Goal: Task Accomplishment & Management: Use online tool/utility

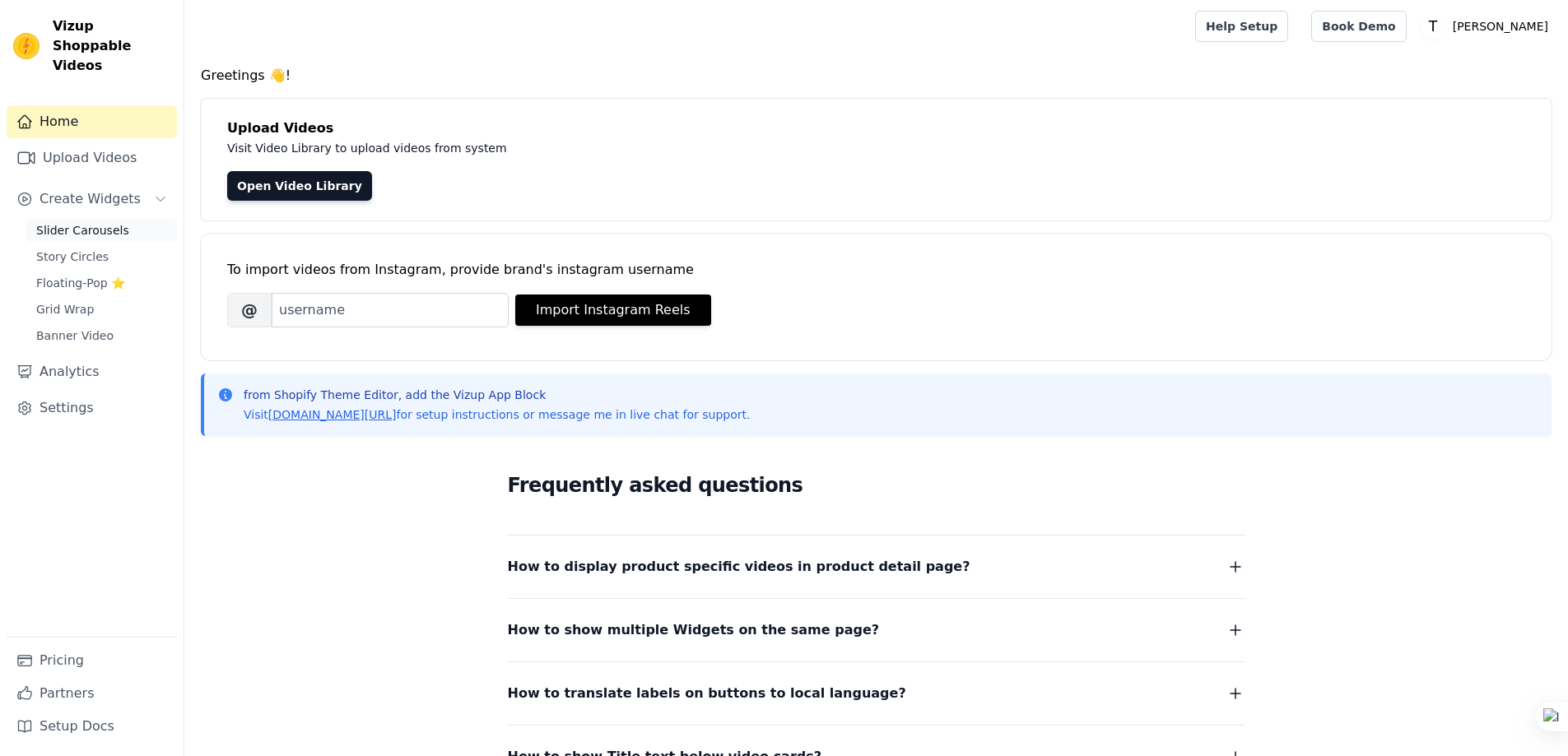
click at [105, 222] on span "Slider Carousels" at bounding box center [82, 230] width 93 height 17
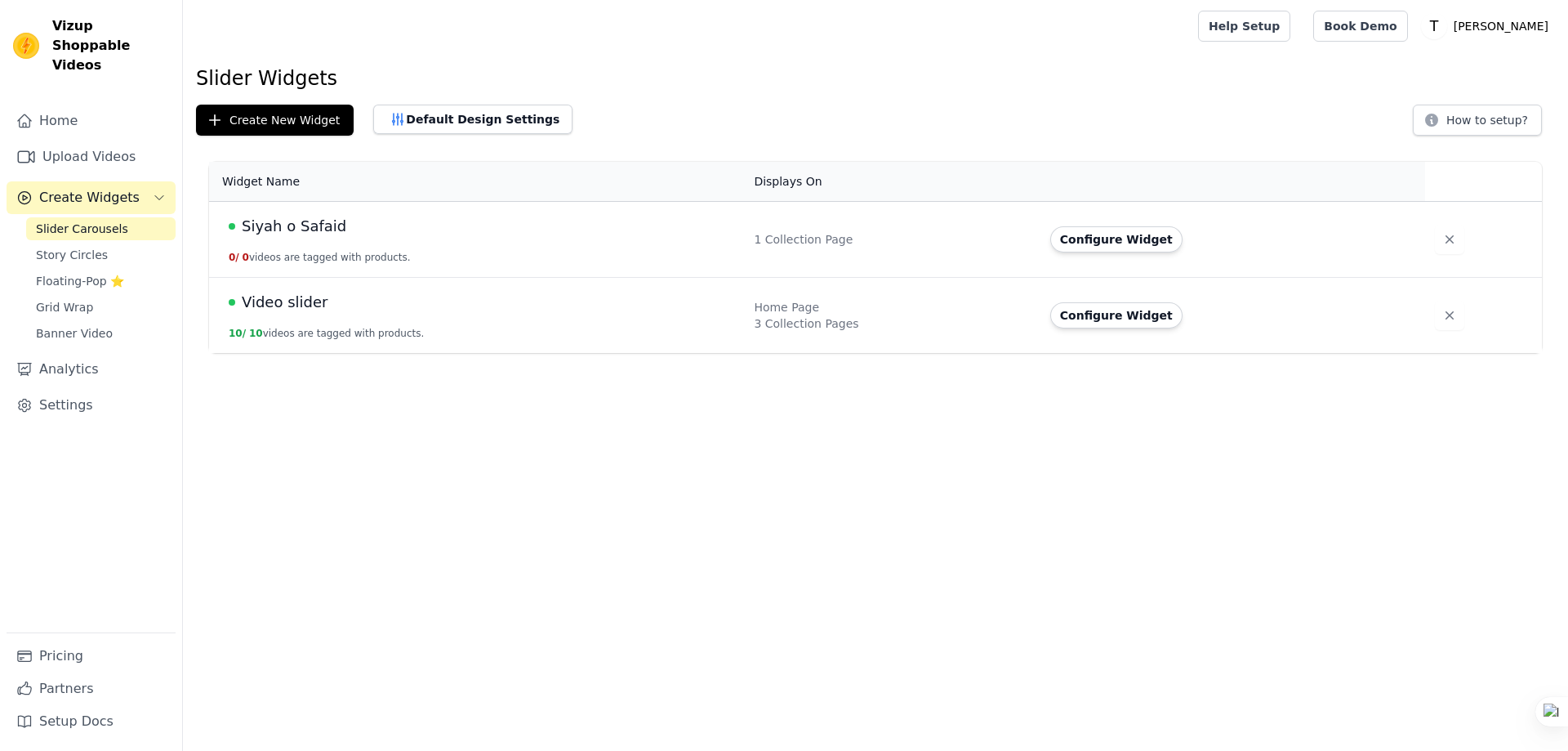
click at [302, 229] on span "Siyah o Safaid" at bounding box center [294, 226] width 104 height 23
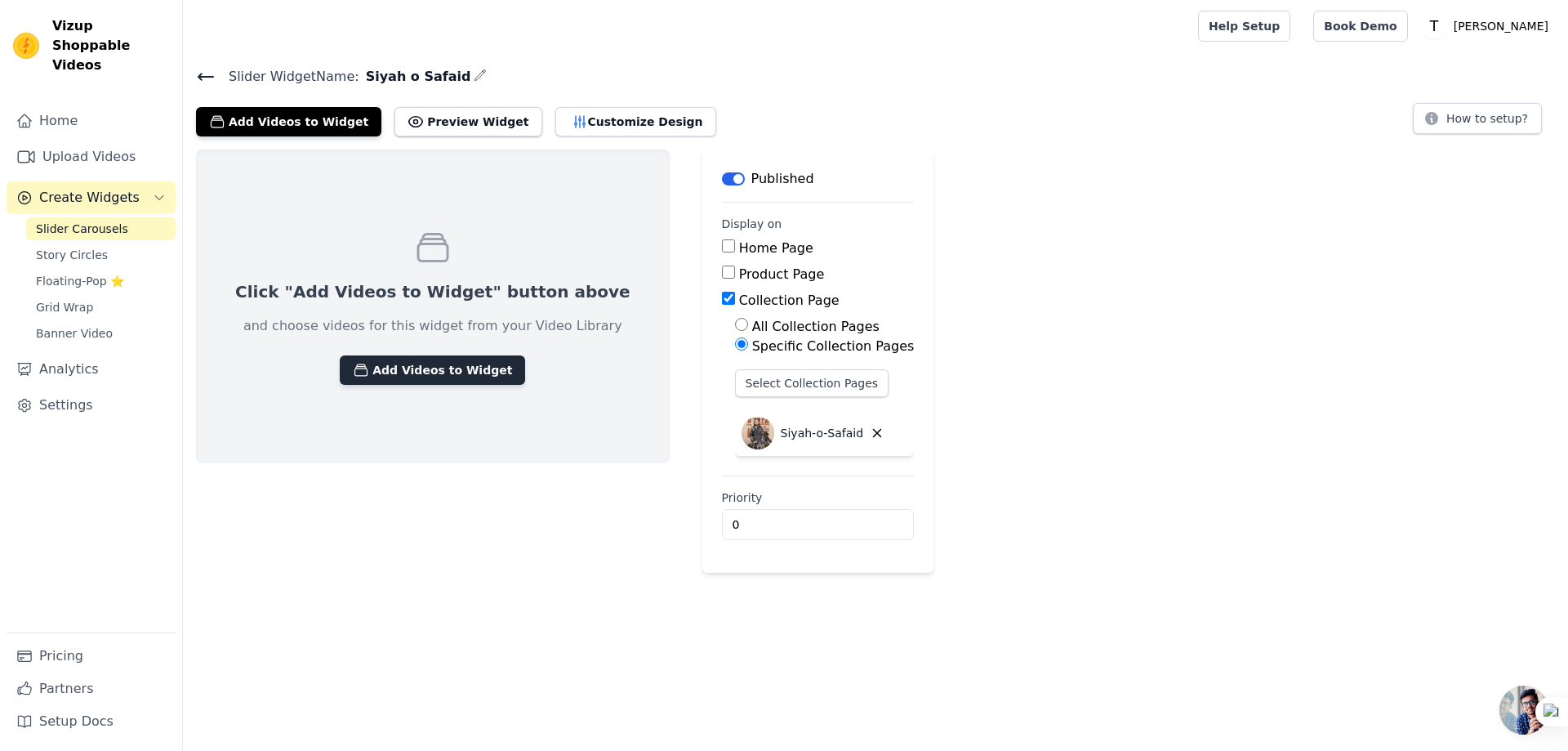
click at [400, 374] on button "Add Videos to Widget" at bounding box center [432, 370] width 185 height 30
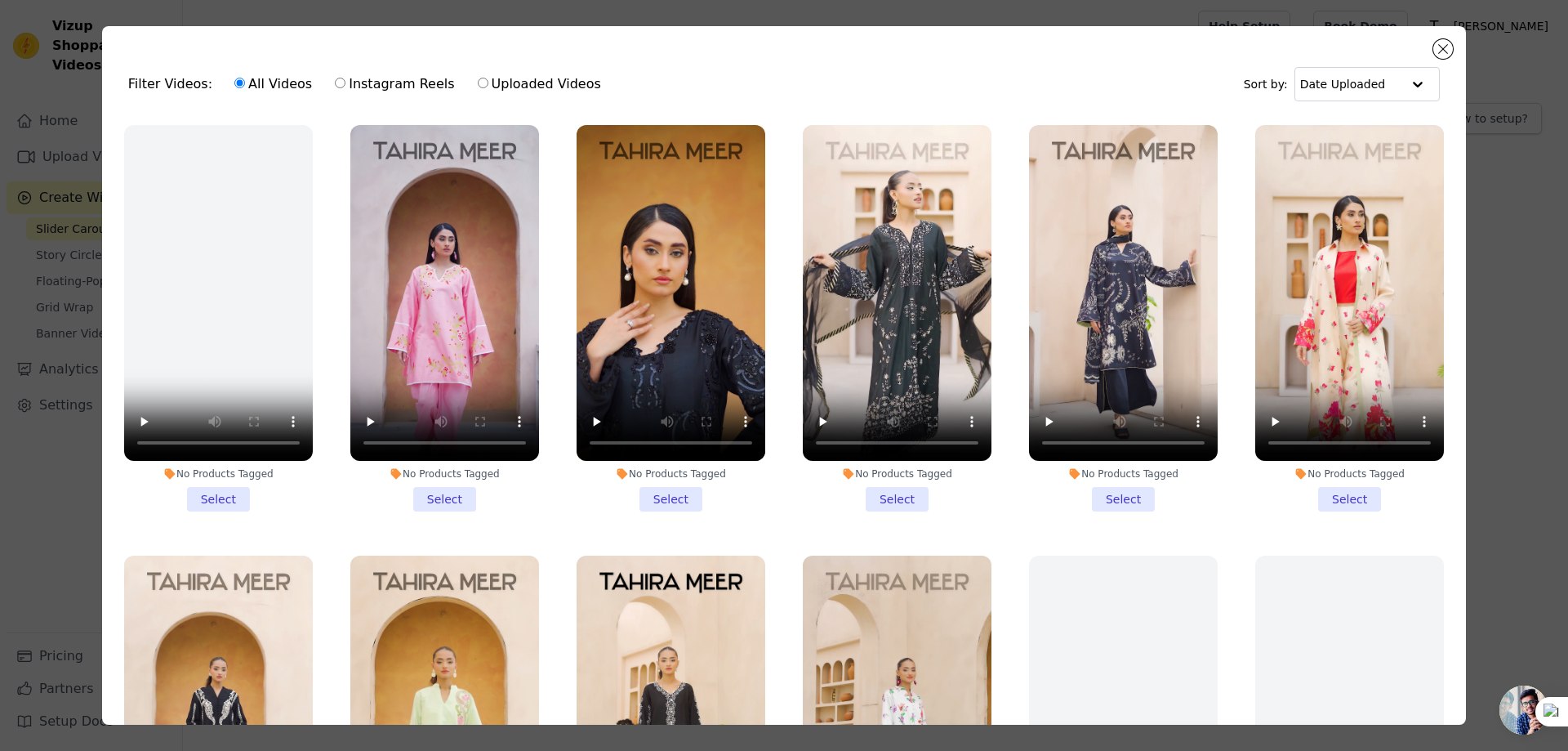
click at [655, 495] on li "No Products Tagged Select" at bounding box center [671, 318] width 189 height 387
click at [0, 0] on input "No Products Tagged Select" at bounding box center [0, 0] width 0 height 0
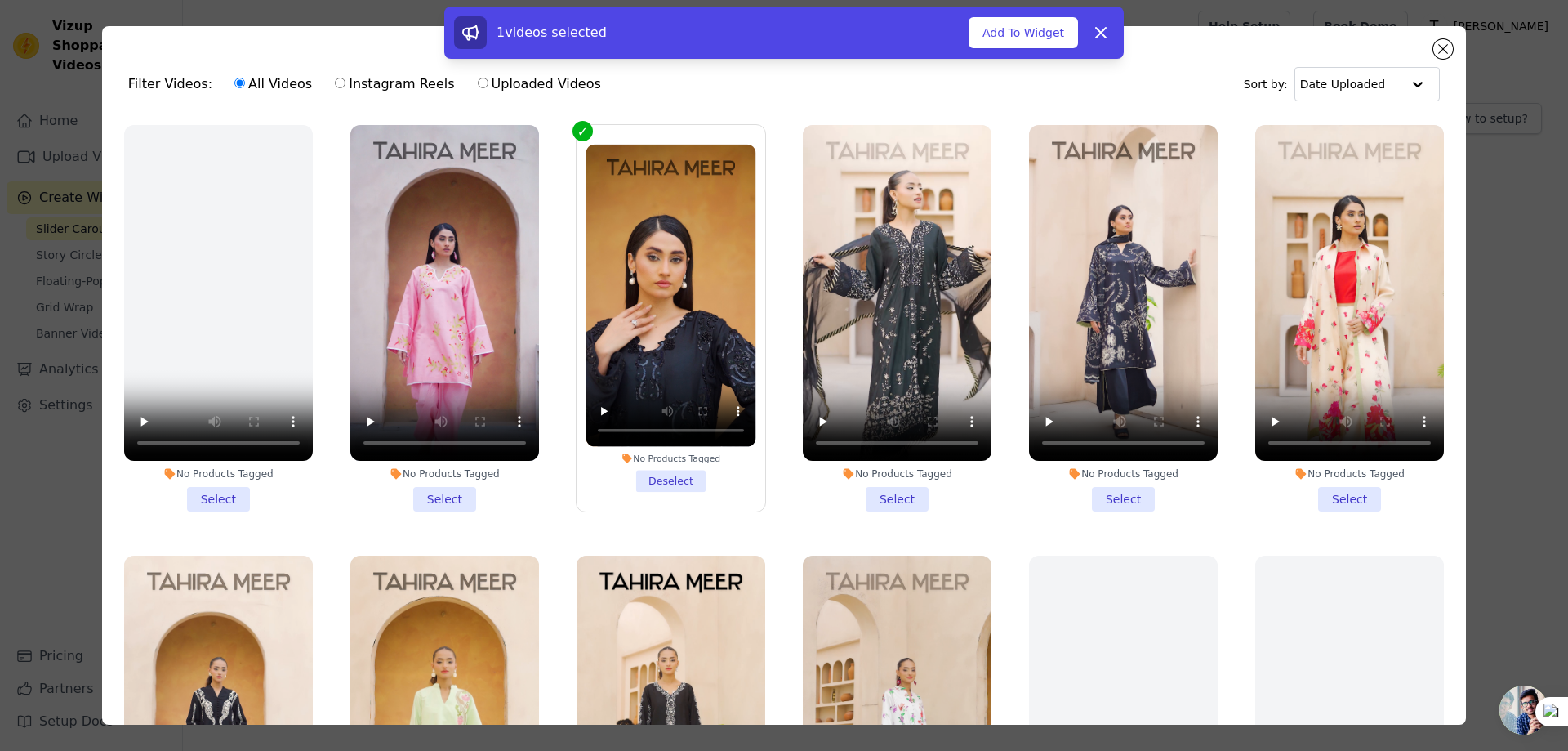
click at [671, 475] on li "No Products Tagged Deselect" at bounding box center [671, 317] width 170 height 347
click at [0, 0] on input "No Products Tagged Deselect" at bounding box center [0, 0] width 0 height 0
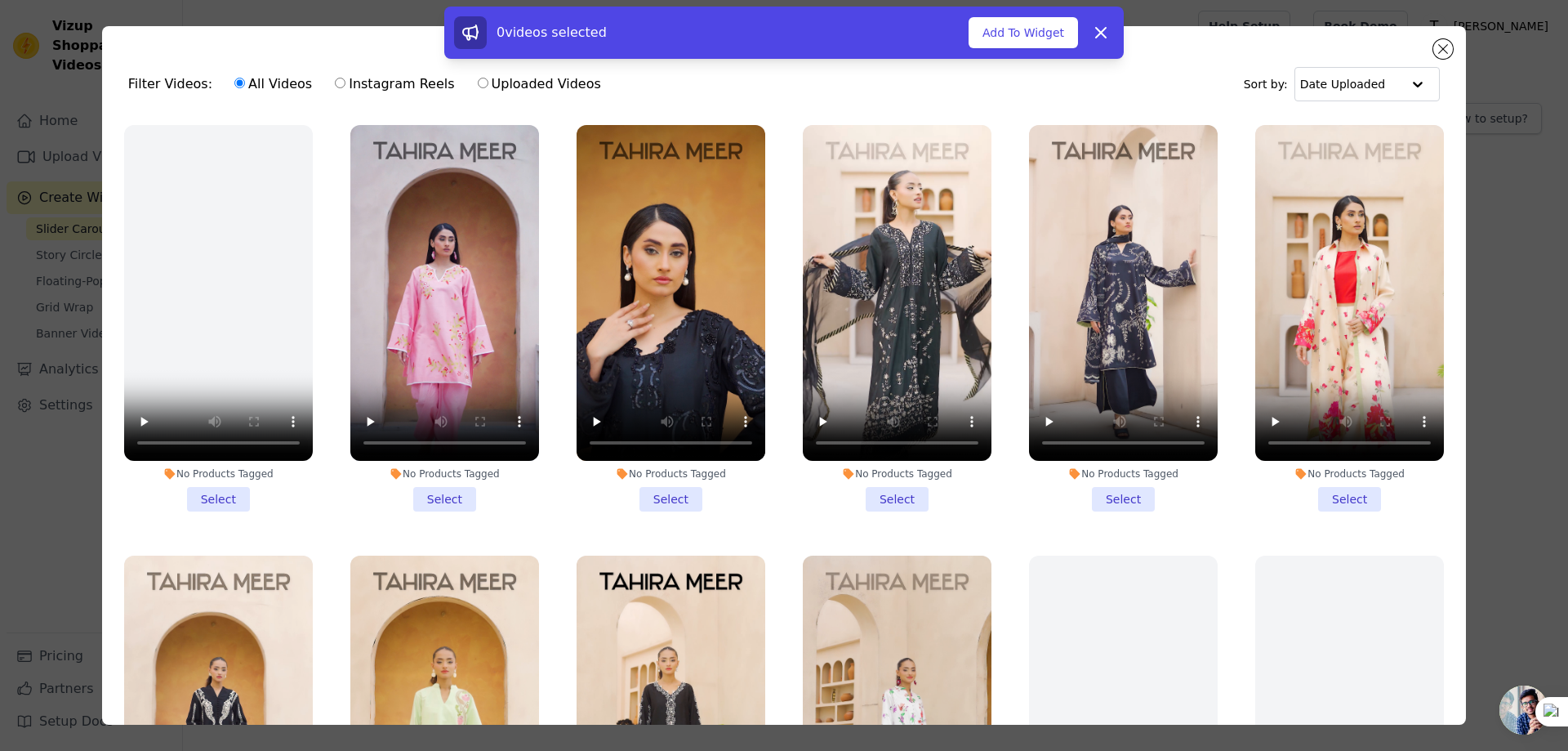
click at [648, 468] on div "No Products Tagged" at bounding box center [671, 474] width 189 height 13
click at [0, 0] on input "No Products Tagged Select" at bounding box center [0, 0] width 0 height 0
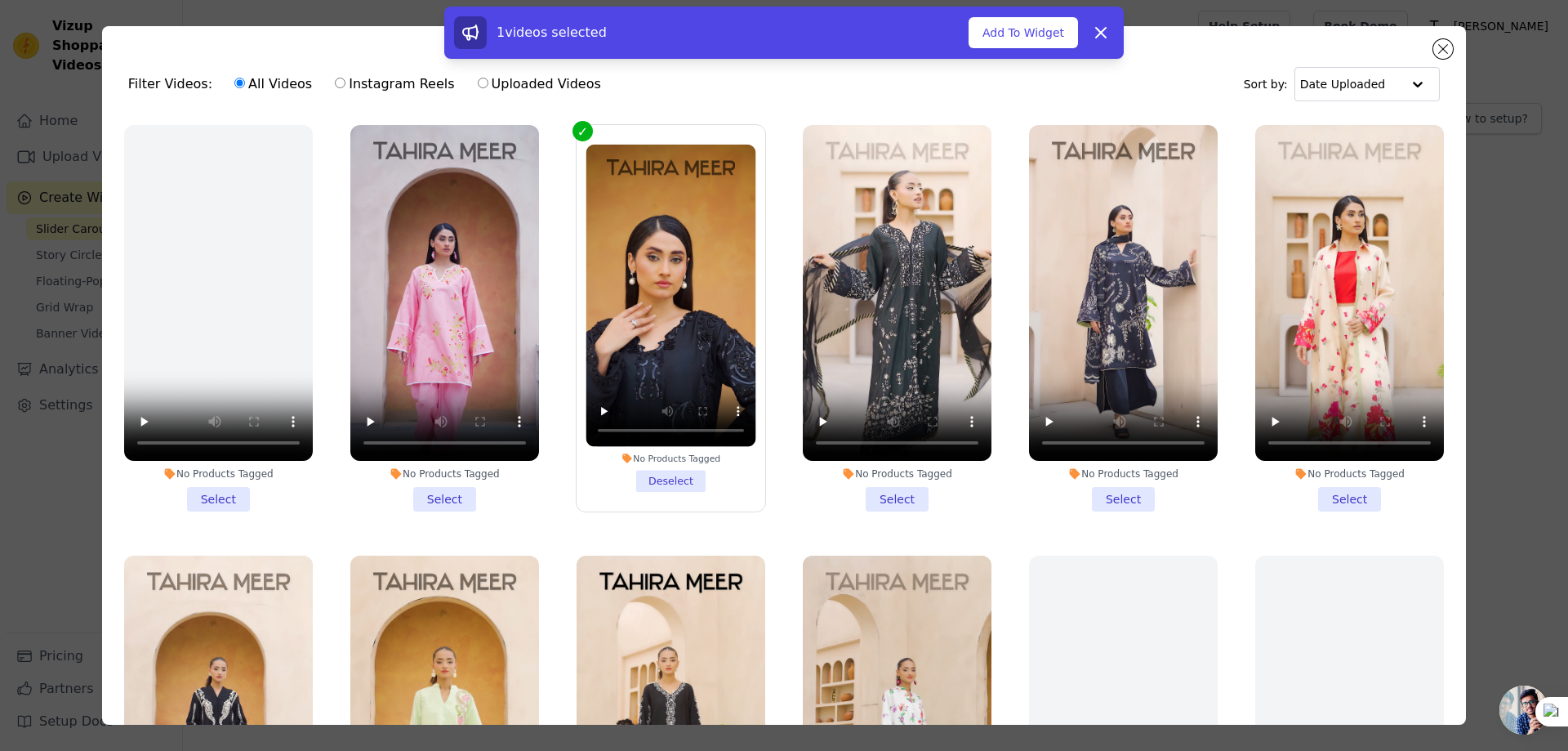
click at [641, 454] on div "No Products Tagged" at bounding box center [671, 458] width 170 height 11
click at [0, 0] on input "No Products Tagged Deselect" at bounding box center [0, 0] width 0 height 0
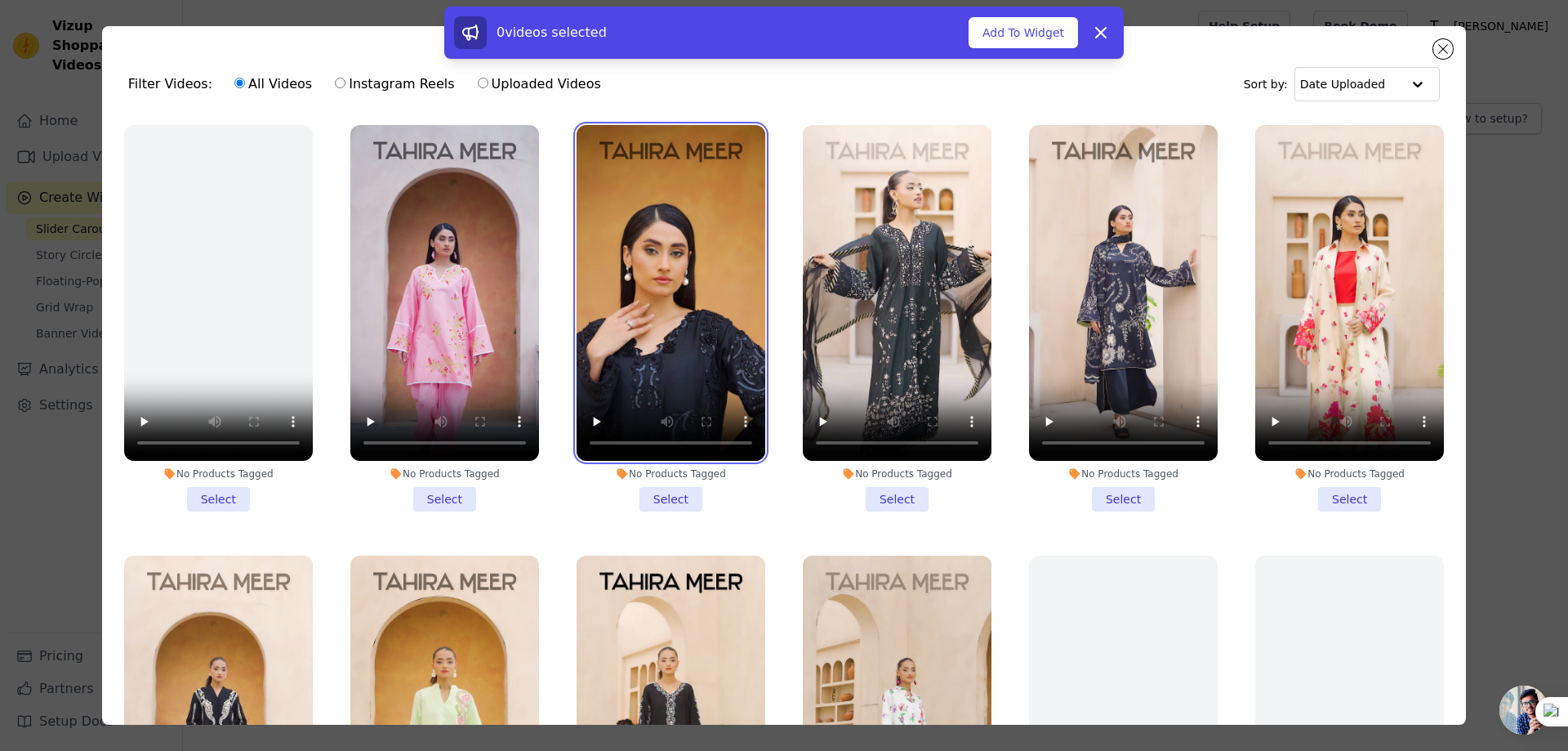
click at [655, 373] on video at bounding box center [671, 293] width 189 height 336
click at [665, 489] on li "No Products Tagged Select" at bounding box center [671, 318] width 189 height 387
click at [0, 0] on input "No Products Tagged Select" at bounding box center [0, 0] width 0 height 0
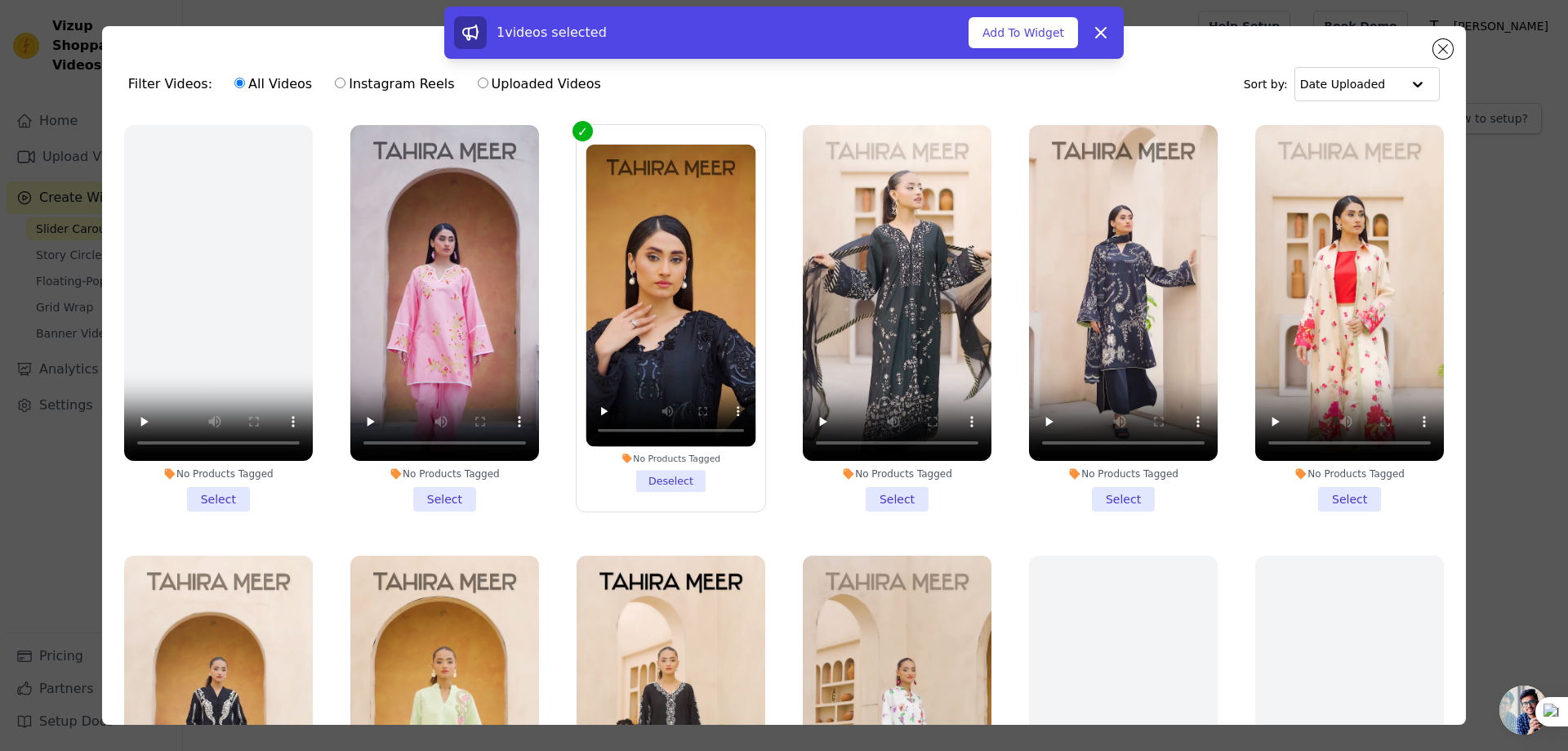
click at [879, 493] on li "No Products Tagged Select" at bounding box center [896, 318] width 189 height 387
click at [0, 0] on input "No Products Tagged Select" at bounding box center [0, 0] width 0 height 0
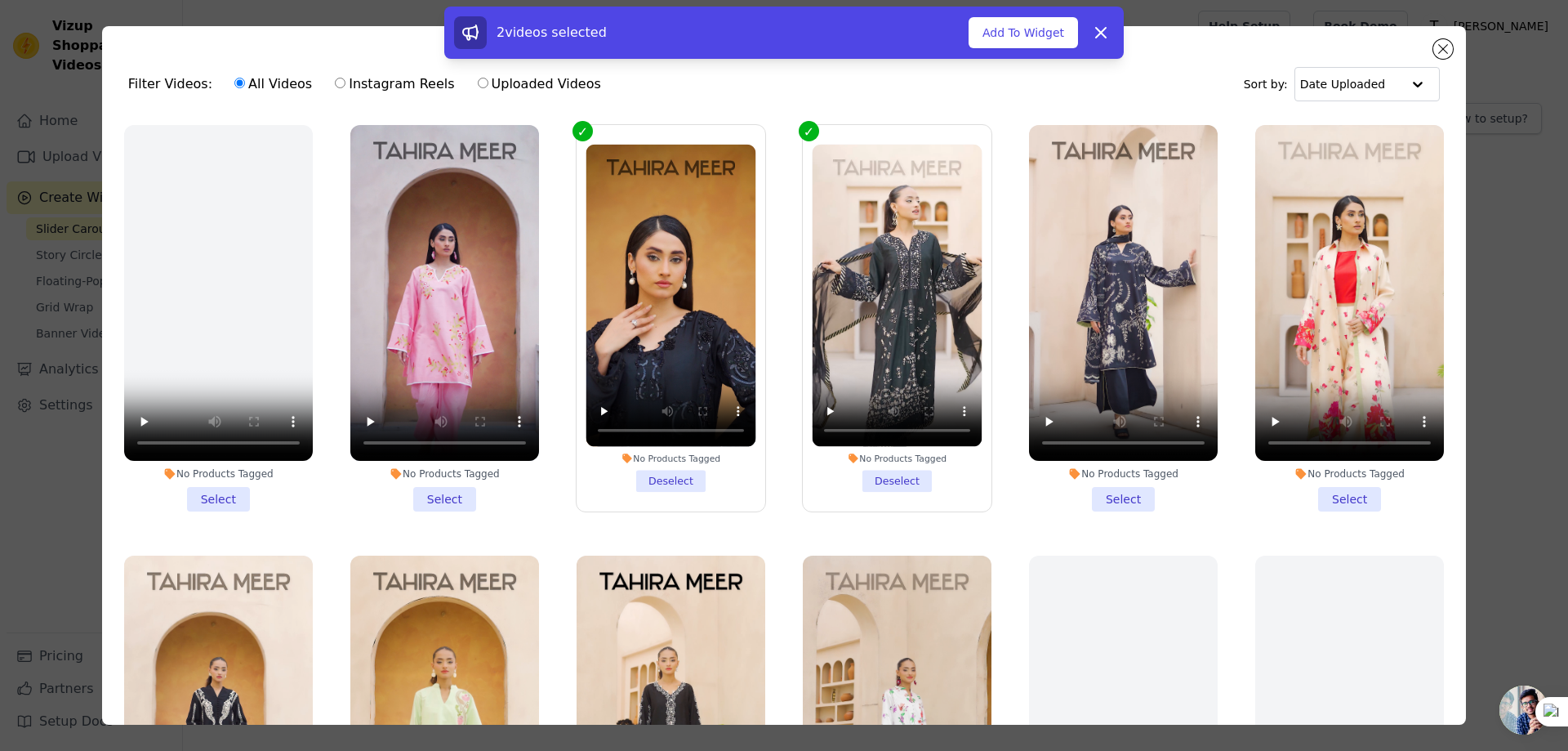
click at [1119, 492] on li "No Products Tagged Select" at bounding box center [1122, 318] width 189 height 387
click at [0, 0] on input "No Products Tagged Select" at bounding box center [0, 0] width 0 height 0
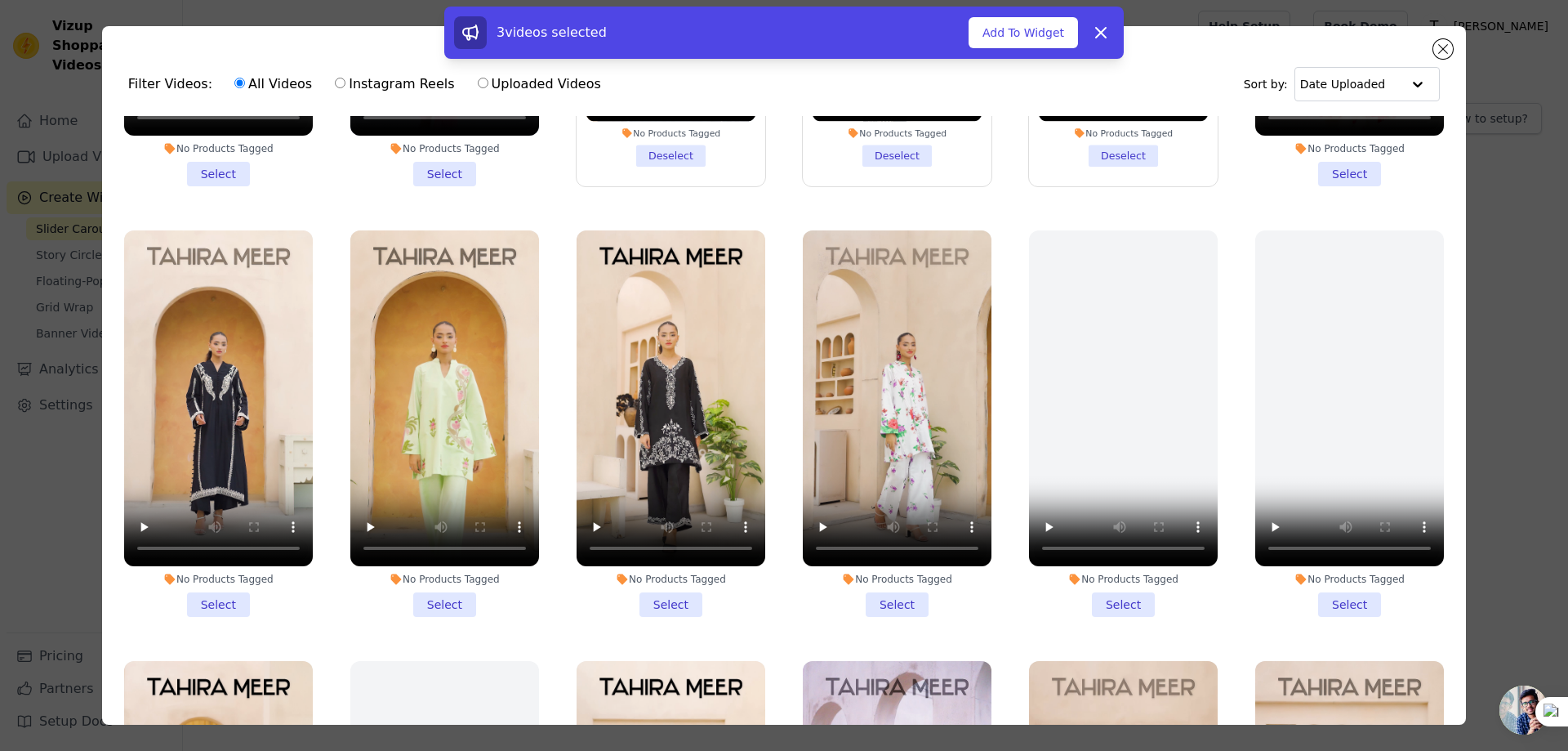
scroll to position [327, 0]
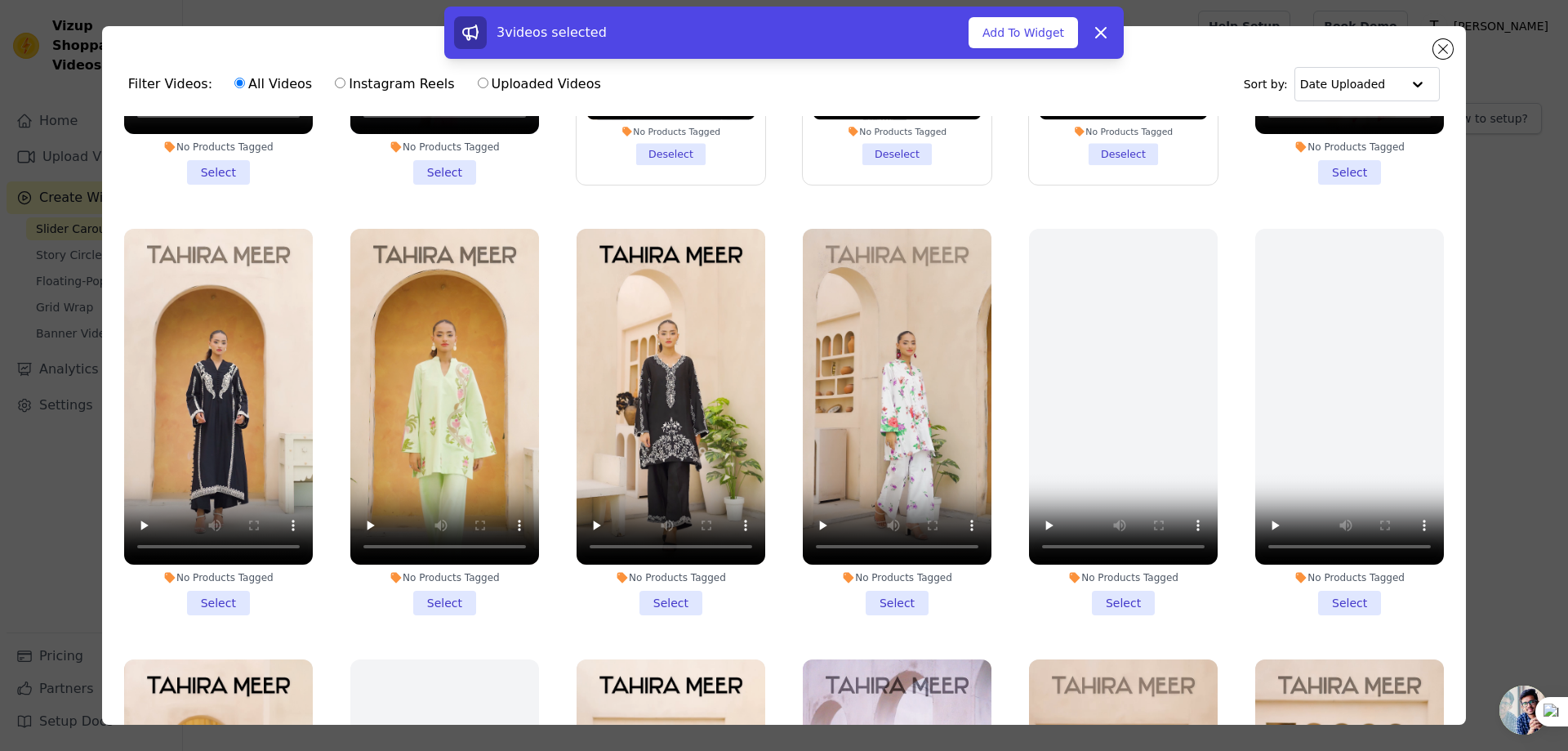
click at [674, 588] on li "No Products Tagged Select" at bounding box center [671, 422] width 189 height 387
click at [0, 0] on input "No Products Tagged Select" at bounding box center [0, 0] width 0 height 0
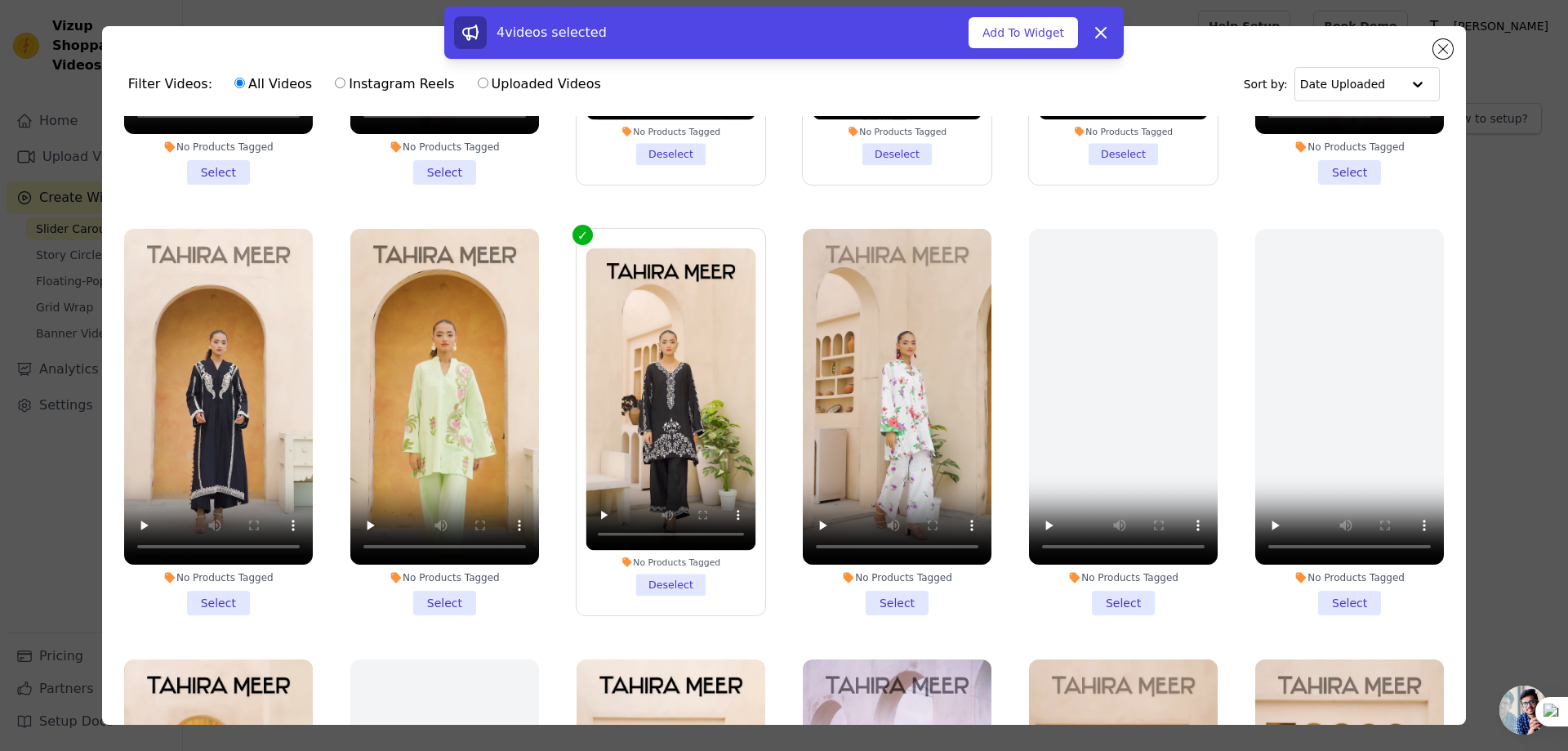
click at [215, 595] on li "No Products Tagged Select" at bounding box center [218, 422] width 189 height 387
click at [0, 0] on input "No Products Tagged Select" at bounding box center [0, 0] width 0 height 0
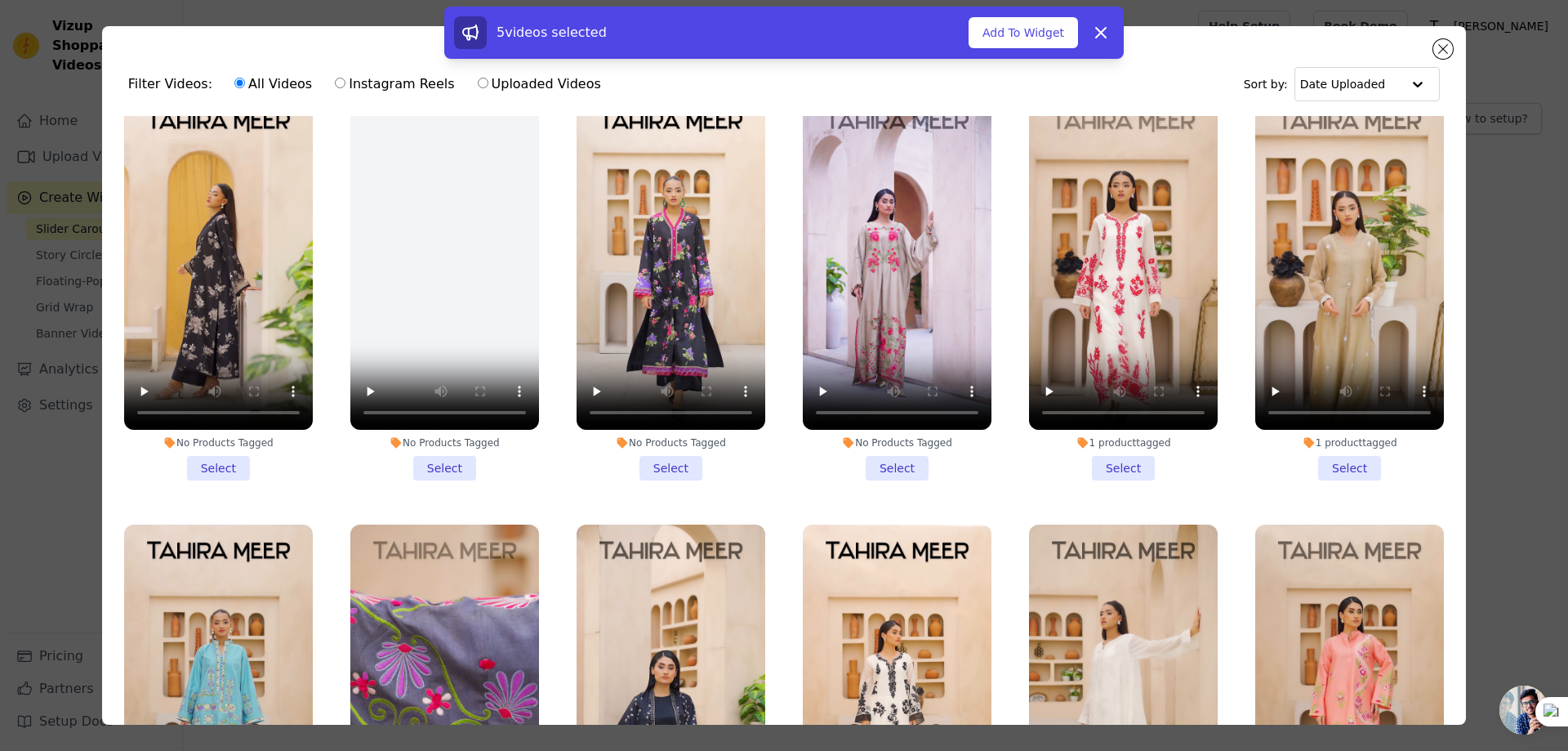
scroll to position [899, 0]
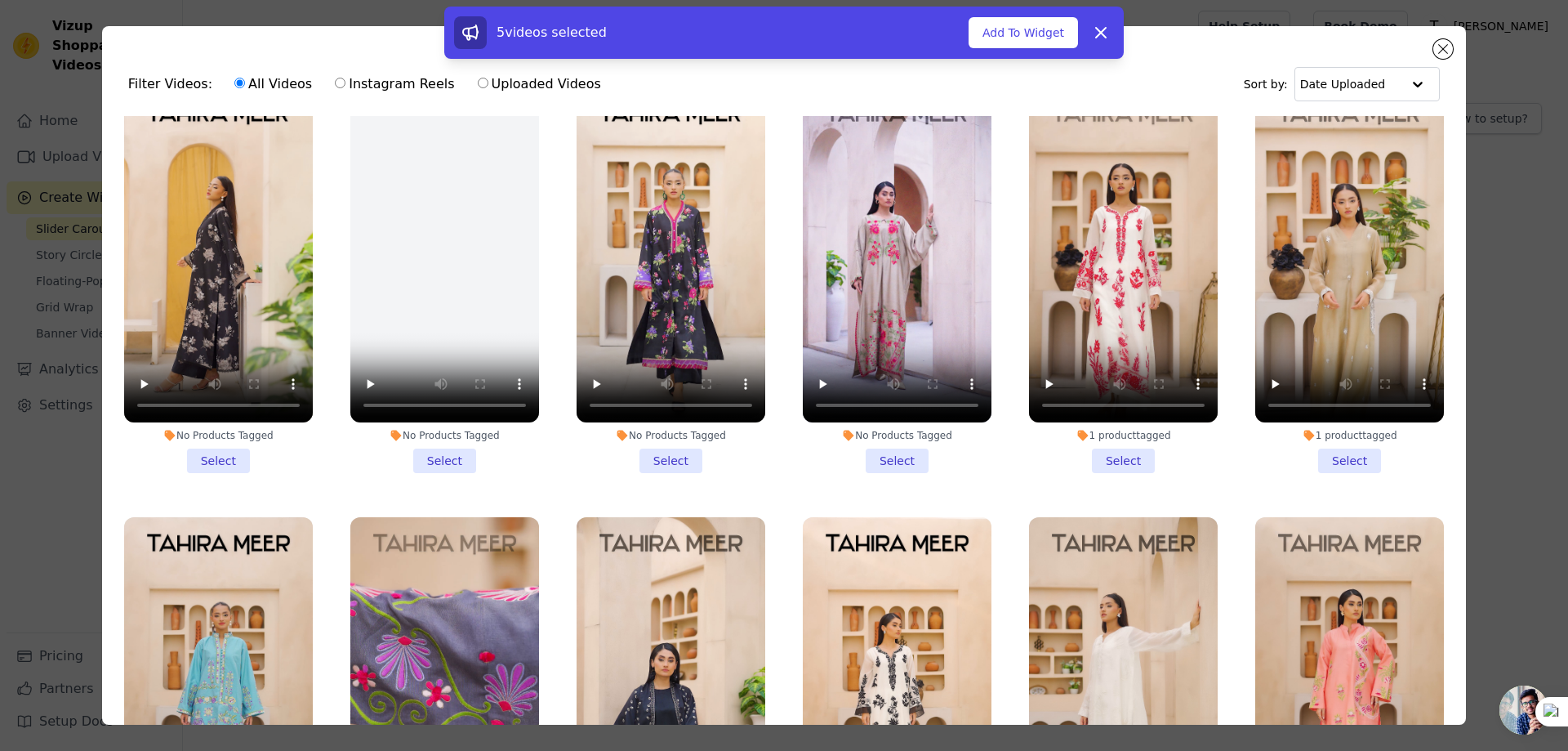
click at [209, 449] on li "No Products Tagged Select" at bounding box center [218, 281] width 189 height 387
click at [0, 0] on input "No Products Tagged Select" at bounding box center [0, 0] width 0 height 0
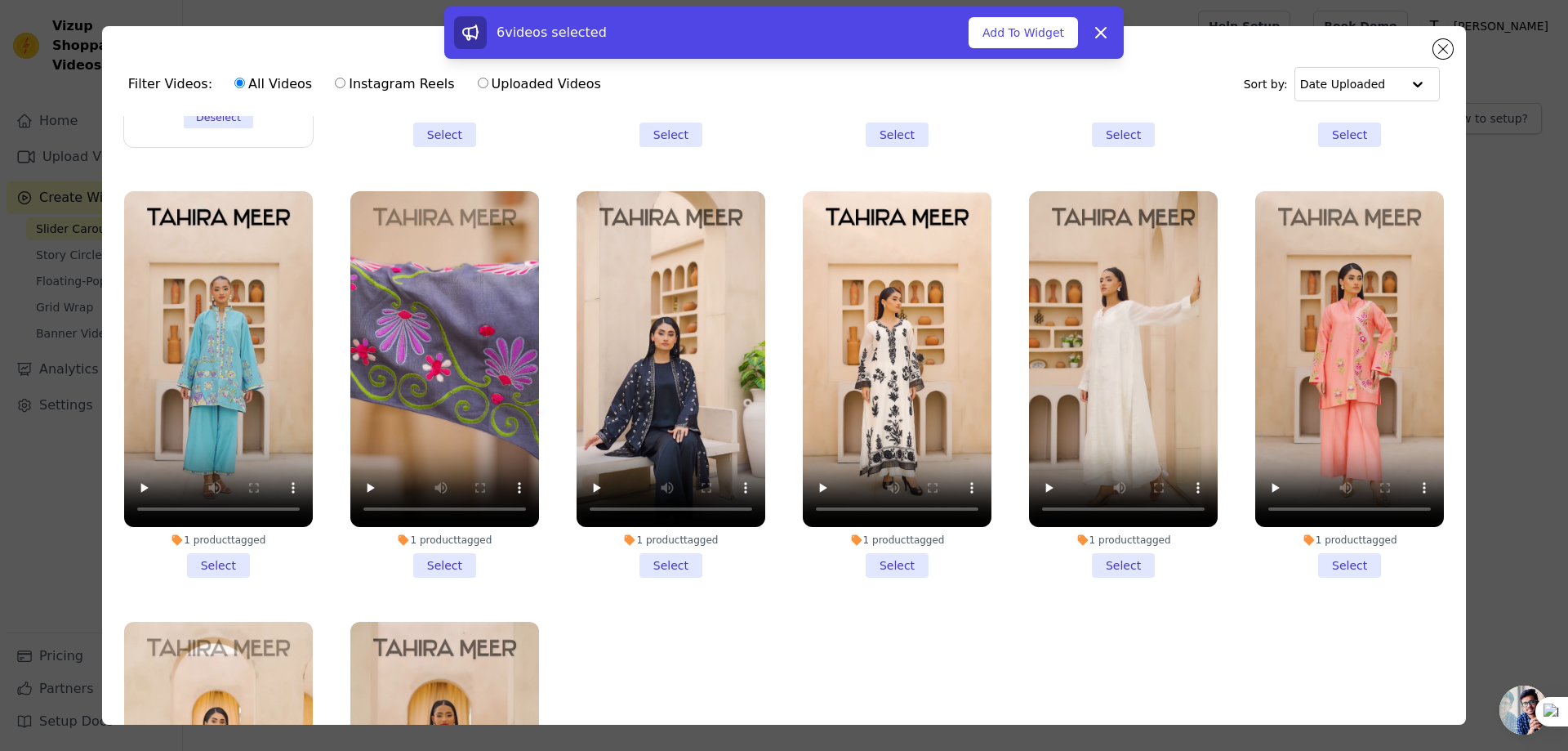
scroll to position [1226, 0]
click at [667, 538] on li "1 product tagged Select" at bounding box center [671, 383] width 189 height 387
click at [0, 0] on input "1 product tagged Select" at bounding box center [0, 0] width 0 height 0
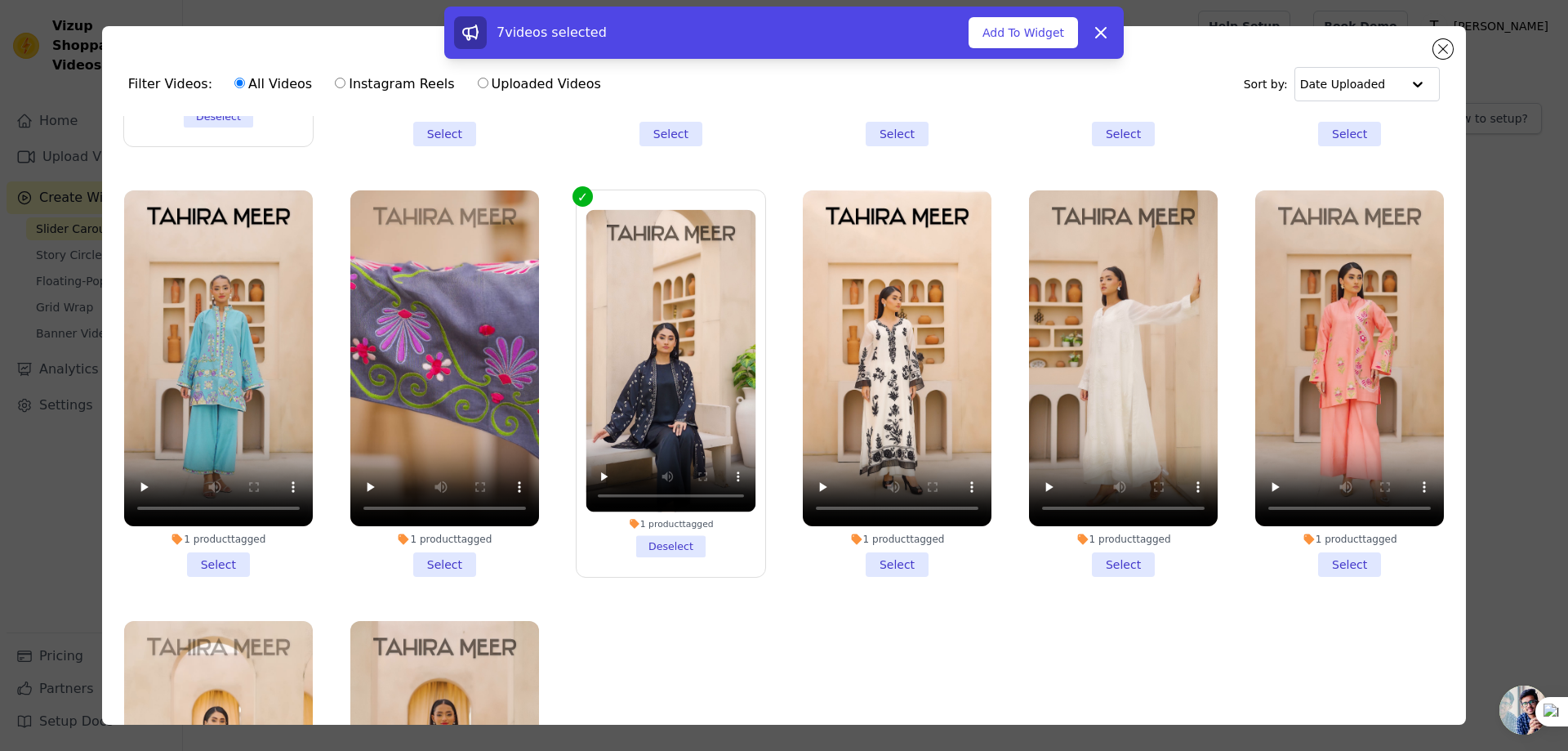
click at [890, 545] on li "1 product tagged Select" at bounding box center [896, 383] width 189 height 387
click at [0, 0] on input "1 product tagged Select" at bounding box center [0, 0] width 0 height 0
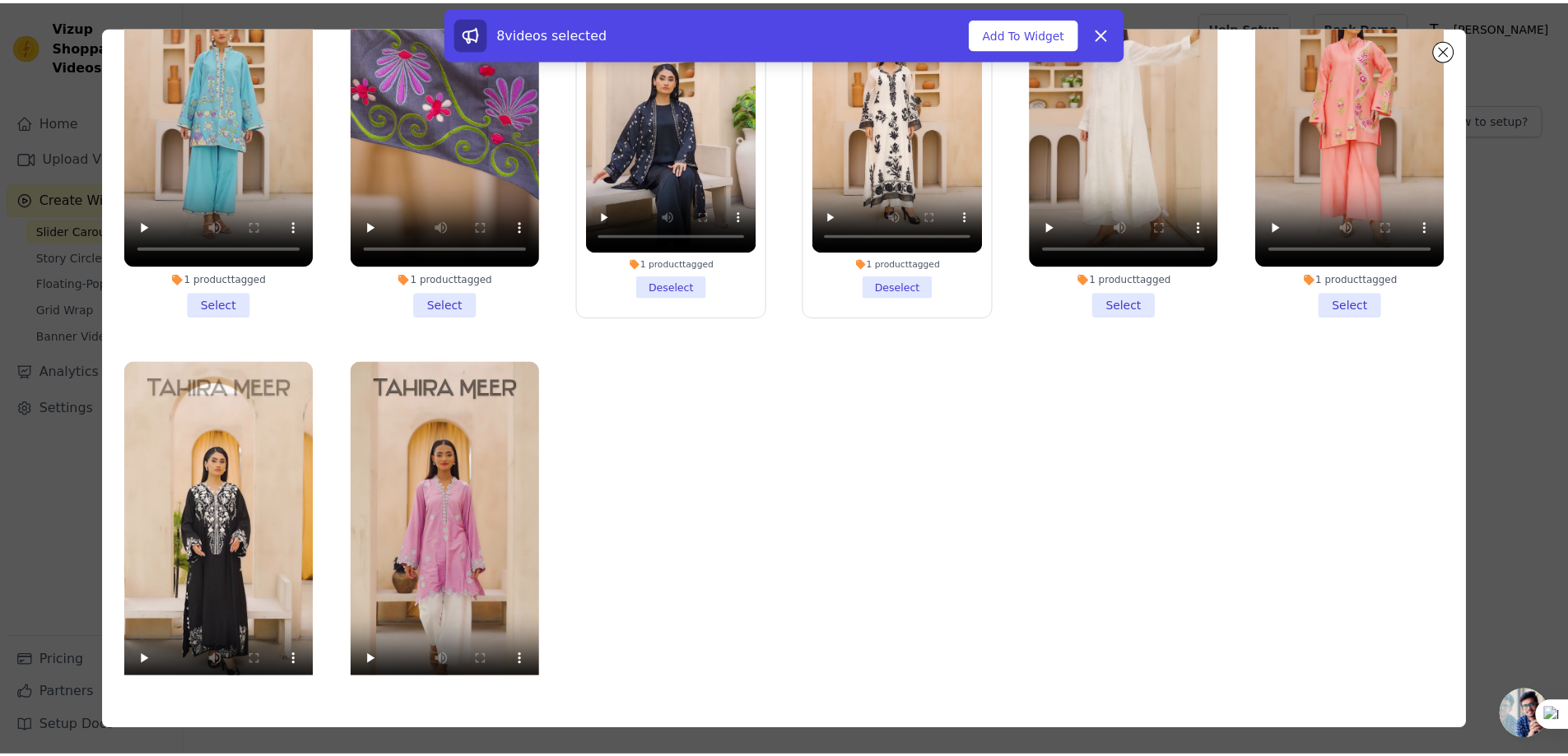
scroll to position [1398, 0]
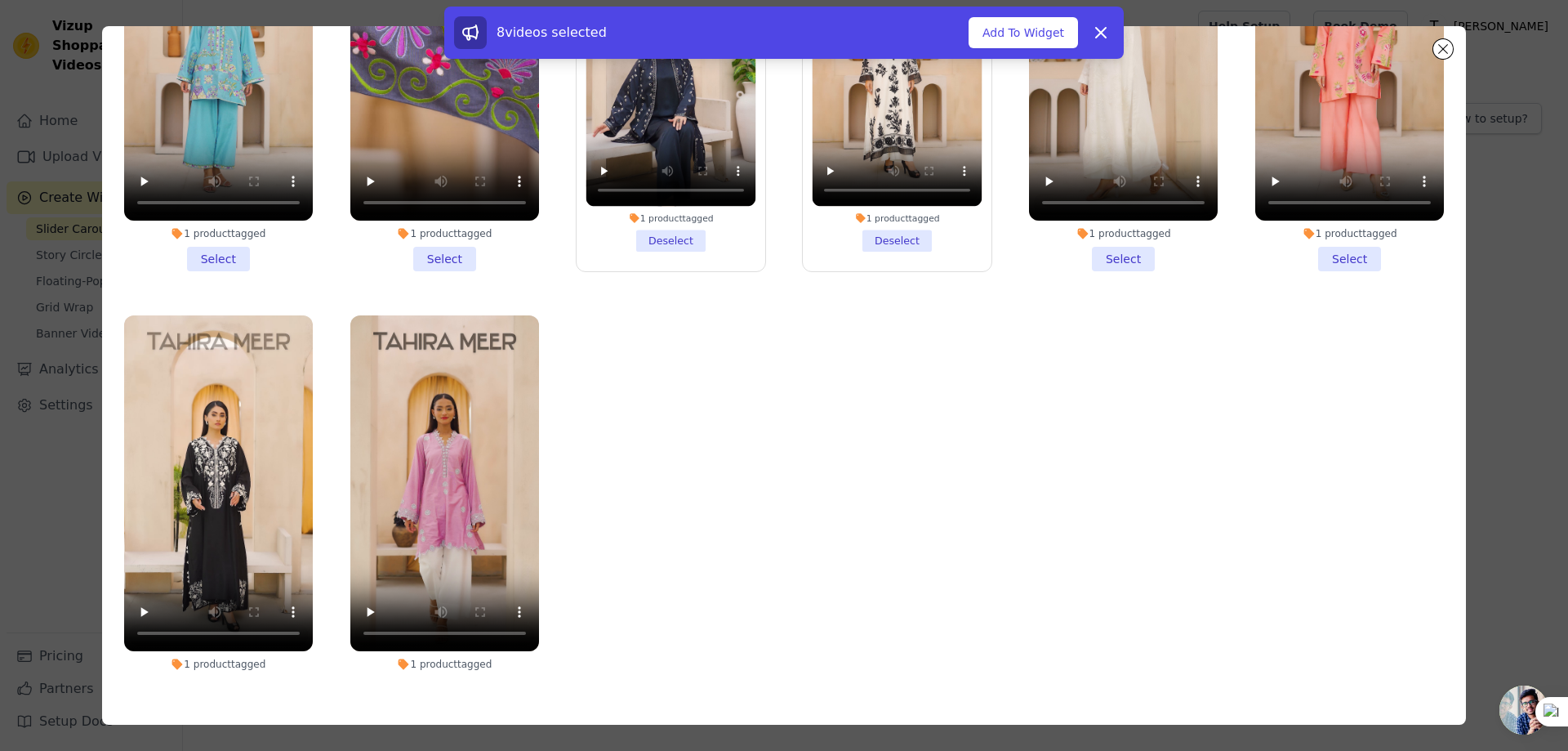
click at [208, 662] on li "1 product tagged Select" at bounding box center [218, 508] width 189 height 387
click at [0, 0] on input "1 product tagged Select" at bounding box center [0, 0] width 0 height 0
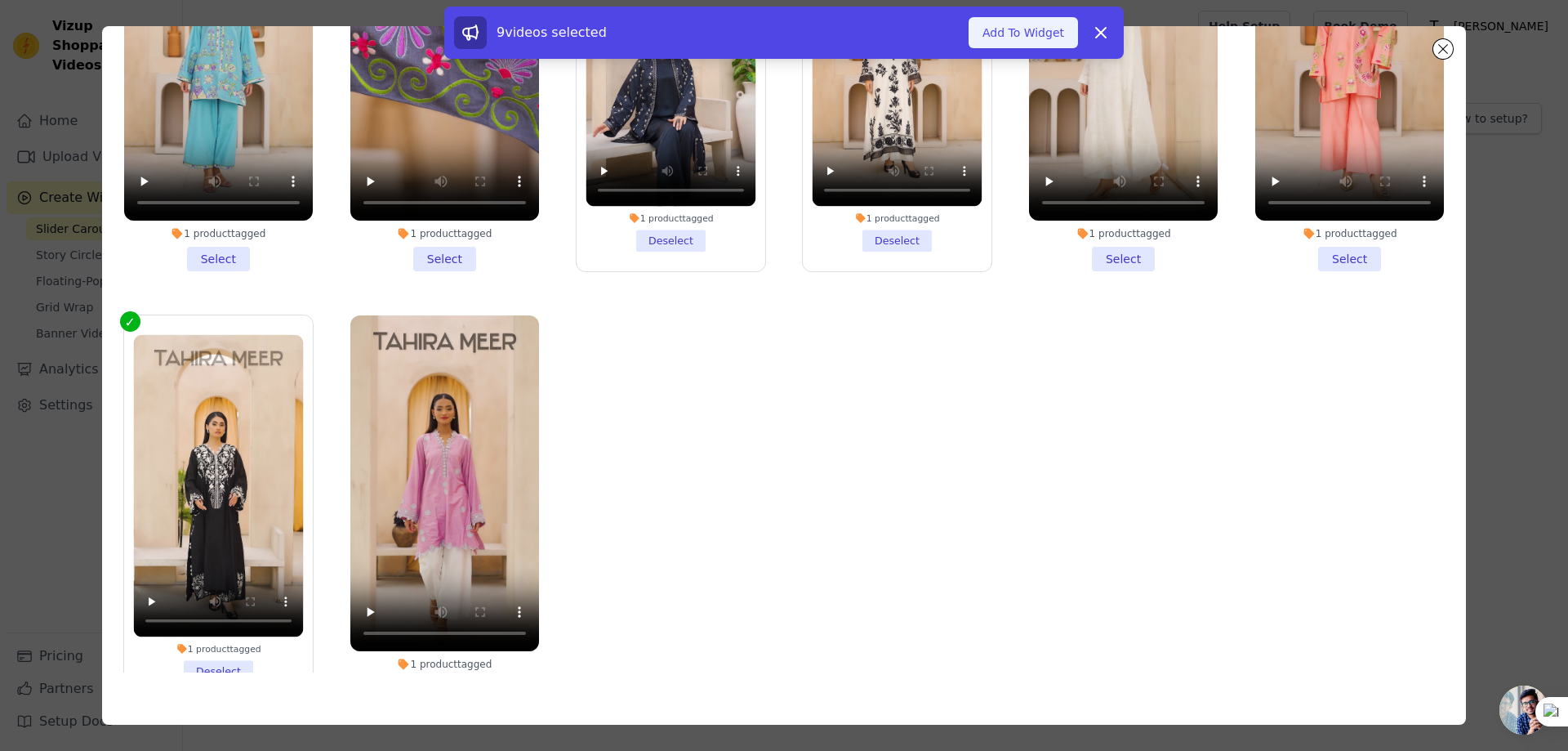
click at [1039, 39] on button "Add To Widget" at bounding box center [1023, 33] width 109 height 31
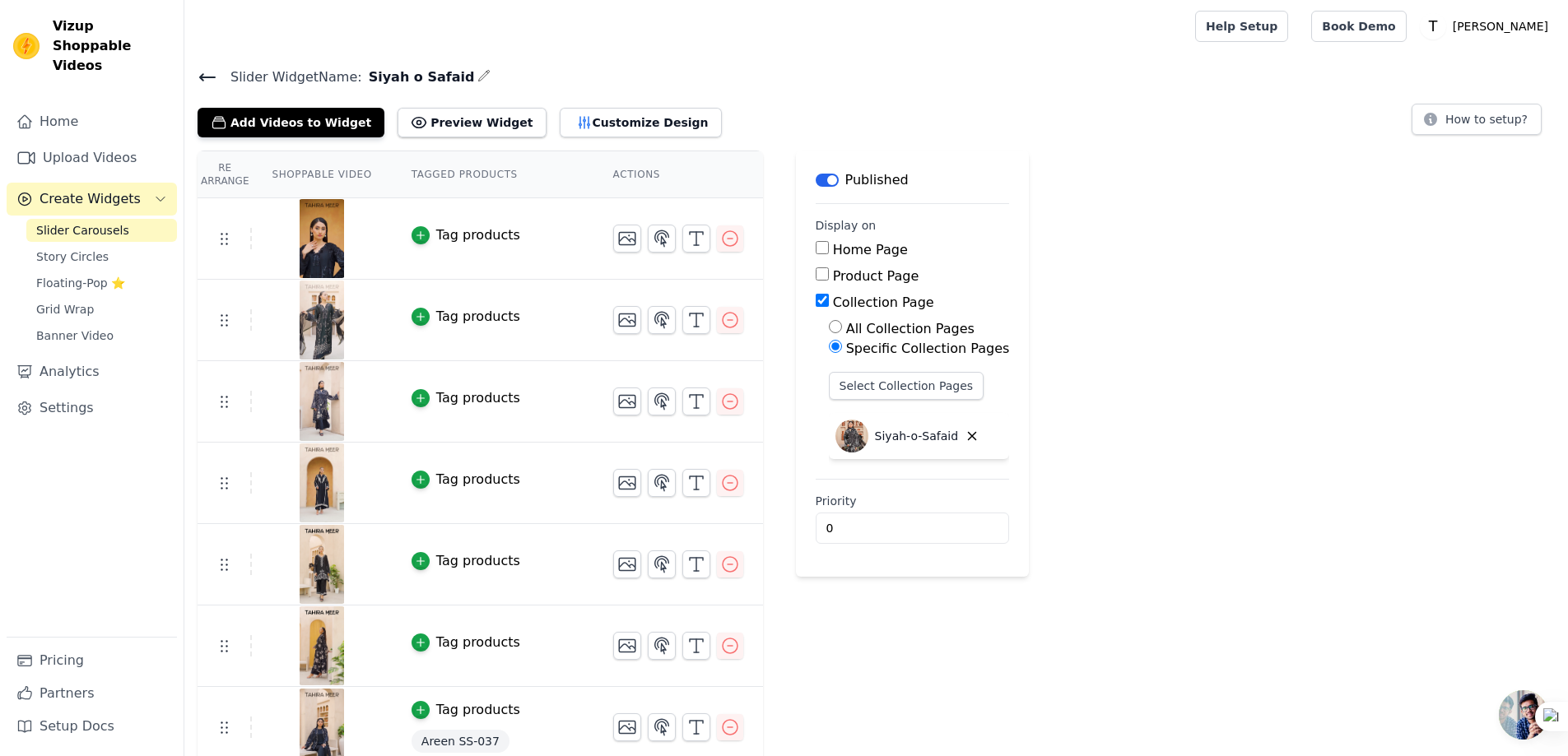
click at [436, 236] on div "Tag products" at bounding box center [478, 235] width 84 height 20
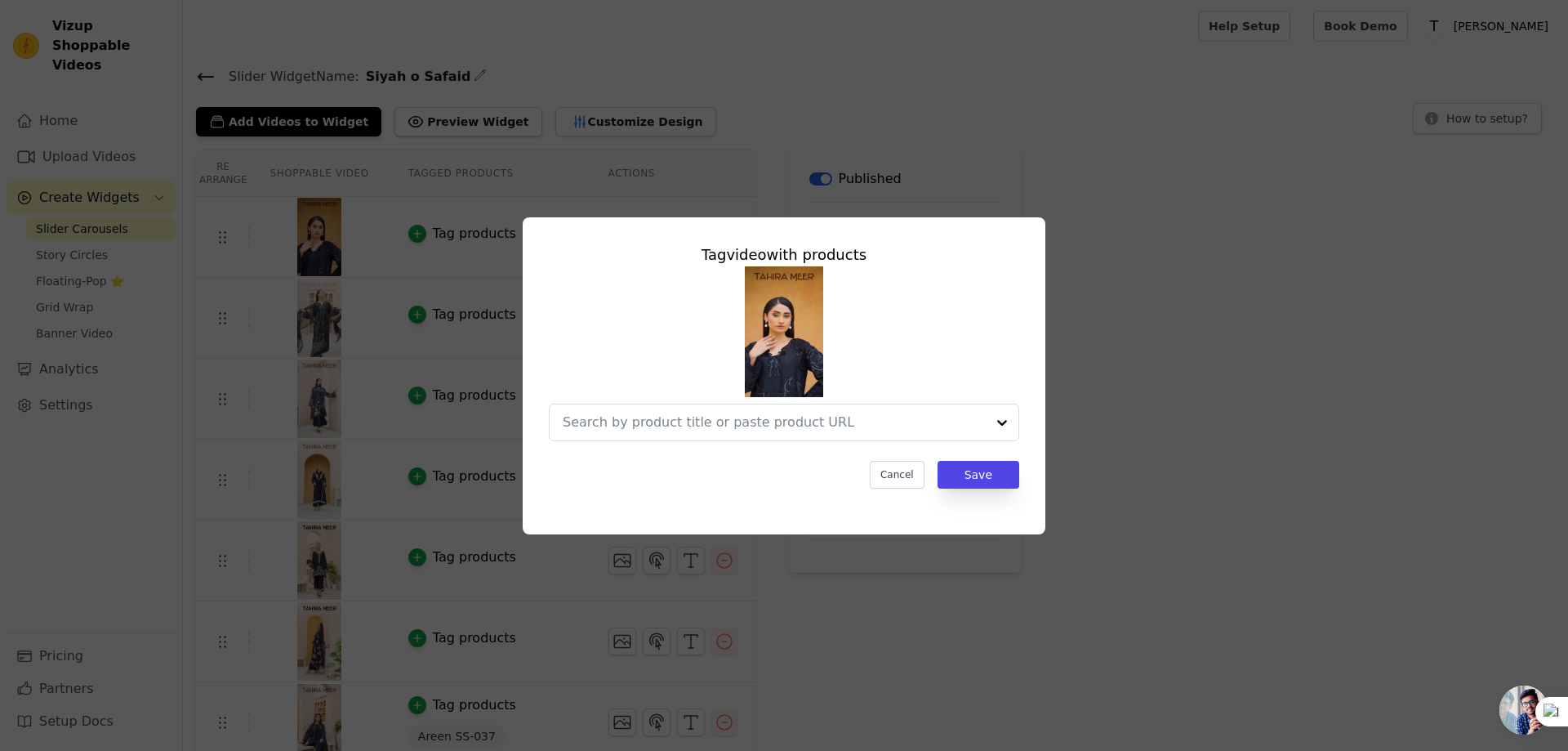
click at [1197, 231] on div "Tag video with products Cancel Save" at bounding box center [784, 376] width 1515 height 369
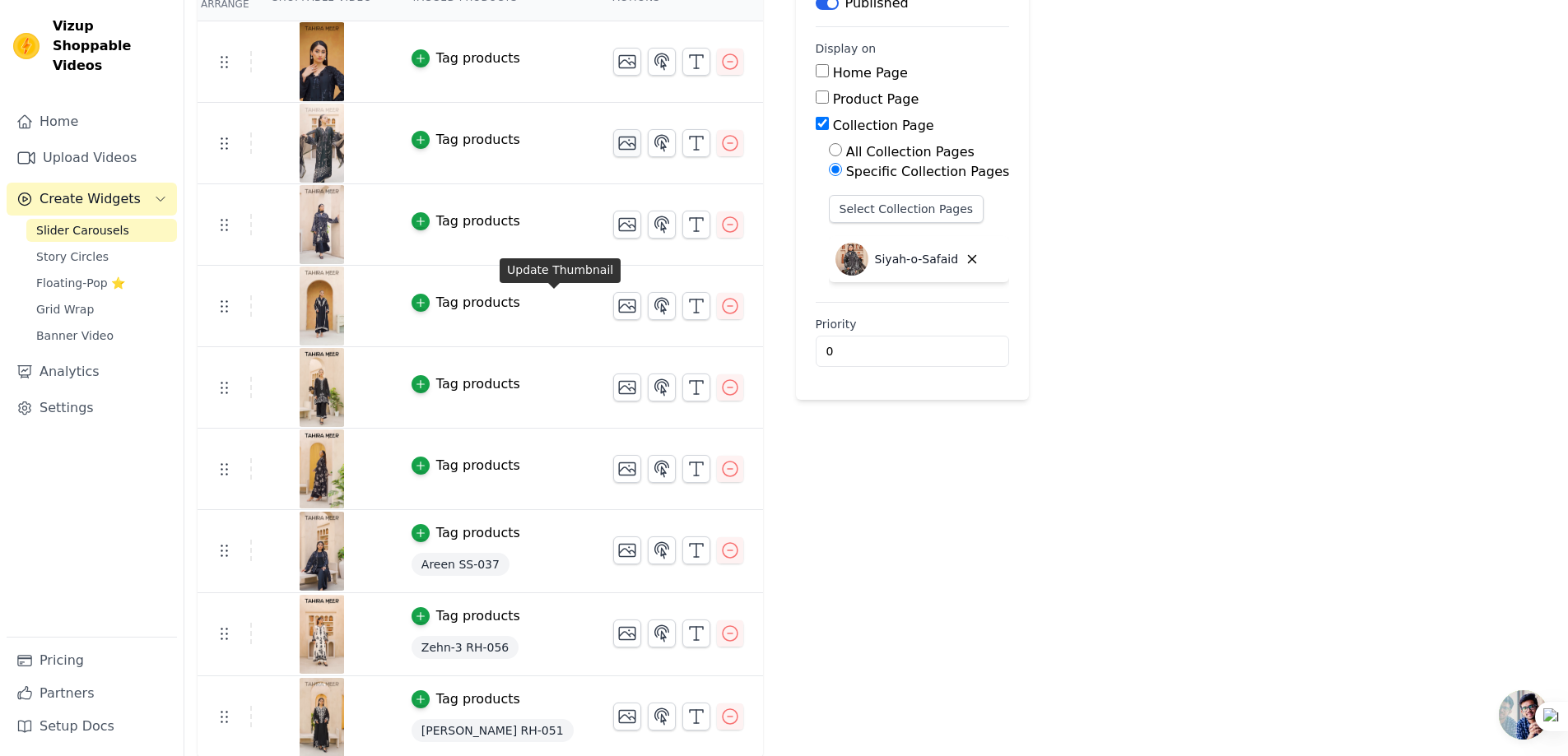
scroll to position [179, 0]
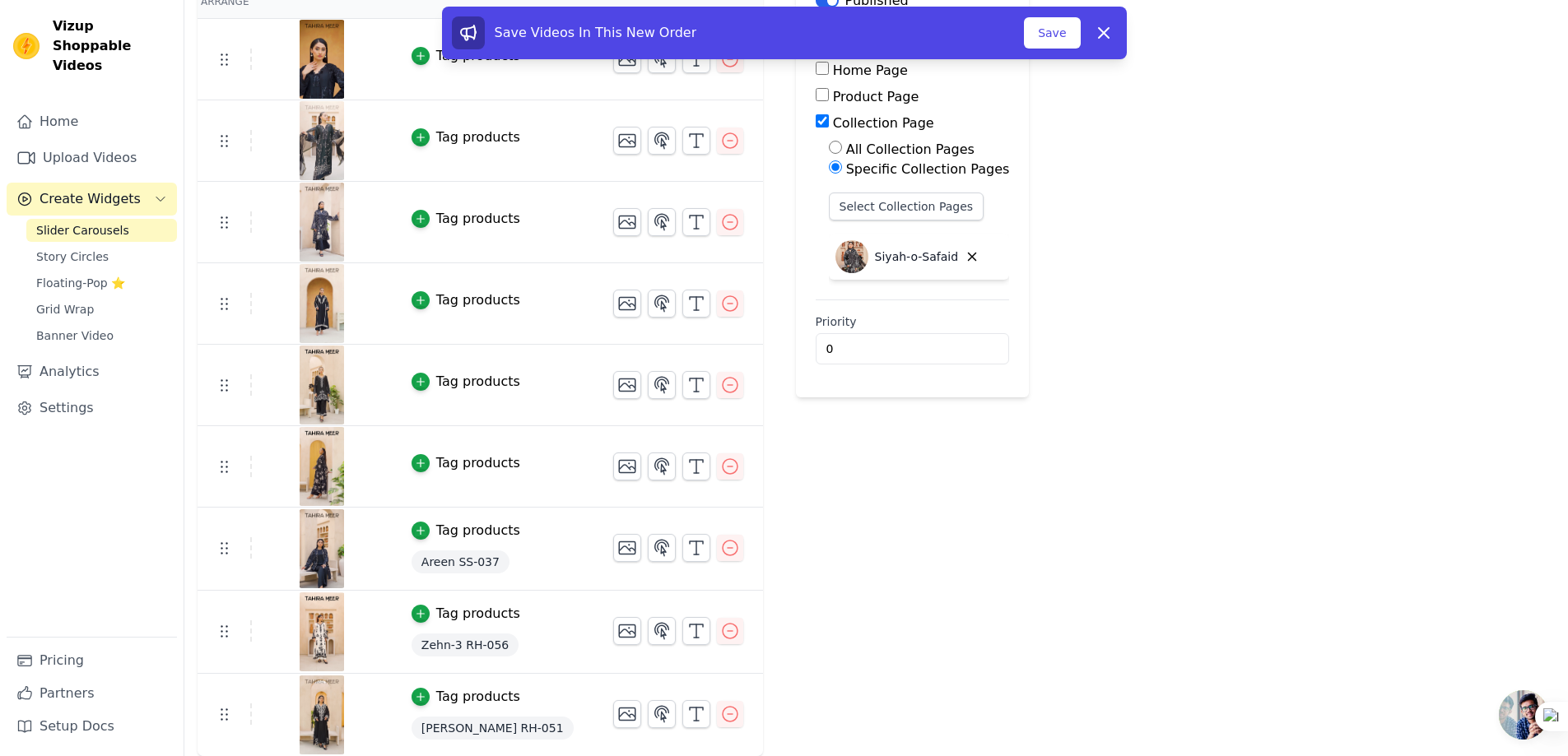
click at [995, 571] on div "Re Arrange Shoppable Video Tagged Products Actions Tag products Tag products Ta…" at bounding box center [876, 364] width 1383 height 786
click at [448, 614] on div "Tag products" at bounding box center [478, 613] width 84 height 20
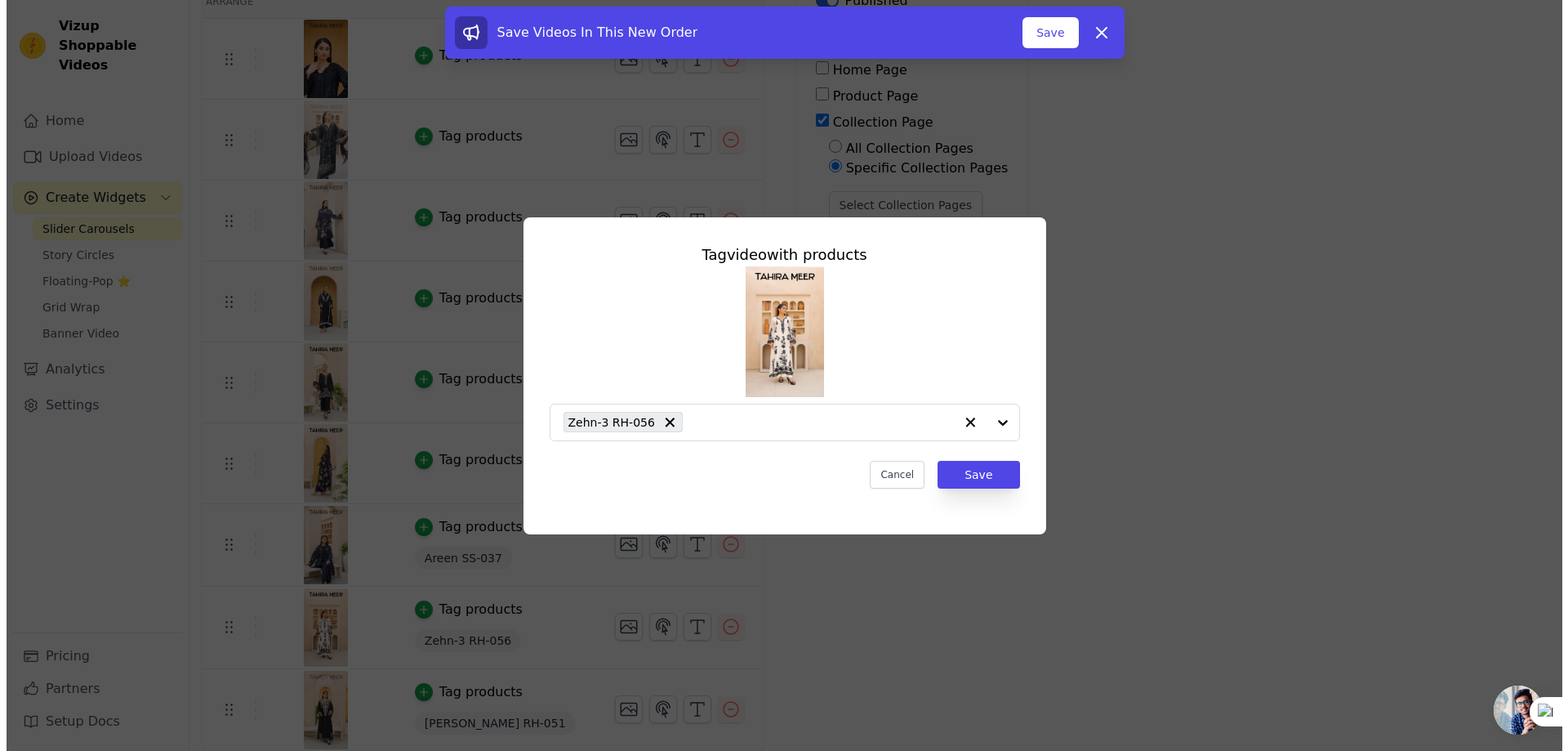
scroll to position [0, 0]
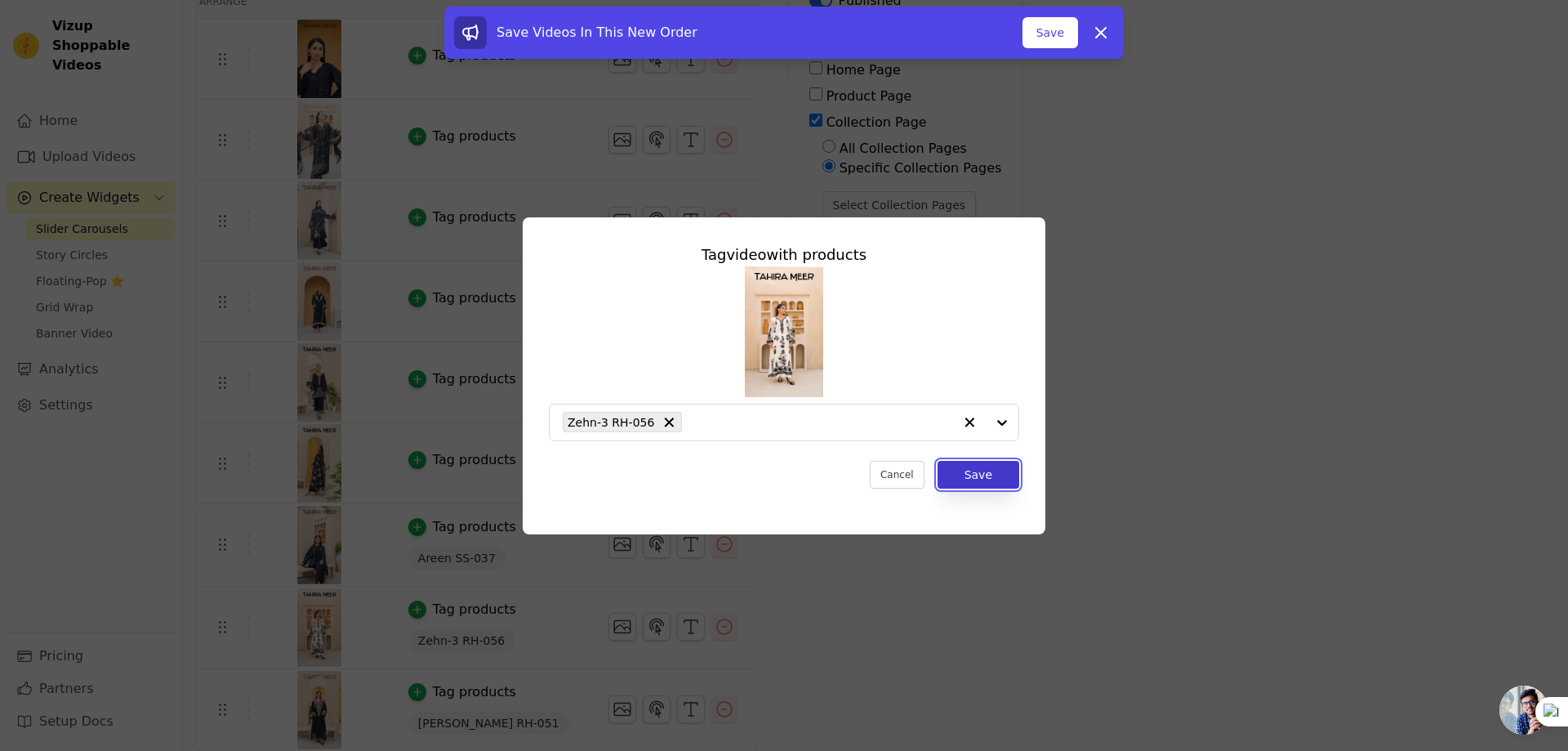
click at [995, 473] on button "Save" at bounding box center [978, 475] width 82 height 28
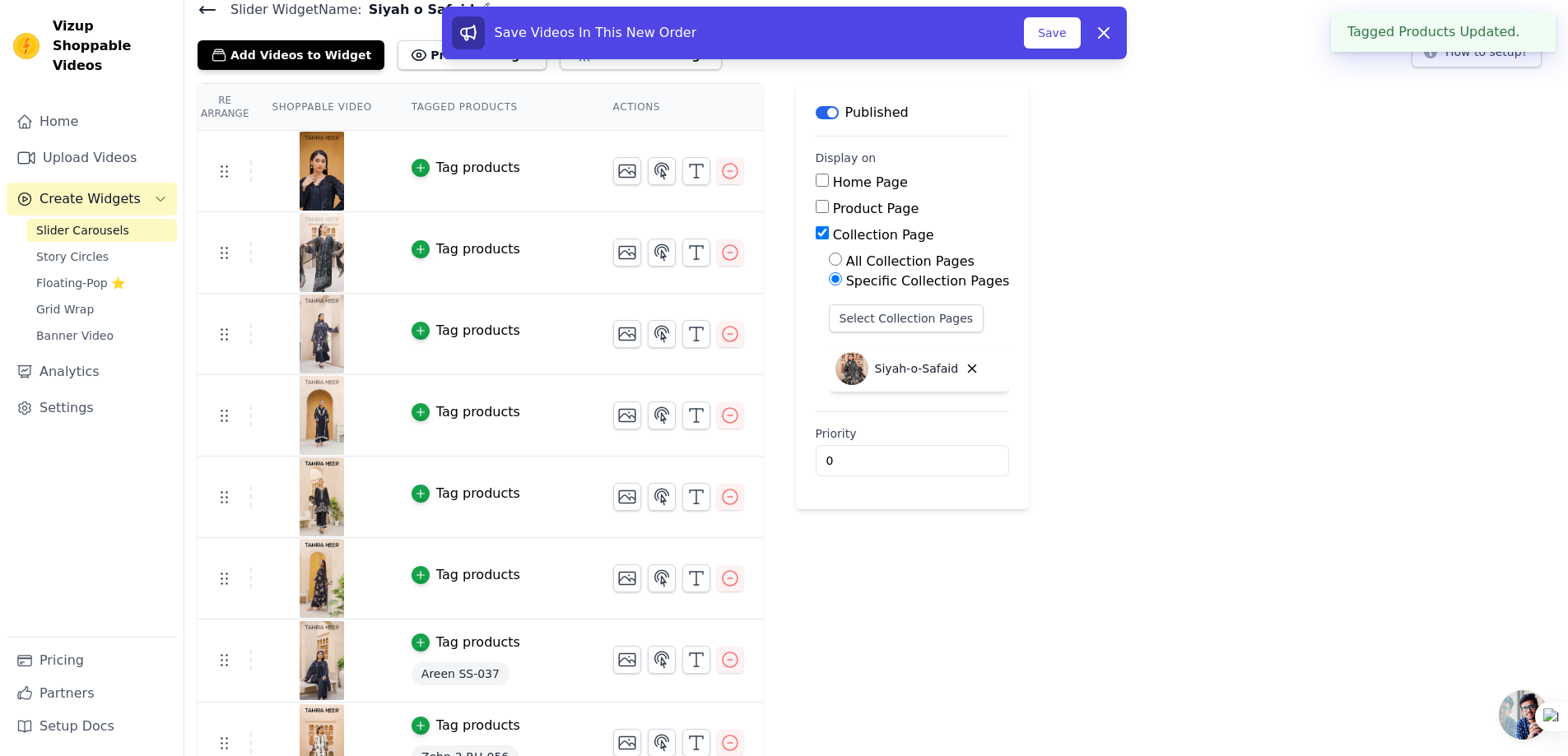
scroll to position [179, 0]
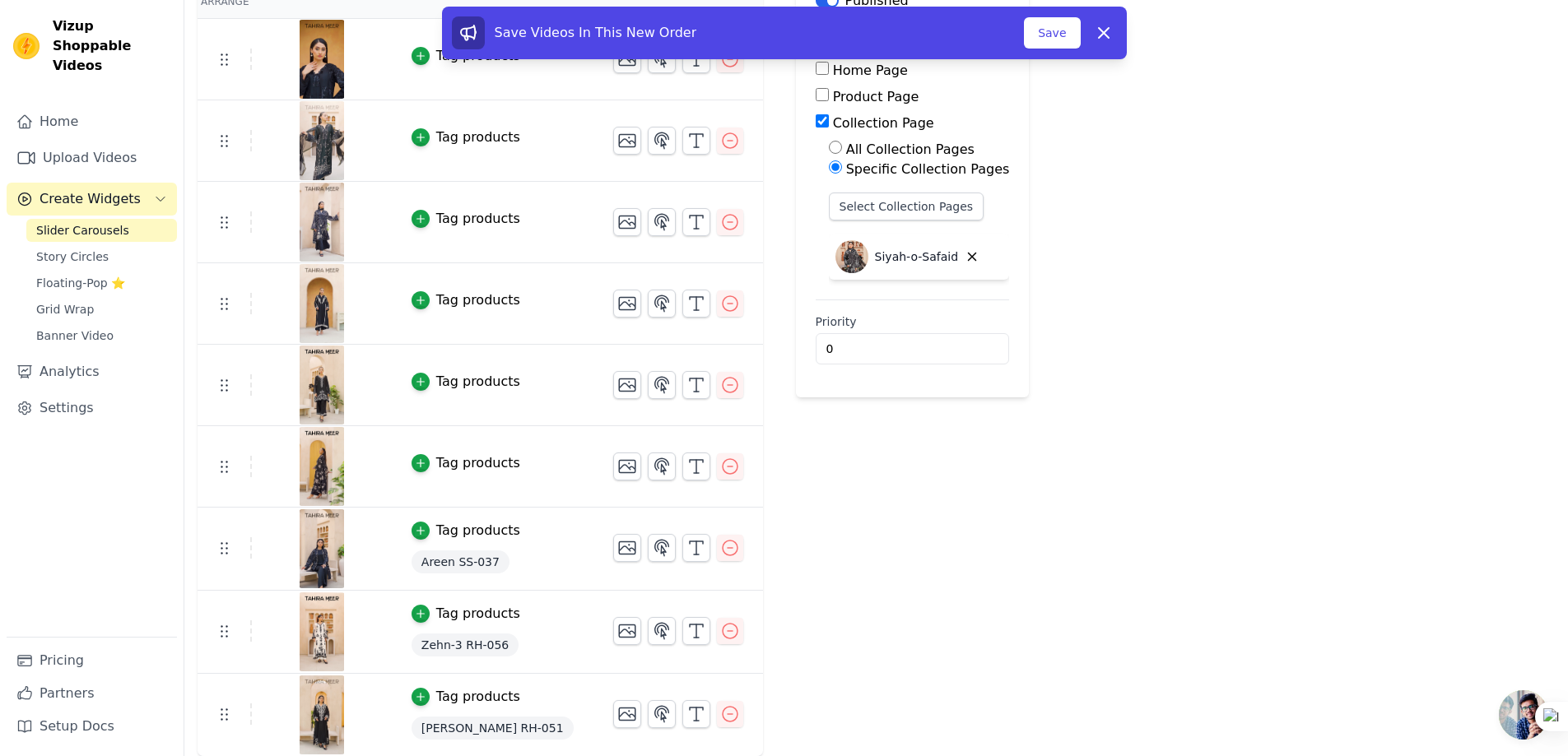
click at [436, 462] on div "Tag products" at bounding box center [478, 463] width 84 height 20
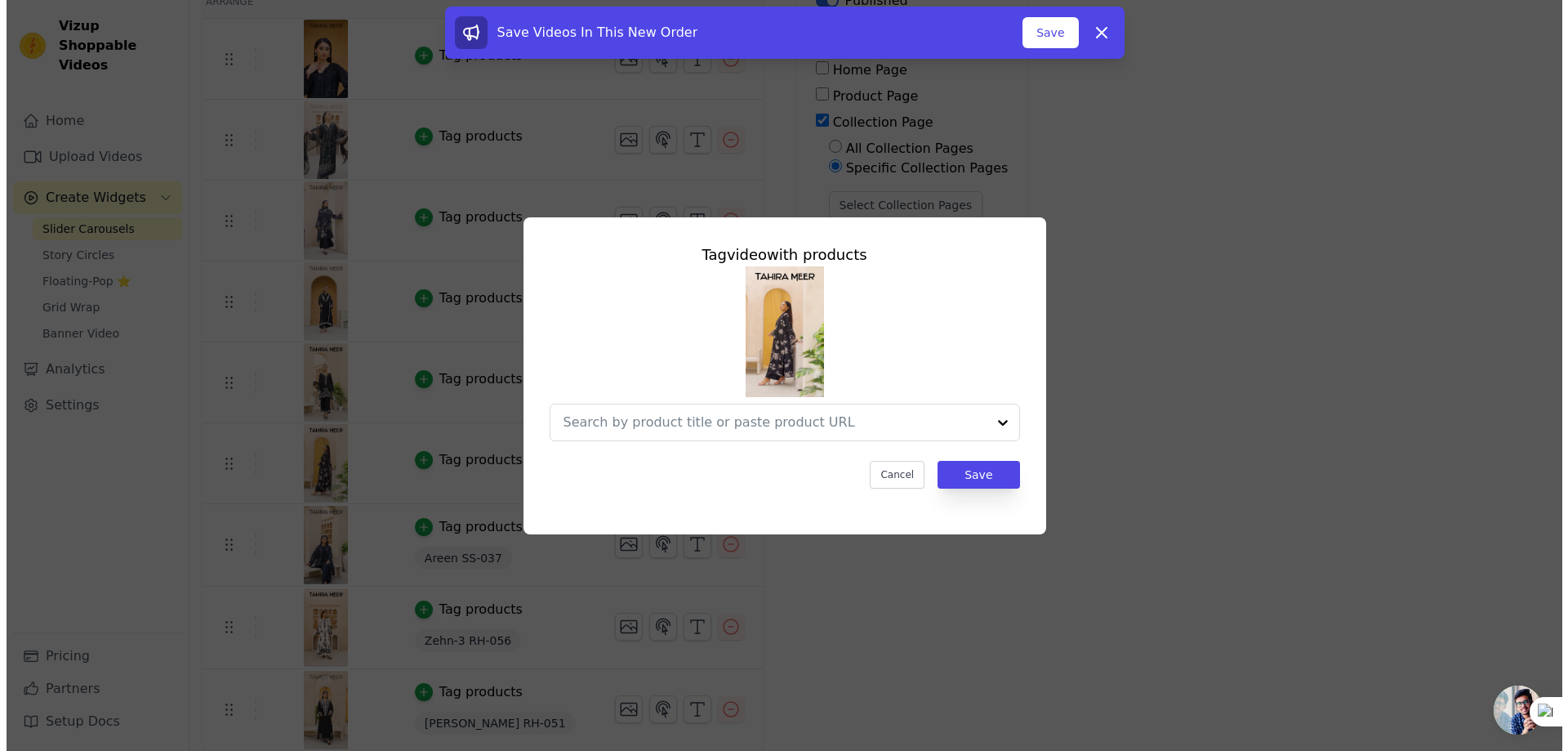
scroll to position [0, 0]
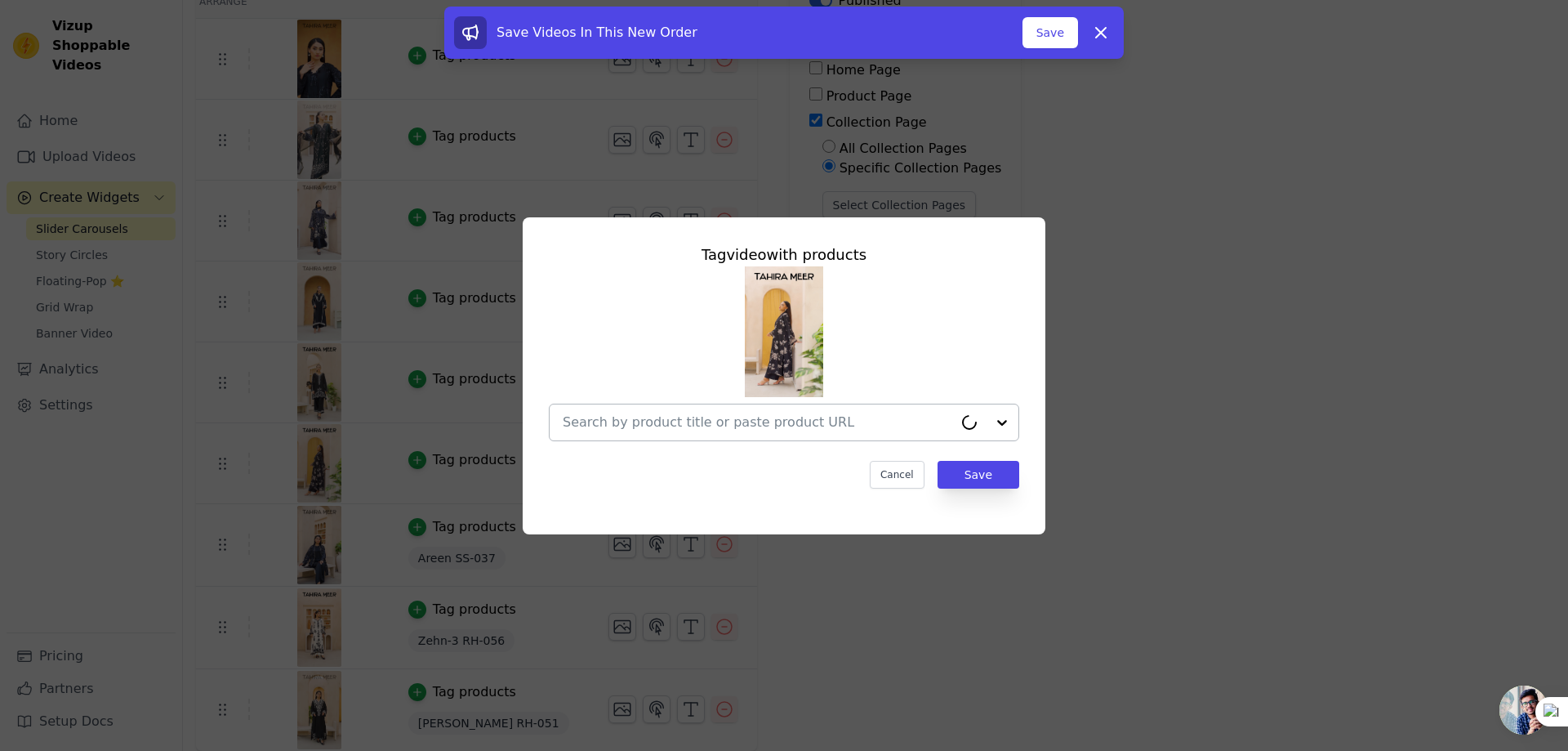
click at [691, 424] on input "text" at bounding box center [758, 422] width 390 height 20
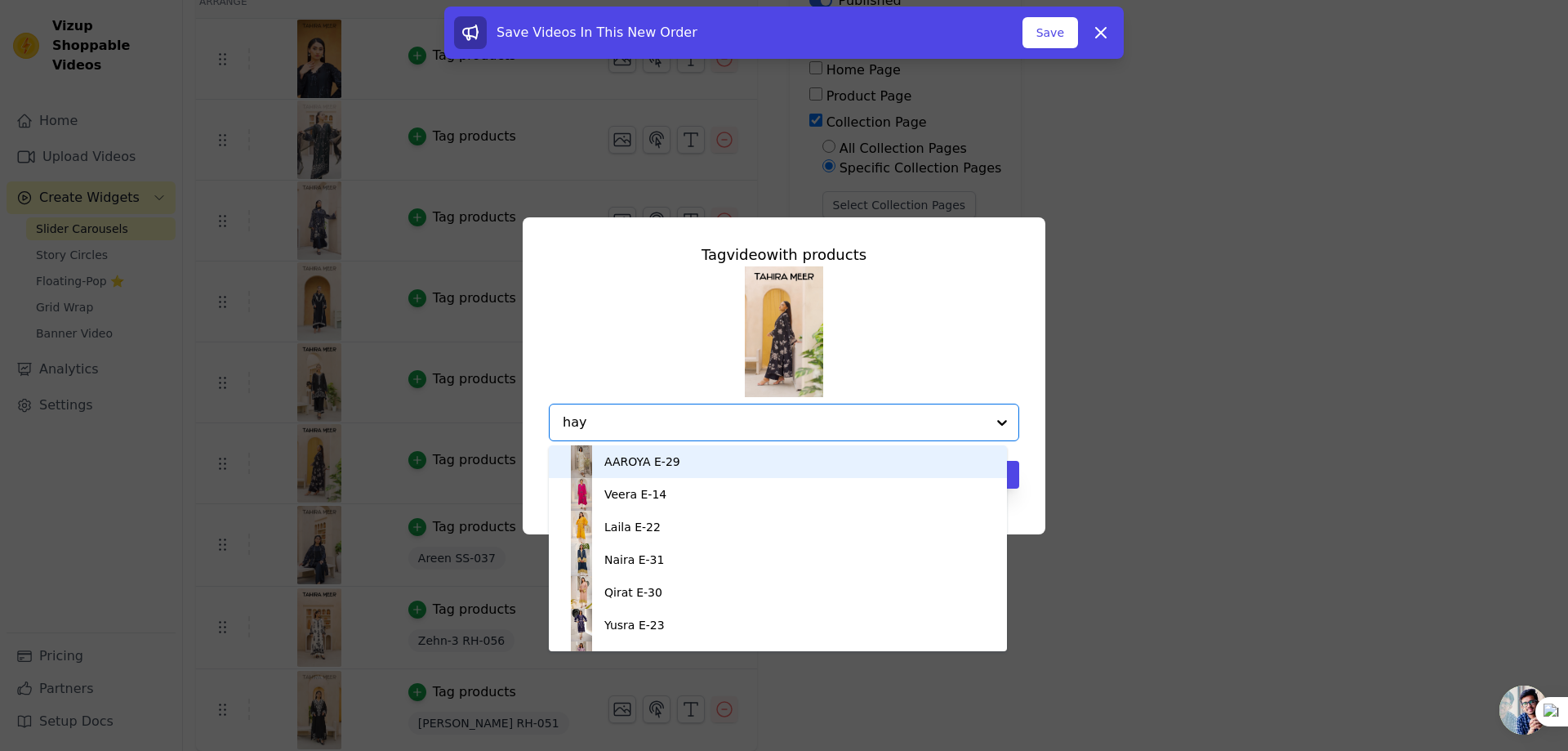
type input "haya"
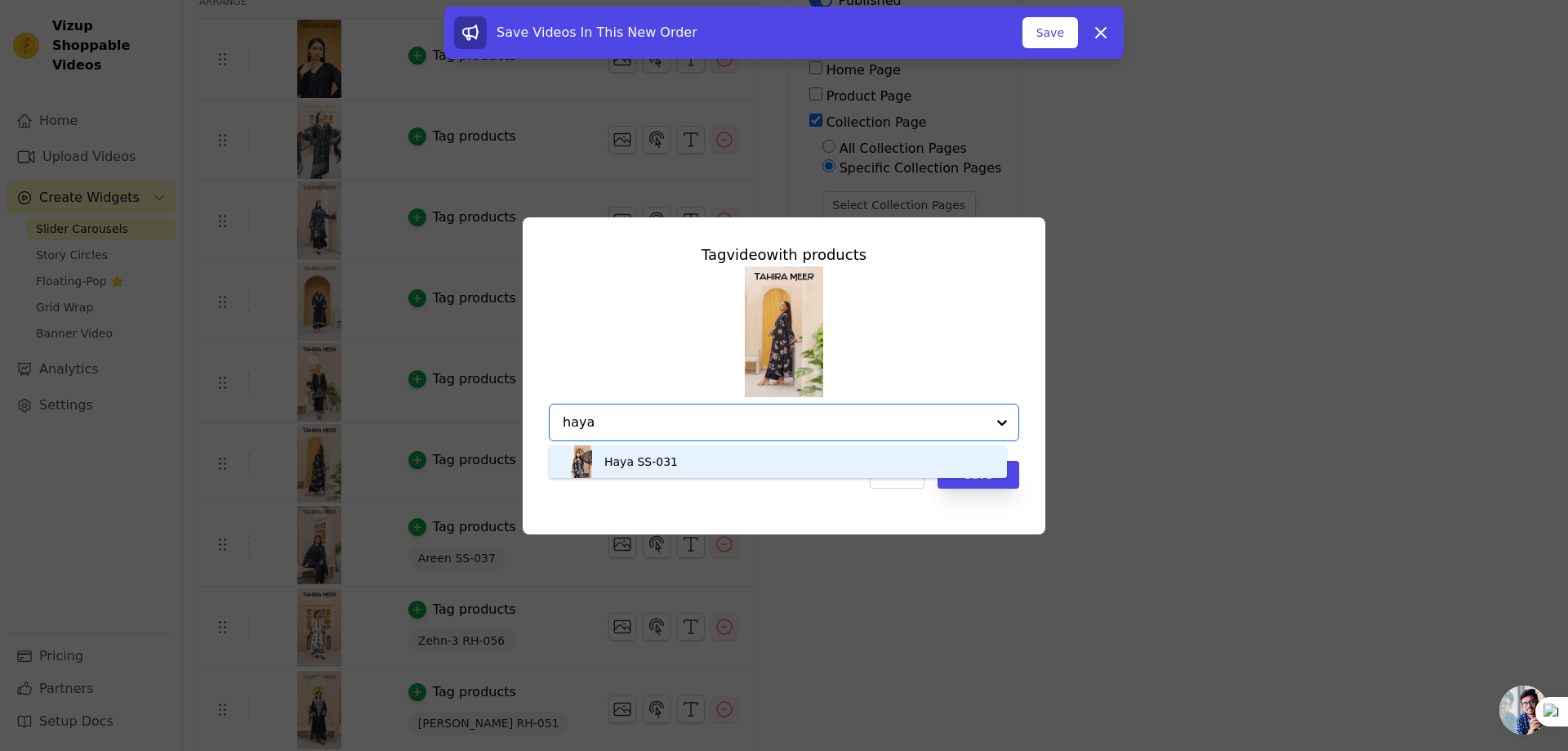
click at [684, 466] on div "Haya SS-031" at bounding box center [777, 462] width 426 height 33
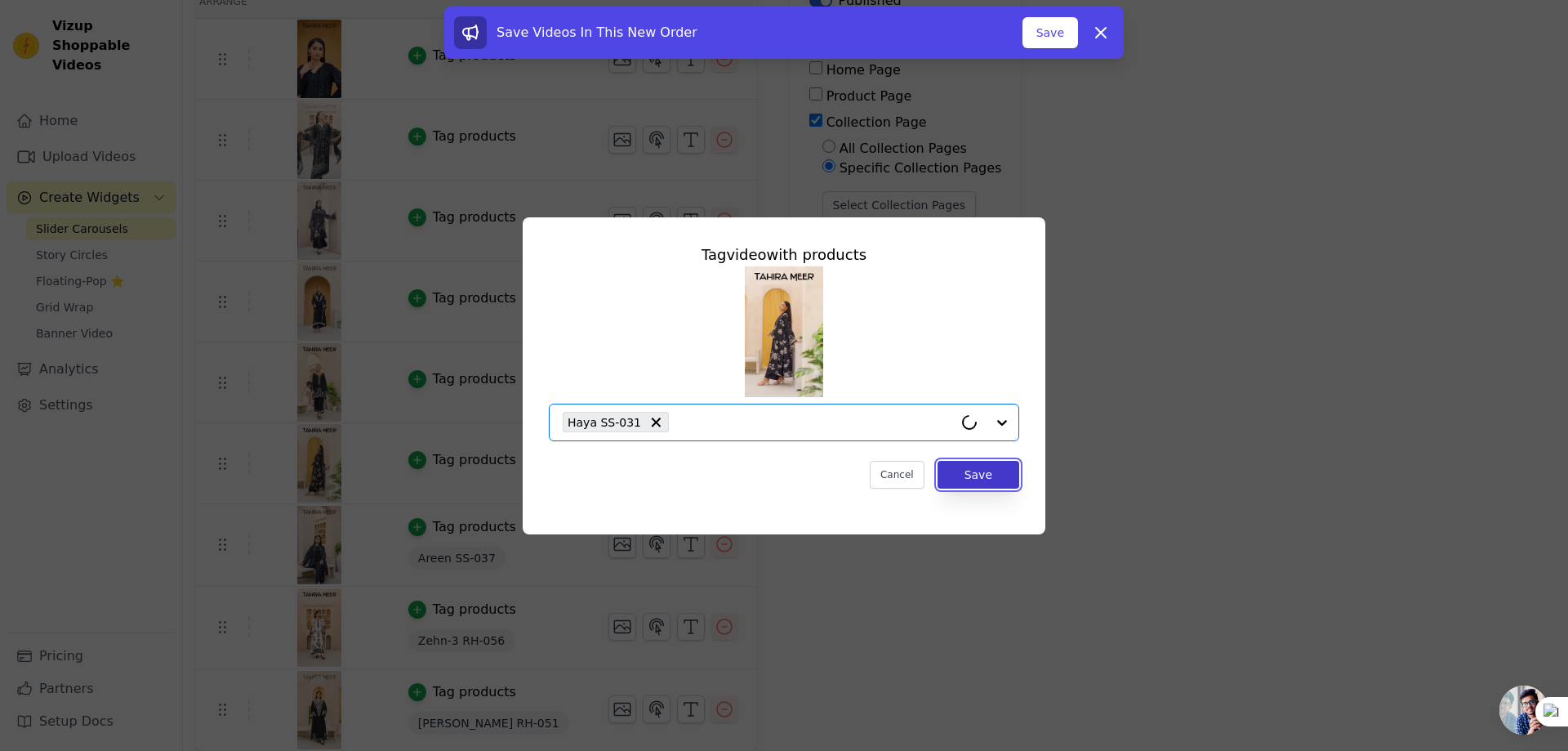
click at [990, 474] on button "Save" at bounding box center [978, 475] width 82 height 28
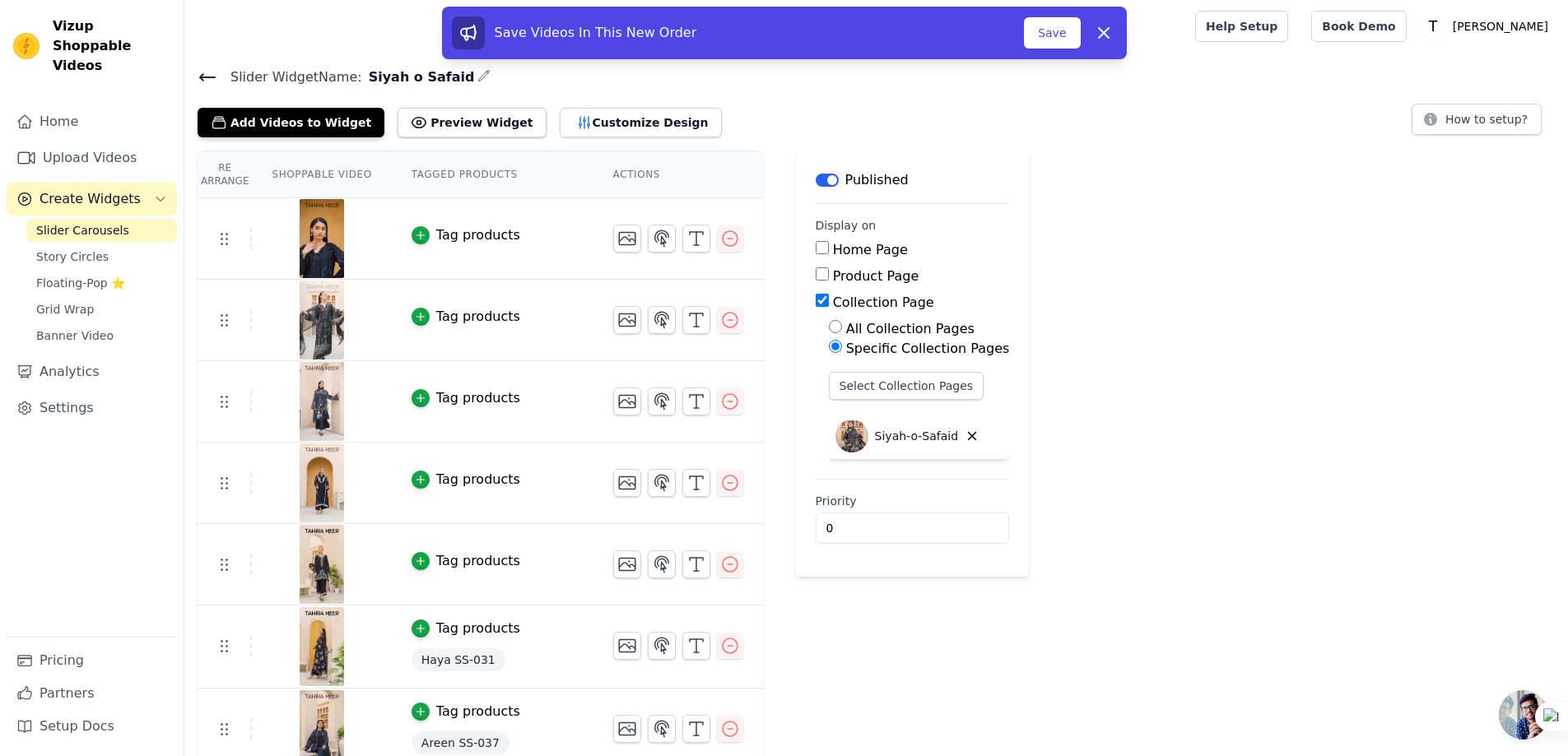
click at [458, 561] on div "Tag products" at bounding box center [478, 561] width 84 height 20
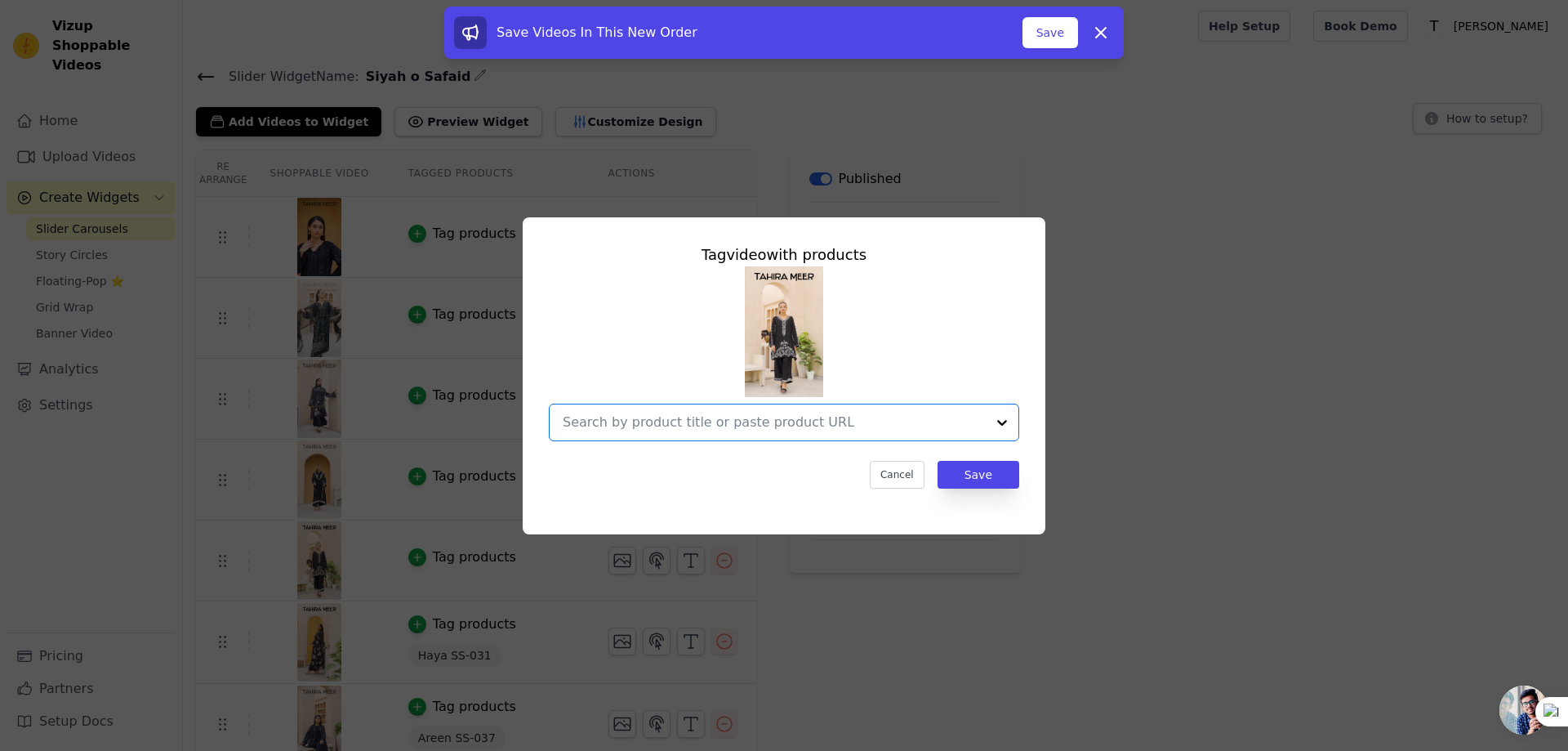
click at [673, 429] on input "text" at bounding box center [774, 422] width 423 height 20
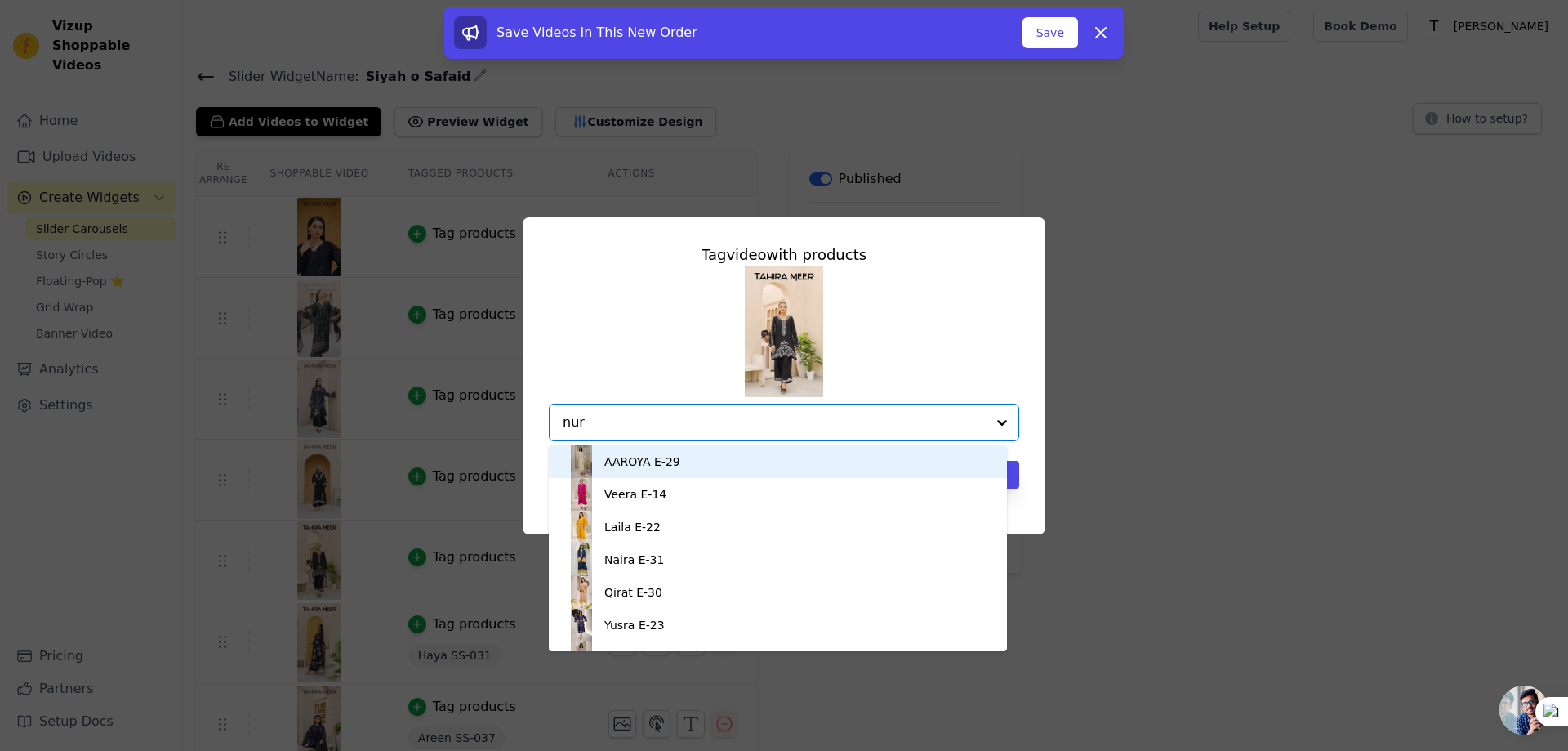
type input "nura"
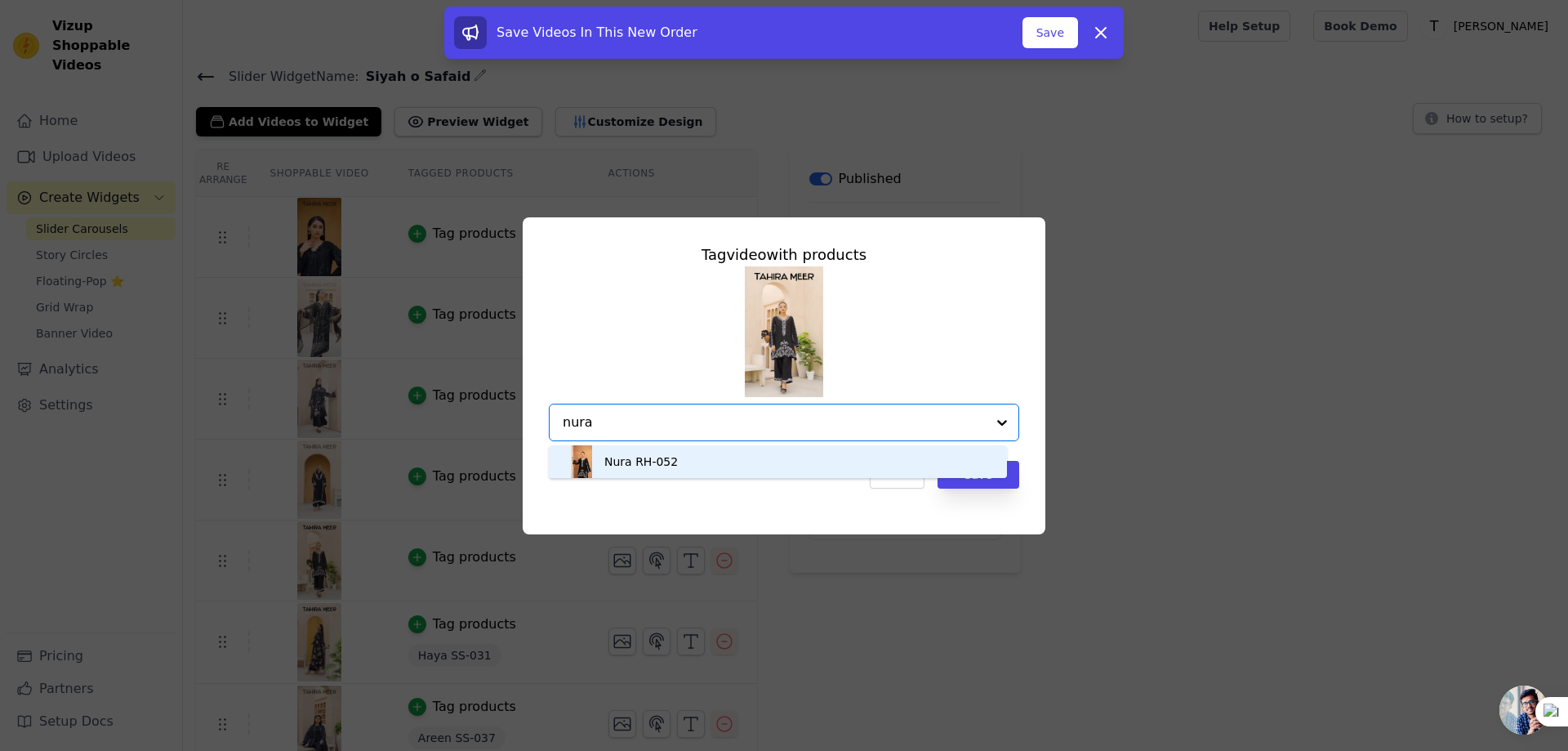
click at [644, 446] on div "Nura RH-052" at bounding box center [777, 462] width 426 height 33
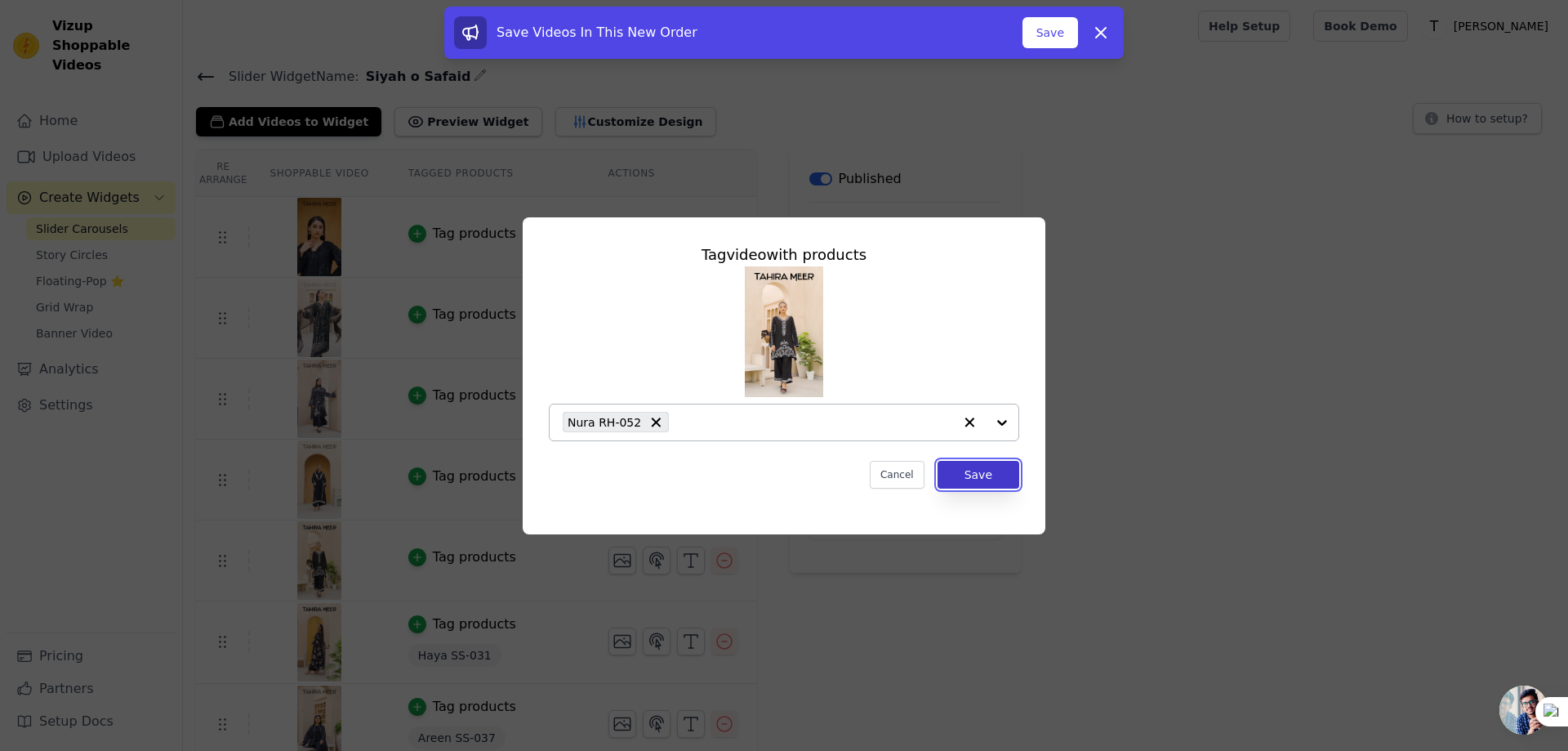
click at [986, 480] on button "Save" at bounding box center [978, 475] width 82 height 28
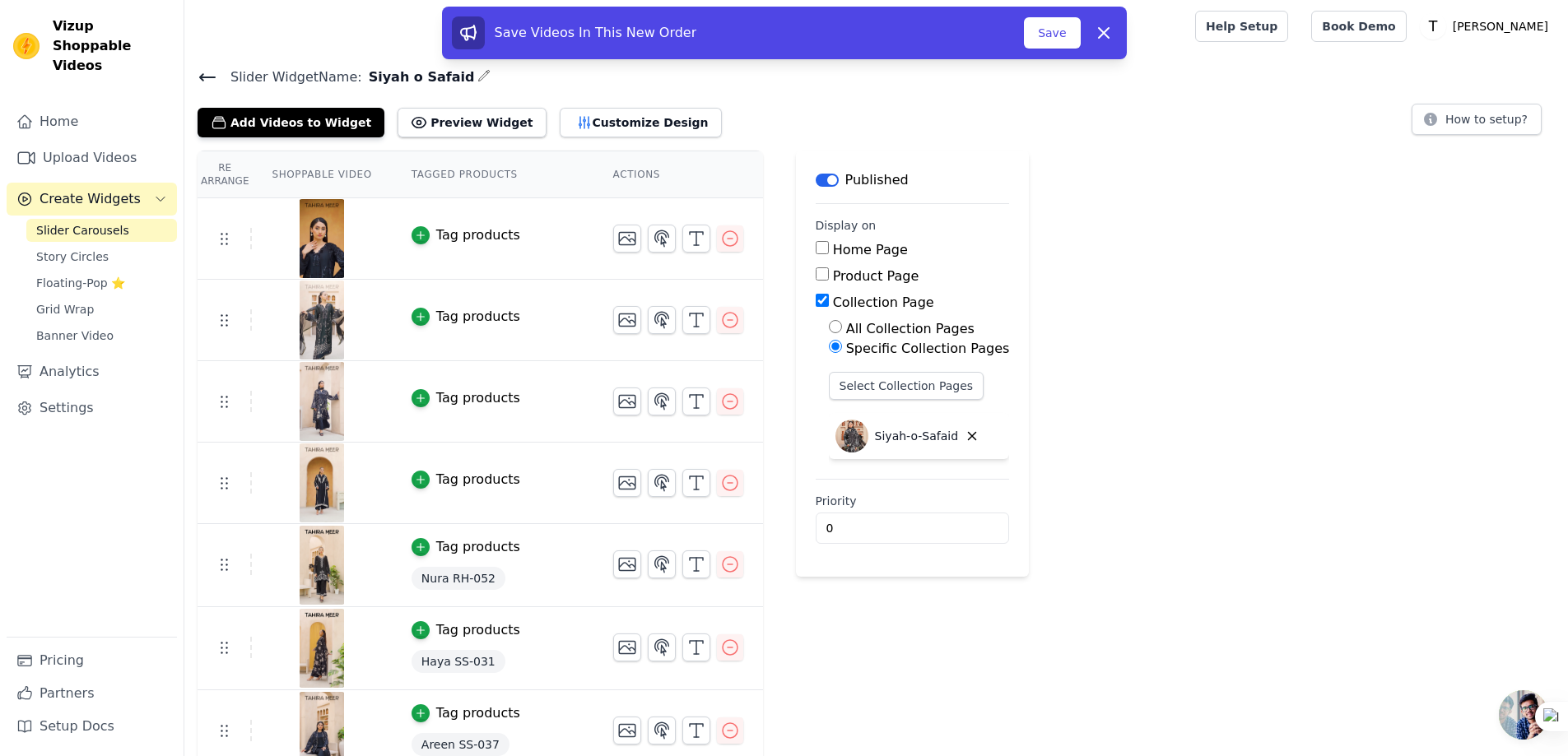
click at [436, 473] on div "Tag products" at bounding box center [478, 480] width 84 height 20
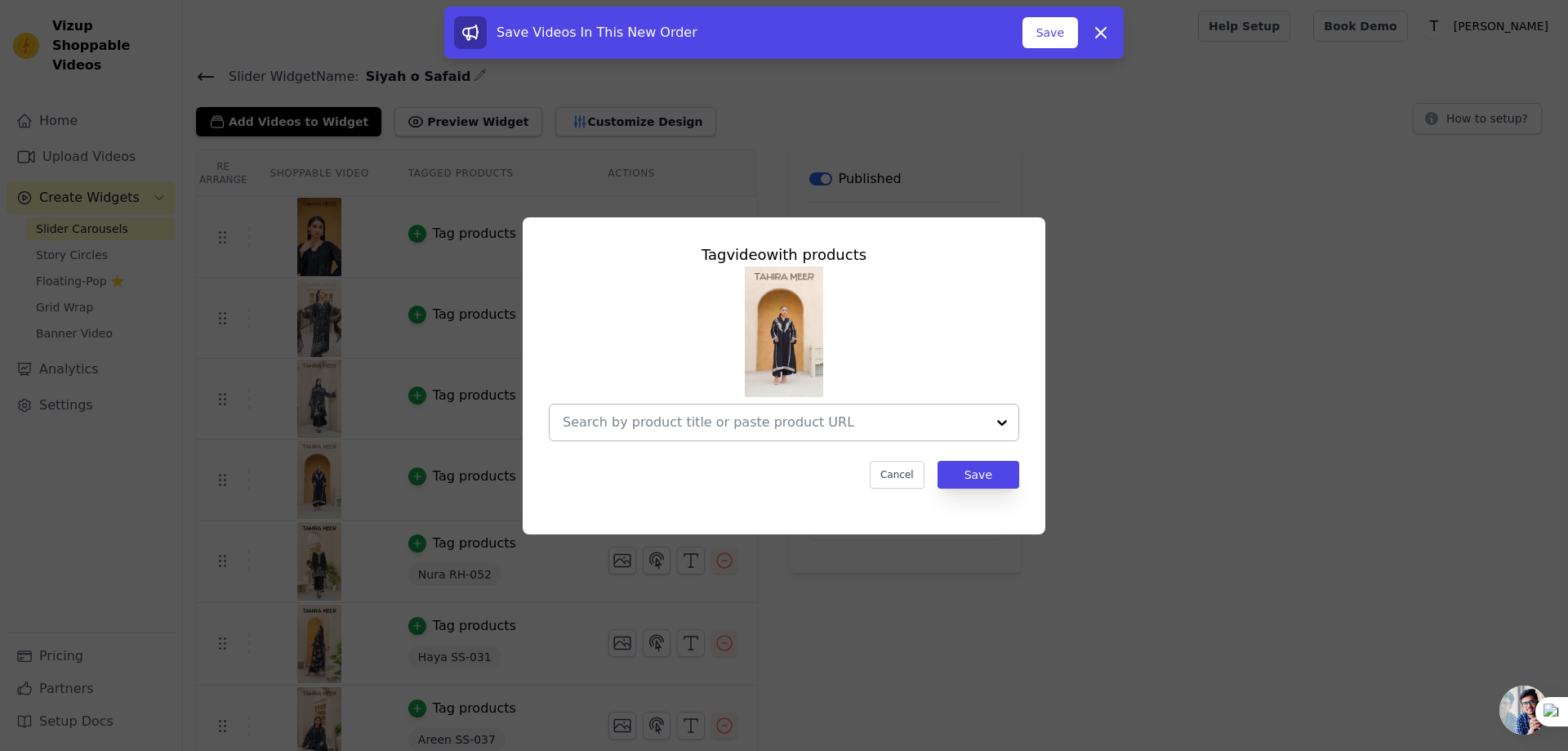
click at [597, 404] on div at bounding box center [774, 422] width 423 height 36
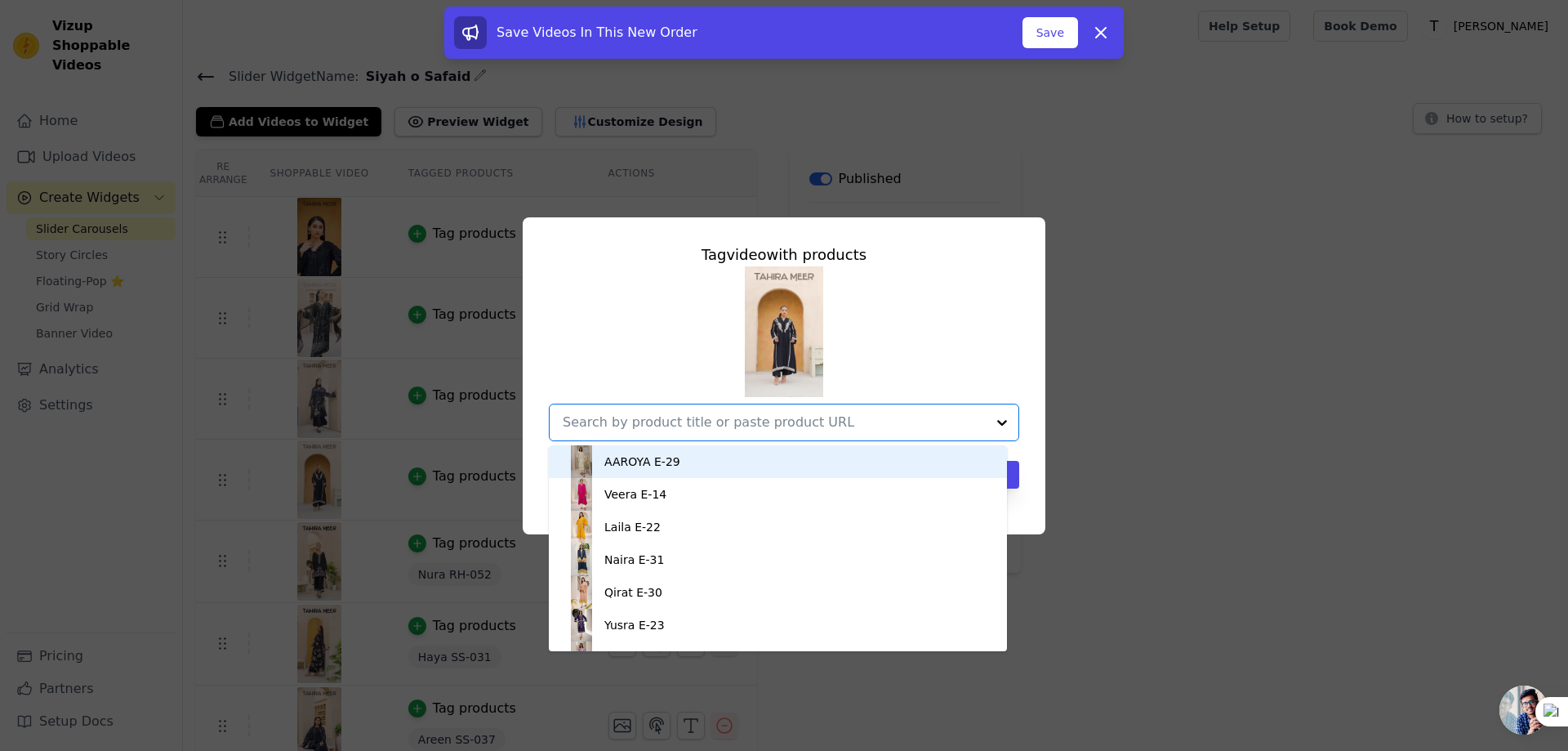
click at [587, 417] on input "text" at bounding box center [774, 422] width 423 height 20
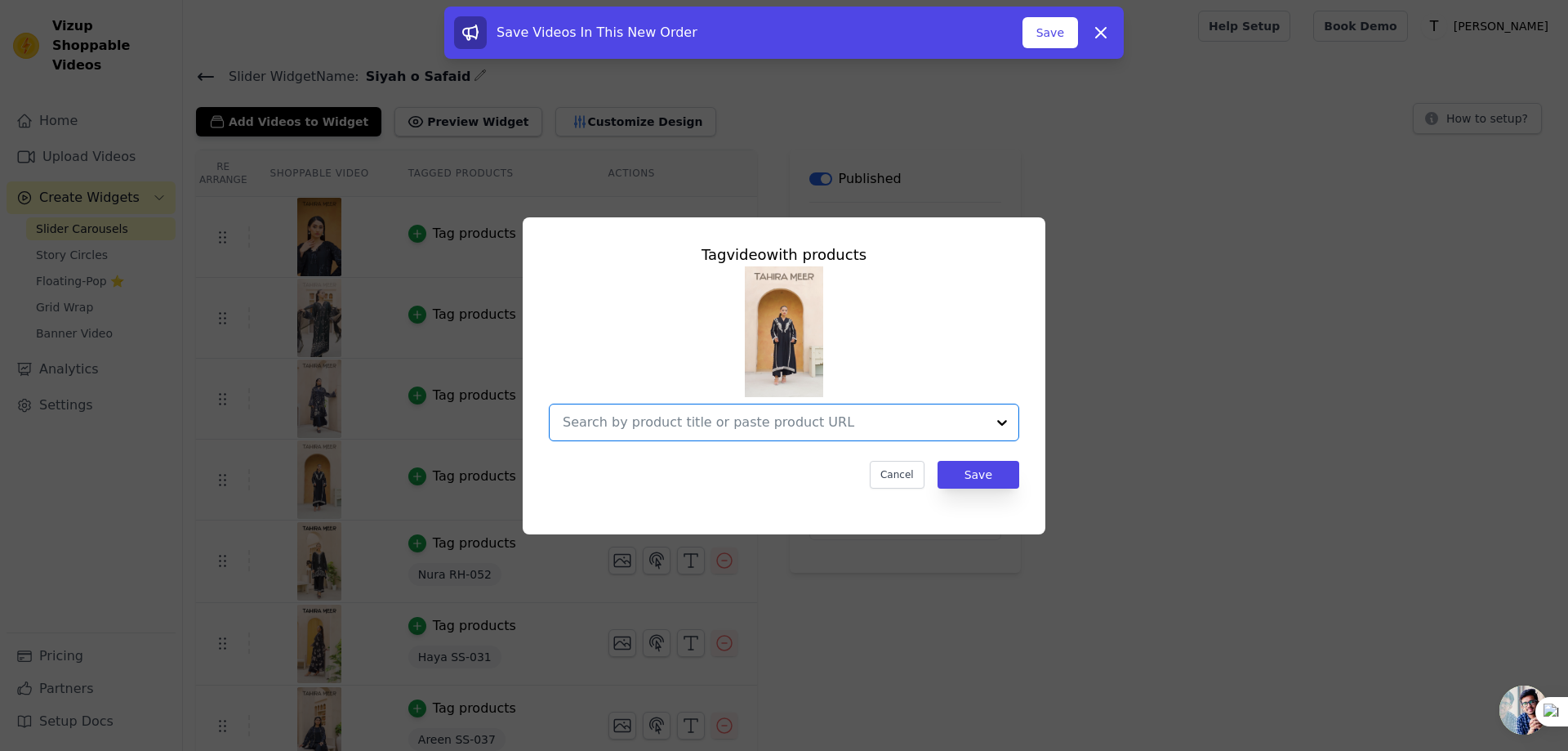
click at [587, 417] on input "text" at bounding box center [774, 422] width 423 height 20
click at [631, 469] on div "No options" at bounding box center [777, 471] width 458 height 52
click at [635, 429] on input "ams" at bounding box center [774, 422] width 423 height 20
type input "am"
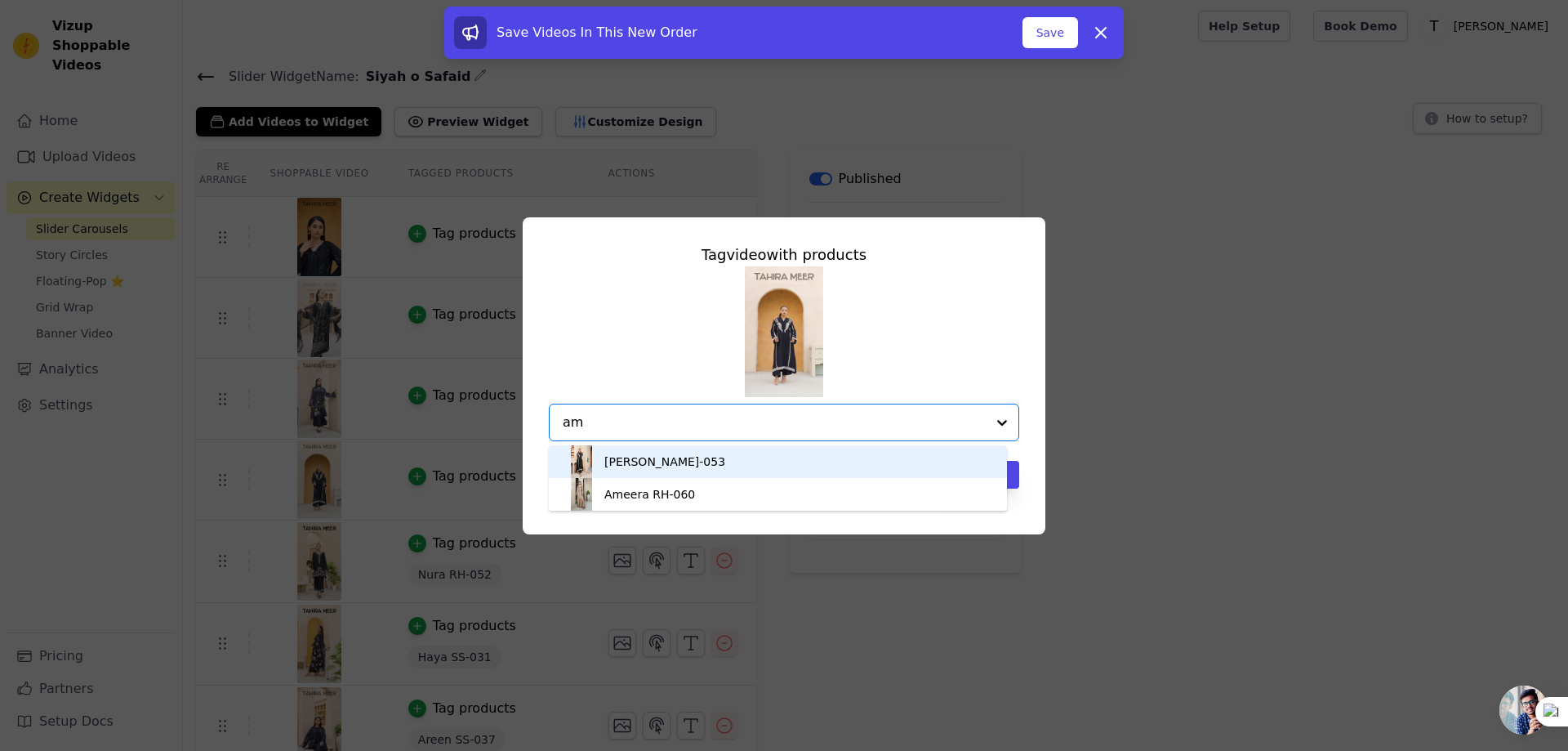
click at [660, 467] on div "[PERSON_NAME]-053" at bounding box center [665, 462] width 121 height 17
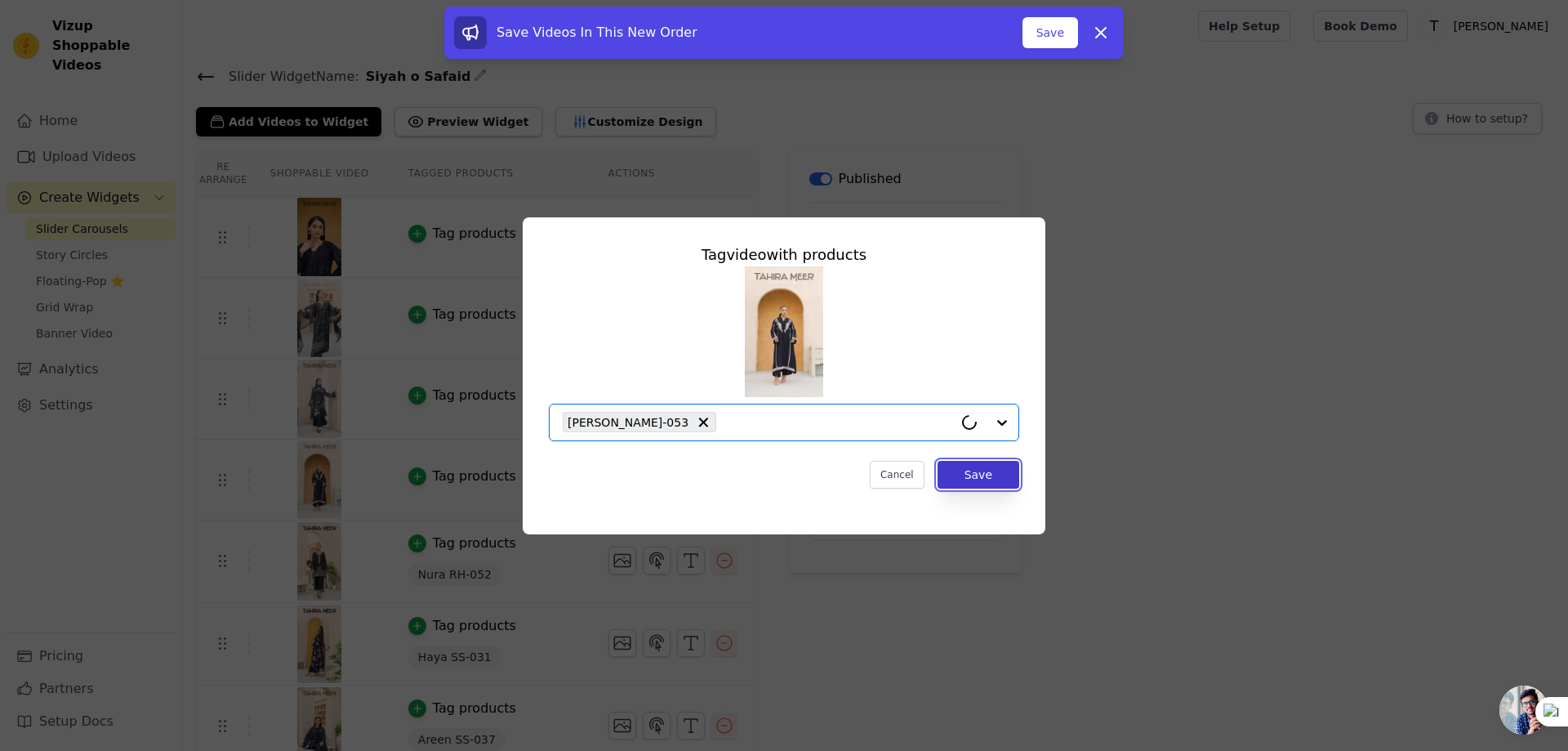
click at [976, 475] on button "Save" at bounding box center [978, 475] width 82 height 28
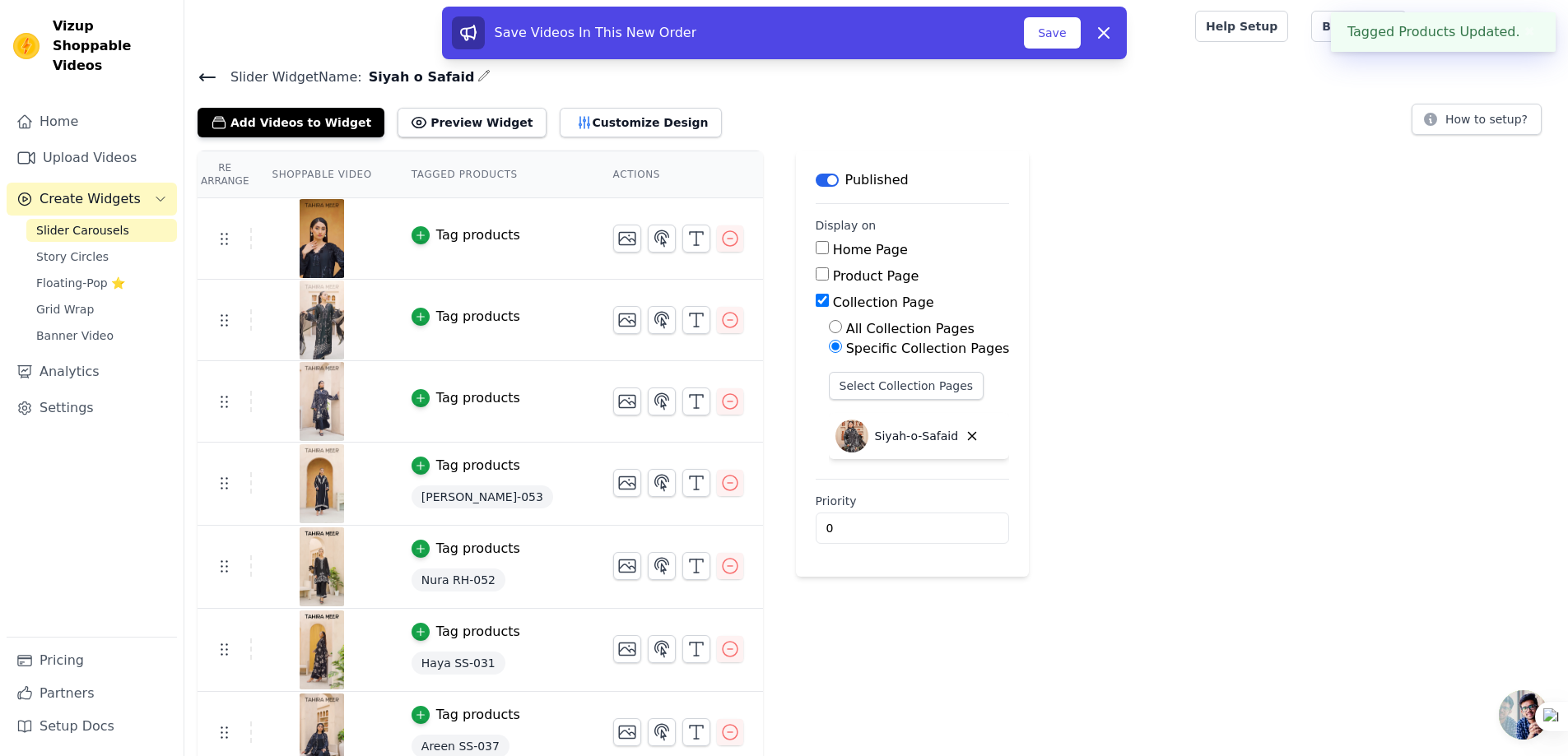
click at [442, 235] on div "Tag products" at bounding box center [478, 235] width 84 height 20
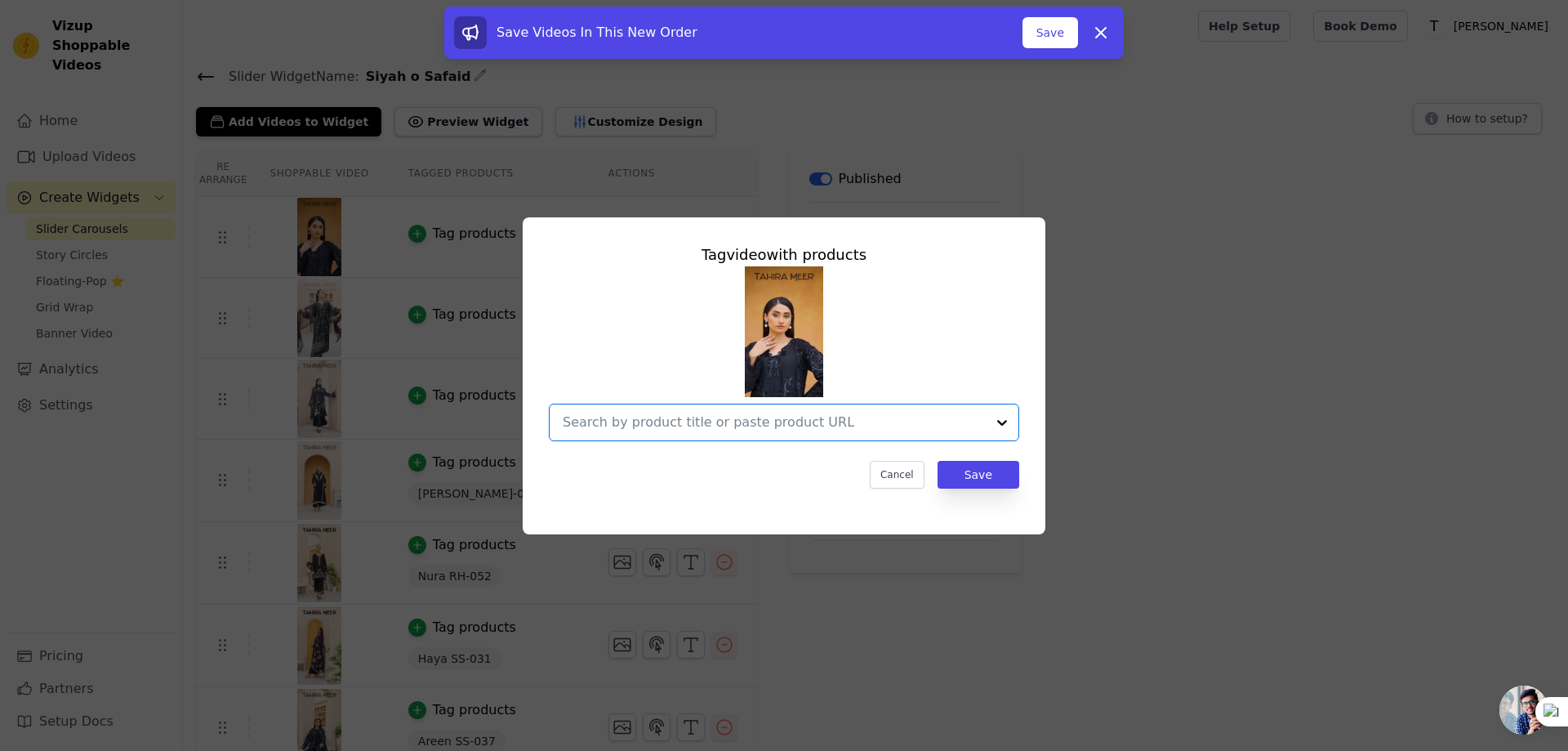
click at [605, 431] on input "text" at bounding box center [774, 422] width 423 height 20
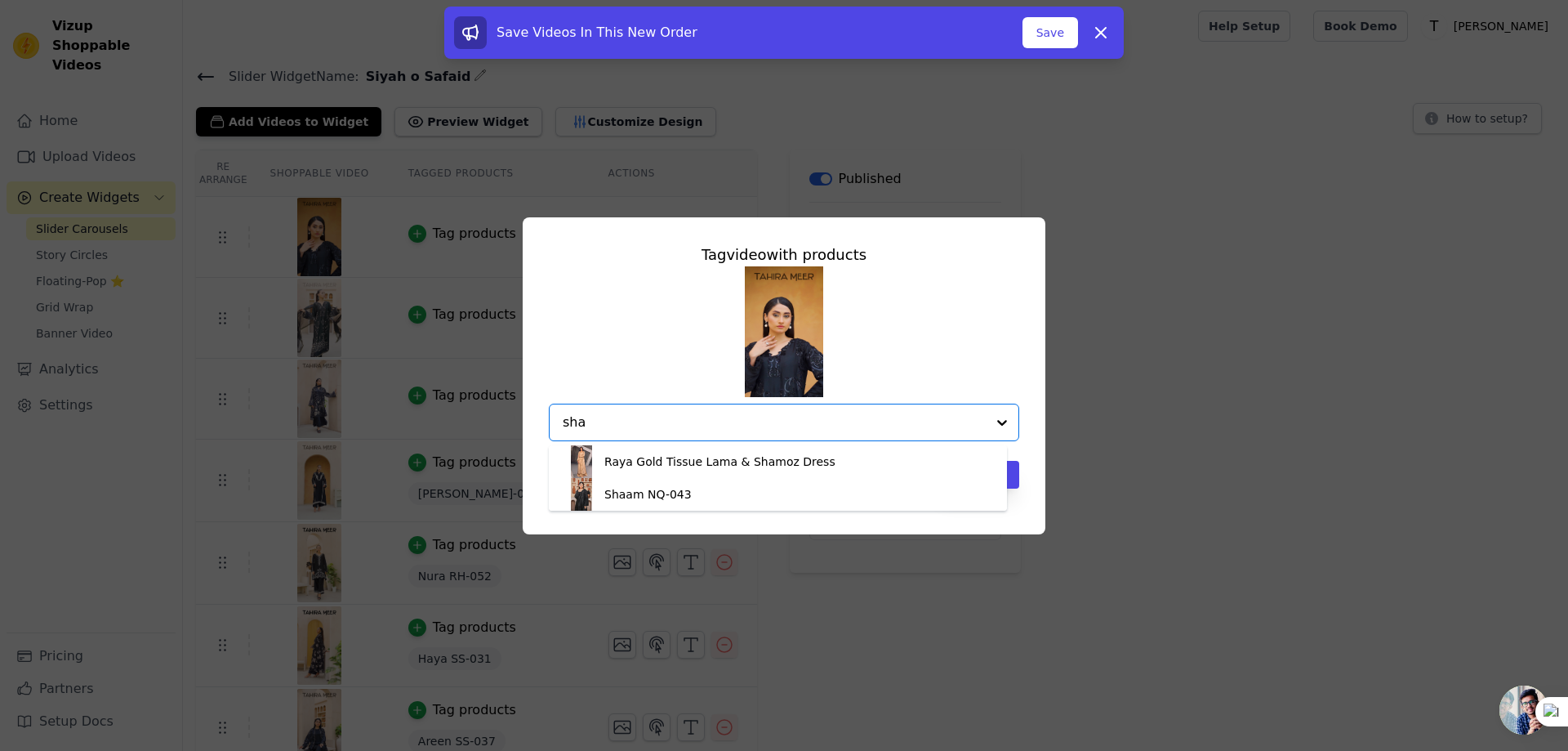
type input "sha"
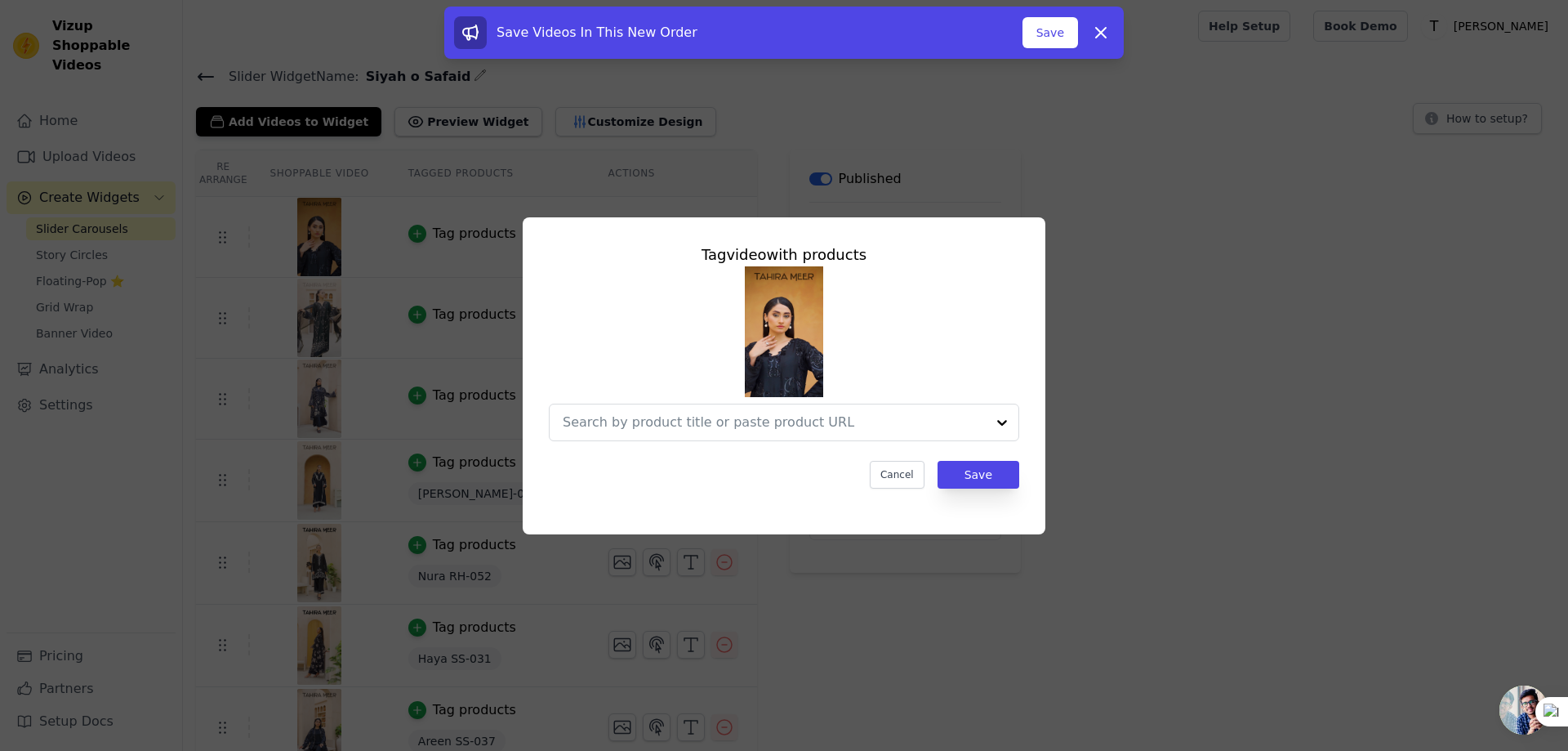
click at [652, 524] on div "Tag video with products Cancel Save" at bounding box center [784, 376] width 523 height 317
click at [650, 424] on input "text" at bounding box center [758, 422] width 390 height 20
click at [656, 433] on div at bounding box center [774, 422] width 423 height 36
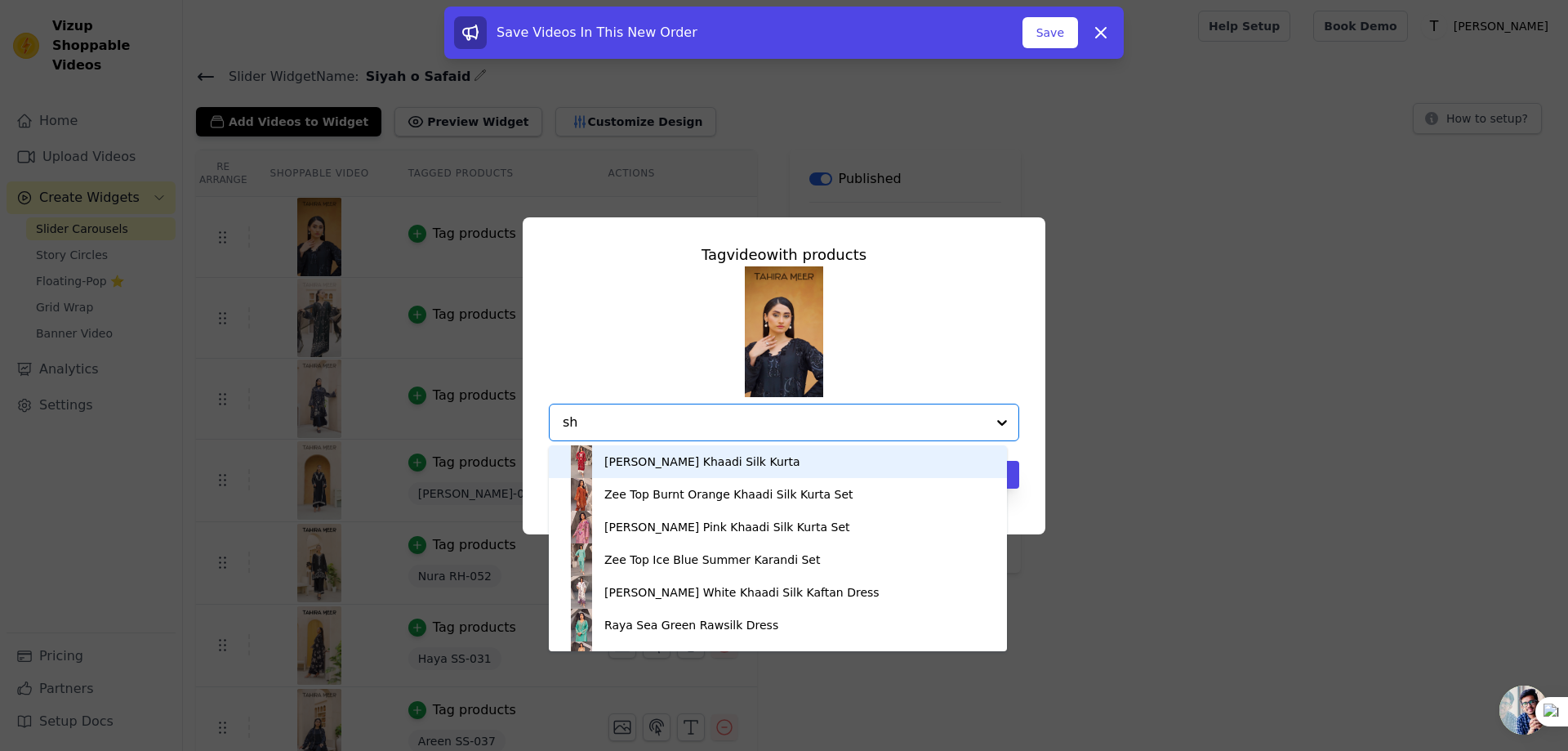
type input "sha"
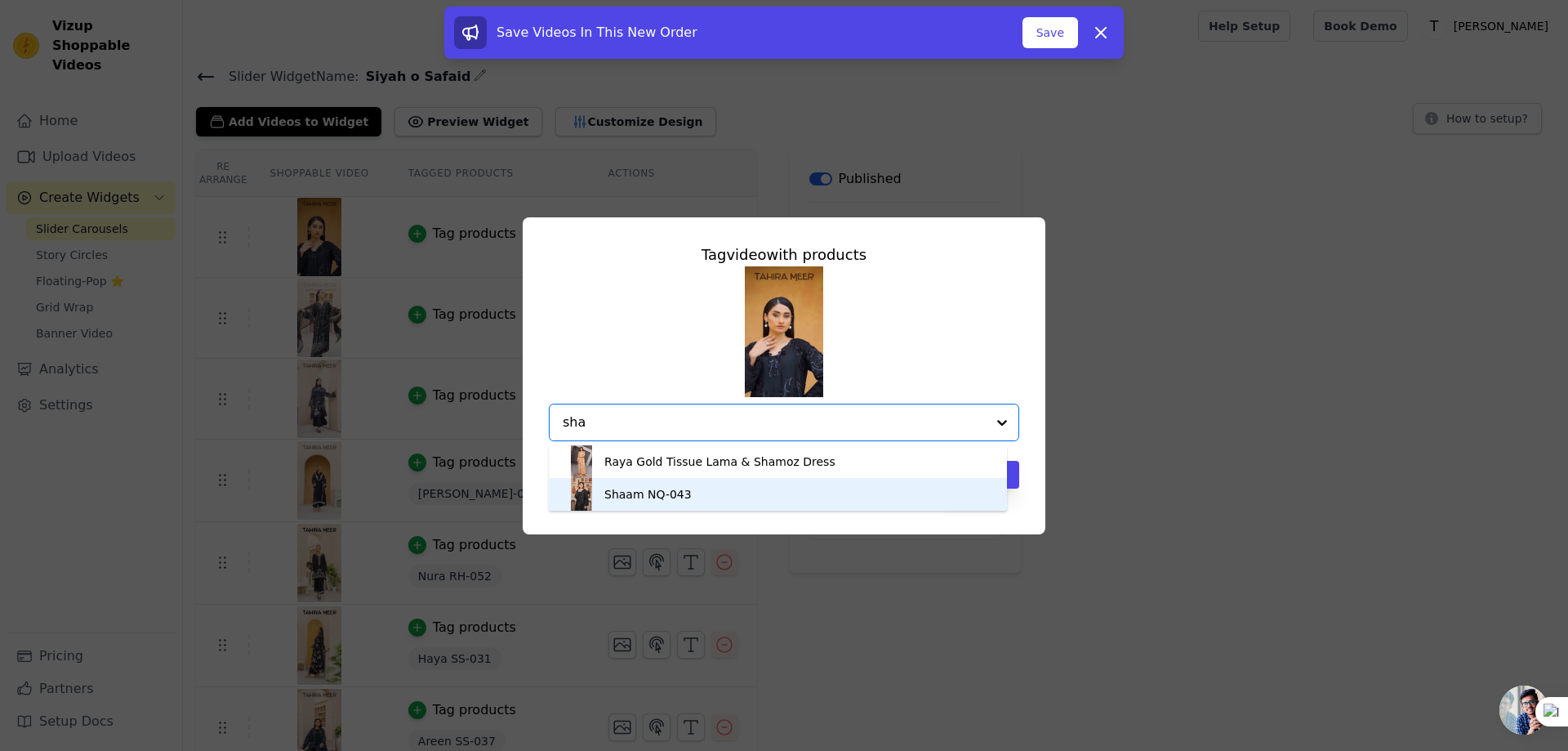
click at [665, 495] on div "Shaam NQ-043" at bounding box center [648, 494] width 88 height 17
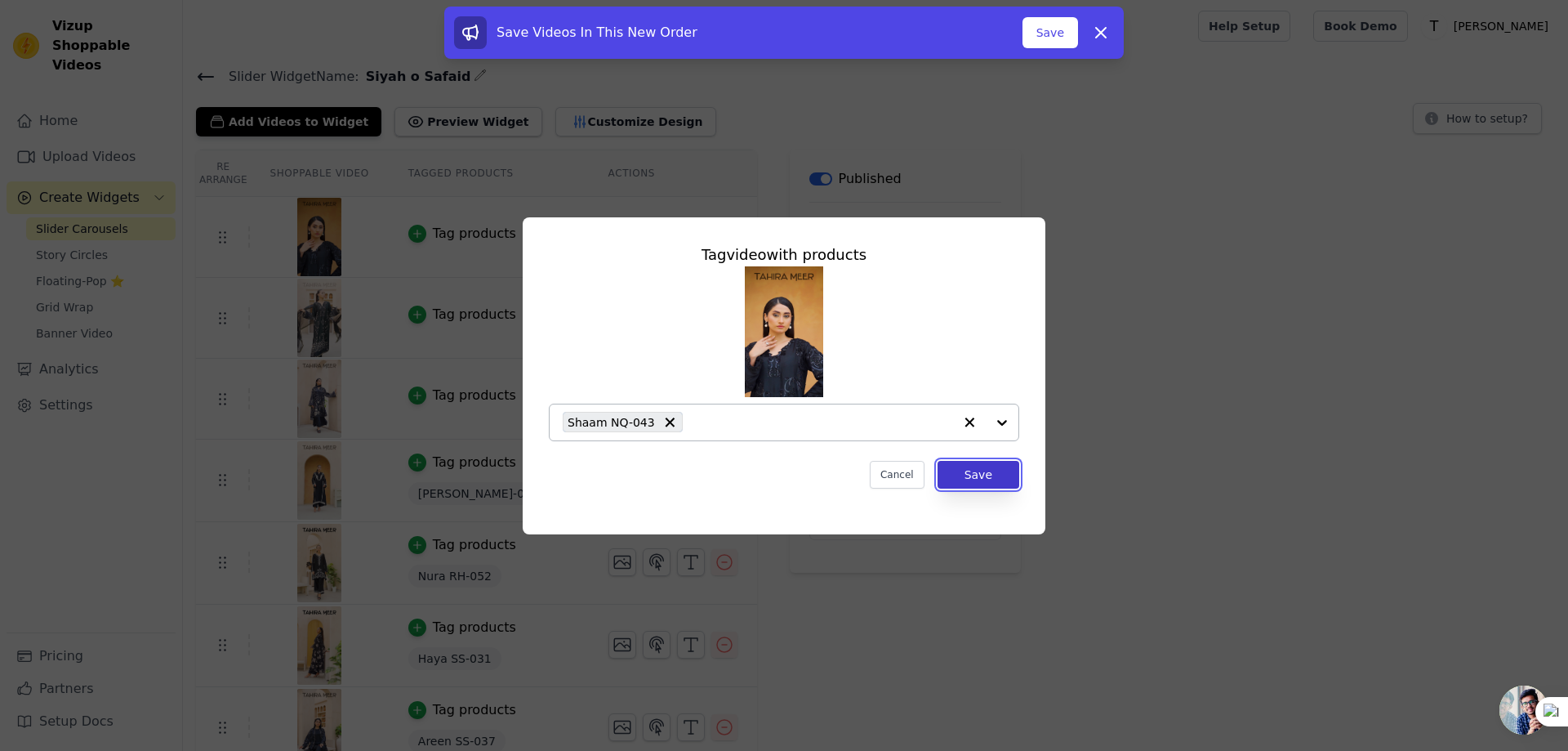
click at [982, 475] on button "Save" at bounding box center [978, 475] width 82 height 28
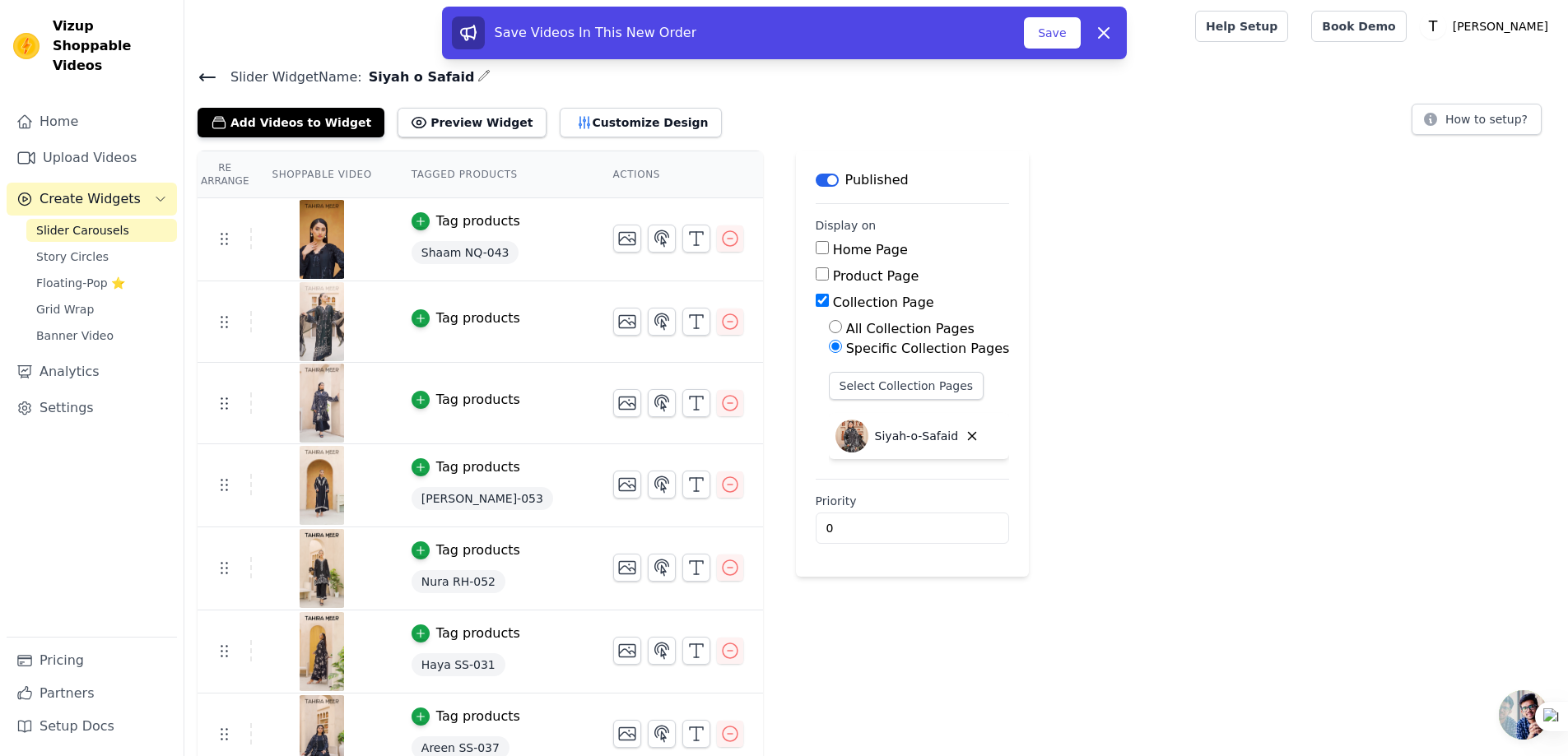
click at [445, 318] on div "Tag products" at bounding box center [478, 318] width 84 height 20
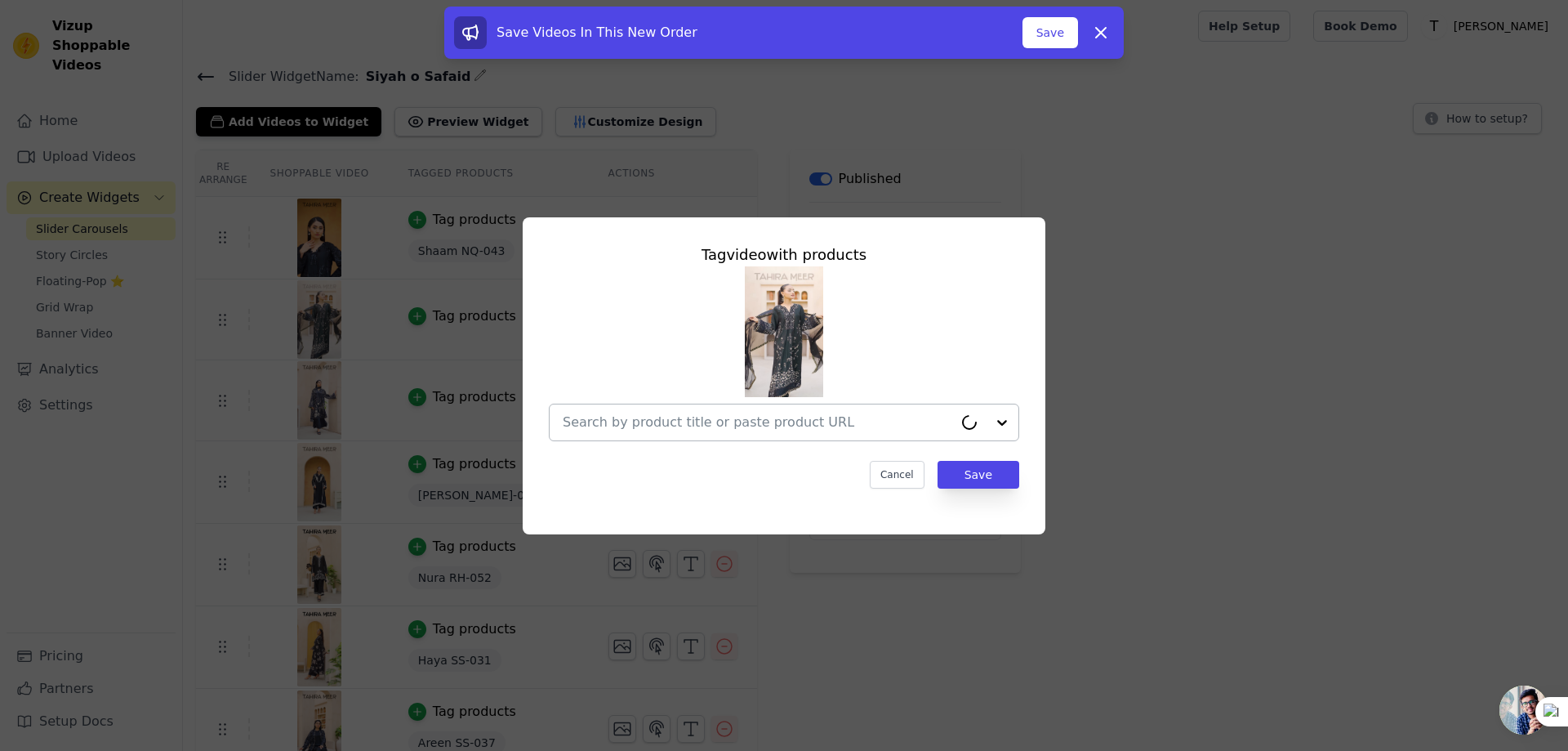
click at [713, 433] on div at bounding box center [758, 422] width 390 height 36
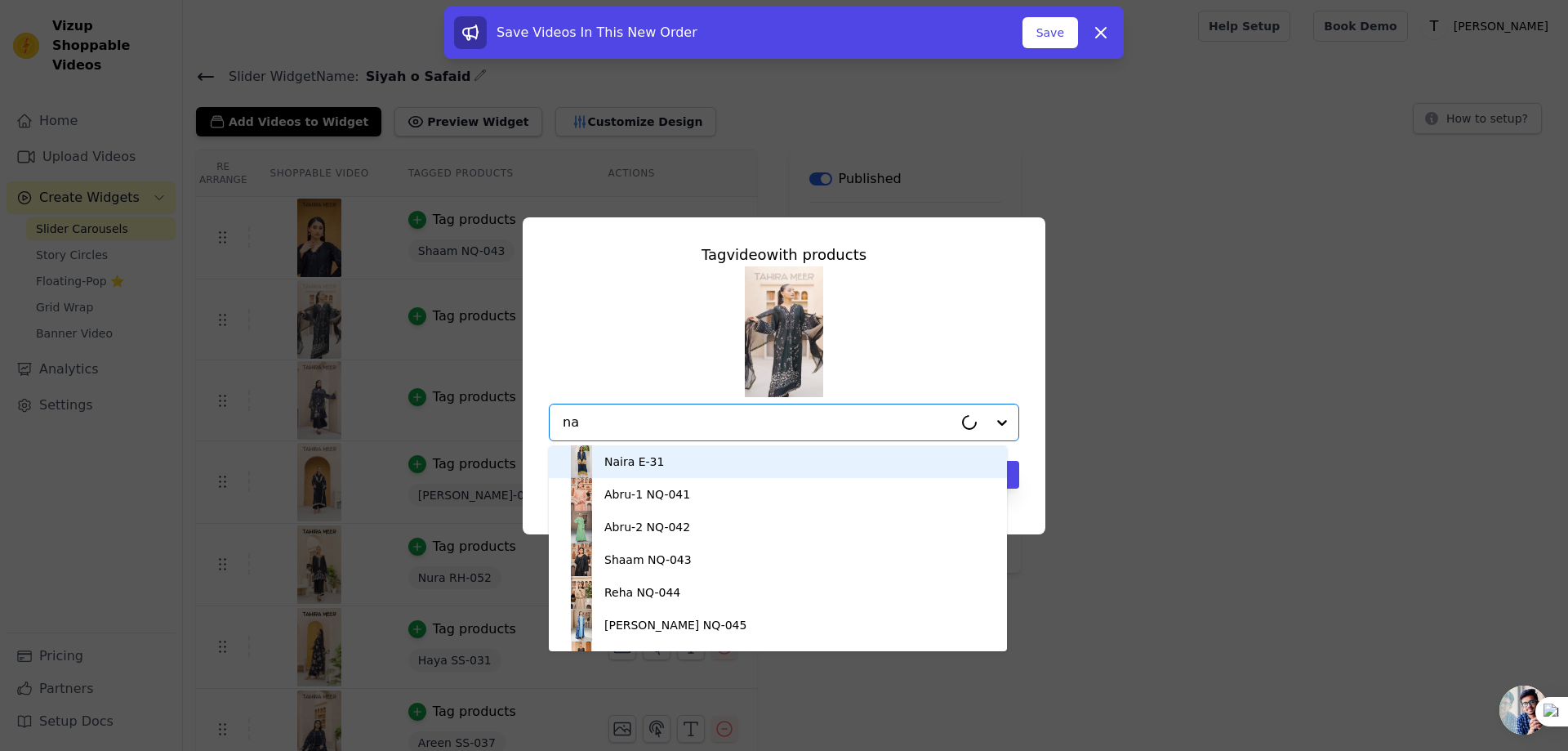
type input "naz"
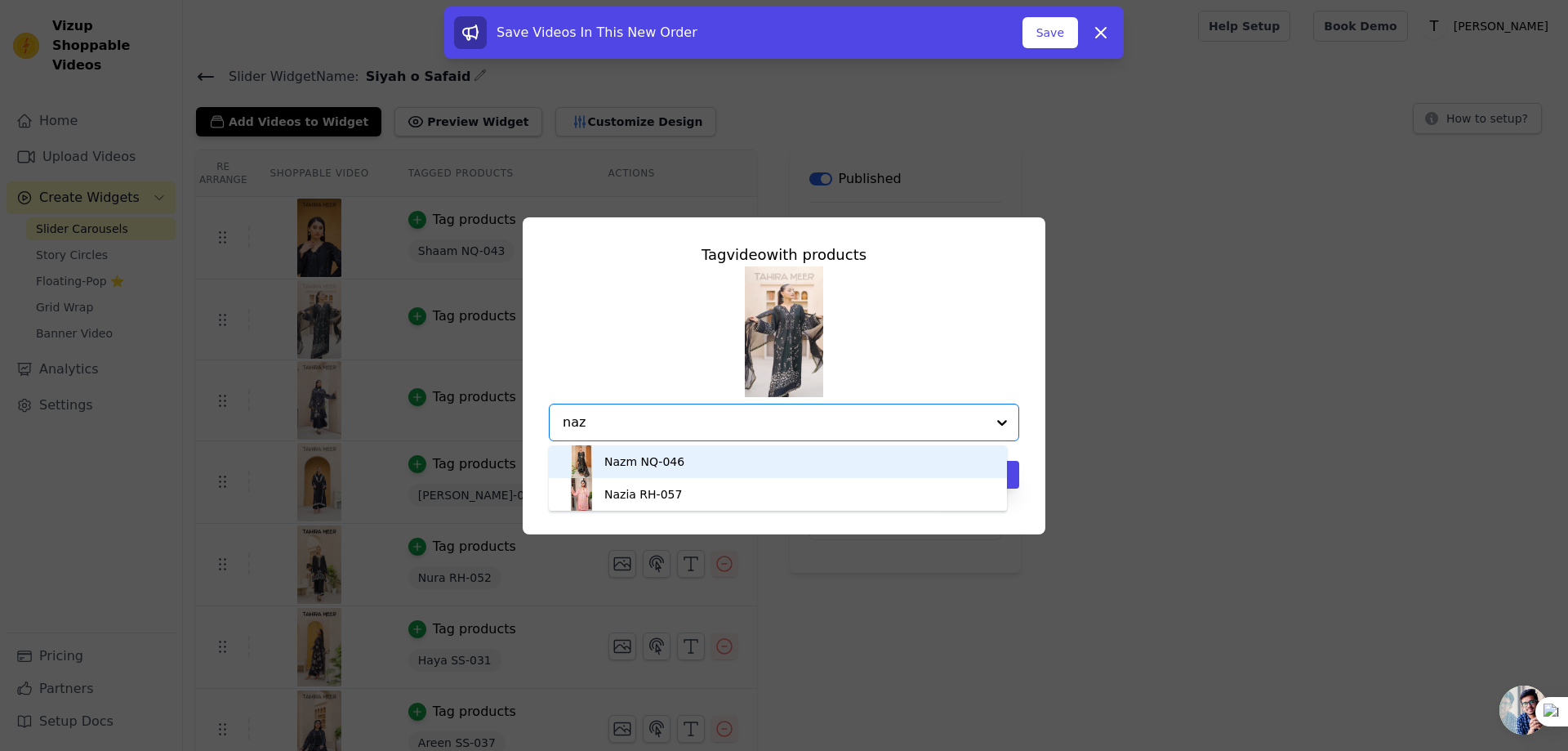
click at [652, 463] on div "Nazm NQ-046" at bounding box center [645, 462] width 80 height 17
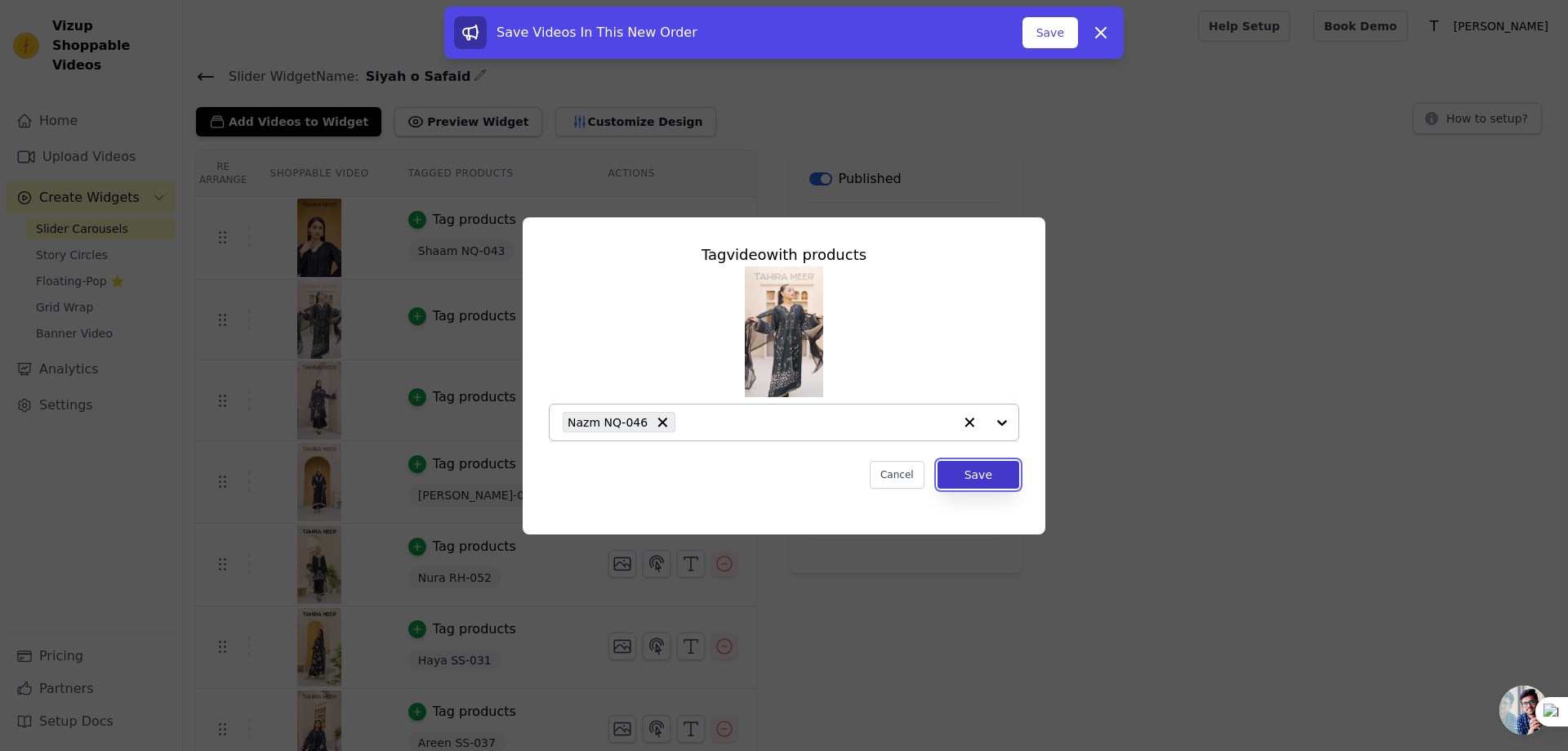
click at [1002, 484] on button "Save" at bounding box center [978, 475] width 82 height 28
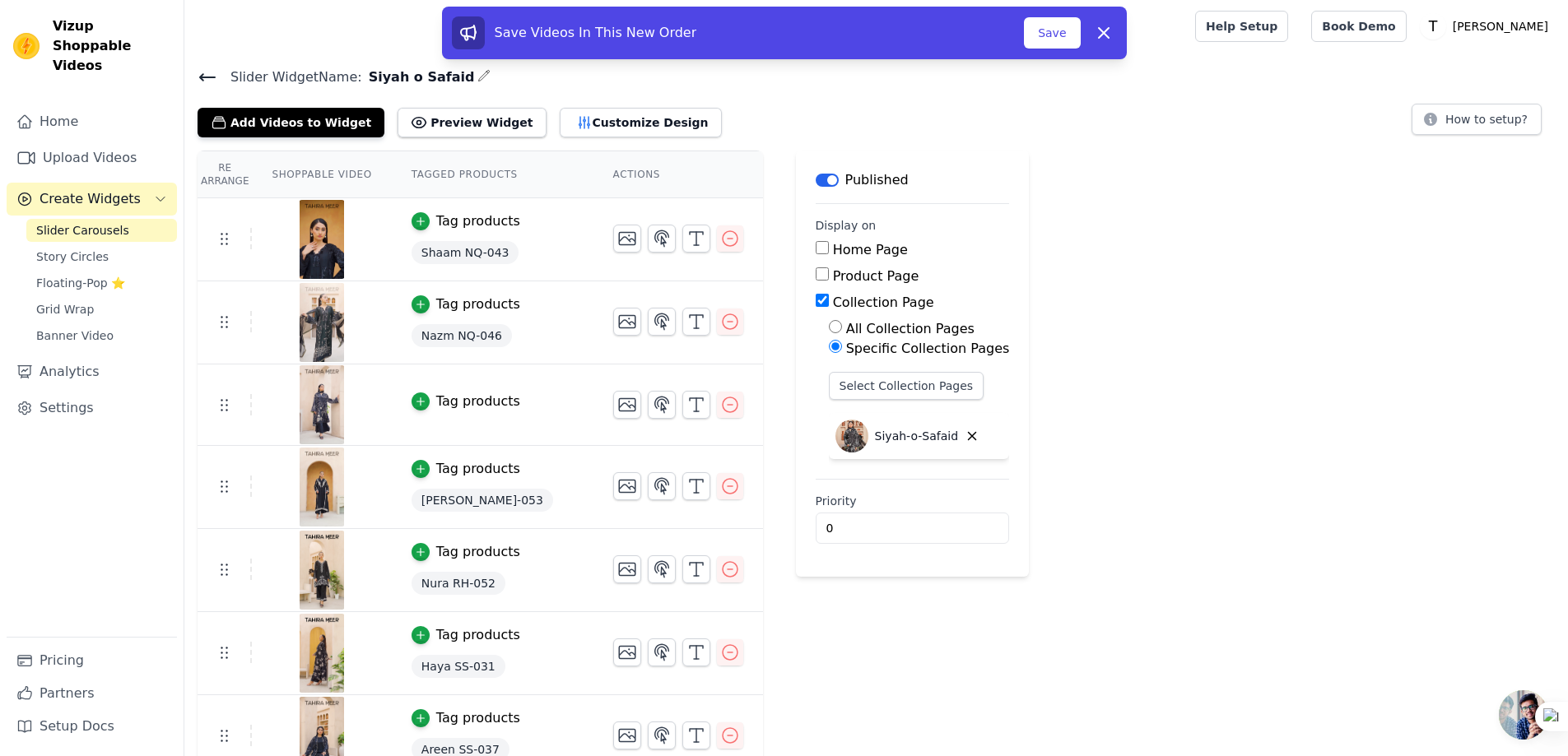
click at [464, 408] on div "Tag products" at bounding box center [478, 401] width 84 height 20
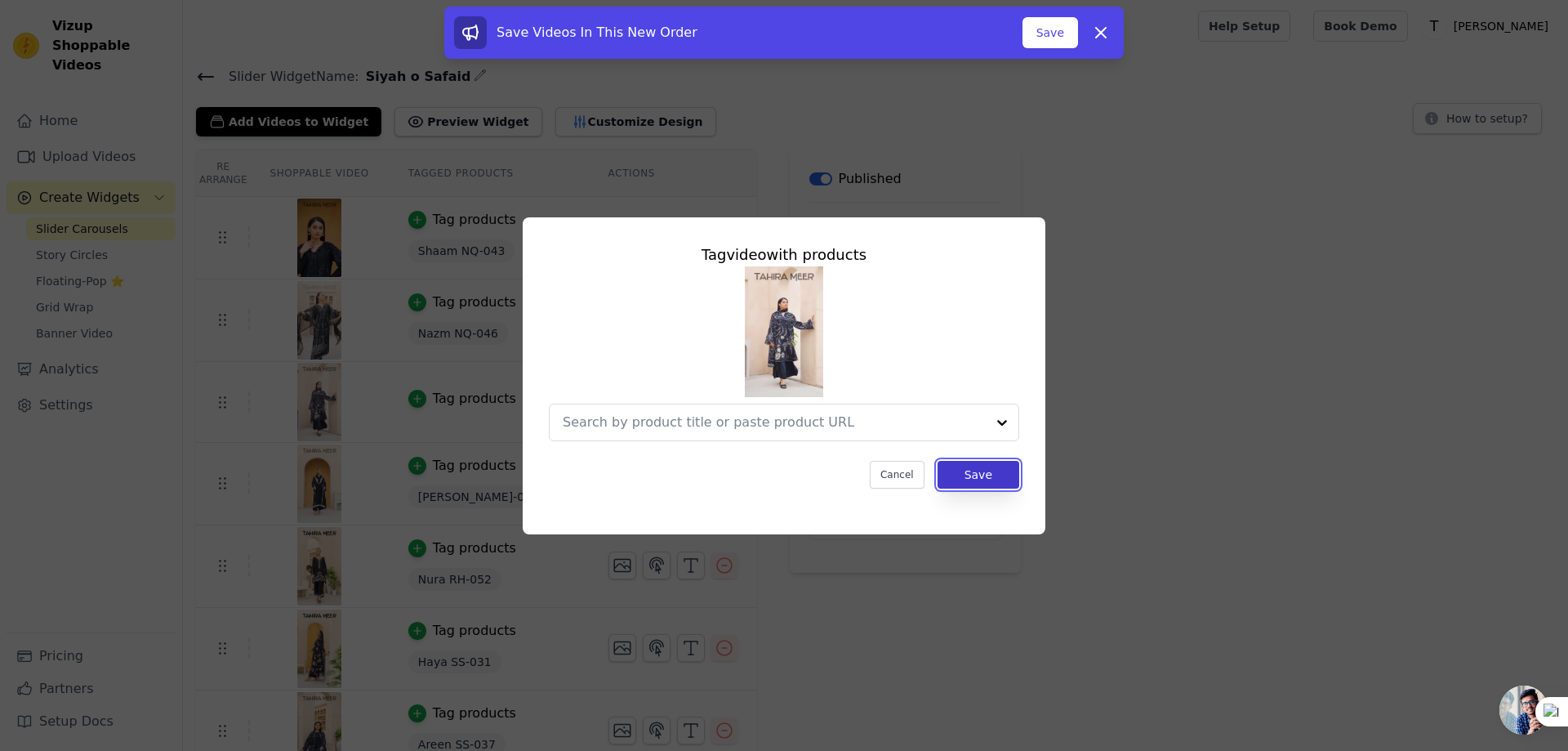
click at [985, 473] on button "Save" at bounding box center [978, 475] width 82 height 28
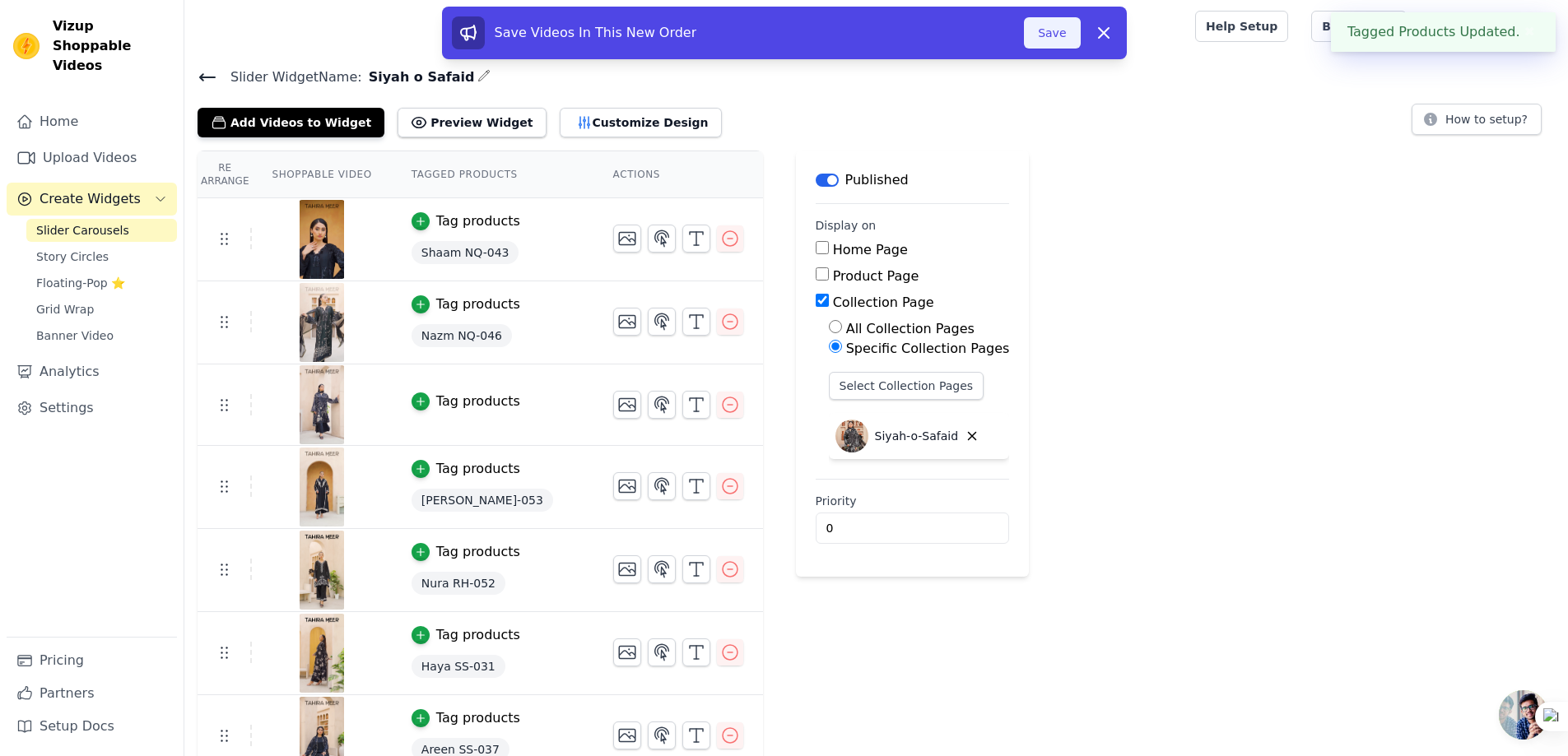
click at [1059, 38] on button "Save" at bounding box center [1051, 33] width 56 height 32
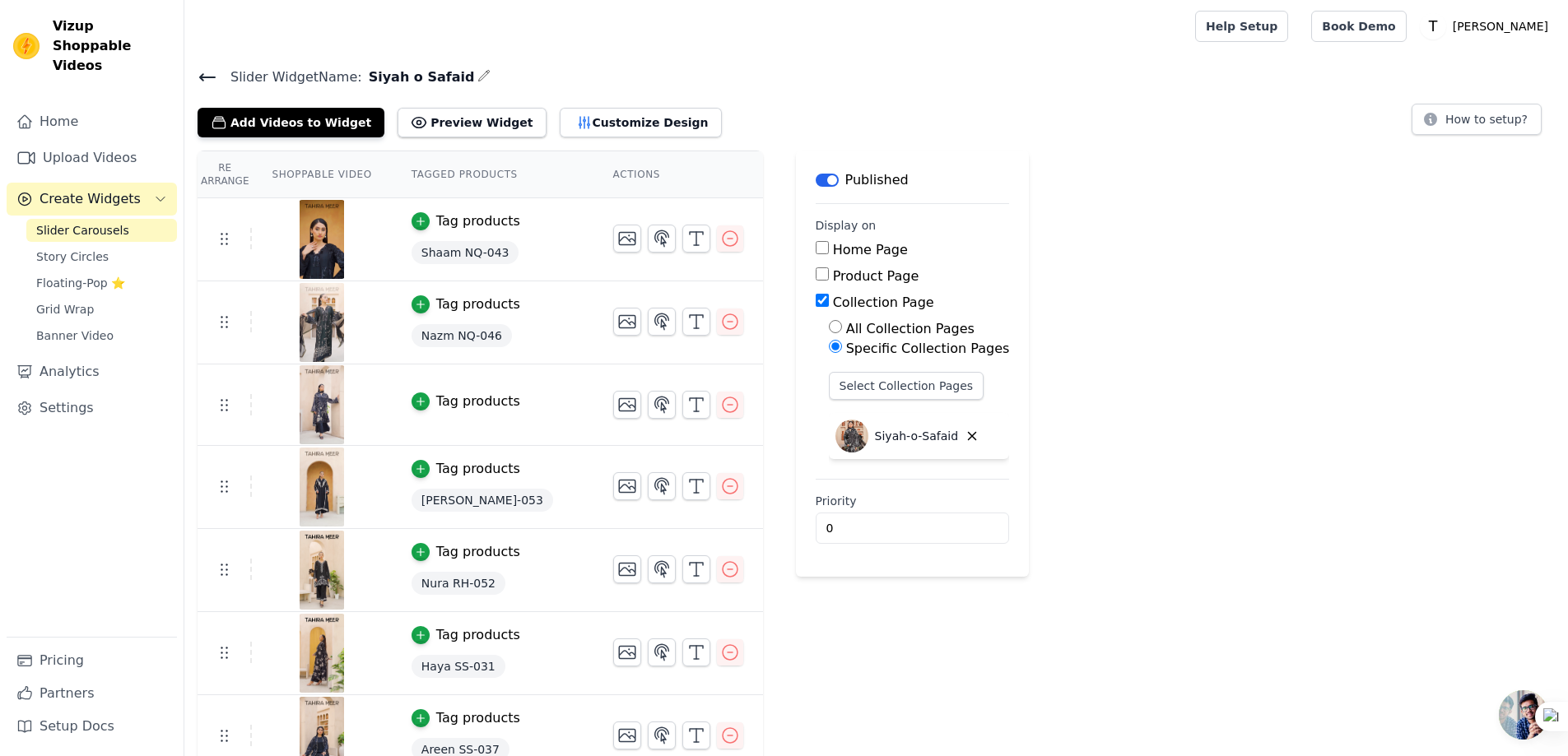
click at [79, 222] on span "Slider Carousels" at bounding box center [82, 230] width 93 height 17
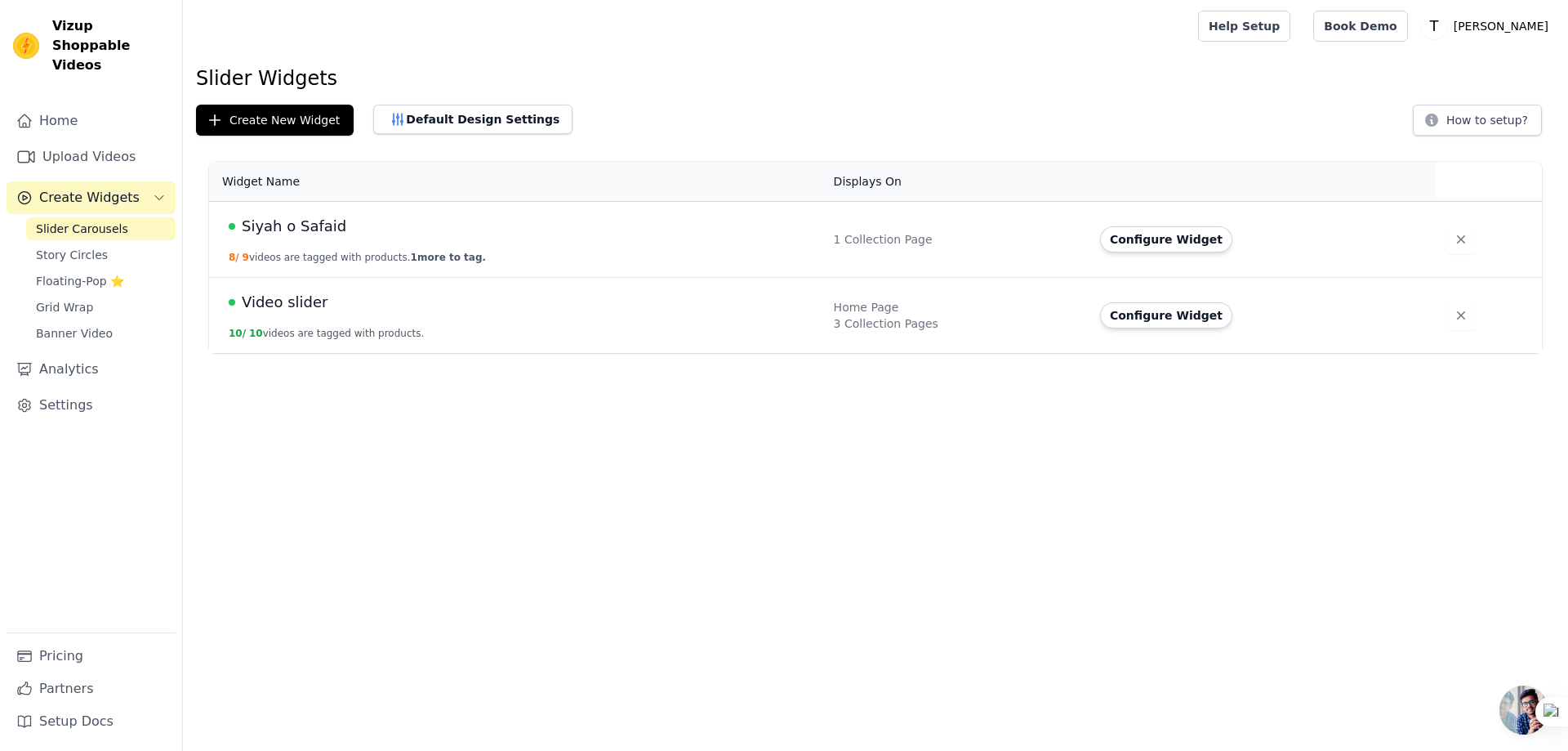
click at [345, 303] on div "Video slider" at bounding box center [521, 302] width 586 height 23
click at [248, 300] on span "Video slider" at bounding box center [284, 302] width 86 height 23
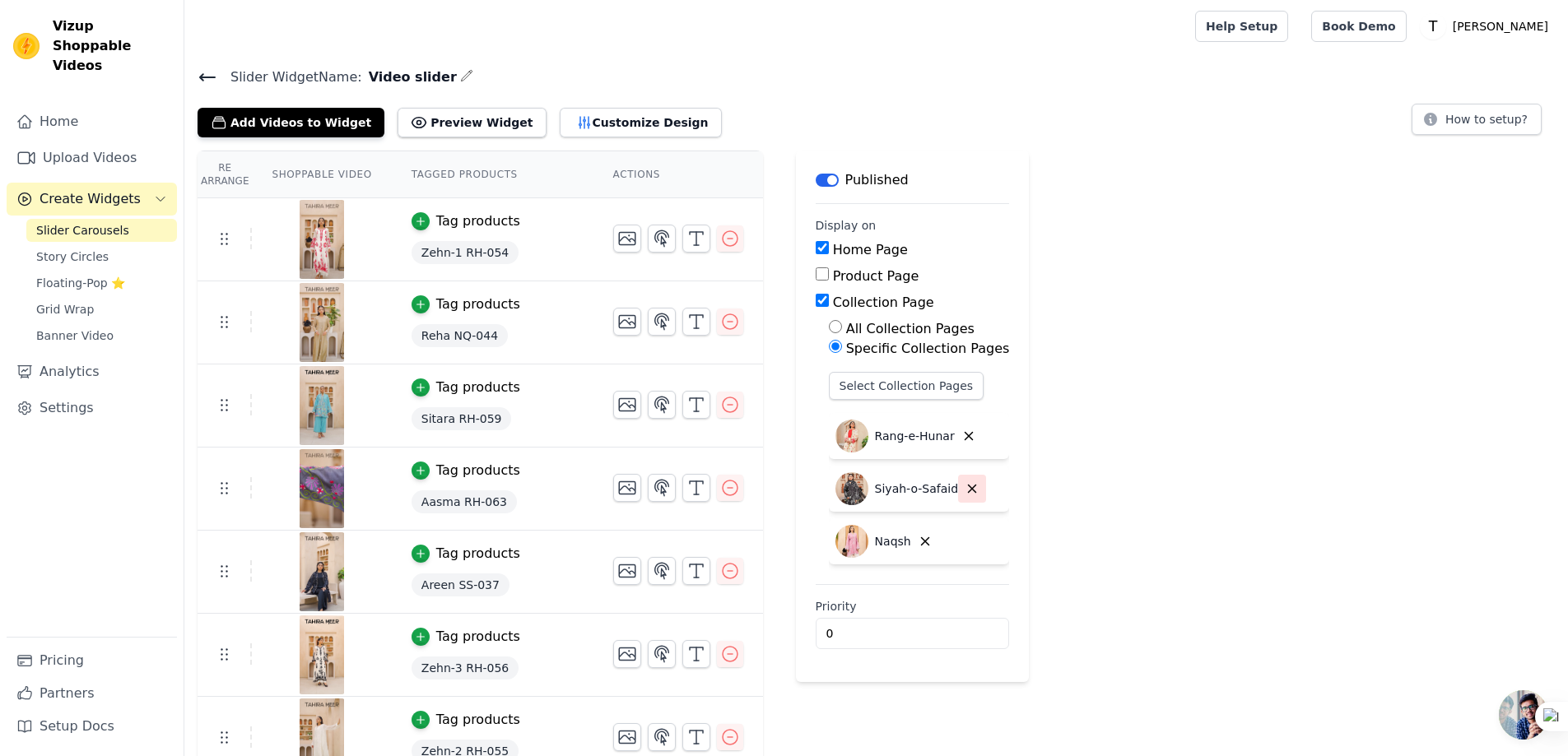
click at [968, 486] on icon "button" at bounding box center [972, 489] width 7 height 7
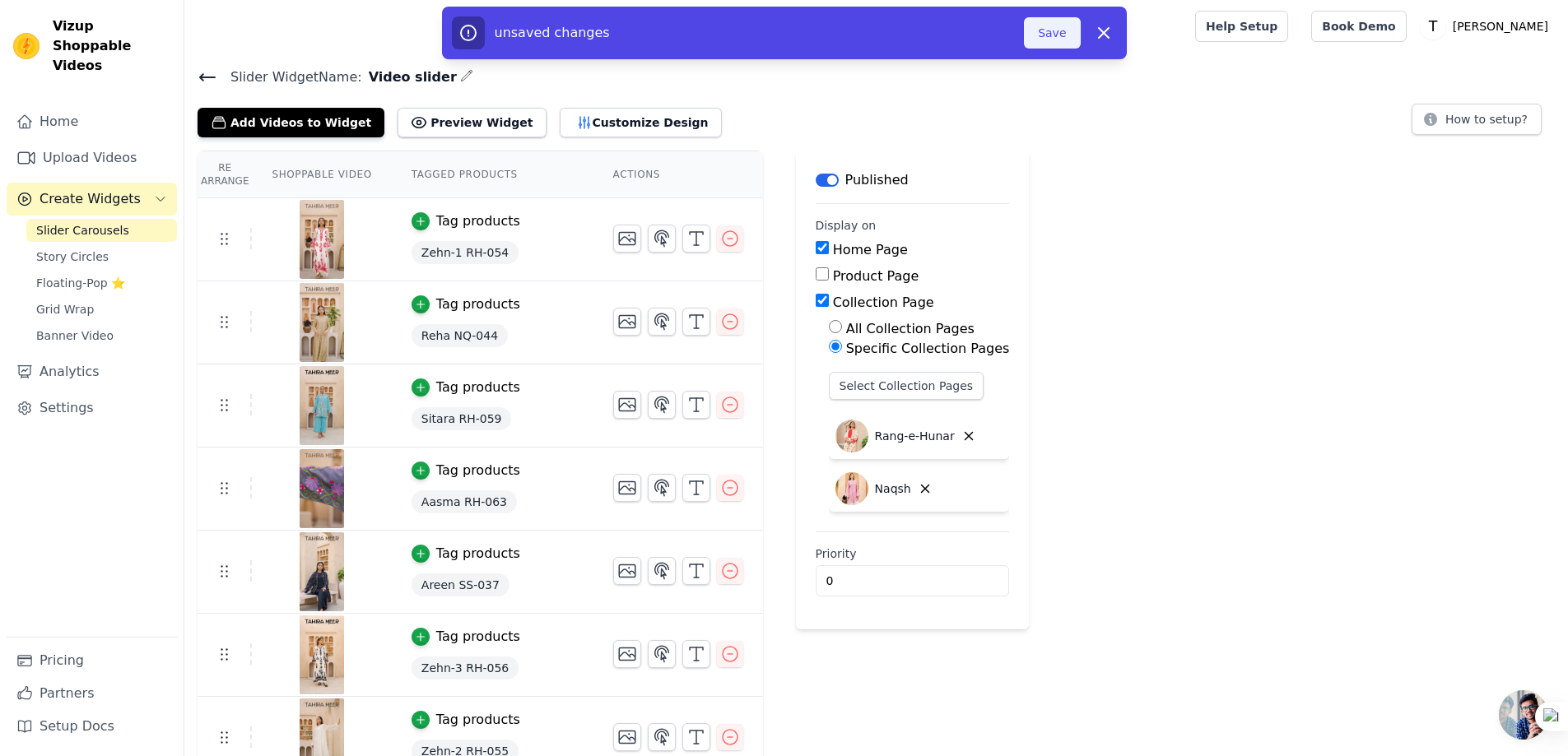
click at [1061, 25] on button "Save" at bounding box center [1051, 33] width 56 height 32
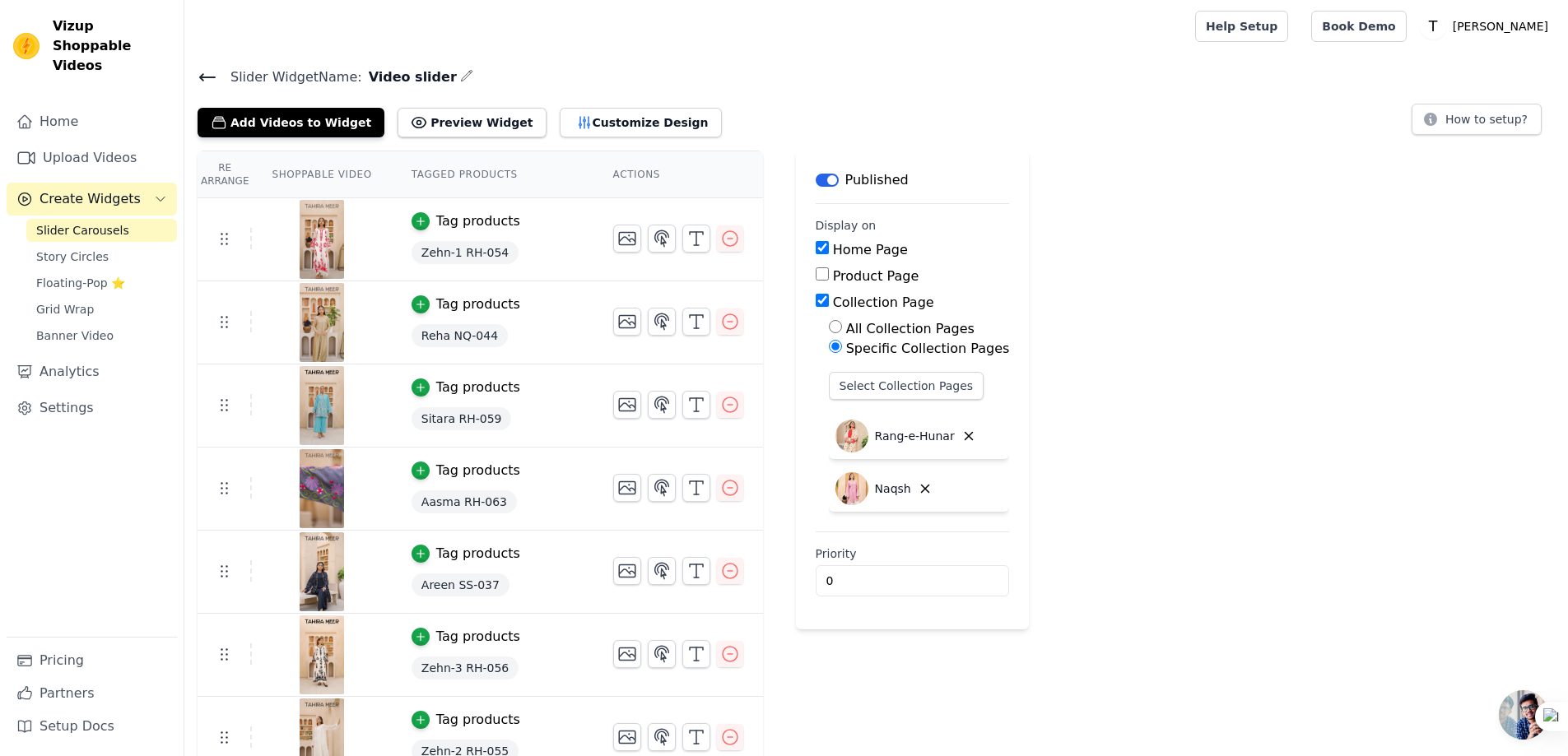
click at [97, 222] on span "Slider Carousels" at bounding box center [82, 230] width 93 height 17
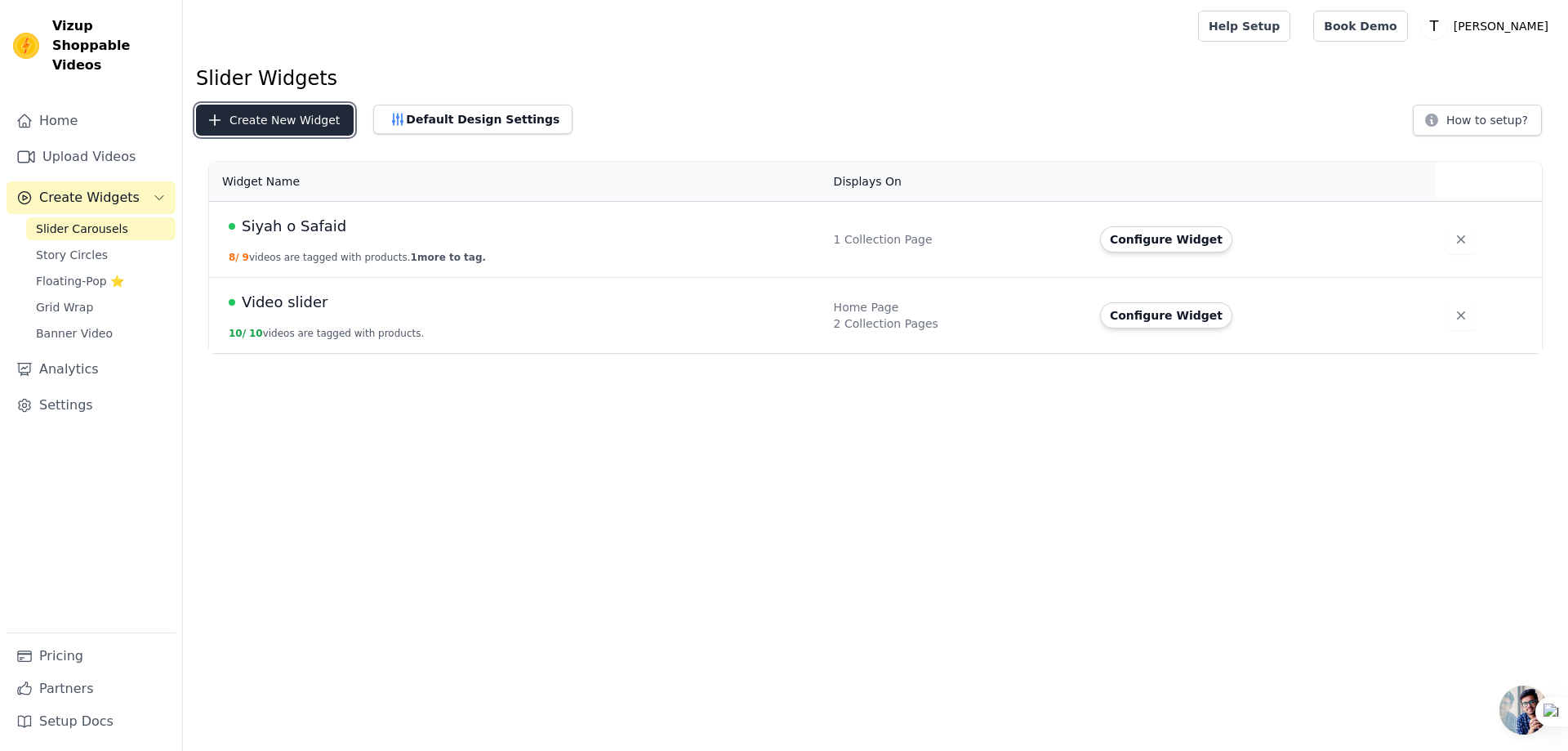
click at [241, 118] on button "Create New Widget" at bounding box center [275, 120] width 157 height 31
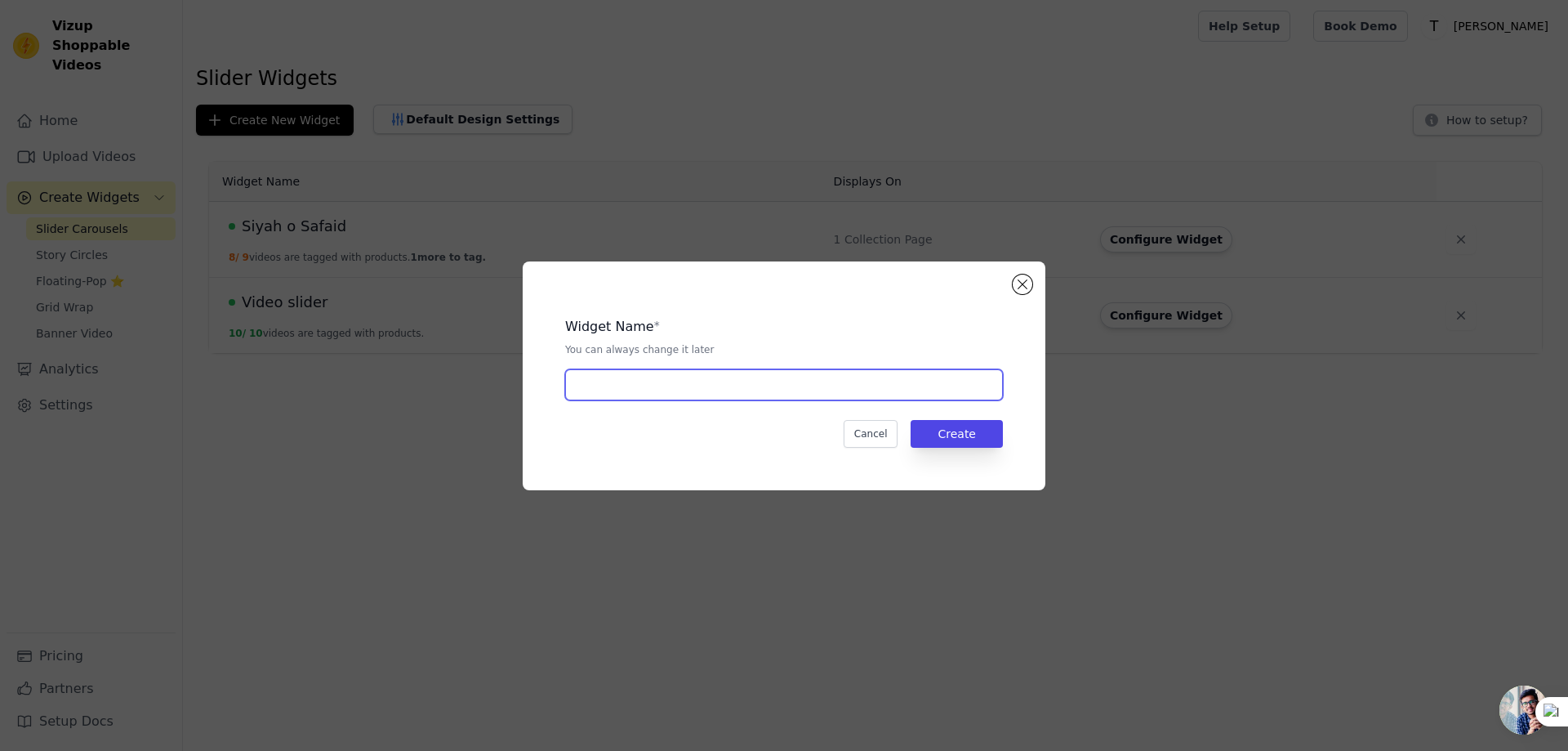
click at [646, 391] on input "text" at bounding box center [784, 385] width 438 height 31
type input "Rang-e-hunar"
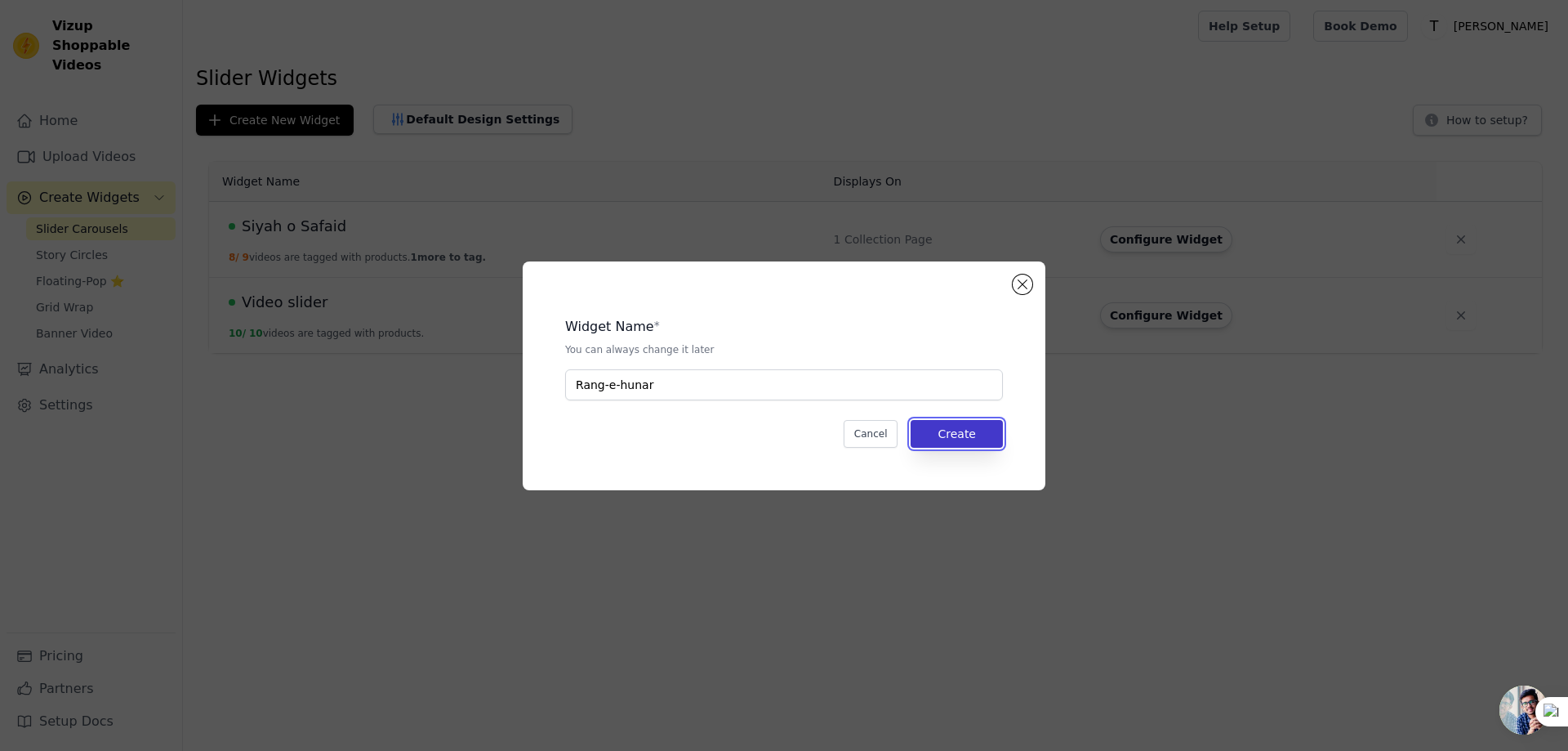
click at [964, 439] on button "Create" at bounding box center [956, 434] width 92 height 28
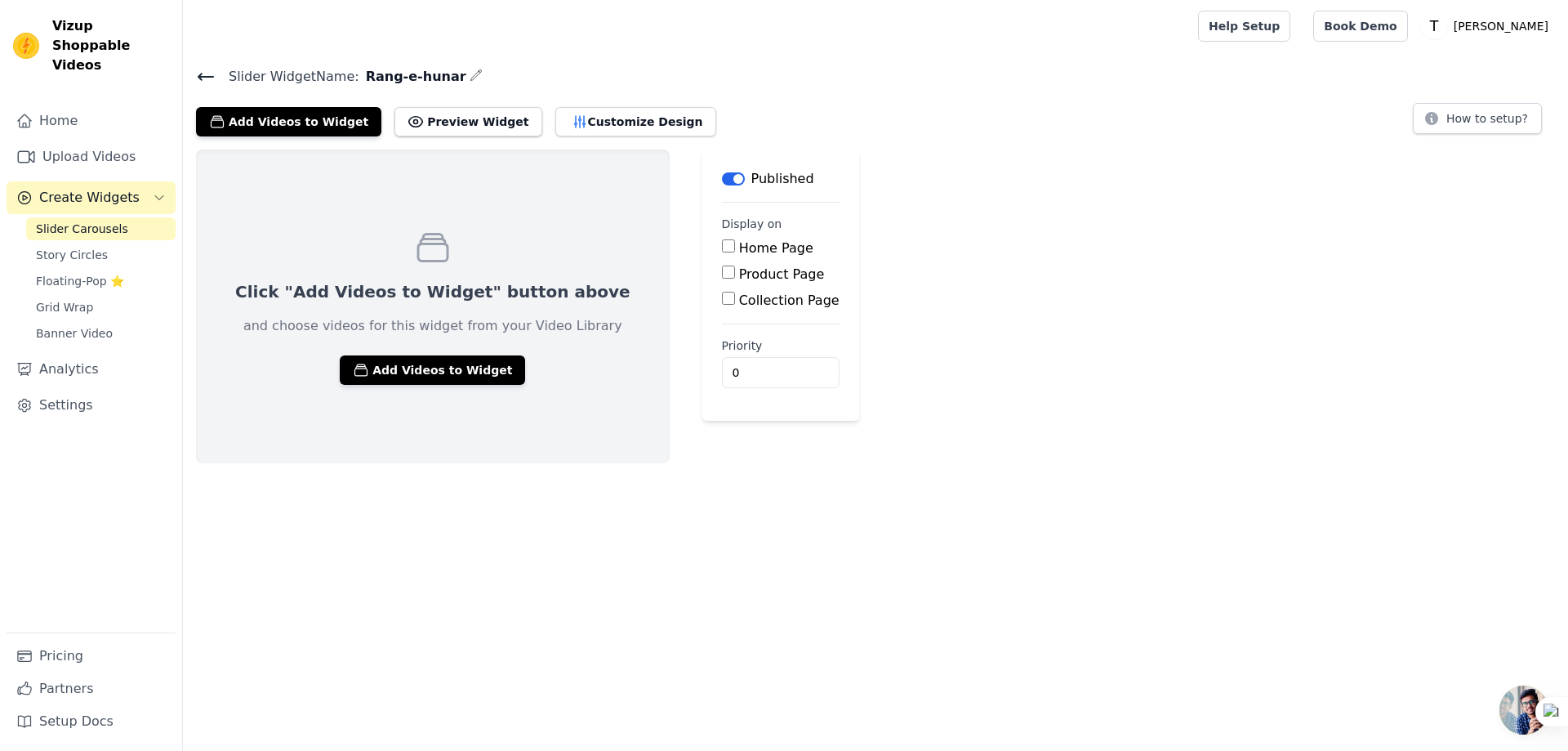
click at [739, 298] on label "Collection Page" at bounding box center [790, 300] width 101 height 16
click at [722, 298] on input "Collection Page" at bounding box center [728, 298] width 13 height 13
checkbox input "true"
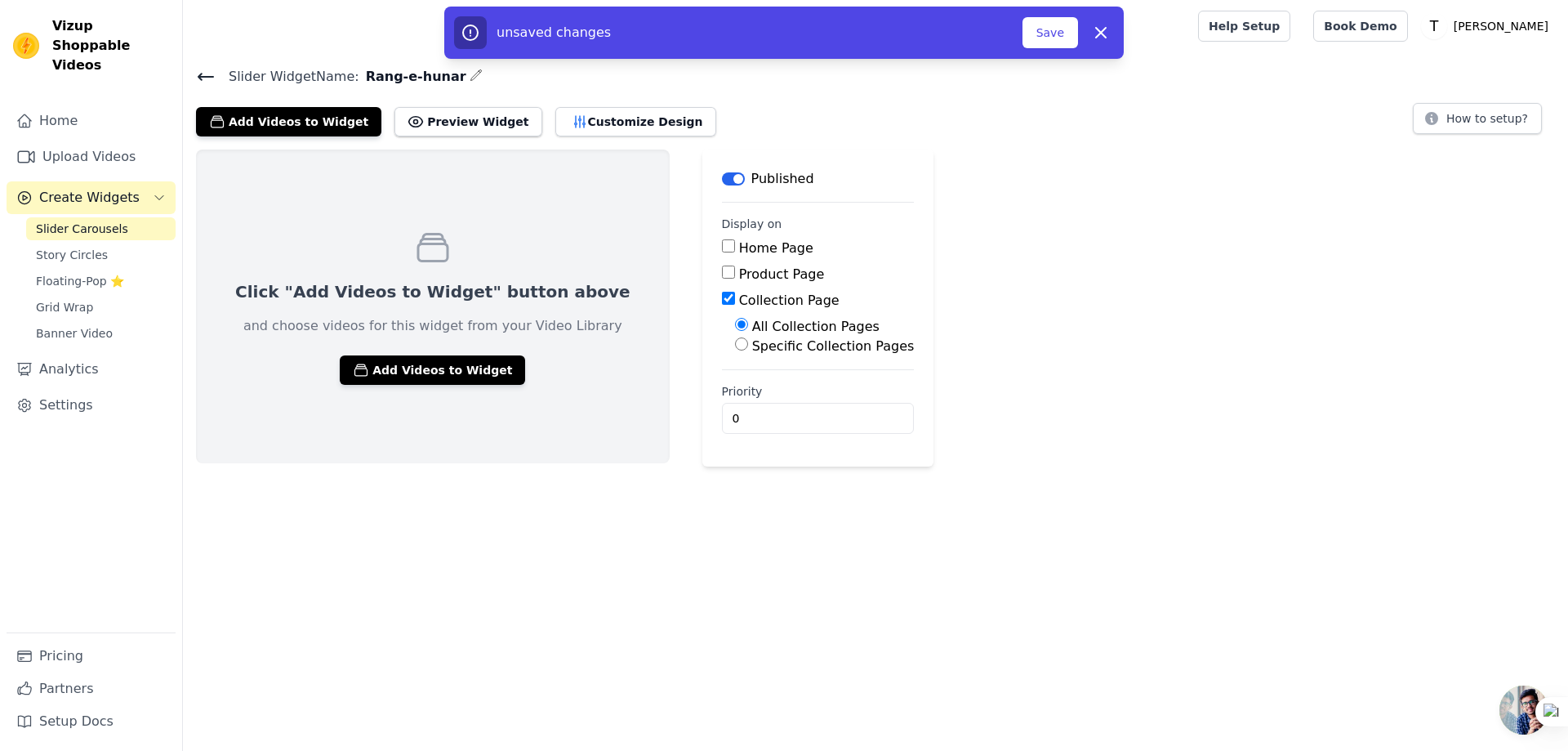
click at [752, 344] on label "Specific Collection Pages" at bounding box center [833, 346] width 162 height 16
click at [737, 344] on input "Specific Collection Pages" at bounding box center [741, 343] width 13 height 13
radio input "true"
click at [759, 376] on button "Select Collection Pages" at bounding box center [812, 383] width 155 height 28
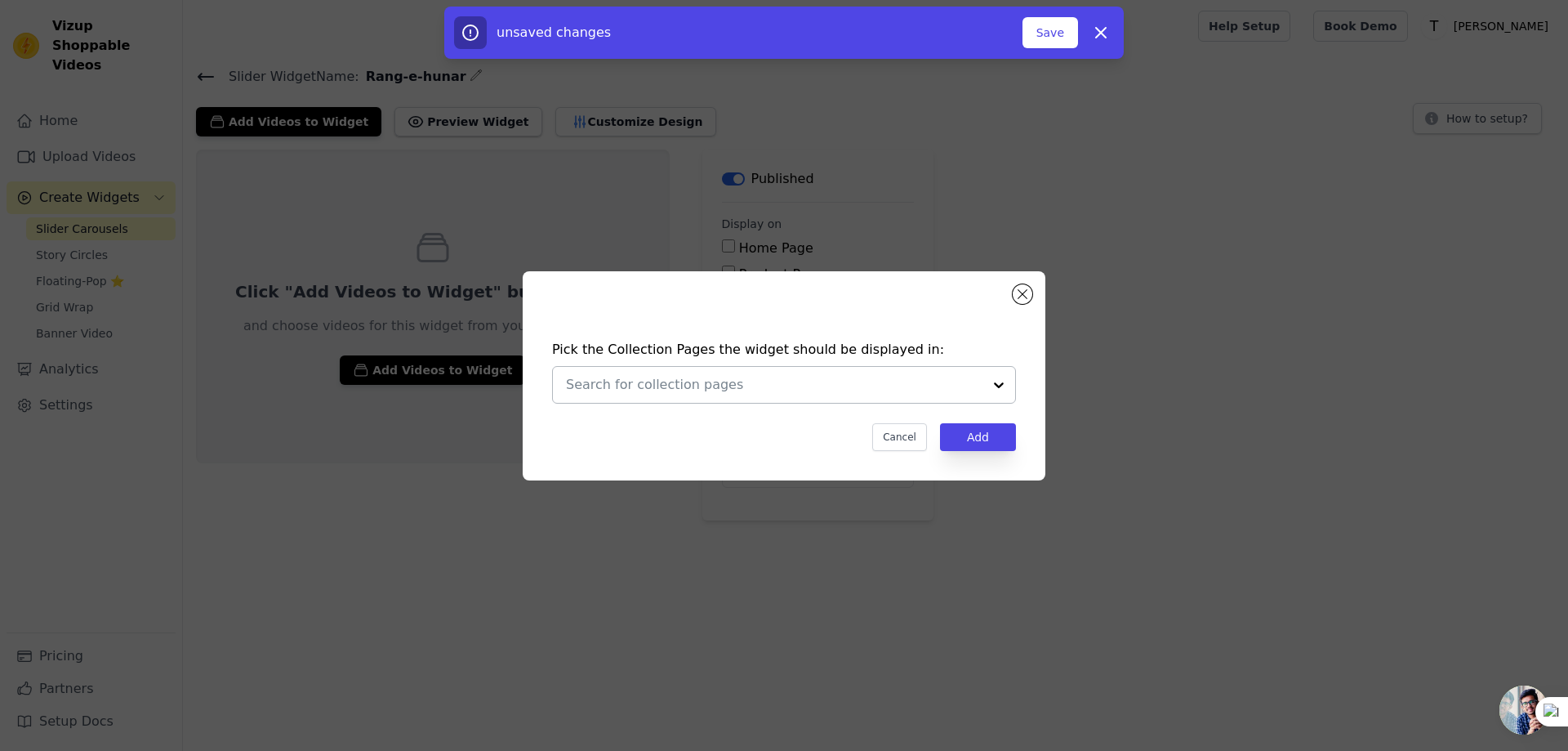
click at [850, 380] on input "text" at bounding box center [773, 384] width 416 height 20
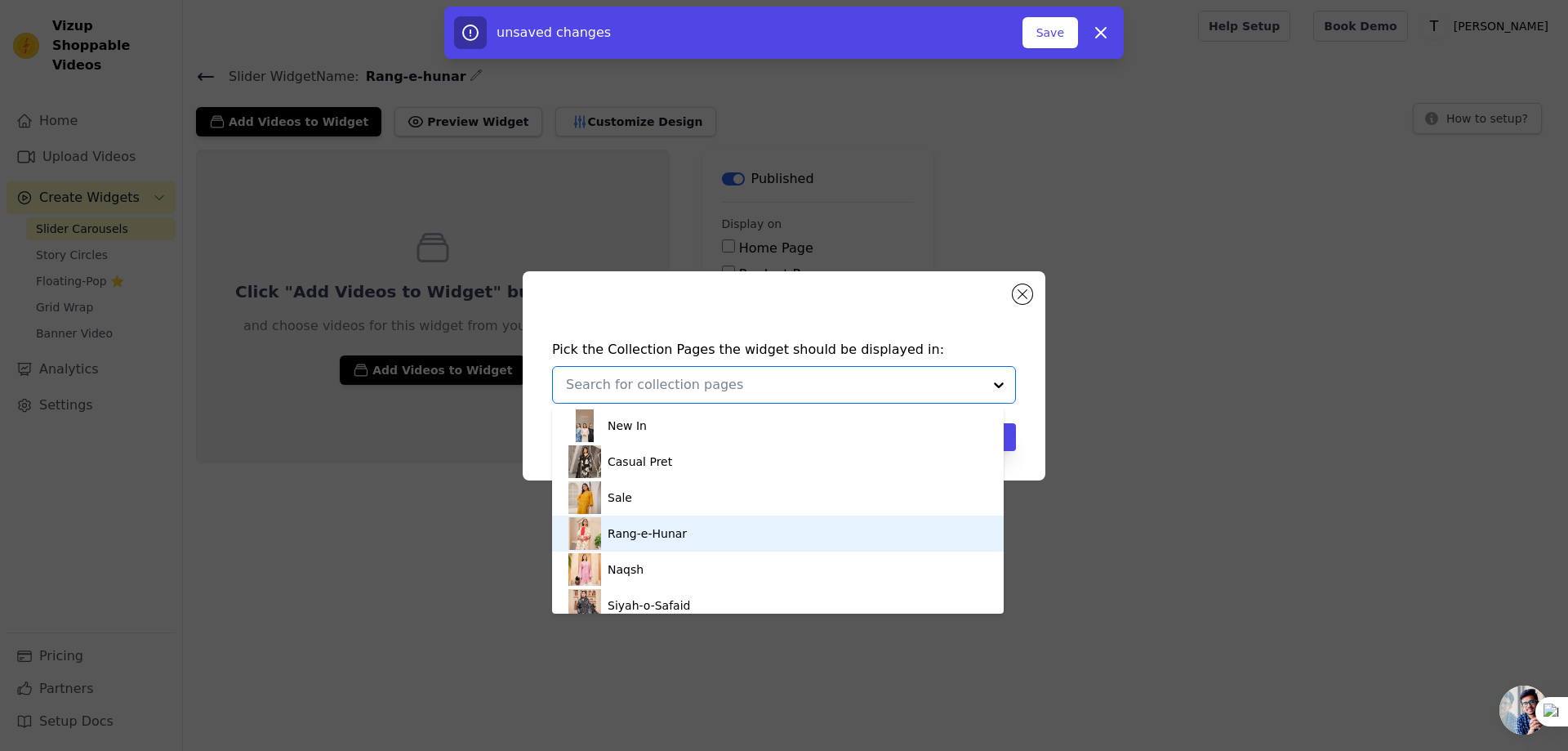
click at [659, 533] on div "Rang-e-Hunar" at bounding box center [646, 533] width 79 height 36
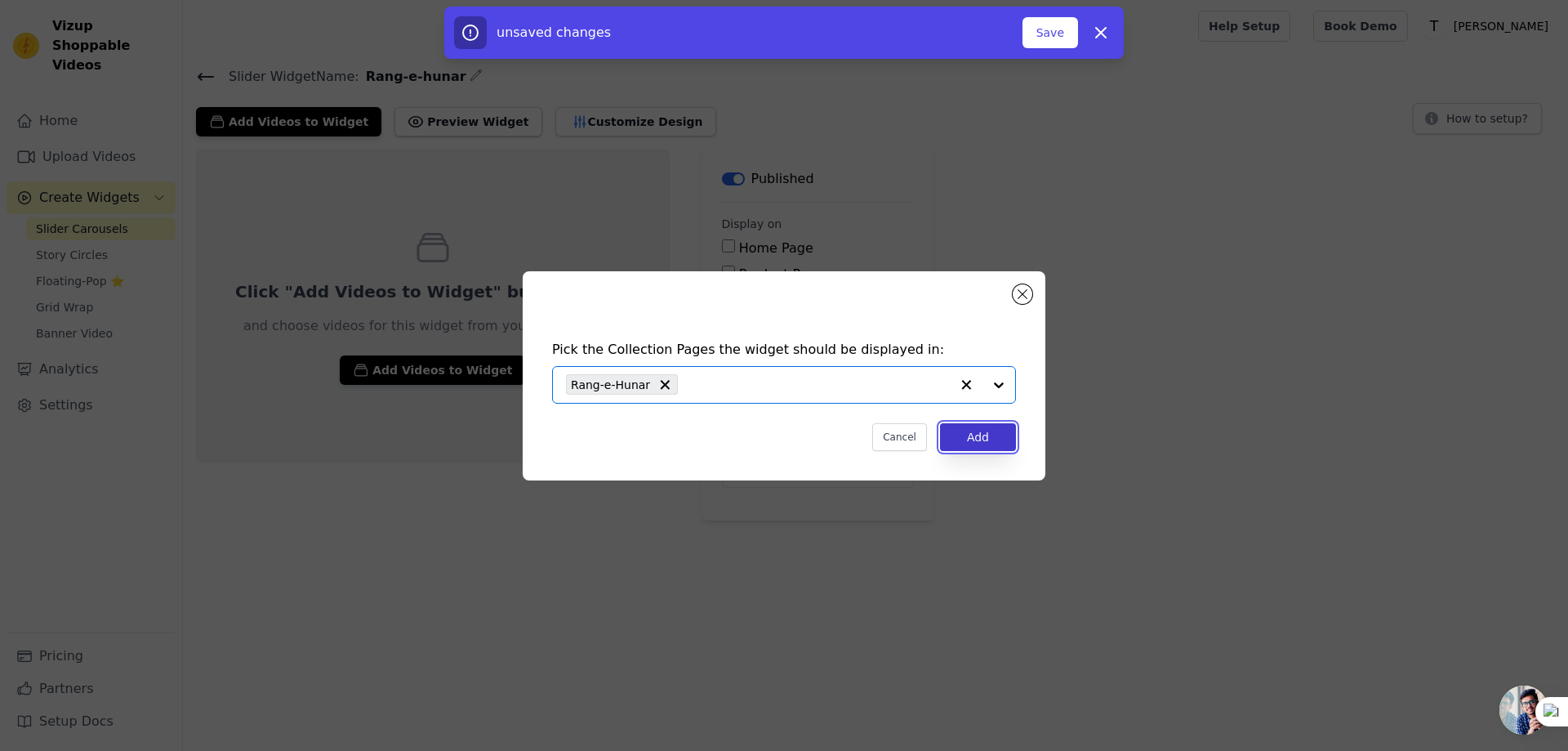
click at [983, 443] on button "Add" at bounding box center [977, 437] width 76 height 28
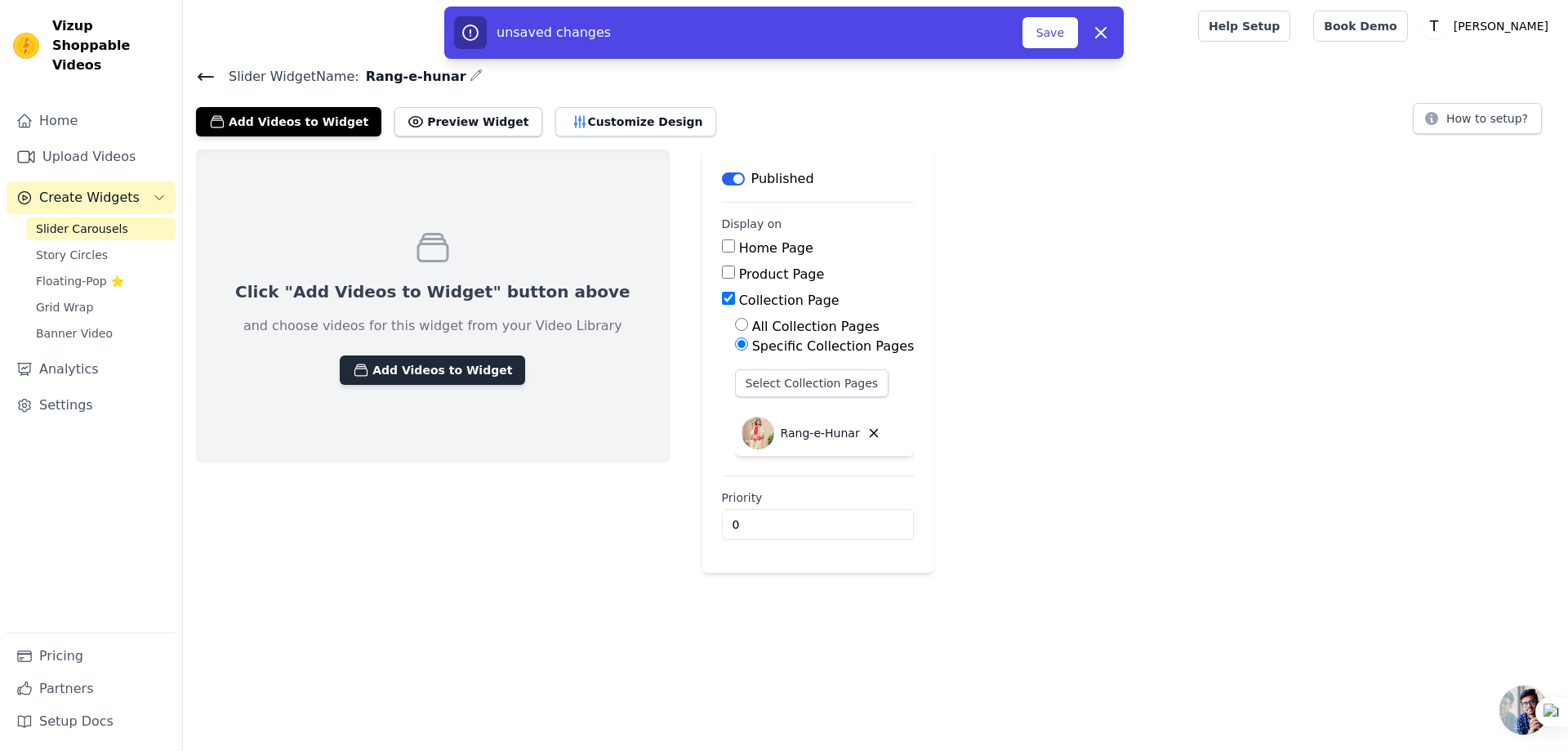
click at [428, 362] on button "Add Videos to Widget" at bounding box center [432, 370] width 185 height 30
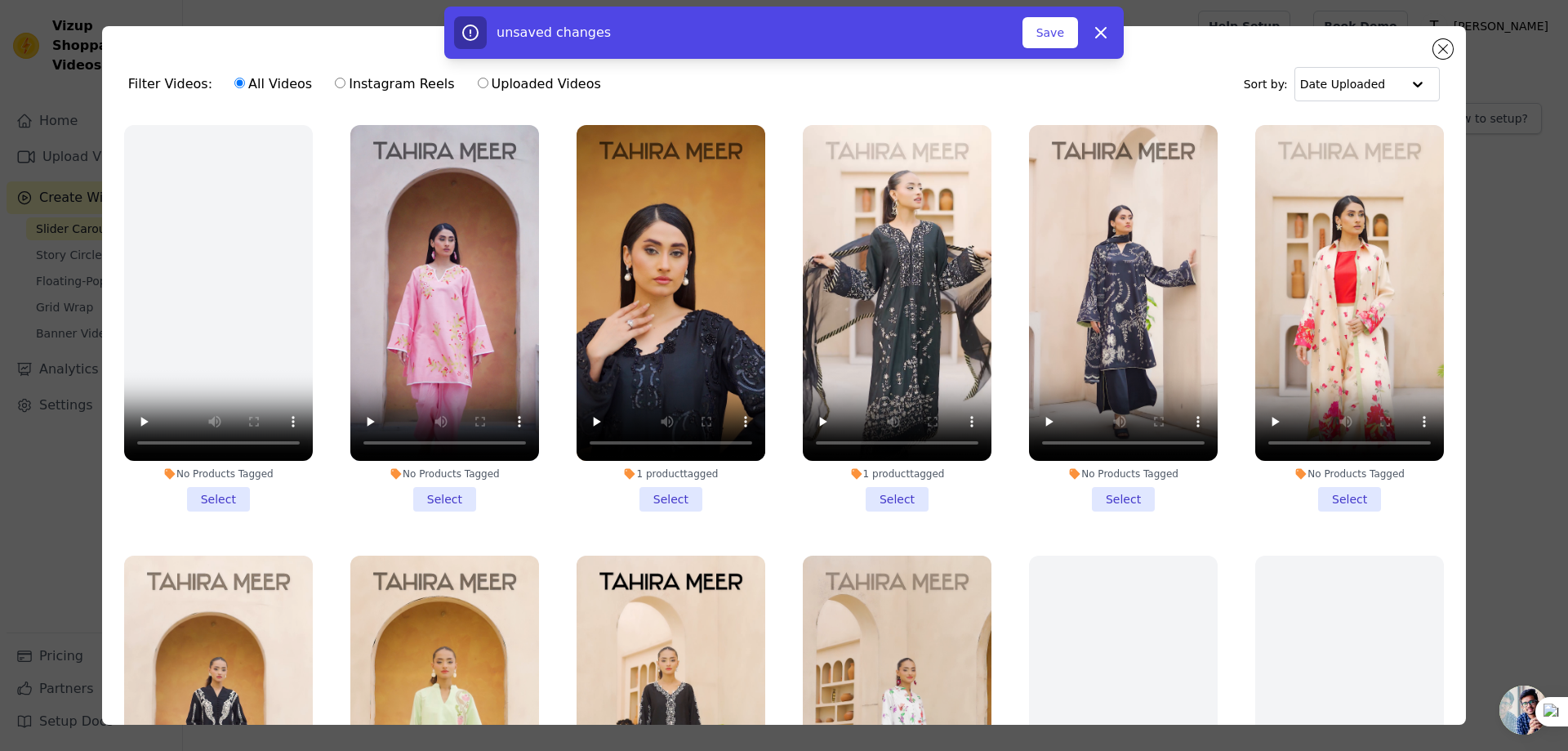
click at [426, 488] on li "No Products Tagged Select" at bounding box center [444, 318] width 189 height 387
click at [0, 0] on input "No Products Tagged Select" at bounding box center [0, 0] width 0 height 0
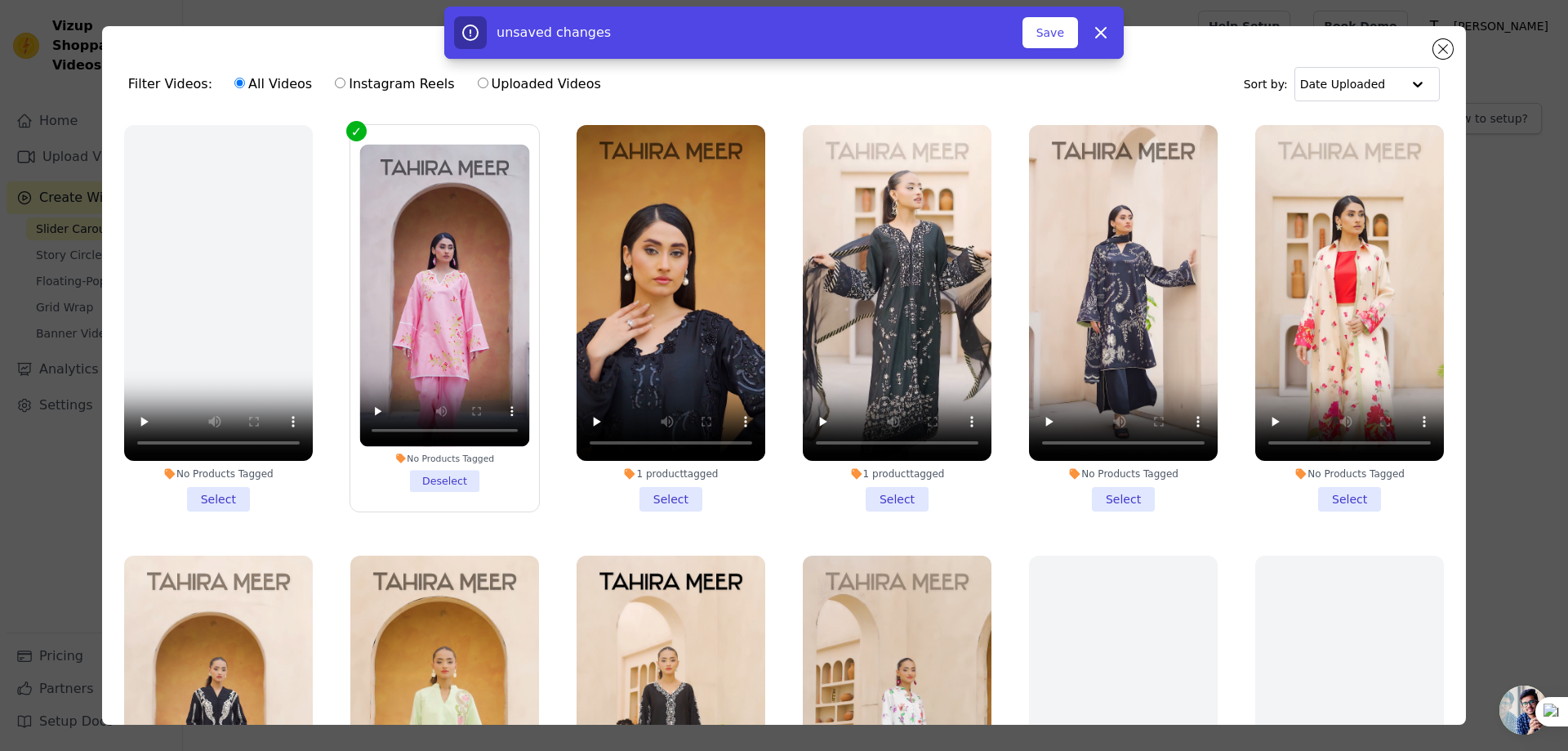
click at [1325, 500] on li "No Products Tagged Select" at bounding box center [1349, 318] width 189 height 387
click at [0, 0] on input "No Products Tagged Select" at bounding box center [0, 0] width 0 height 0
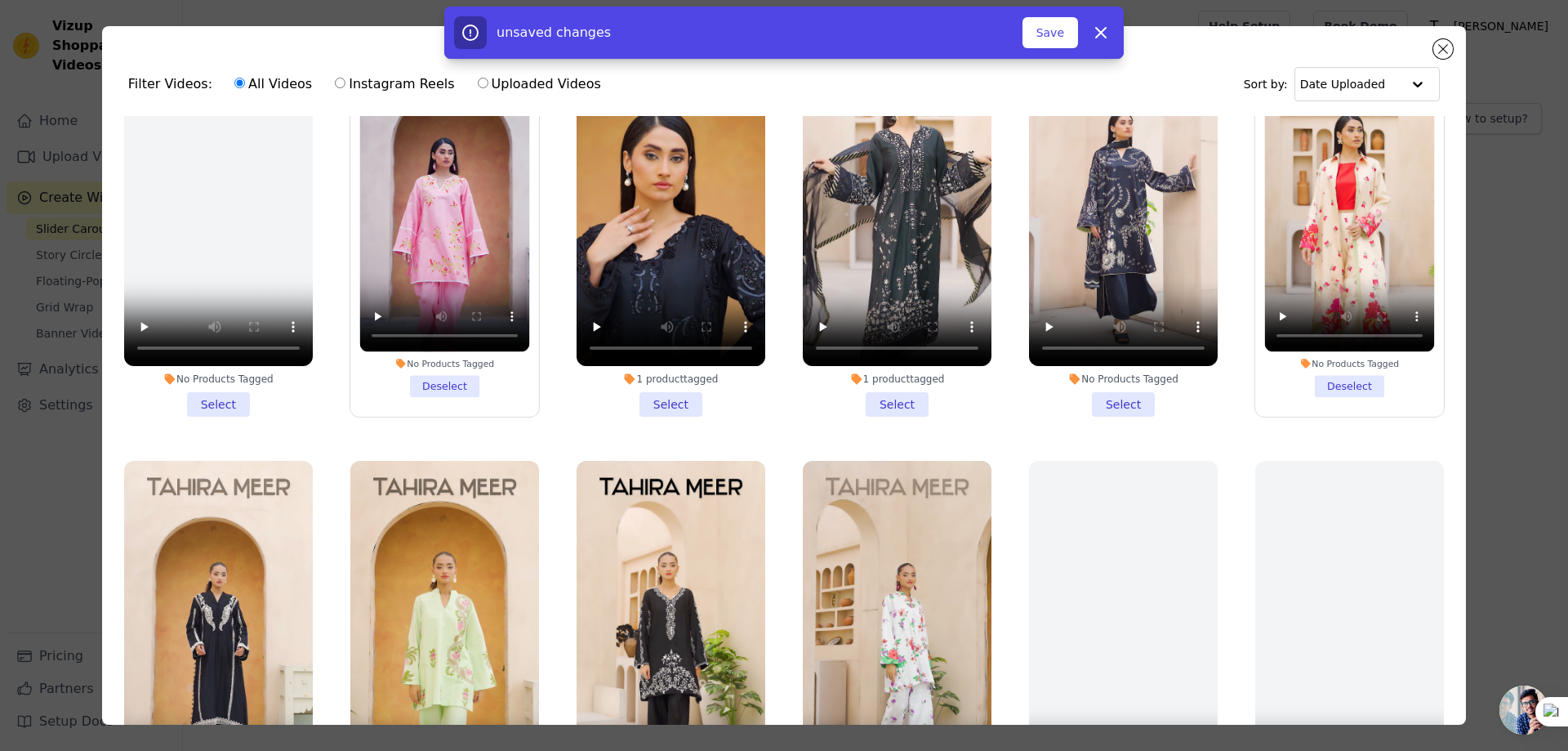
scroll to position [245, 0]
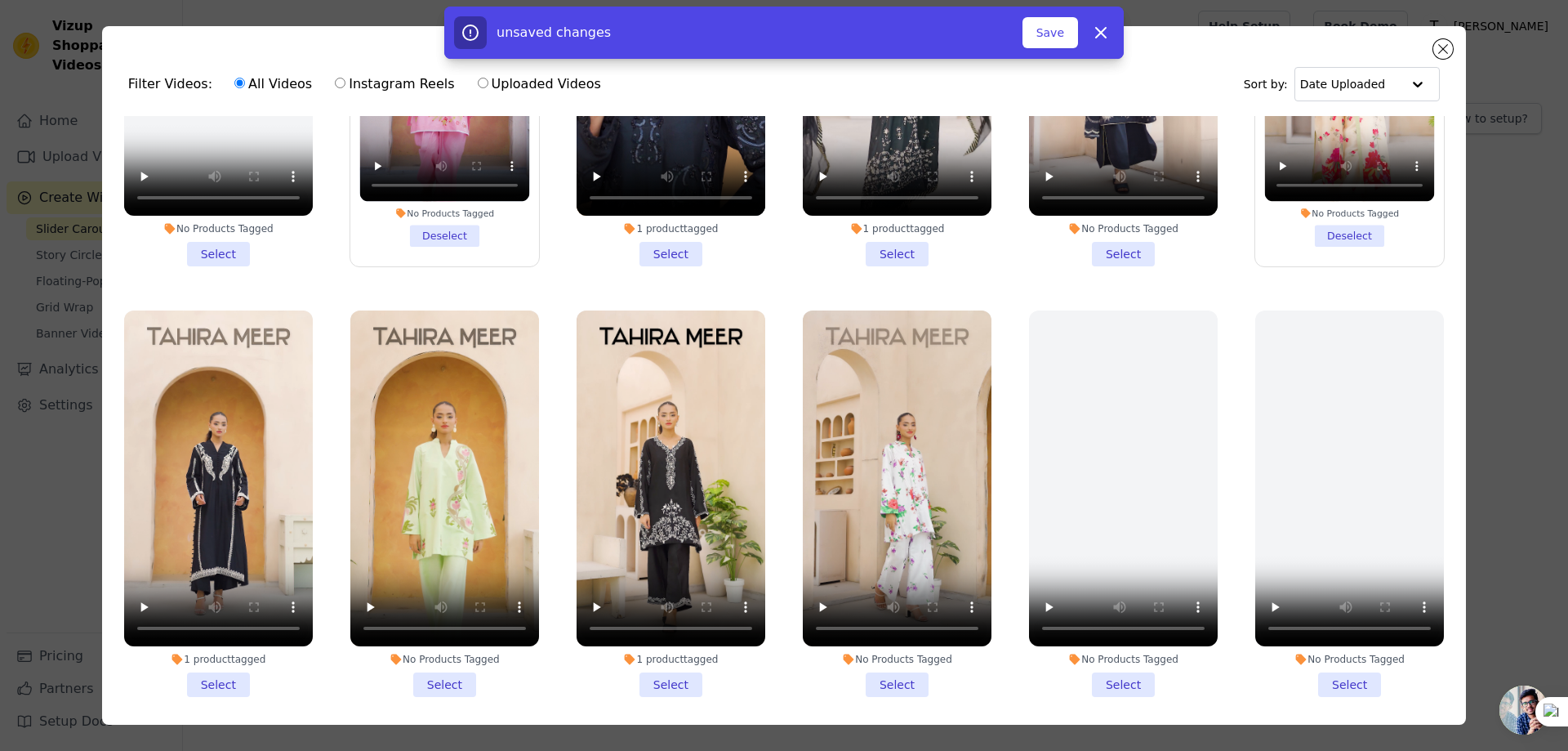
click at [423, 672] on li "No Products Tagged Select" at bounding box center [444, 503] width 189 height 387
click at [0, 0] on input "No Products Tagged Select" at bounding box center [0, 0] width 0 height 0
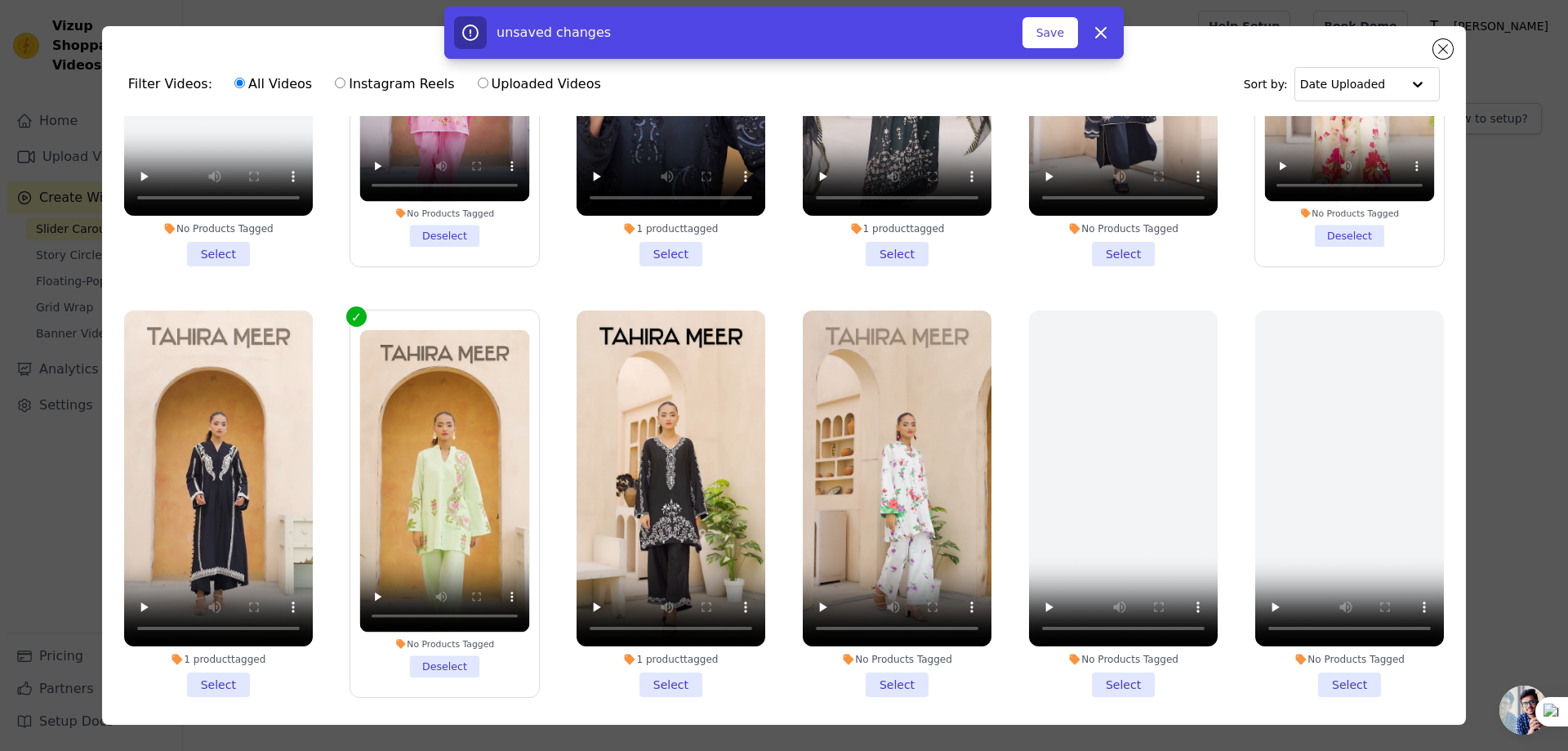
click at [883, 667] on li "No Products Tagged Select" at bounding box center [896, 503] width 189 height 387
click at [0, 0] on input "No Products Tagged Select" at bounding box center [0, 0] width 0 height 0
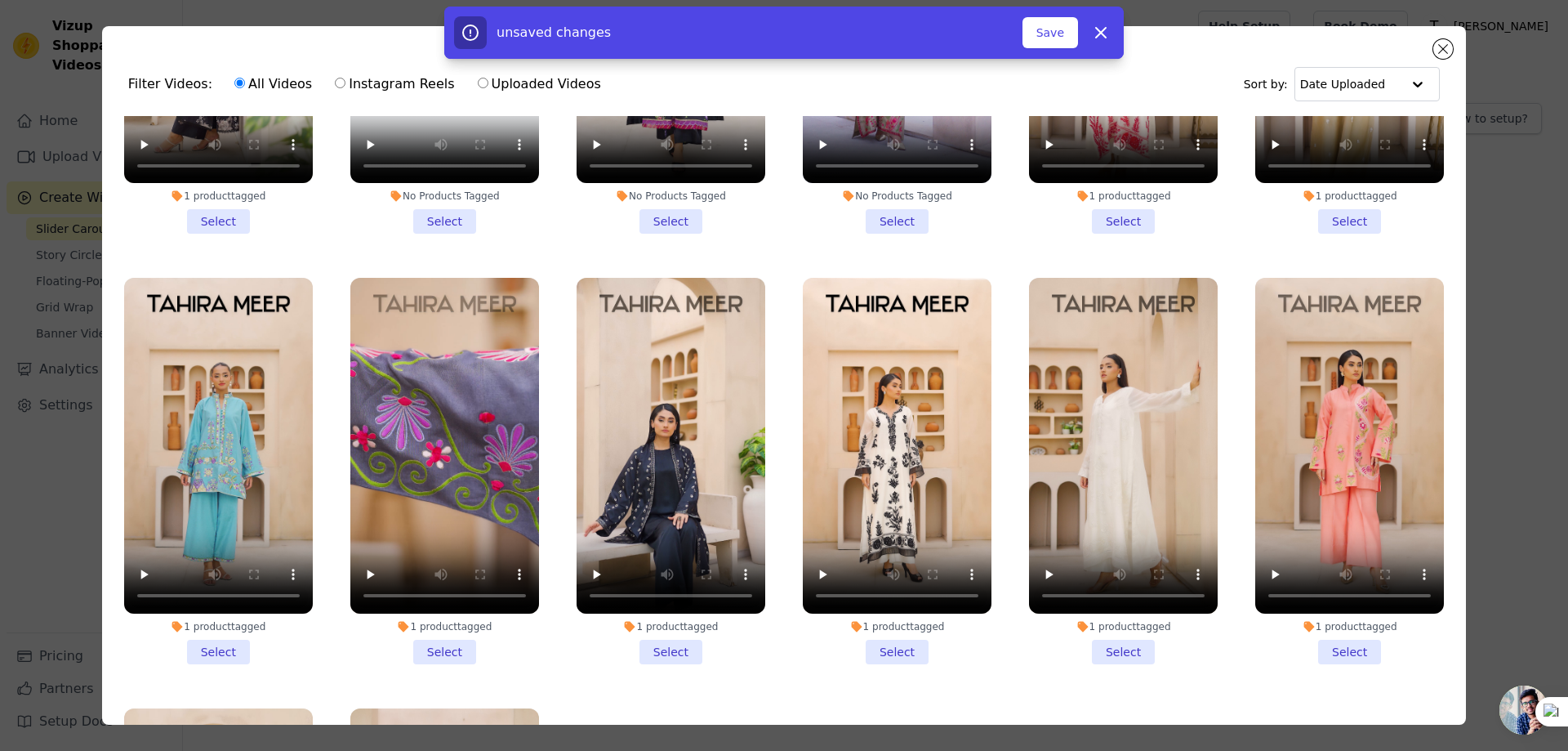
scroll to position [1144, 0]
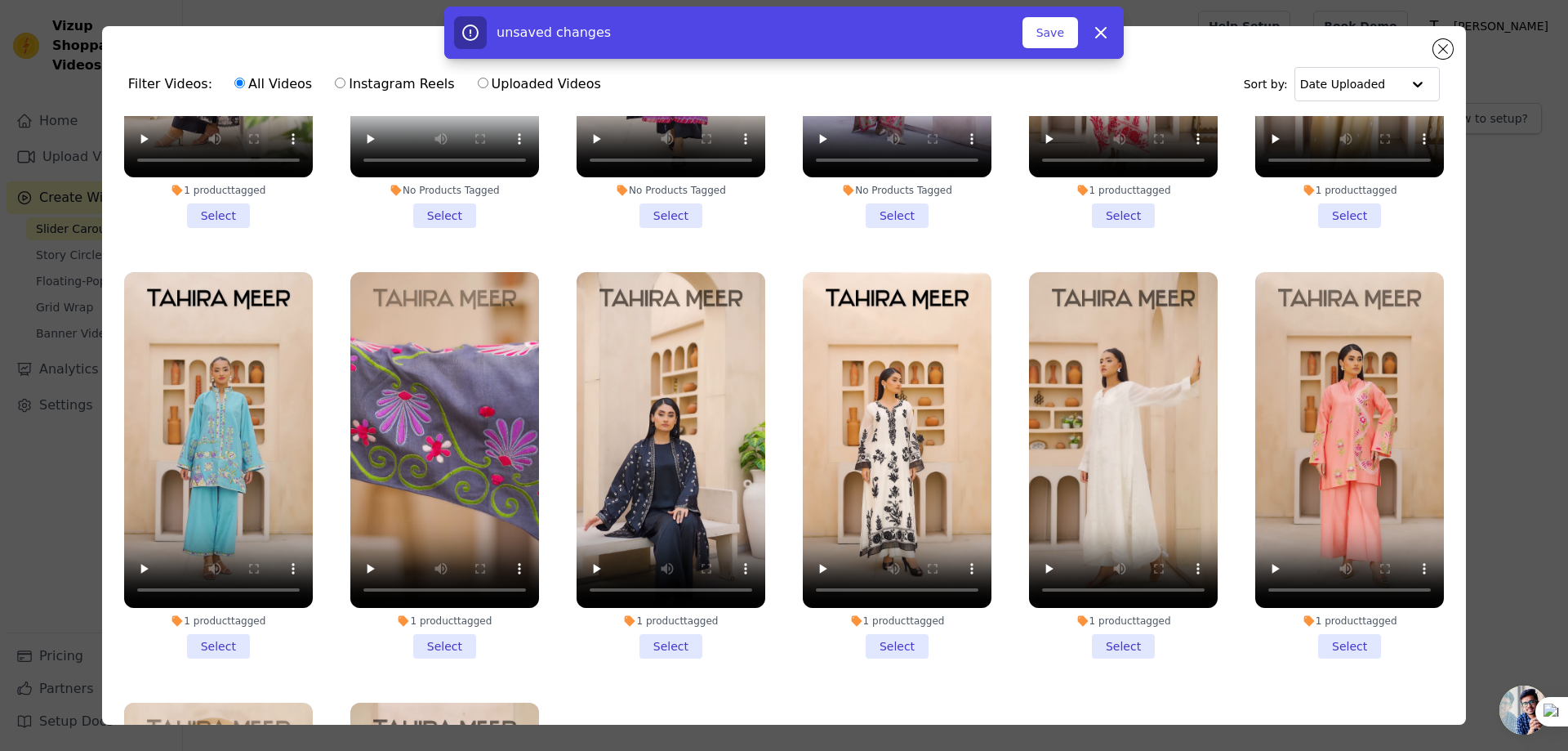
click at [440, 625] on li "1 product tagged Select" at bounding box center [444, 465] width 189 height 387
click at [0, 0] on input "1 product tagged Select" at bounding box center [0, 0] width 0 height 0
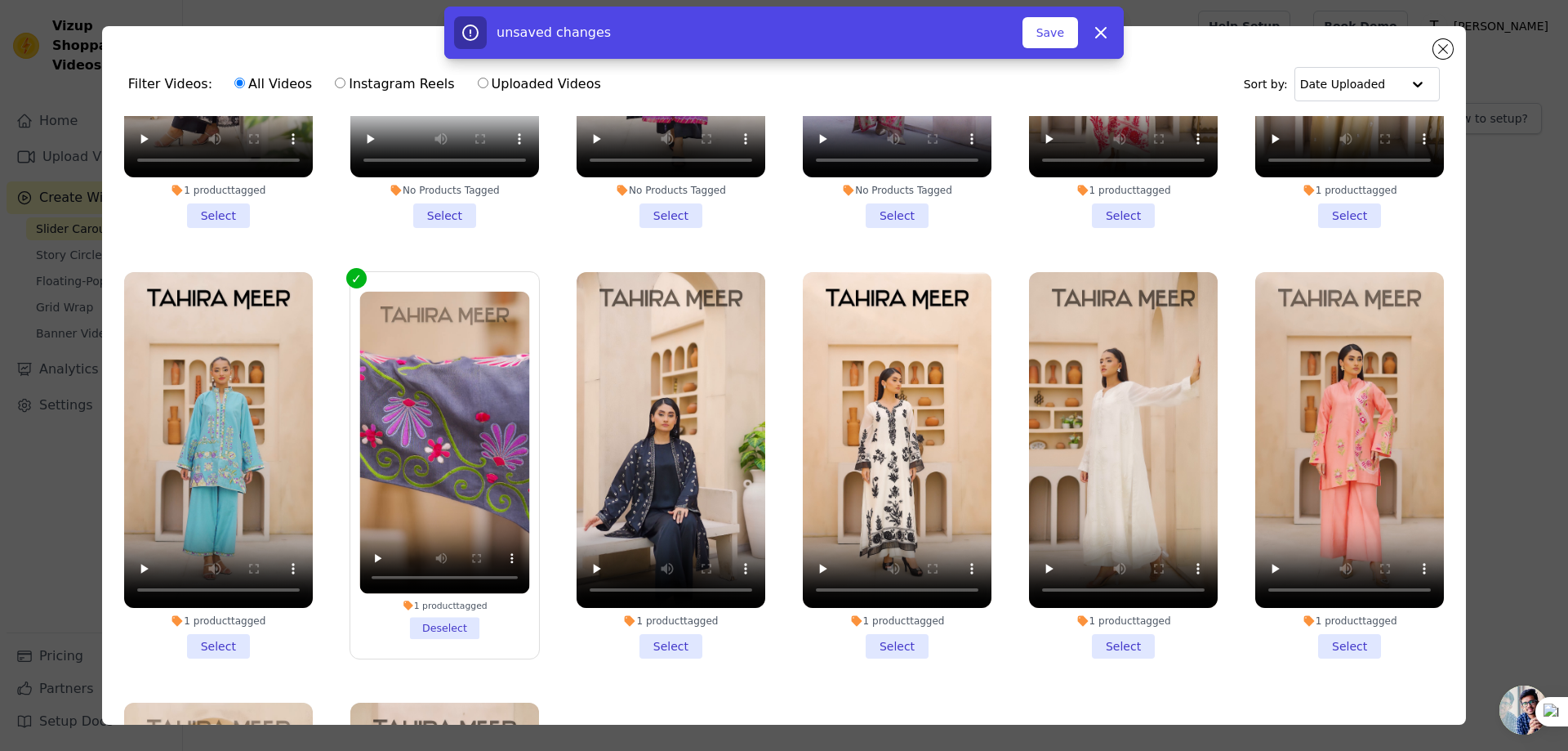
click at [197, 620] on li "1 product tagged Select" at bounding box center [218, 465] width 189 height 387
click at [0, 0] on input "1 product tagged Select" at bounding box center [0, 0] width 0 height 0
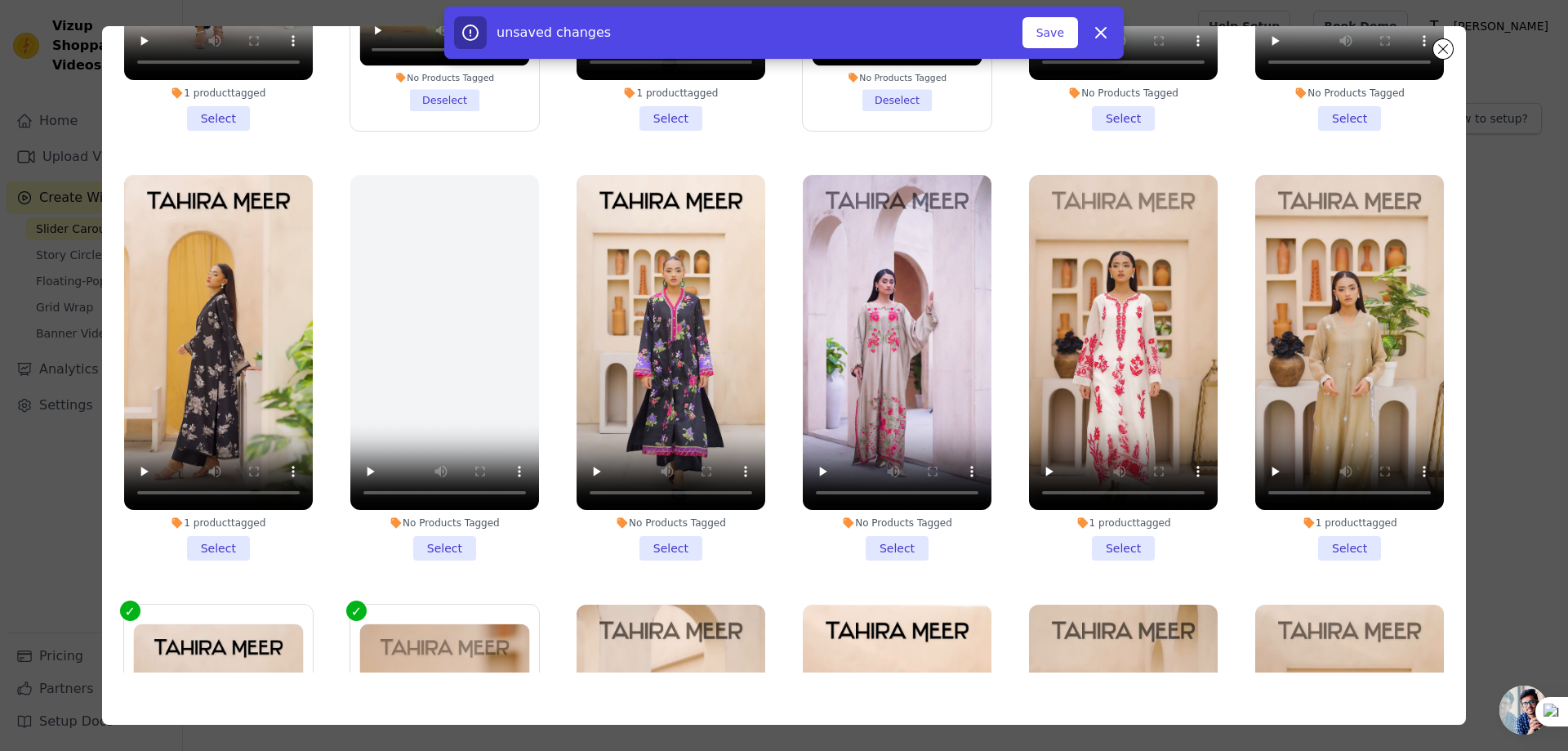
scroll to position [615, 0]
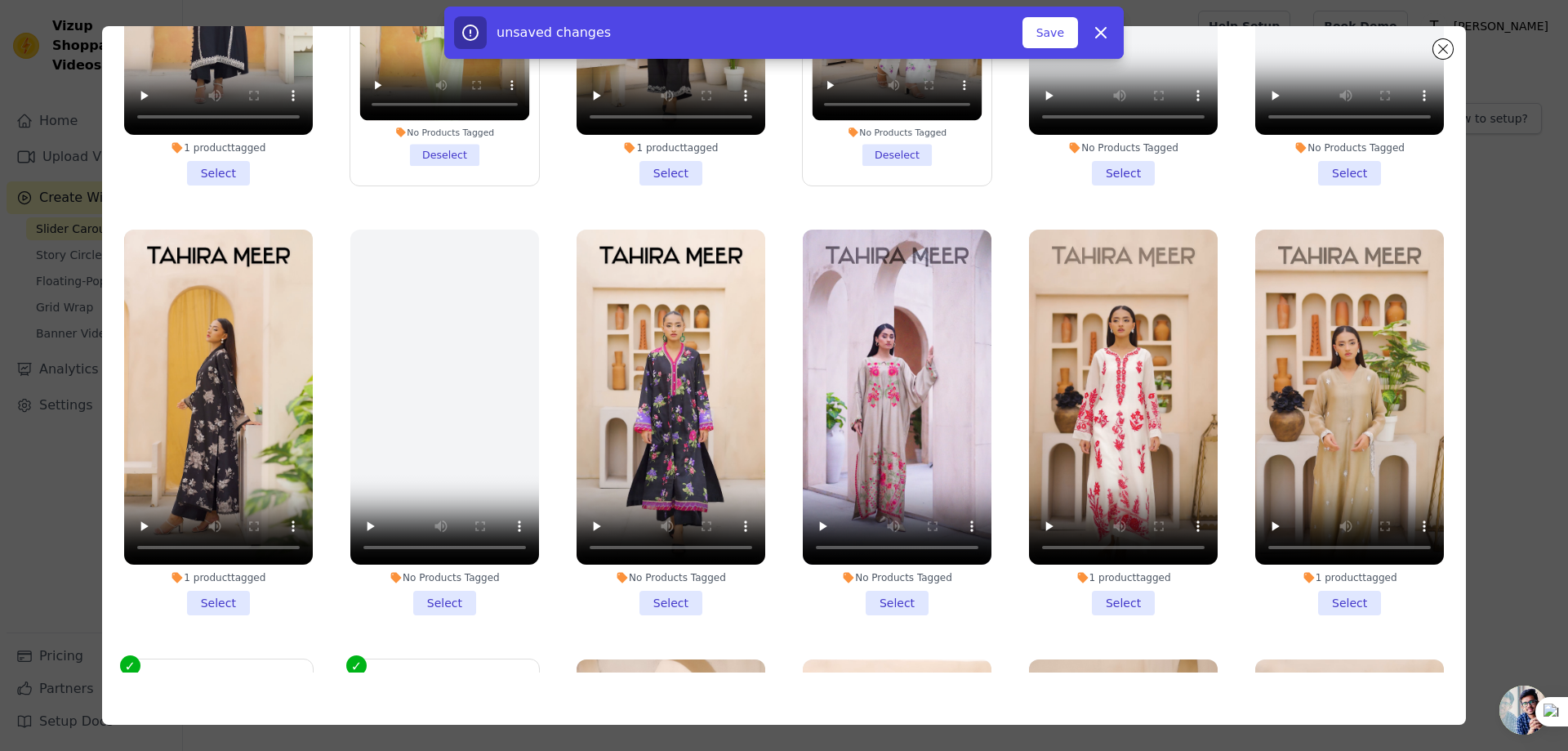
click at [1107, 588] on li "1 product tagged Select" at bounding box center [1122, 422] width 189 height 387
click at [0, 0] on input "1 product tagged Select" at bounding box center [0, 0] width 0 height 0
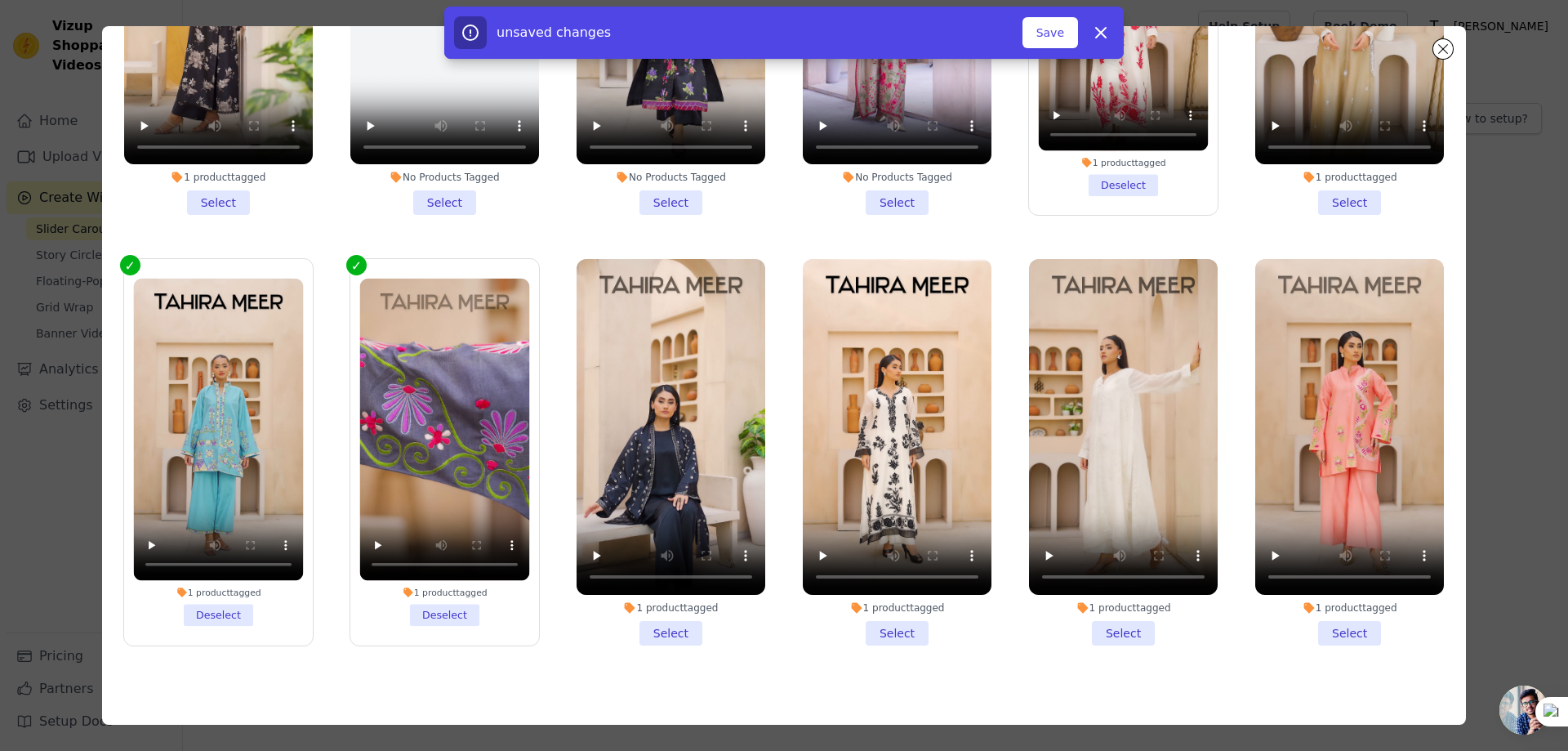
scroll to position [1023, 0]
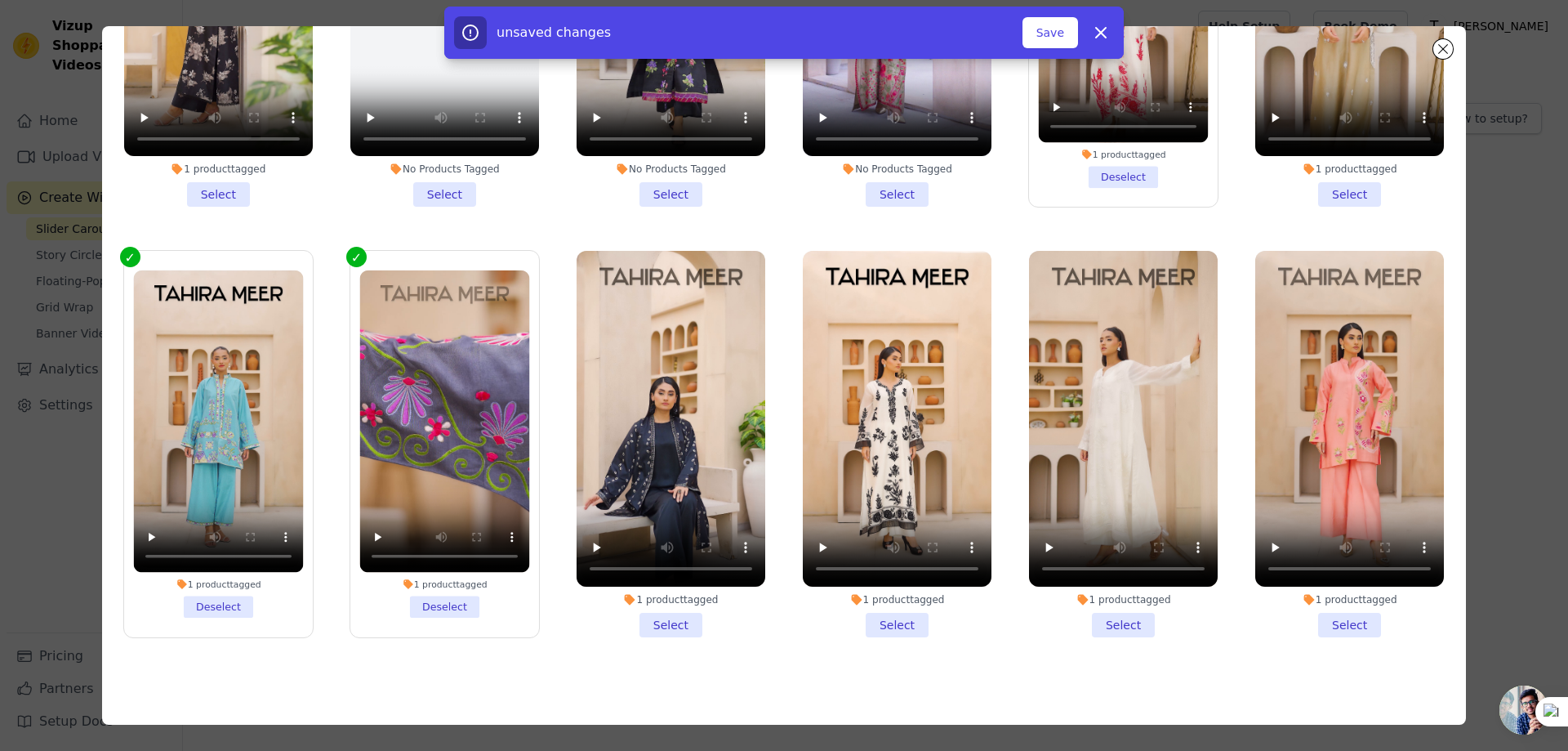
click at [1341, 608] on li "1 product tagged Select" at bounding box center [1349, 444] width 189 height 387
click at [0, 0] on input "1 product tagged Select" at bounding box center [0, 0] width 0 height 0
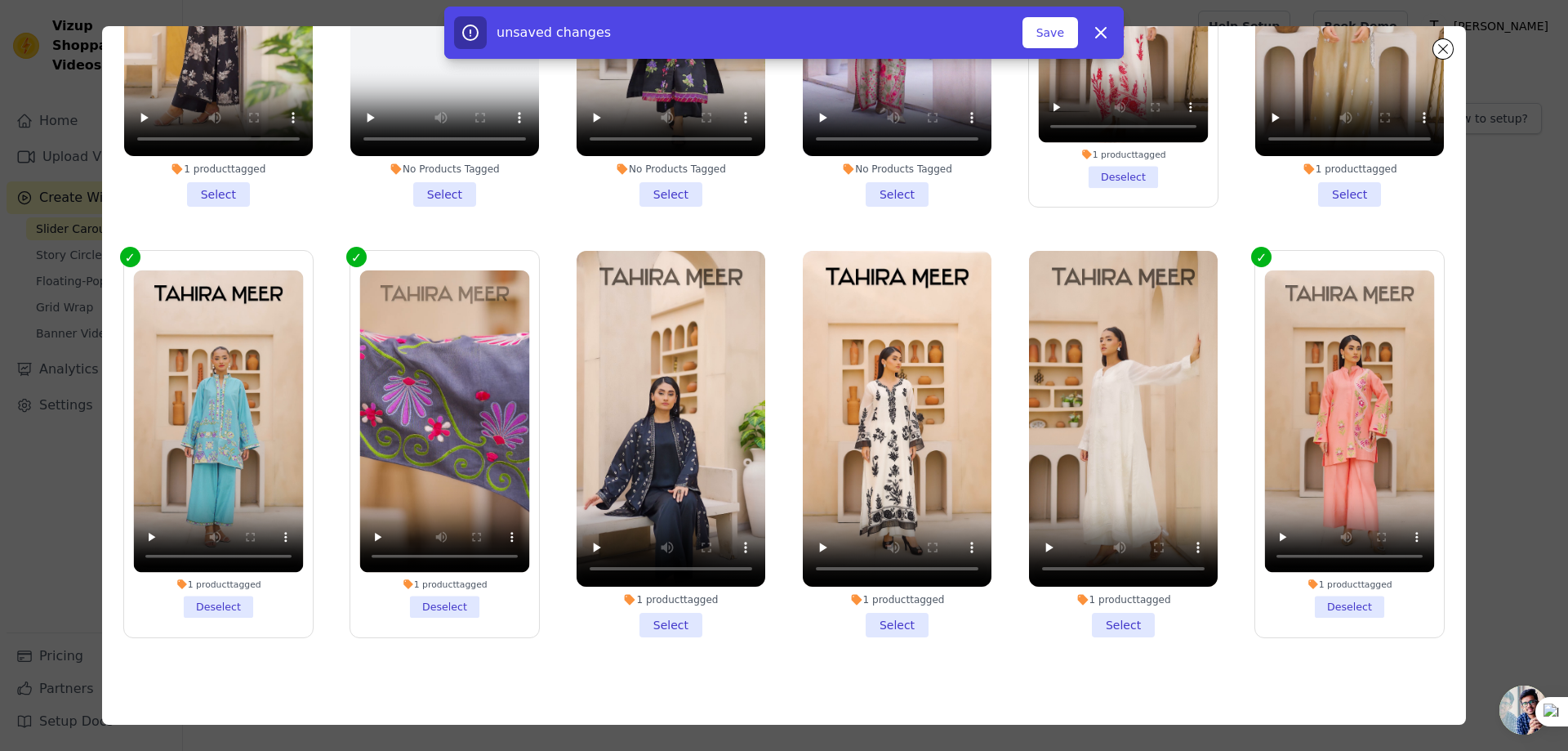
click at [212, 582] on li "1 product tagged Deselect" at bounding box center [218, 443] width 170 height 347
click at [0, 0] on input "1 product tagged Deselect" at bounding box center [0, 0] width 0 height 0
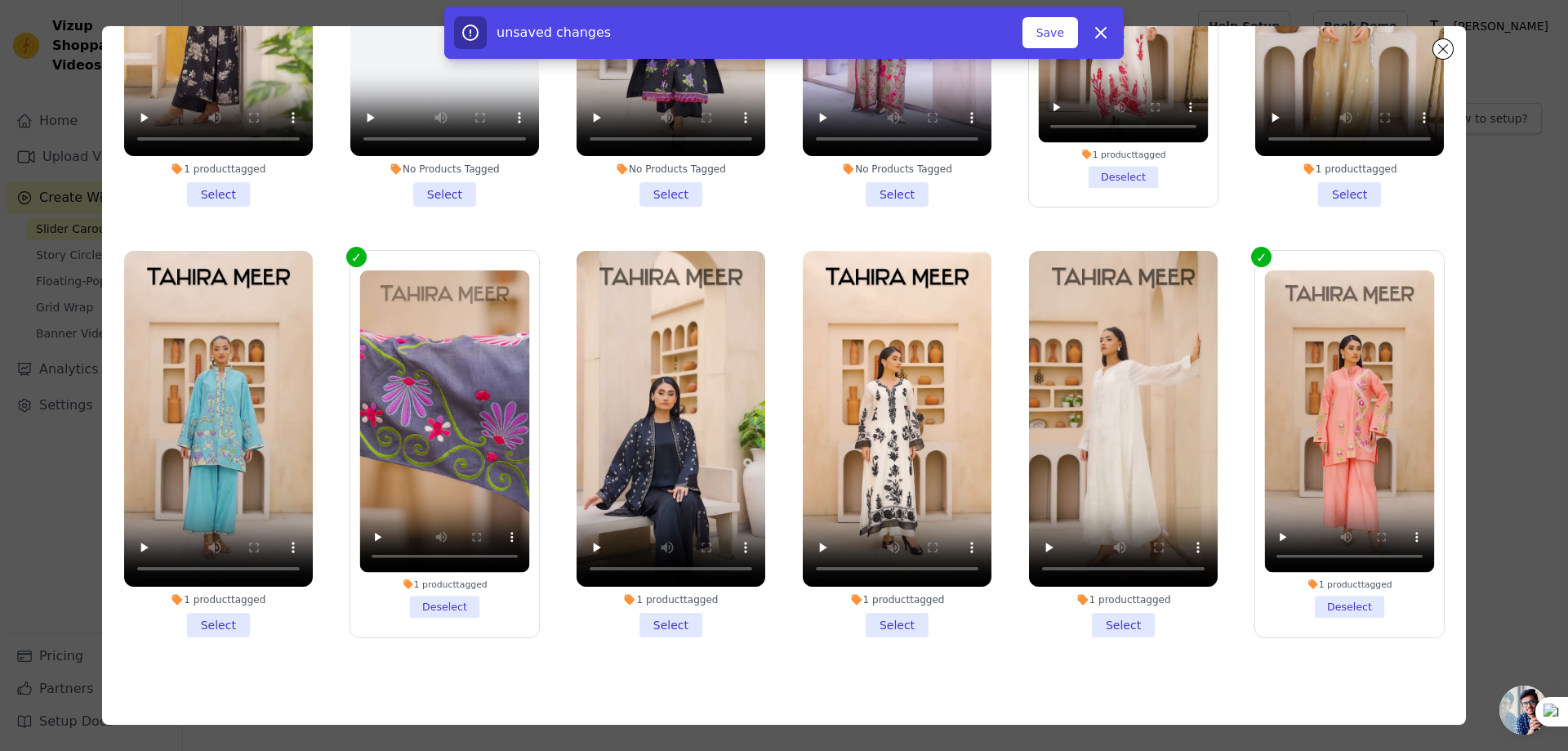
click at [211, 605] on li "1 product tagged Select" at bounding box center [218, 444] width 189 height 387
click at [0, 0] on input "1 product tagged Select" at bounding box center [0, 0] width 0 height 0
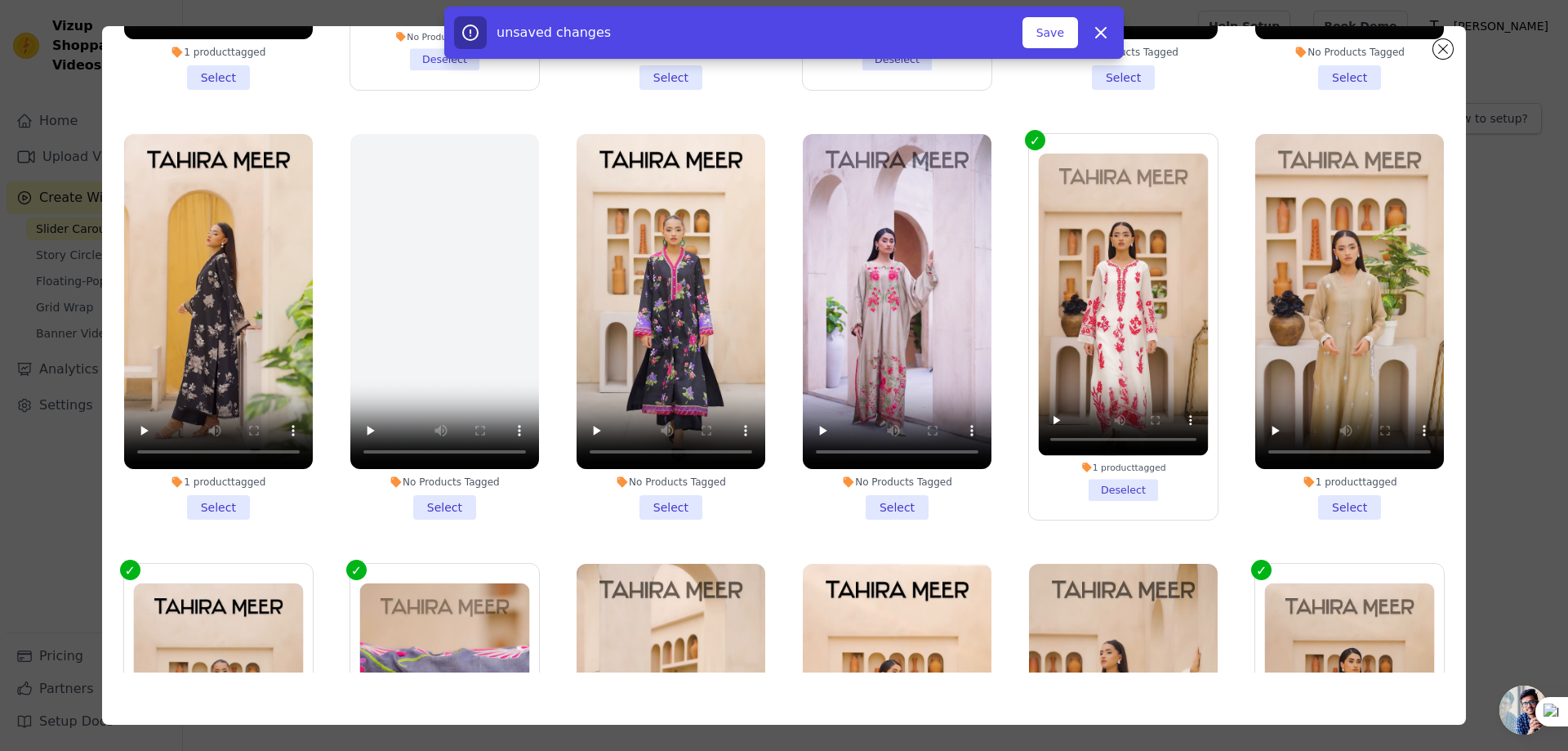
scroll to position [696, 0]
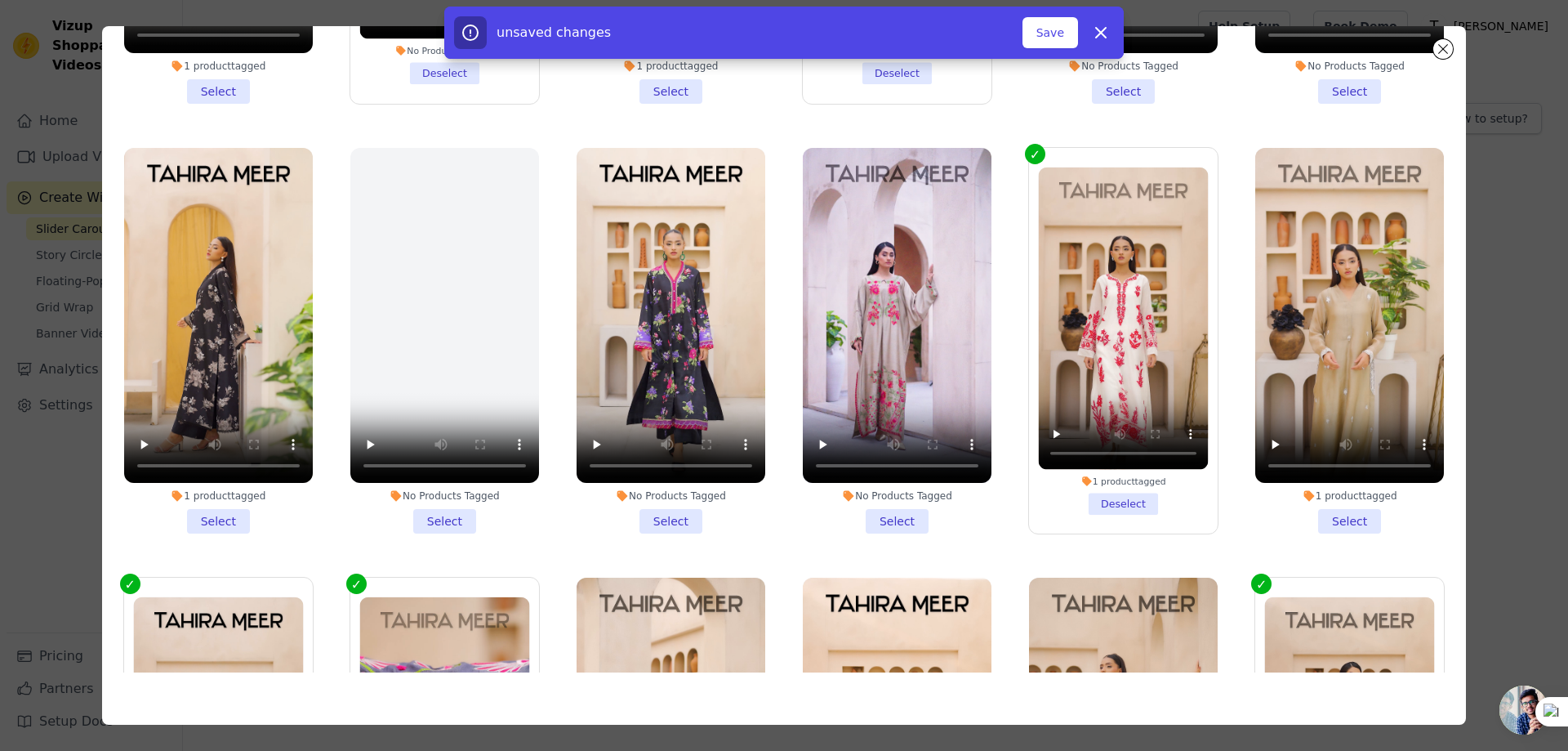
click at [886, 506] on li "No Products Tagged Select" at bounding box center [896, 341] width 189 height 387
click at [0, 0] on input "No Products Tagged Select" at bounding box center [0, 0] width 0 height 0
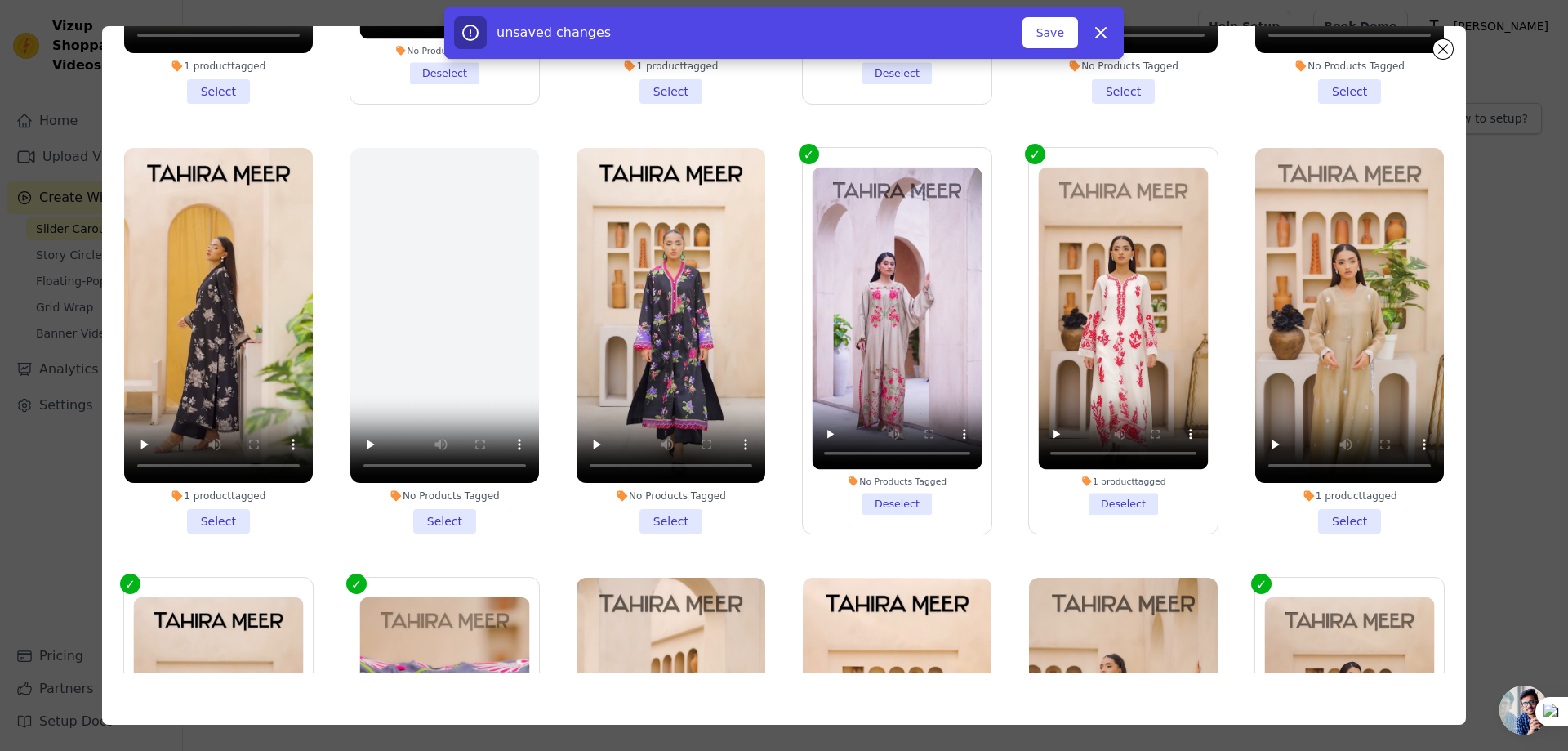
click at [655, 512] on li "No Products Tagged Select" at bounding box center [671, 341] width 189 height 387
click at [0, 0] on input "No Products Tagged Select" at bounding box center [0, 0] width 0 height 0
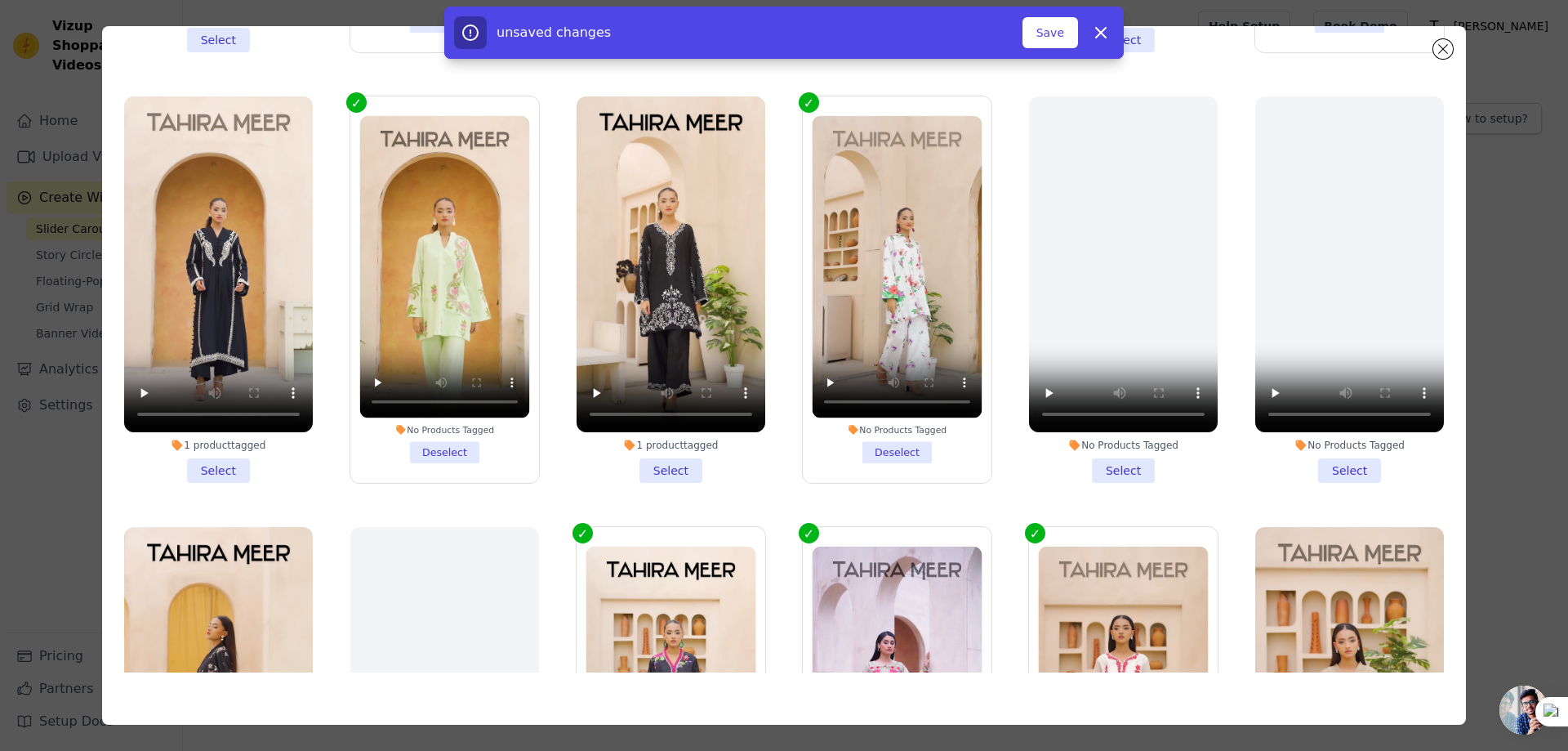
scroll to position [288, 0]
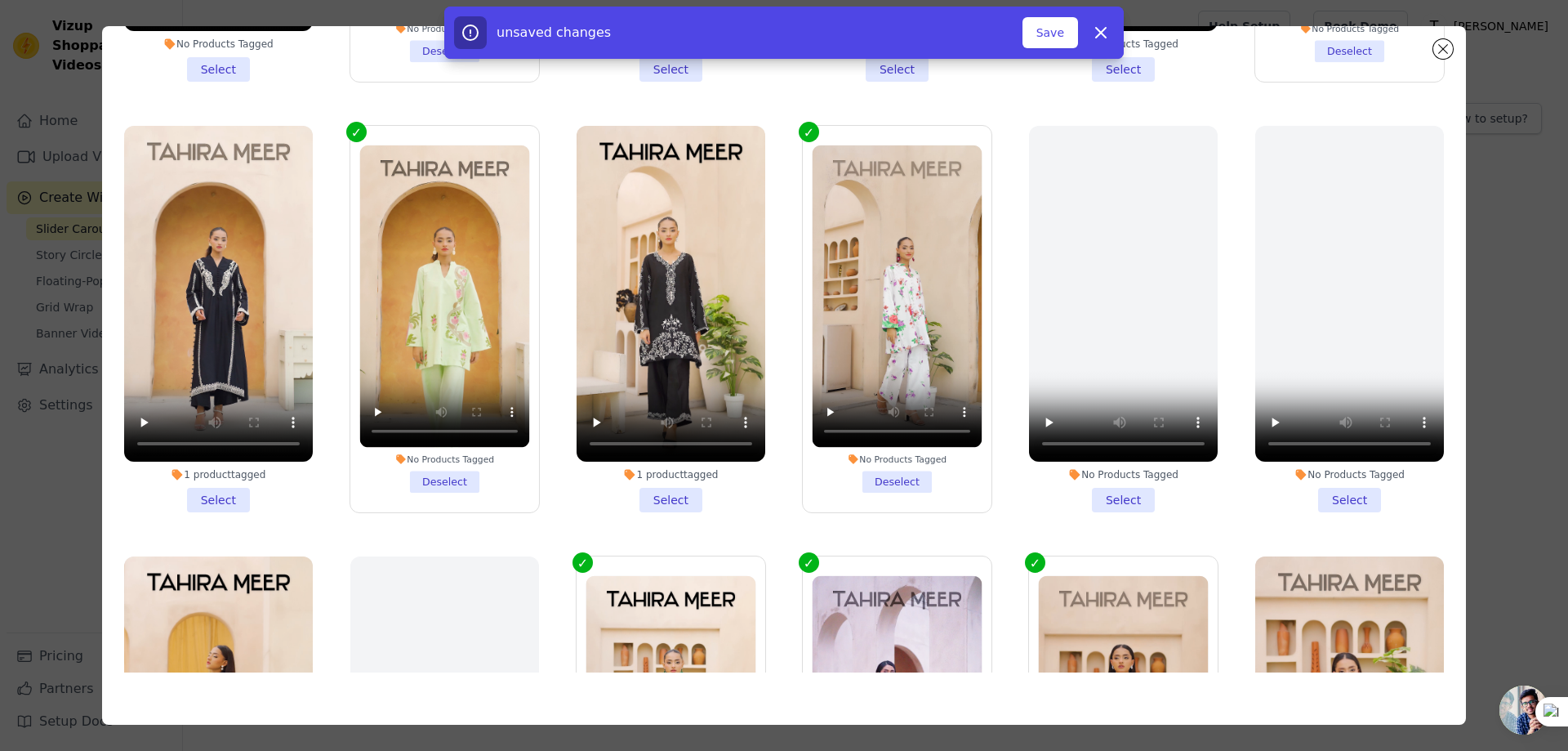
click at [1099, 491] on li "No Products Tagged Select" at bounding box center [1122, 319] width 189 height 387
click at [0, 0] on input "No Products Tagged Select" at bounding box center [0, 0] width 0 height 0
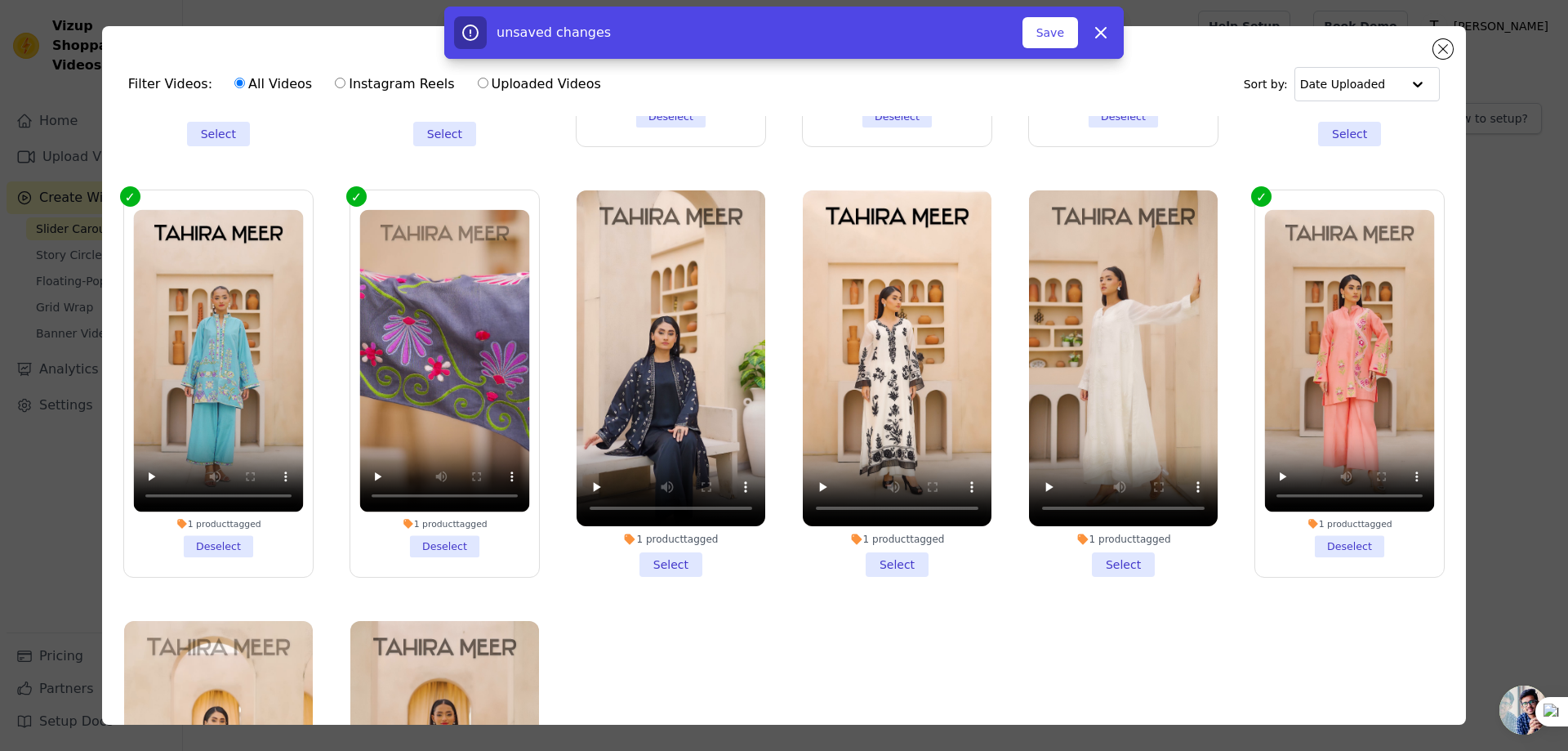
scroll to position [1432, 0]
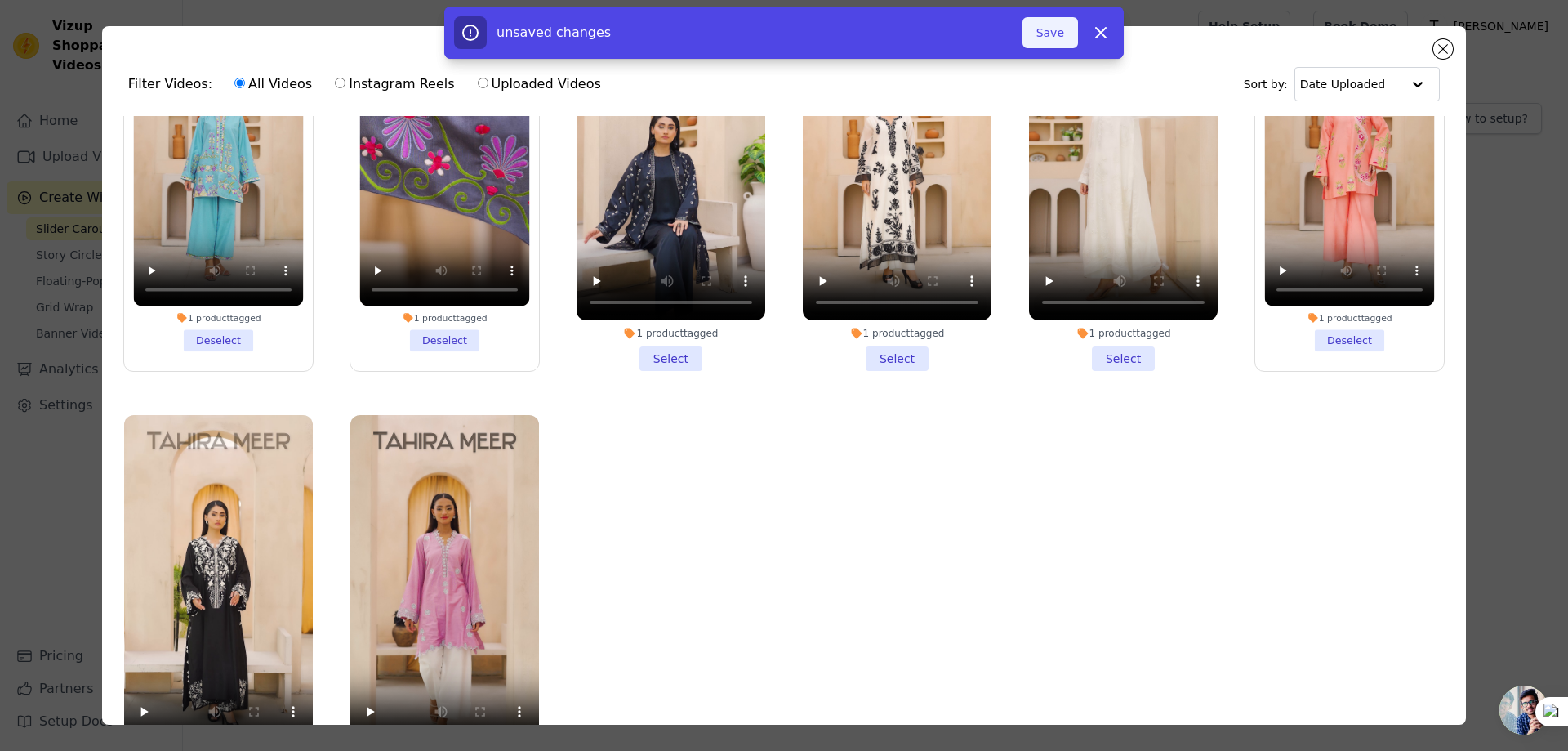
click at [1050, 26] on button "Save" at bounding box center [1050, 33] width 56 height 31
click at [1106, 34] on icon at bounding box center [1101, 32] width 20 height 20
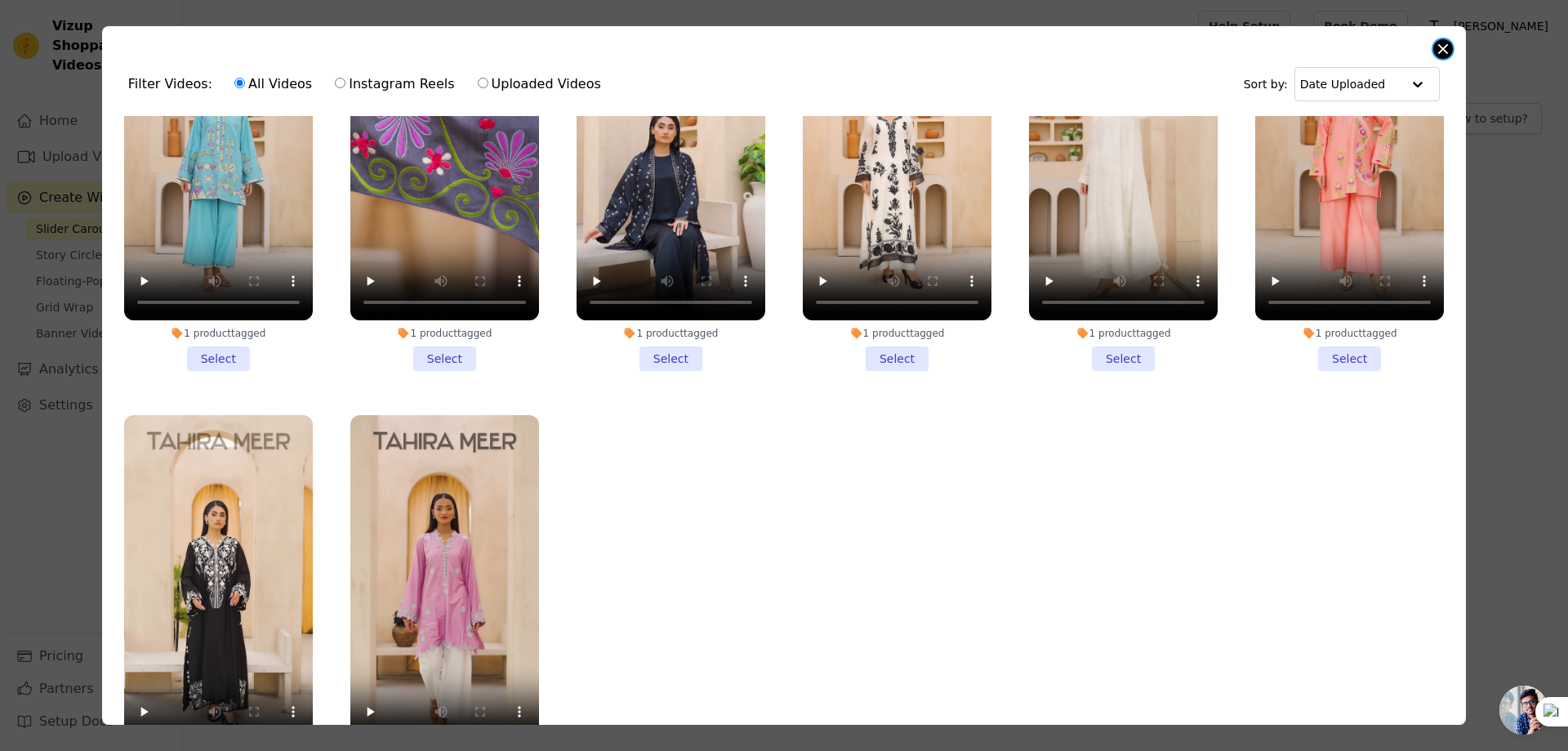
click at [1446, 48] on button "Close modal" at bounding box center [1443, 49] width 20 height 20
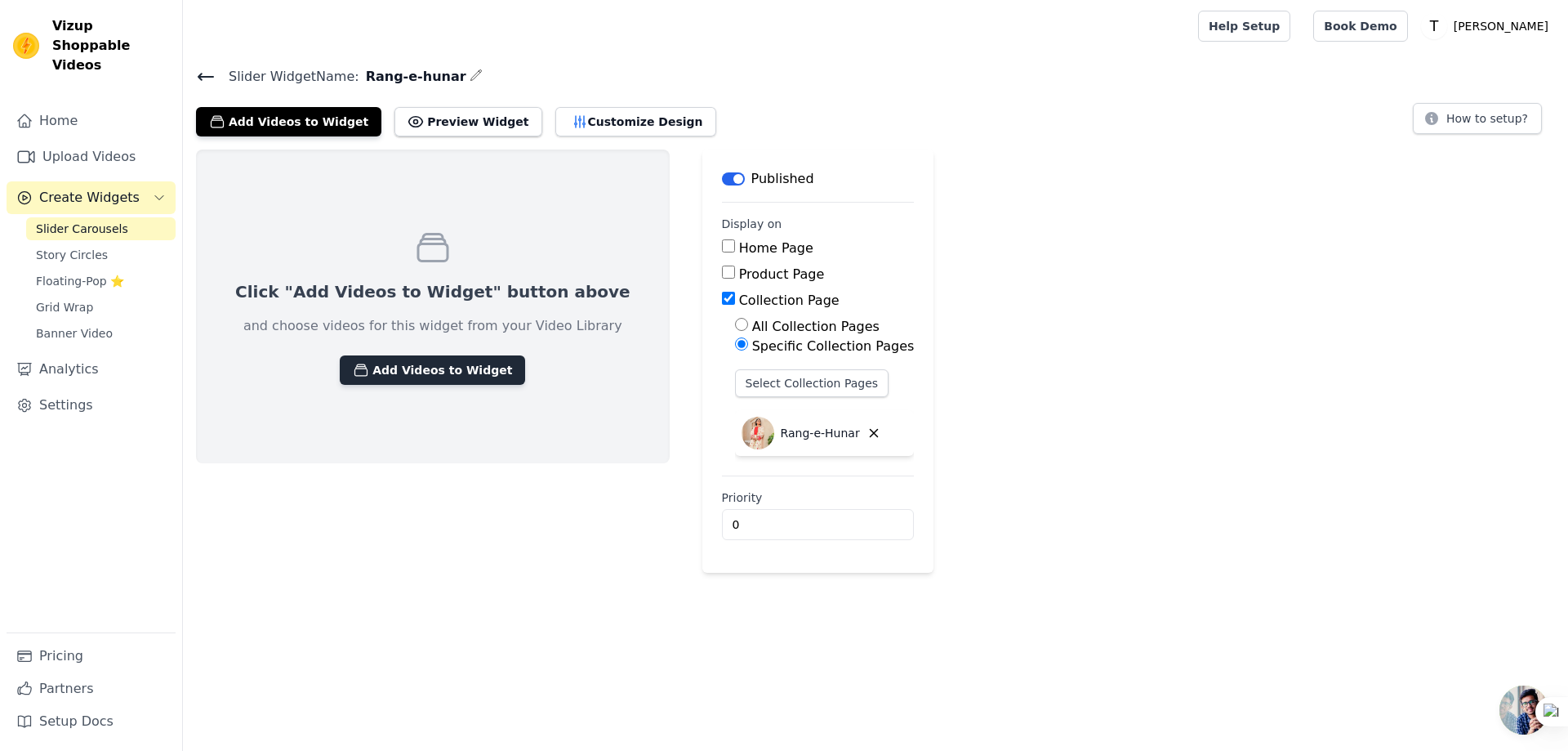
click at [383, 365] on button "Add Videos to Widget" at bounding box center [432, 370] width 185 height 30
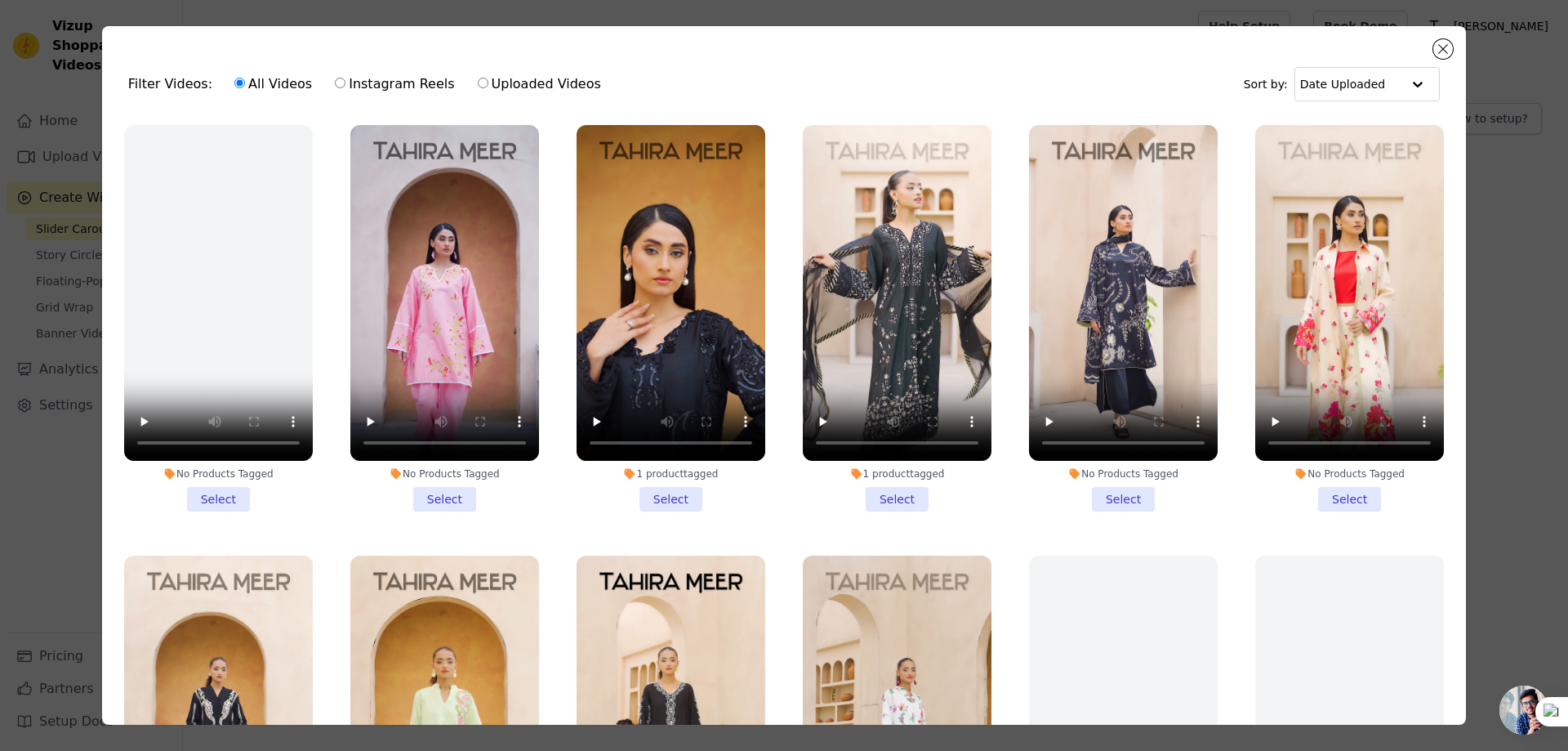
click at [444, 494] on li "No Products Tagged Select" at bounding box center [444, 318] width 189 height 387
click at [0, 0] on input "No Products Tagged Select" at bounding box center [0, 0] width 0 height 0
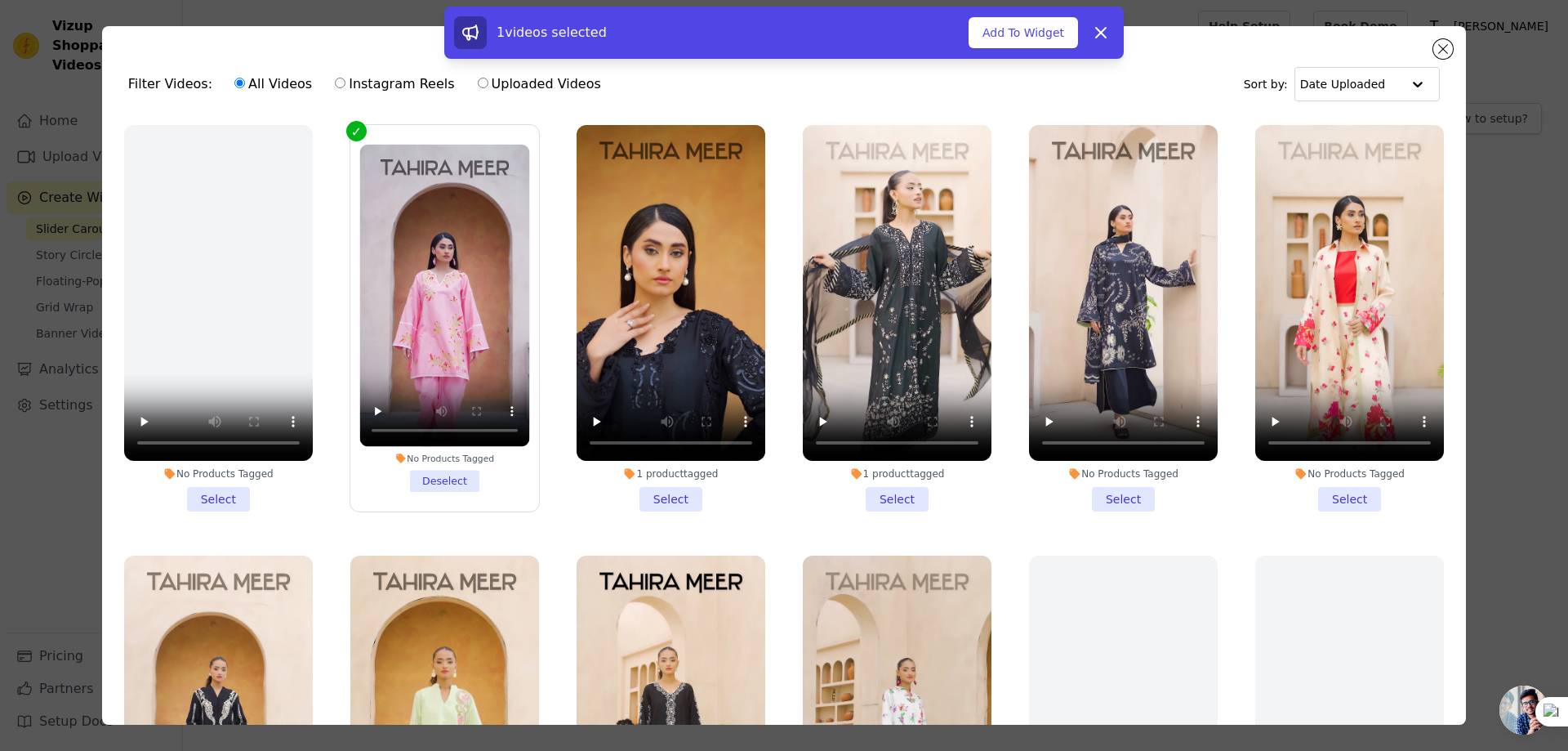
click at [1339, 488] on li "No Products Tagged Select" at bounding box center [1349, 318] width 189 height 387
click at [0, 0] on input "No Products Tagged Select" at bounding box center [0, 0] width 0 height 0
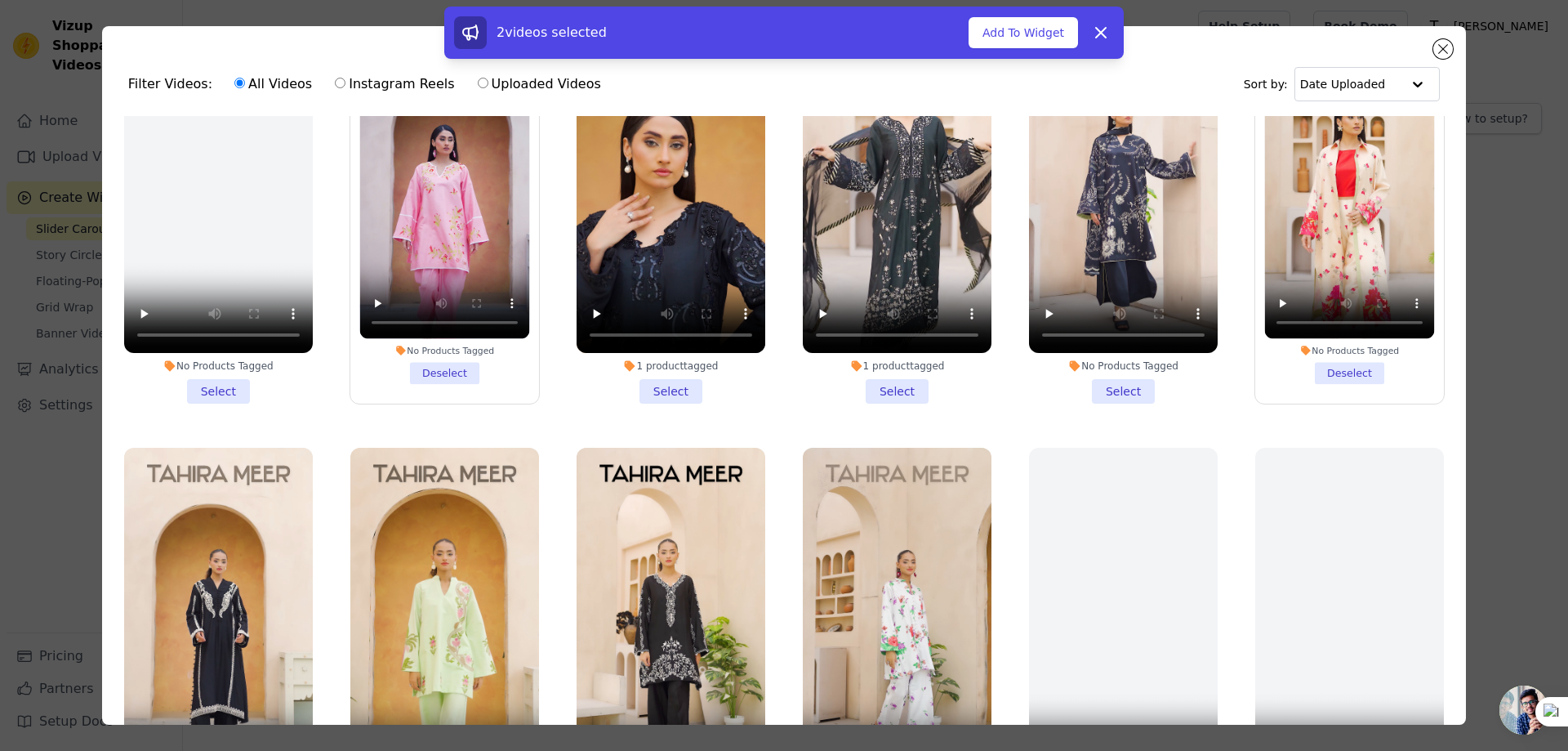
scroll to position [327, 0]
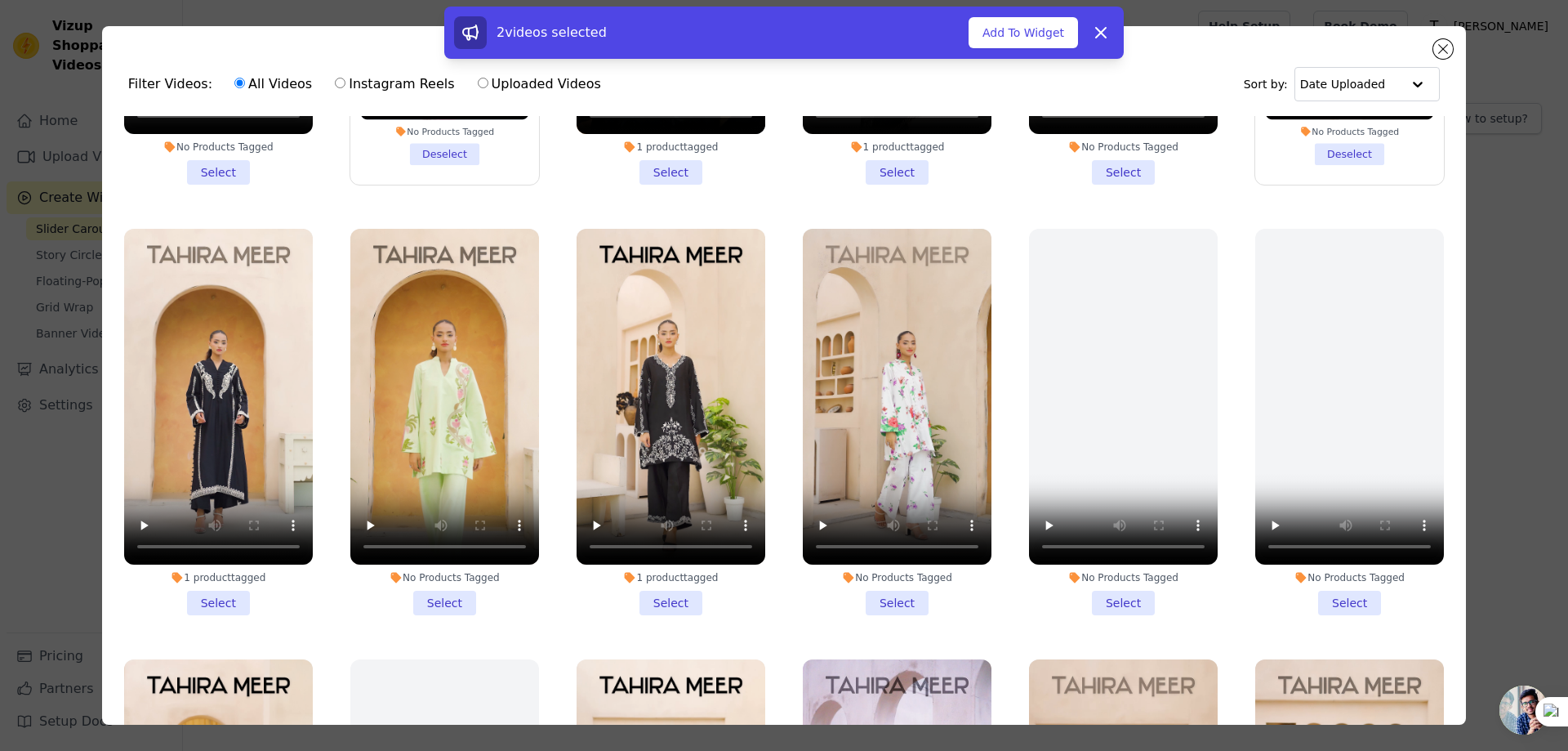
click at [900, 590] on li "No Products Tagged Select" at bounding box center [896, 422] width 189 height 387
click at [0, 0] on input "No Products Tagged Select" at bounding box center [0, 0] width 0 height 0
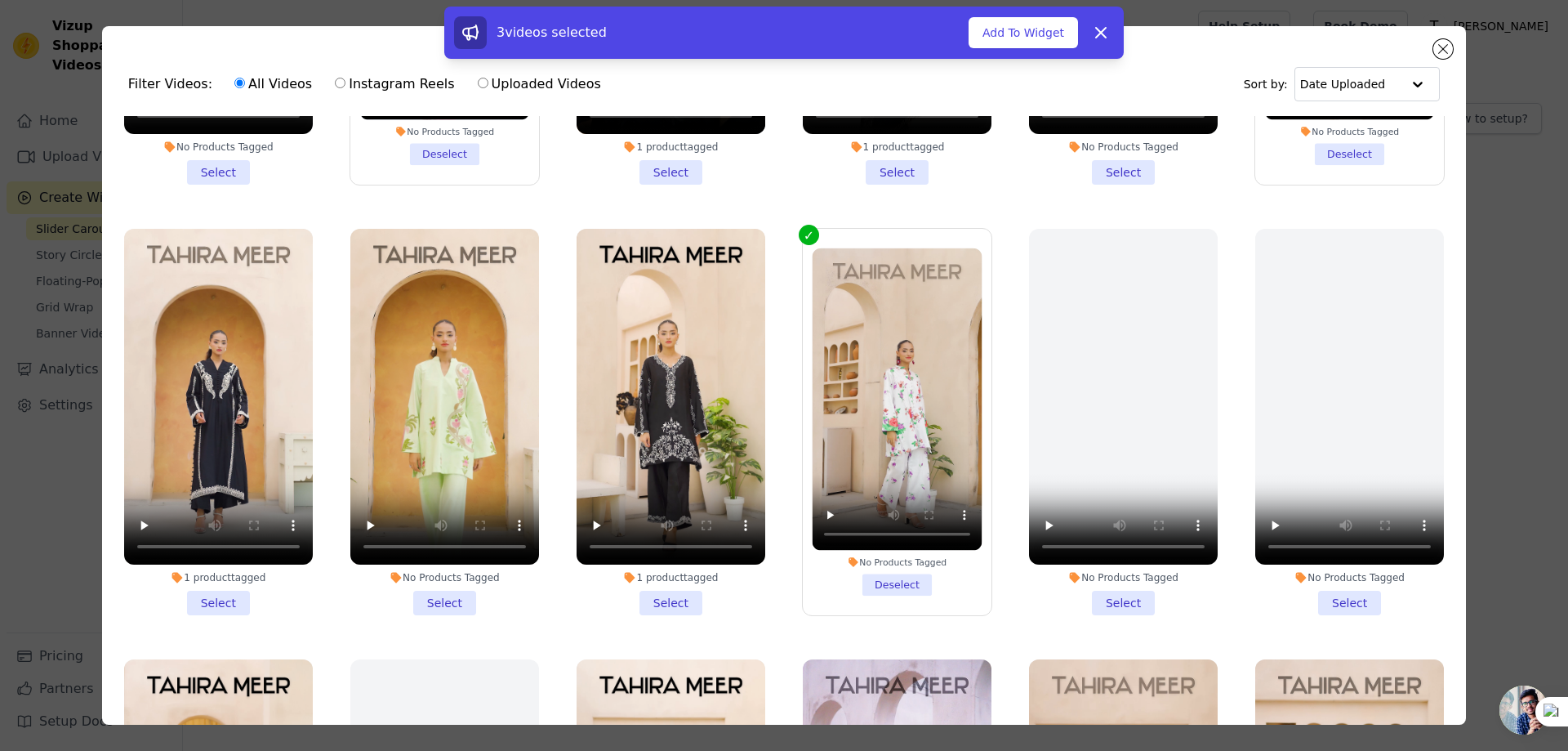
click at [438, 582] on li "No Products Tagged Select" at bounding box center [444, 422] width 189 height 387
click at [0, 0] on input "No Products Tagged Select" at bounding box center [0, 0] width 0 height 0
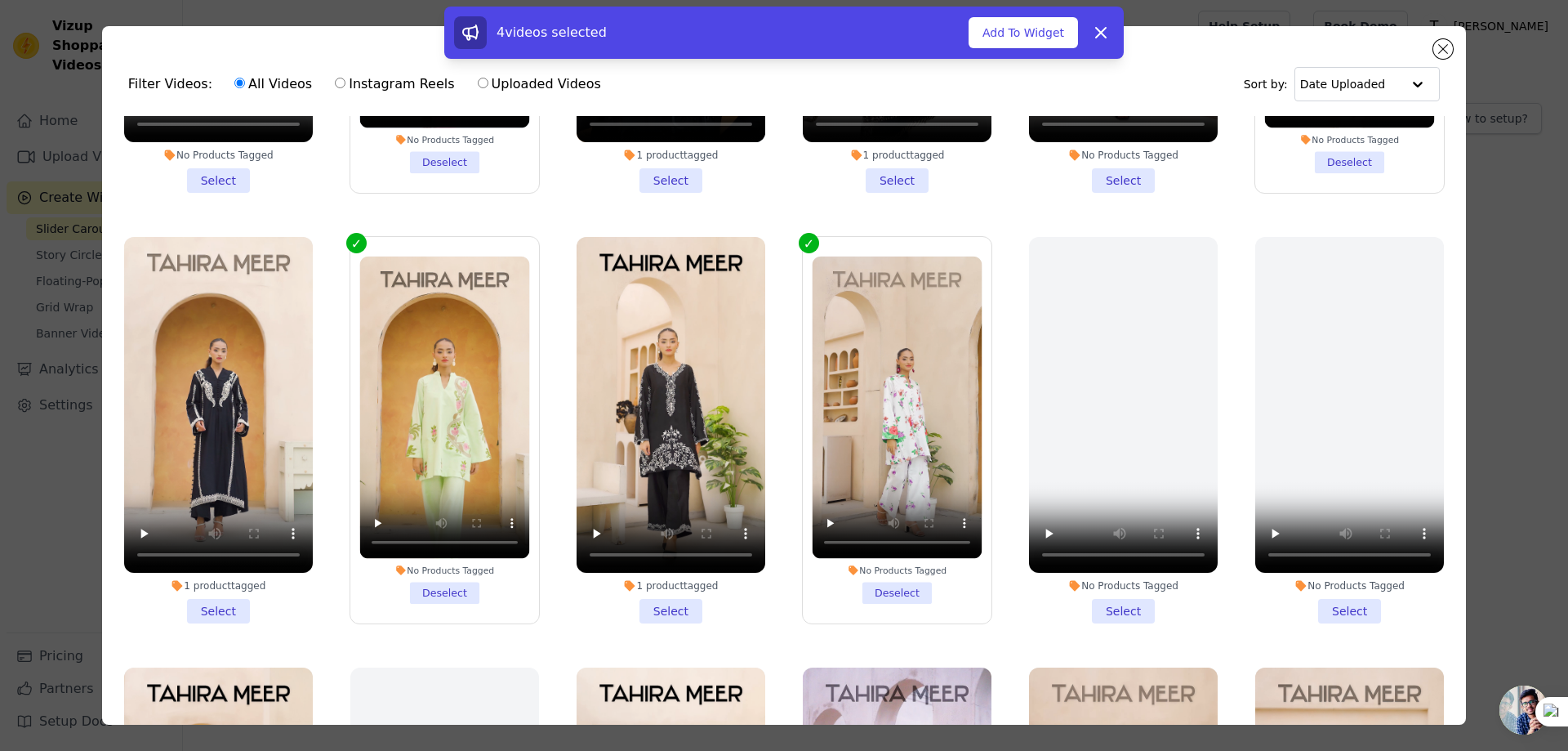
scroll to position [409, 0]
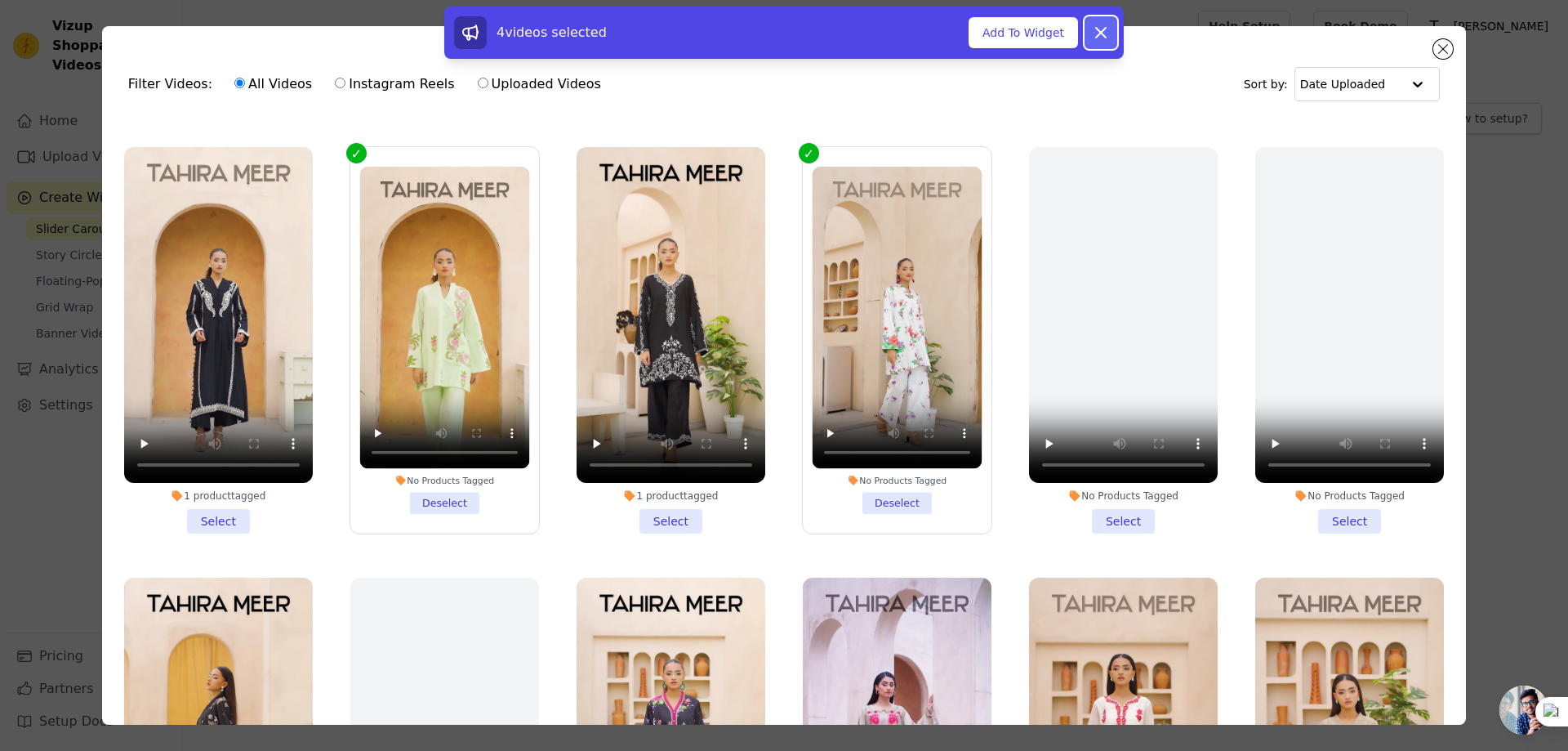
click at [1107, 25] on icon at bounding box center [1101, 32] width 20 height 20
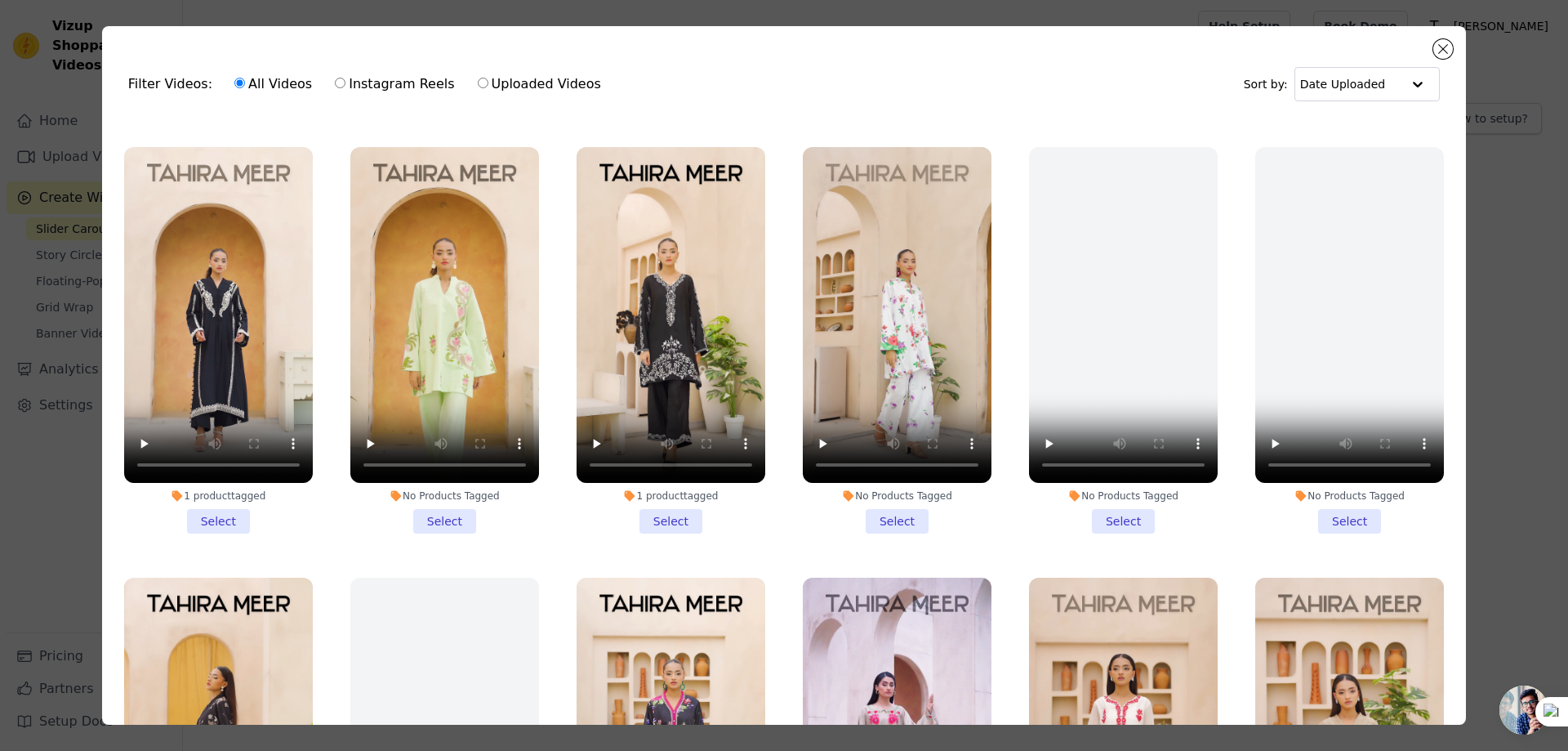
click at [879, 510] on li "No Products Tagged Select" at bounding box center [896, 340] width 189 height 387
click at [0, 0] on input "No Products Tagged Select" at bounding box center [0, 0] width 0 height 0
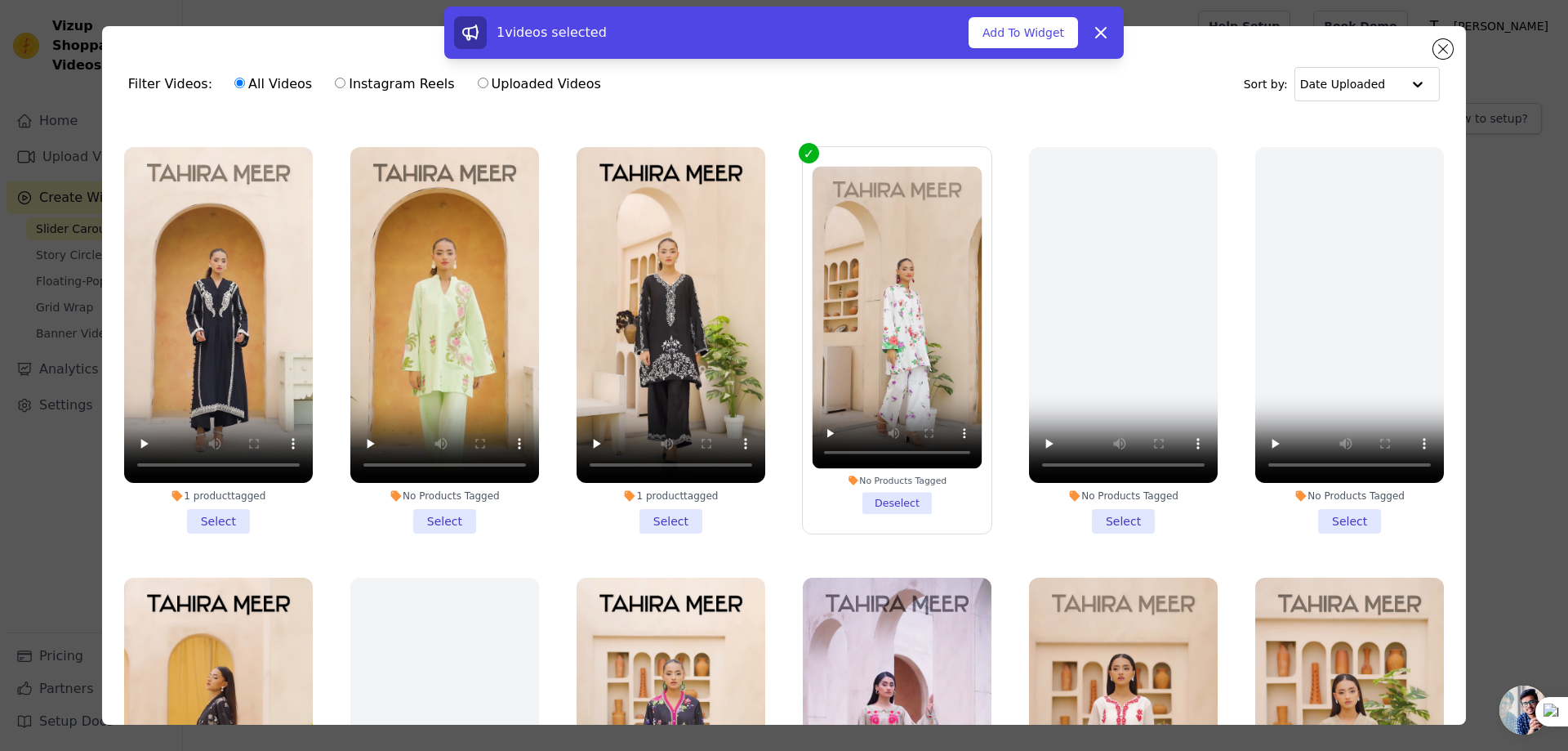
click at [450, 513] on li "No Products Tagged Select" at bounding box center [444, 340] width 189 height 387
click at [0, 0] on input "No Products Tagged Select" at bounding box center [0, 0] width 0 height 0
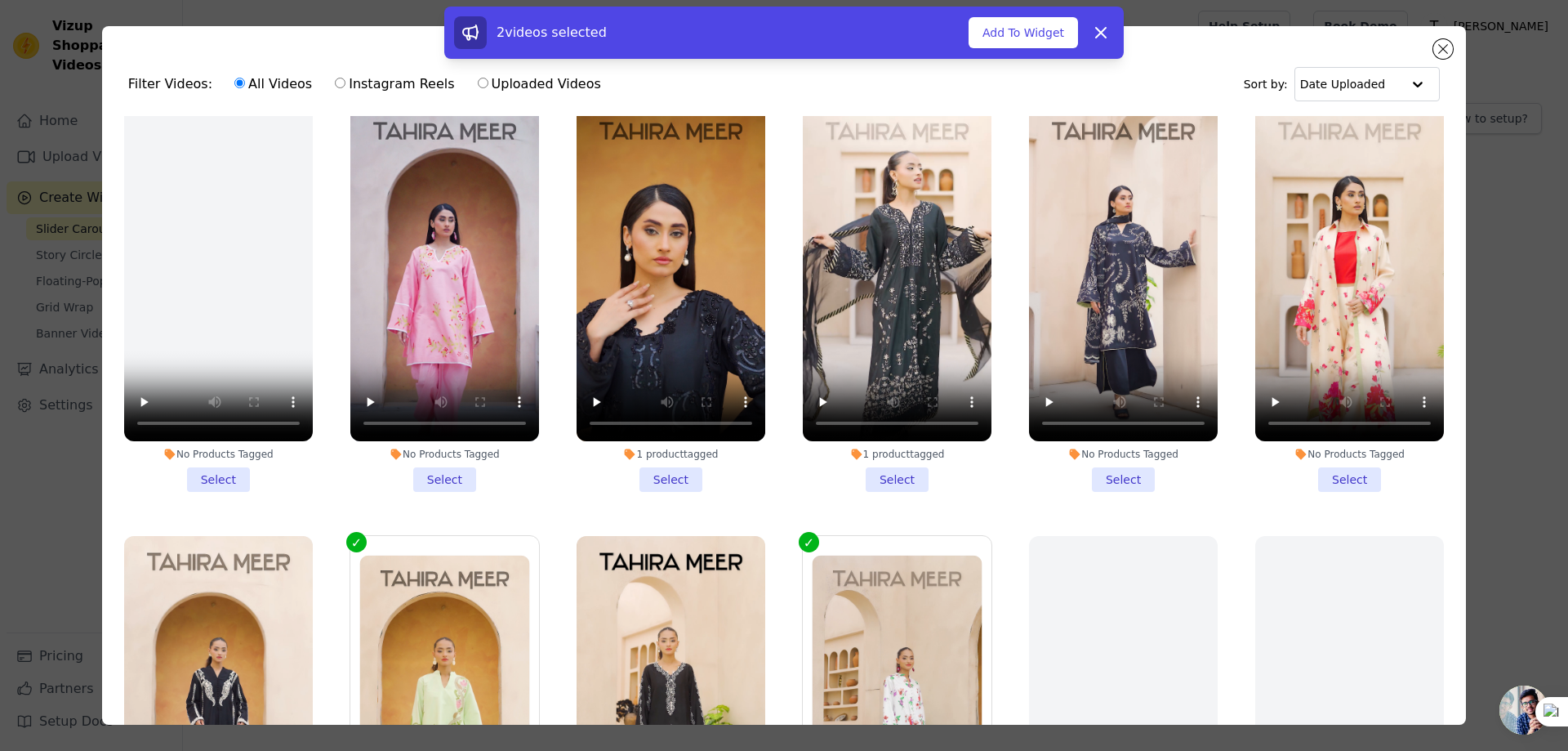
scroll to position [0, 0]
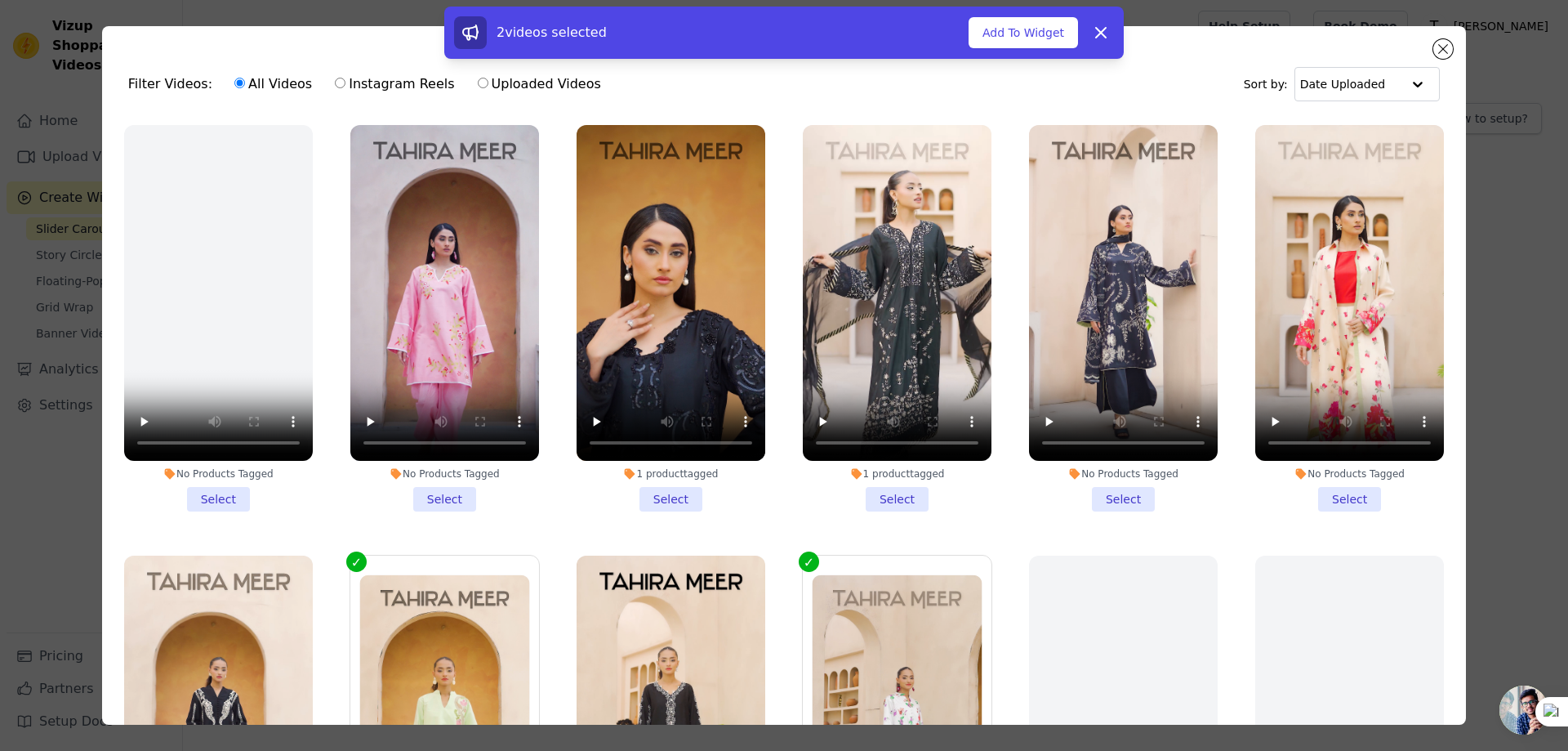
click at [430, 495] on li "No Products Tagged Select" at bounding box center [444, 318] width 189 height 387
click at [0, 0] on input "No Products Tagged Select" at bounding box center [0, 0] width 0 height 0
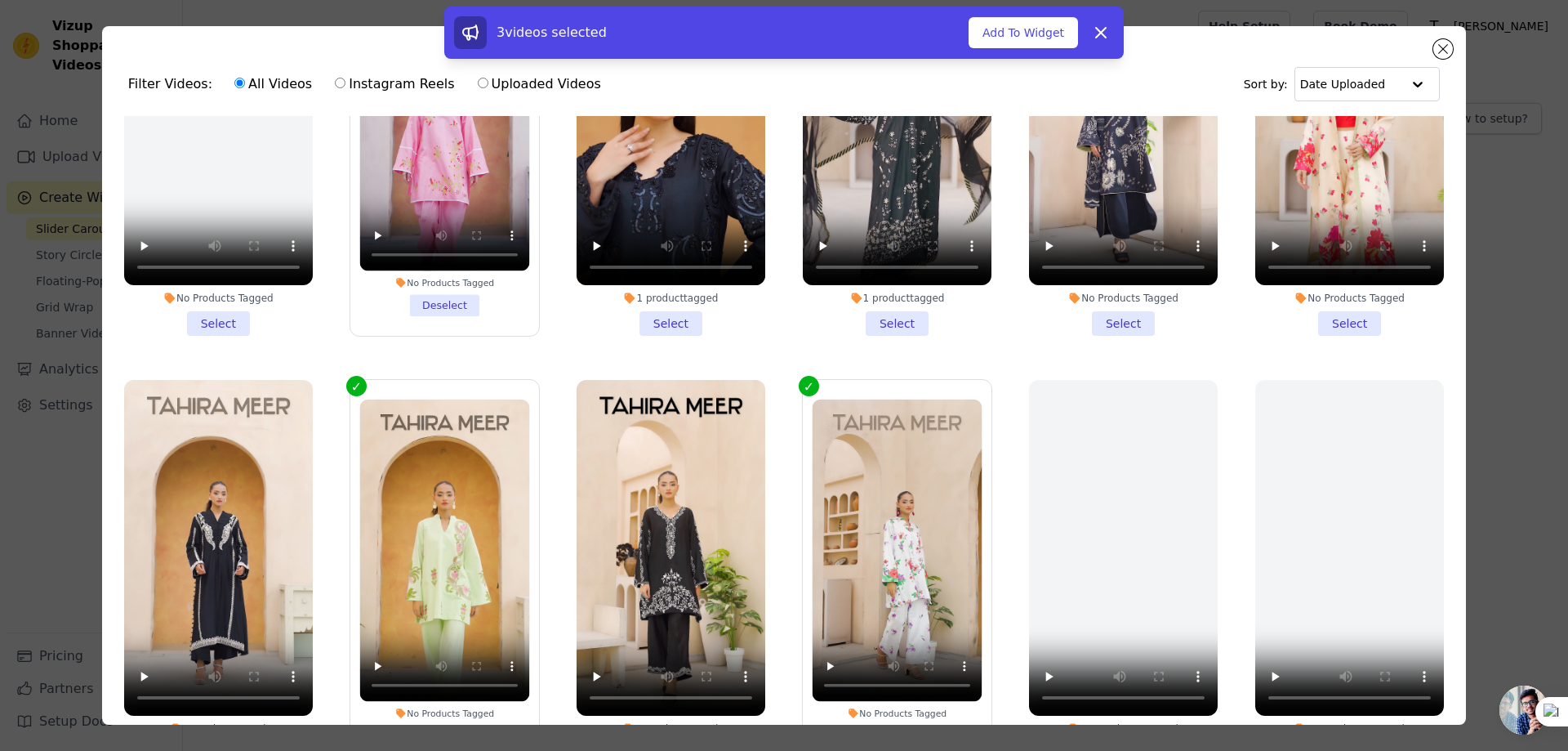
scroll to position [82, 0]
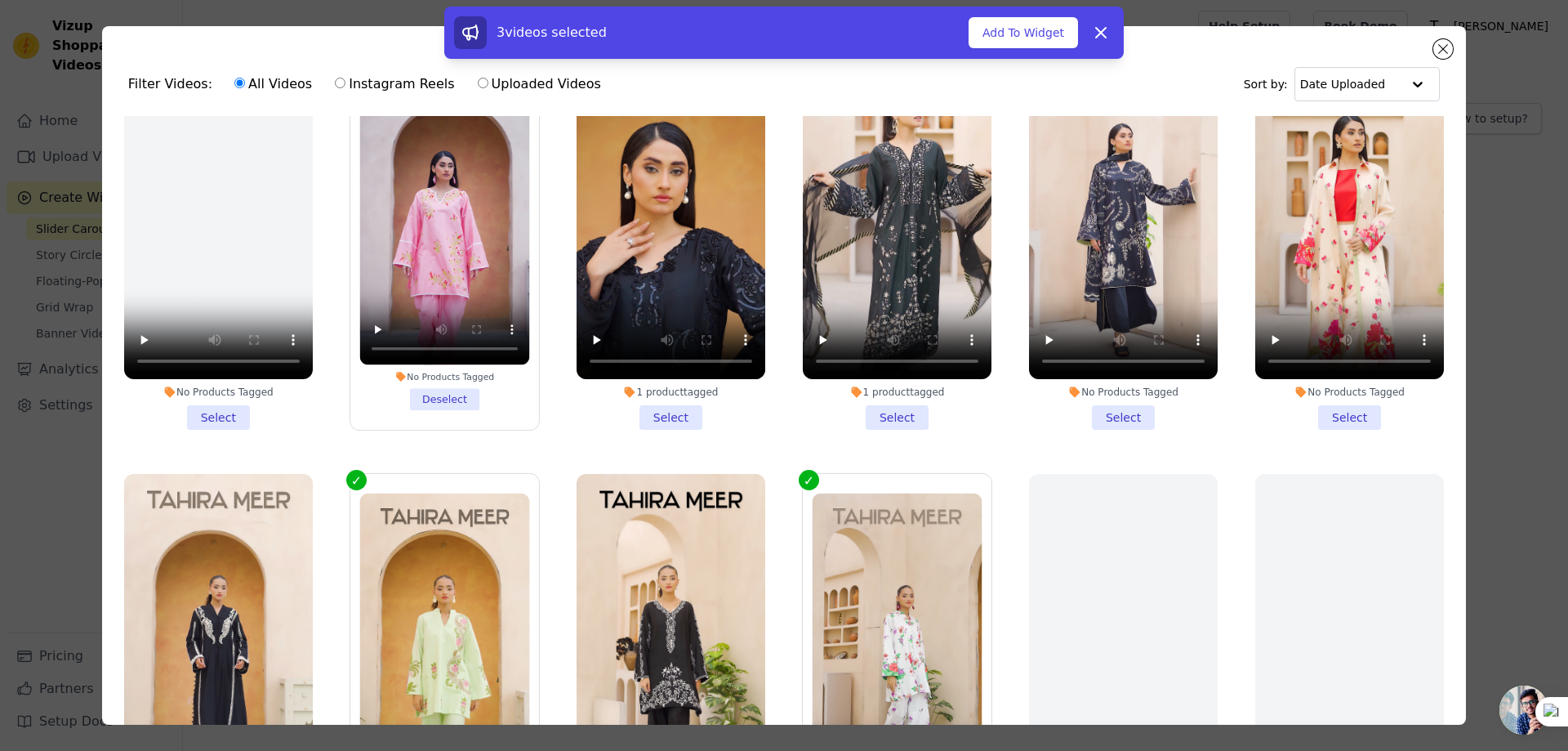
click at [1340, 415] on li "No Products Tagged Select" at bounding box center [1349, 236] width 189 height 387
click at [0, 0] on input "No Products Tagged Select" at bounding box center [0, 0] width 0 height 0
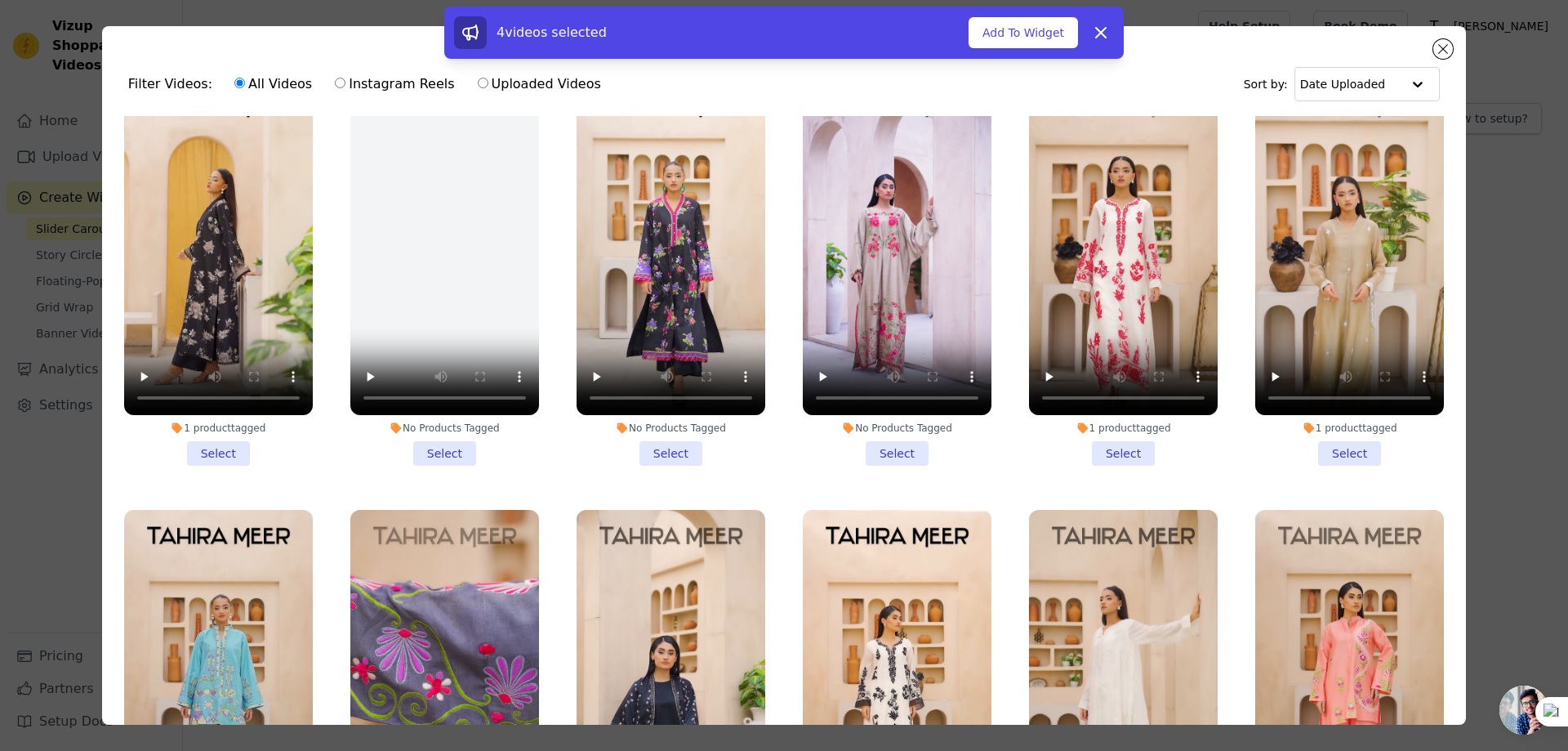
scroll to position [899, 0]
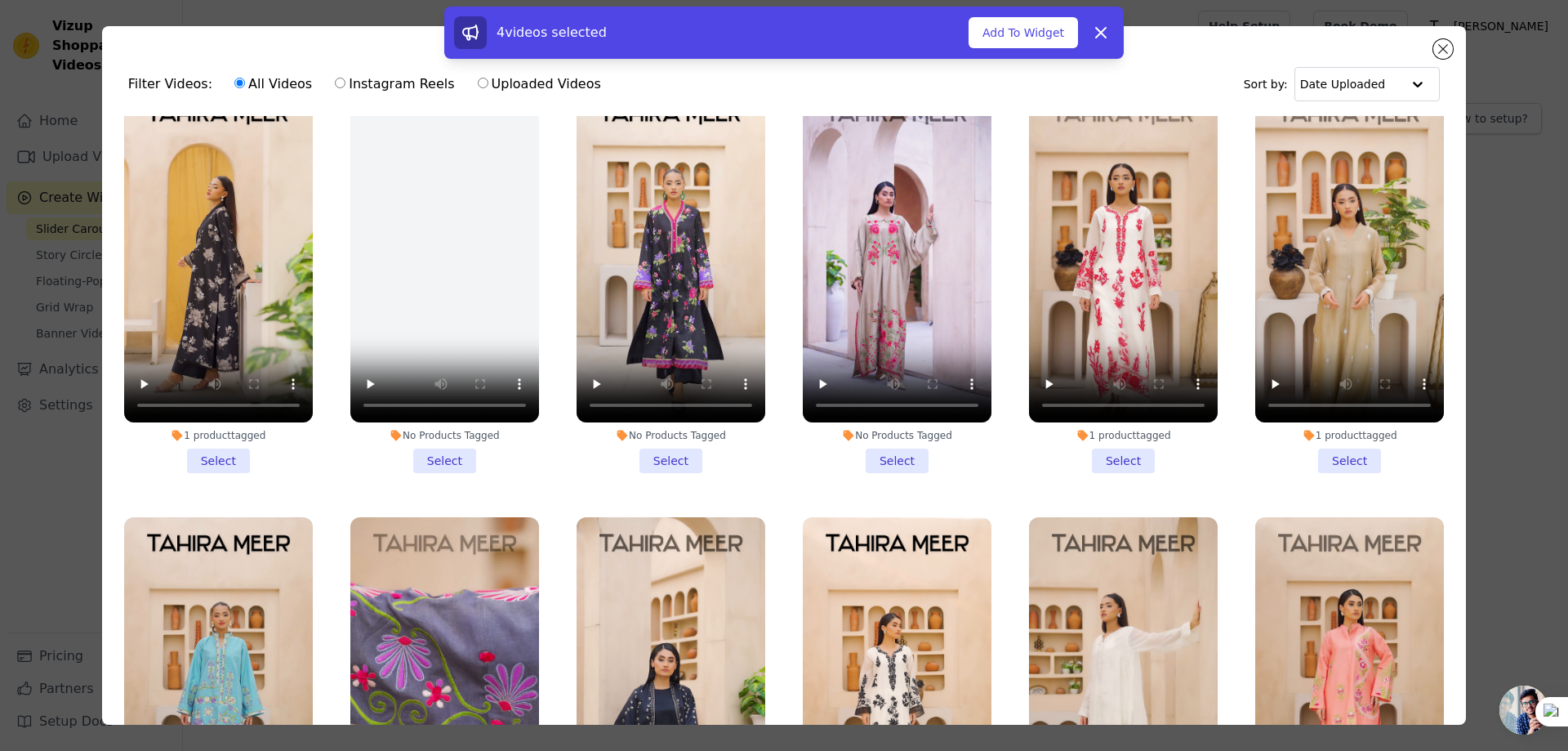
click at [899, 437] on li "No Products Tagged Select" at bounding box center [896, 281] width 189 height 387
click at [0, 0] on input "No Products Tagged Select" at bounding box center [0, 0] width 0 height 0
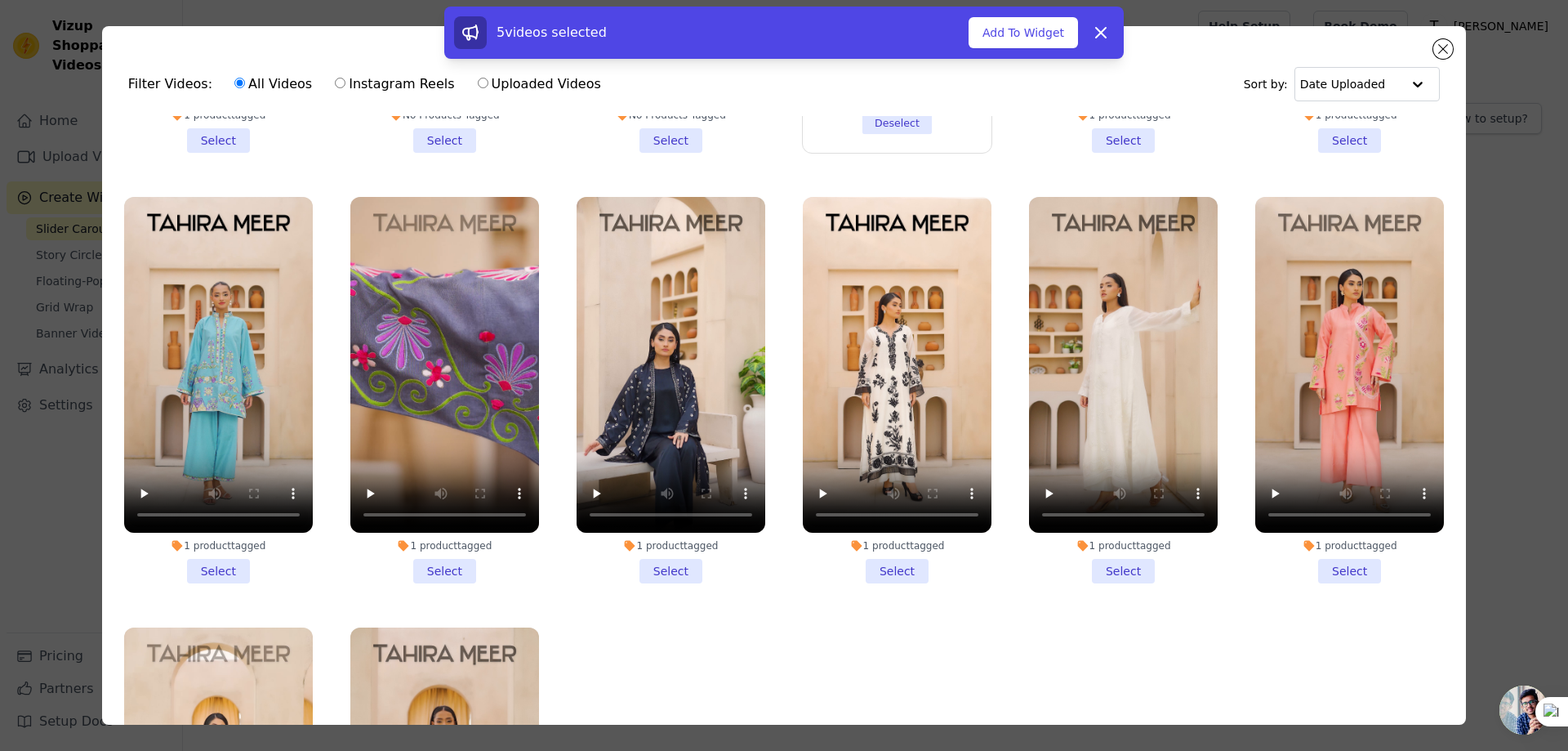
scroll to position [1226, 0]
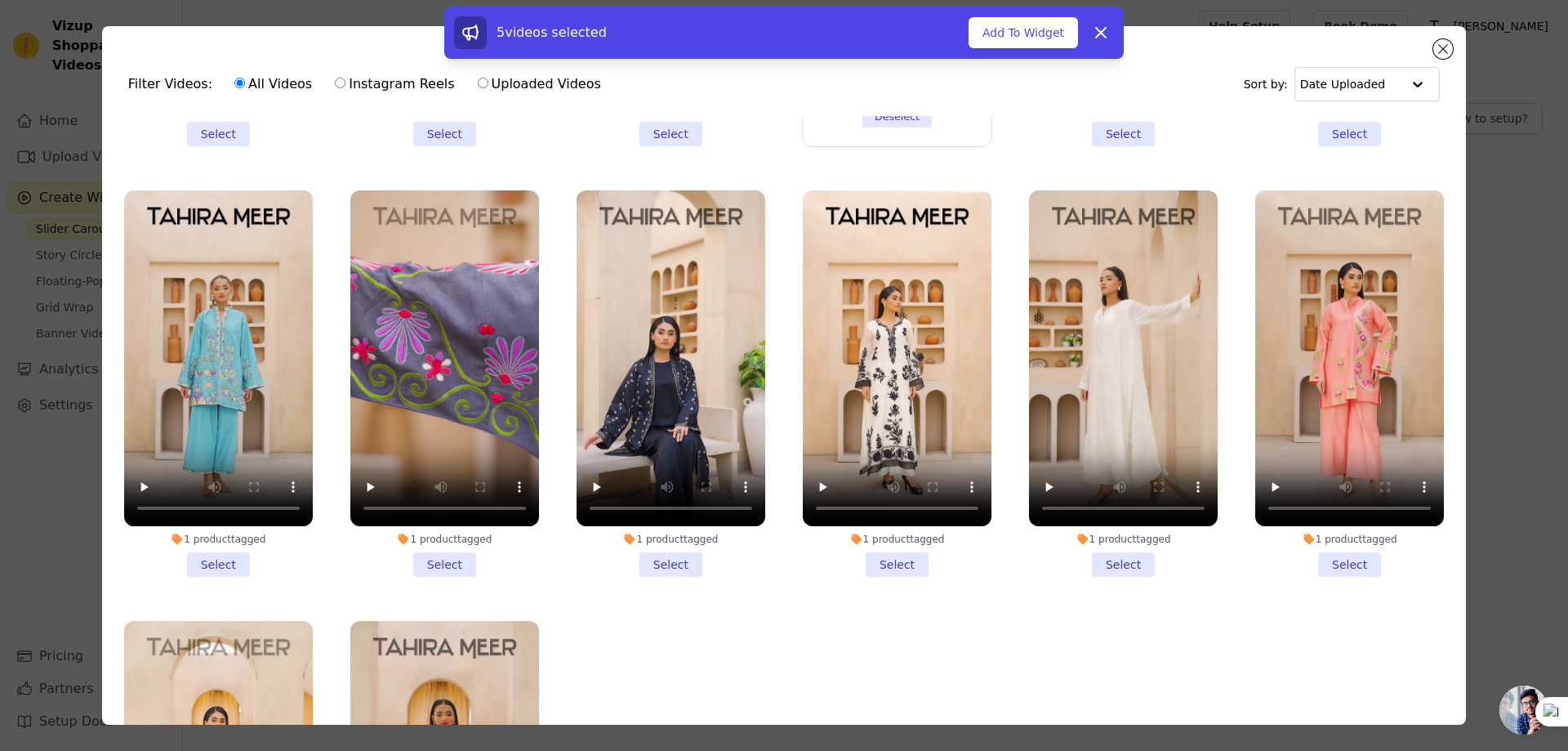
click at [441, 545] on li "1 product tagged Select" at bounding box center [444, 383] width 189 height 387
click at [0, 0] on input "1 product tagged Select" at bounding box center [0, 0] width 0 height 0
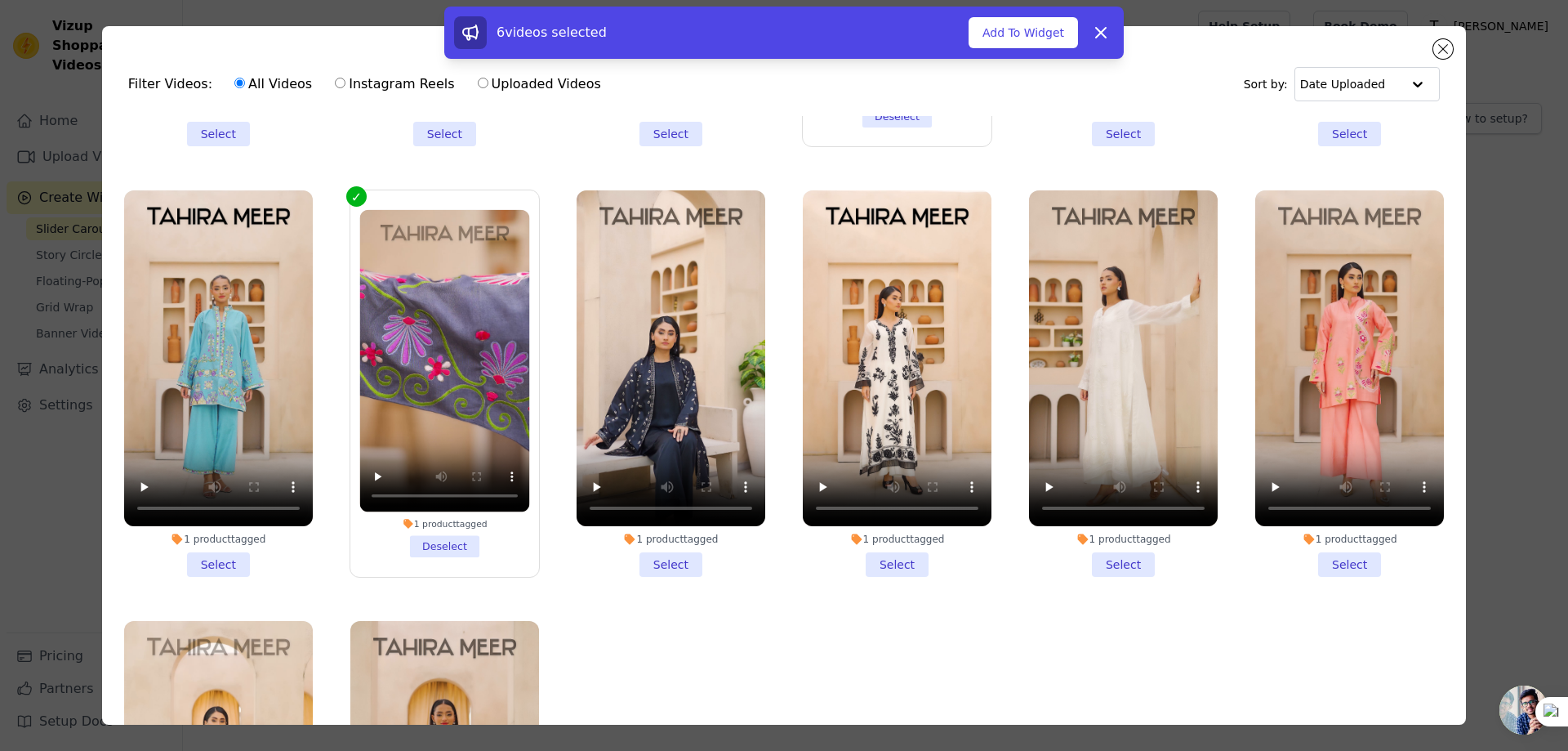
click at [225, 537] on li "1 product tagged Select" at bounding box center [218, 383] width 189 height 387
click at [0, 0] on input "1 product tagged Select" at bounding box center [0, 0] width 0 height 0
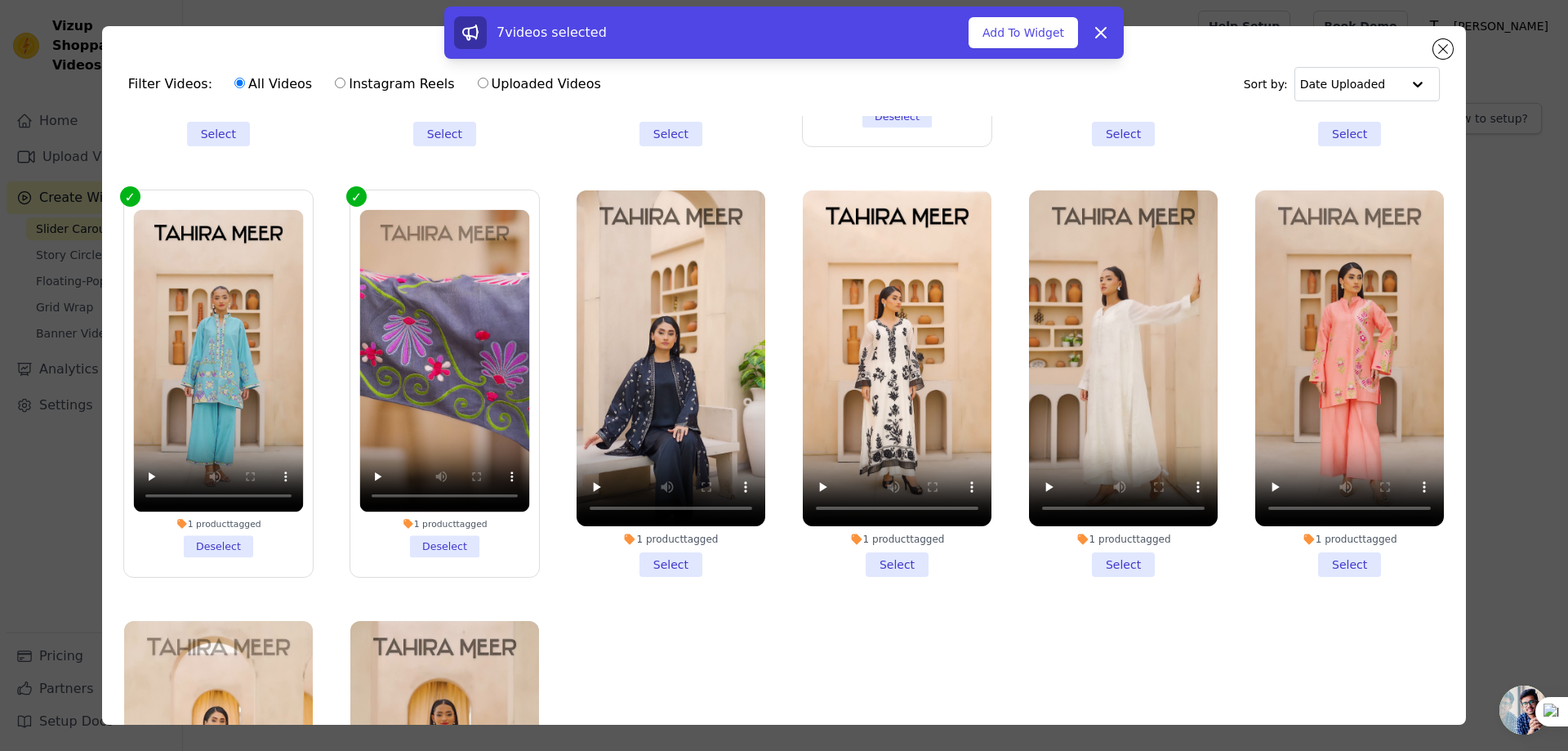
click at [1342, 541] on li "1 product tagged Select" at bounding box center [1349, 383] width 189 height 387
click at [0, 0] on input "1 product tagged Select" at bounding box center [0, 0] width 0 height 0
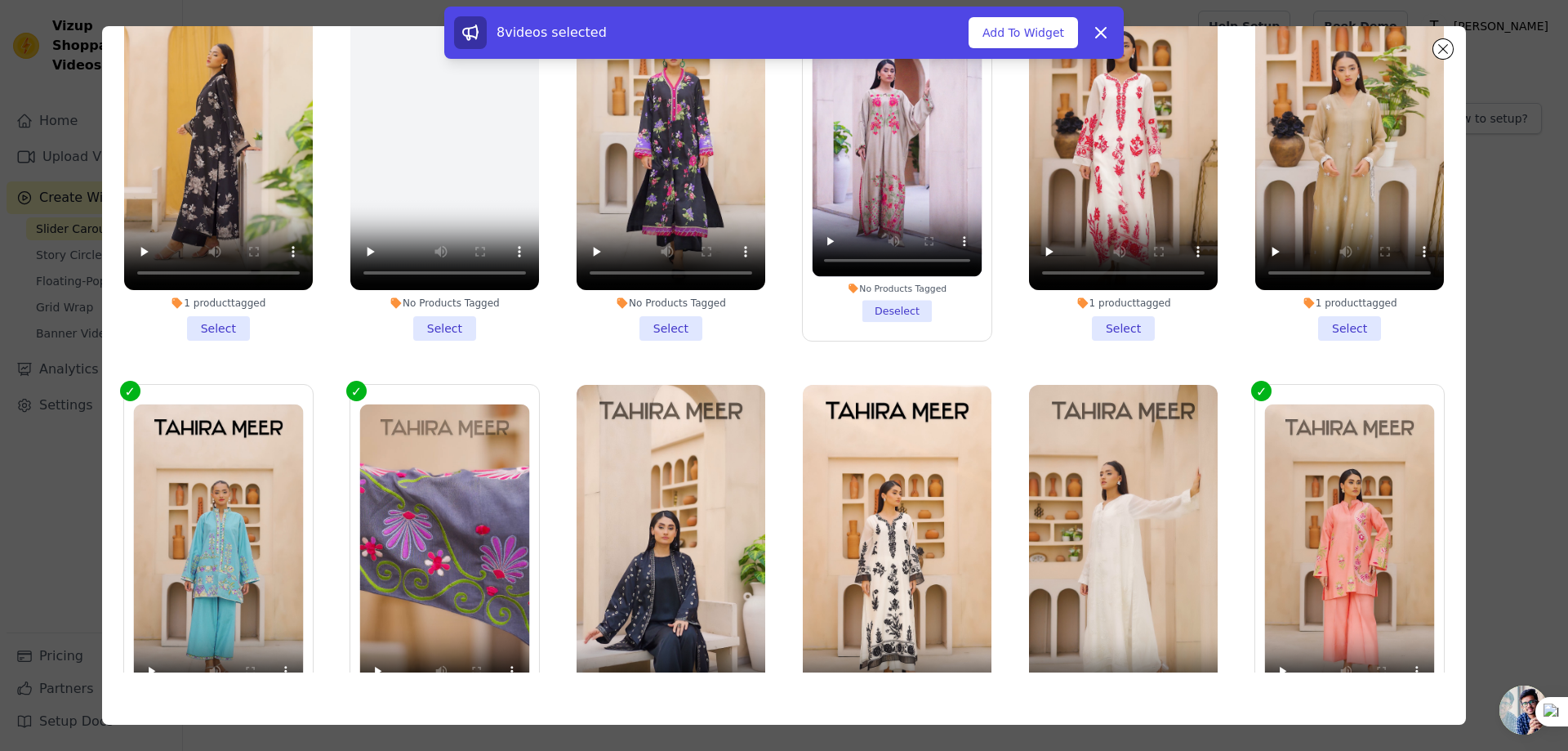
scroll to position [860, 0]
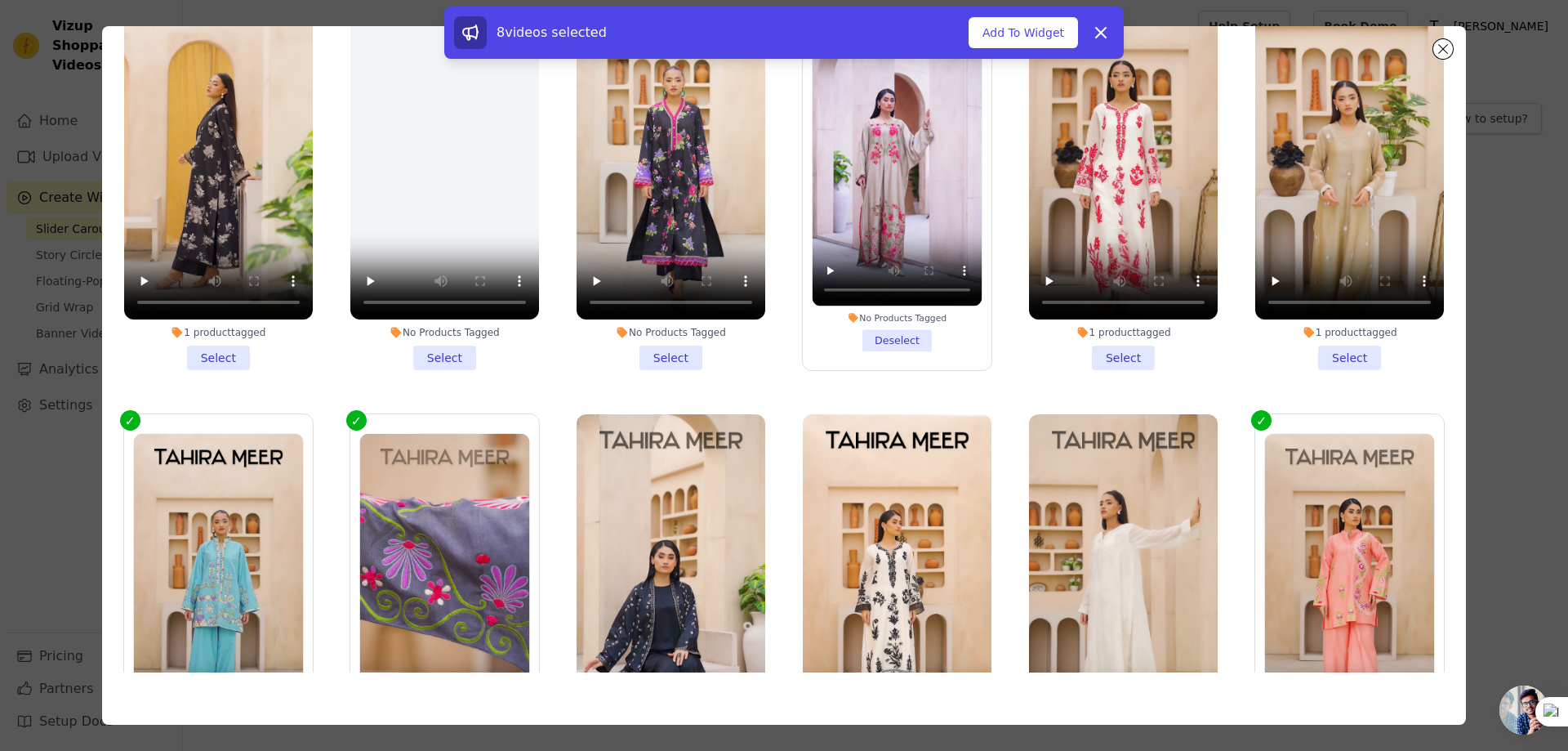
click at [1121, 342] on li "1 product tagged Select" at bounding box center [1122, 177] width 189 height 387
click at [0, 0] on input "1 product tagged Select" at bounding box center [0, 0] width 0 height 0
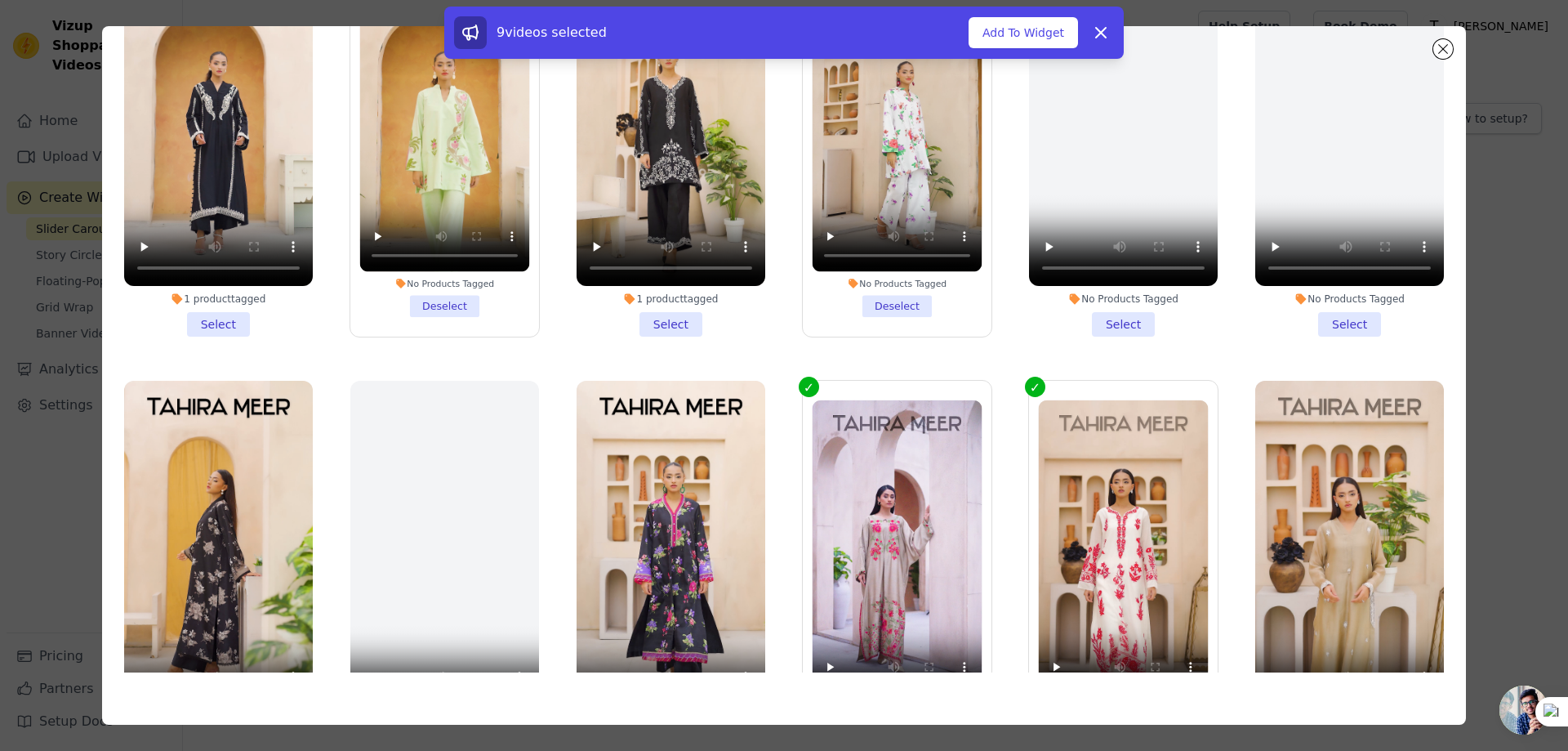
scroll to position [696, 0]
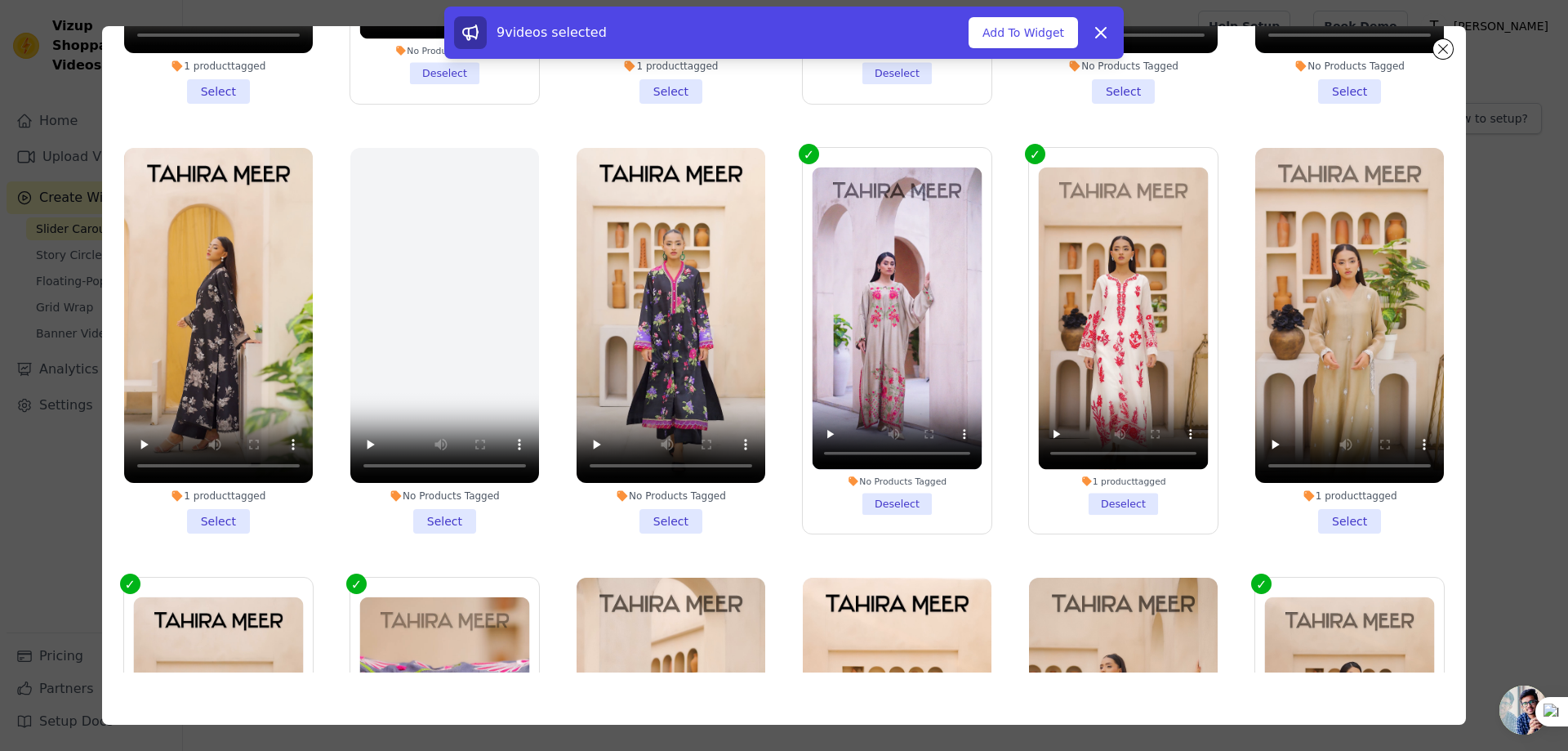
click at [660, 505] on li "No Products Tagged Select" at bounding box center [671, 341] width 189 height 387
click at [0, 0] on input "No Products Tagged Select" at bounding box center [0, 0] width 0 height 0
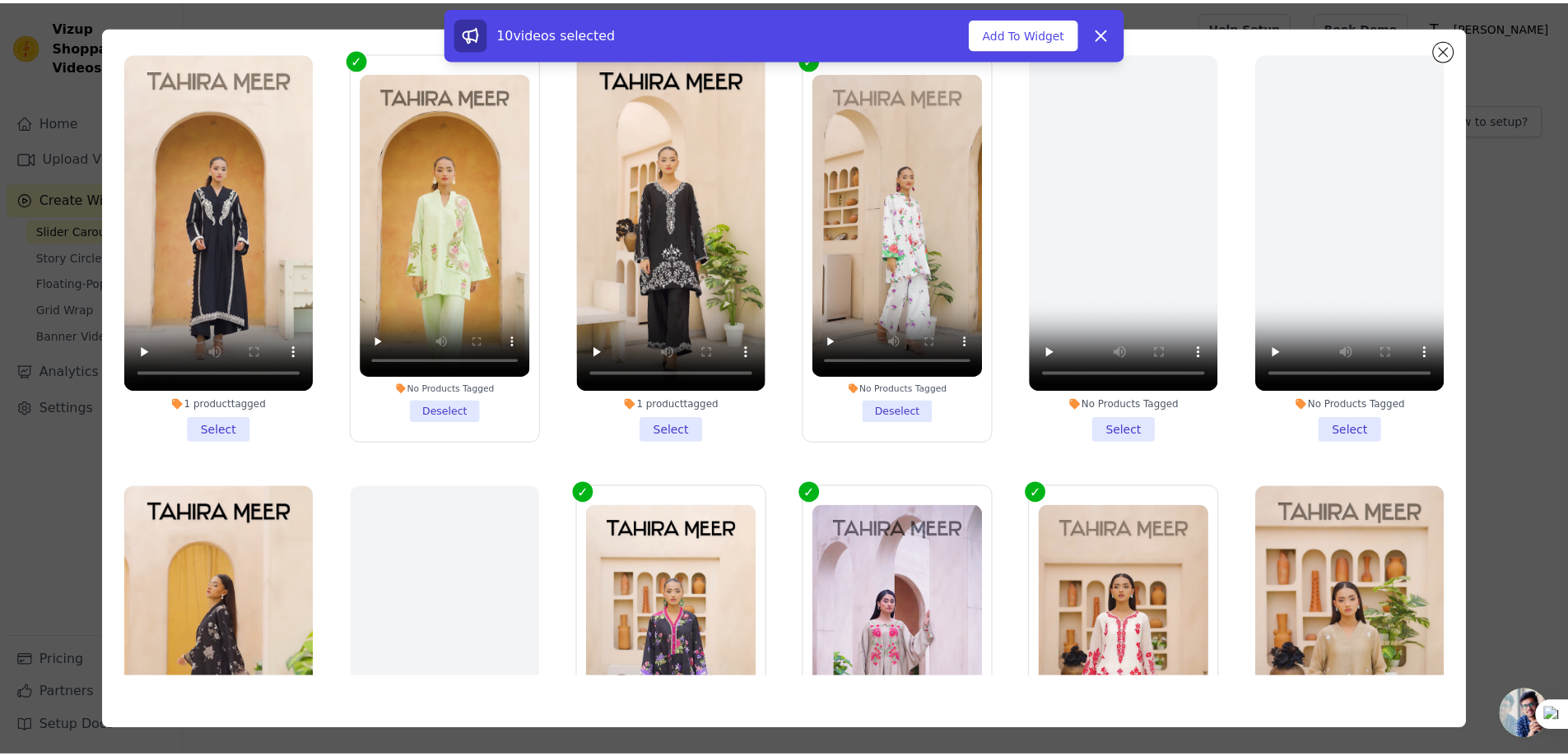
scroll to position [207, 0]
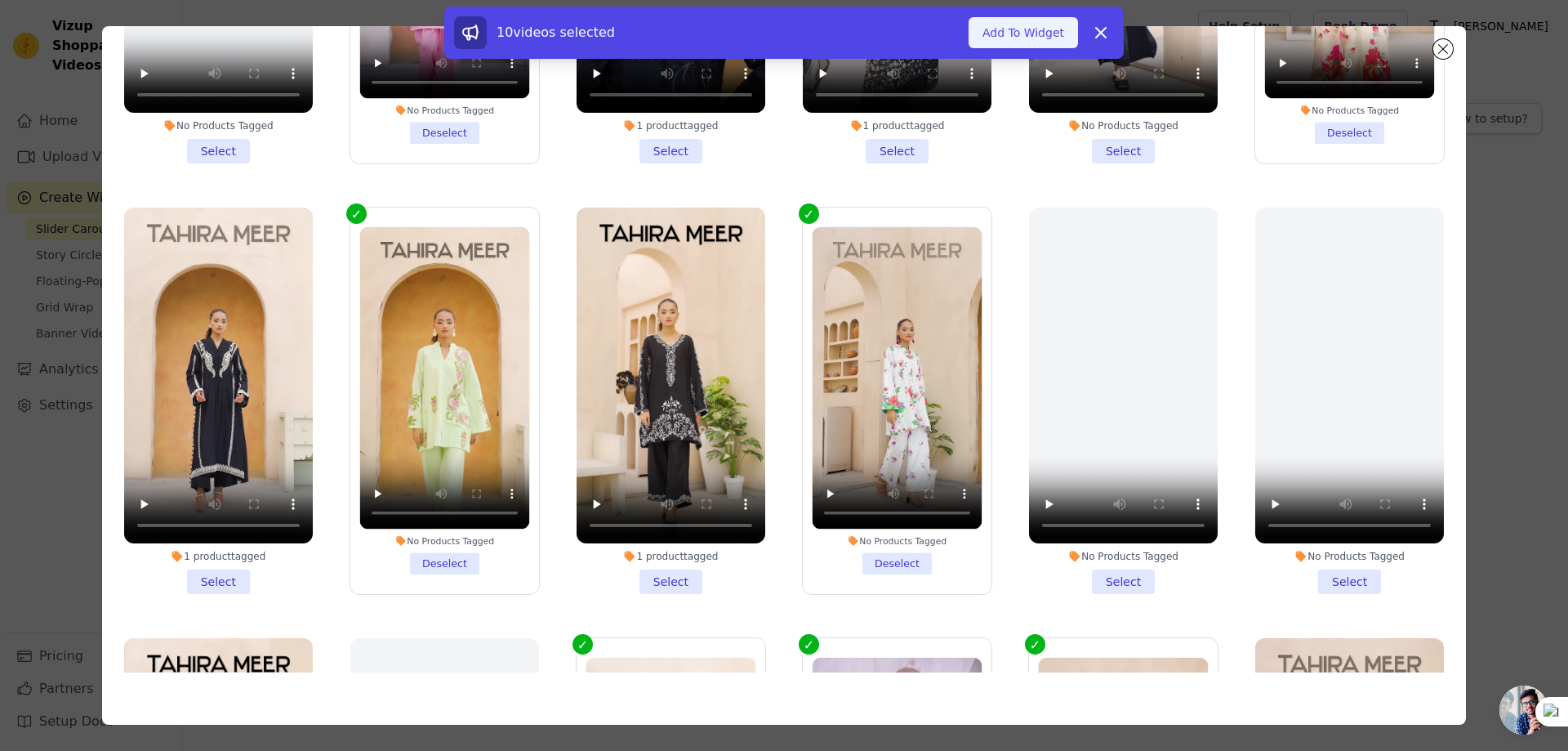
click at [1030, 35] on button "Add To Widget" at bounding box center [1023, 33] width 109 height 31
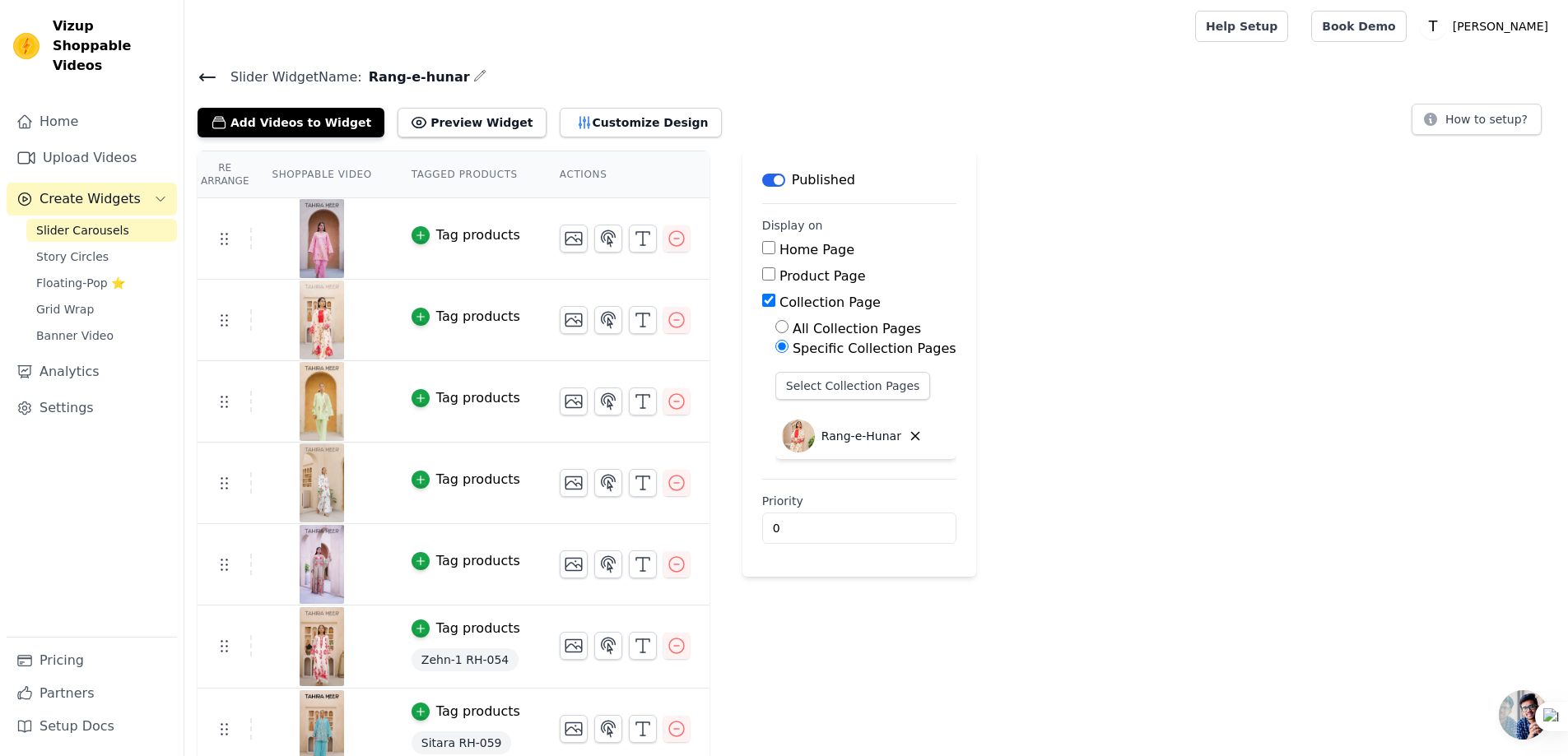
click at [451, 232] on div "Tag products" at bounding box center [478, 235] width 84 height 20
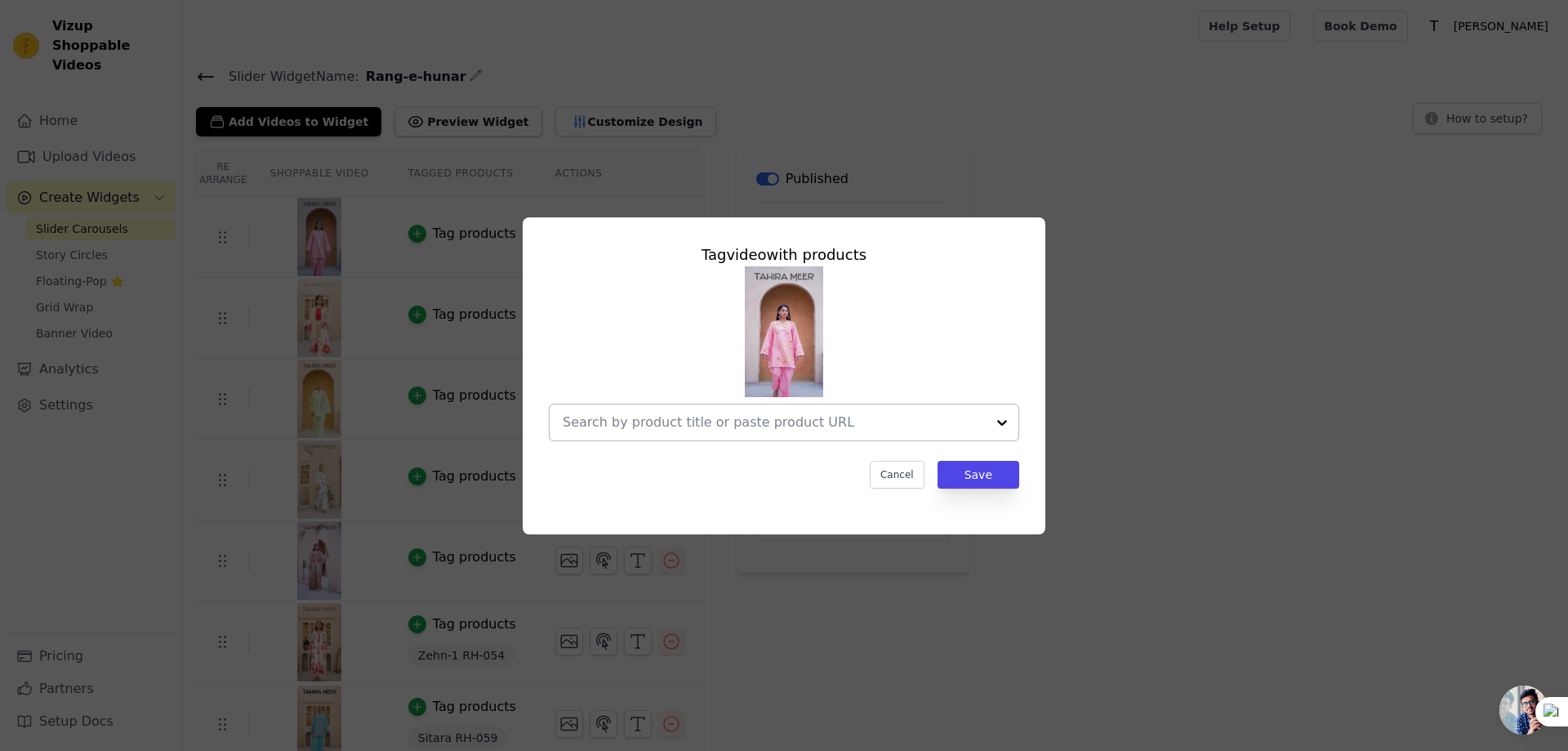
click at [684, 423] on input "text" at bounding box center [774, 422] width 423 height 20
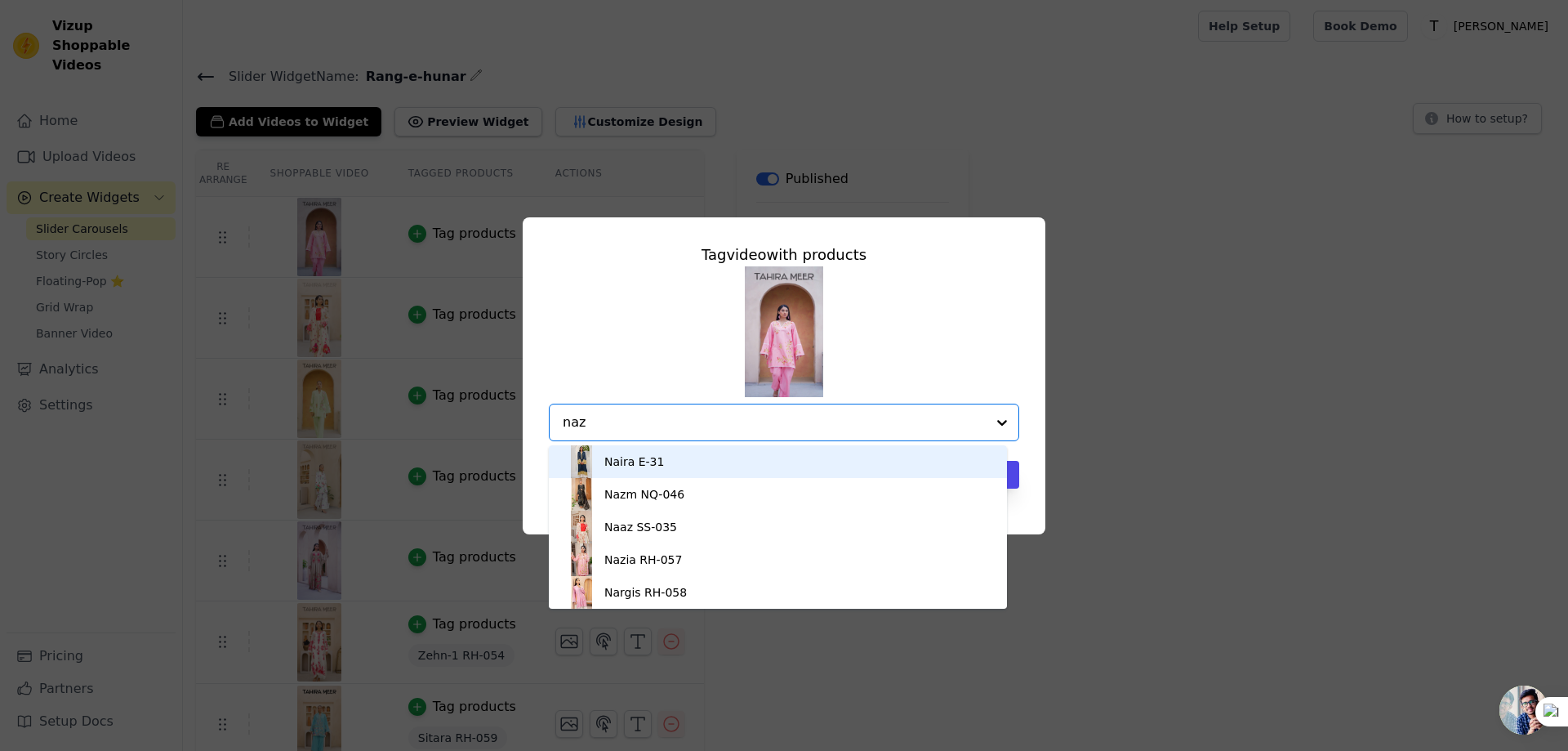
type input "nazi"
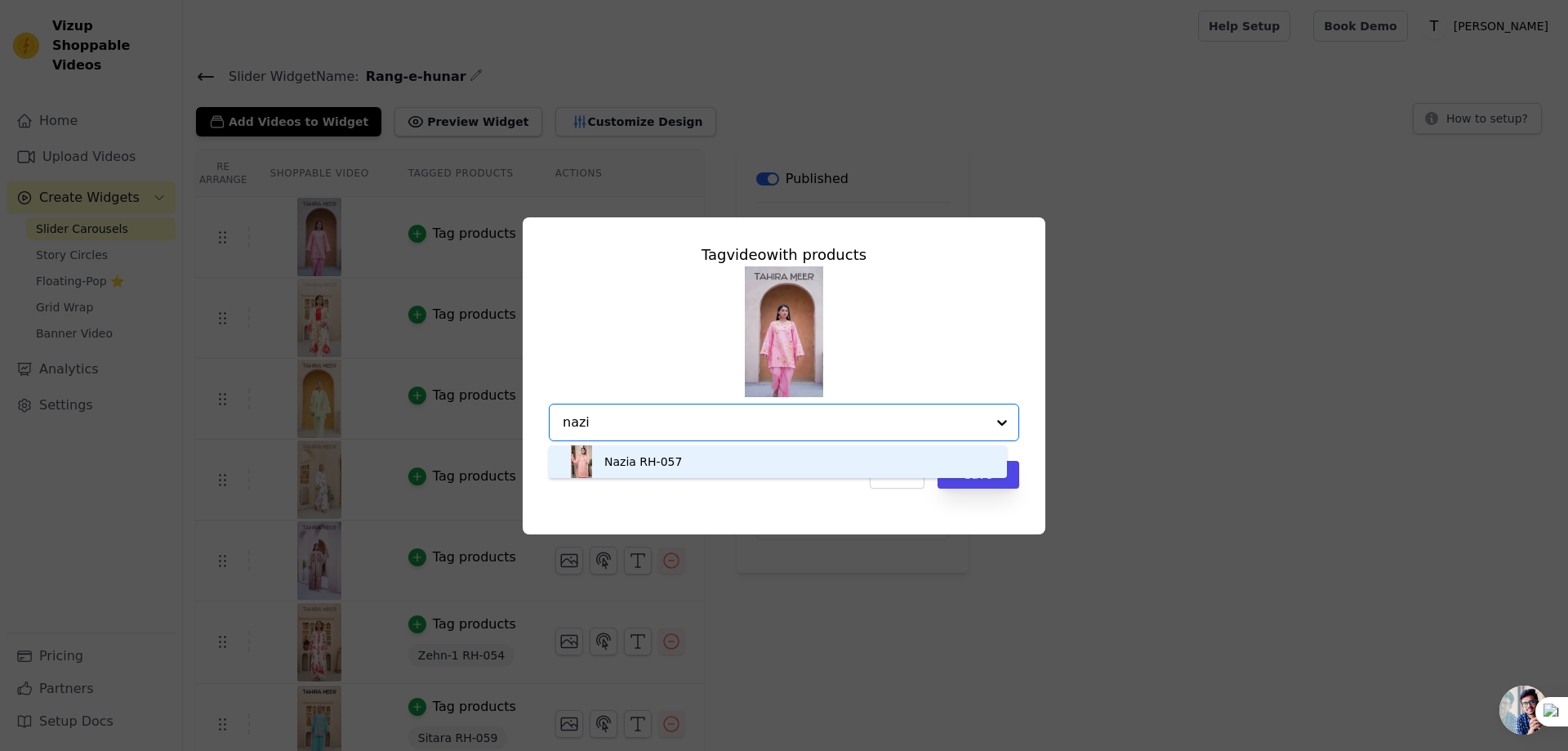
click at [676, 467] on div "Nazia RH-057" at bounding box center [777, 462] width 426 height 33
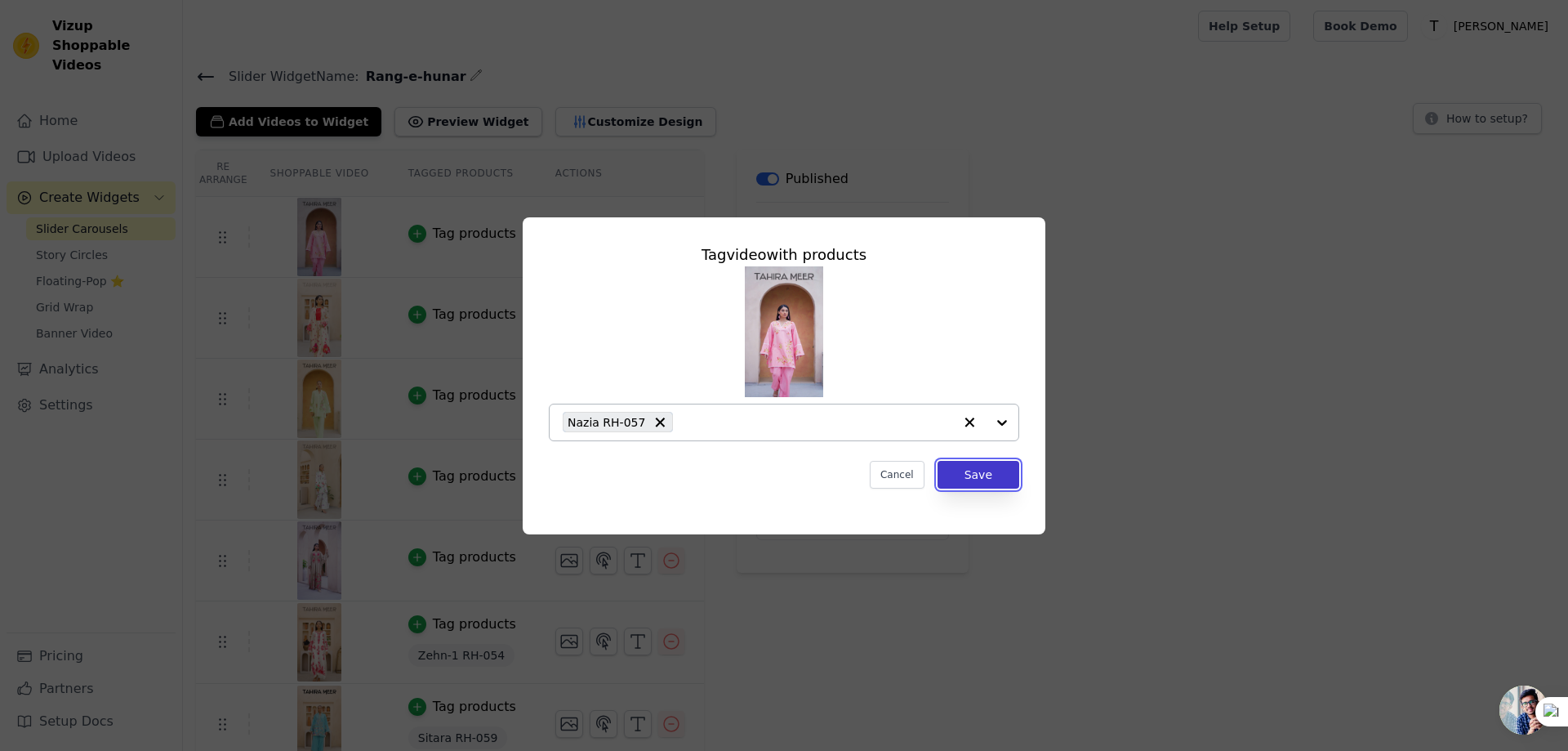
click at [999, 469] on button "Save" at bounding box center [978, 475] width 82 height 28
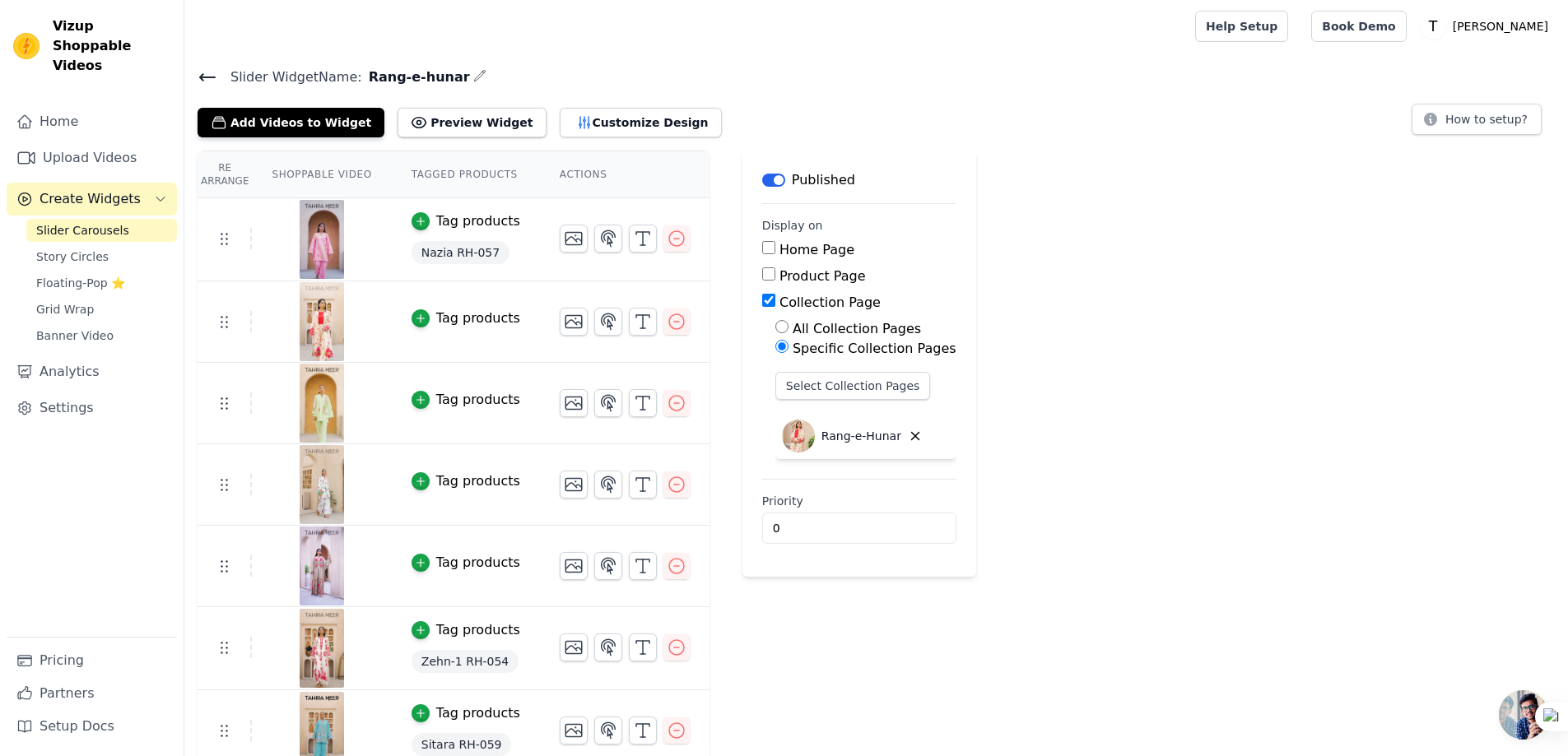
click at [424, 309] on button "Tag products" at bounding box center [466, 318] width 109 height 20
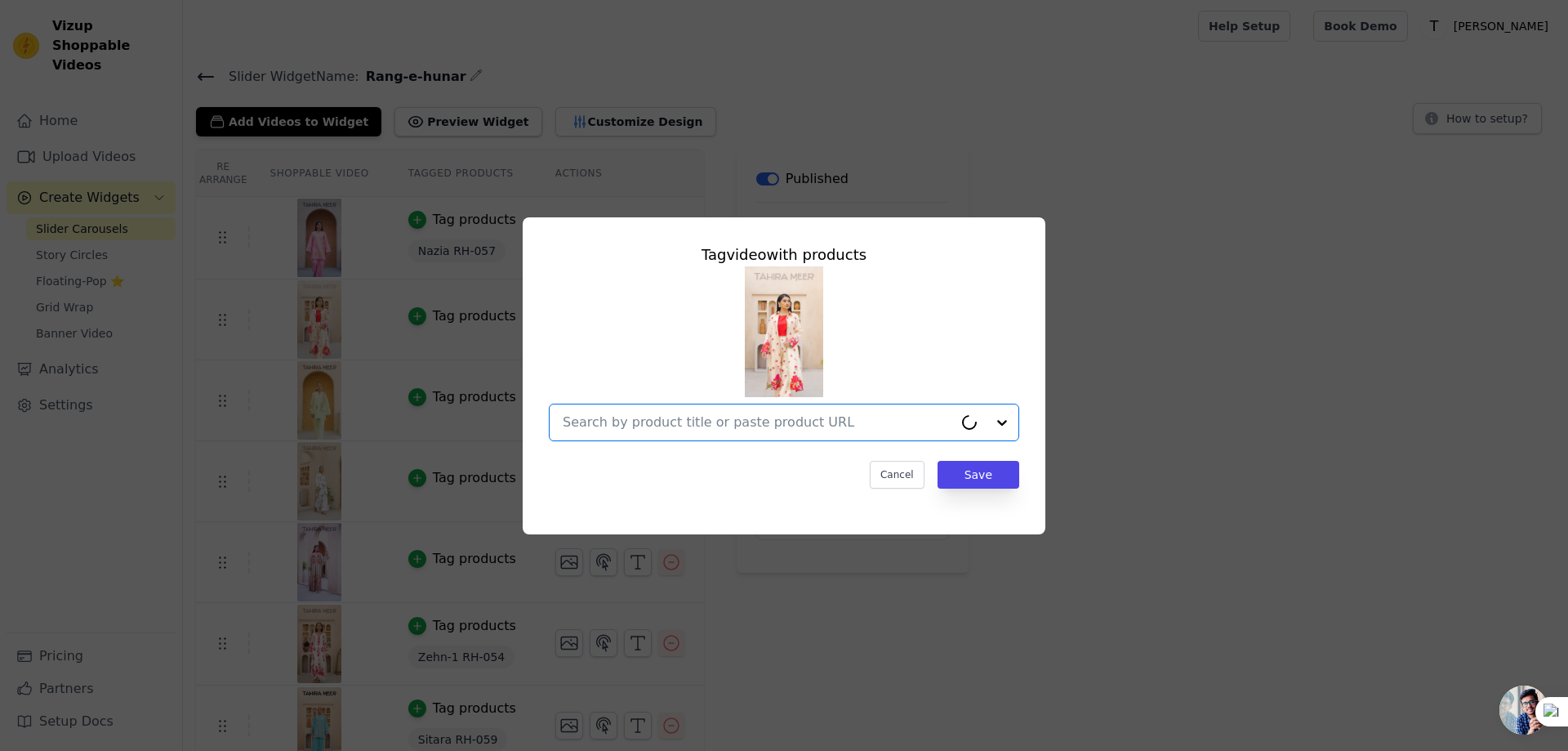
click at [709, 419] on input "text" at bounding box center [758, 422] width 390 height 20
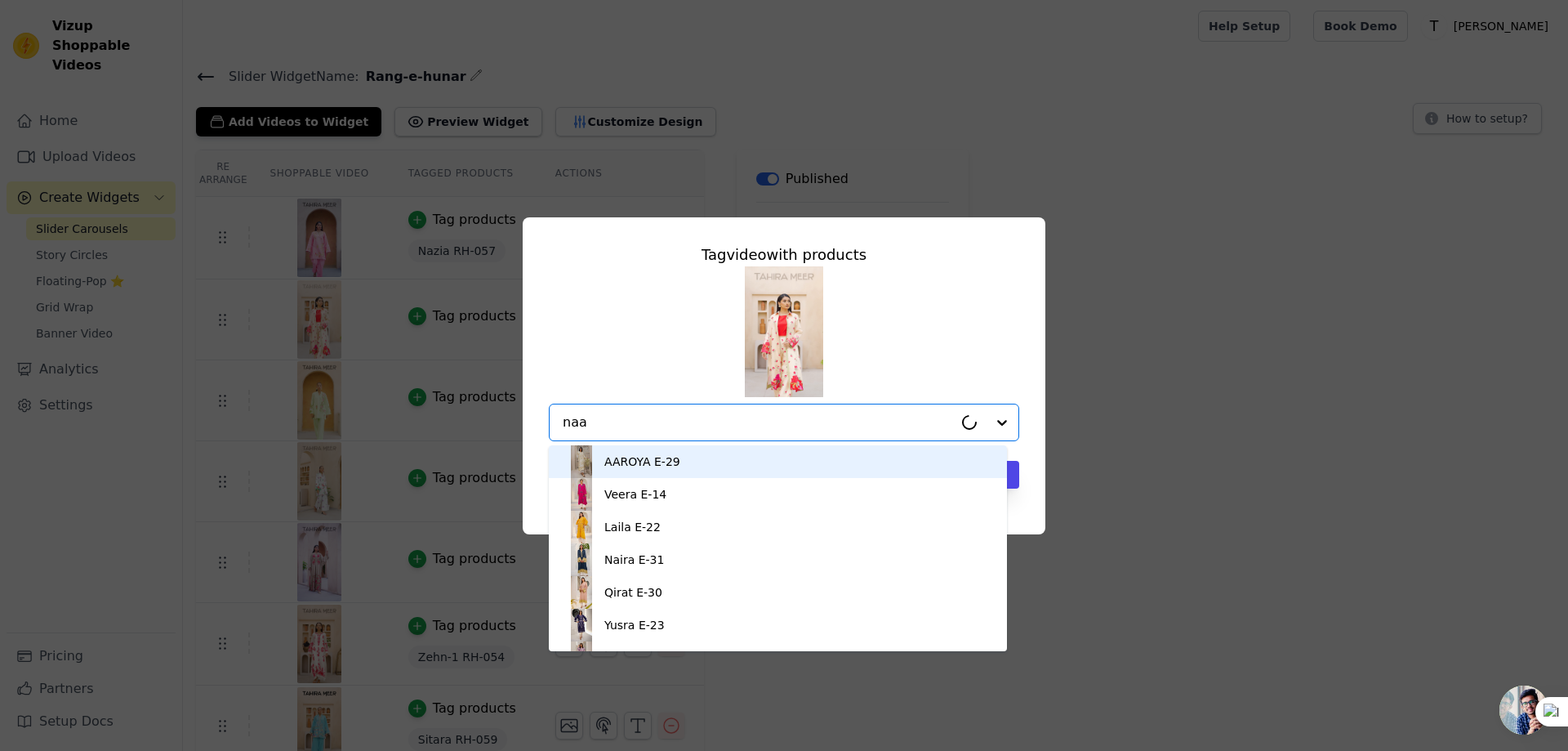
type input "naaz"
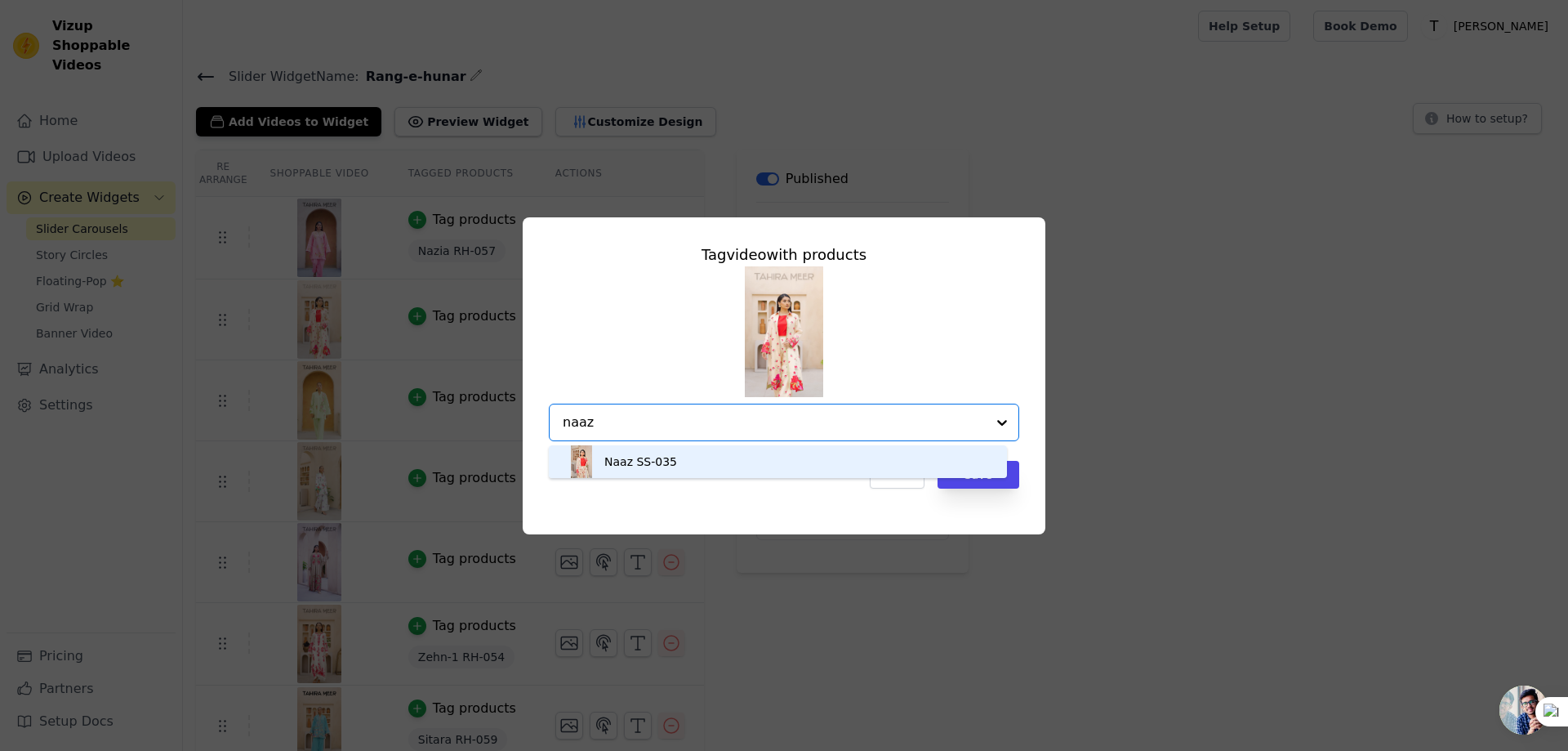
click at [621, 469] on div "Naaz SS-035" at bounding box center [641, 462] width 73 height 17
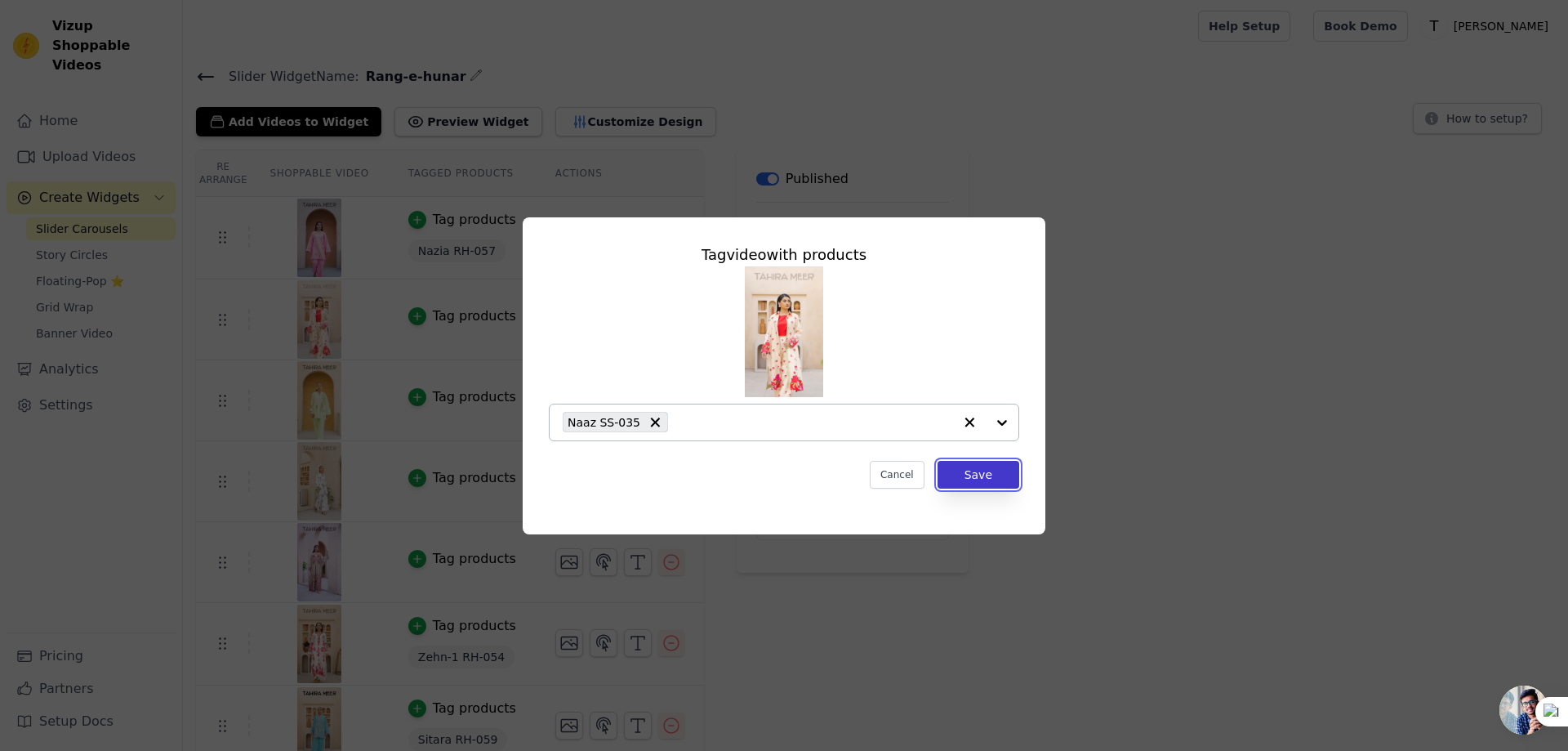
click at [995, 483] on button "Save" at bounding box center [978, 475] width 82 height 28
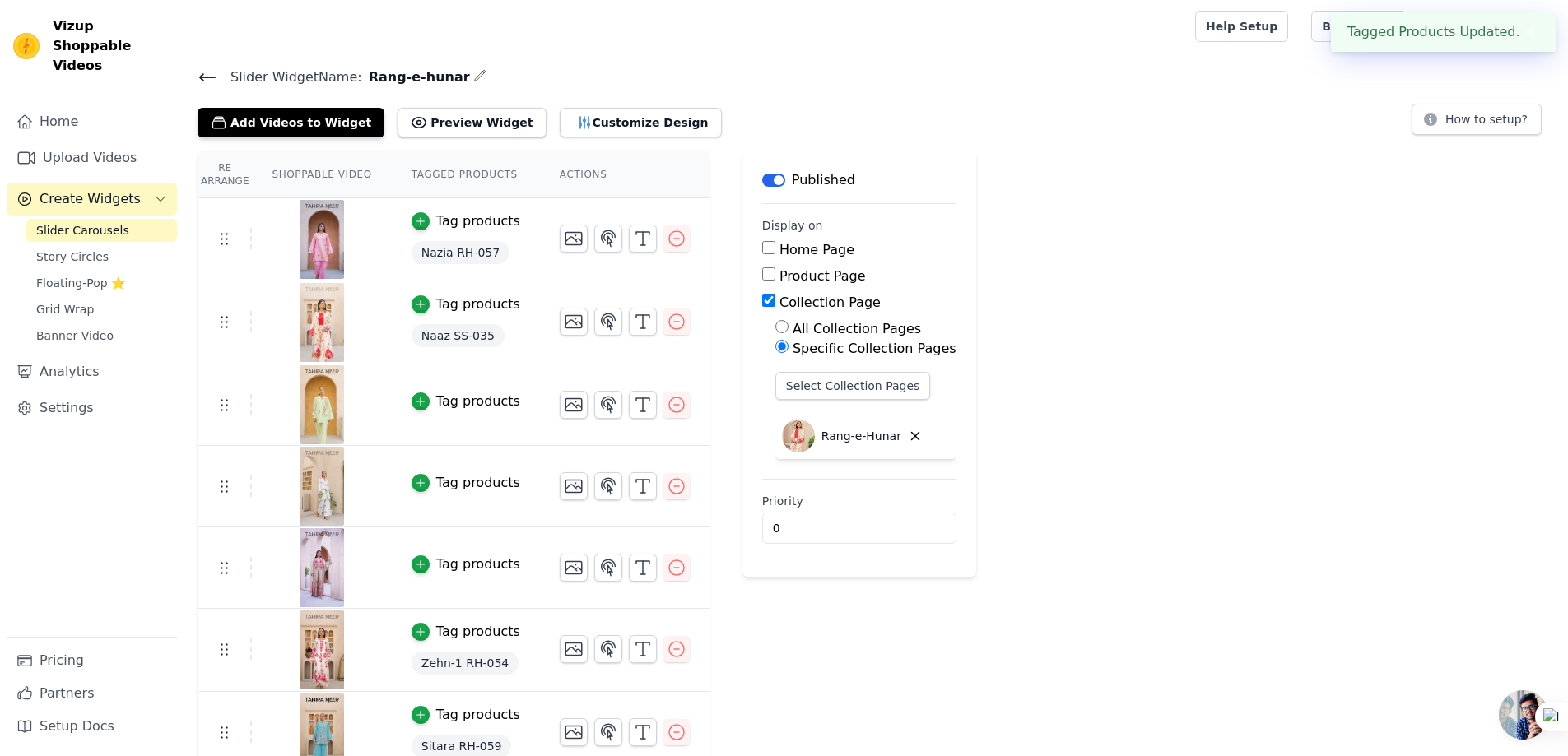
click at [461, 399] on div "Tag products" at bounding box center [478, 401] width 84 height 20
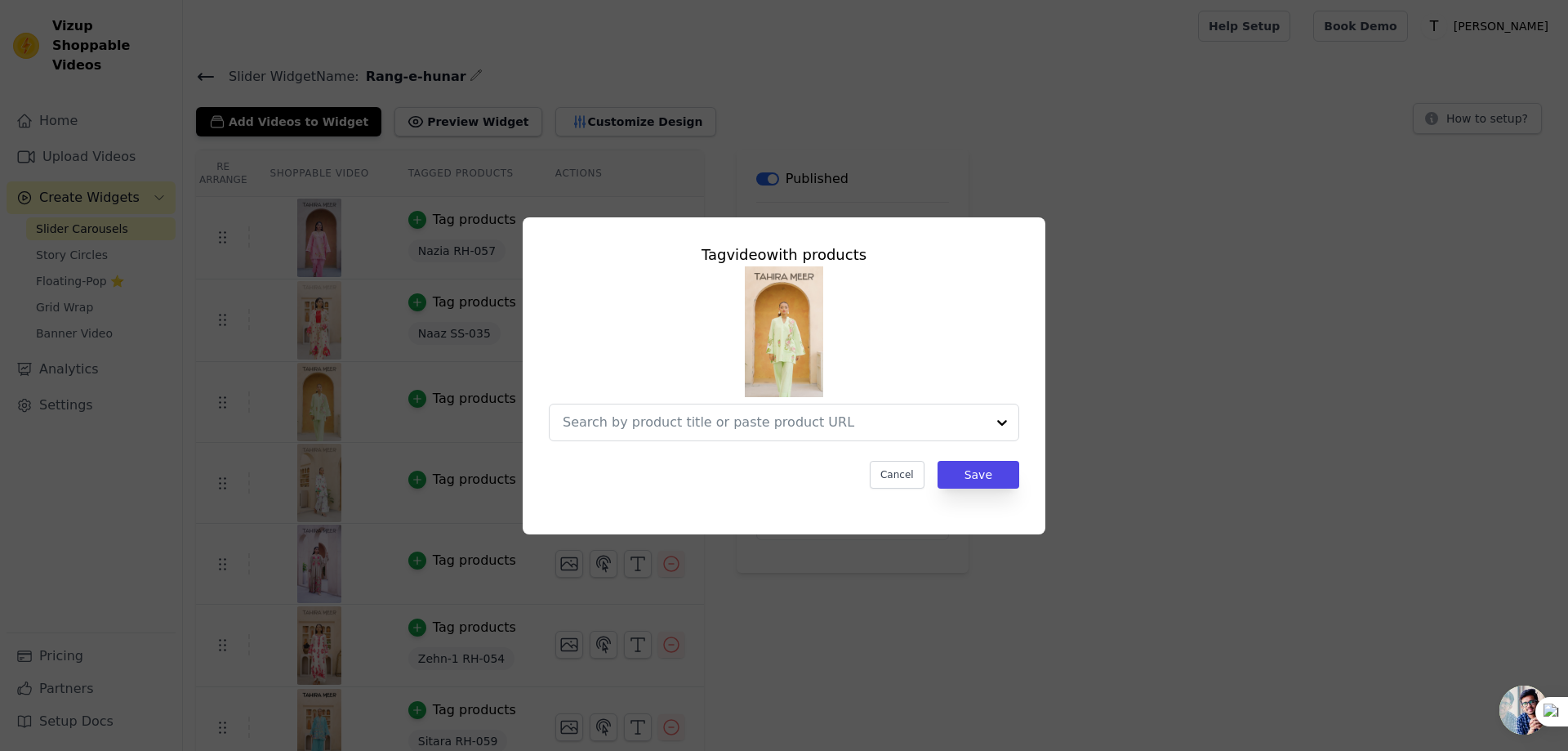
click at [1183, 300] on div "Tag video with products Cancel Save" at bounding box center [784, 376] width 1515 height 369
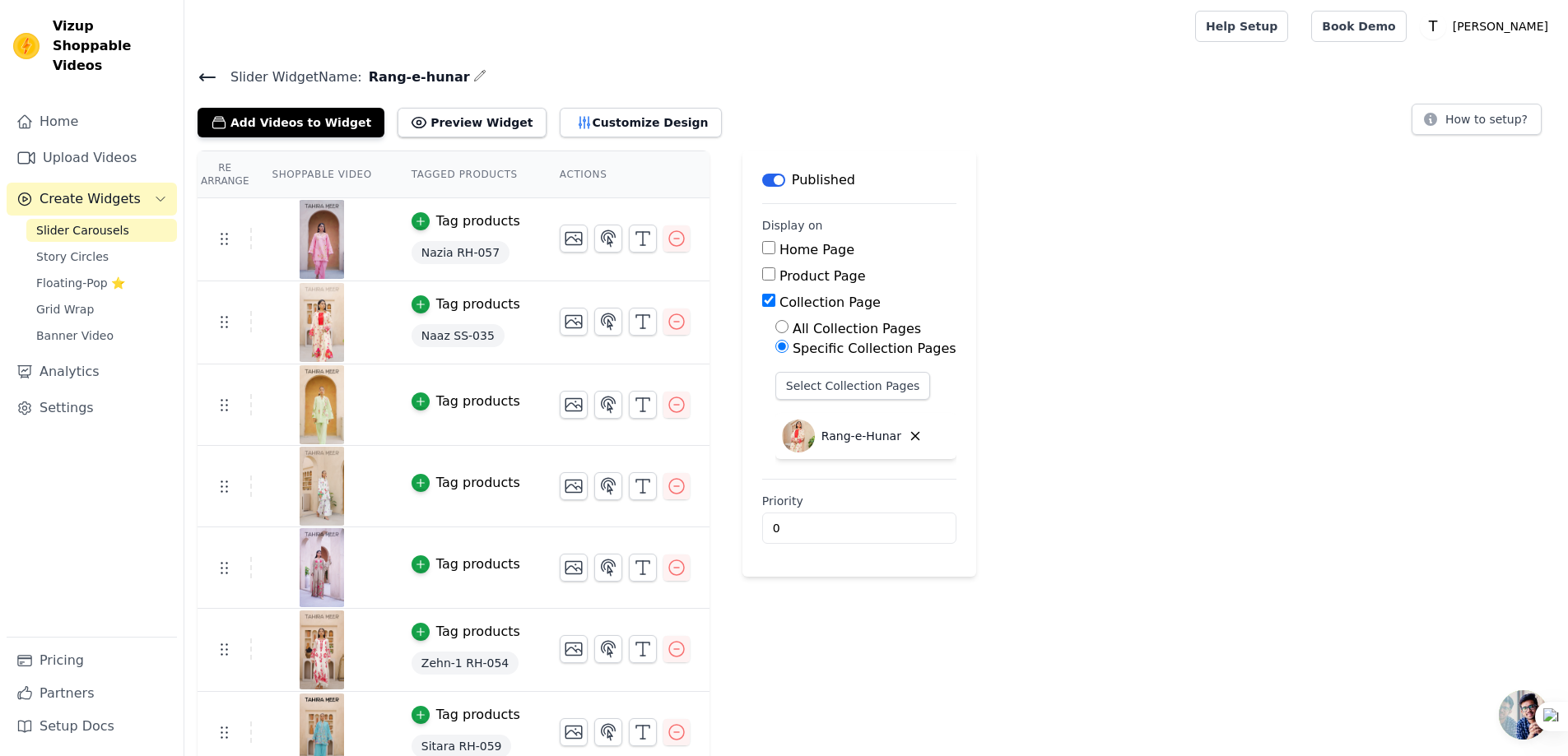
scroll to position [266, 0]
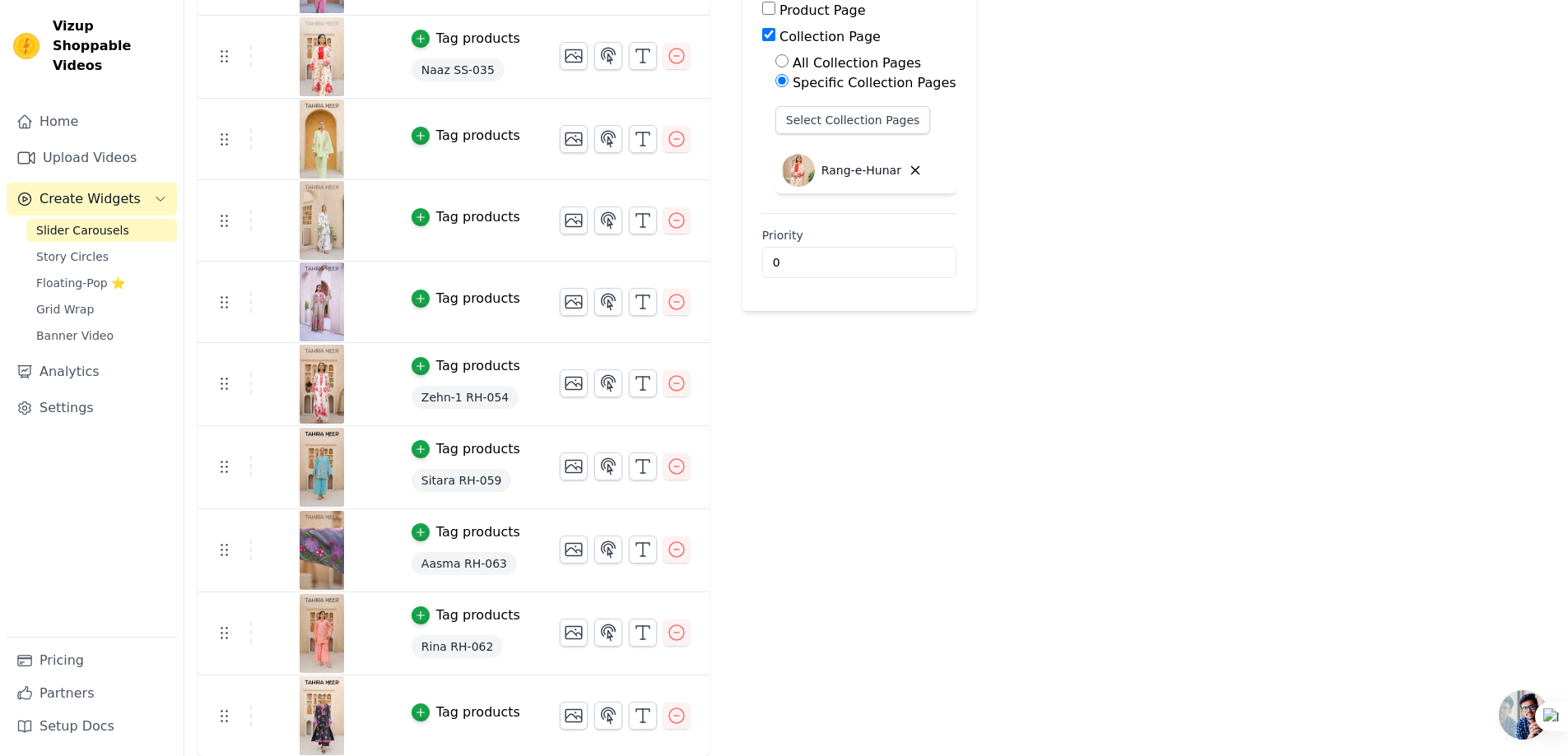
click at [463, 708] on div "Tag products" at bounding box center [478, 712] width 84 height 20
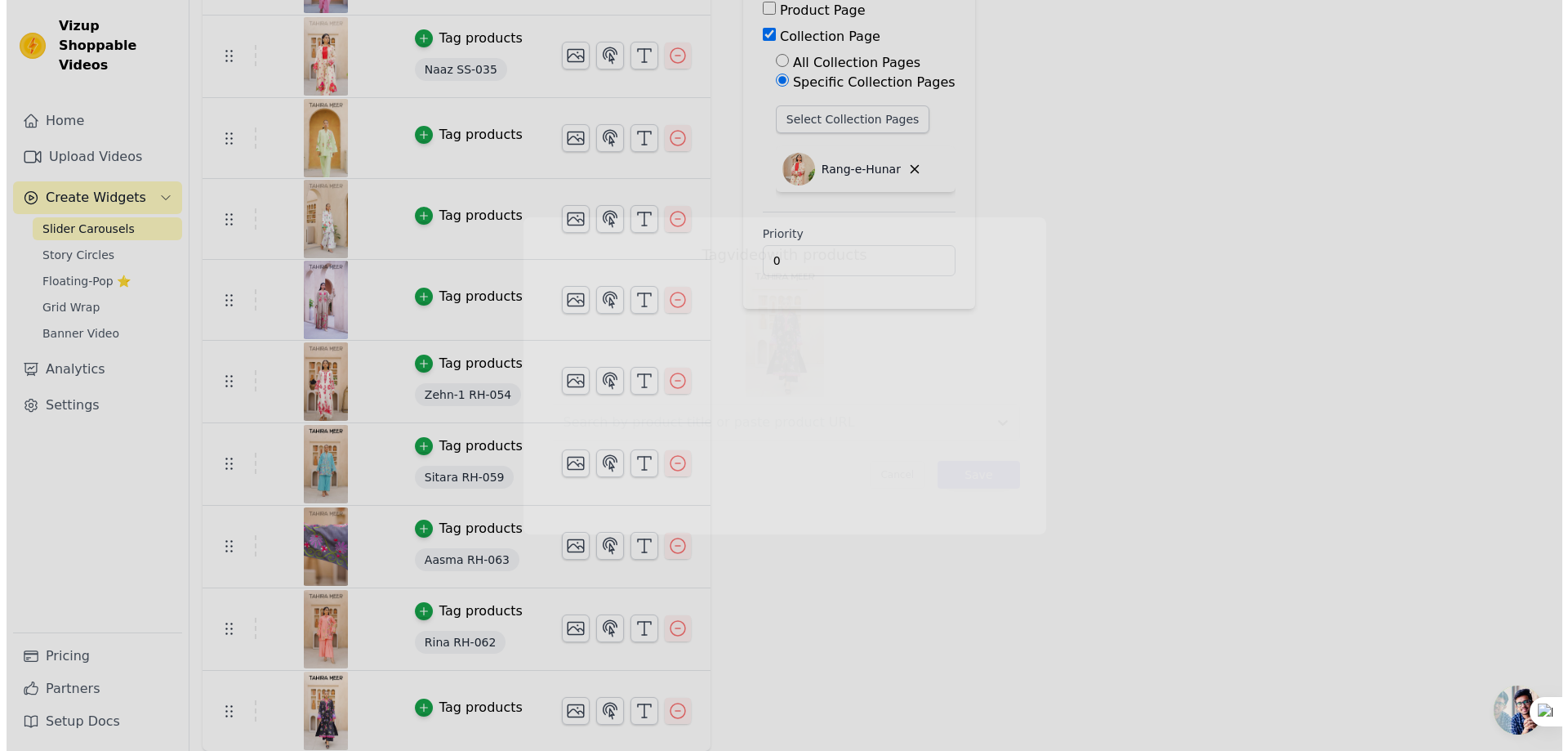
scroll to position [0, 0]
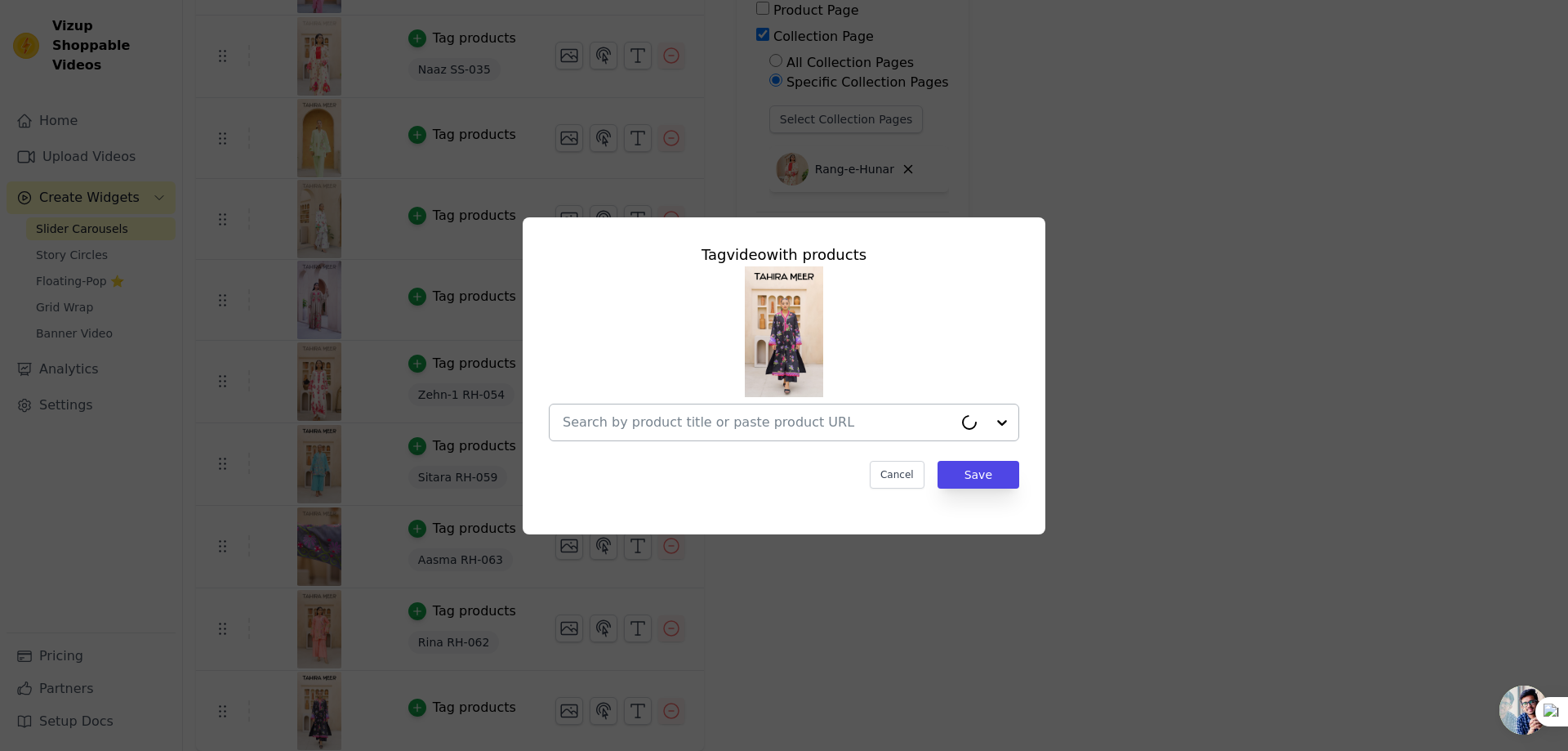
click at [685, 416] on input "text" at bounding box center [758, 422] width 390 height 20
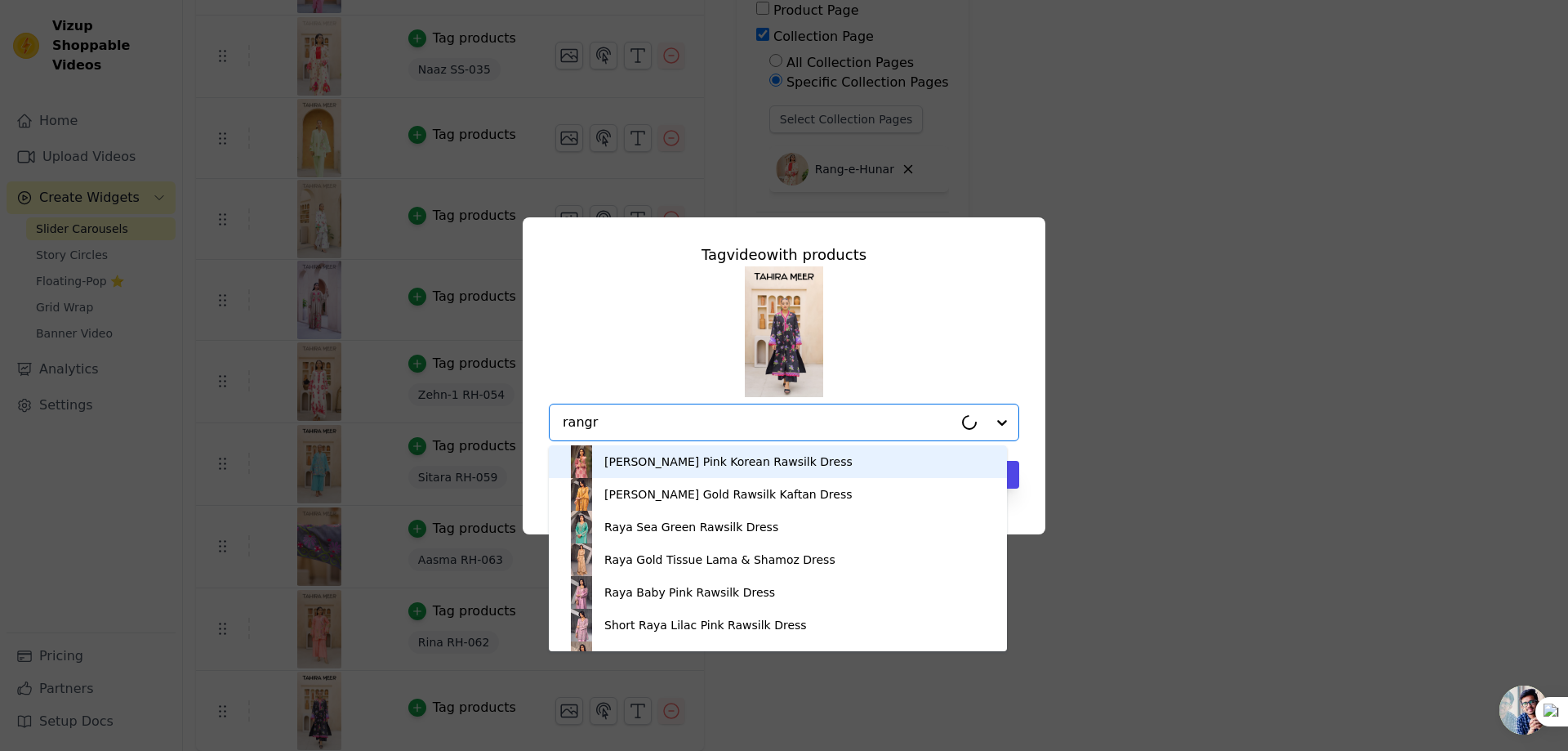
type input "rangre"
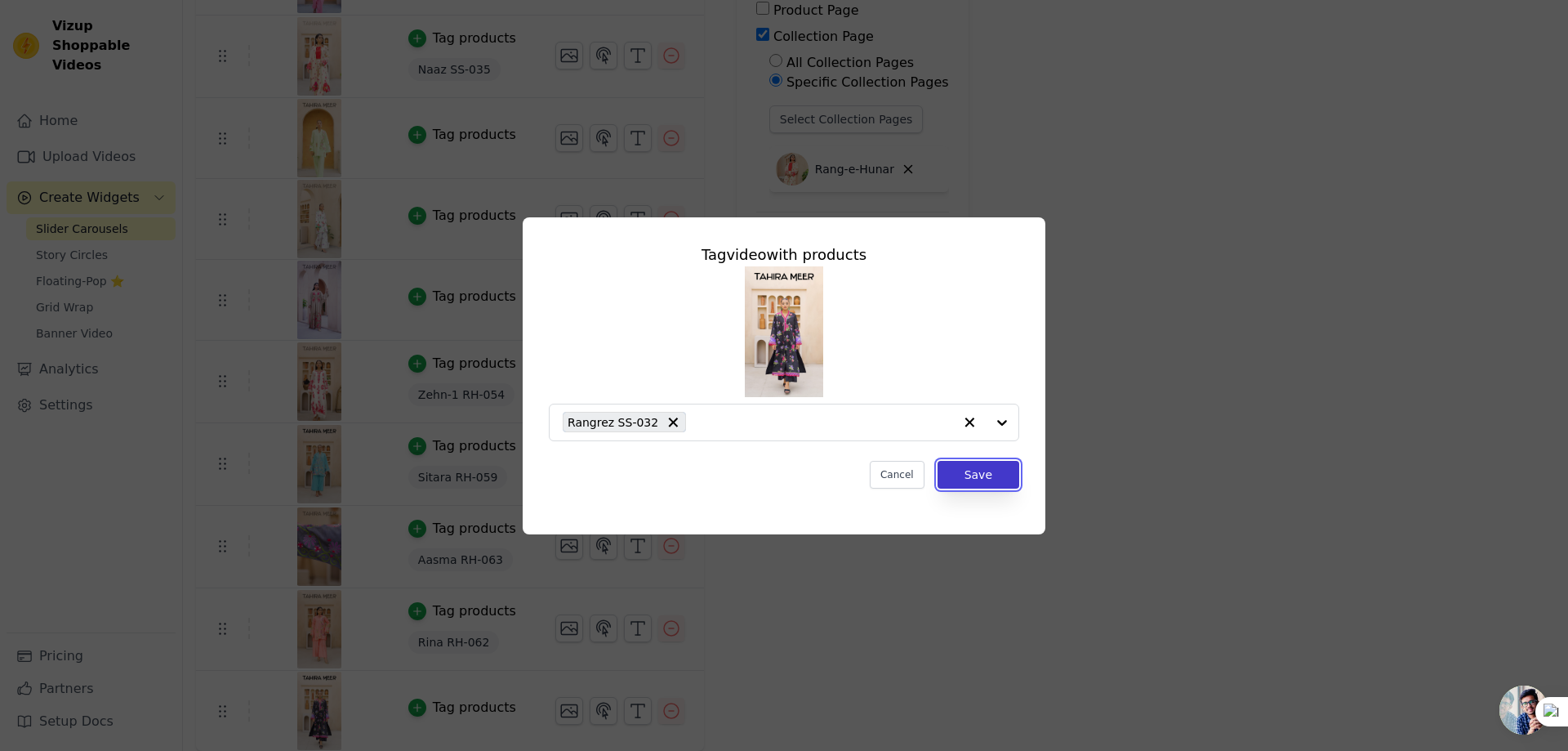
click at [996, 479] on button "Save" at bounding box center [978, 475] width 82 height 28
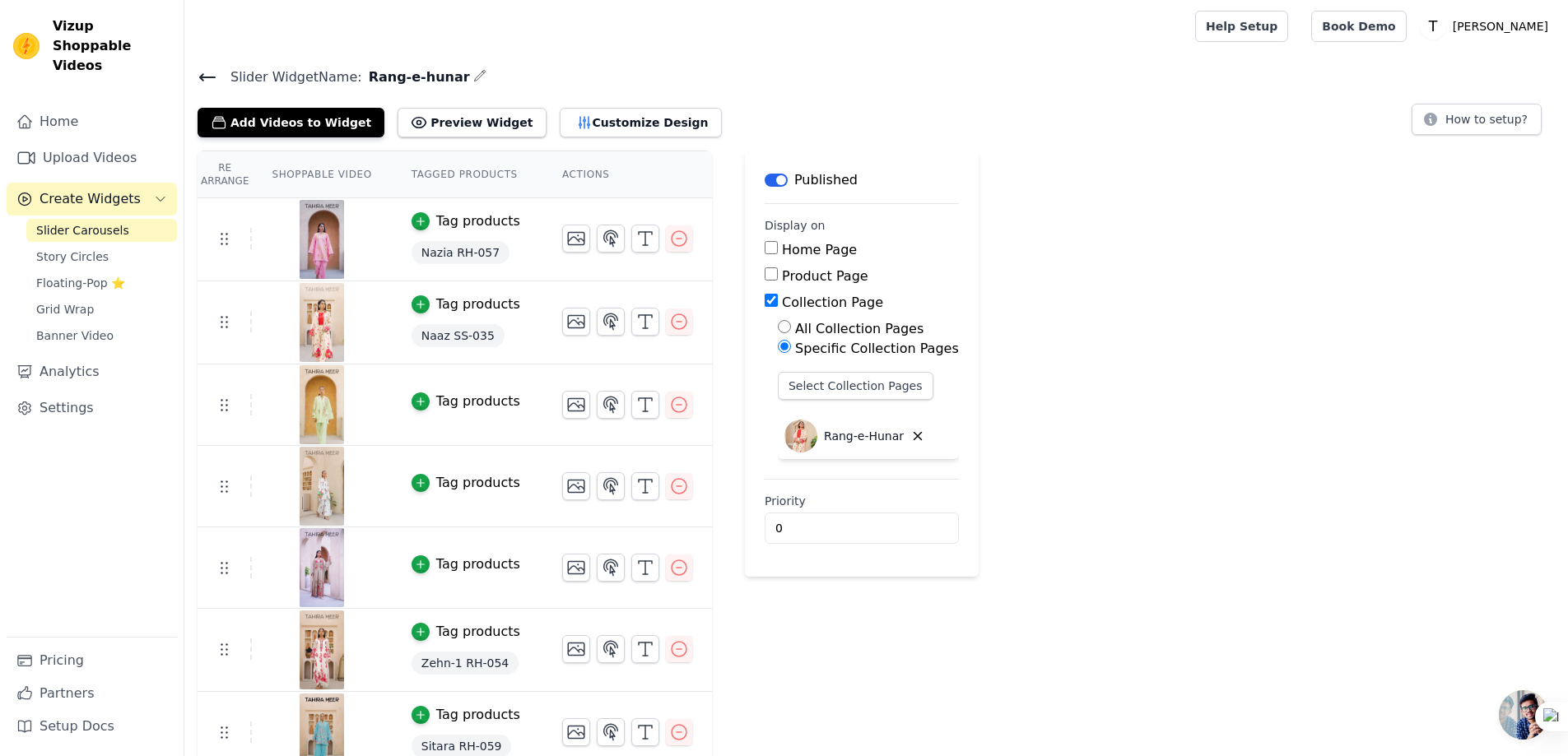
click at [204, 75] on icon at bounding box center [207, 77] width 20 height 20
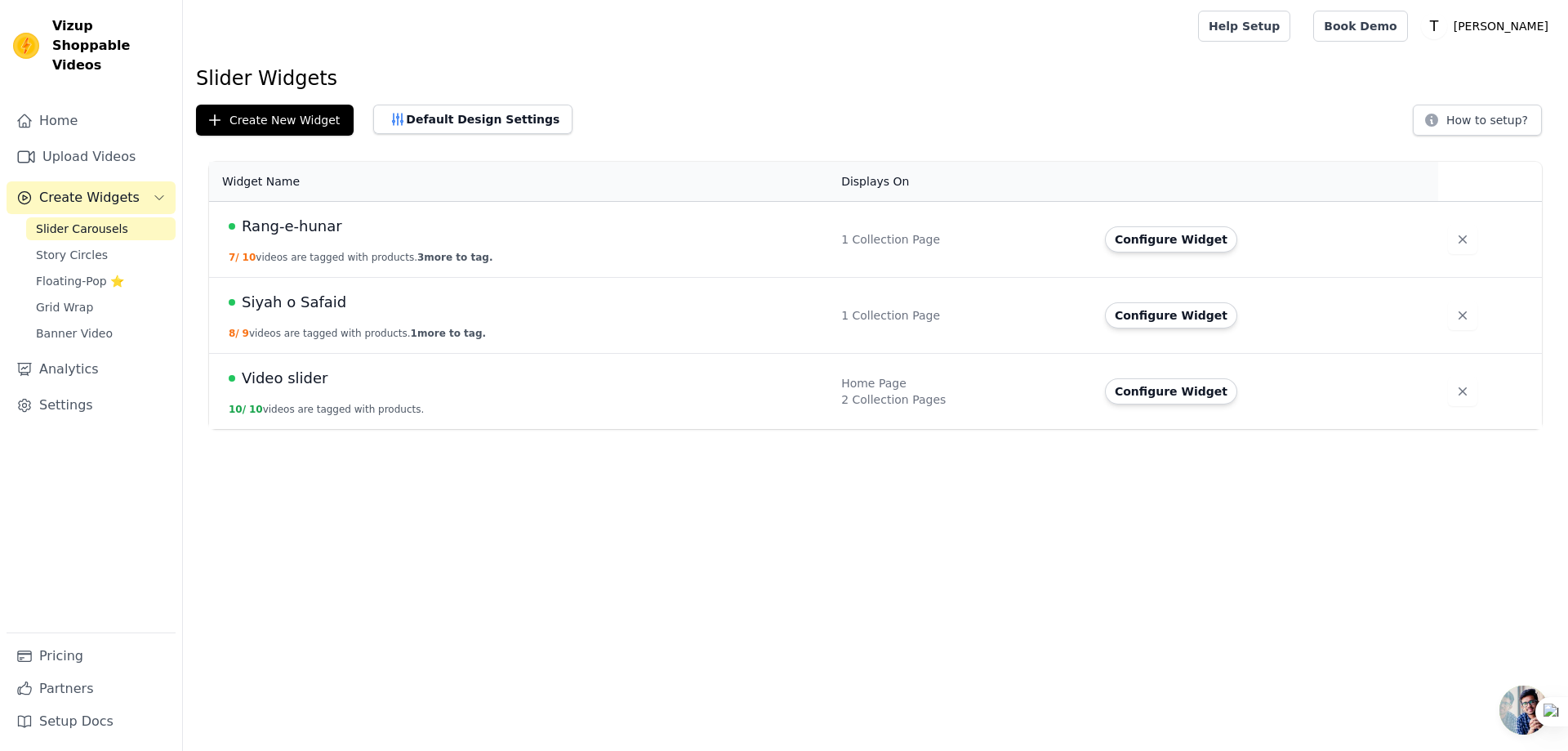
click at [267, 299] on span "Siyah o Safaid" at bounding box center [294, 302] width 104 height 23
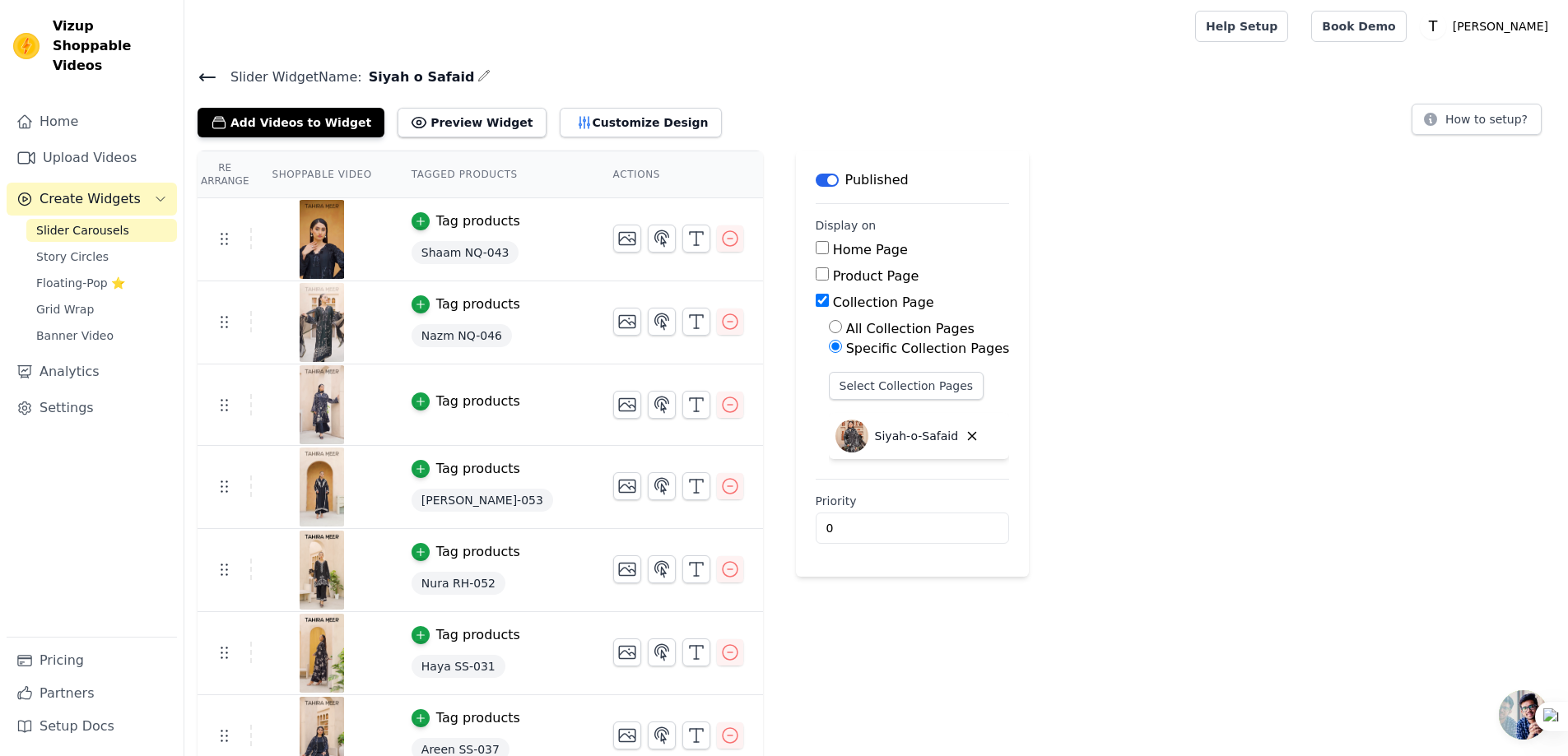
click at [208, 75] on icon at bounding box center [207, 78] width 15 height 7
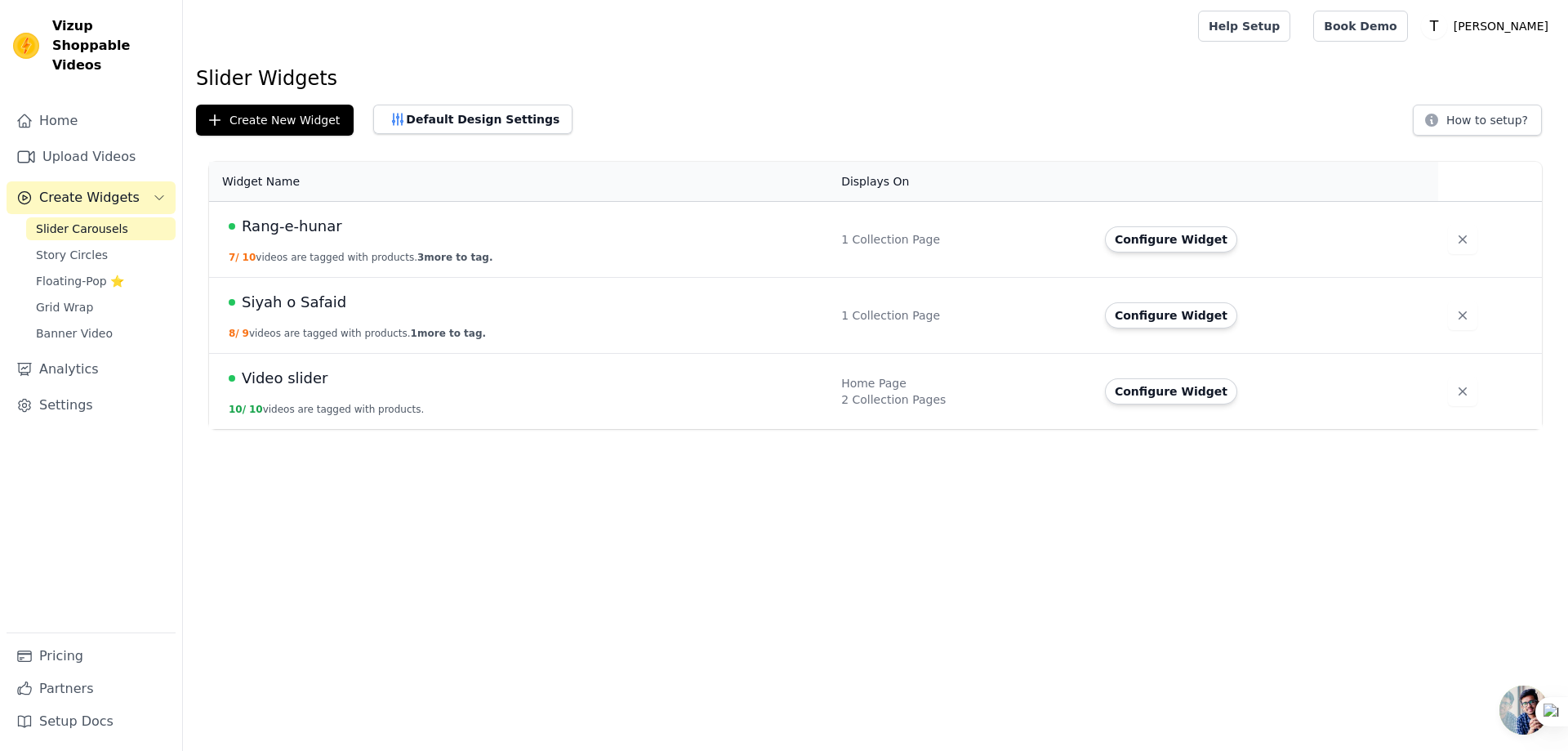
click at [288, 225] on span "Rang-e-hunar" at bounding box center [292, 226] width 101 height 23
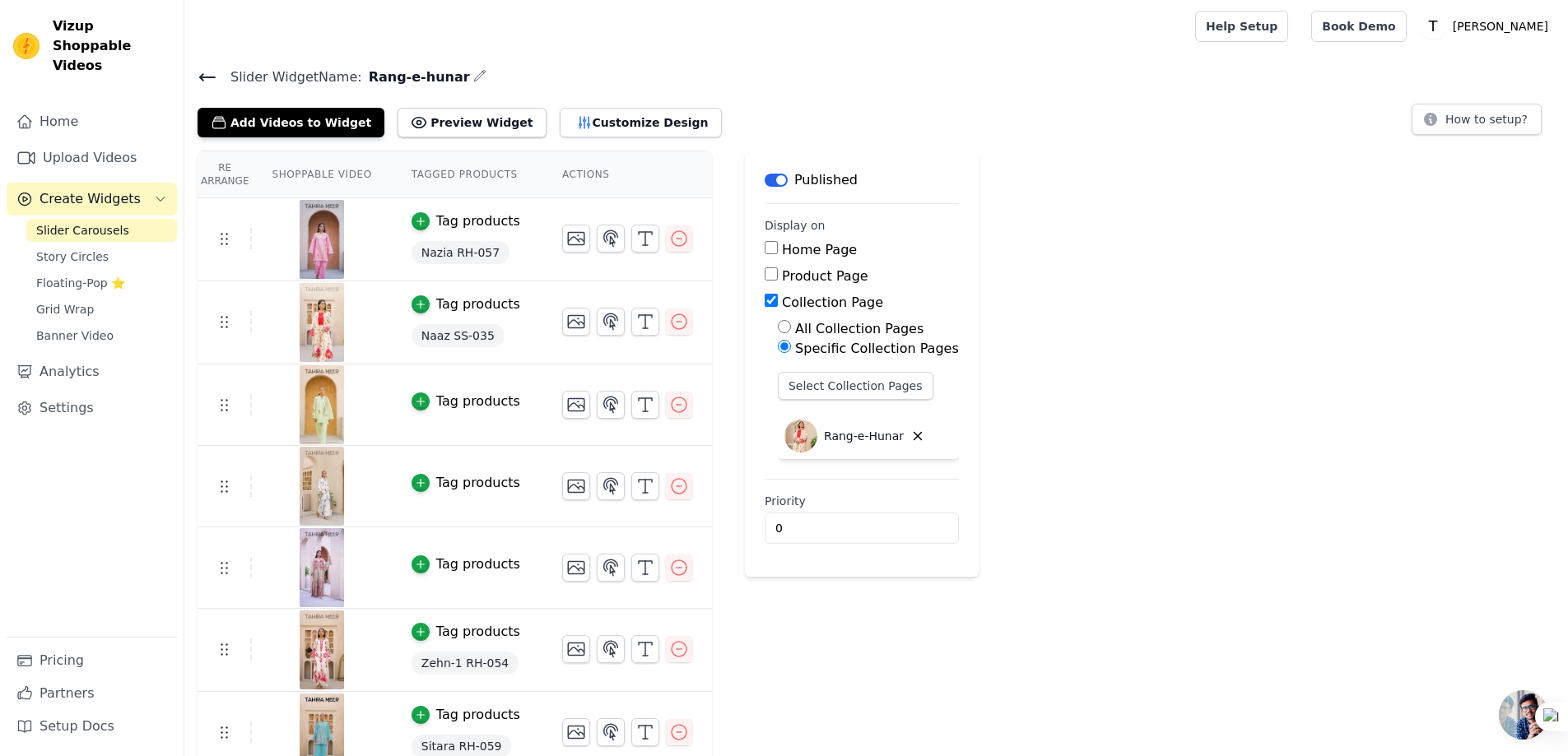
click at [468, 402] on div "Tag products" at bounding box center [478, 401] width 84 height 20
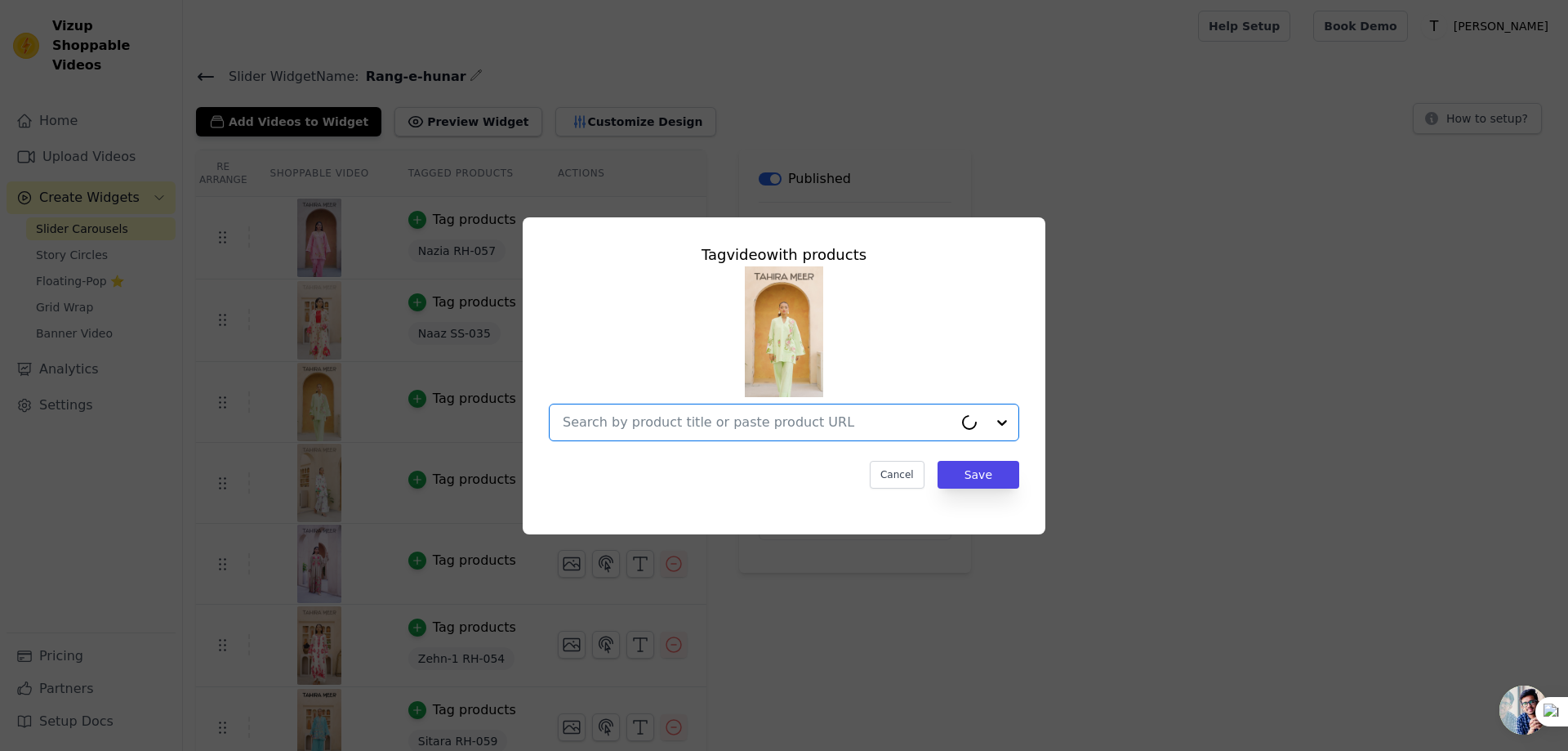
click at [672, 428] on input "text" at bounding box center [758, 422] width 390 height 20
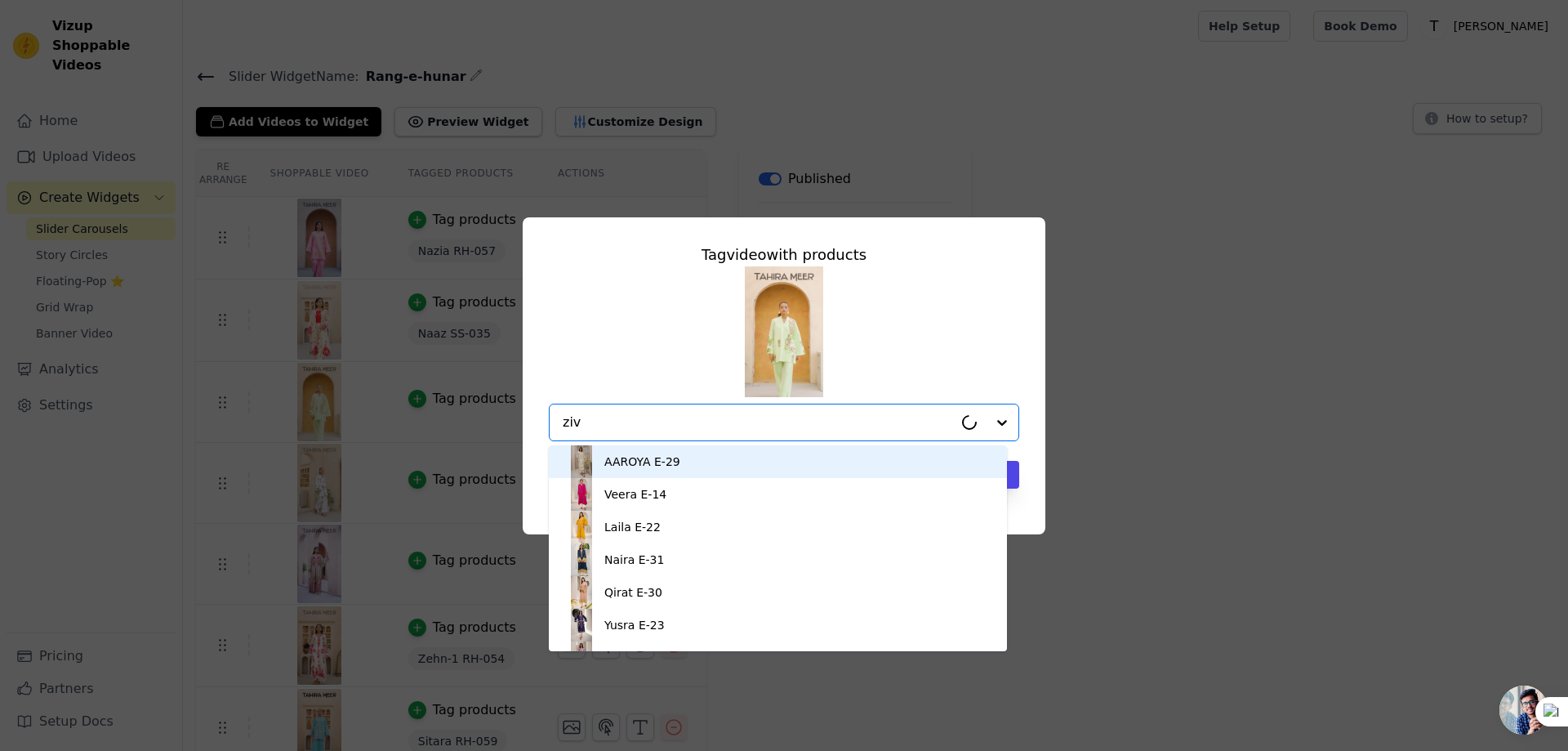
type input "ziva"
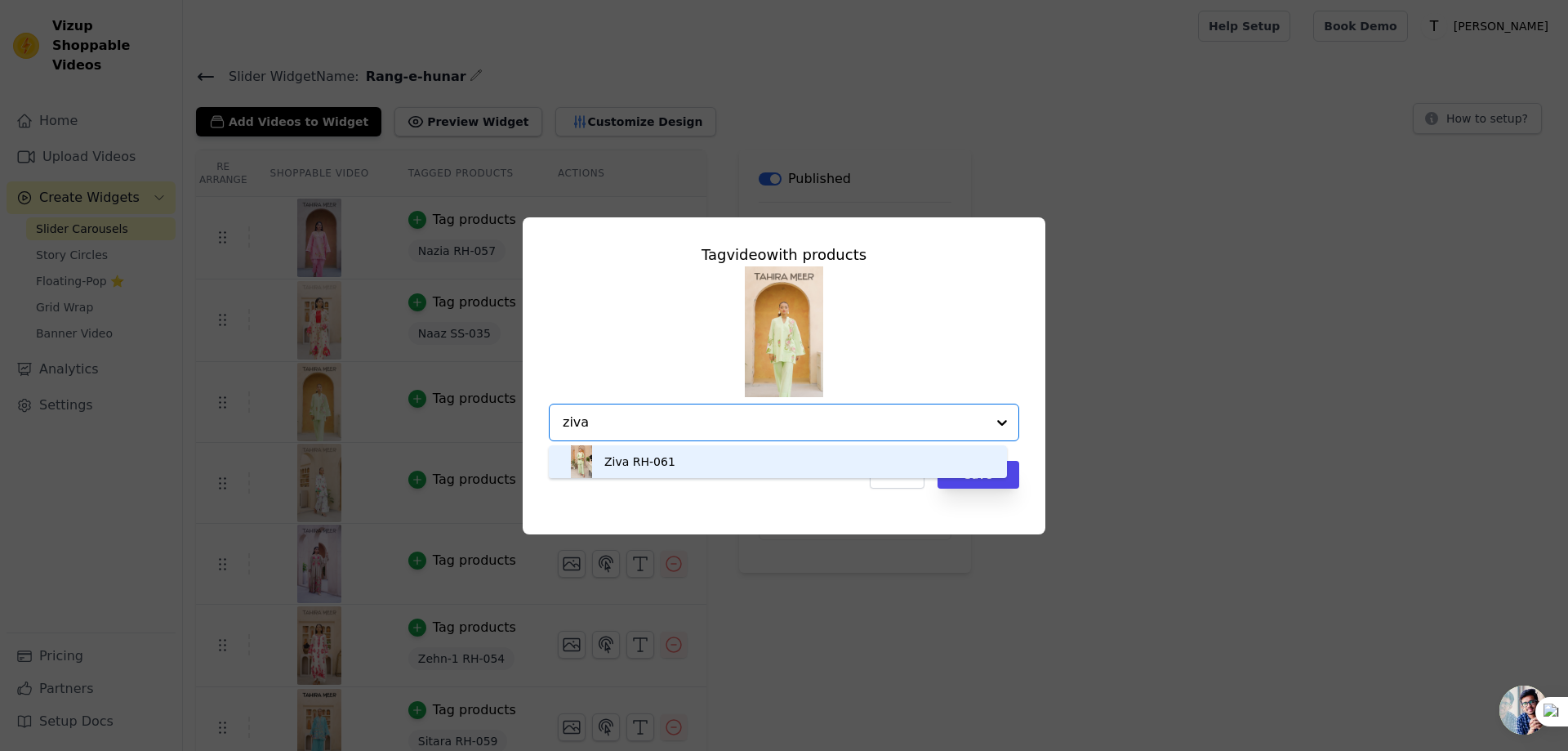
click at [618, 463] on div "Ziva RH-061" at bounding box center [640, 462] width 71 height 17
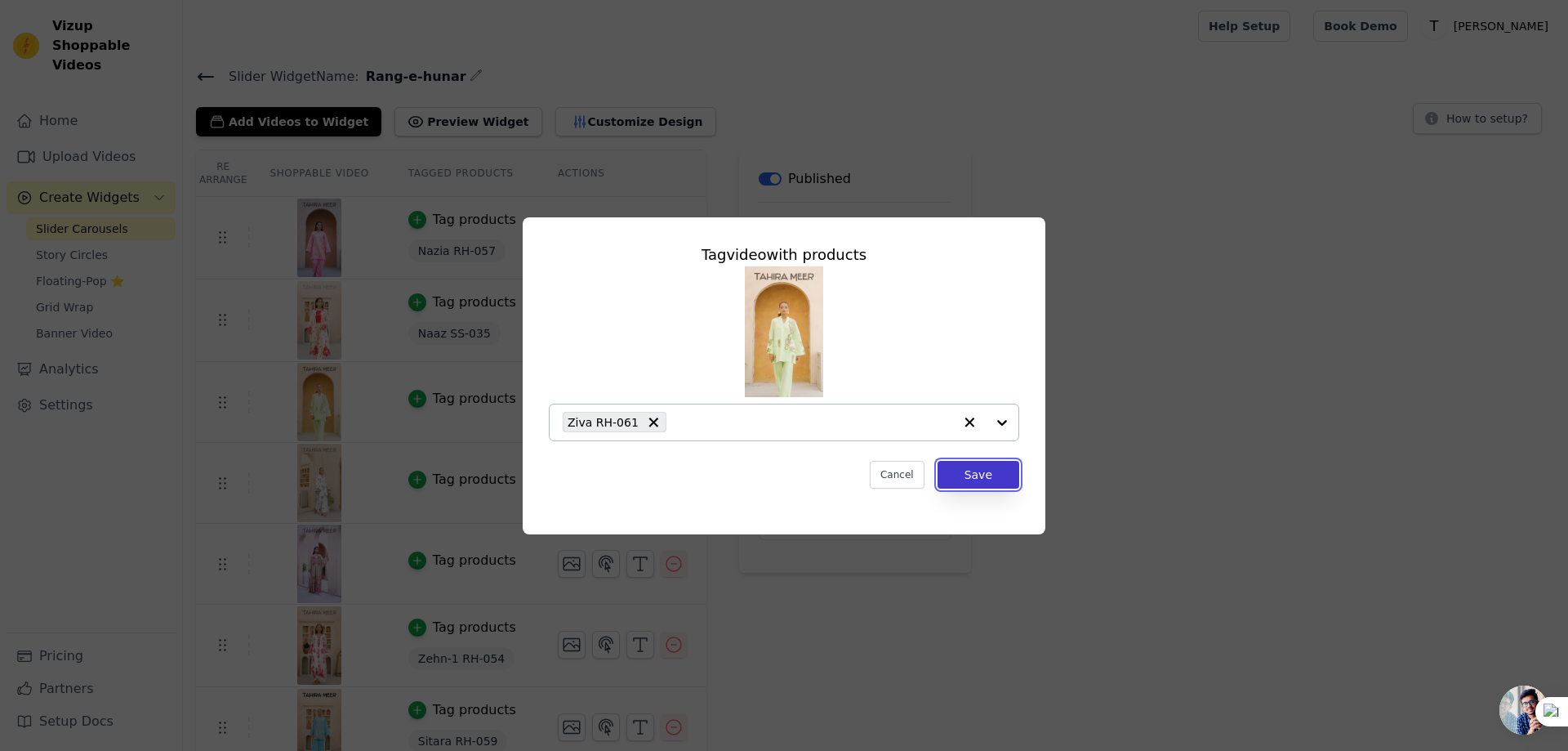
click at [999, 469] on button "Save" at bounding box center [978, 475] width 82 height 28
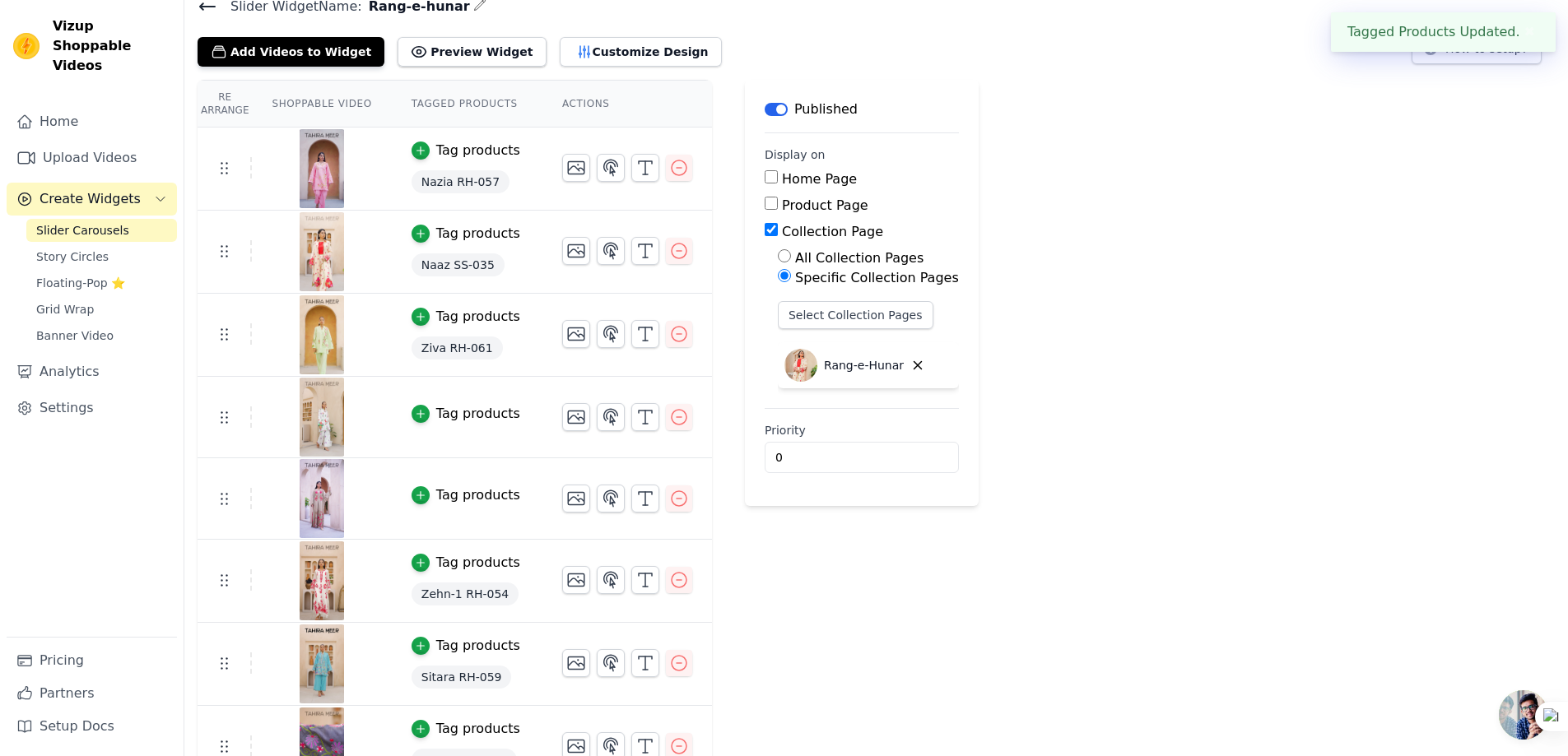
scroll to position [164, 0]
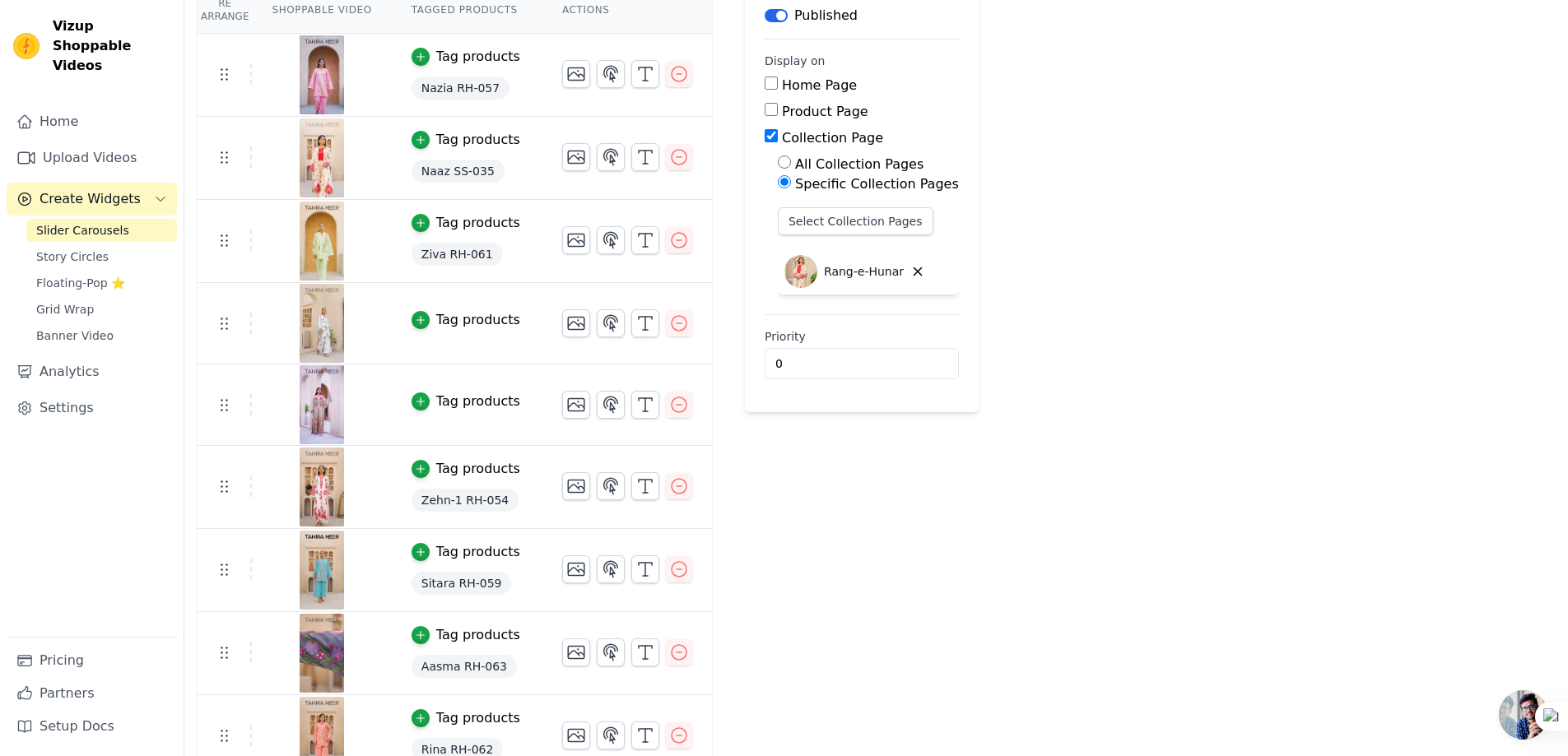
click at [440, 321] on div "Tag products" at bounding box center [478, 319] width 84 height 20
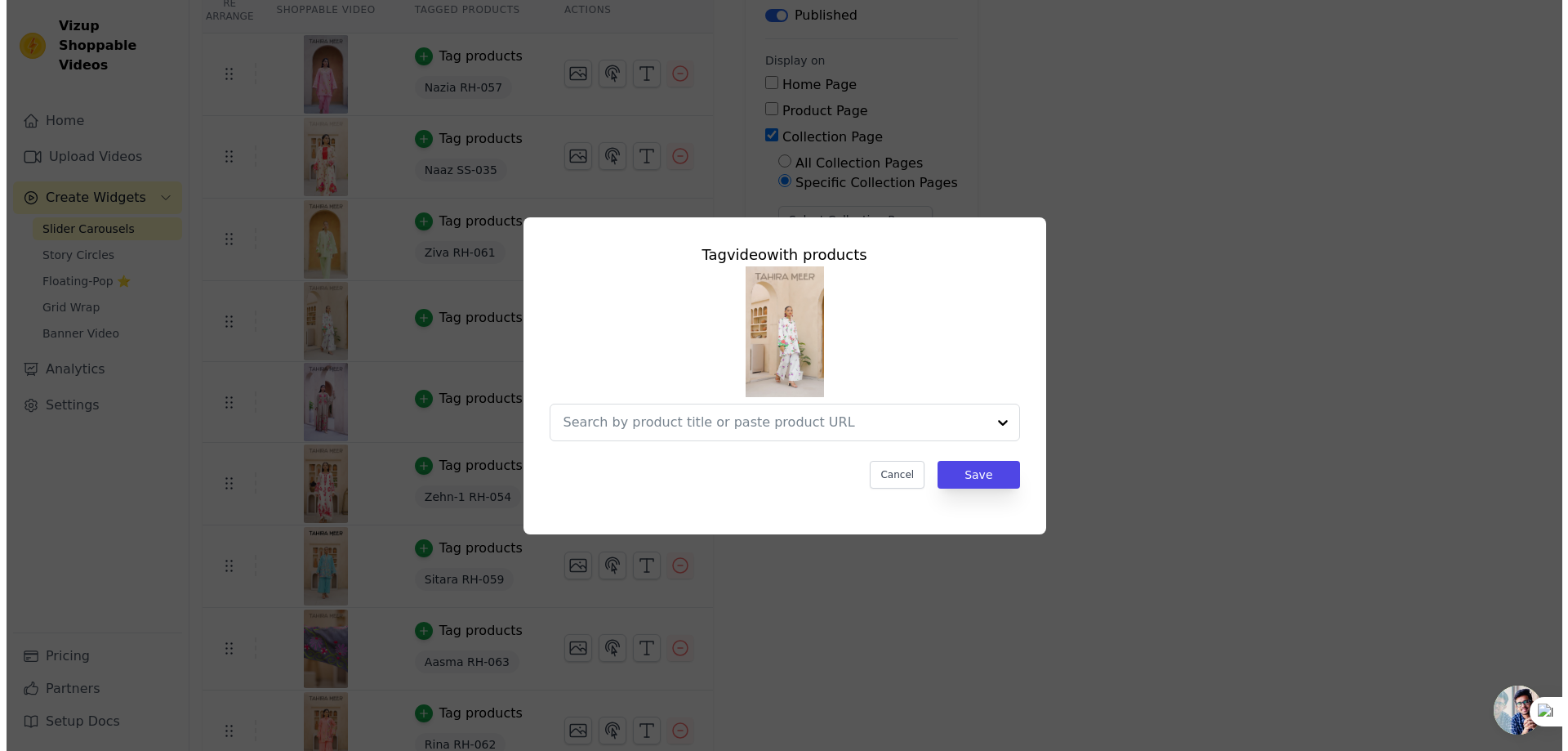
scroll to position [0, 0]
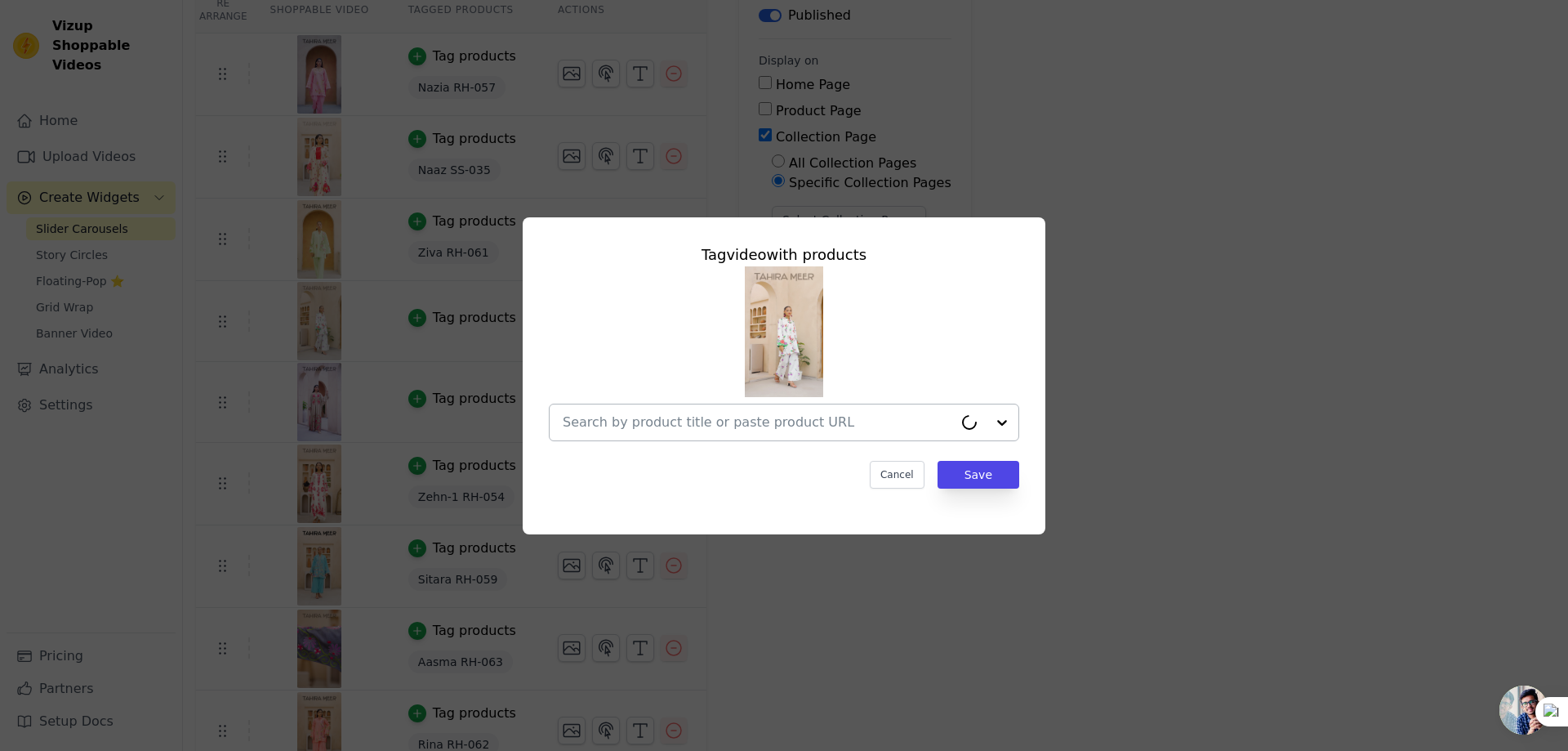
click at [676, 415] on input "text" at bounding box center [758, 422] width 390 height 20
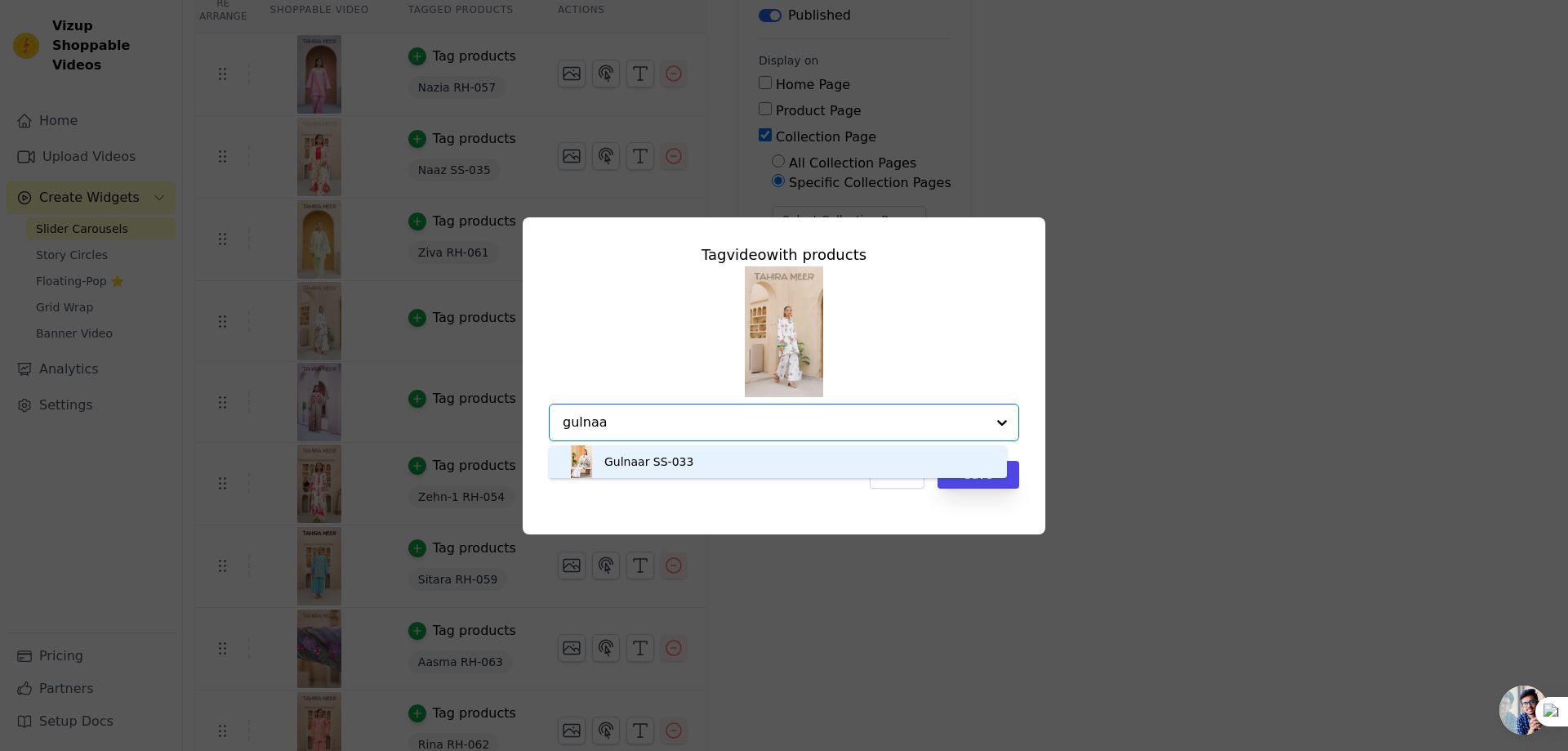
type input "gulnaar"
click at [645, 455] on div "Gulnaar SS-033" at bounding box center [649, 462] width 89 height 17
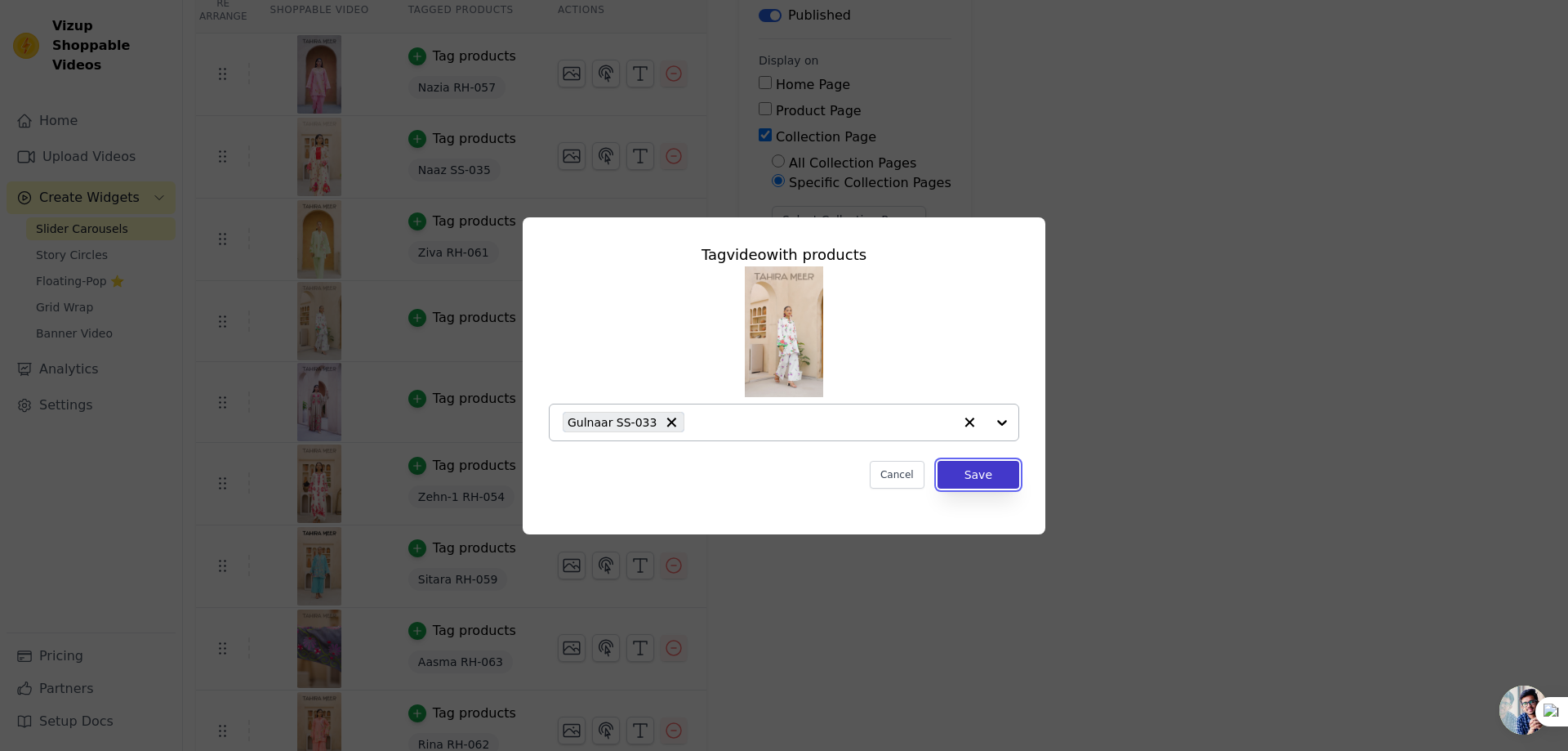
click at [986, 474] on button "Save" at bounding box center [978, 475] width 82 height 28
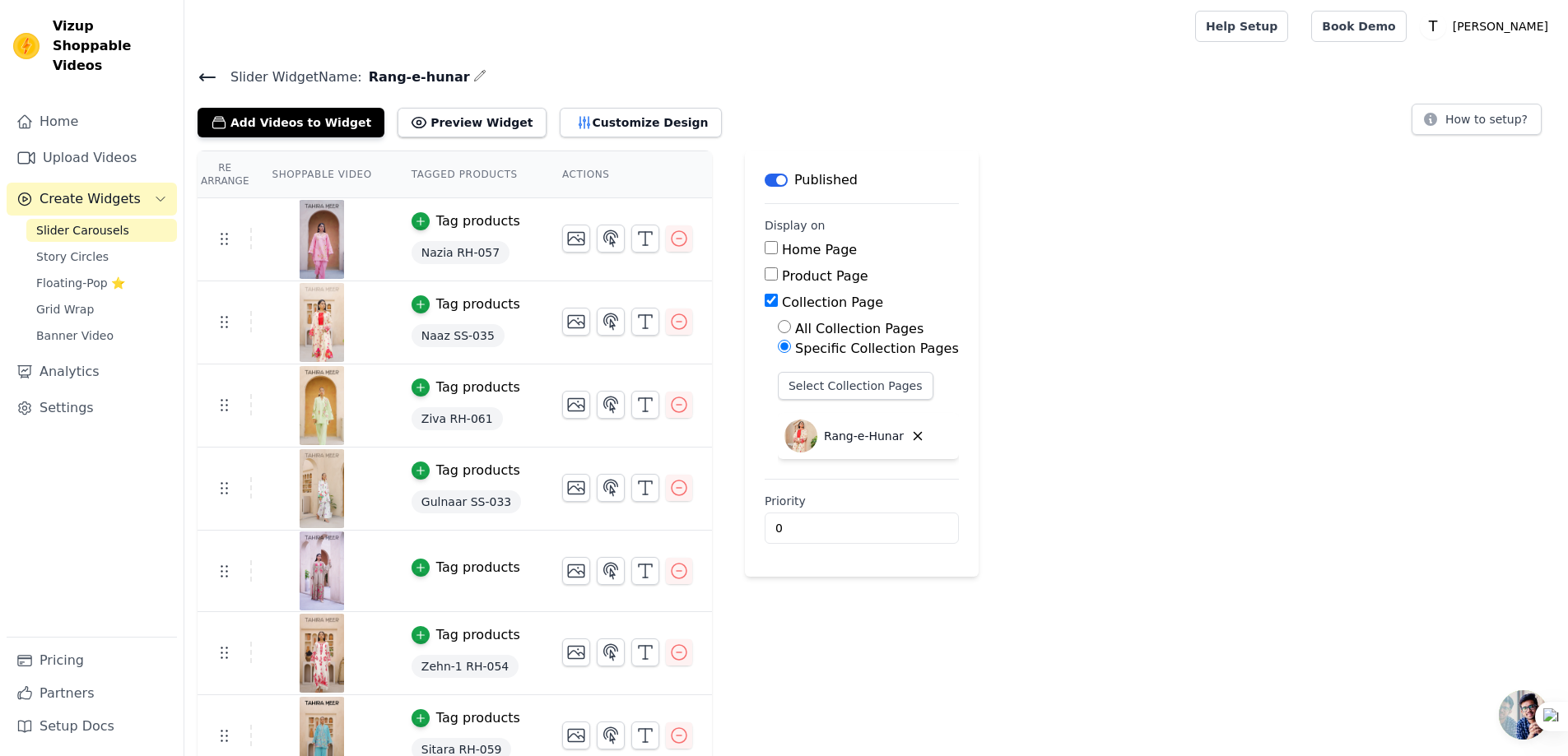
click at [472, 566] on div "Tag products" at bounding box center [478, 567] width 84 height 20
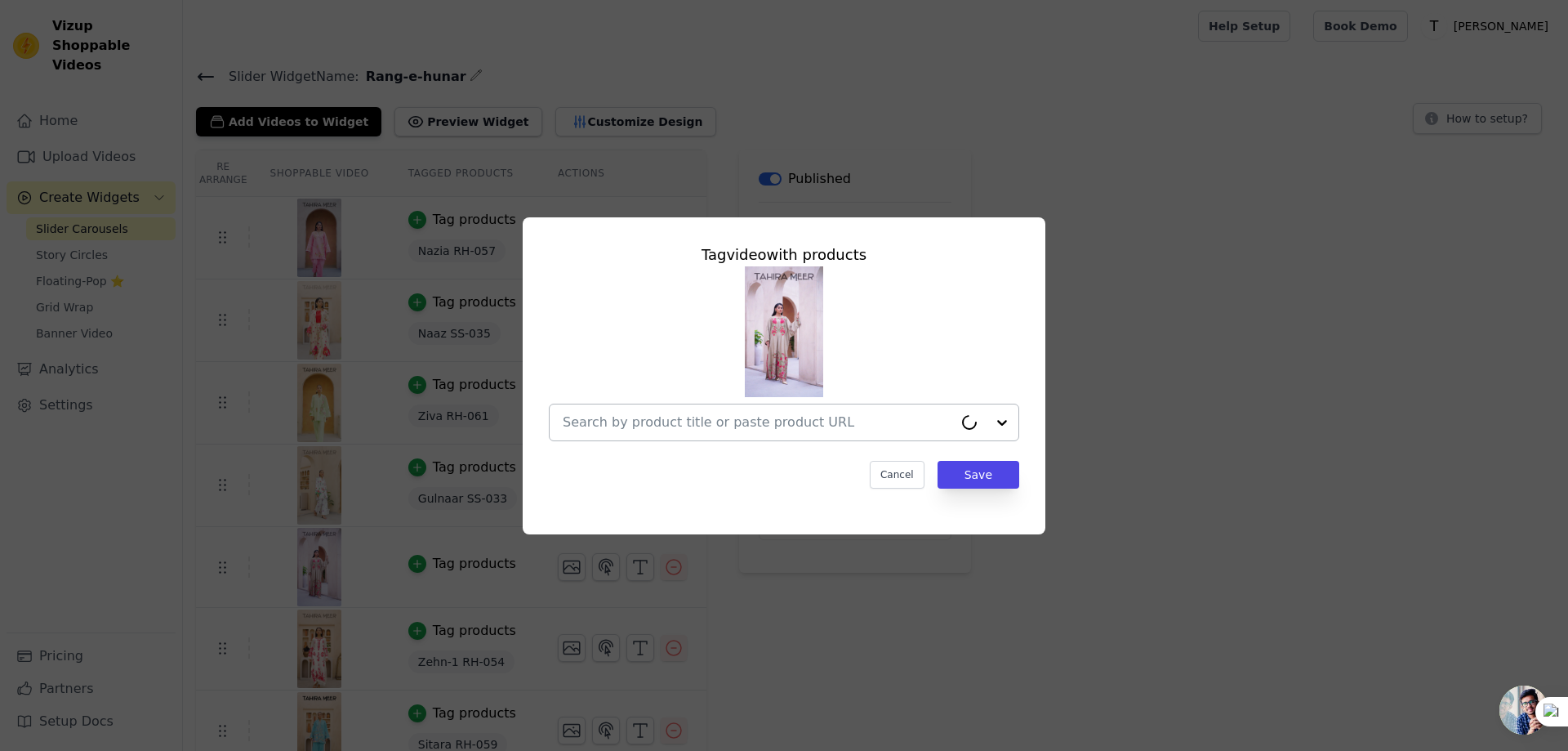
click at [702, 429] on input "text" at bounding box center [758, 422] width 390 height 20
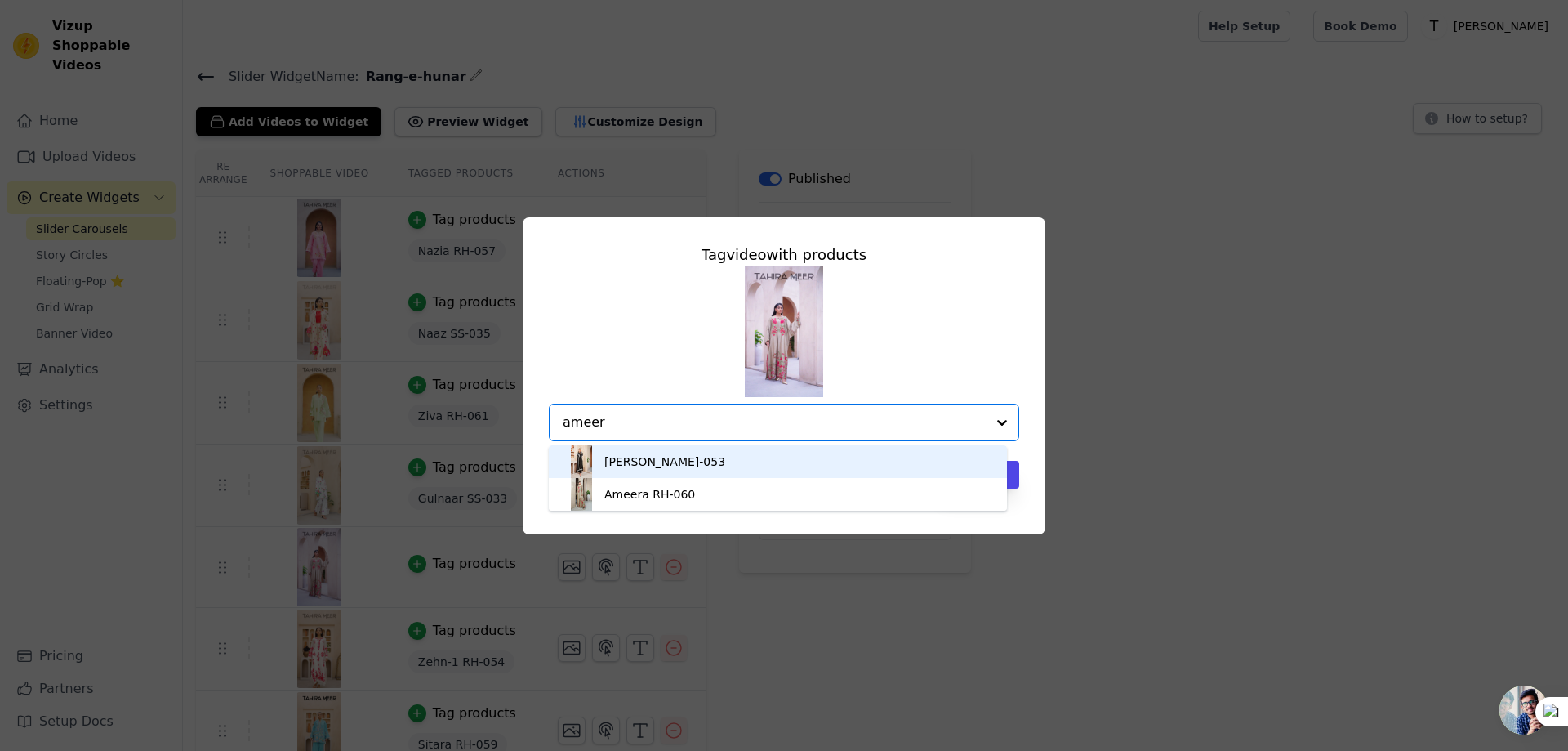
type input "ameera"
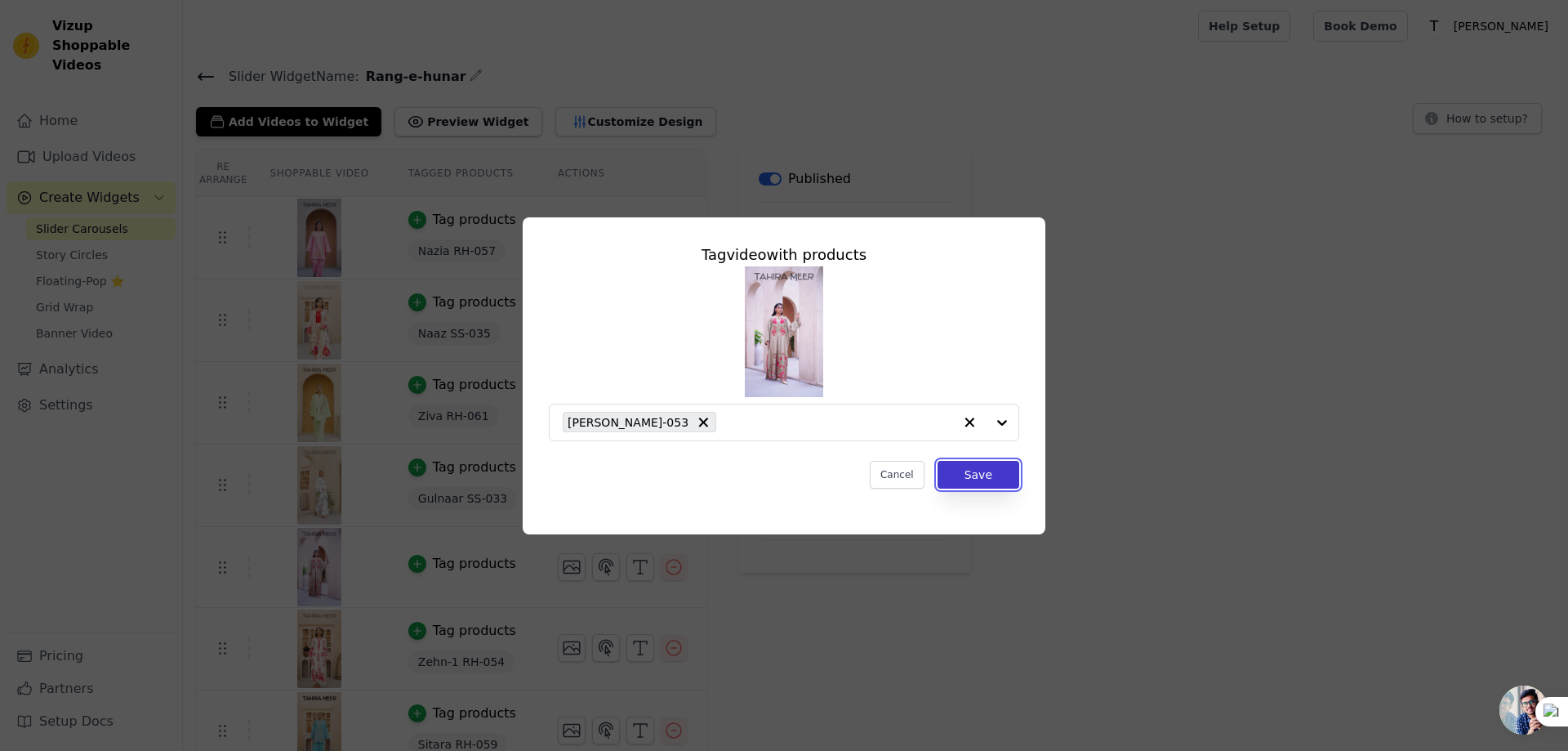
click at [975, 469] on button "Save" at bounding box center [978, 475] width 82 height 28
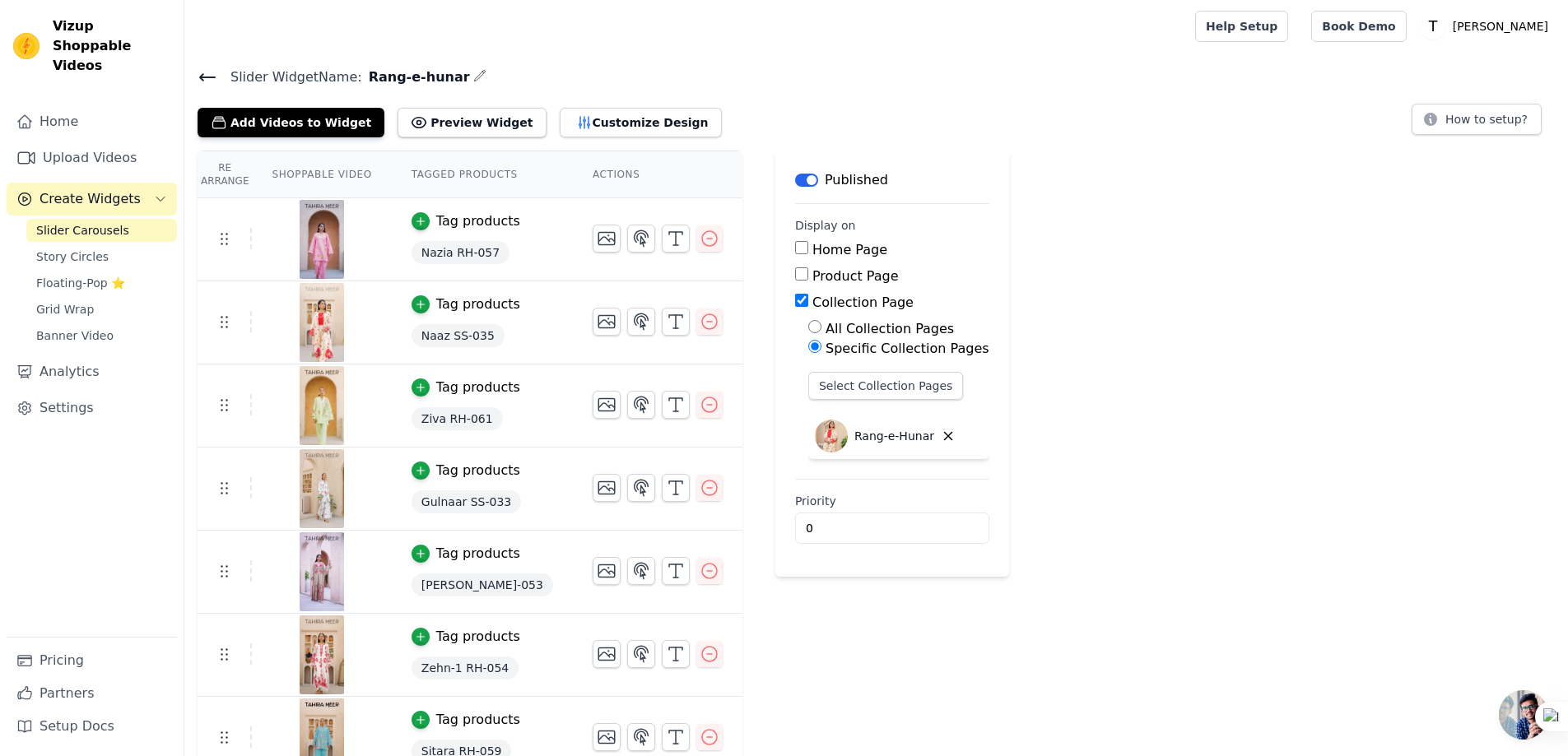
click at [204, 75] on icon at bounding box center [207, 78] width 15 height 7
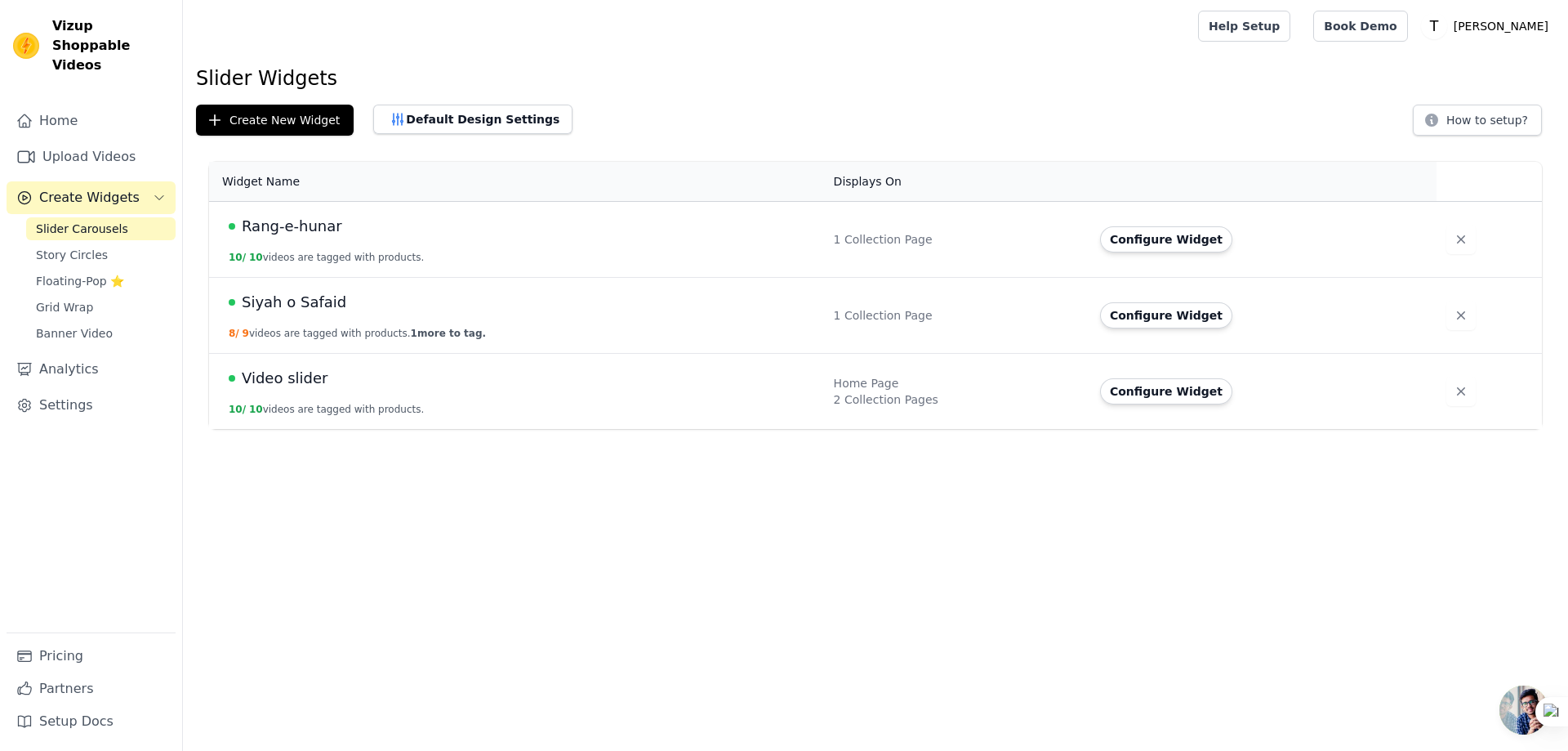
click at [258, 296] on span "Siyah o Safaid" at bounding box center [294, 302] width 104 height 23
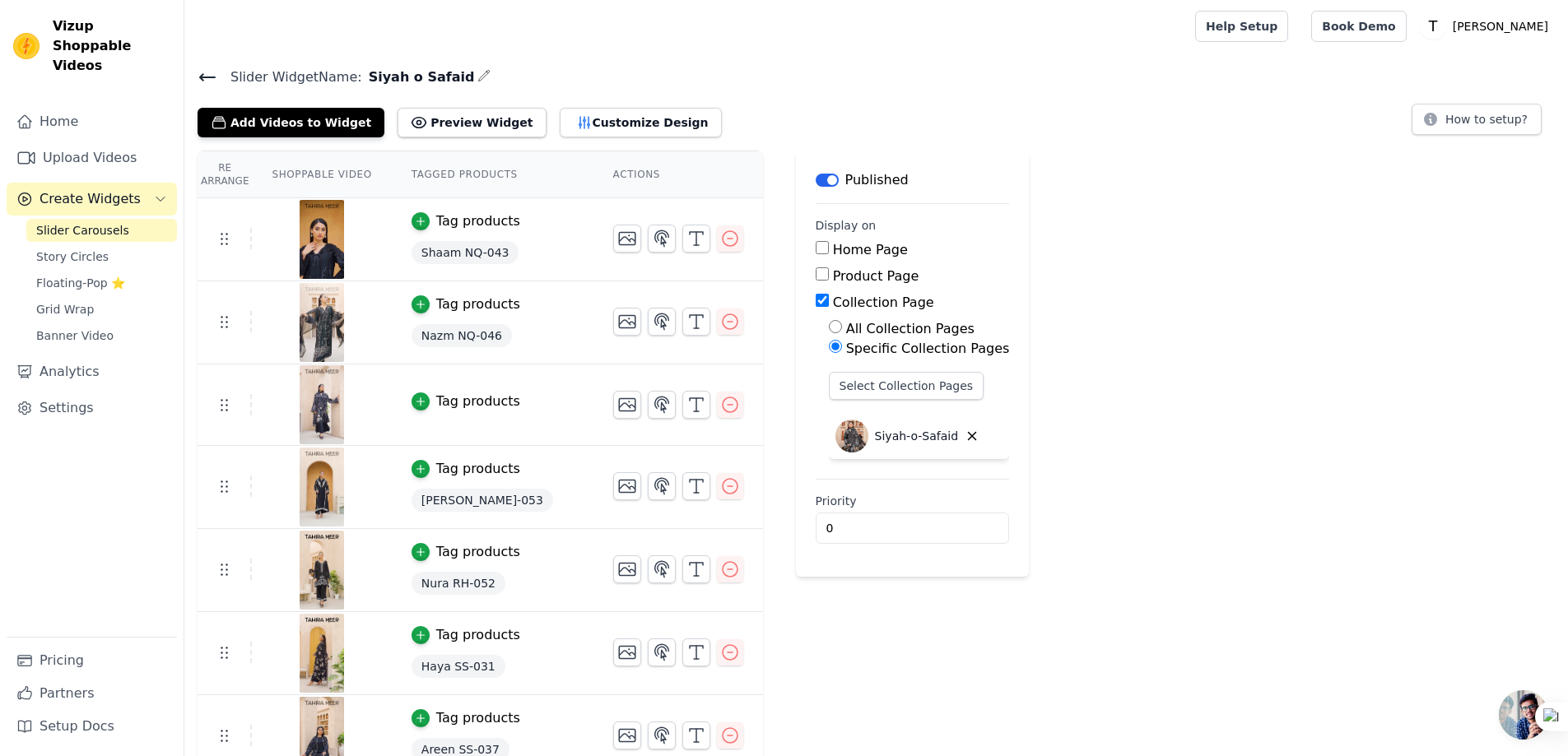
click at [306, 405] on img at bounding box center [321, 404] width 46 height 79
click at [447, 396] on div "Tag products" at bounding box center [478, 401] width 84 height 20
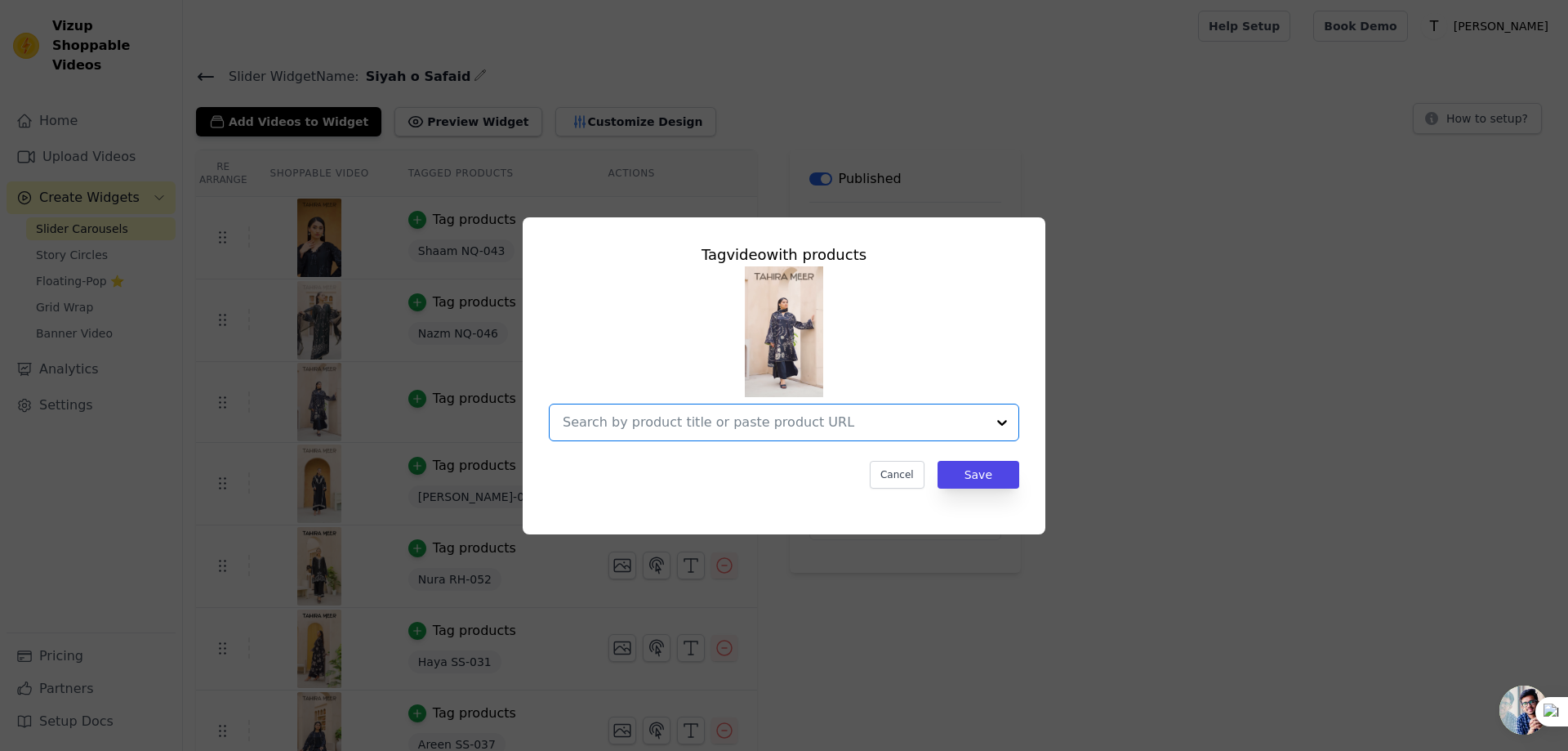
click at [682, 425] on input "text" at bounding box center [774, 422] width 423 height 20
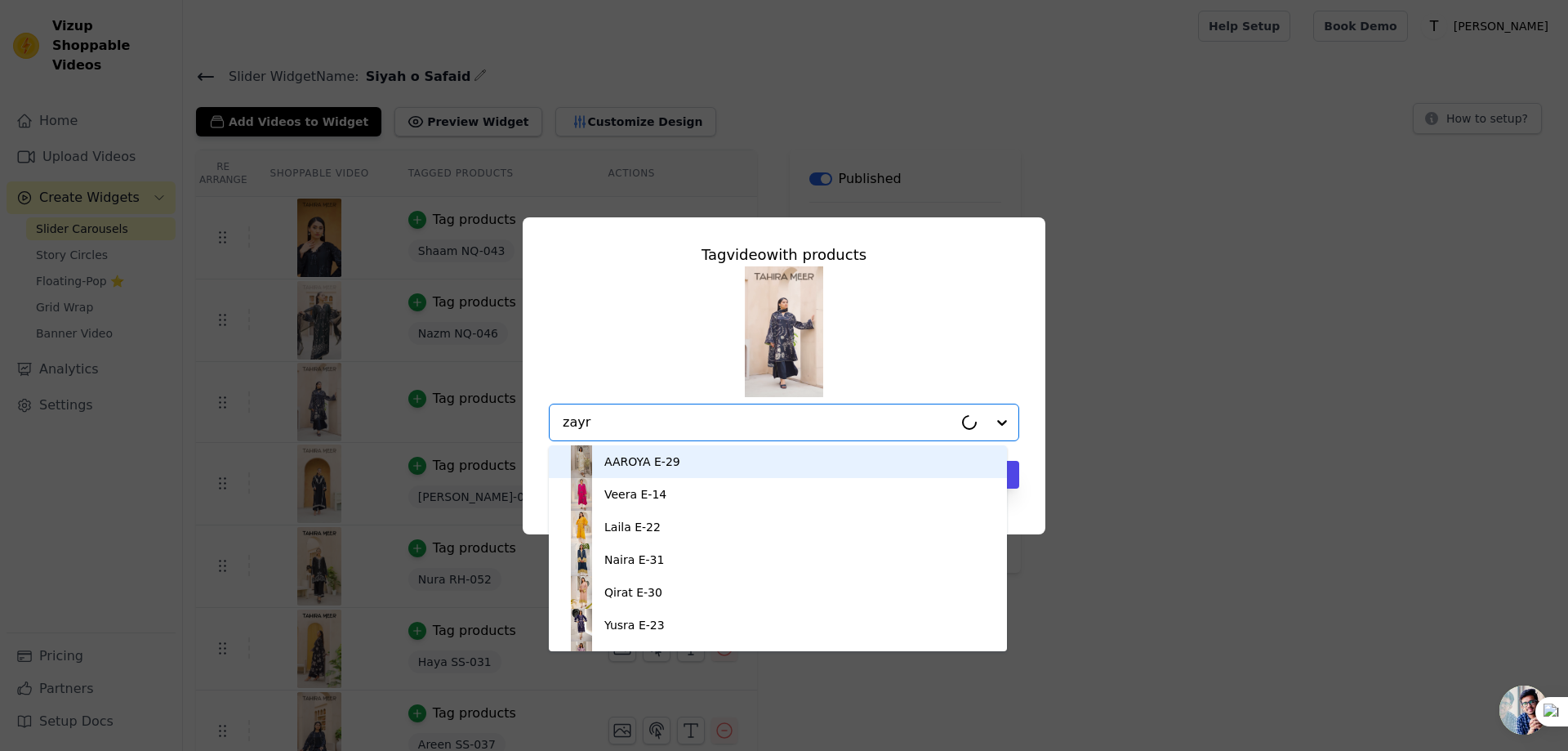
type input "zayra"
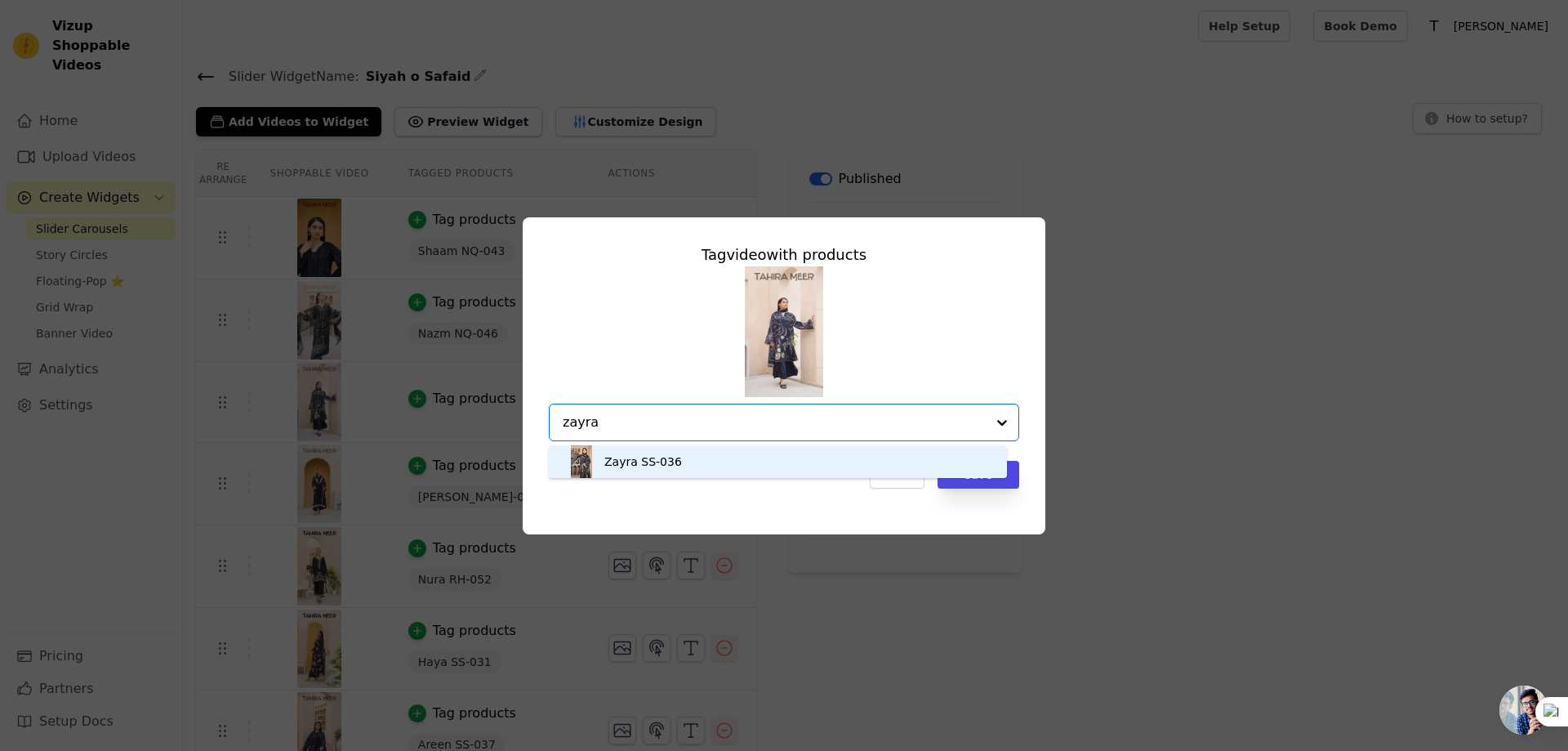
click at [707, 465] on div "Zayra SS-036" at bounding box center [777, 462] width 426 height 33
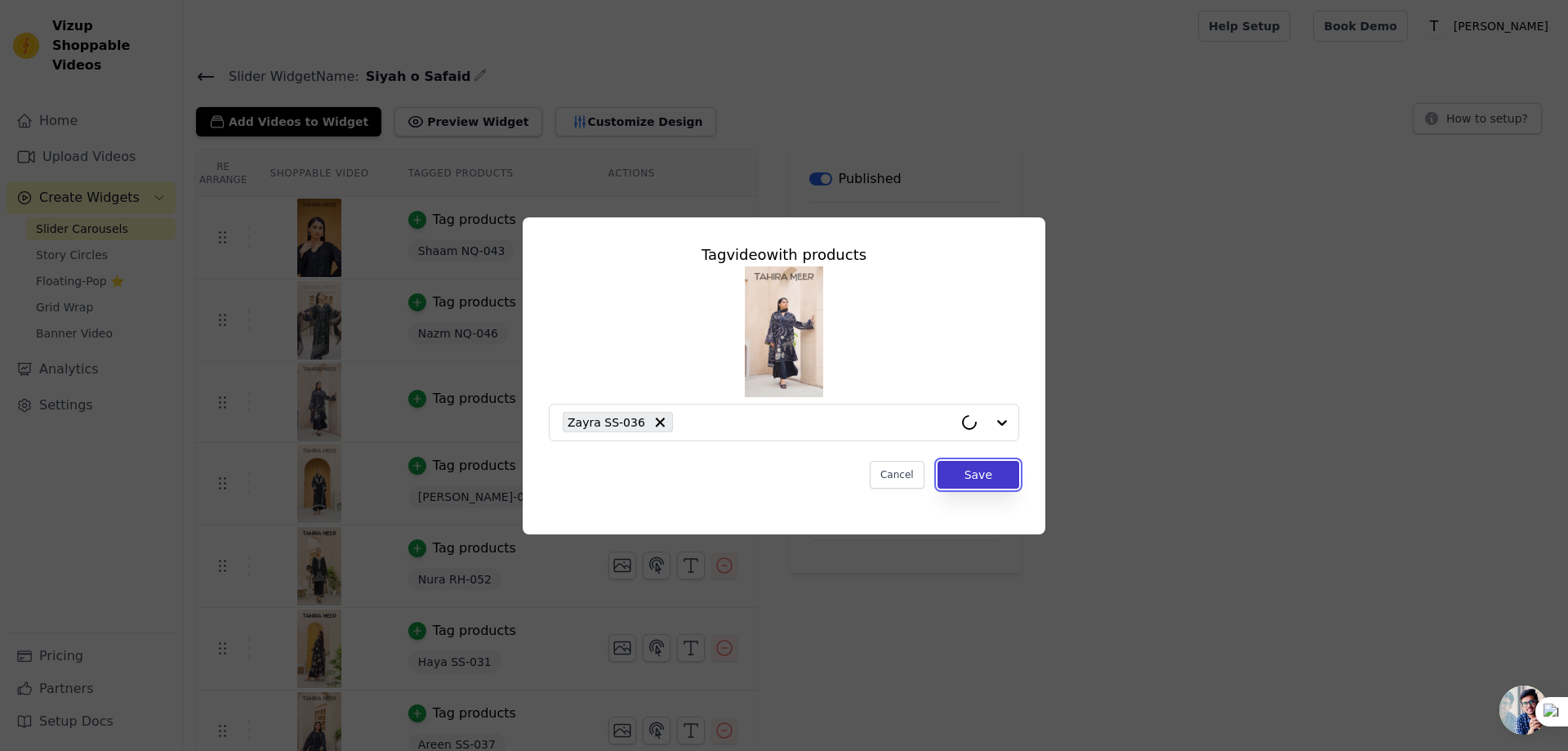
click at [982, 469] on button "Save" at bounding box center [978, 475] width 82 height 28
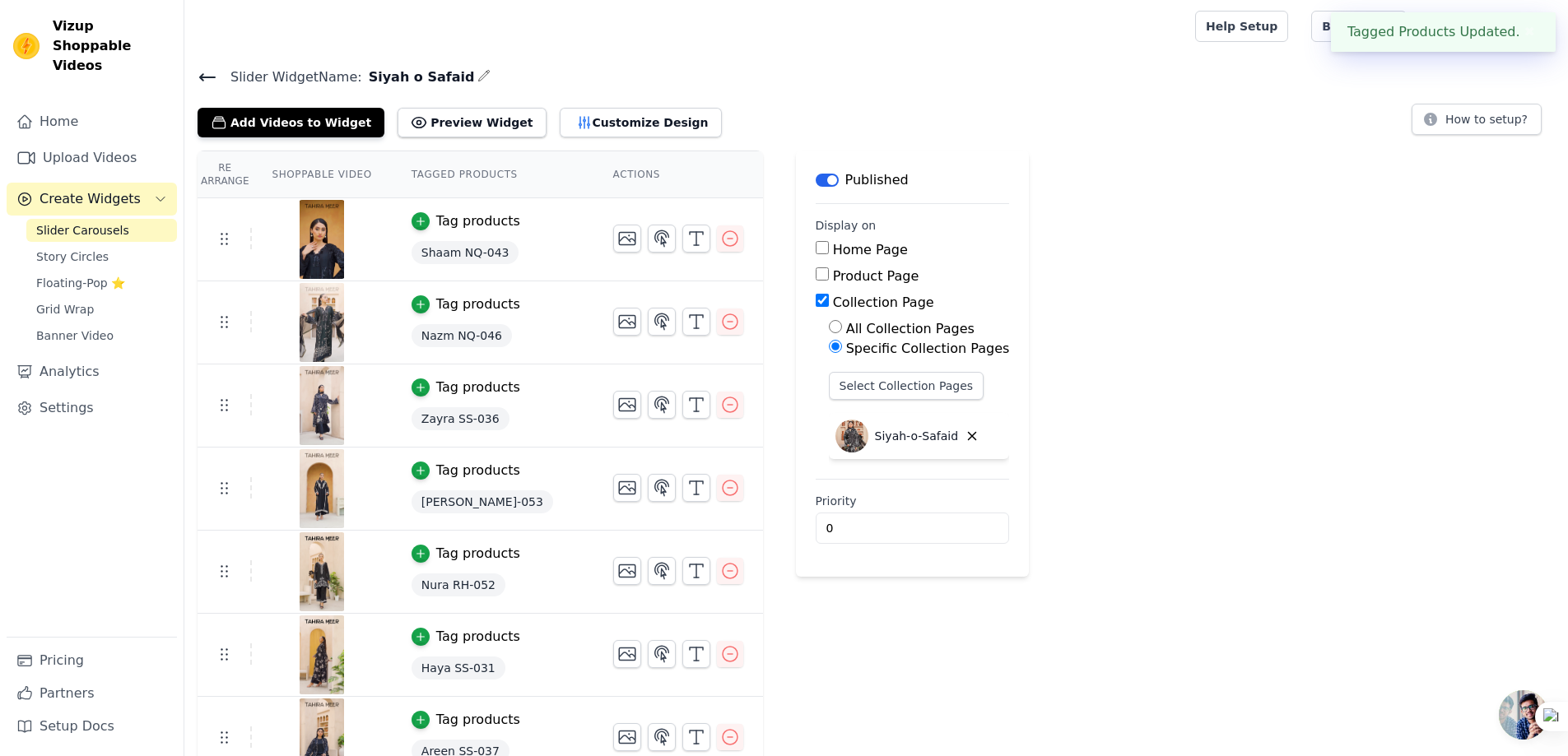
click at [203, 74] on icon at bounding box center [207, 78] width 15 height 7
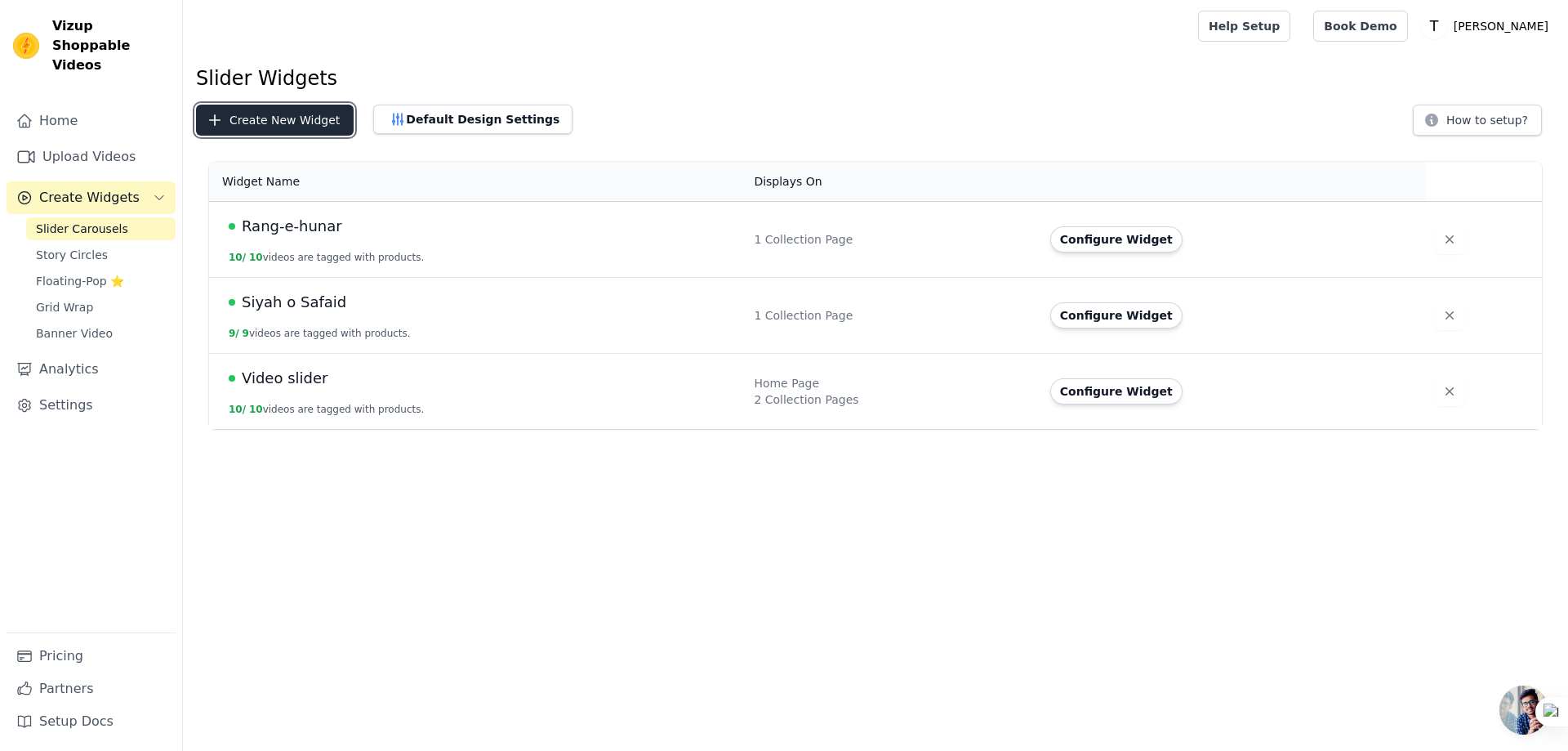
click at [265, 114] on button "Create New Widget" at bounding box center [275, 120] width 157 height 31
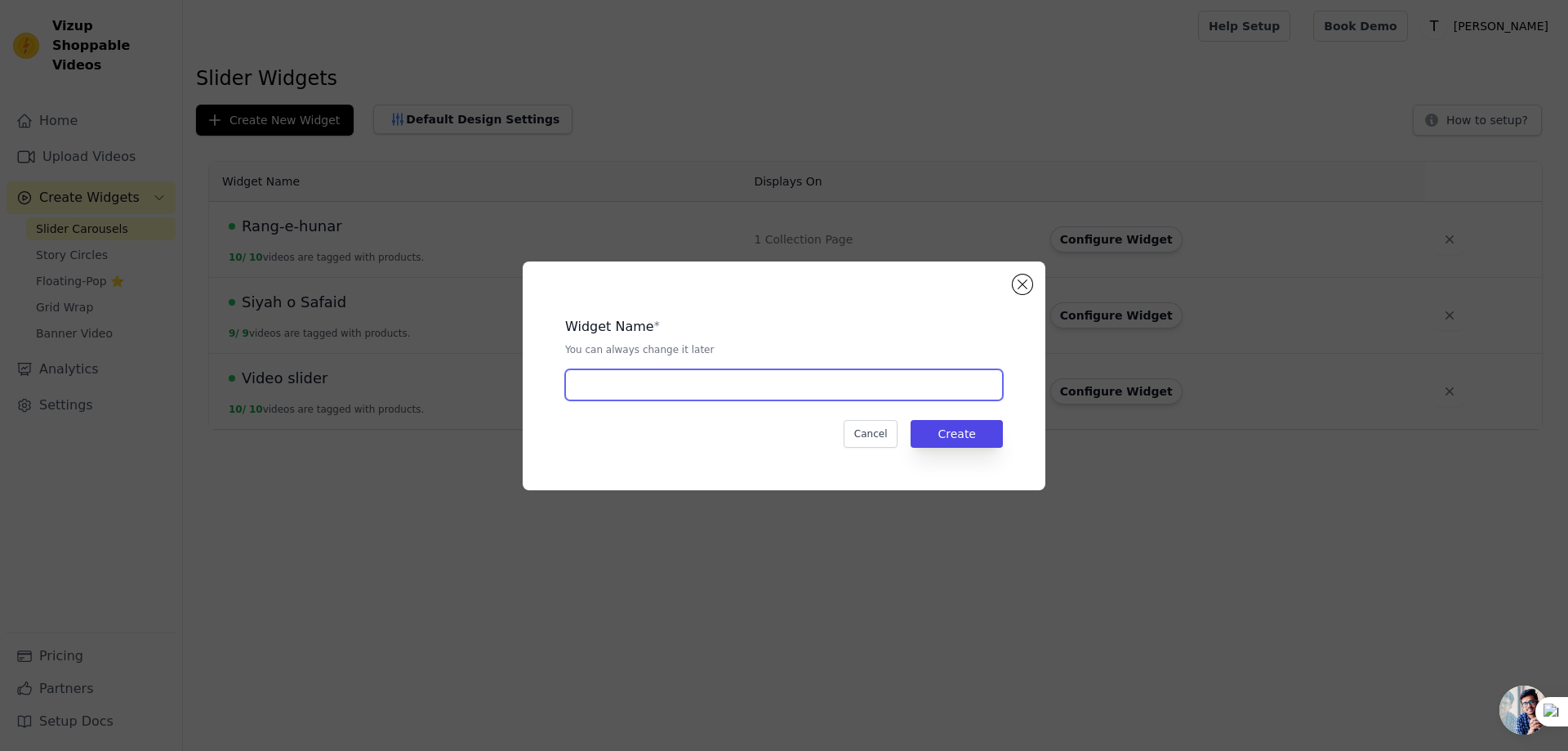
click at [661, 397] on input "text" at bounding box center [784, 385] width 438 height 31
type input "NAQSH"
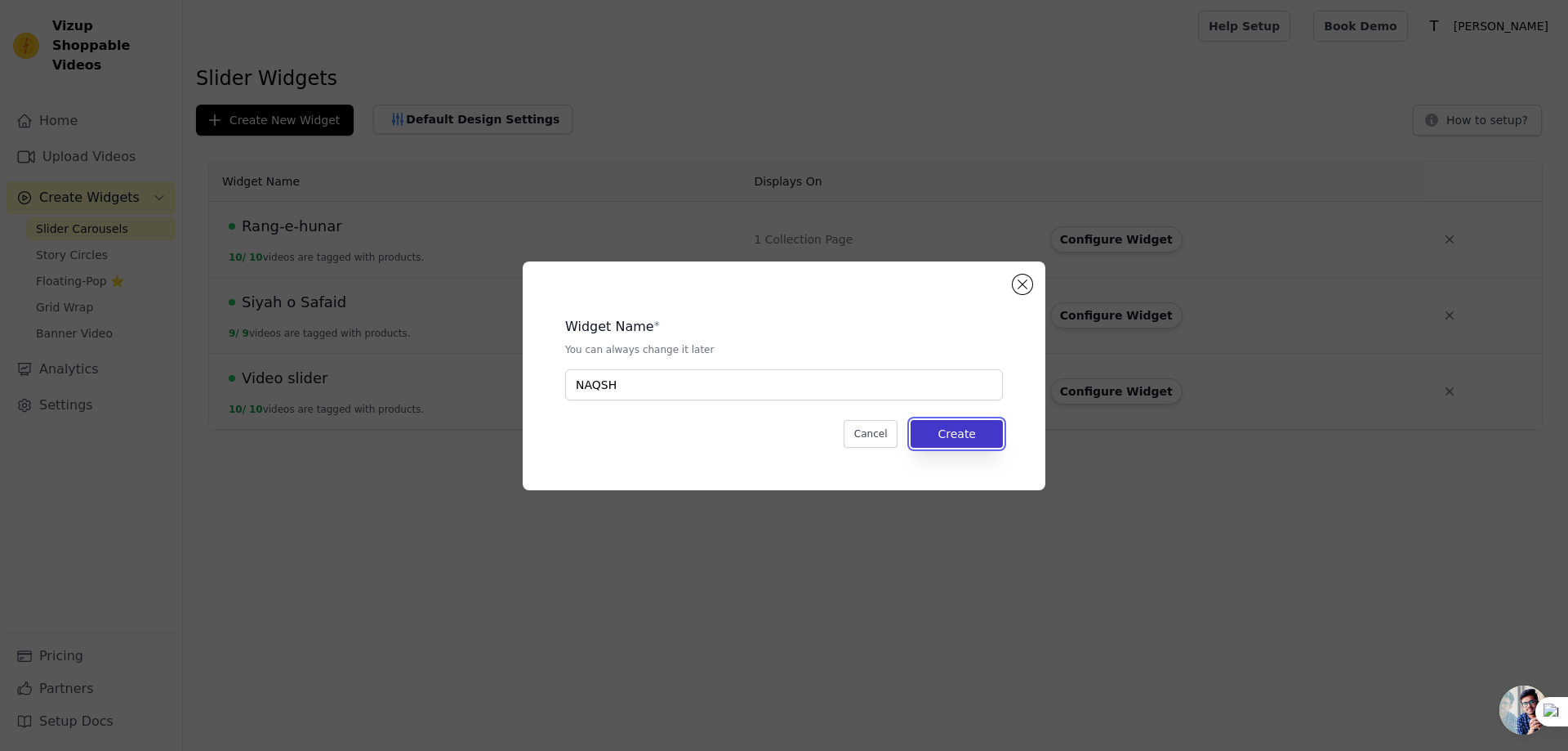
click at [976, 433] on button "Create" at bounding box center [956, 434] width 92 height 28
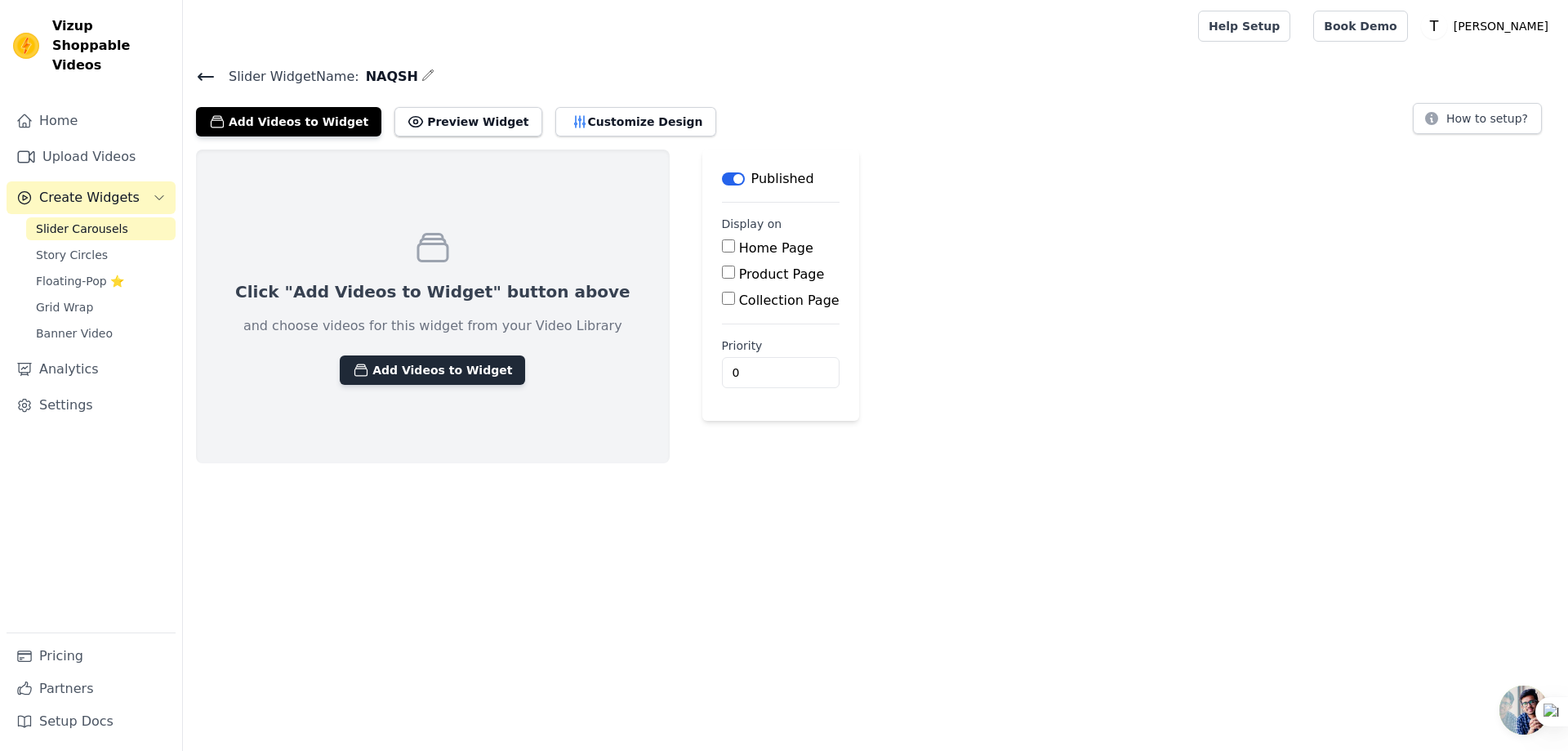
click at [413, 364] on button "Add Videos to Widget" at bounding box center [432, 370] width 185 height 30
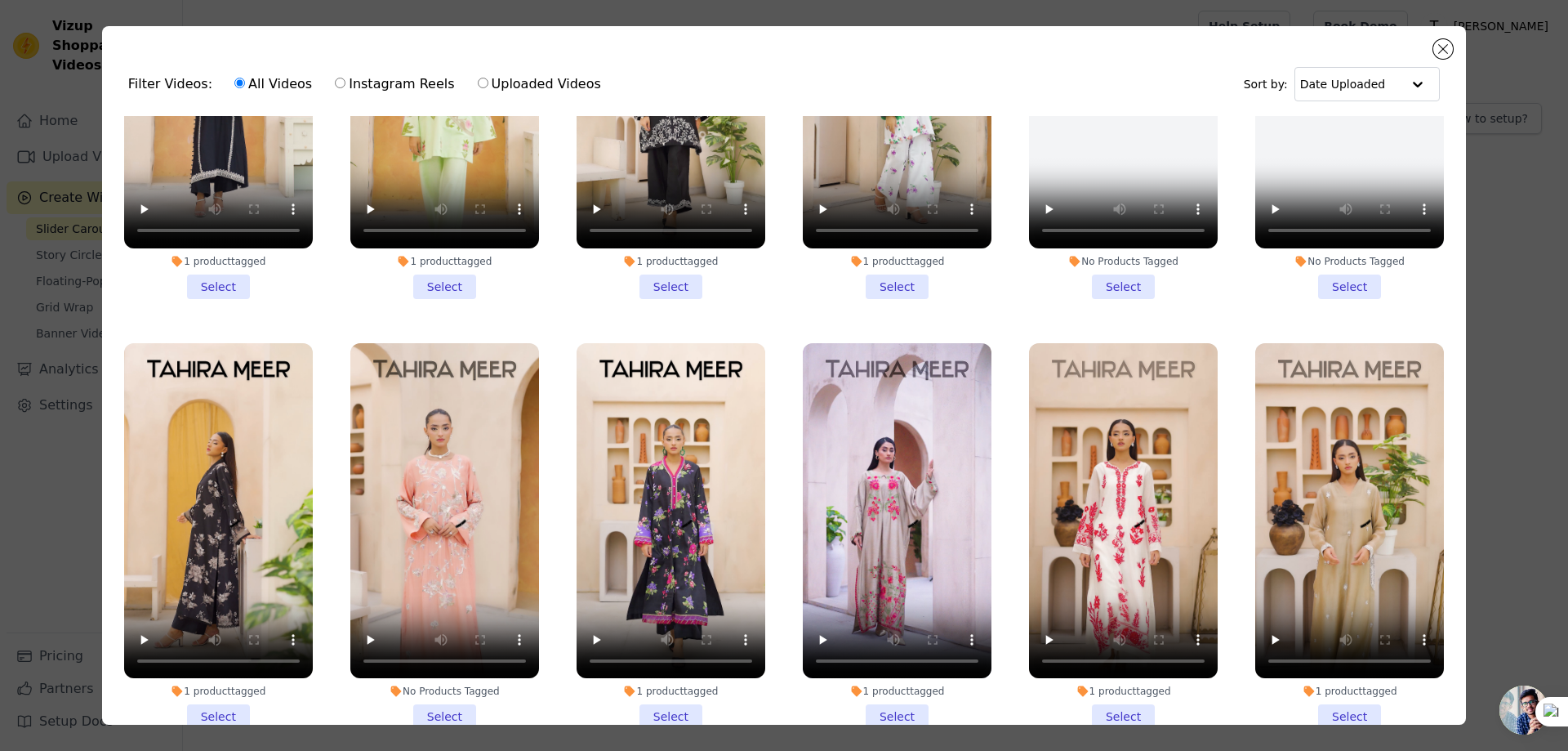
scroll to position [817, 0]
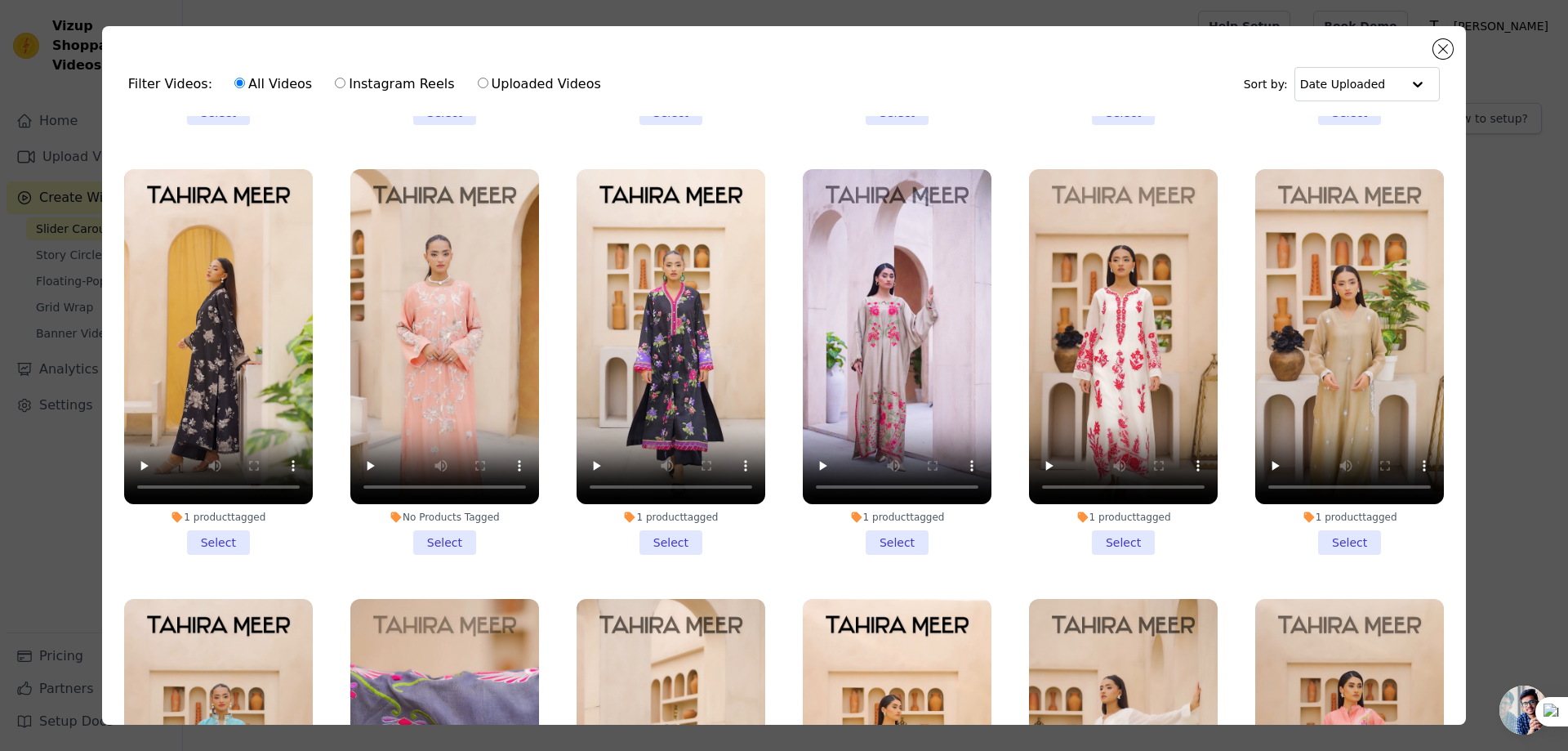
click at [445, 522] on li "No Products Tagged Select" at bounding box center [444, 362] width 189 height 387
click at [0, 0] on input "No Products Tagged Select" at bounding box center [0, 0] width 0 height 0
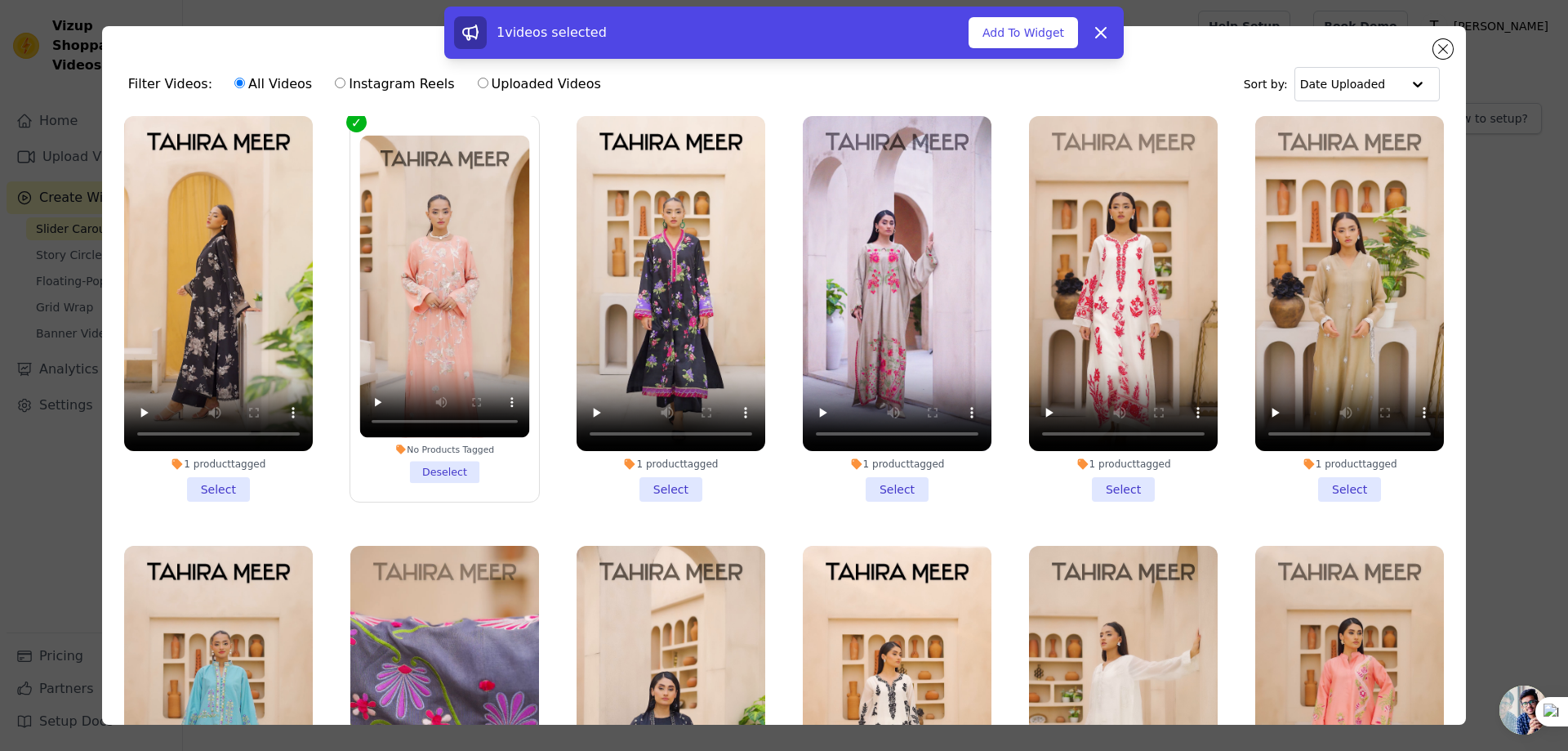
scroll to position [899, 0]
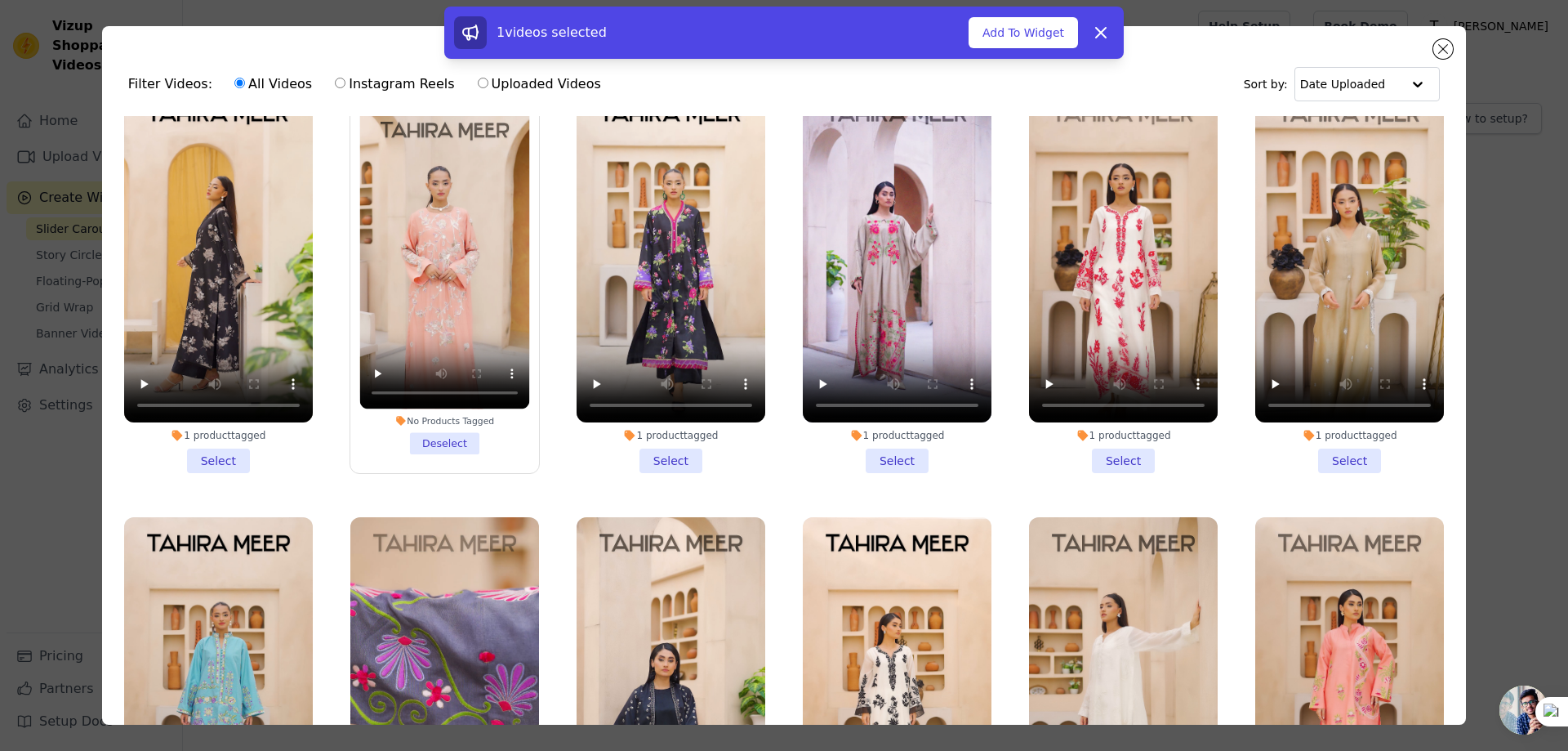
click at [1325, 442] on li "1 product tagged Select" at bounding box center [1349, 281] width 189 height 387
click at [0, 0] on input "1 product tagged Select" at bounding box center [0, 0] width 0 height 0
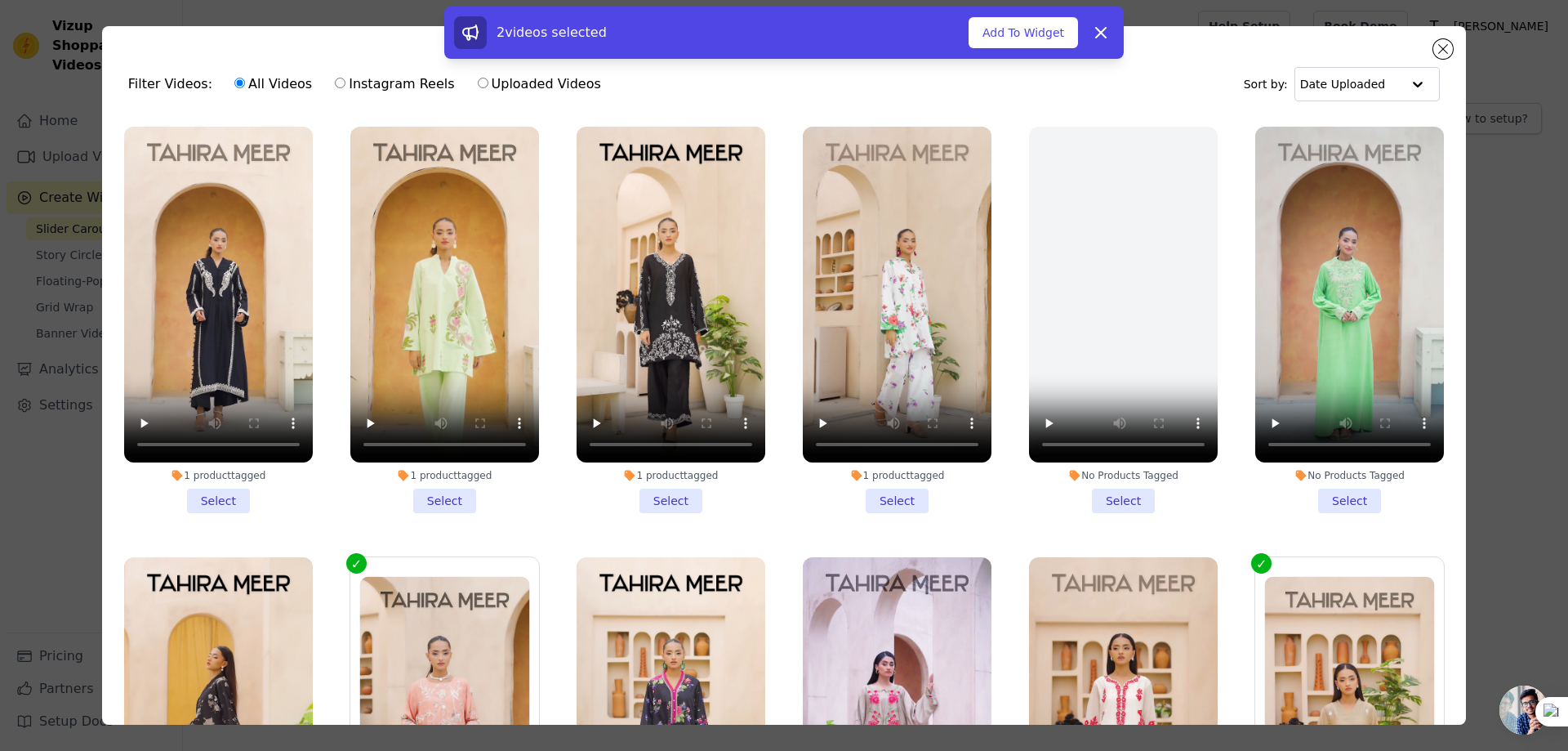
scroll to position [409, 0]
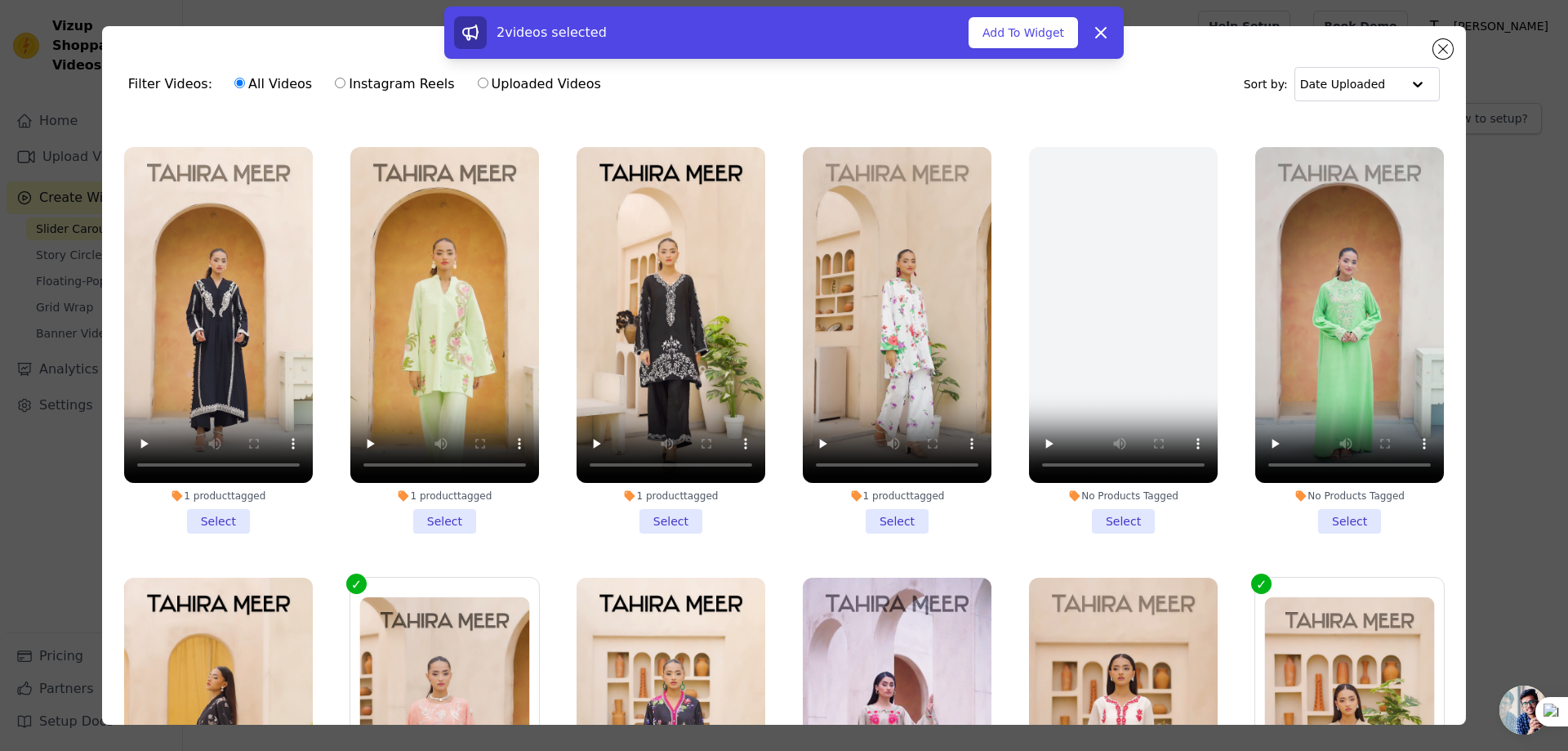
click at [1327, 499] on li "No Products Tagged Select" at bounding box center [1349, 340] width 189 height 387
click at [0, 0] on input "No Products Tagged Select" at bounding box center [0, 0] width 0 height 0
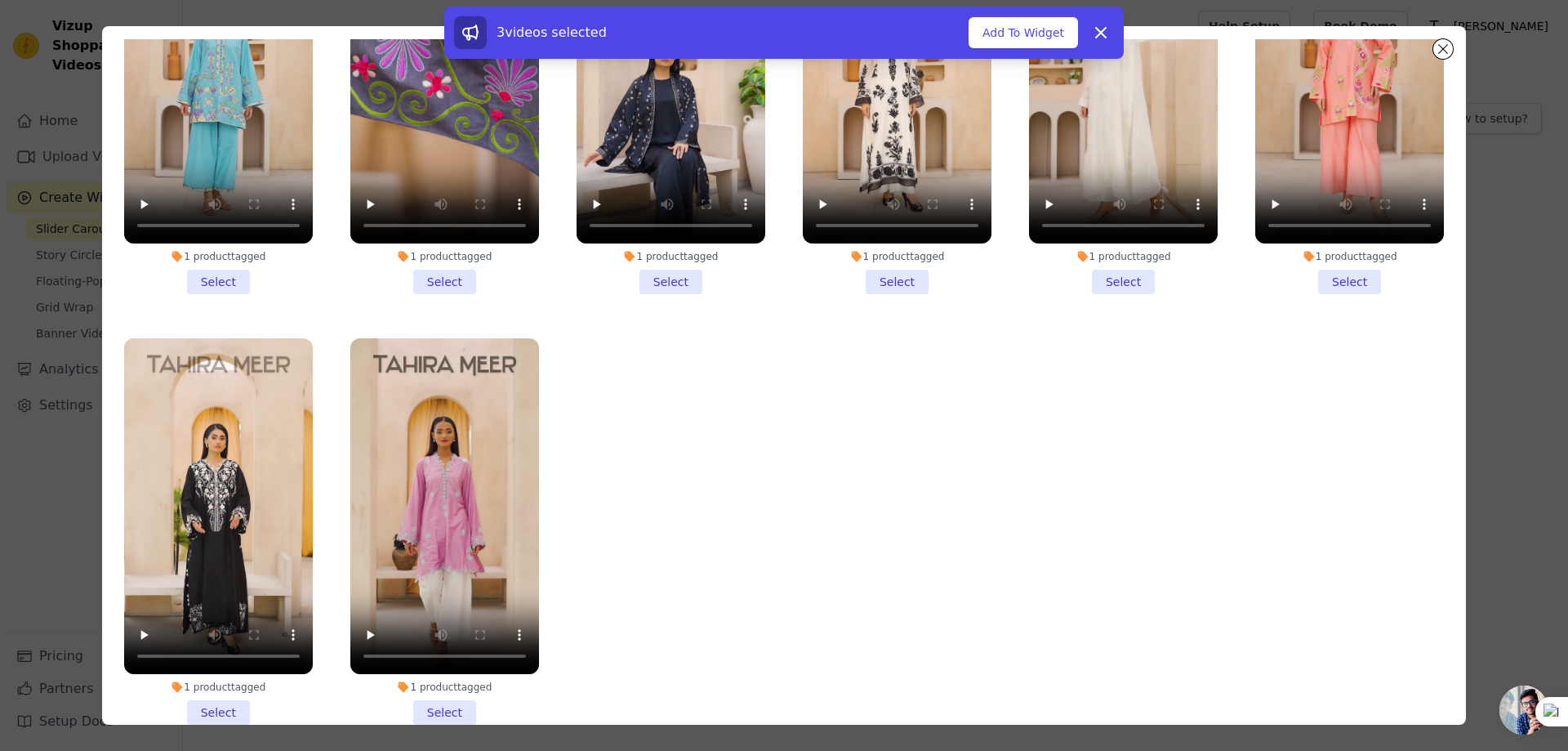
scroll to position [143, 0]
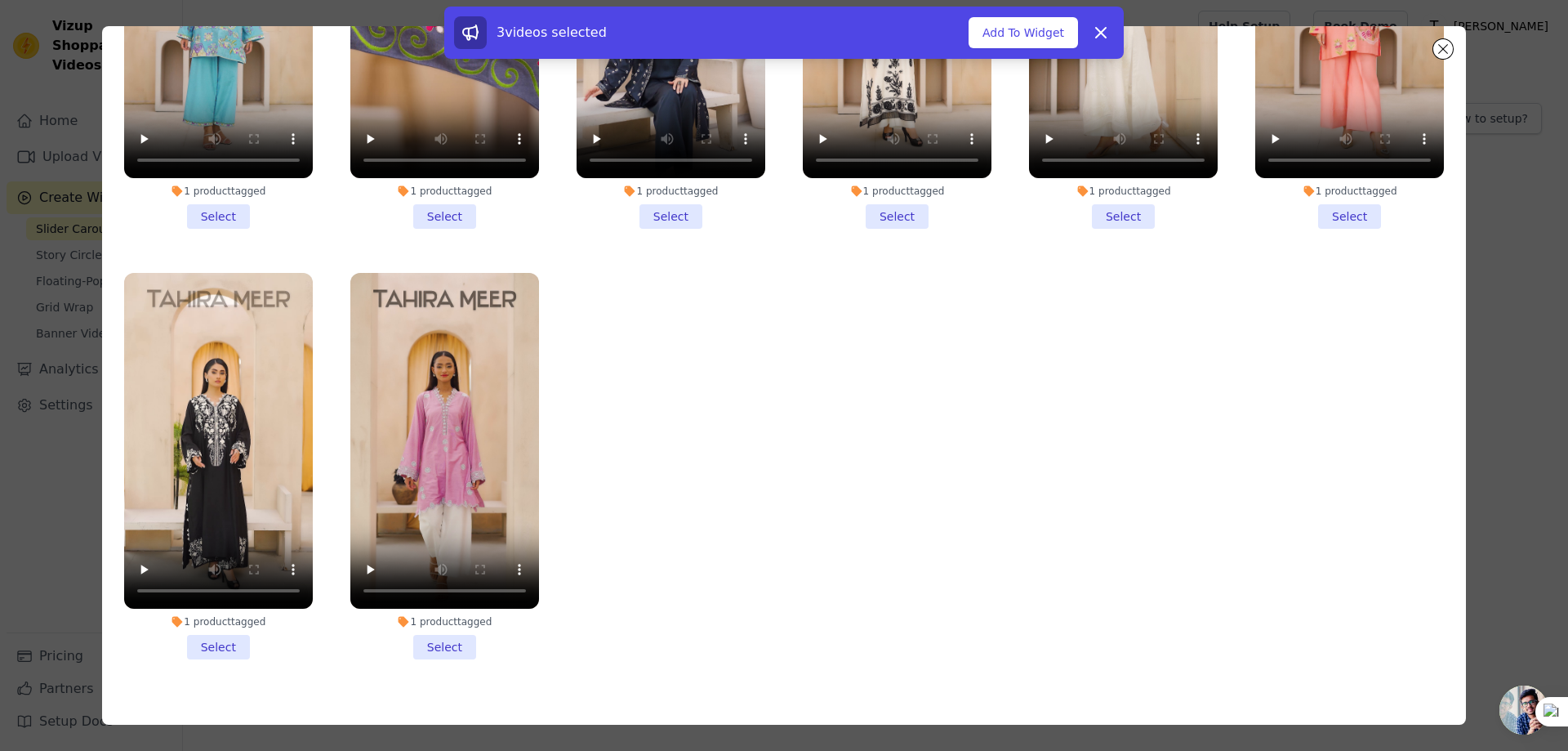
click at [422, 622] on li "1 product tagged Select" at bounding box center [444, 466] width 189 height 387
click at [0, 0] on input "1 product tagged Select" at bounding box center [0, 0] width 0 height 0
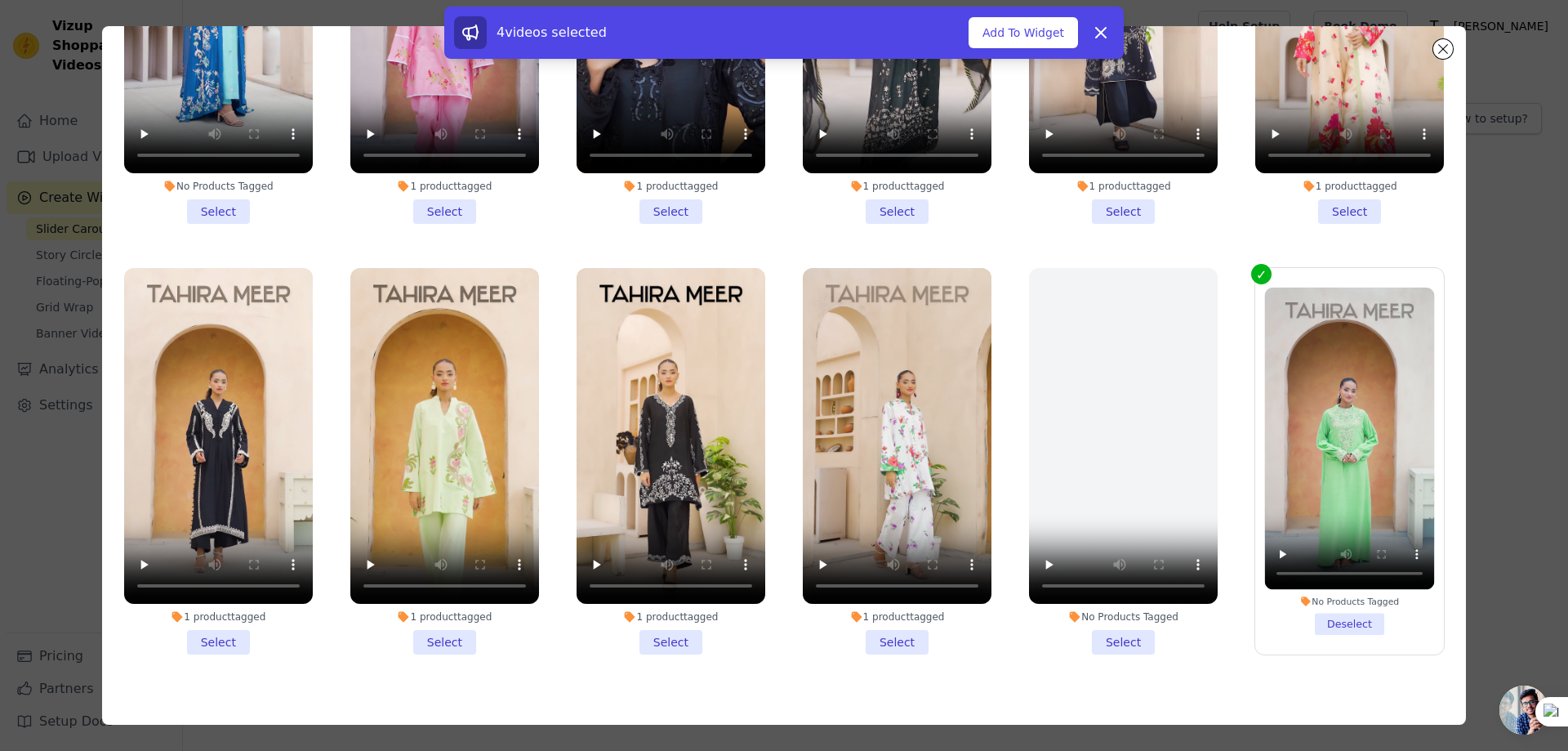
scroll to position [0, 0]
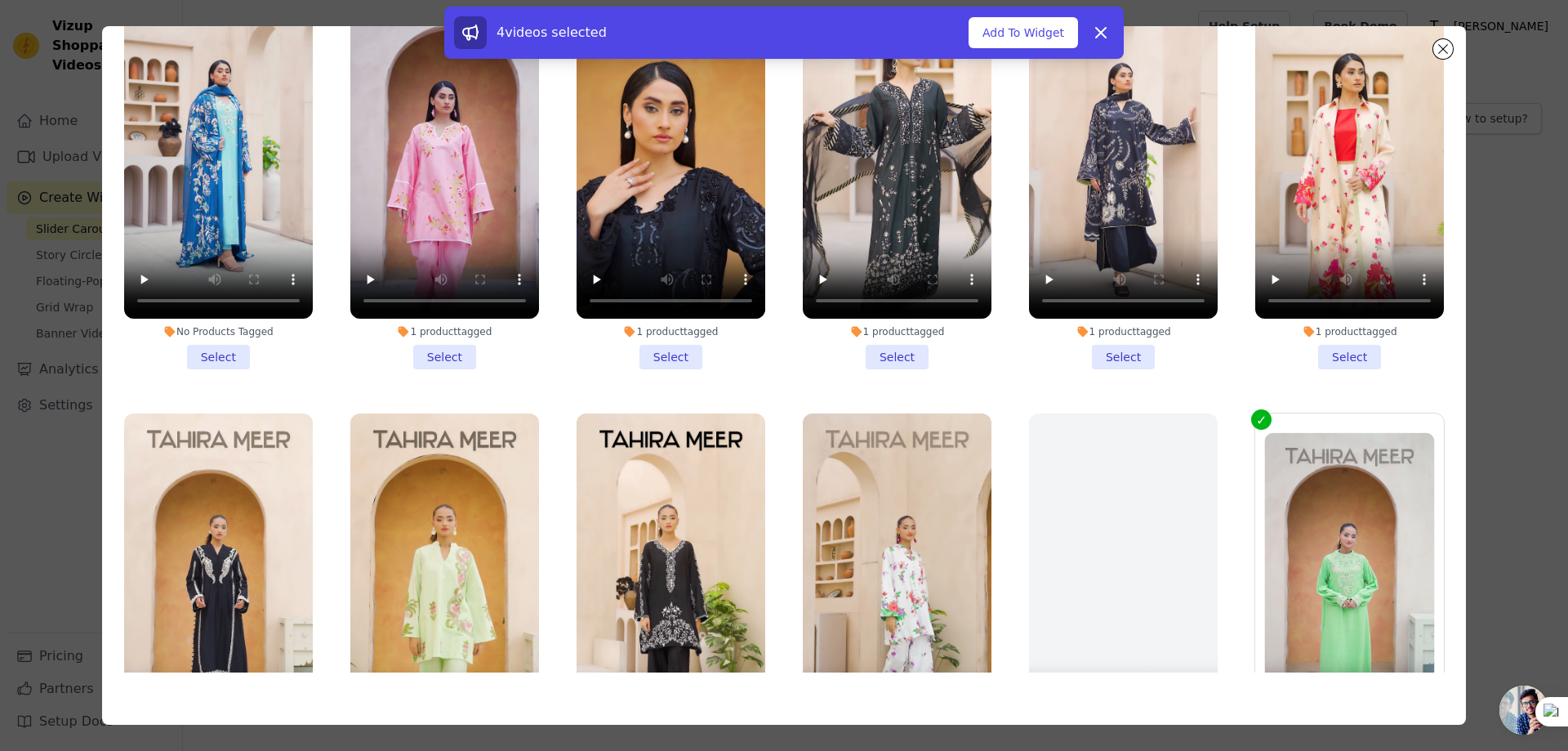
click at [209, 352] on li "No Products Tagged Select" at bounding box center [218, 176] width 189 height 387
click at [0, 0] on input "No Products Tagged Select" at bounding box center [0, 0] width 0 height 0
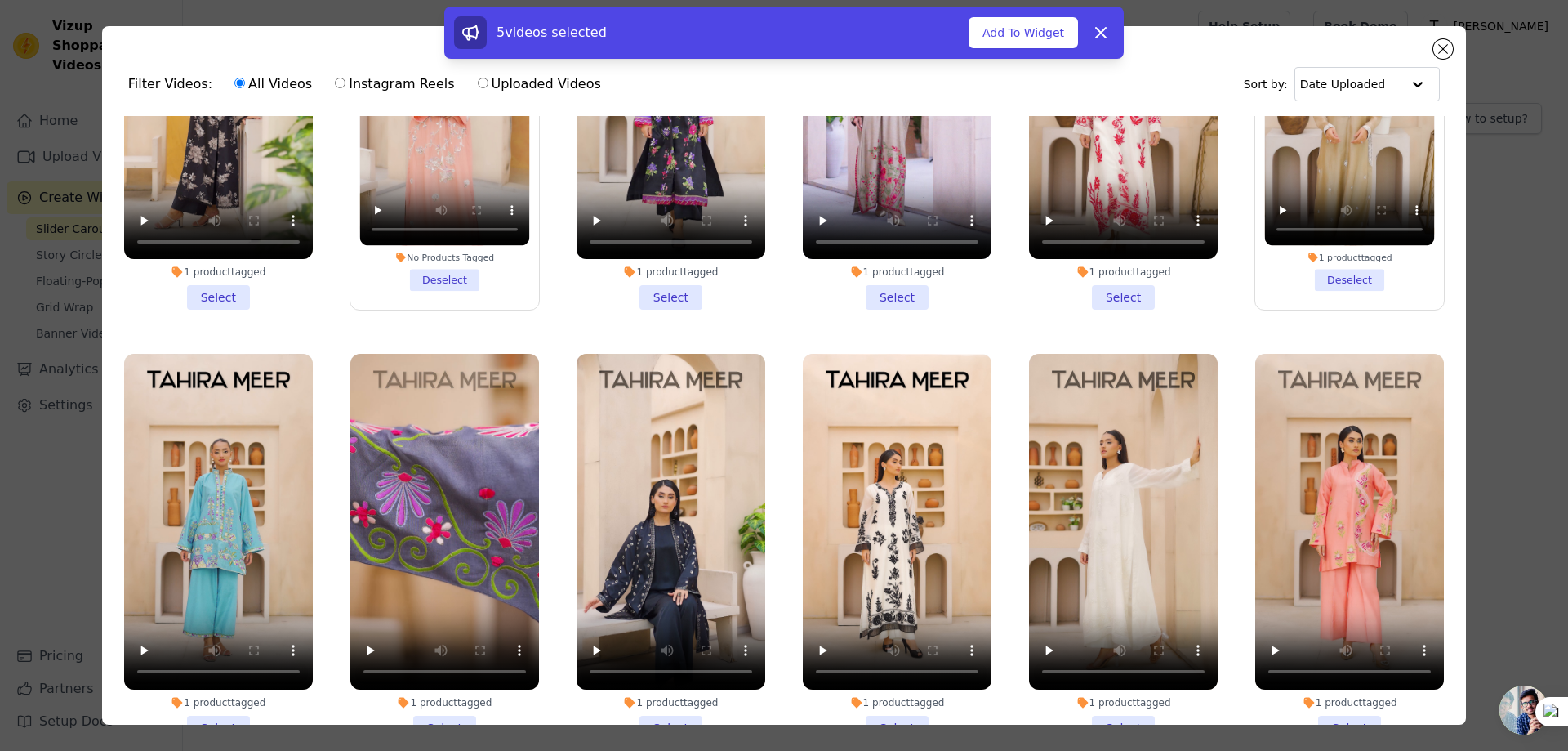
scroll to position [1307, 0]
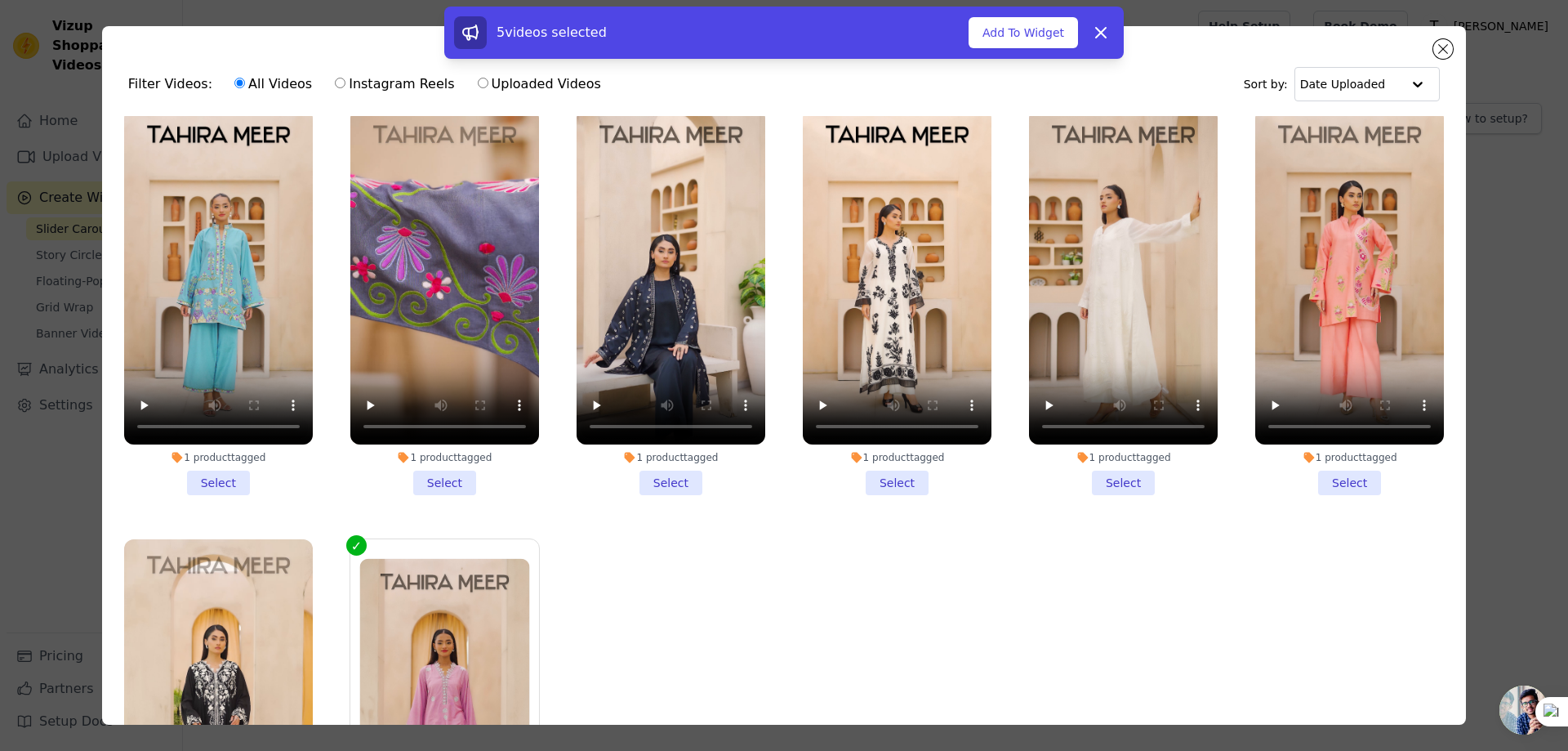
click at [1109, 449] on li "1 product tagged Select" at bounding box center [1122, 302] width 189 height 387
click at [0, 0] on input "1 product tagged Select" at bounding box center [0, 0] width 0 height 0
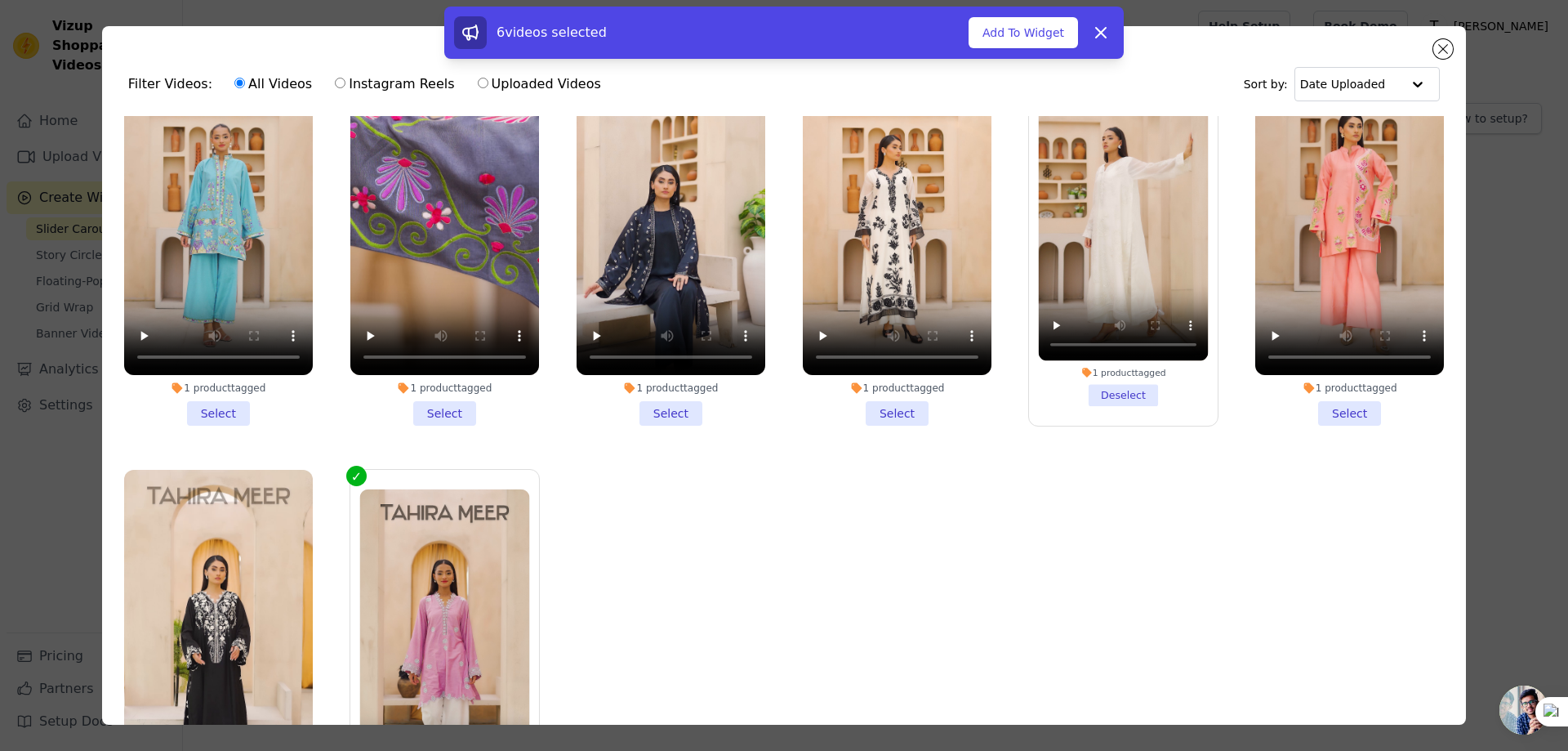
scroll to position [1432, 0]
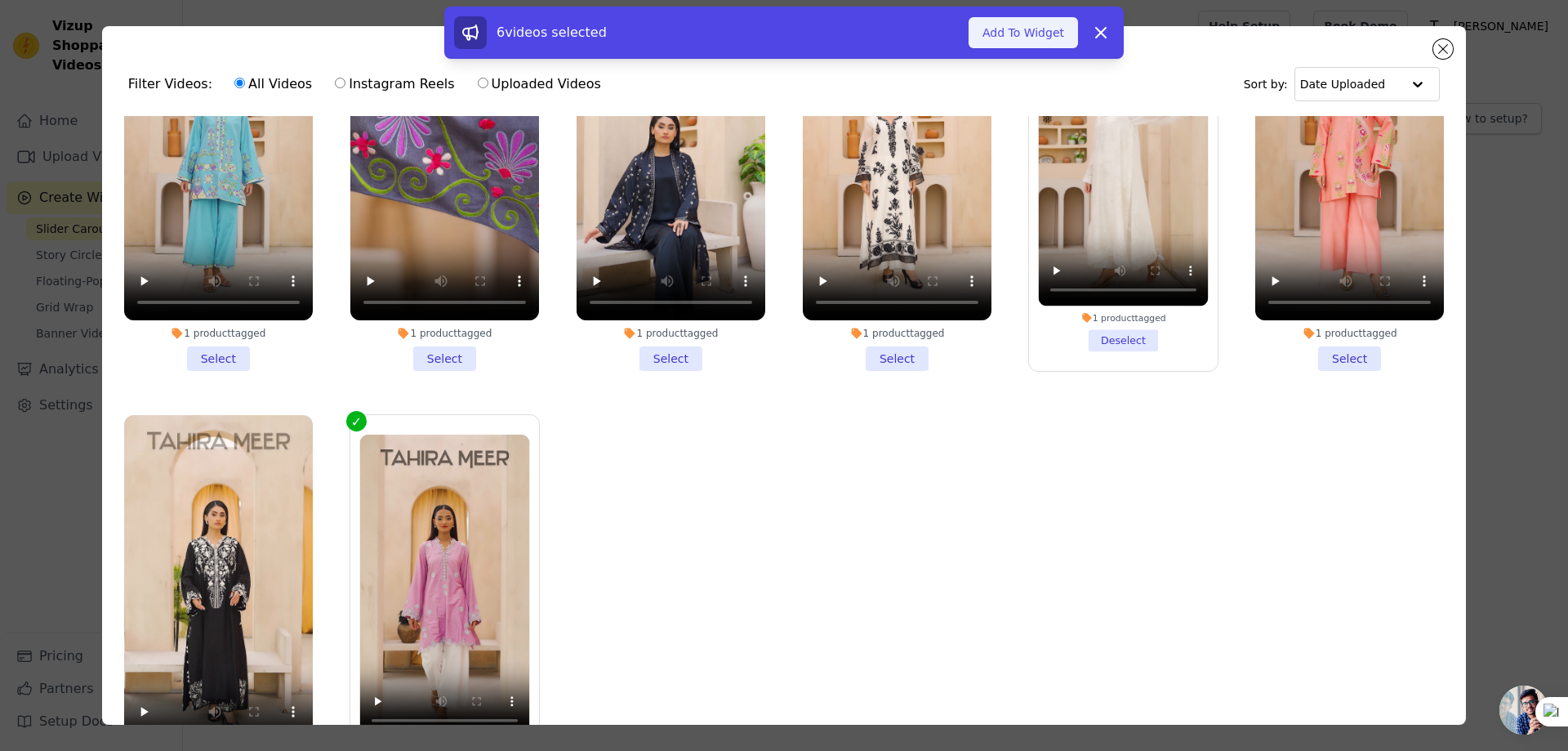
click at [1024, 35] on button "Add To Widget" at bounding box center [1023, 33] width 109 height 31
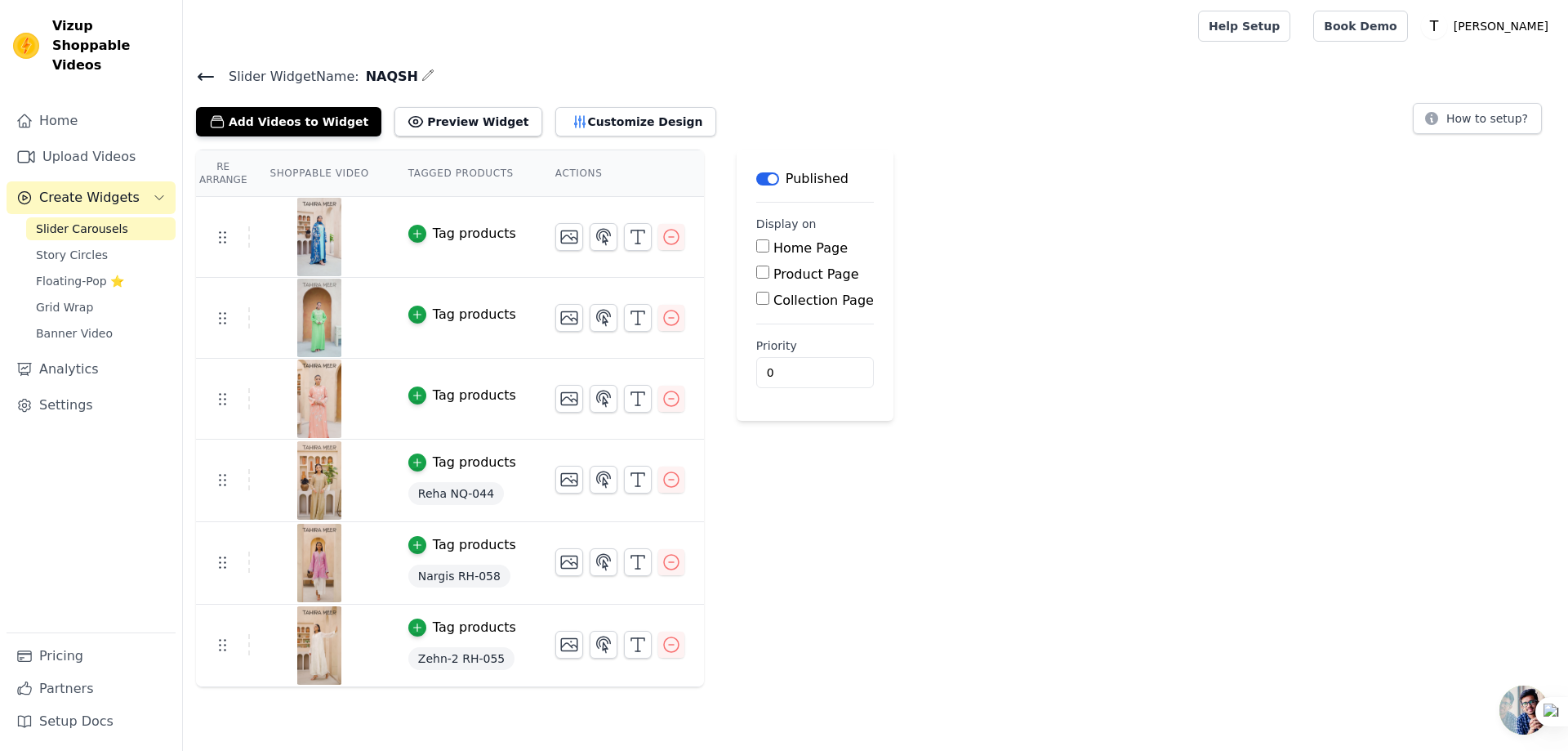
click at [435, 238] on div "Tag products" at bounding box center [474, 234] width 83 height 20
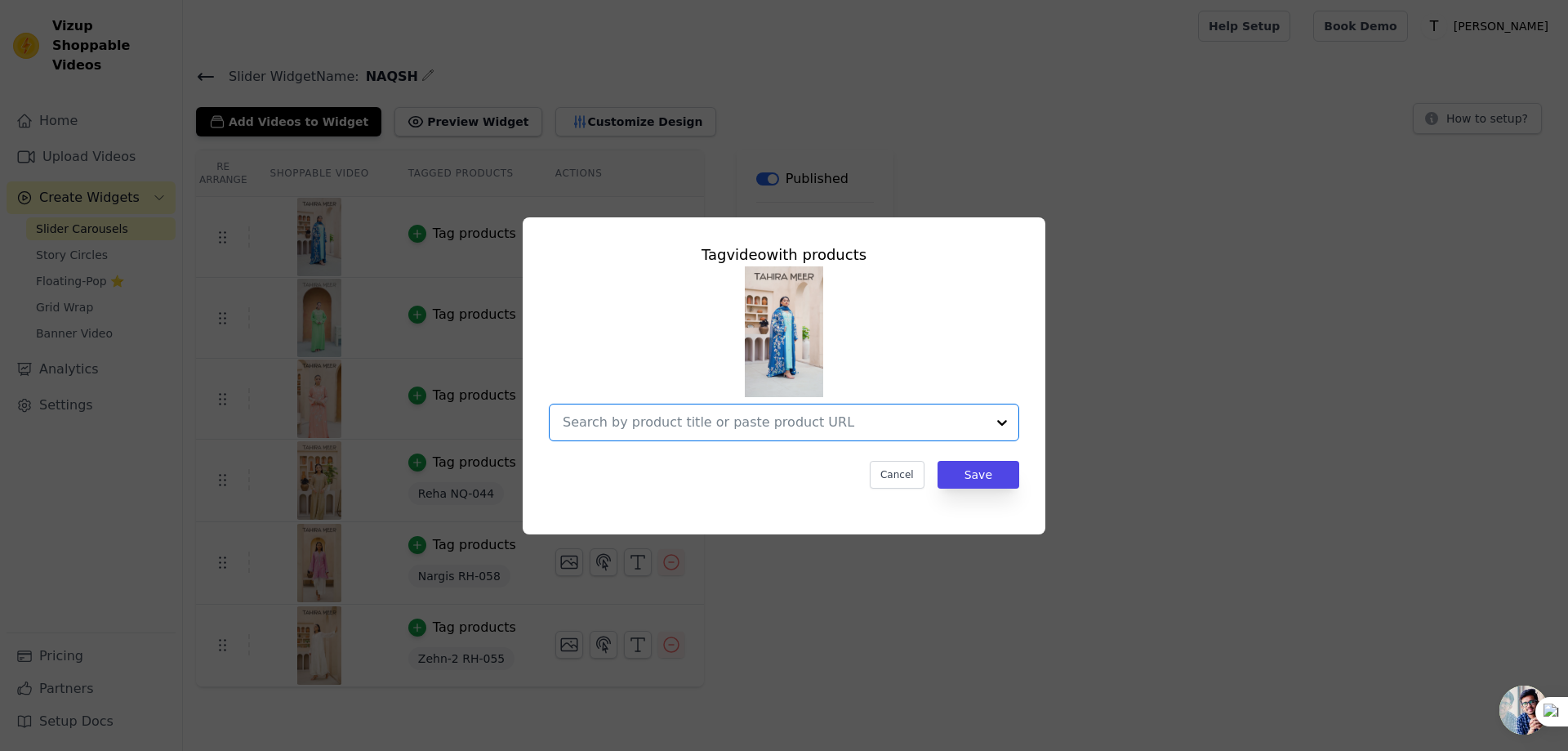
click at [631, 425] on input "text" at bounding box center [774, 422] width 423 height 20
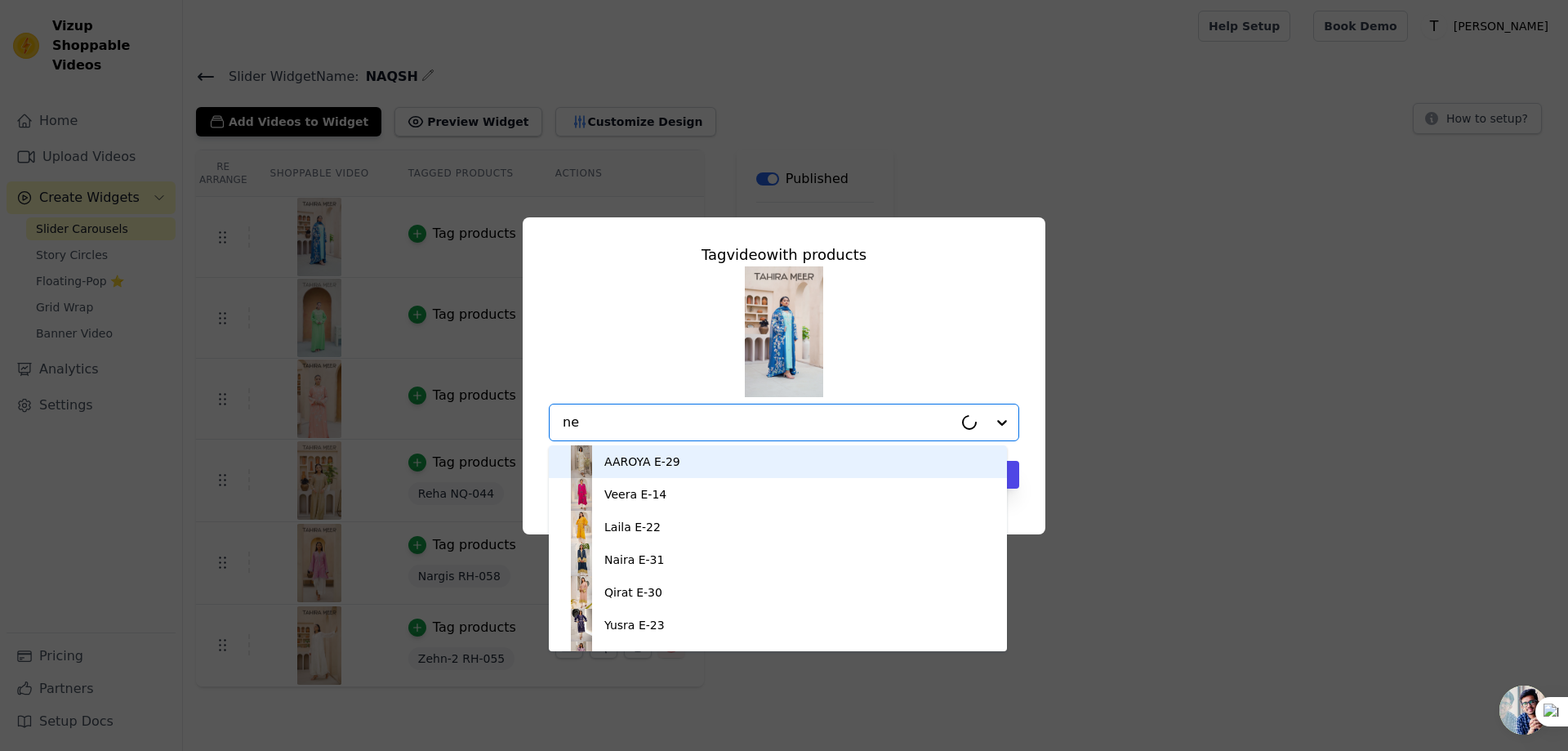
type input "nee"
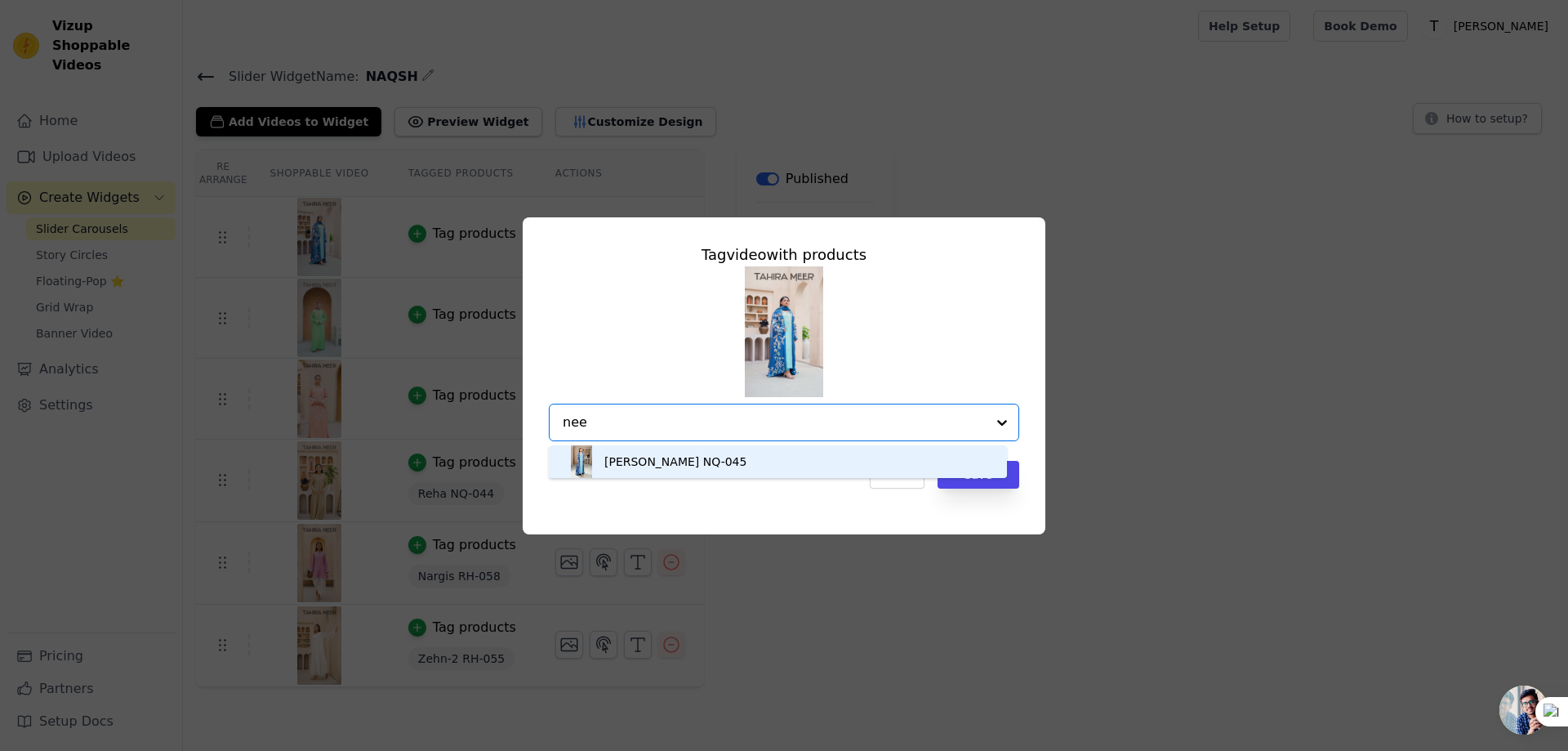
click at [678, 454] on div "Neelam NQ-045" at bounding box center [676, 462] width 142 height 17
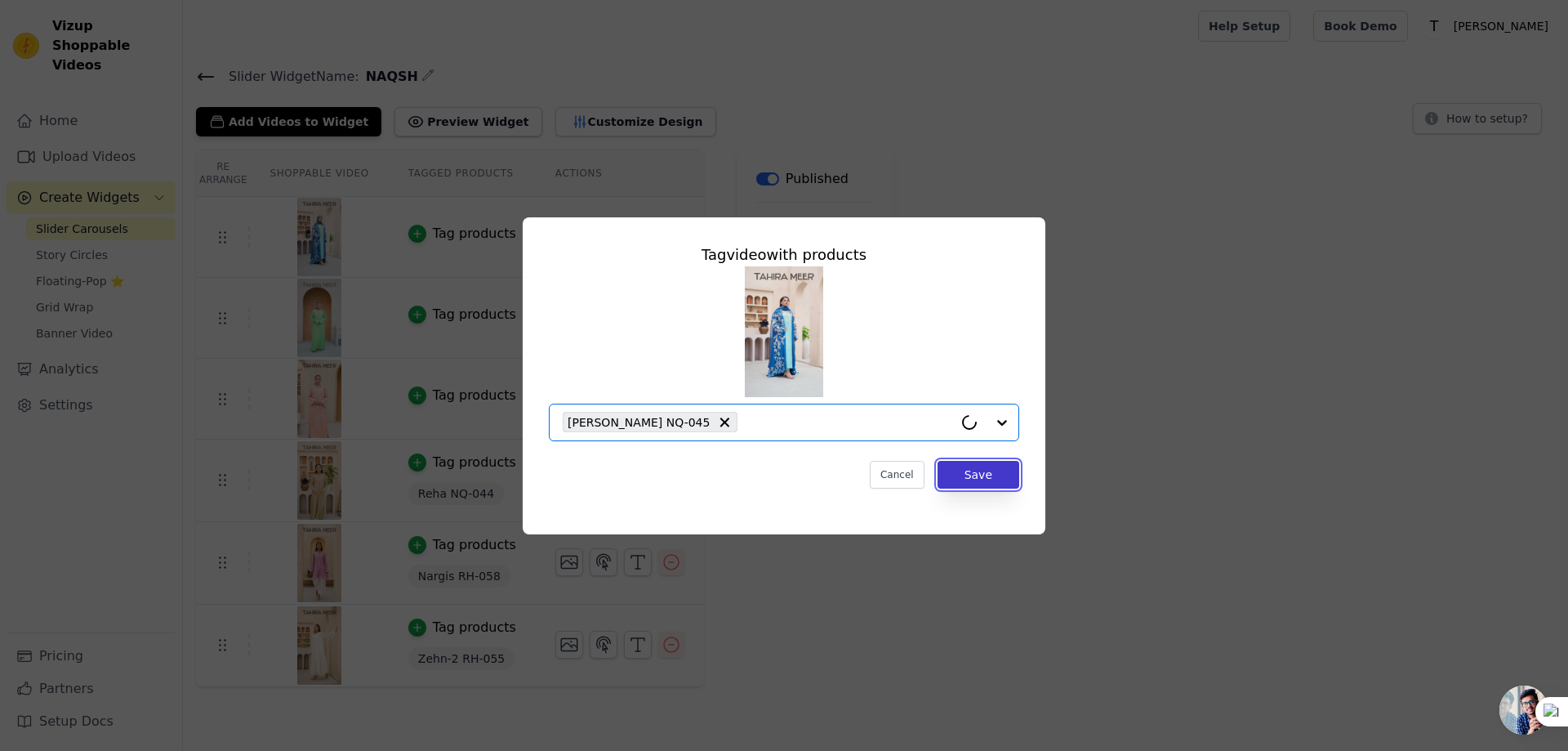
click at [1006, 486] on button "Save" at bounding box center [978, 475] width 82 height 28
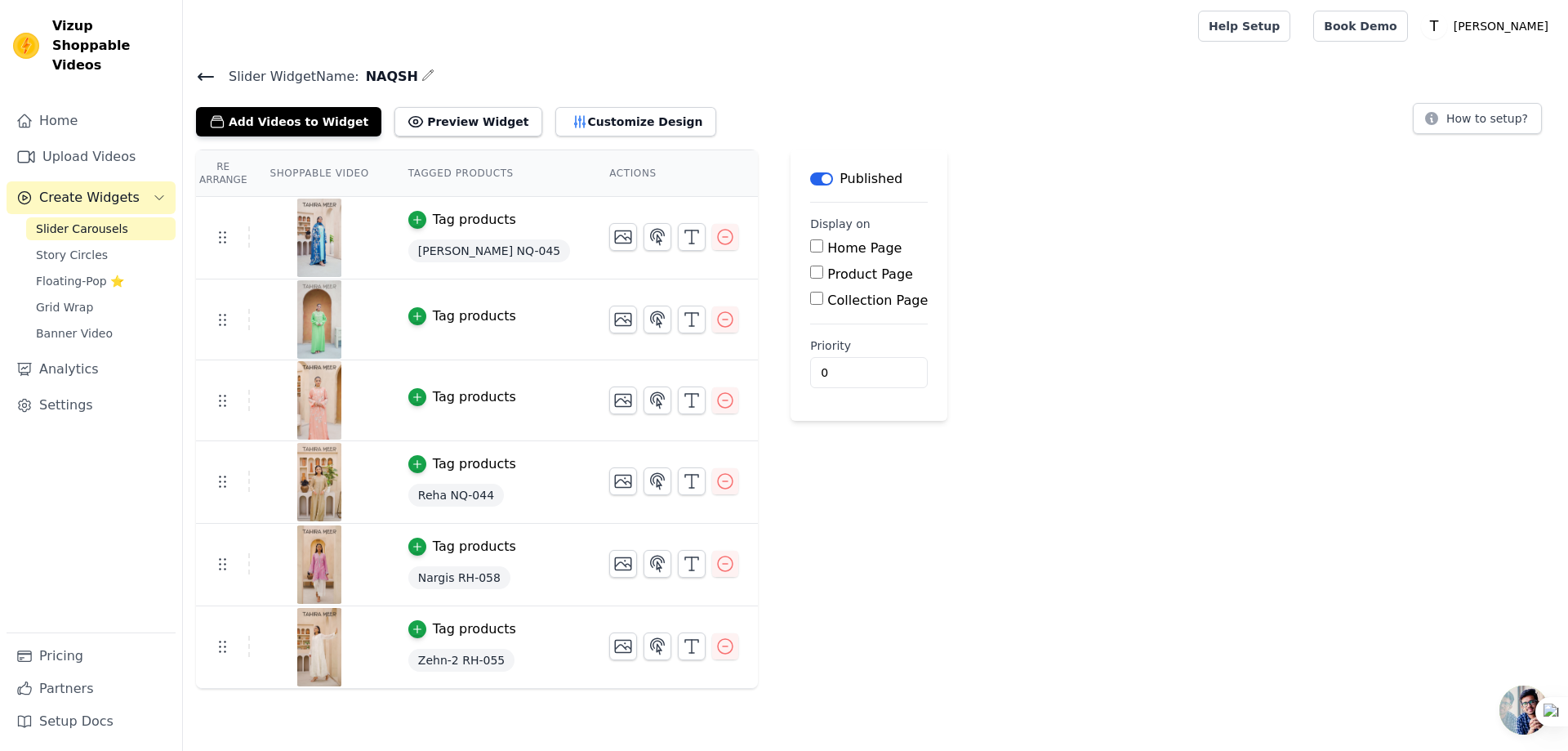
click at [441, 548] on div "Tag products" at bounding box center [474, 547] width 83 height 20
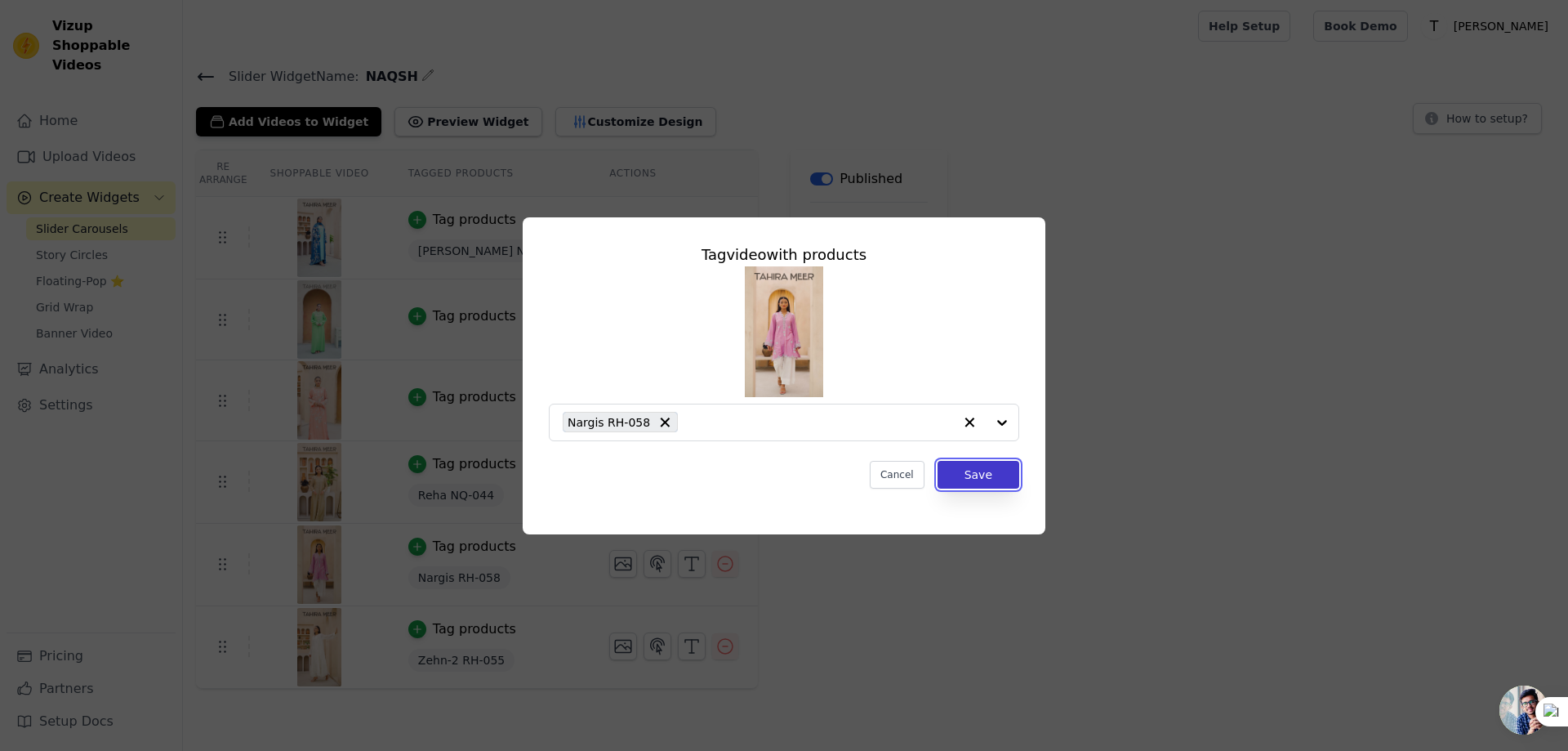
click at [996, 482] on button "Save" at bounding box center [978, 475] width 82 height 28
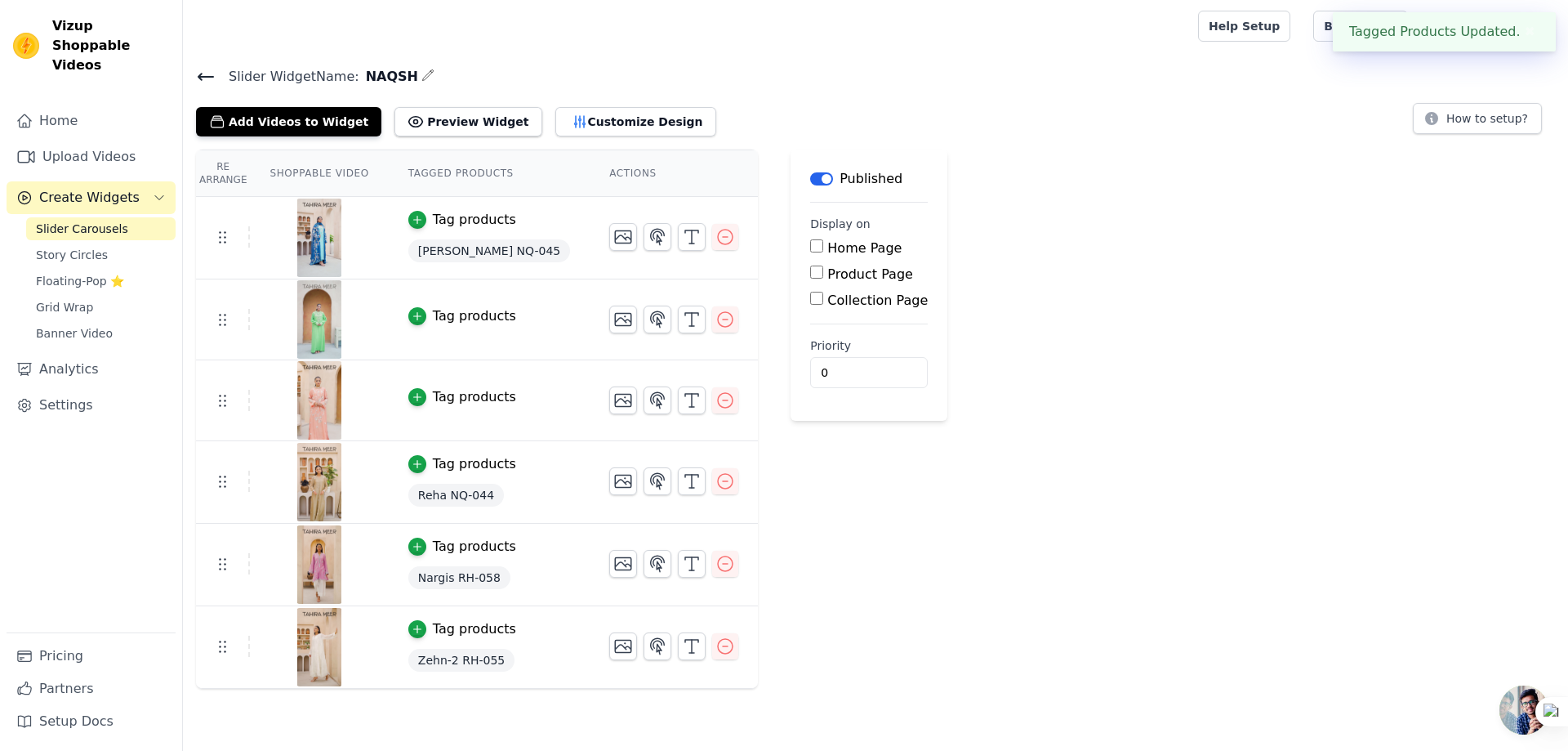
click at [459, 395] on div "Tag products" at bounding box center [474, 397] width 83 height 20
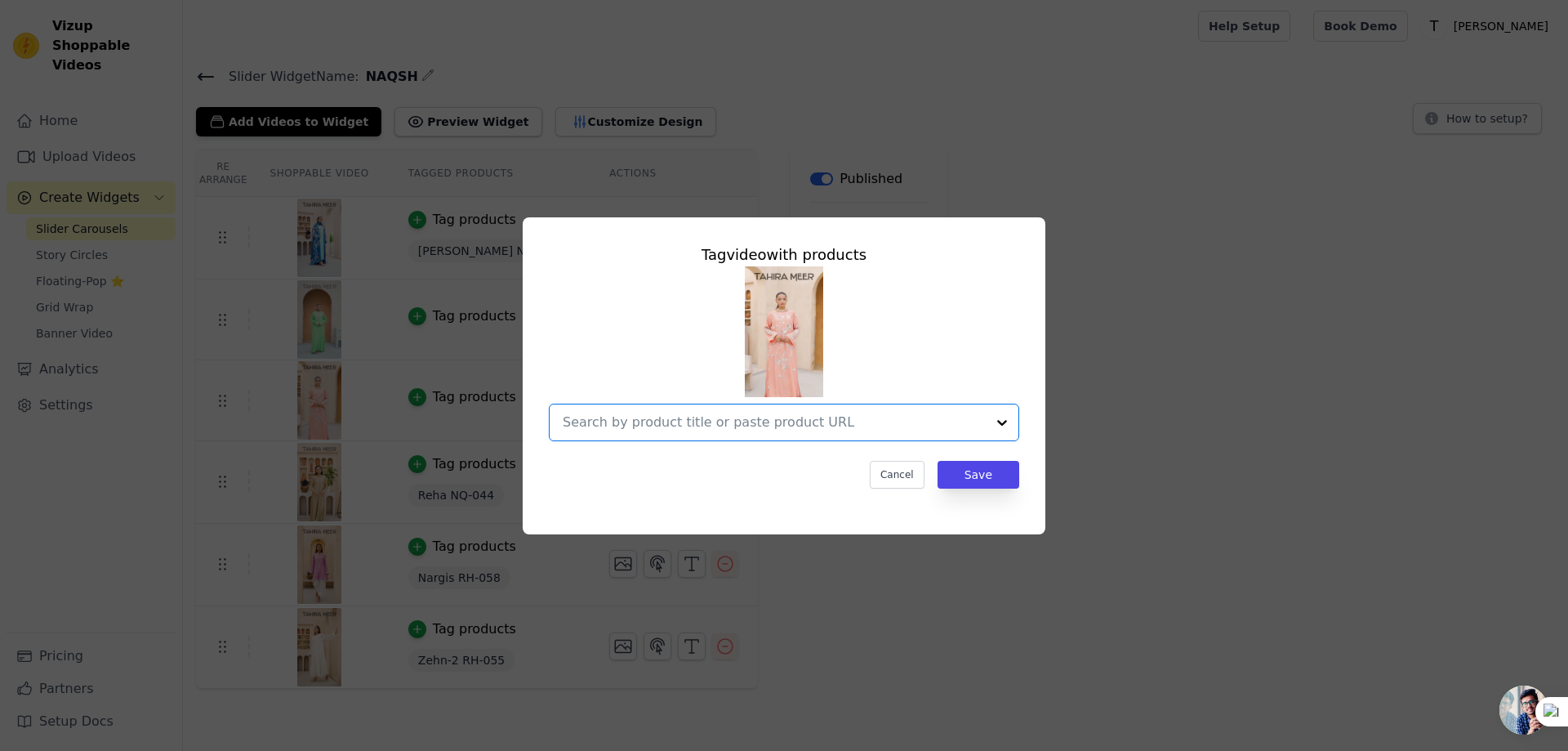
click at [721, 413] on input "text" at bounding box center [774, 422] width 423 height 20
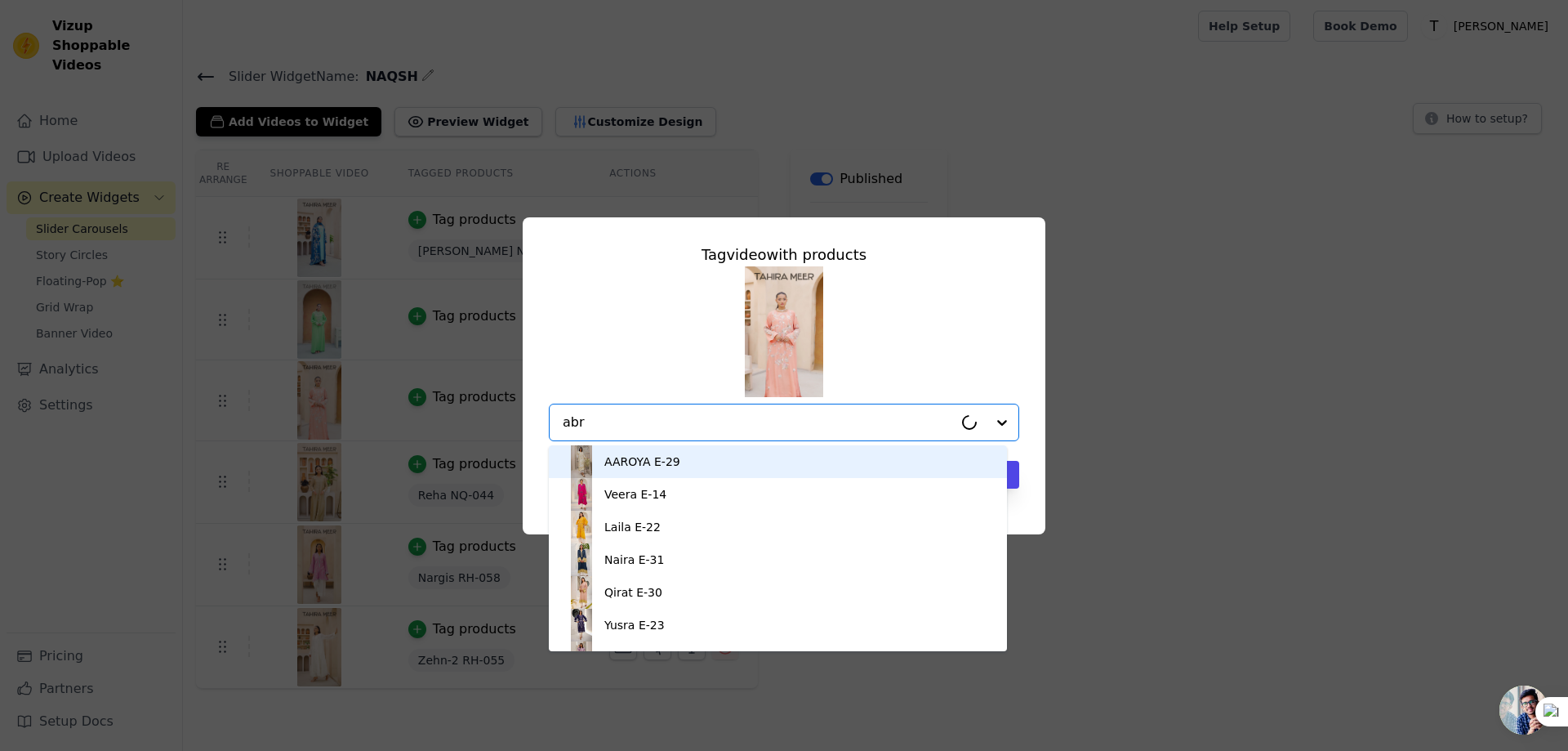
type input "abru"
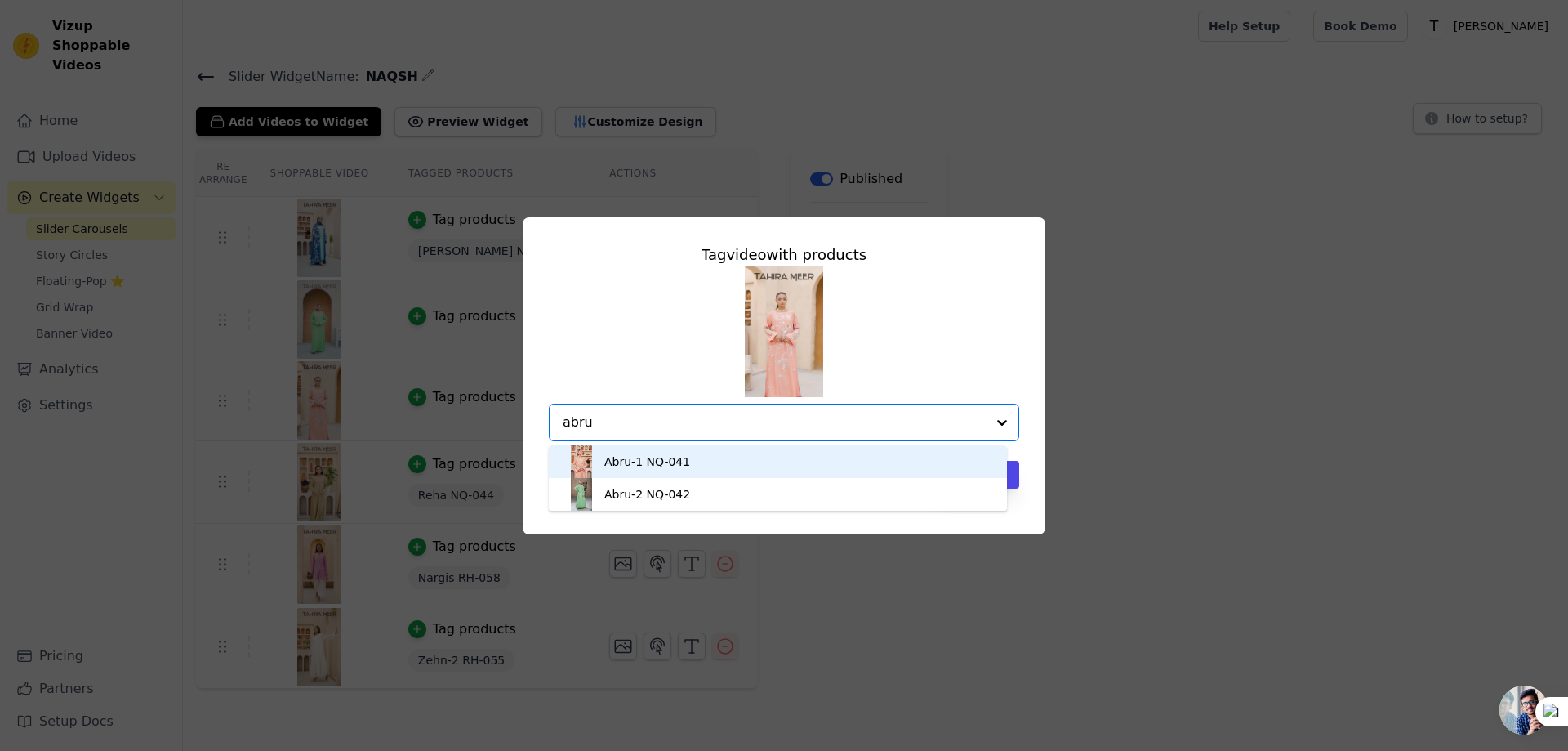
click at [683, 460] on div "Abru-1 NQ-041" at bounding box center [647, 462] width 86 height 17
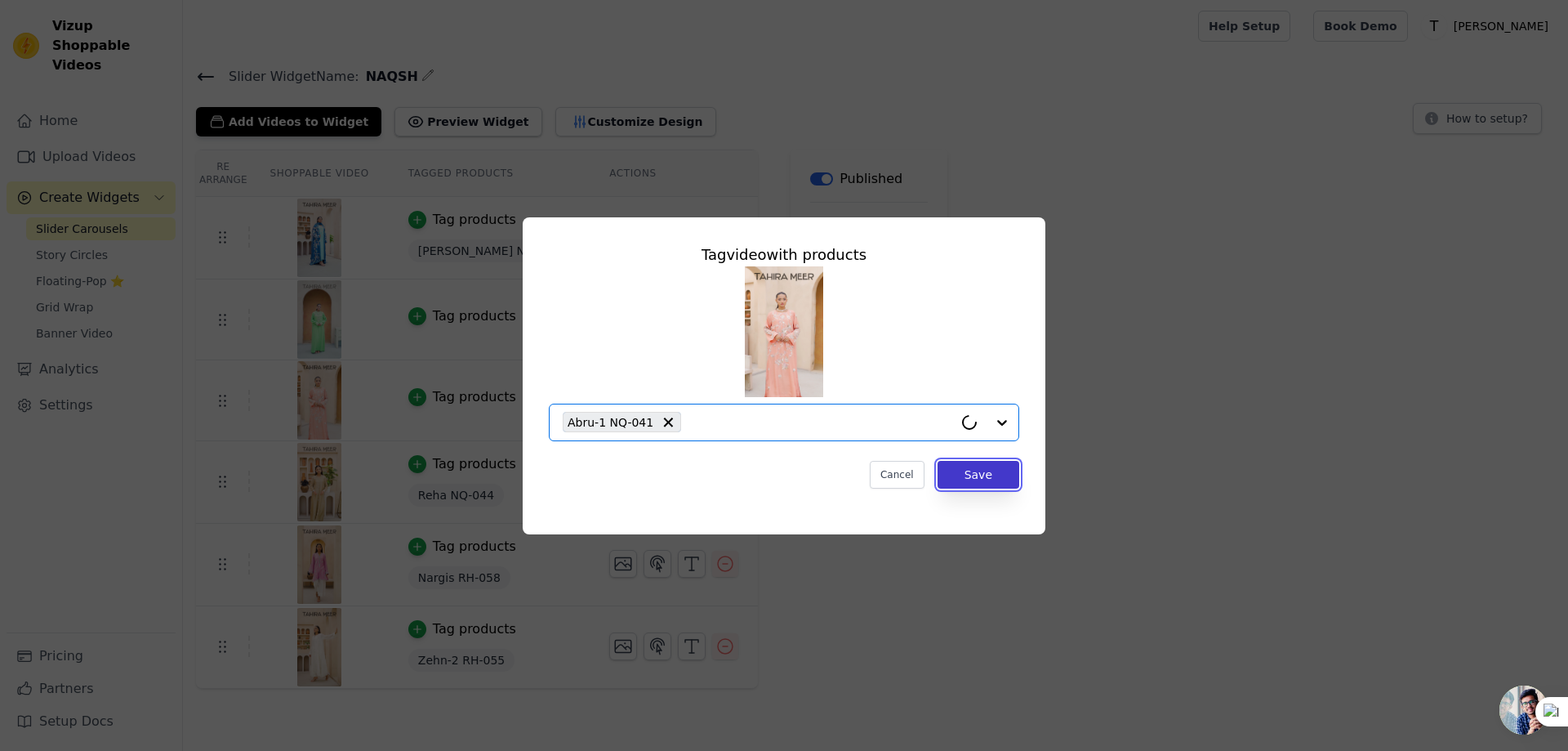
click at [1002, 469] on button "Save" at bounding box center [978, 475] width 82 height 28
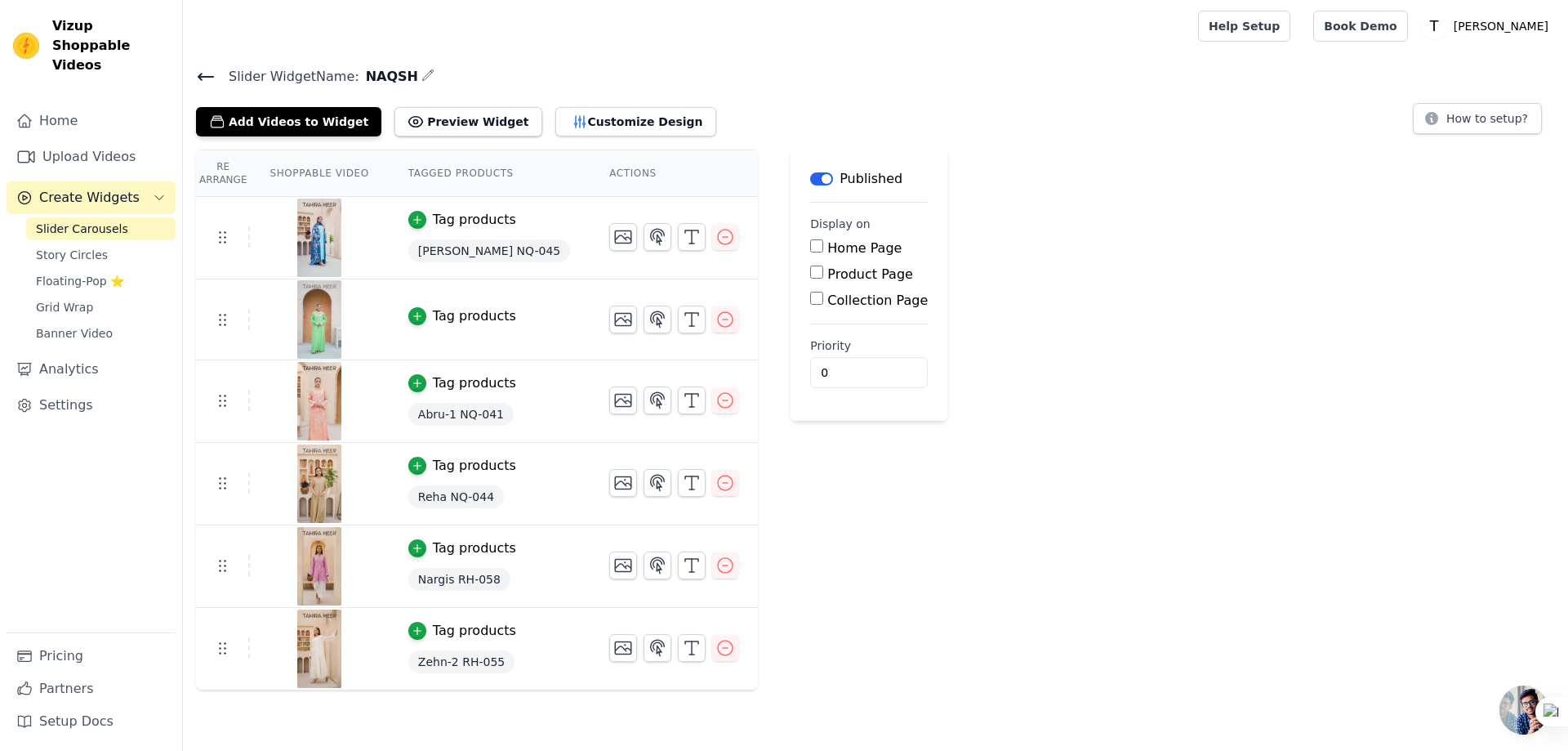
click at [441, 306] on div "Tag products" at bounding box center [474, 316] width 83 height 20
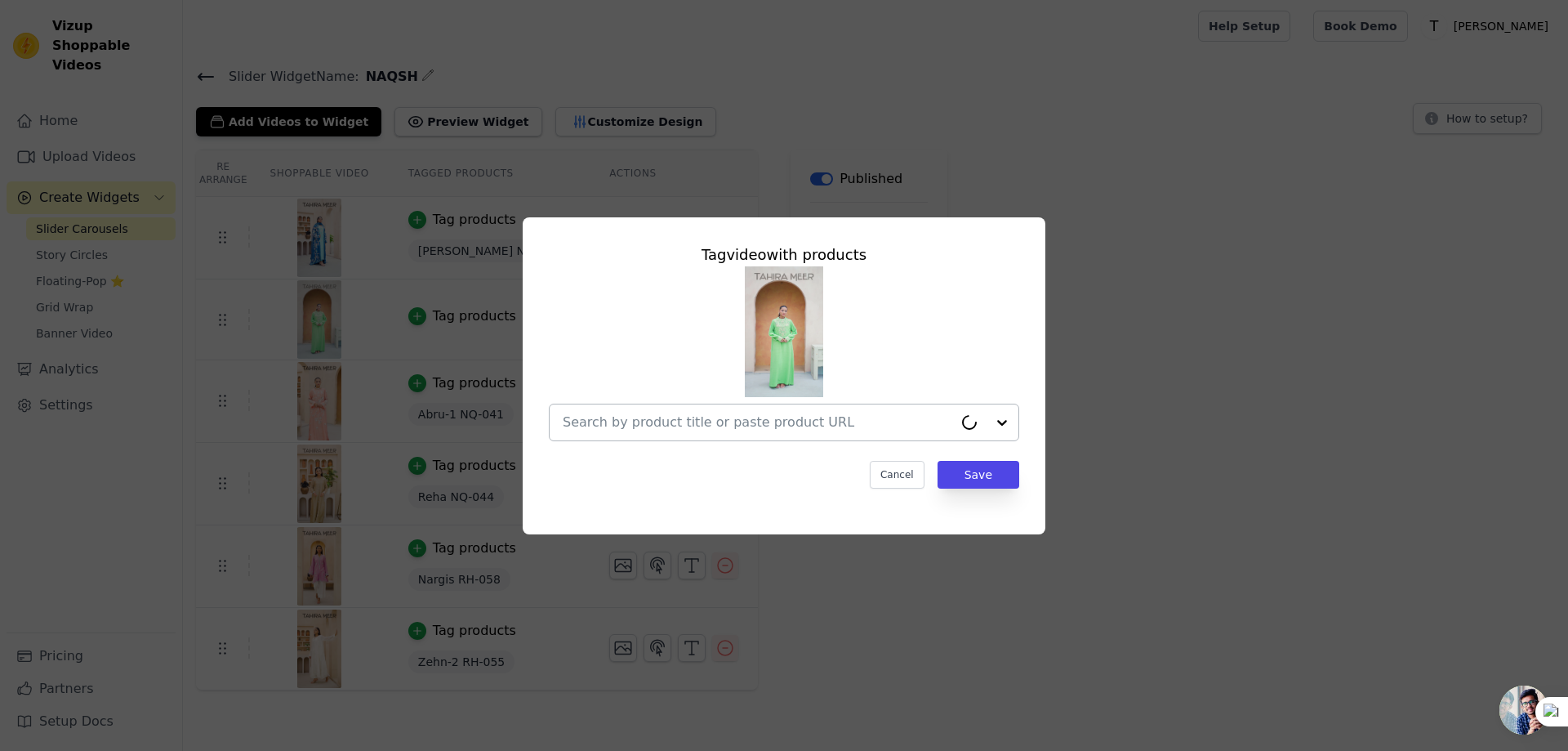
click at [647, 429] on input "text" at bounding box center [758, 422] width 390 height 20
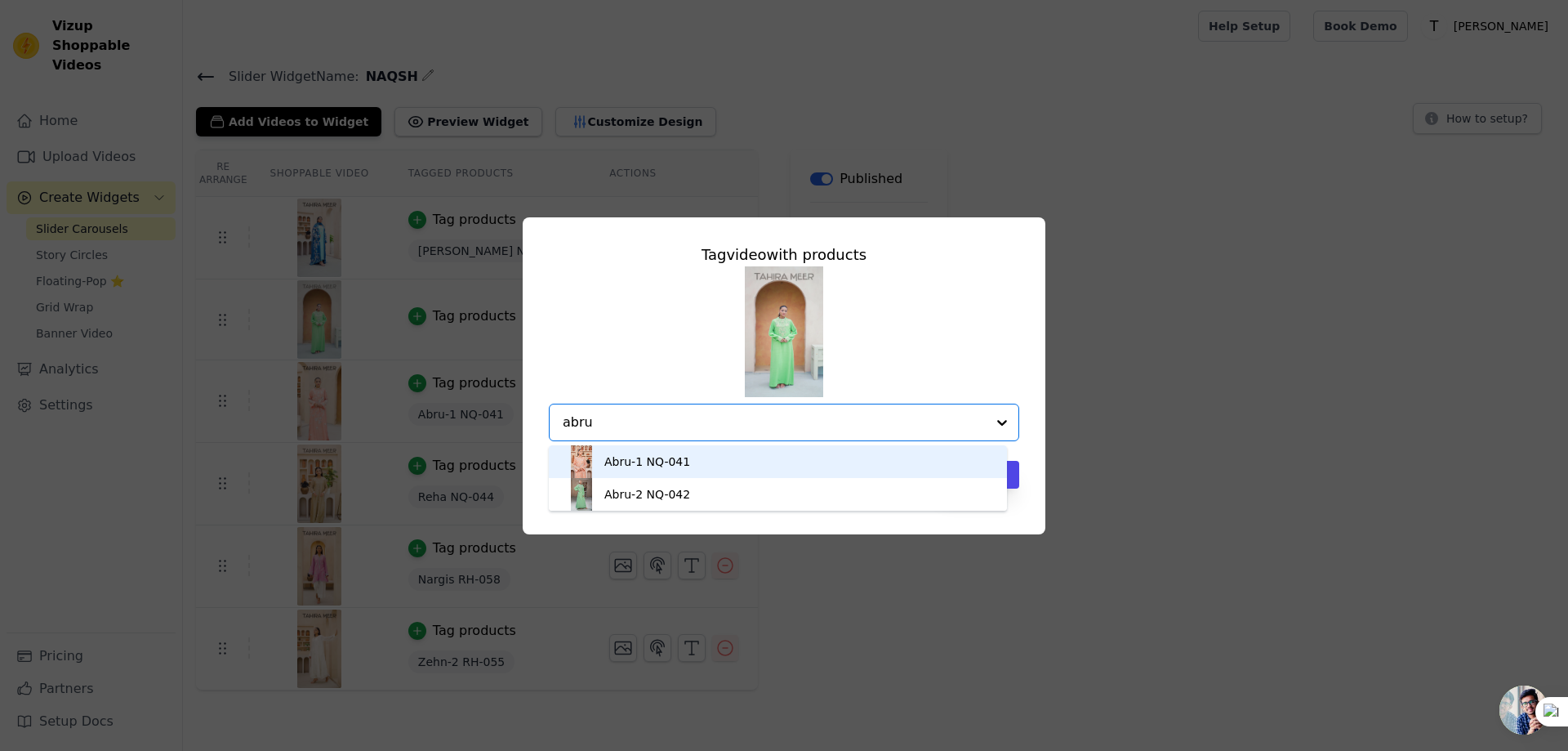
type input "abru"
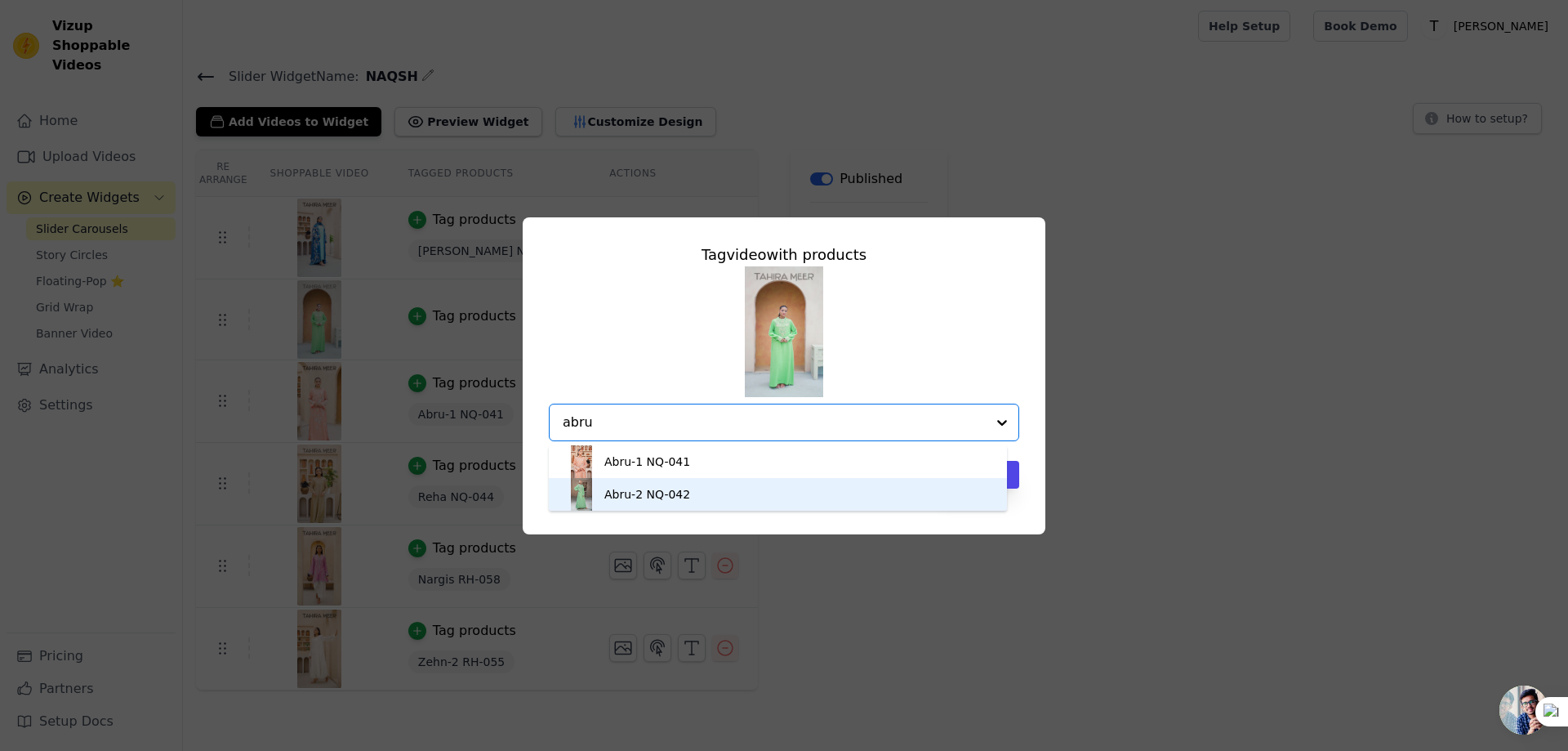
click at [650, 486] on div "Abru-2 NQ-042" at bounding box center [647, 494] width 86 height 17
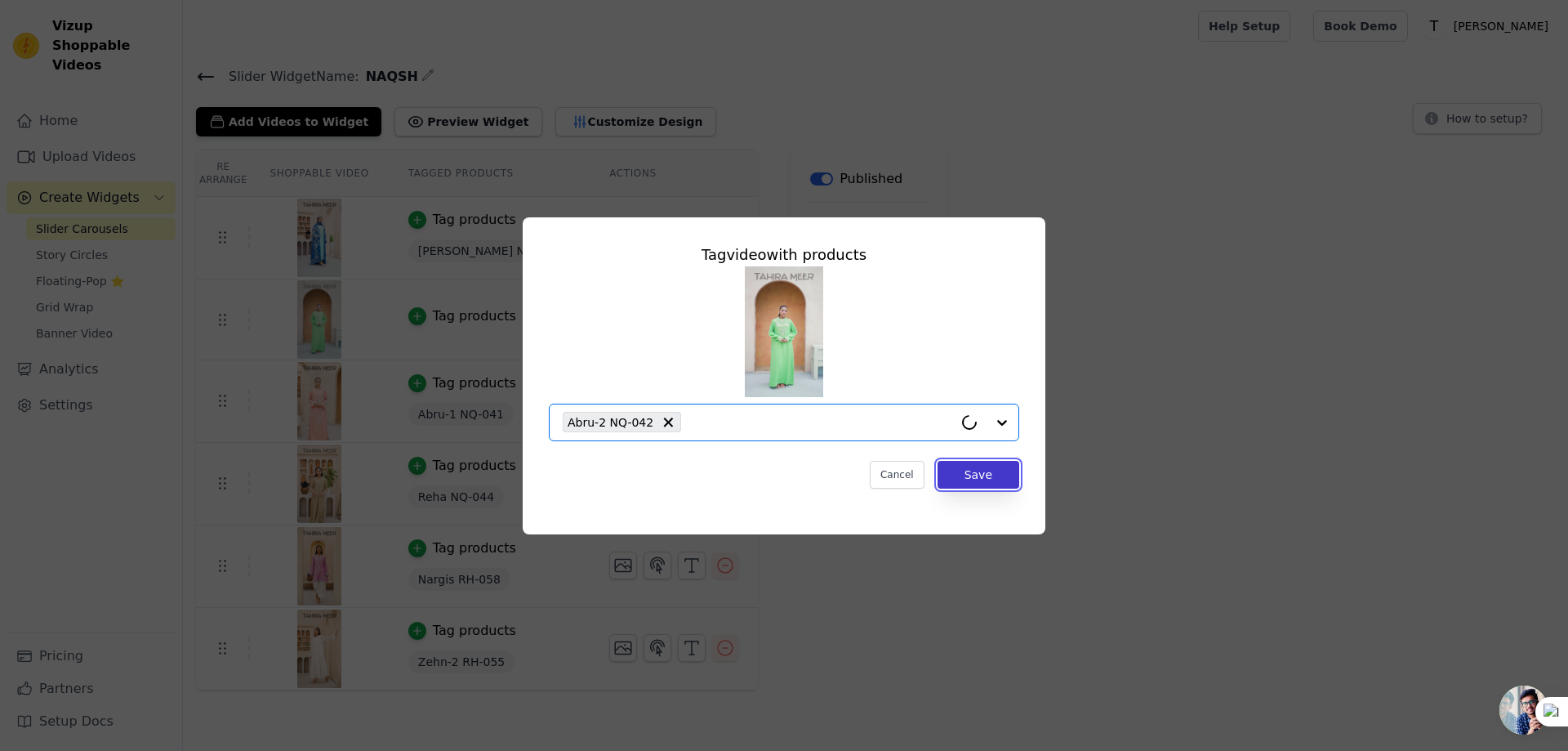
click at [1002, 474] on button "Save" at bounding box center [978, 475] width 82 height 28
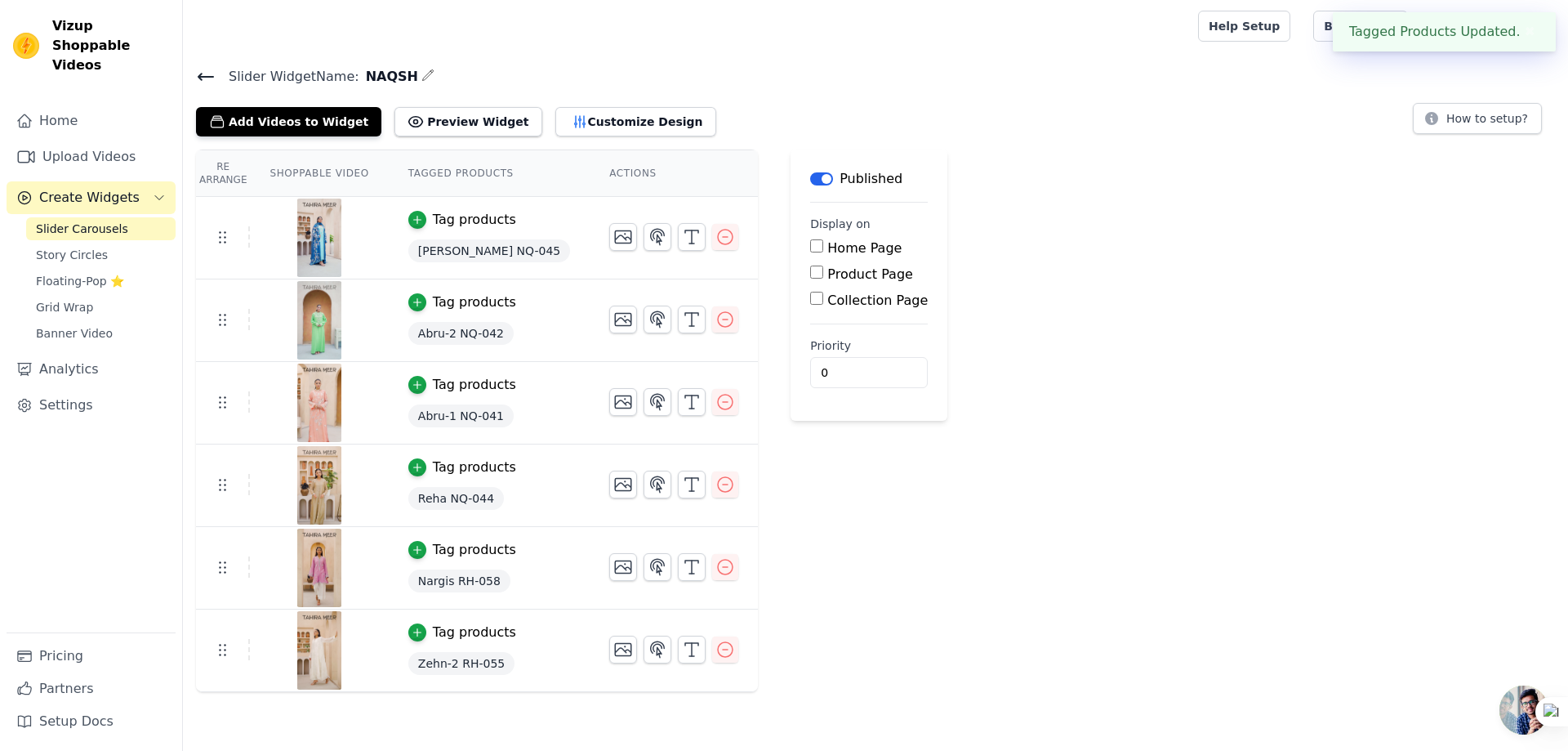
click at [827, 303] on label "Collection Page" at bounding box center [877, 300] width 101 height 16
click at [810, 303] on input "Collection Page" at bounding box center [816, 298] width 13 height 13
checkbox input "true"
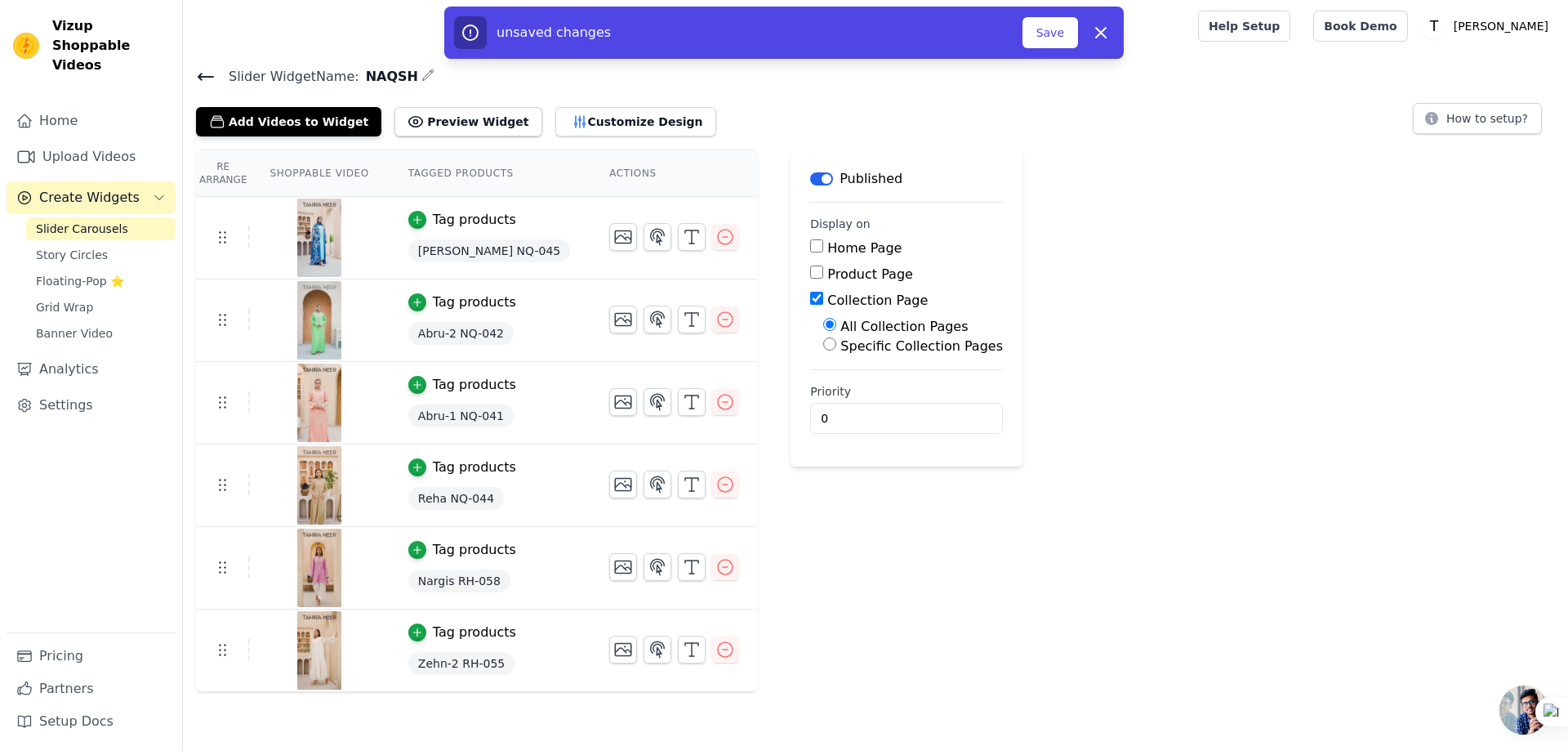
click at [840, 351] on label "Specific Collection Pages" at bounding box center [921, 346] width 162 height 16
click at [824, 350] on input "Specific Collection Pages" at bounding box center [829, 343] width 13 height 13
radio input "true"
click at [823, 381] on button "Select Collection Pages" at bounding box center [900, 383] width 155 height 28
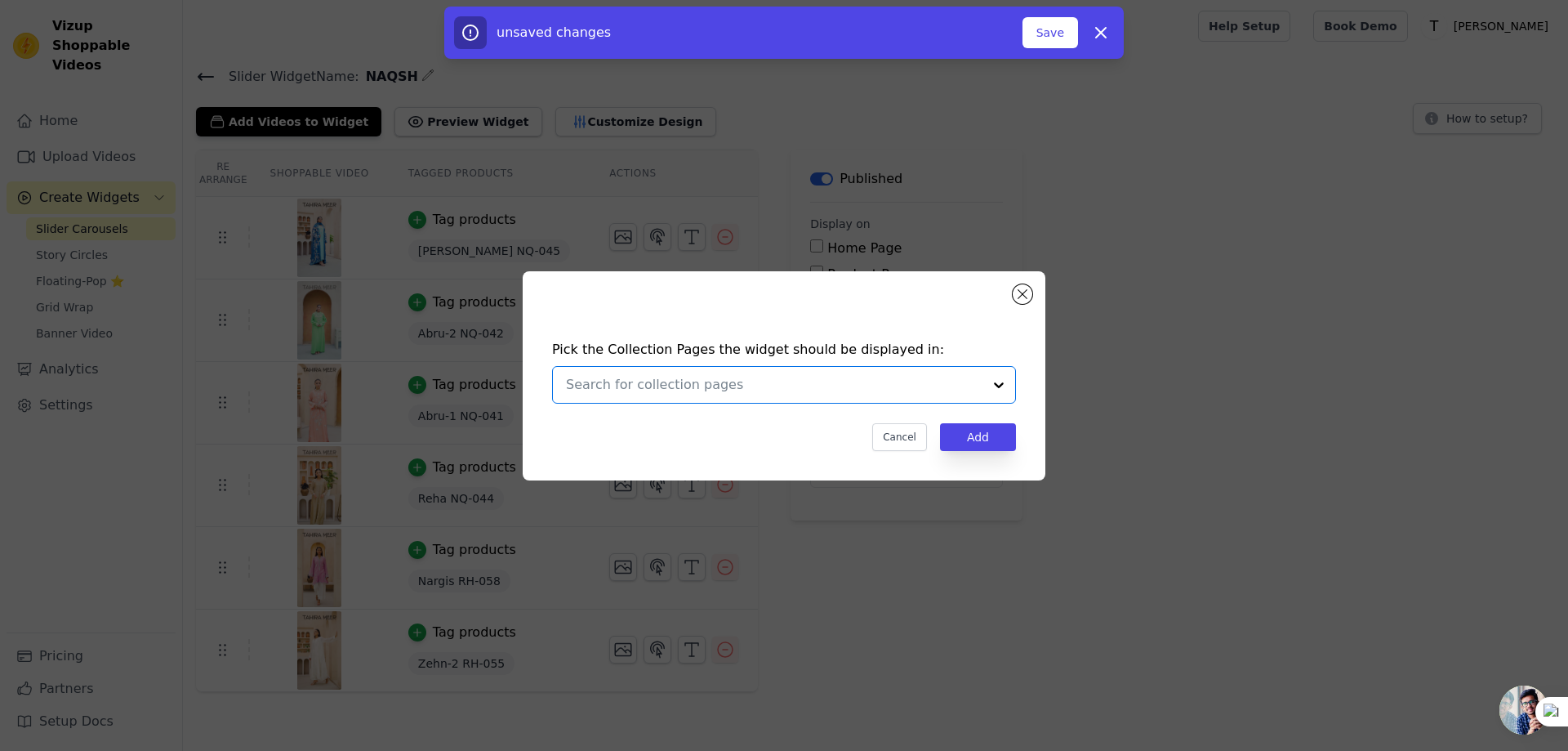
click at [689, 376] on input "text" at bounding box center [773, 384] width 416 height 20
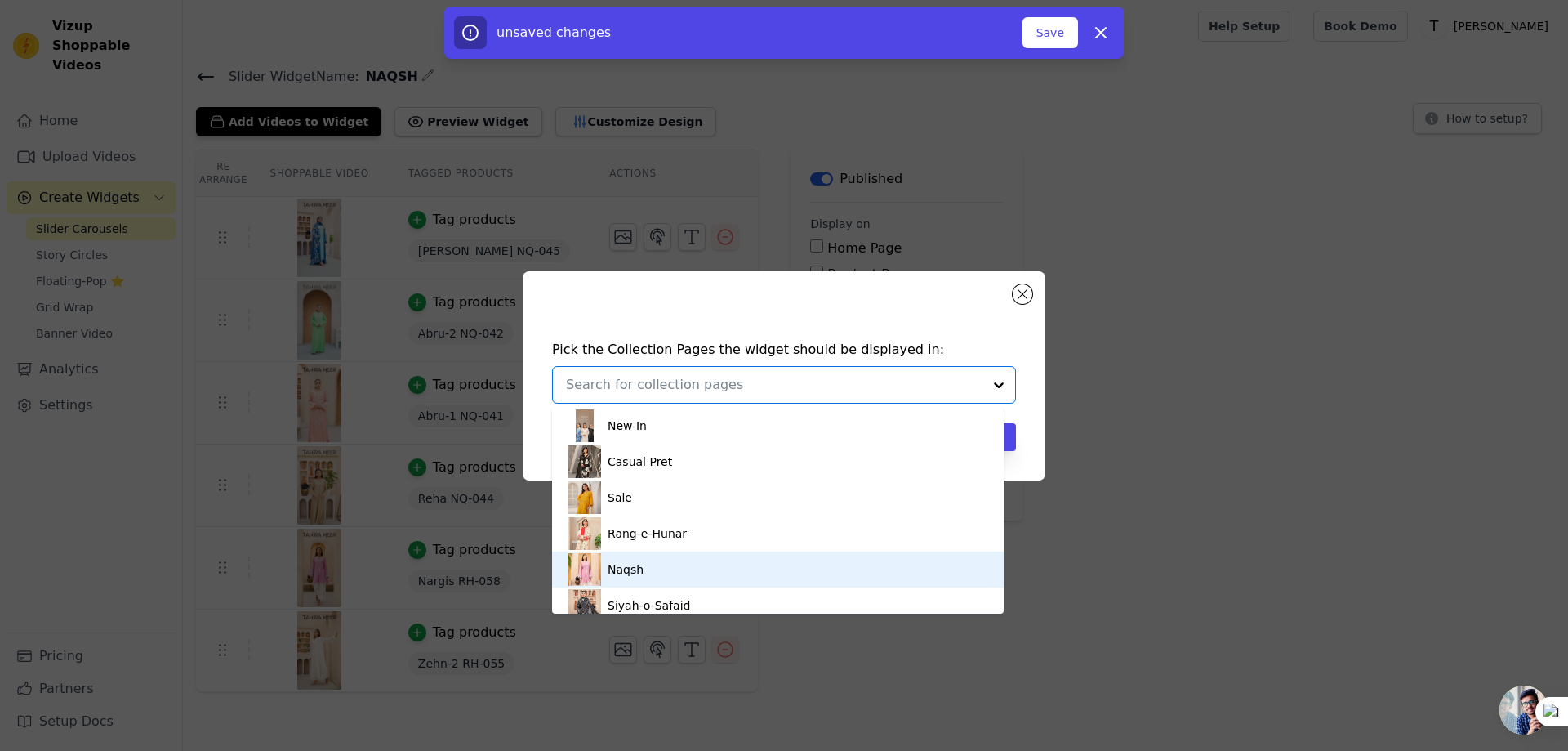
click at [623, 568] on div "Naqsh" at bounding box center [625, 568] width 36 height 36
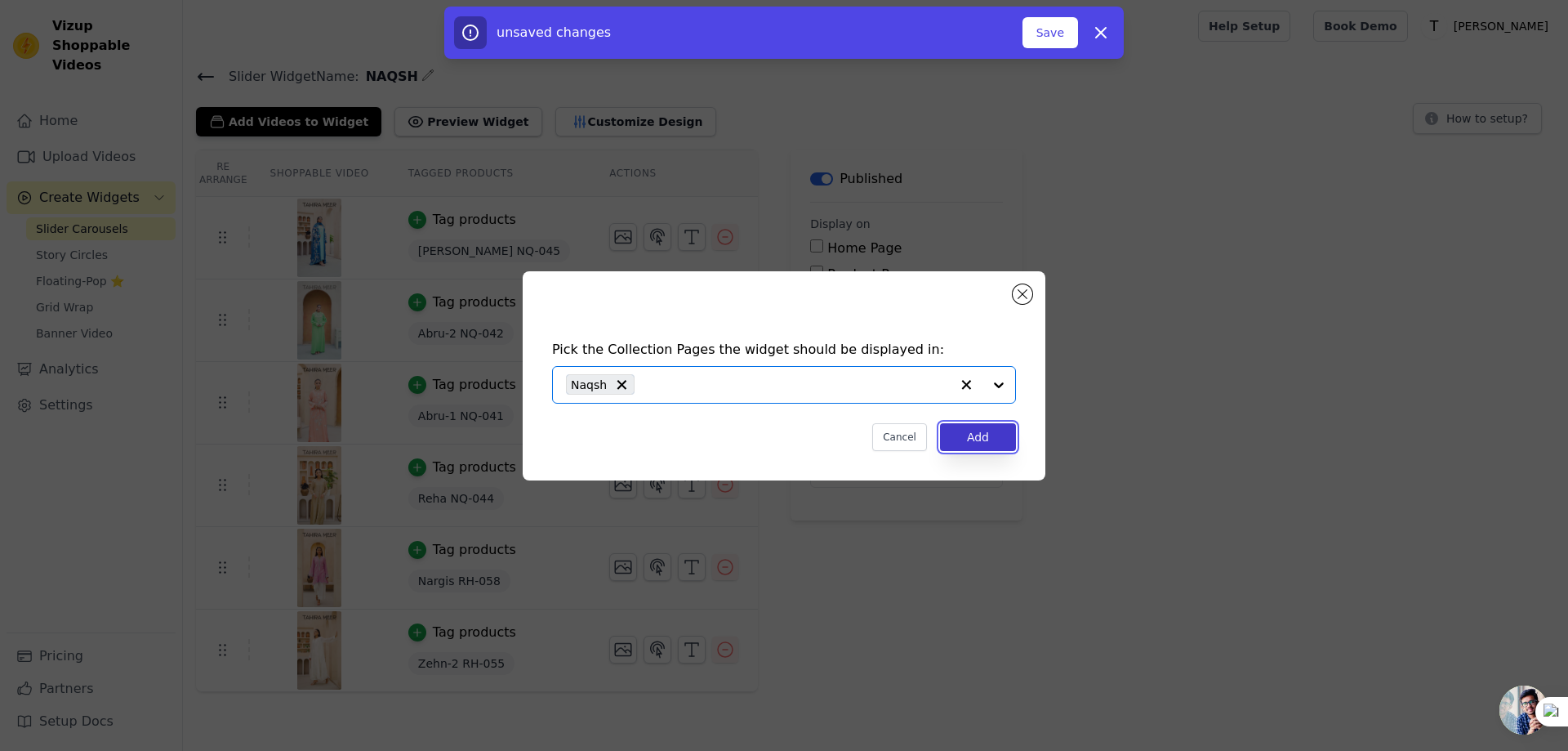
click at [971, 436] on button "Add" at bounding box center [977, 437] width 76 height 28
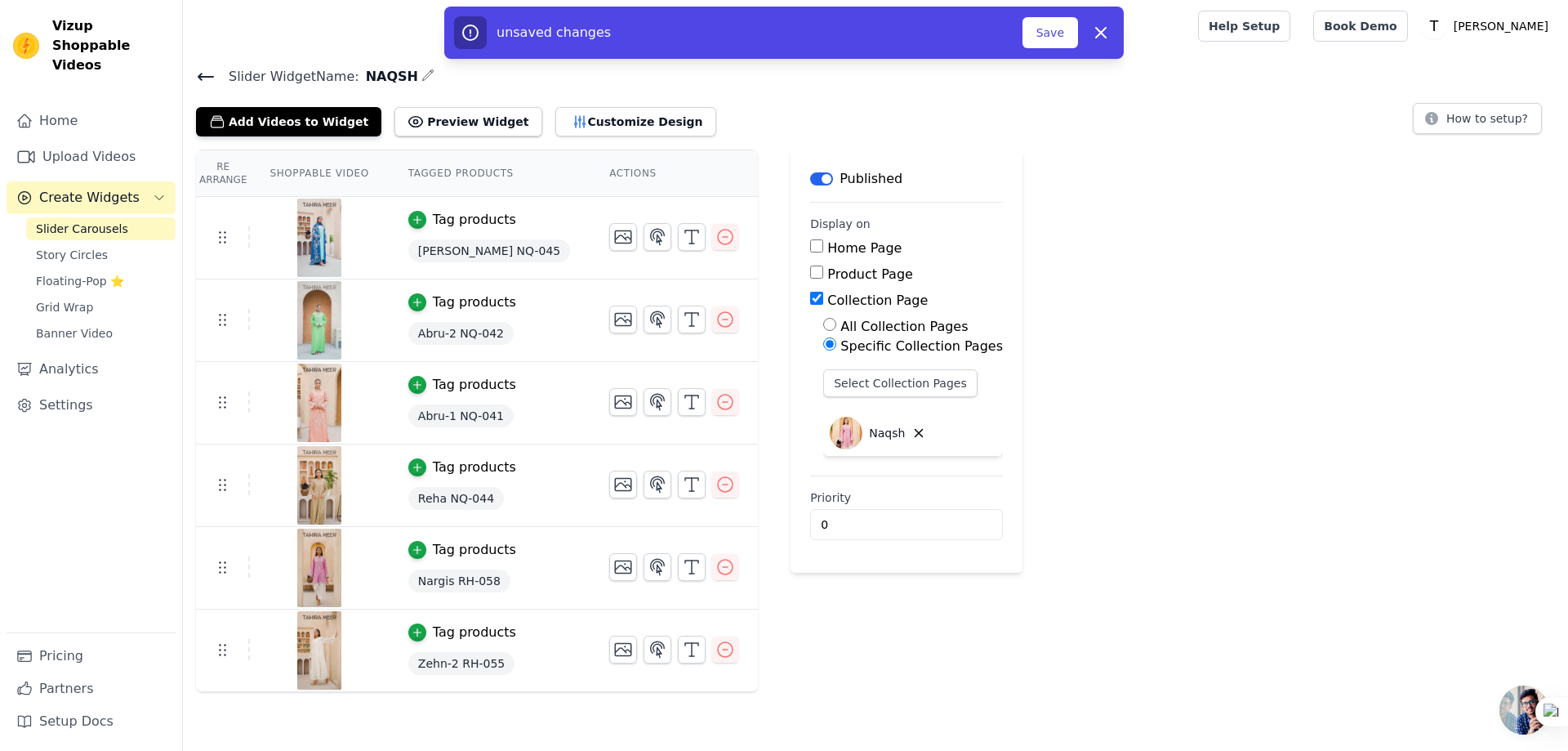
click at [207, 75] on icon at bounding box center [206, 76] width 20 height 20
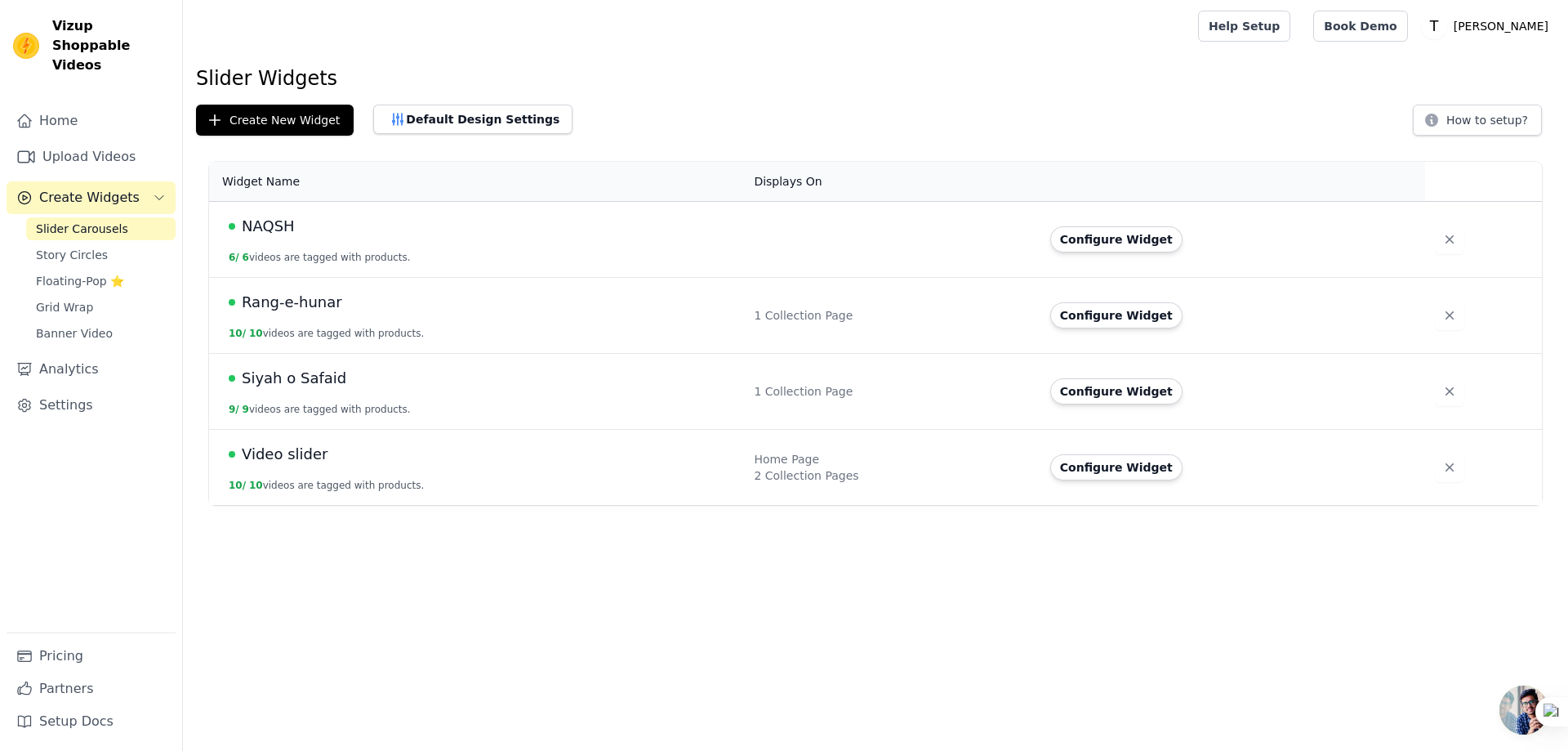
click at [282, 230] on span "NAQSH" at bounding box center [268, 226] width 53 height 23
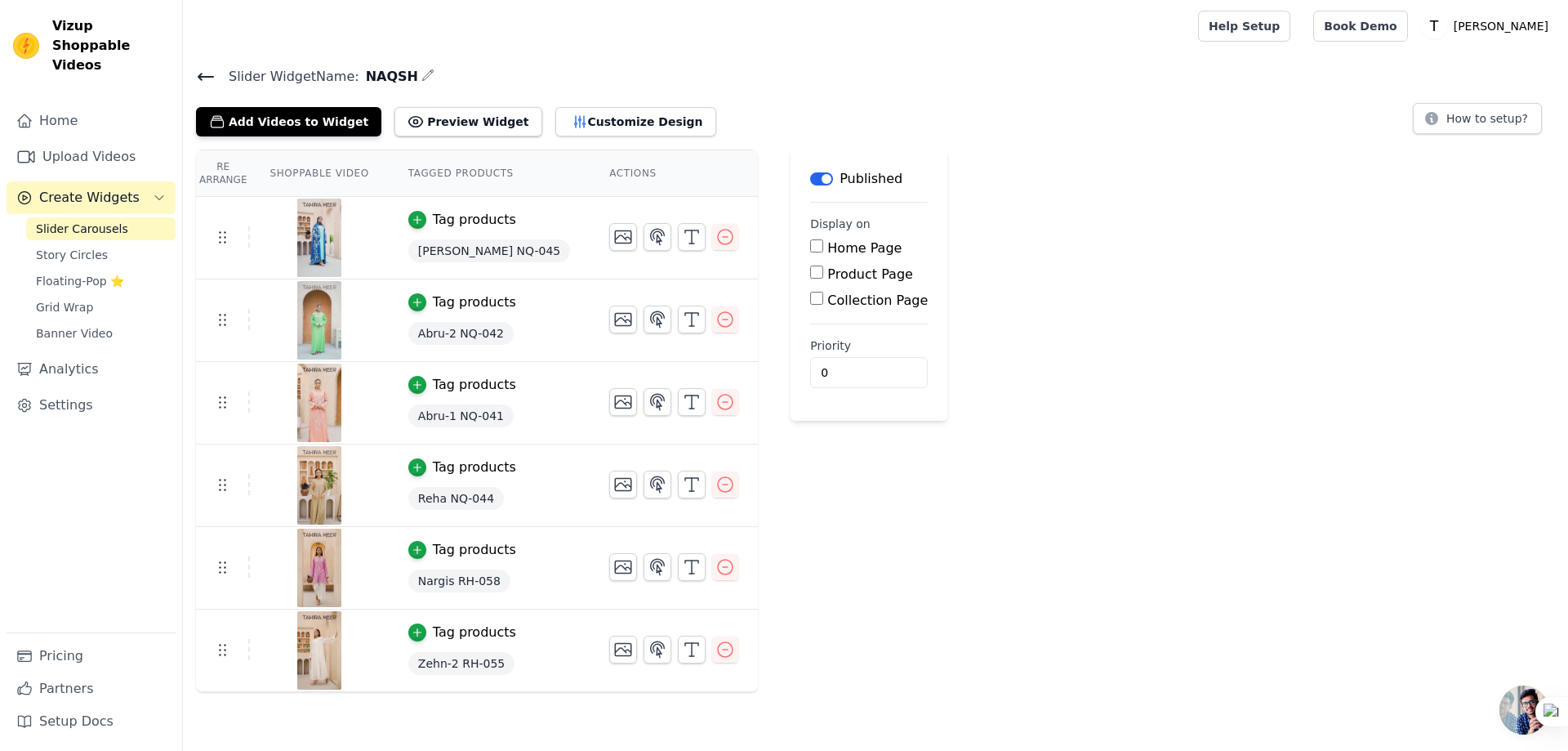
click at [810, 296] on input "Collection Page" at bounding box center [816, 298] width 13 height 13
checkbox input "true"
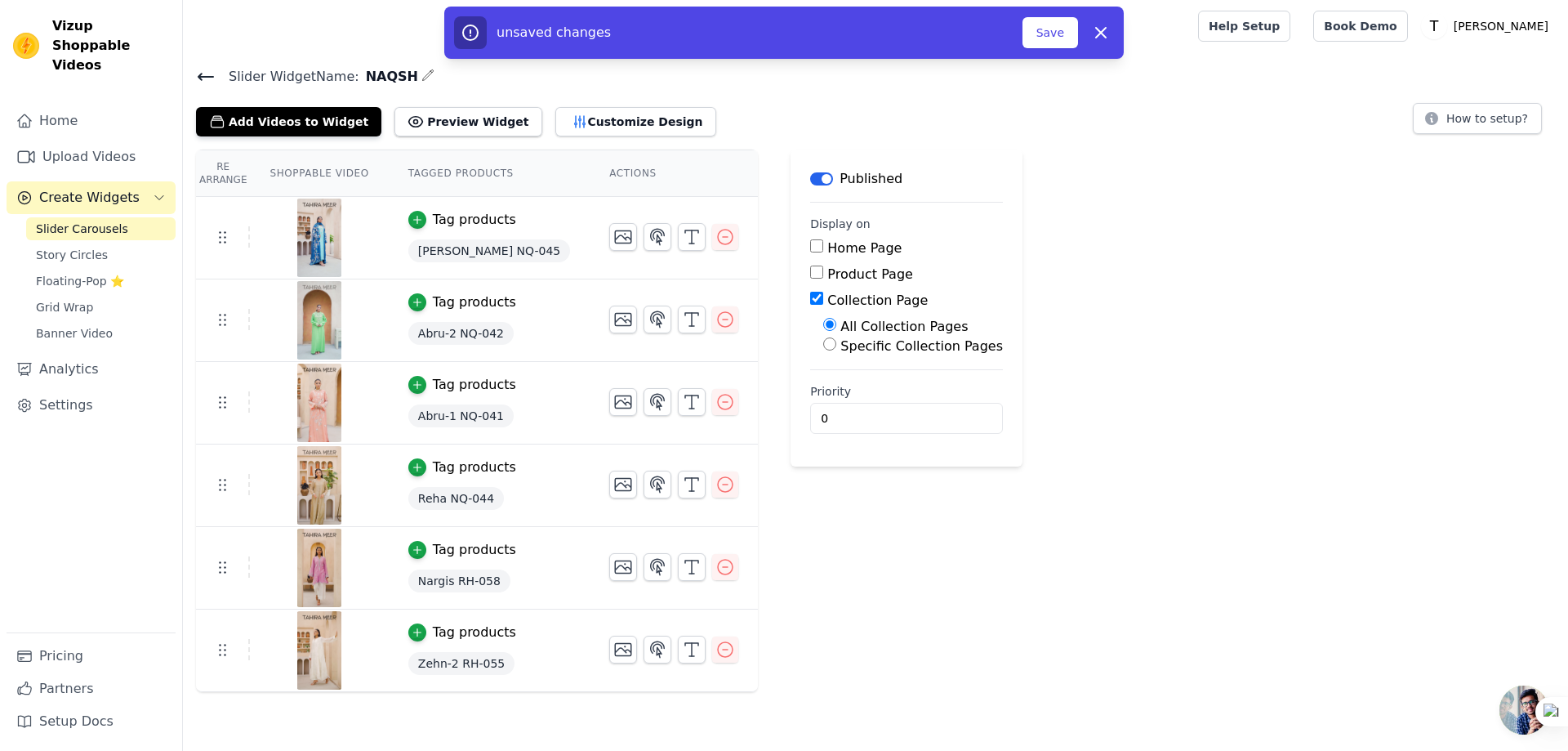
click at [840, 343] on label "Specific Collection Pages" at bounding box center [921, 346] width 162 height 16
click at [823, 343] on input "Specific Collection Pages" at bounding box center [829, 343] width 13 height 13
radio input "true"
click at [839, 380] on button "Select Collection Pages" at bounding box center [900, 383] width 155 height 28
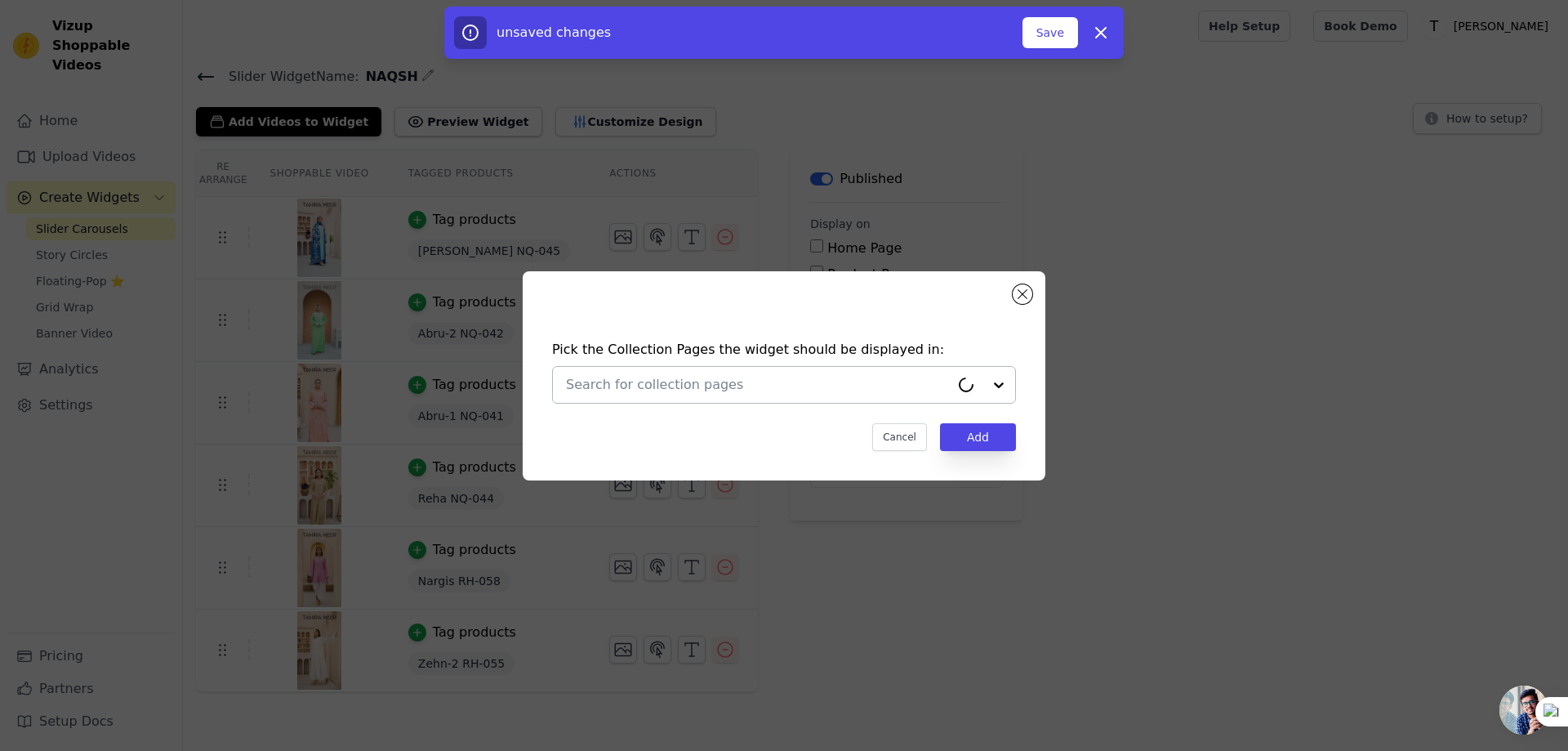
click at [696, 380] on input "text" at bounding box center [758, 384] width 384 height 20
click at [994, 387] on div at bounding box center [982, 384] width 65 height 36
click at [838, 382] on input "text" at bounding box center [758, 384] width 384 height 20
click at [1026, 298] on button "Close modal" at bounding box center [1022, 294] width 20 height 20
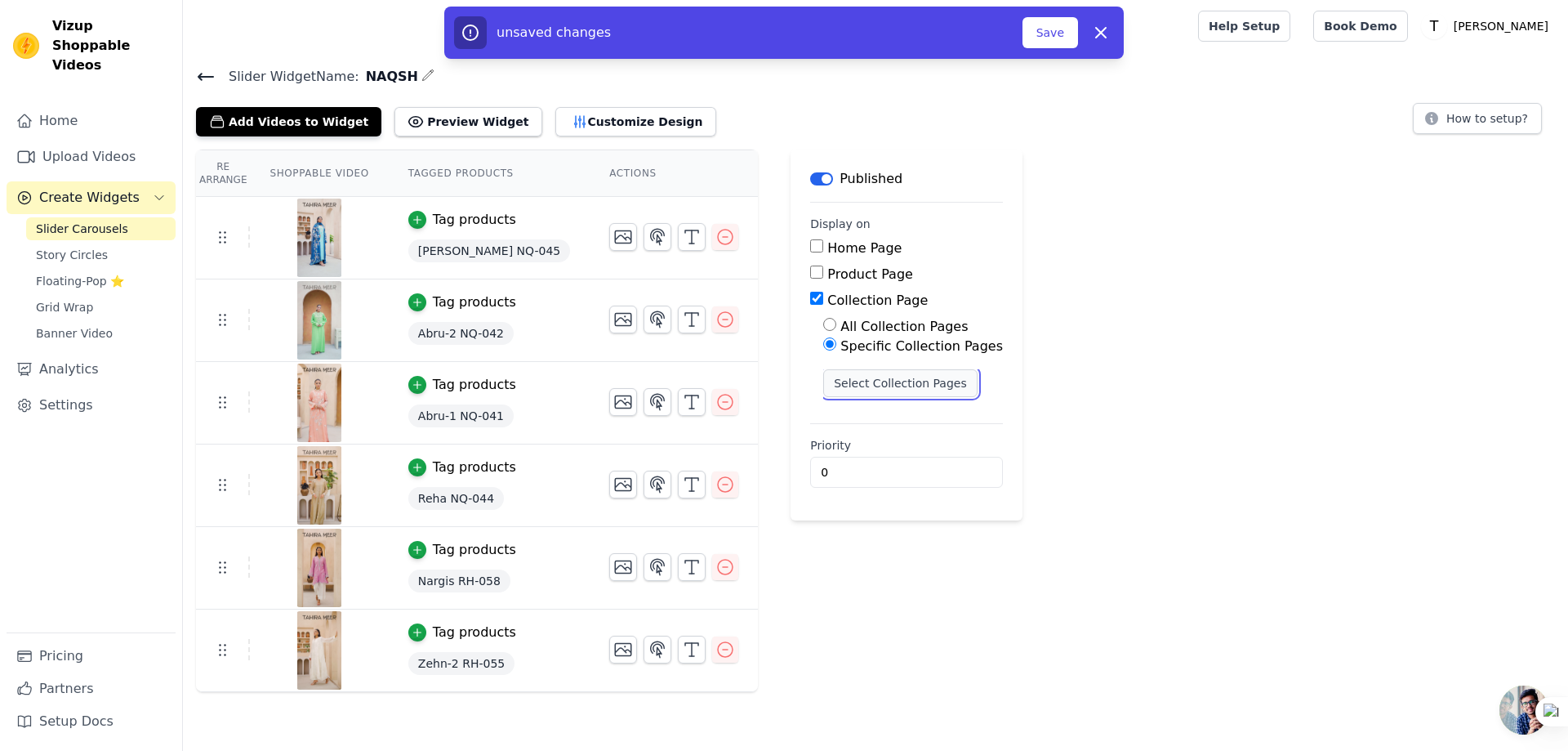
click at [844, 383] on button "Select Collection Pages" at bounding box center [900, 383] width 155 height 28
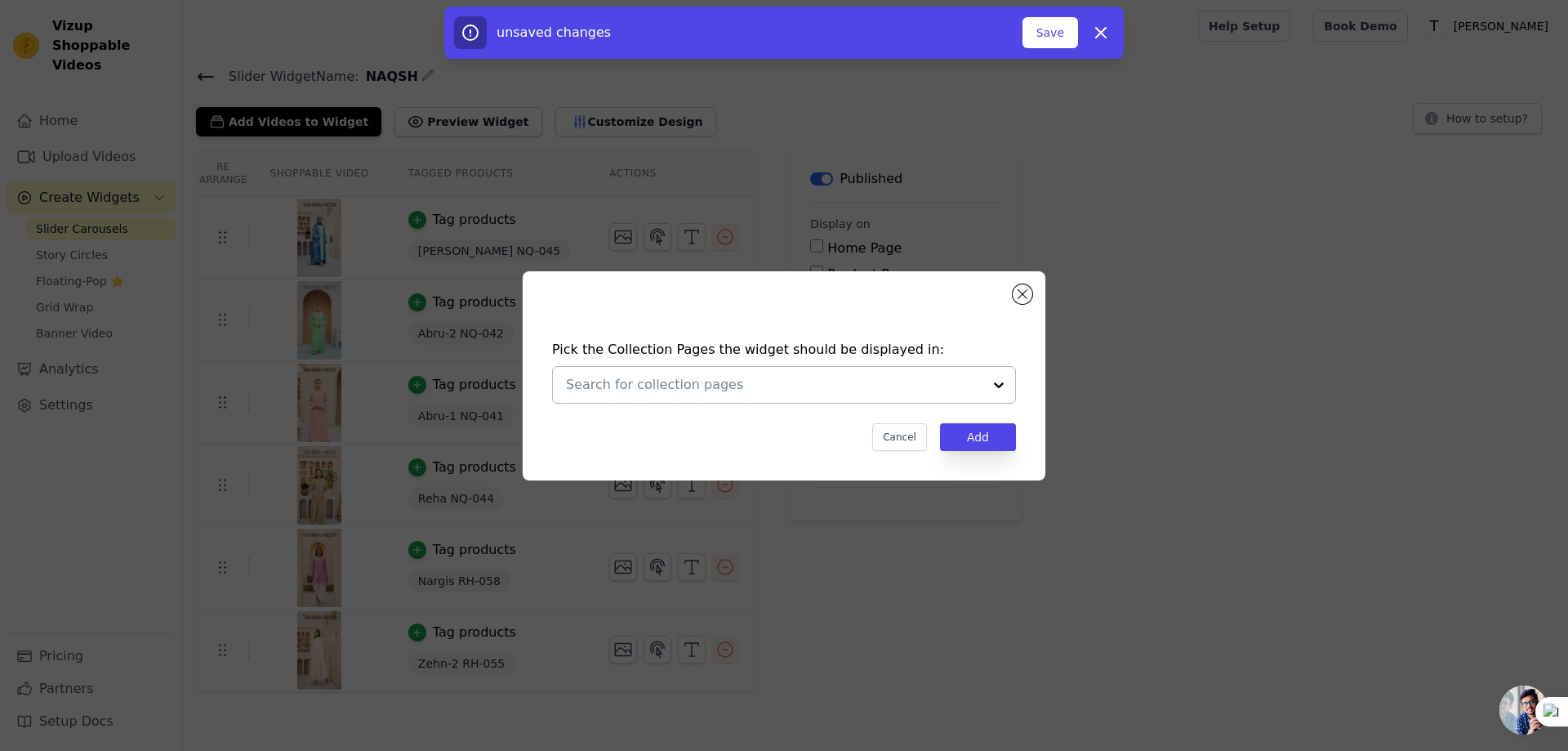
click at [982, 389] on div at bounding box center [999, 384] width 33 height 36
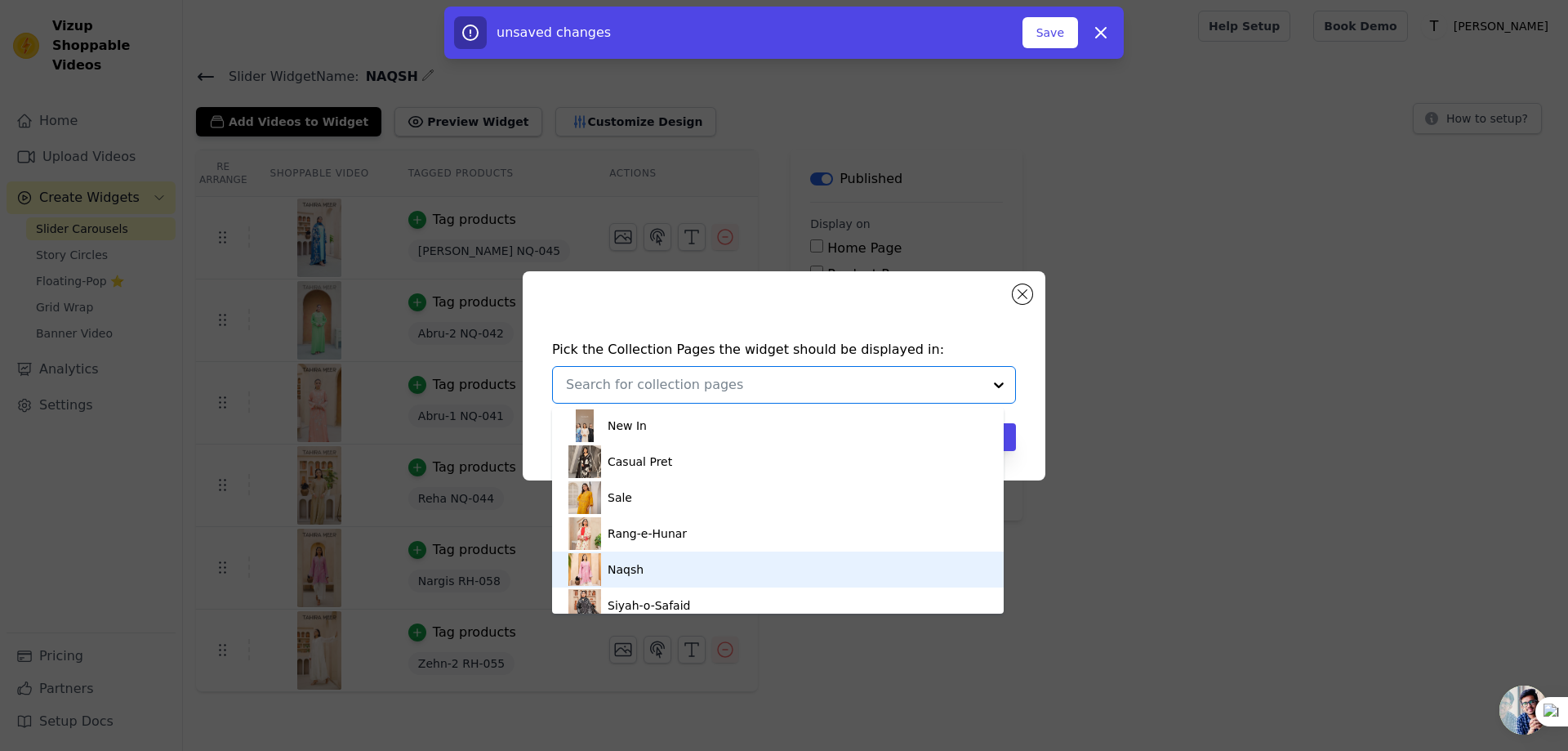
click at [677, 564] on div "Naqsh" at bounding box center [777, 568] width 419 height 36
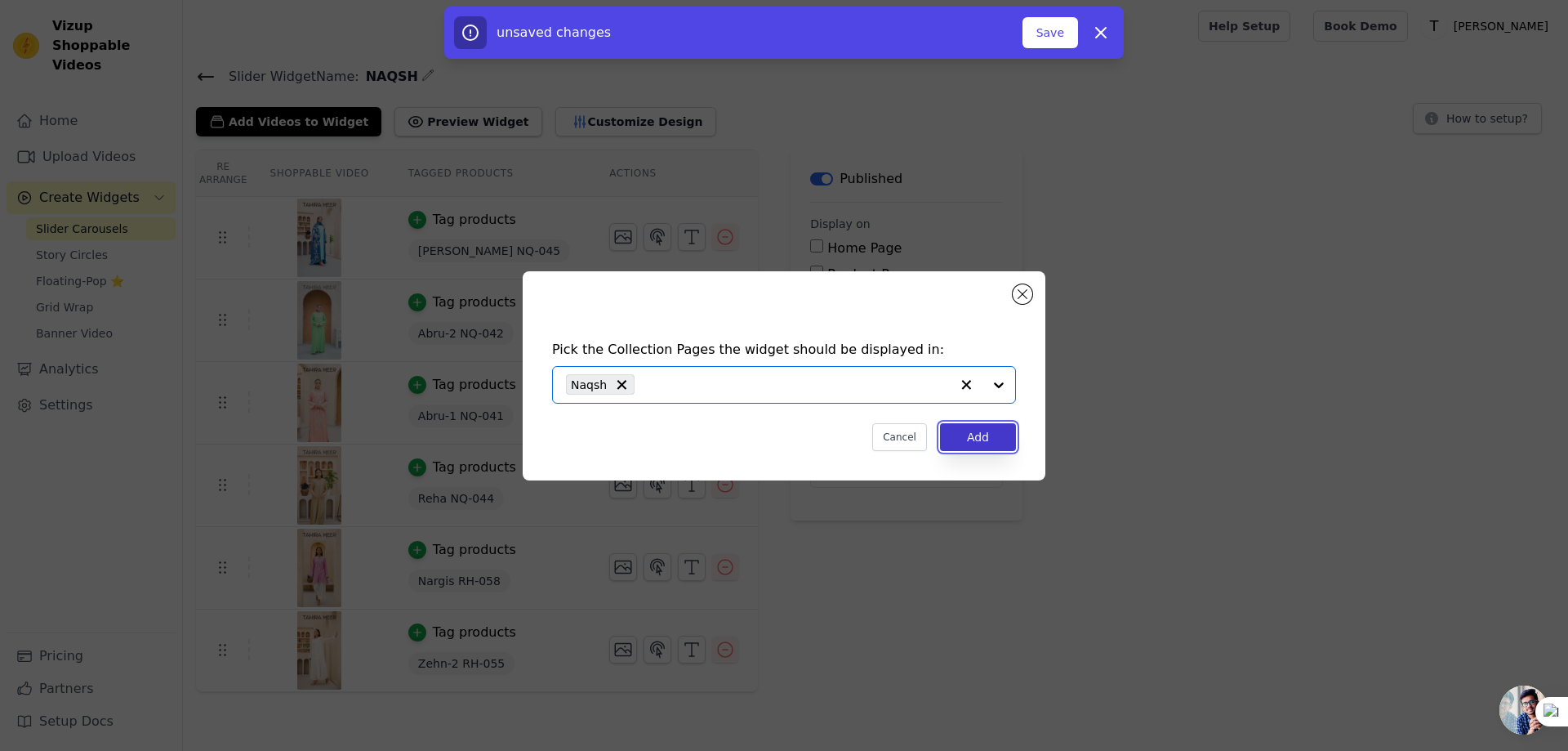
click at [987, 439] on button "Add" at bounding box center [977, 437] width 76 height 28
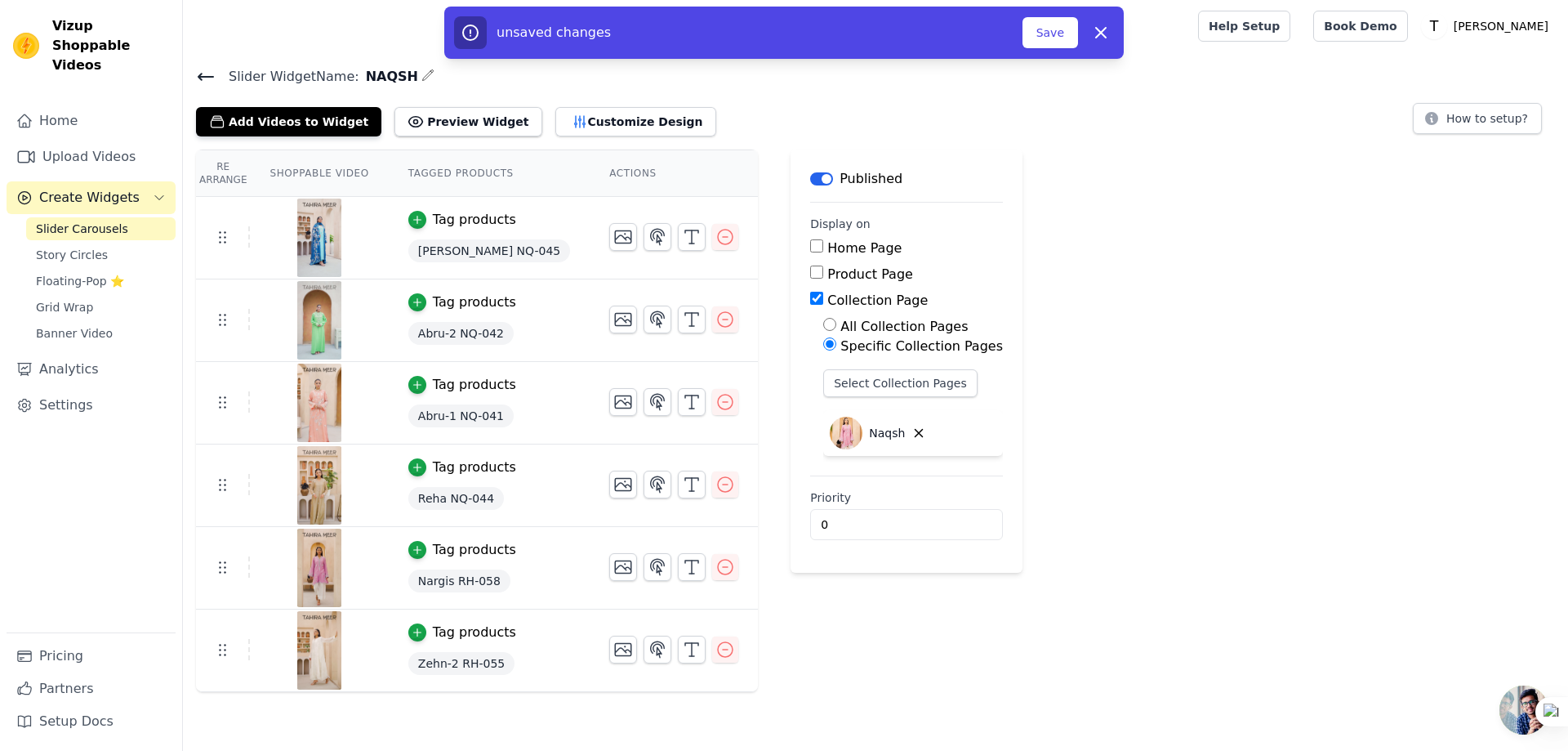
click at [1046, 48] on div "unsaved changes Save Dismiss" at bounding box center [784, 33] width 659 height 33
click at [1049, 35] on button "Save" at bounding box center [1050, 33] width 56 height 31
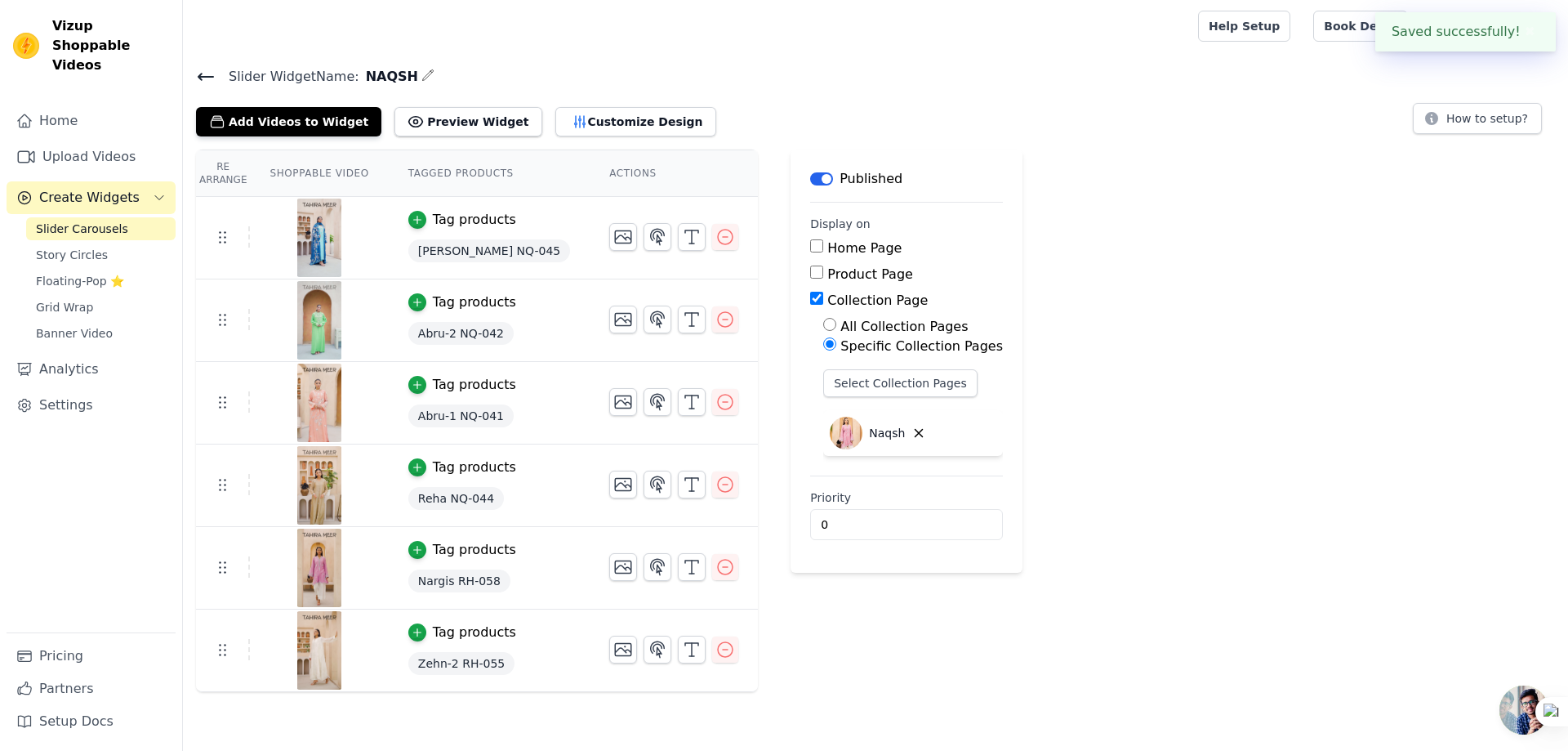
click at [210, 75] on icon at bounding box center [206, 76] width 20 height 20
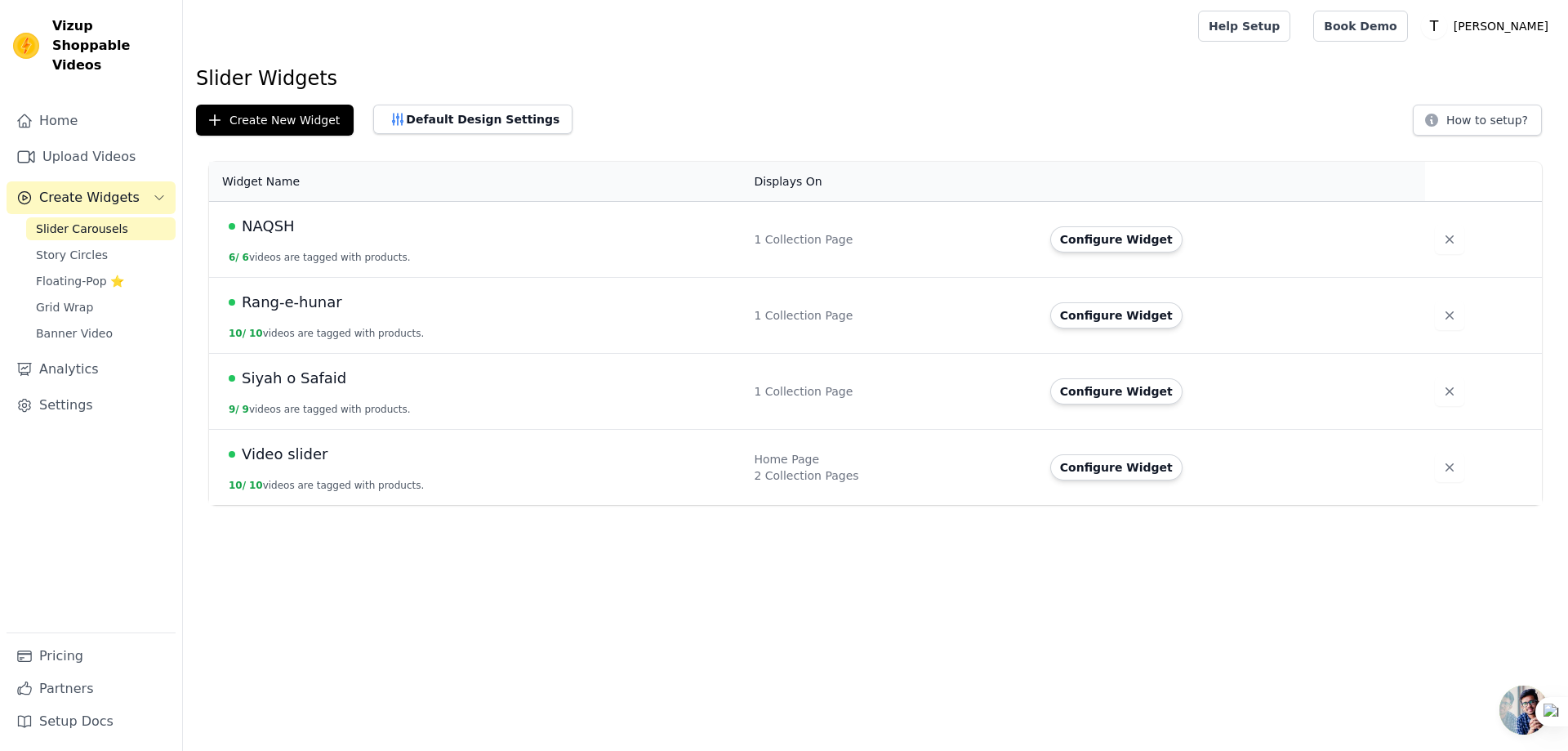
click at [269, 302] on span "Rang-e-hunar" at bounding box center [292, 302] width 101 height 23
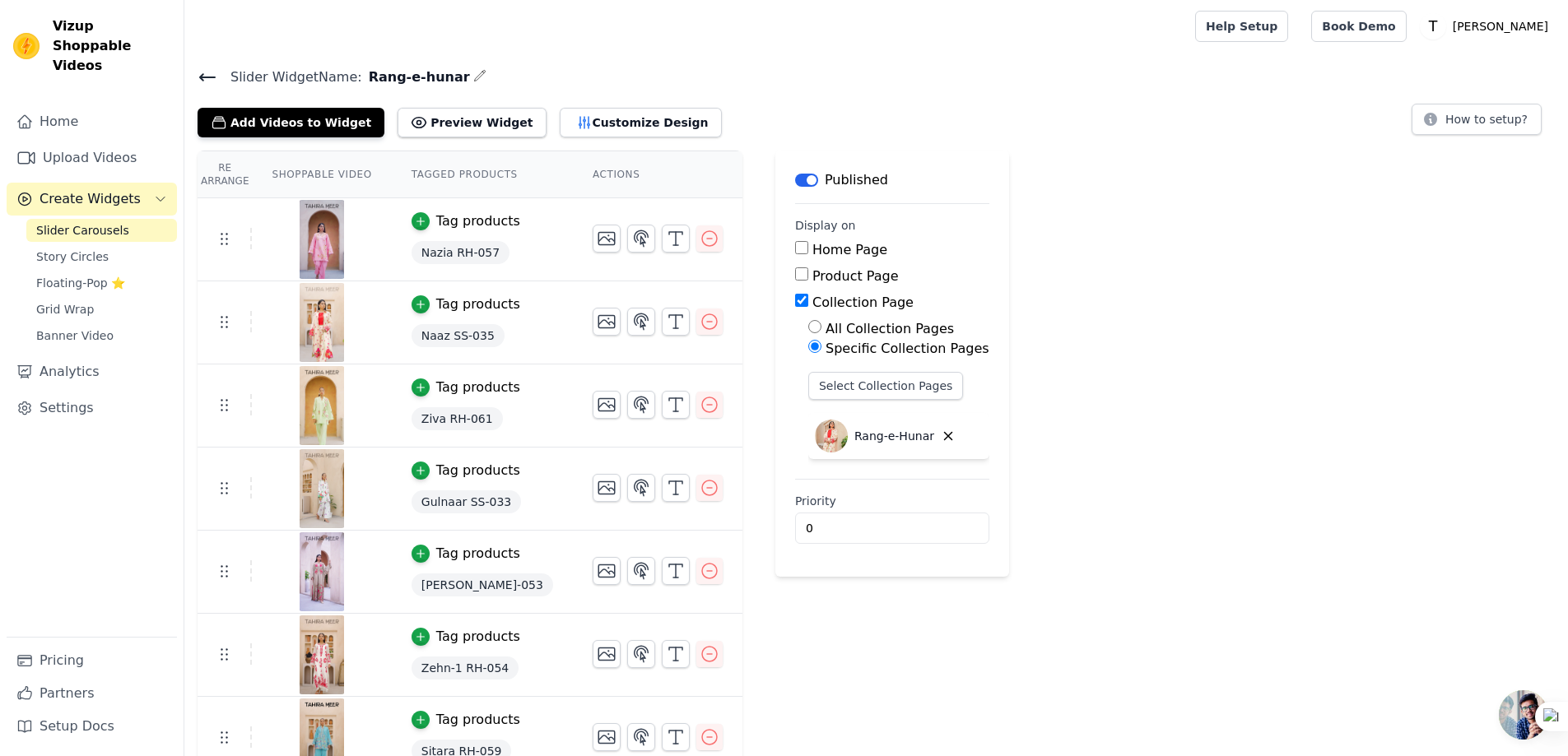
click at [215, 78] on icon at bounding box center [207, 77] width 20 height 20
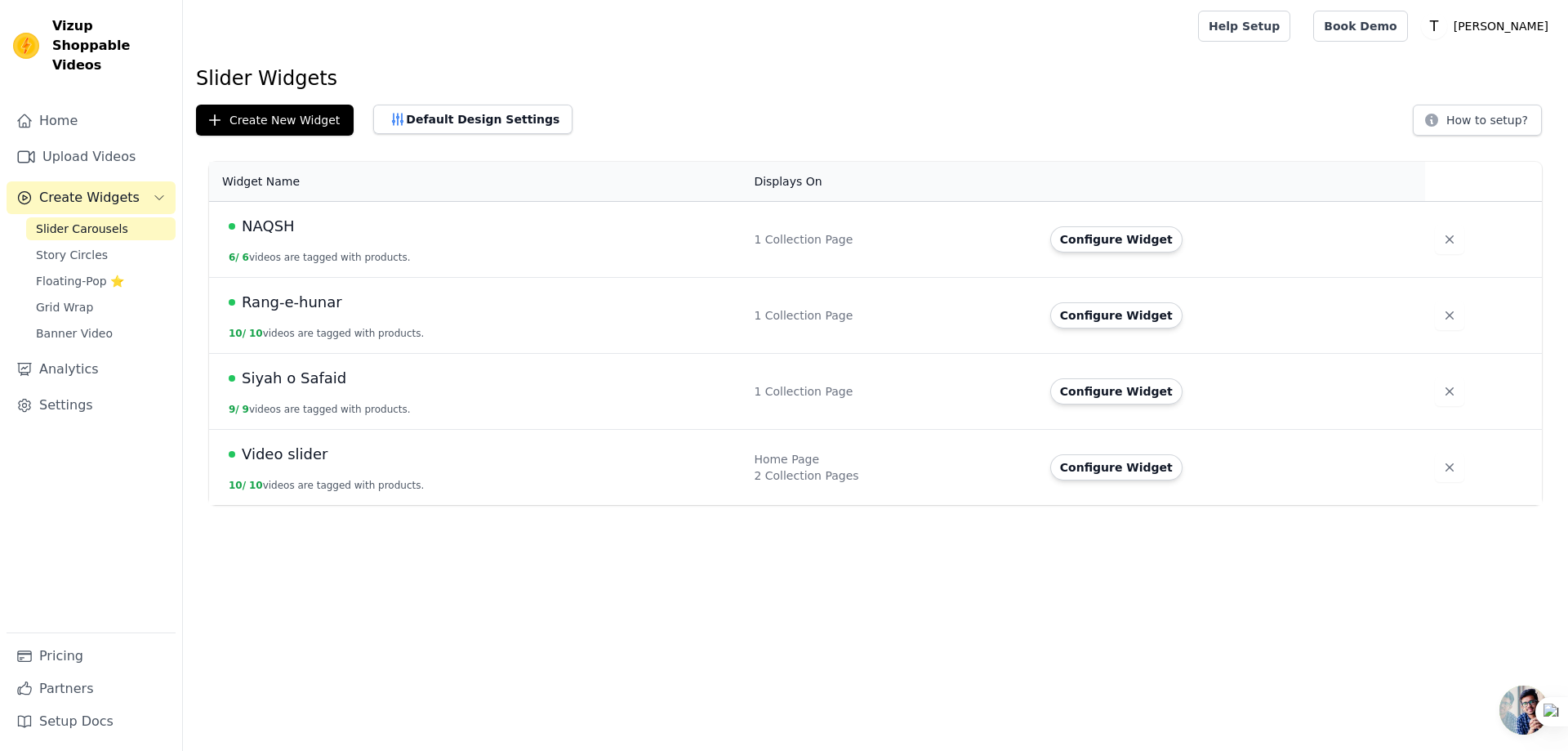
click at [767, 388] on div "1 Collection Page" at bounding box center [892, 391] width 276 height 17
click at [283, 382] on span "Siyah o Safaid" at bounding box center [294, 378] width 104 height 23
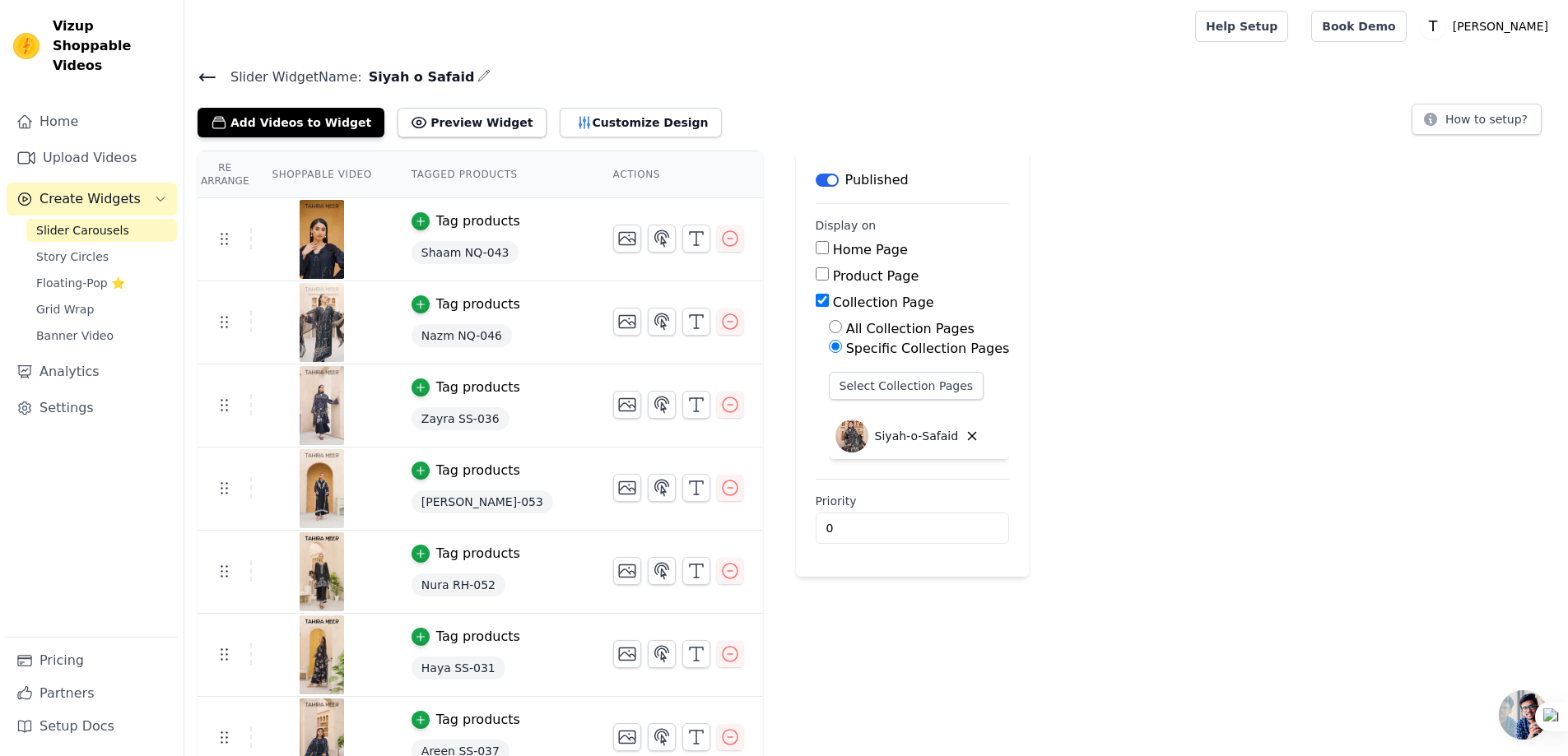
click at [197, 57] on main "Slider Widget Name: Siyah o Safaid Add Videos to Widget Preview Widget Customiz…" at bounding box center [876, 499] width 1383 height 893
click at [208, 79] on icon at bounding box center [207, 77] width 20 height 20
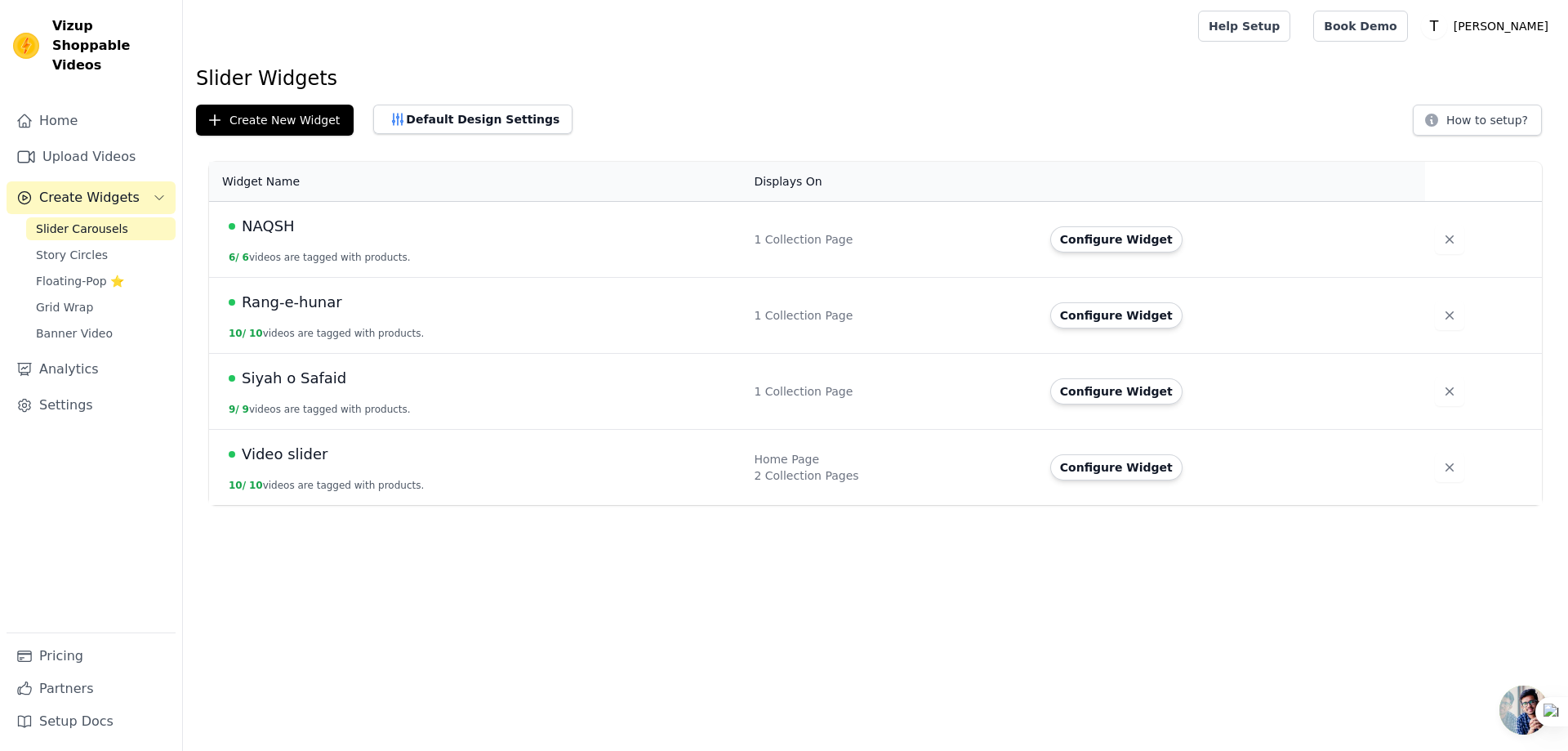
click at [303, 455] on span "Video slider" at bounding box center [284, 454] width 86 height 23
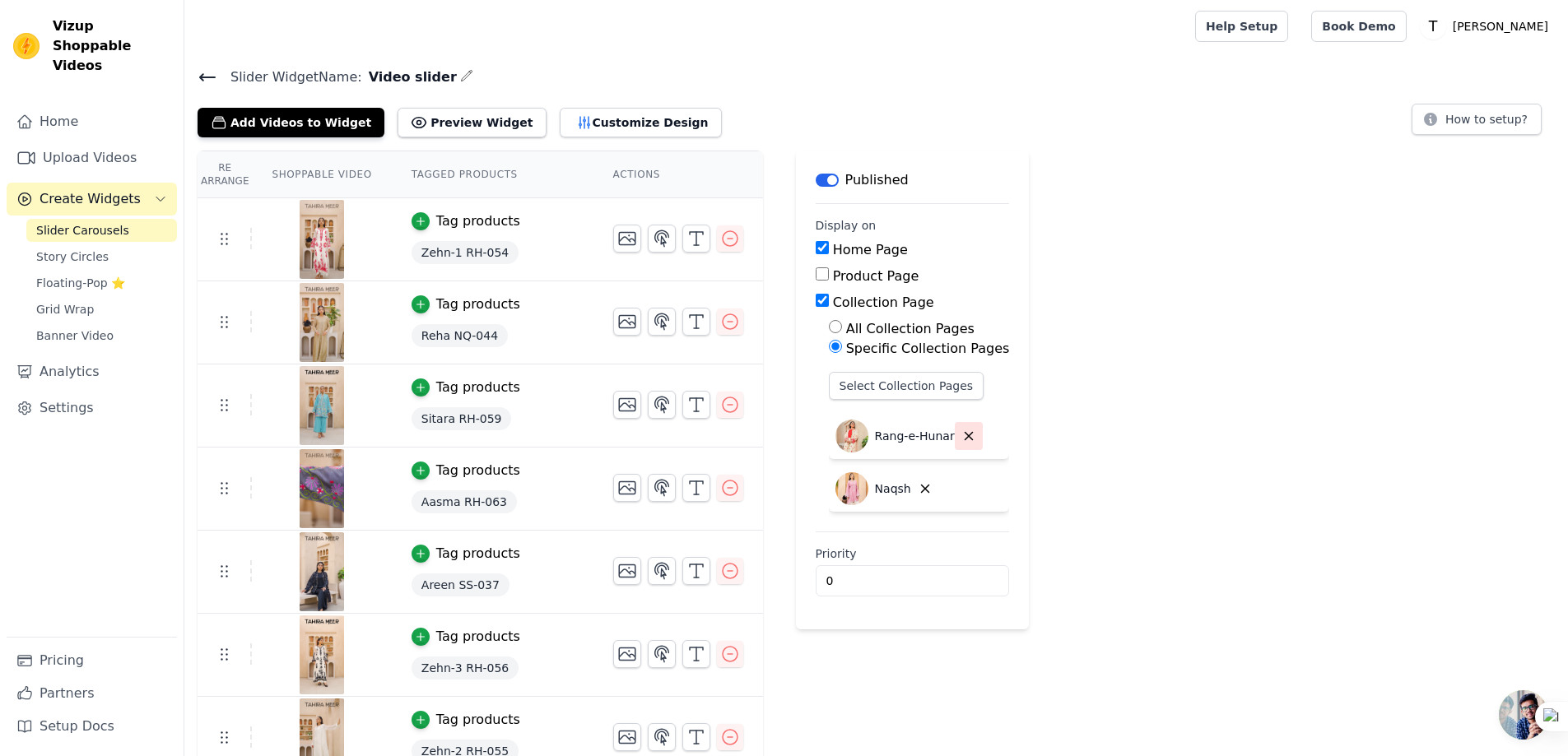
click at [961, 434] on icon "button" at bounding box center [968, 436] width 15 height 15
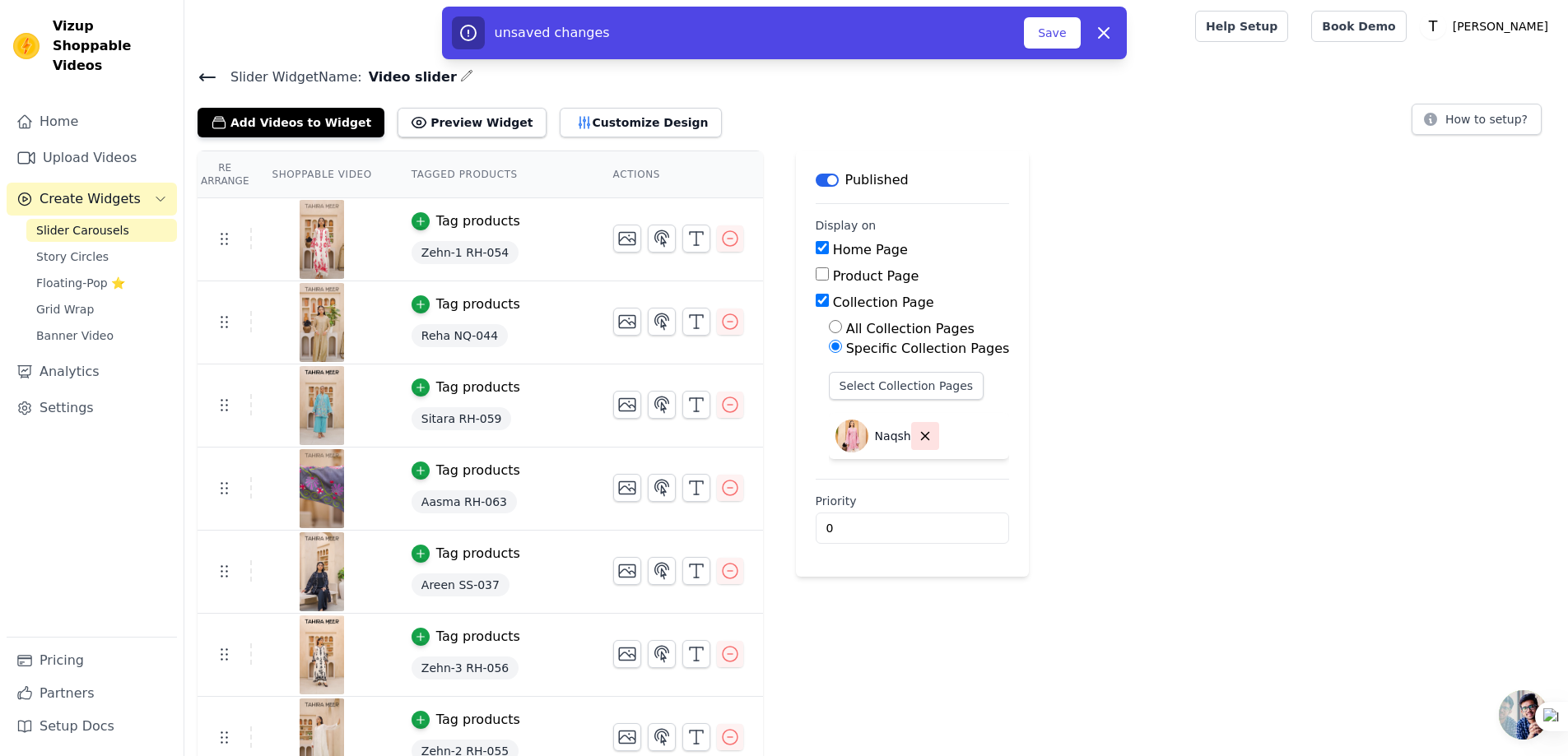
click at [918, 435] on icon "button" at bounding box center [925, 436] width 15 height 15
click at [828, 382] on button "Select Collection Pages" at bounding box center [906, 386] width 156 height 28
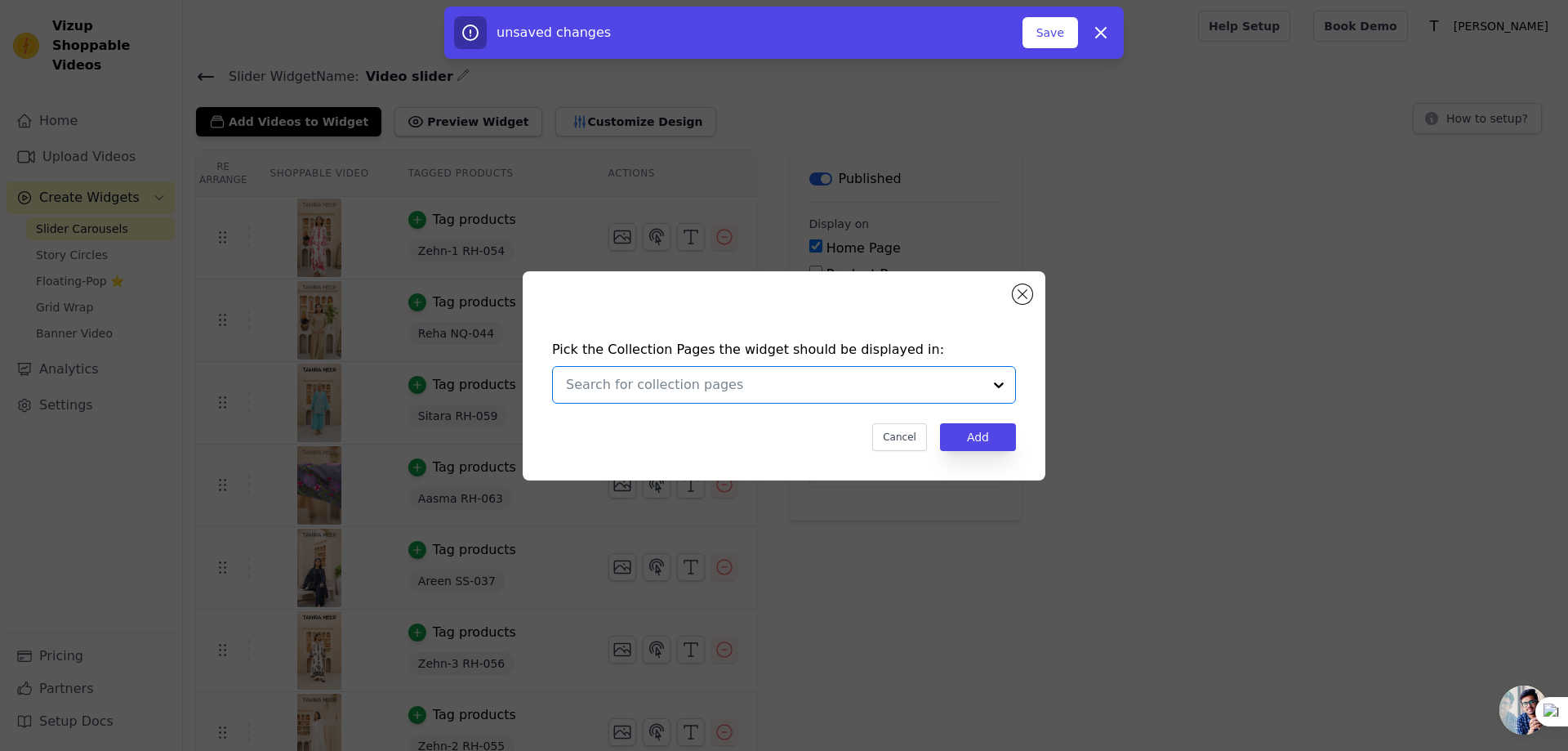
click at [704, 385] on input "text" at bounding box center [773, 384] width 416 height 20
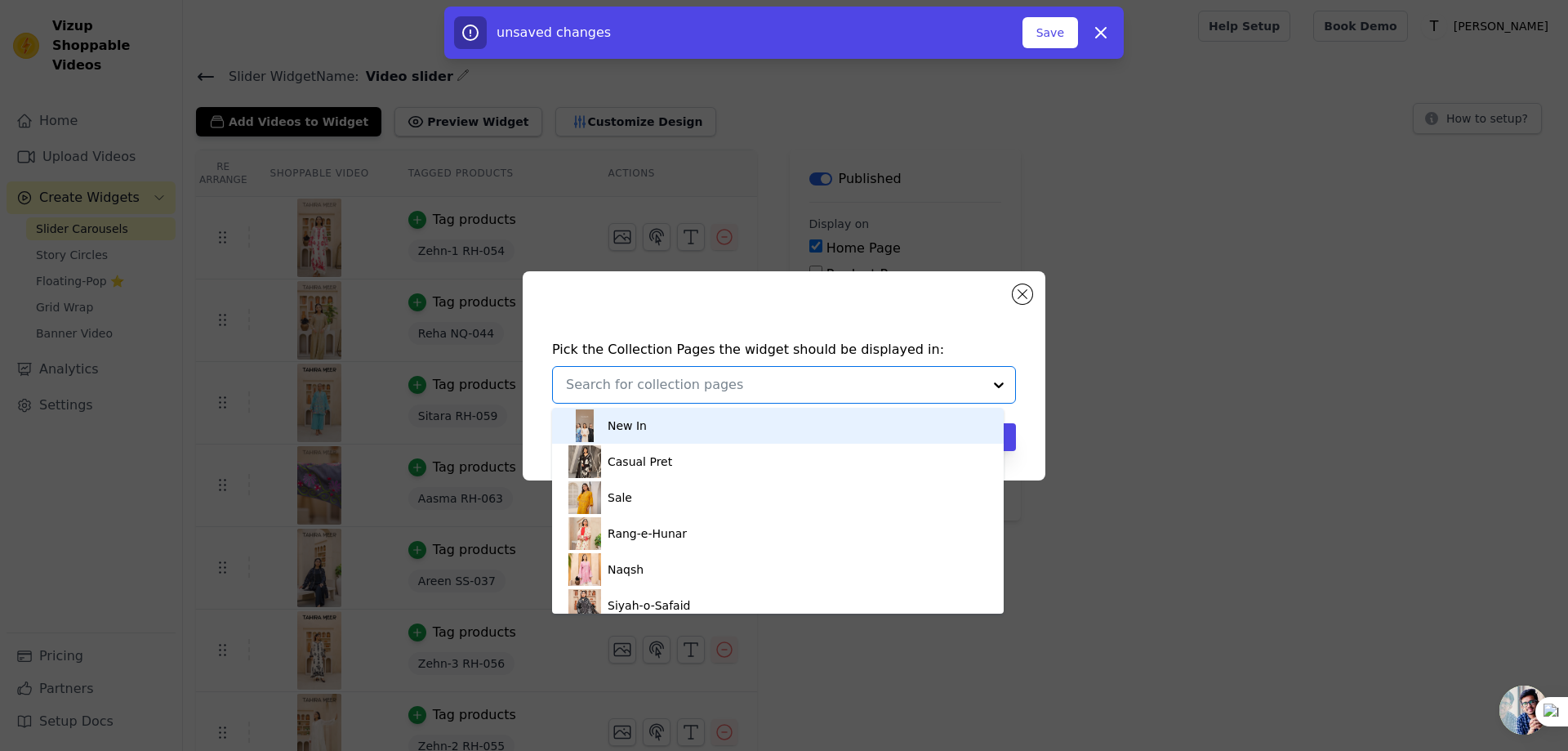
click at [696, 429] on div "New In" at bounding box center [777, 425] width 419 height 36
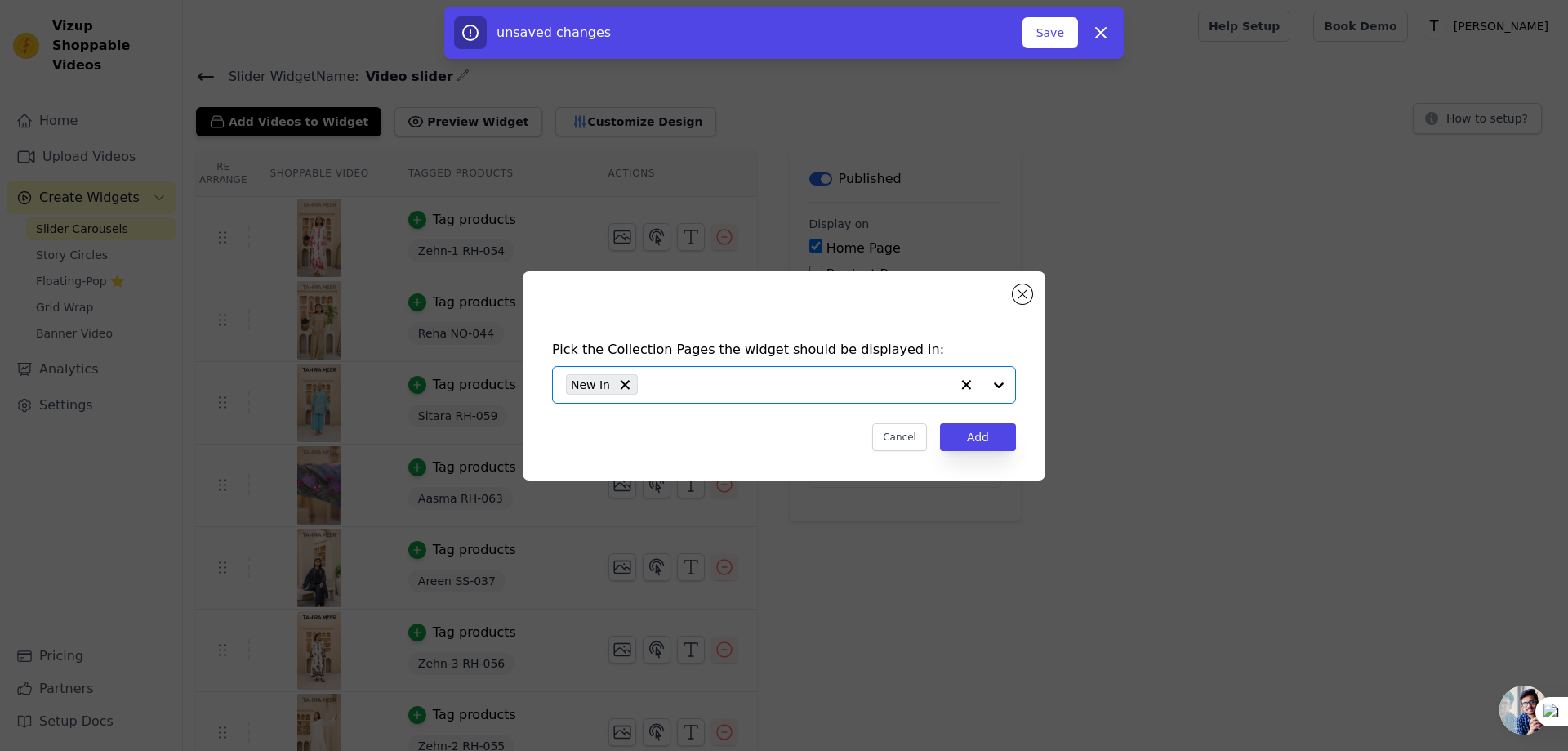
click at [829, 378] on input "text" at bounding box center [797, 384] width 304 height 20
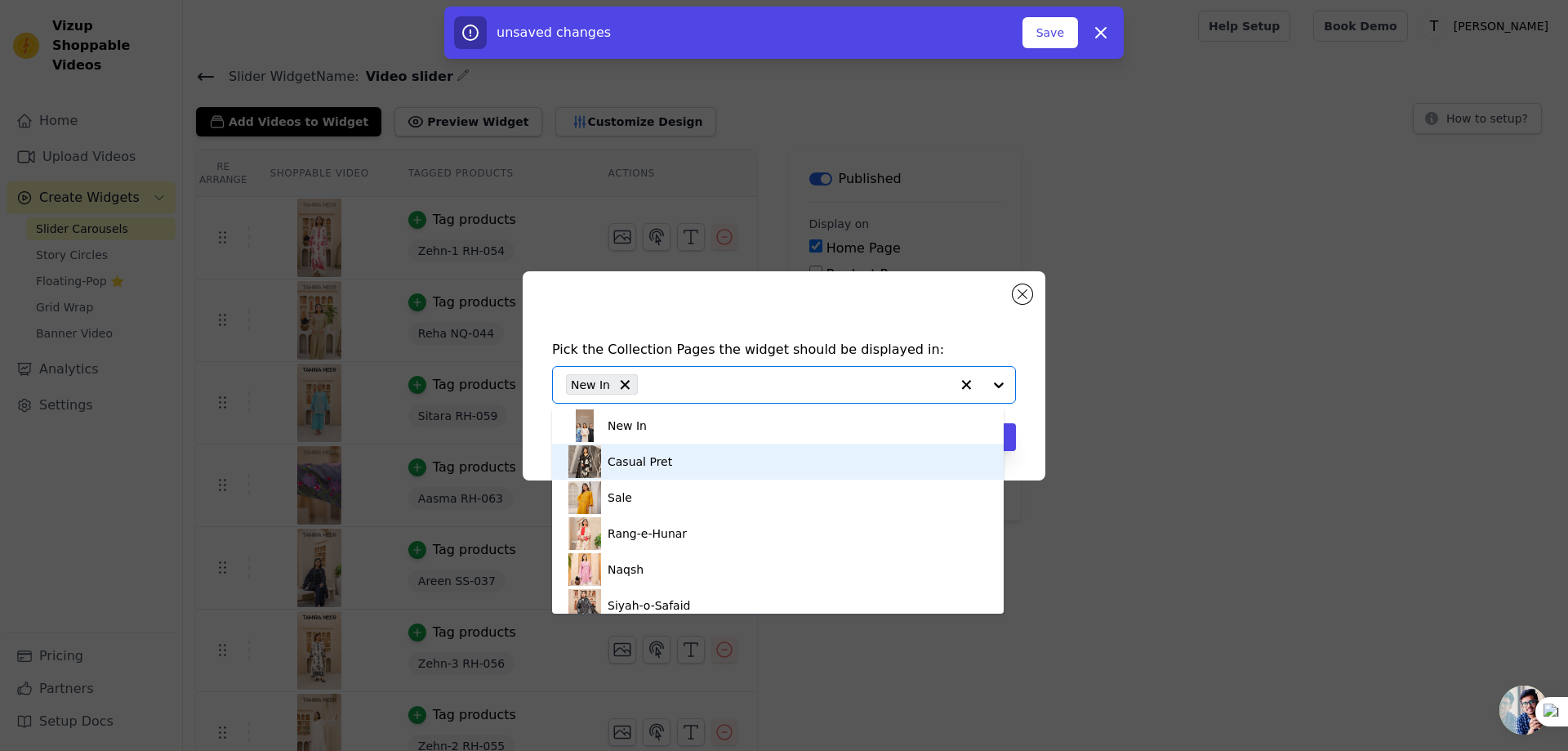
click at [680, 464] on div "Casual Pret" at bounding box center [777, 461] width 419 height 36
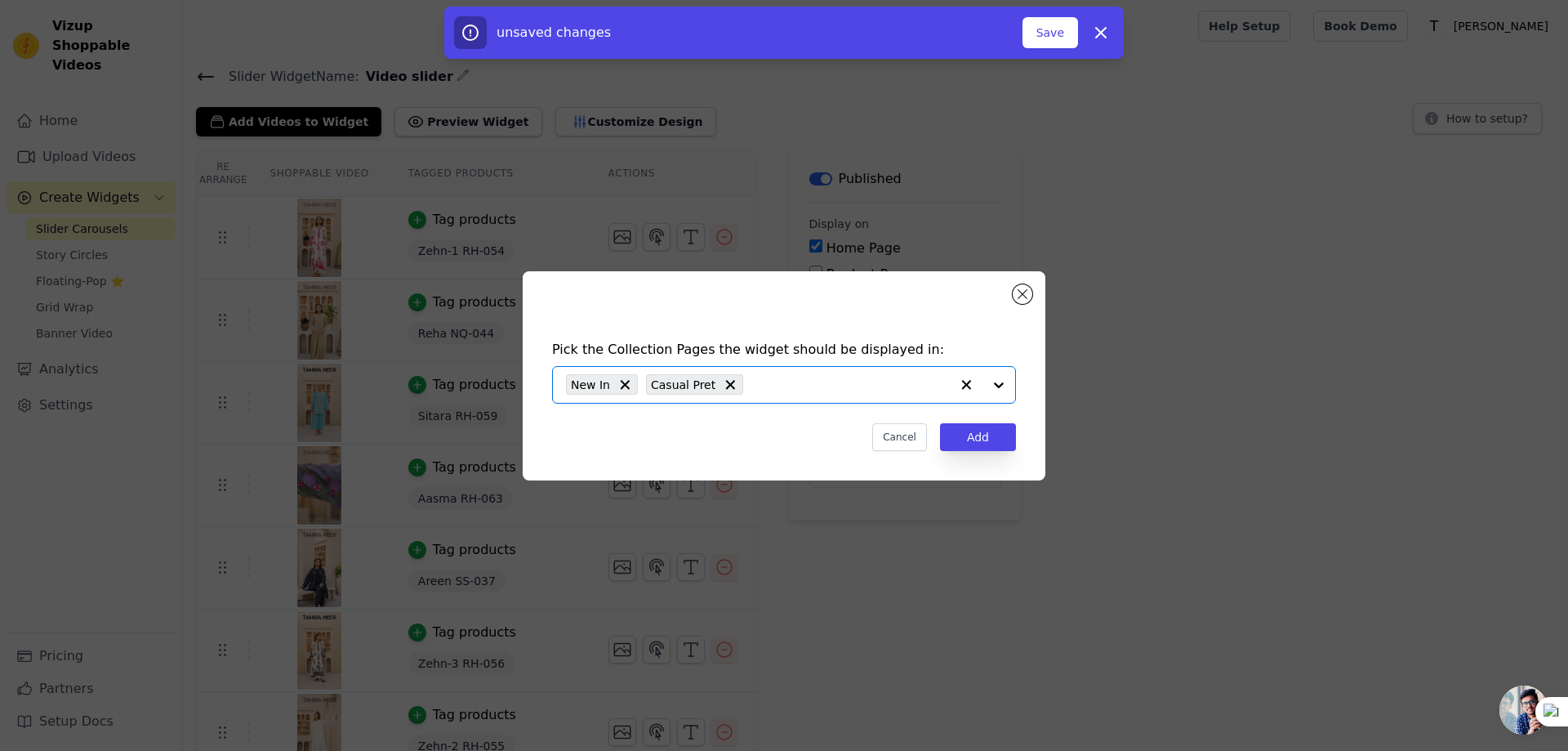
click at [787, 382] on input "text" at bounding box center [850, 384] width 198 height 20
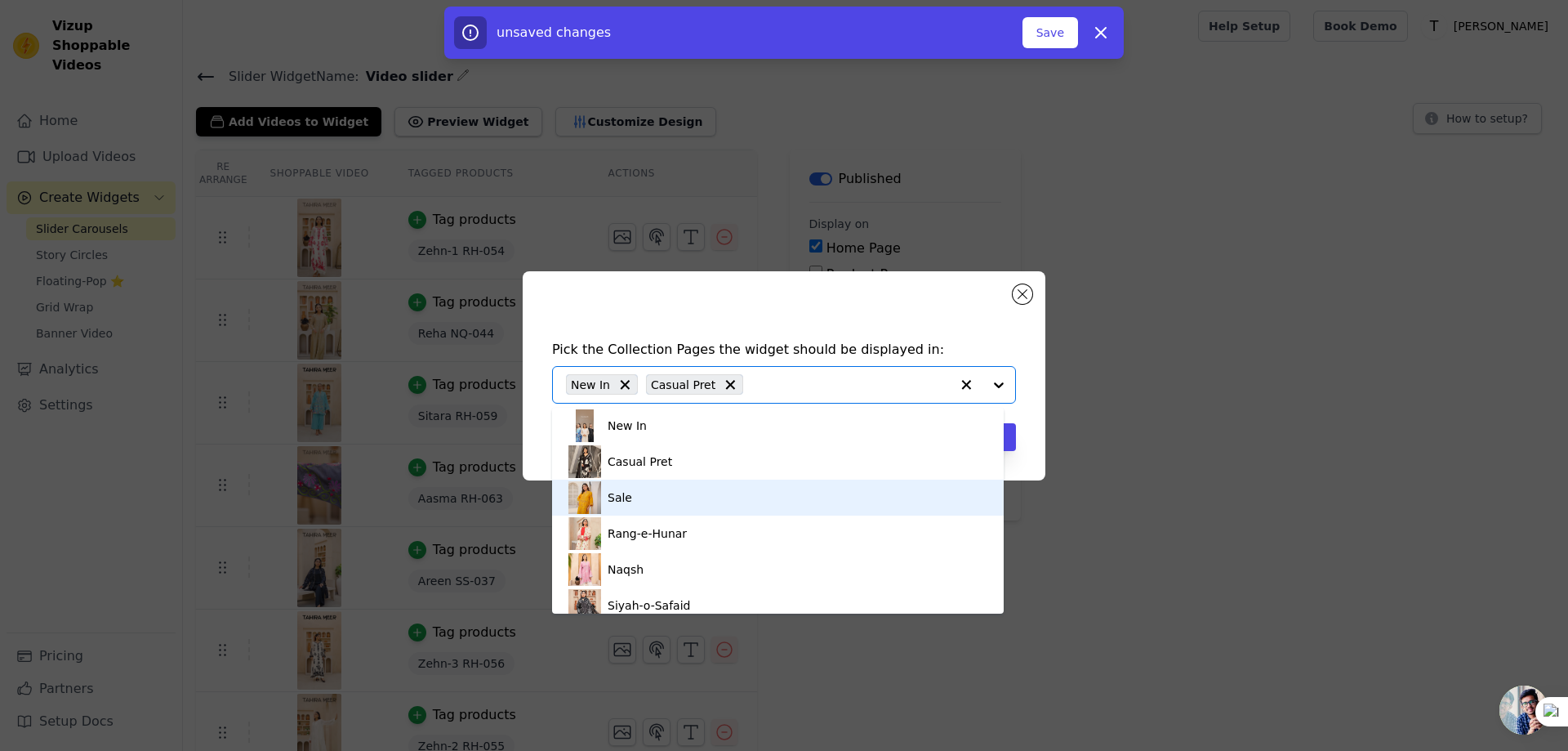
click at [688, 504] on div "Sale" at bounding box center [777, 497] width 419 height 36
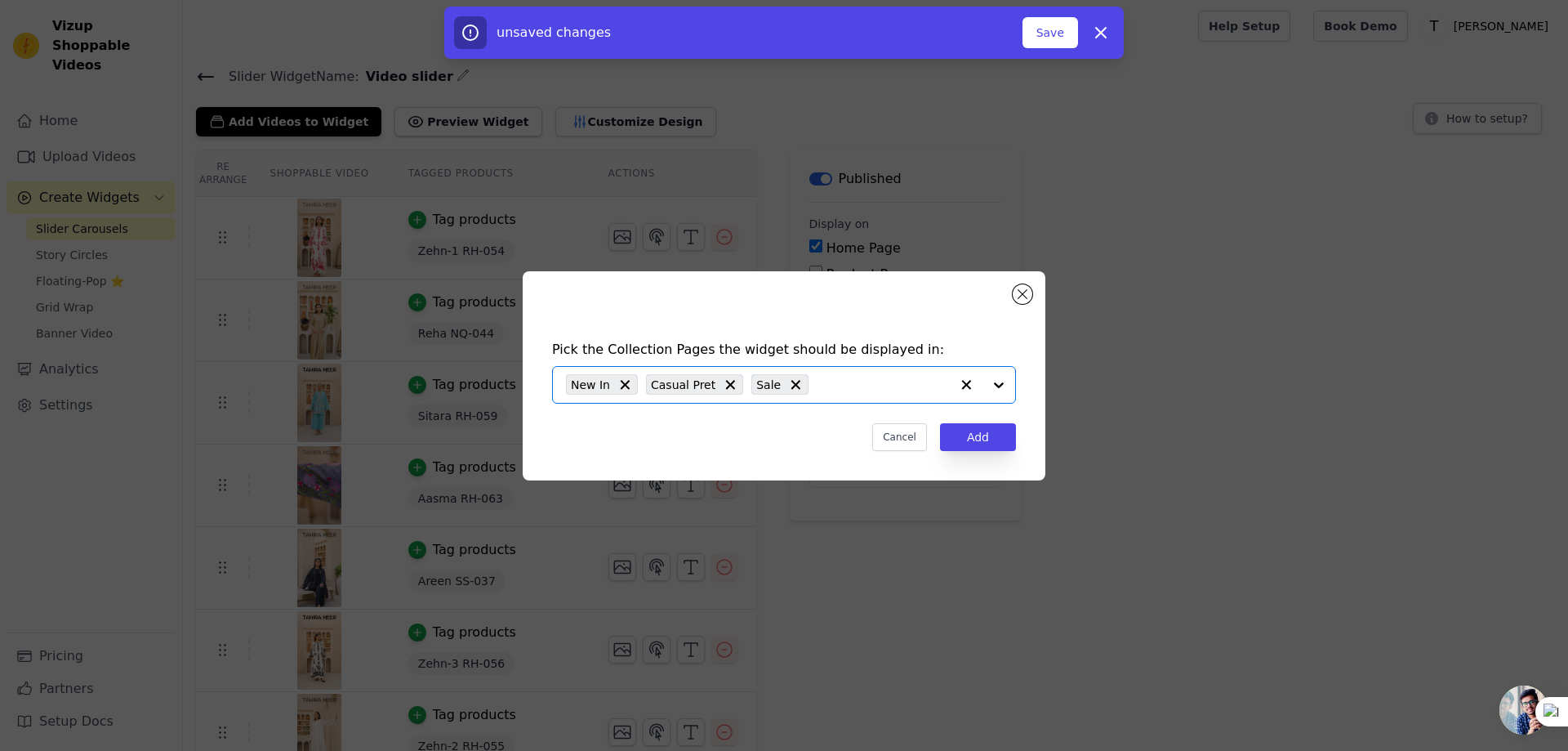
click at [824, 378] on input "text" at bounding box center [883, 384] width 133 height 20
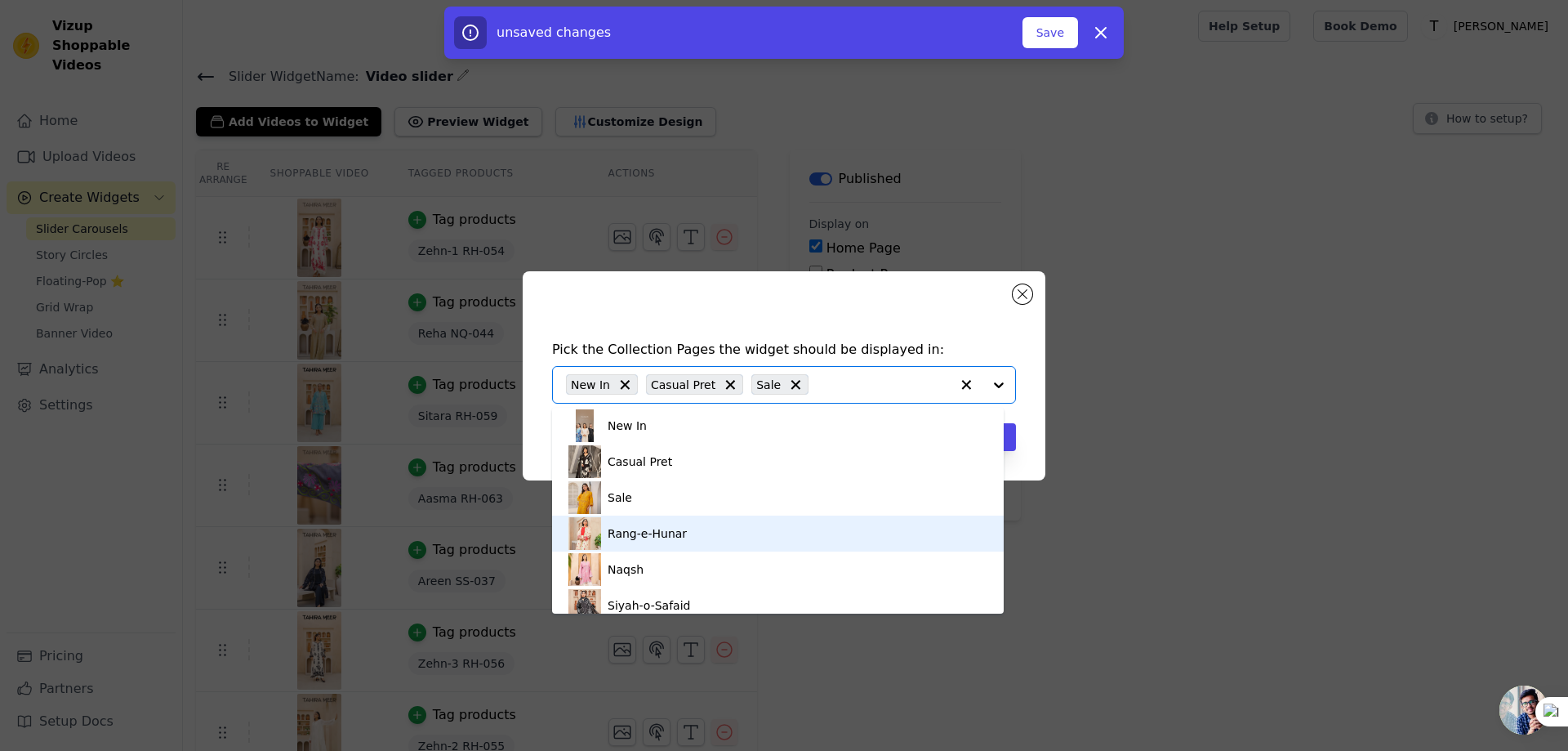
scroll to position [13, 0]
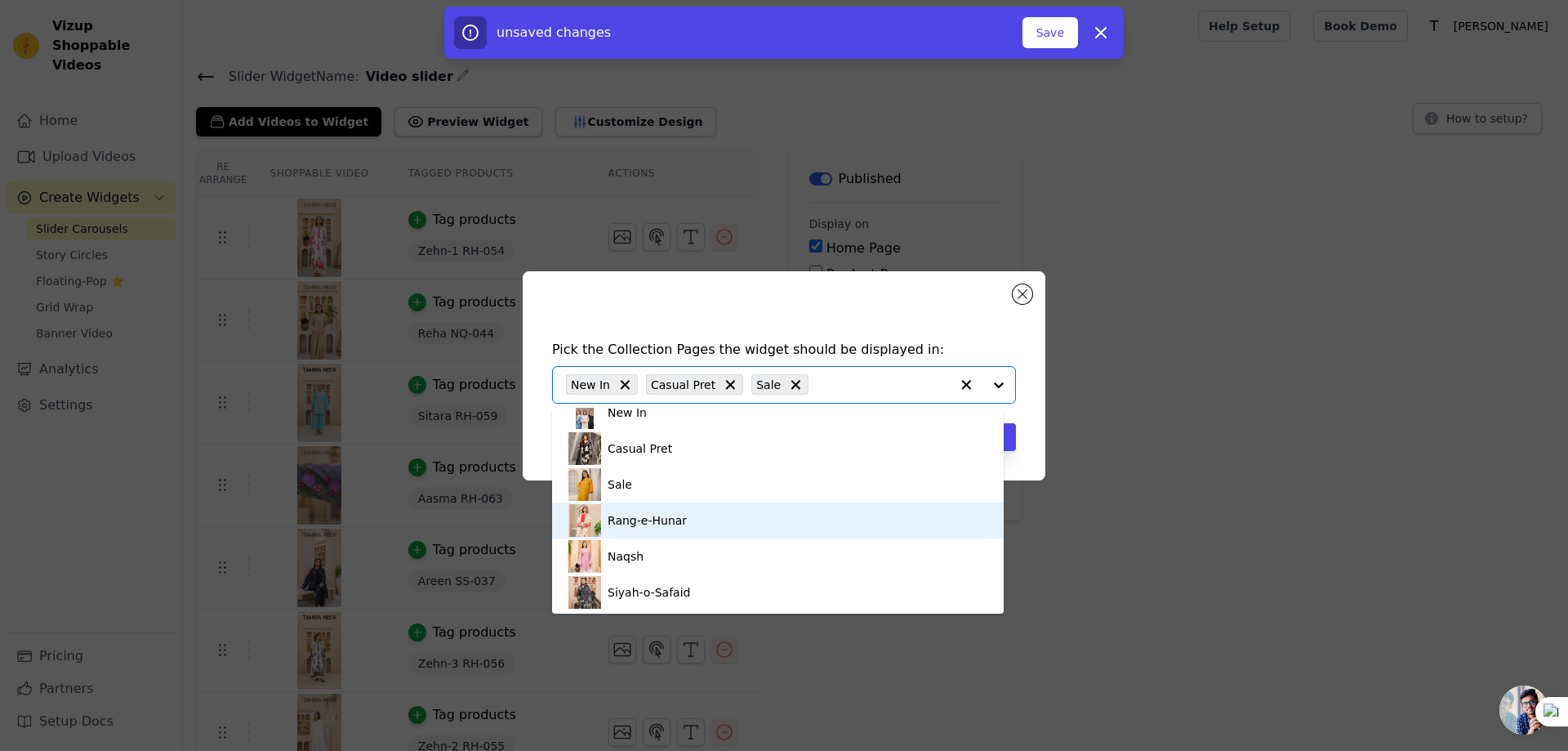
click at [1147, 513] on div "Pick the Collection Pages the widget should be displayed in: New In Casual Pret…" at bounding box center [784, 376] width 1568 height 751
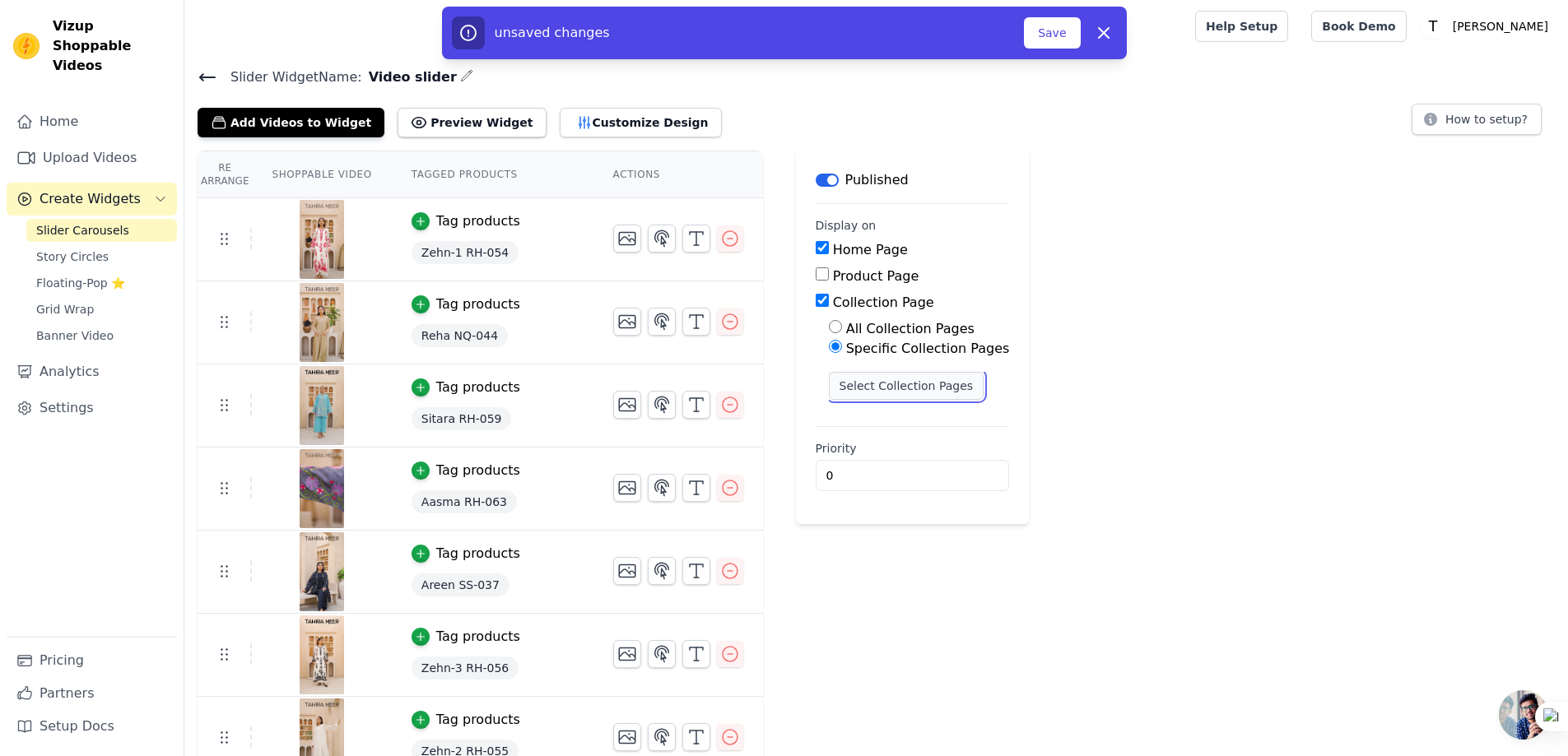
click at [839, 390] on button "Select Collection Pages" at bounding box center [906, 386] width 156 height 28
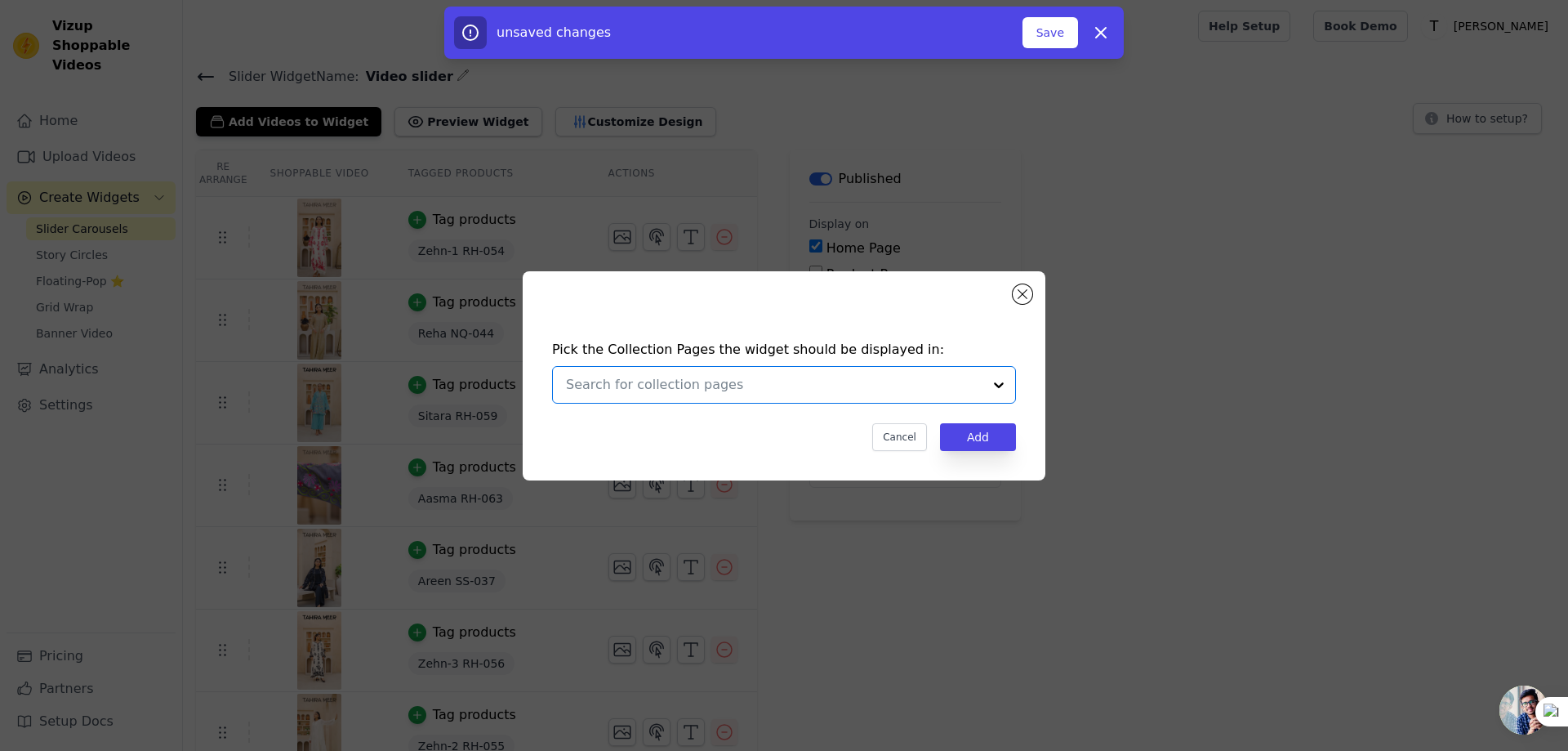
click at [766, 388] on input "text" at bounding box center [773, 384] width 416 height 20
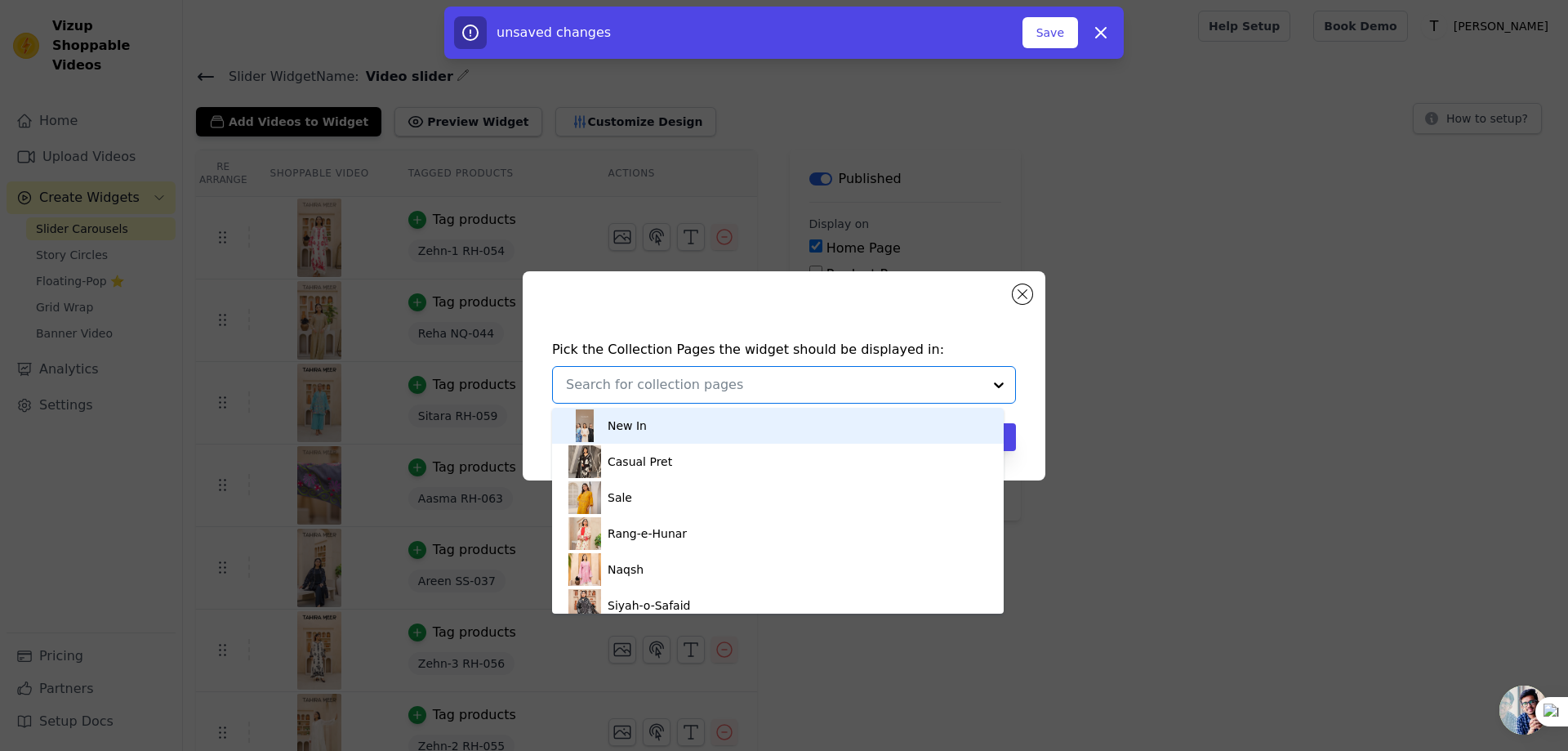
click at [653, 432] on div "New In" at bounding box center [777, 425] width 419 height 36
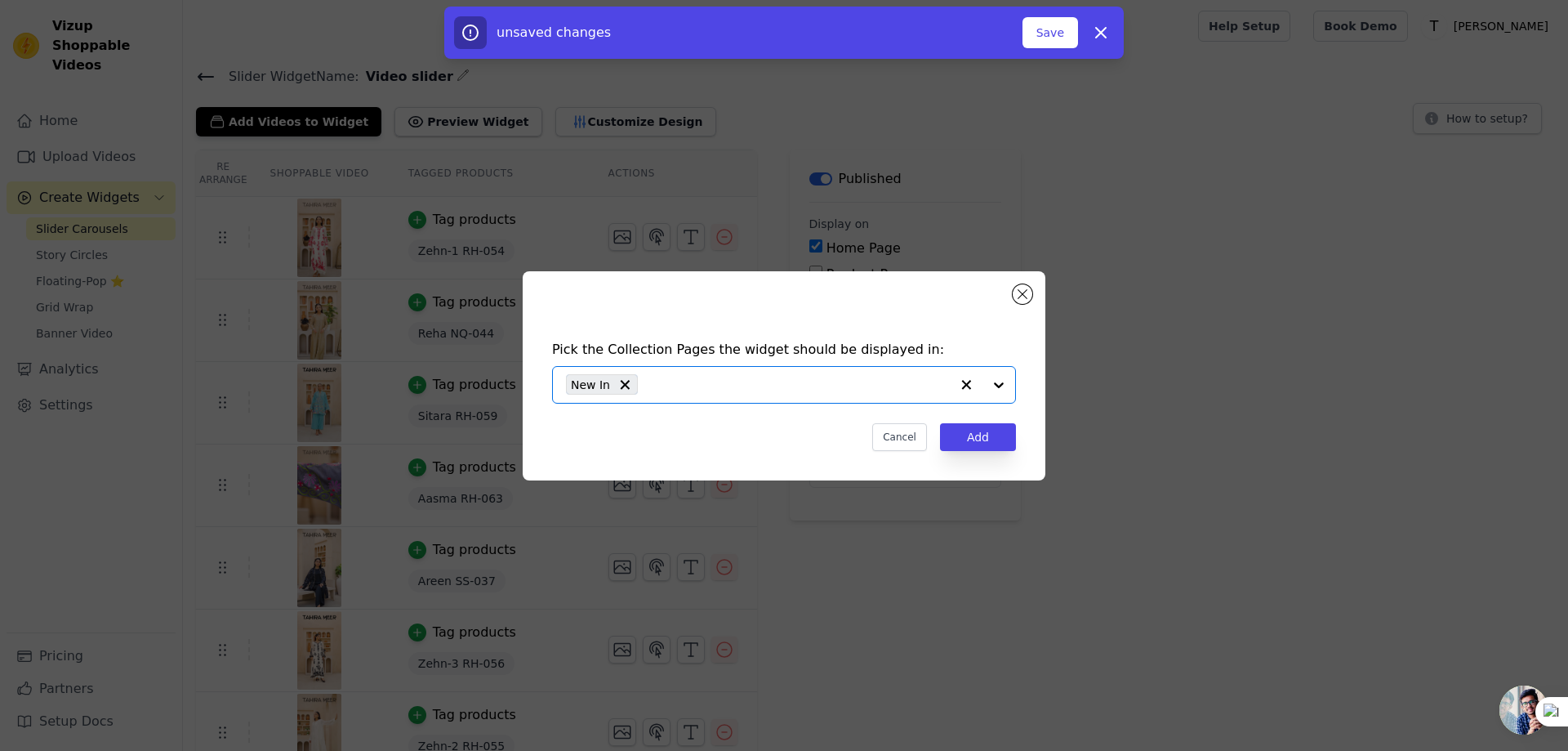
click at [729, 387] on input "text" at bounding box center [797, 384] width 304 height 20
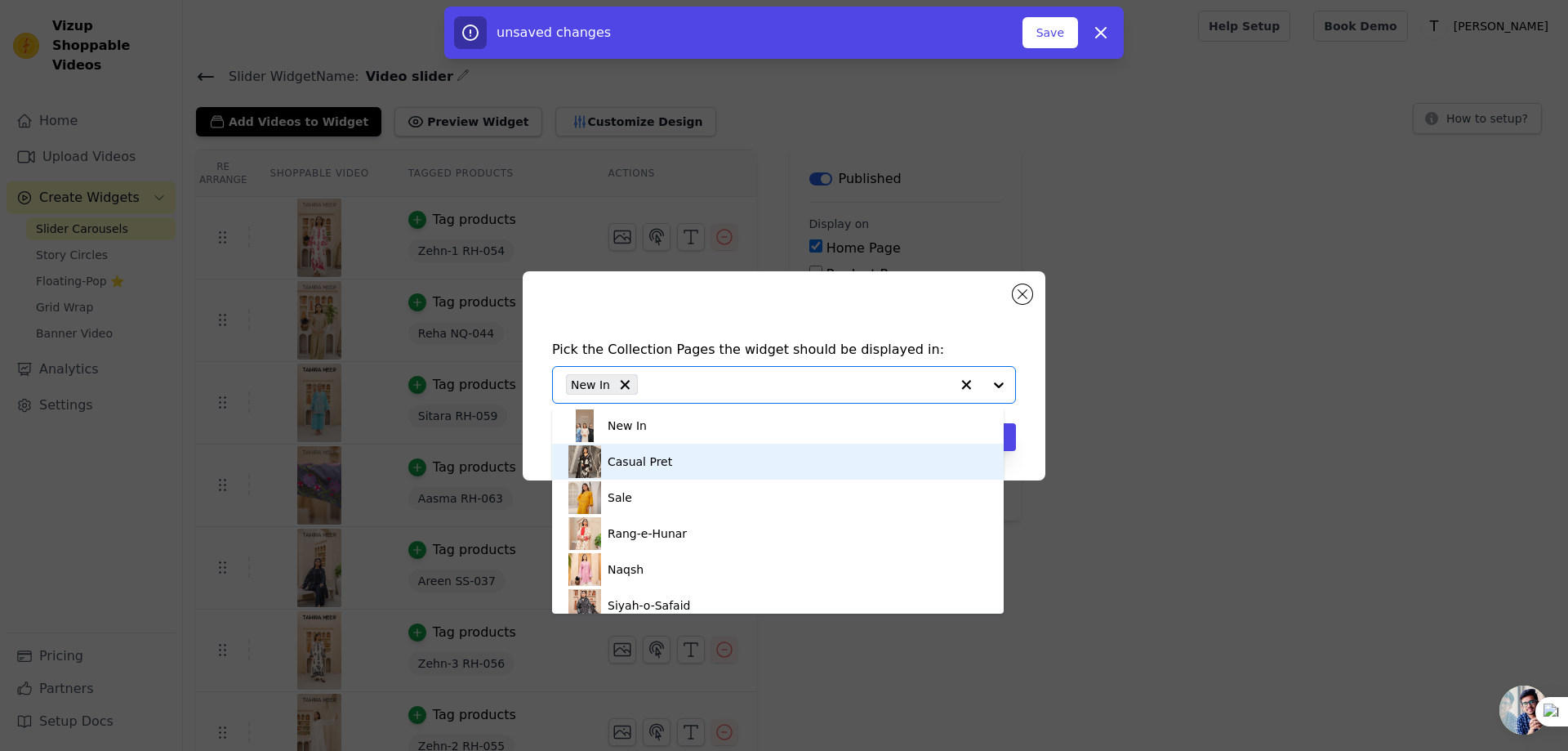
click at [683, 468] on div "Casual Pret" at bounding box center [777, 461] width 419 height 36
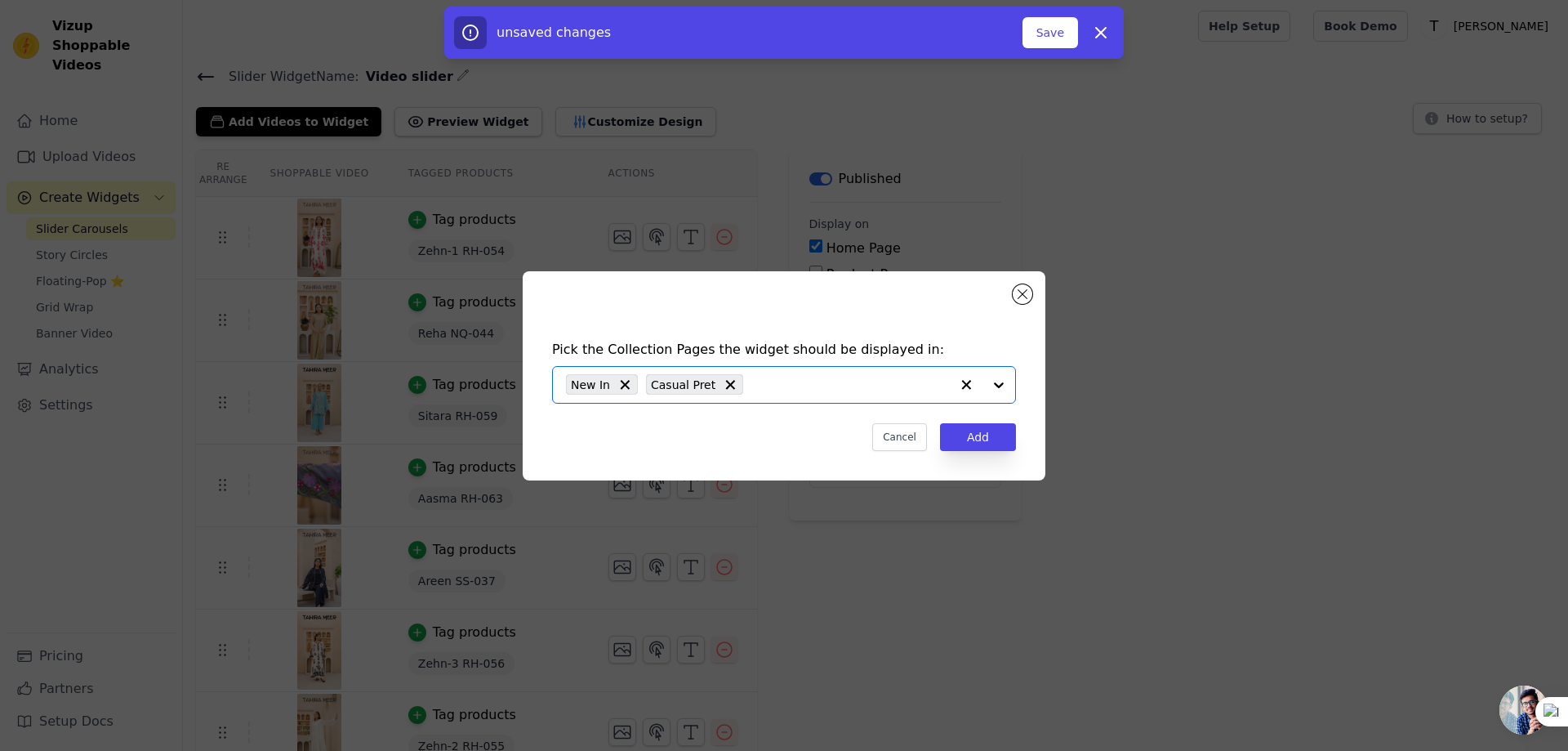
click at [757, 371] on div "New In Casual Pret" at bounding box center [758, 384] width 384 height 36
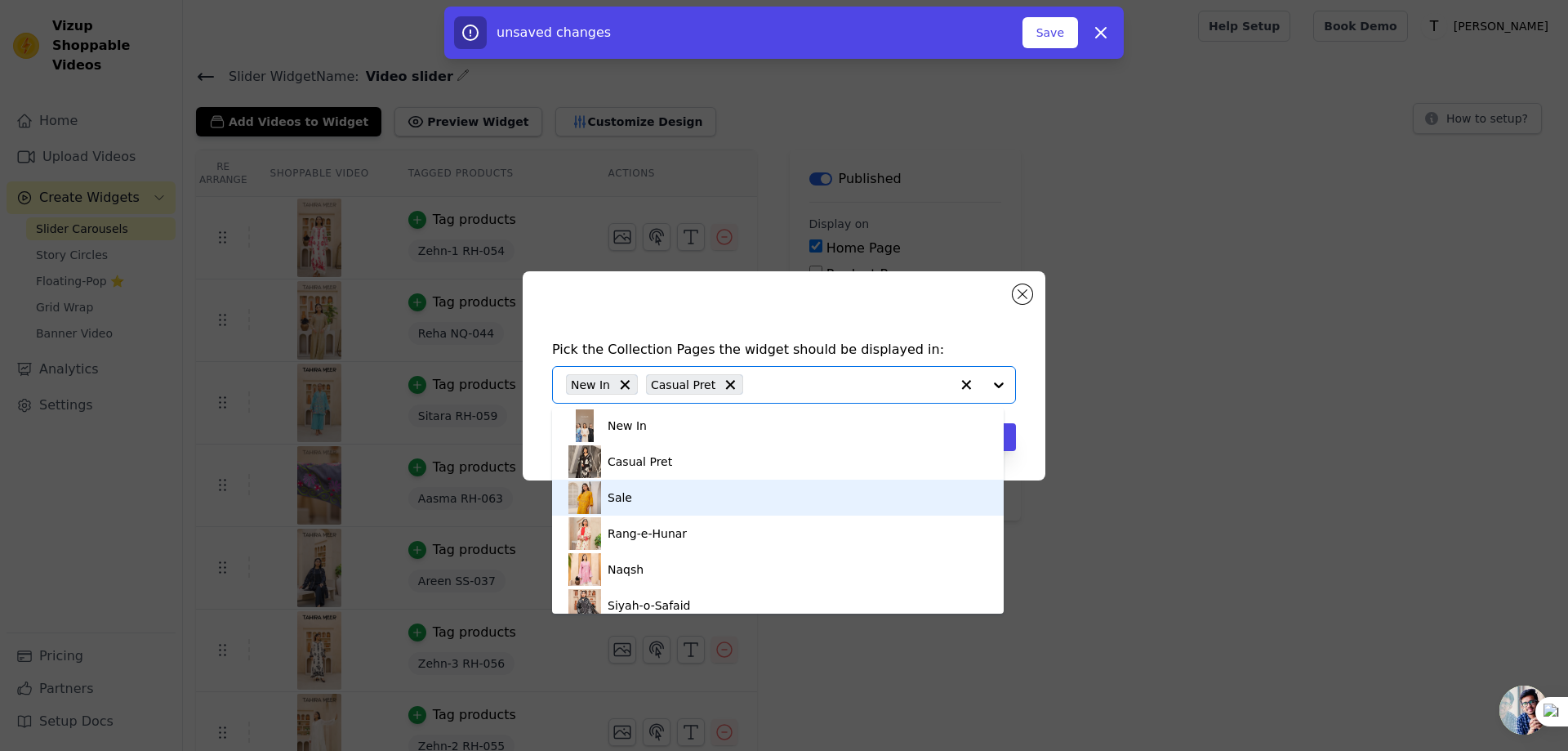
click at [680, 495] on div "Sale" at bounding box center [777, 497] width 419 height 36
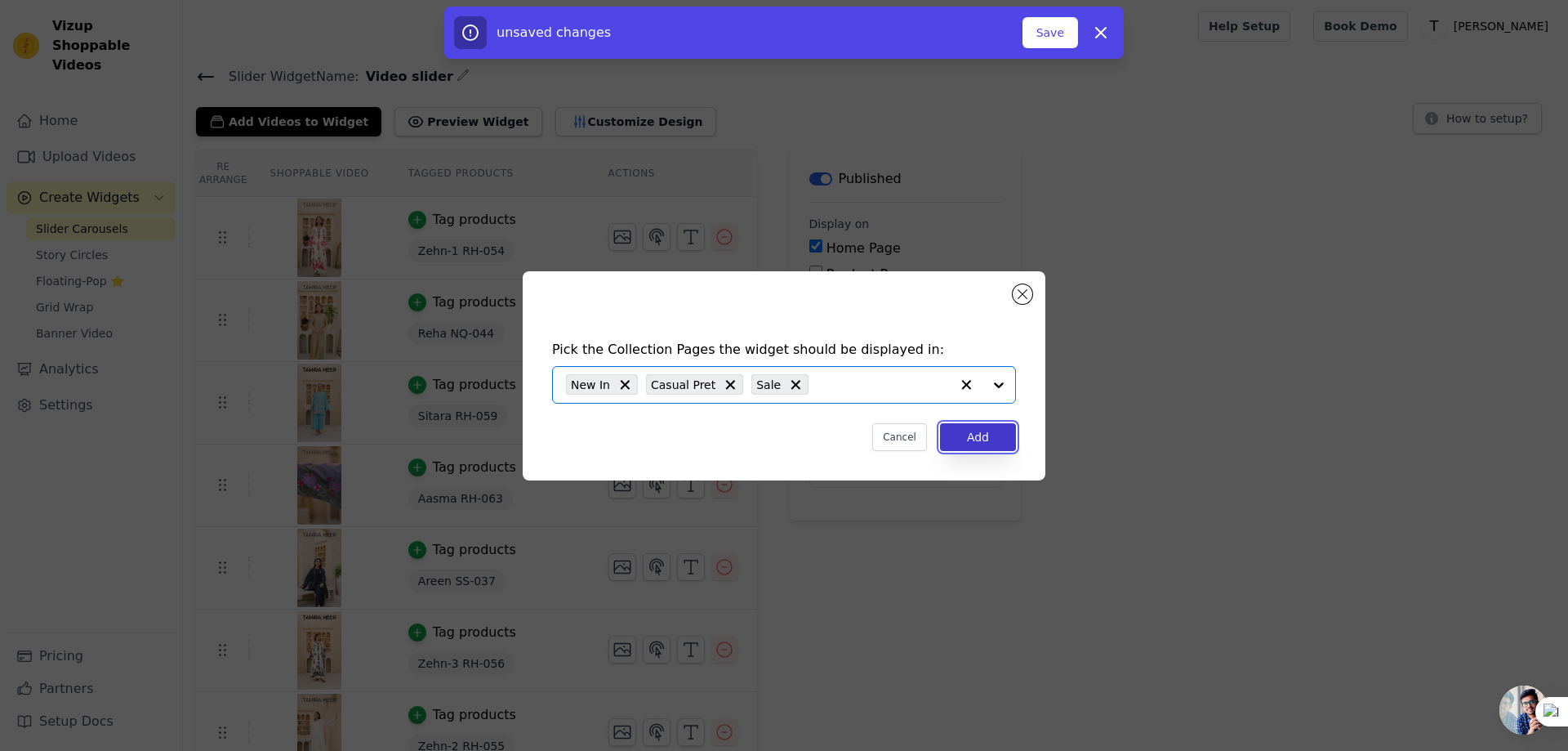
click at [994, 440] on button "Add" at bounding box center [977, 437] width 76 height 28
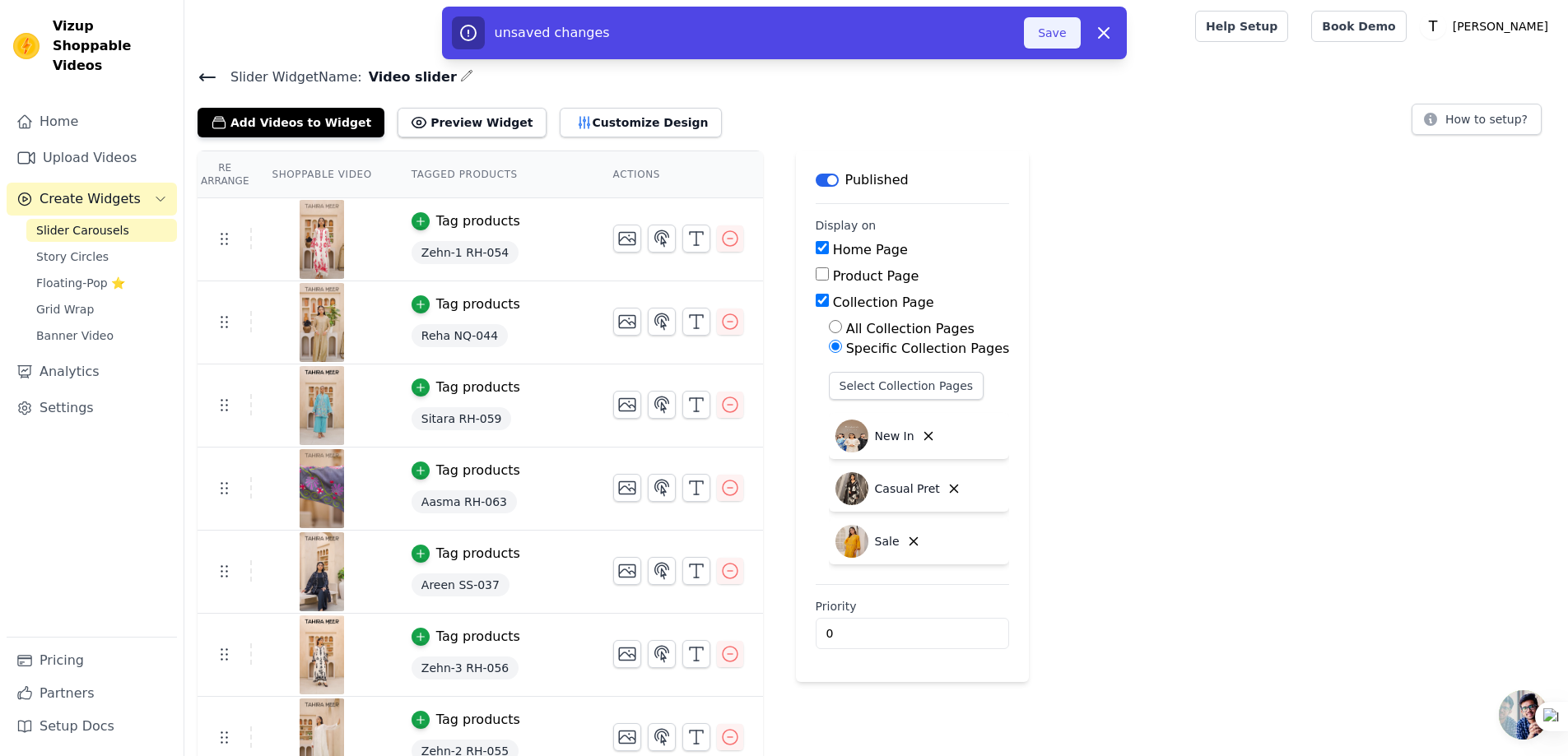
click at [1056, 25] on button "Save" at bounding box center [1051, 33] width 56 height 32
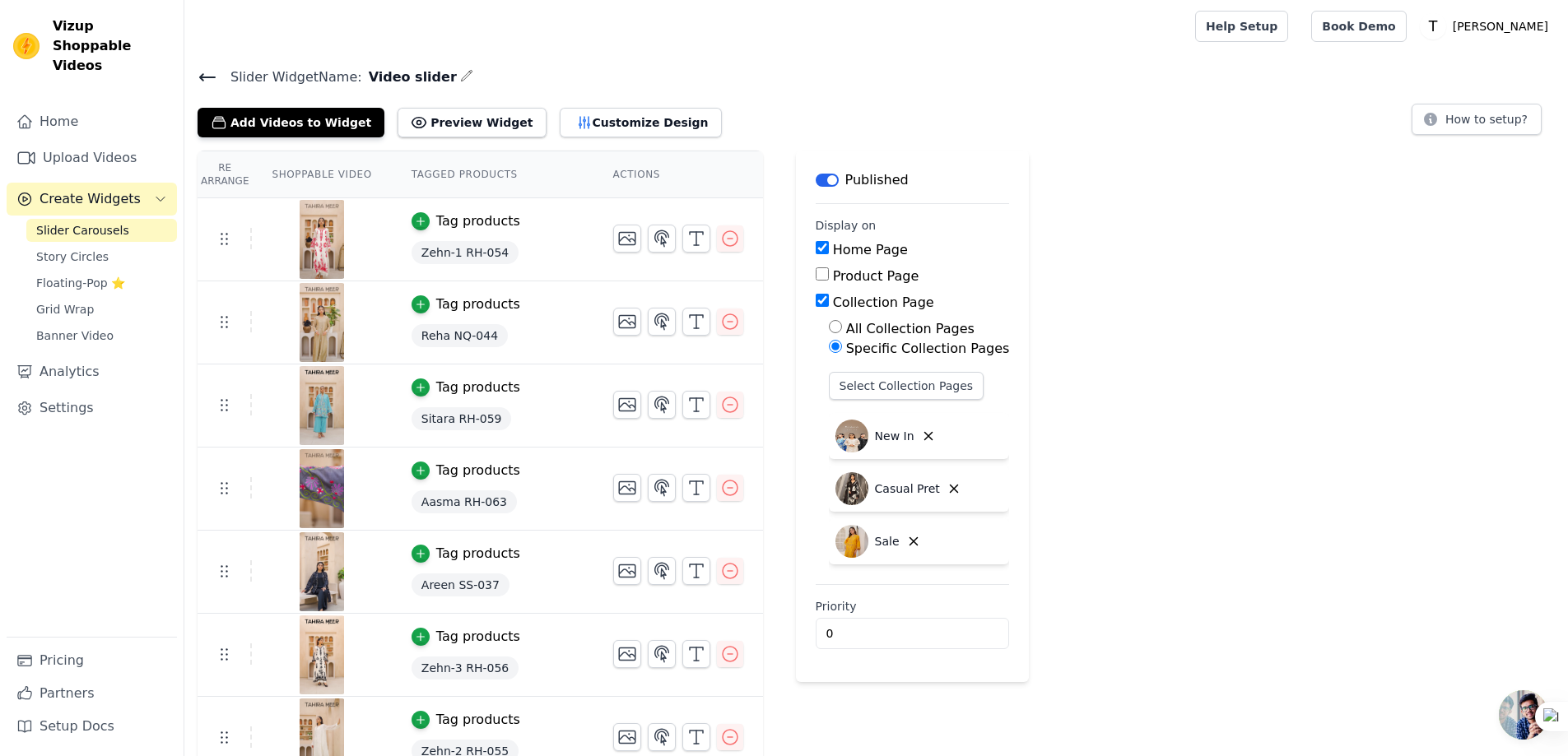
click at [106, 222] on span "Slider Carousels" at bounding box center [82, 230] width 93 height 17
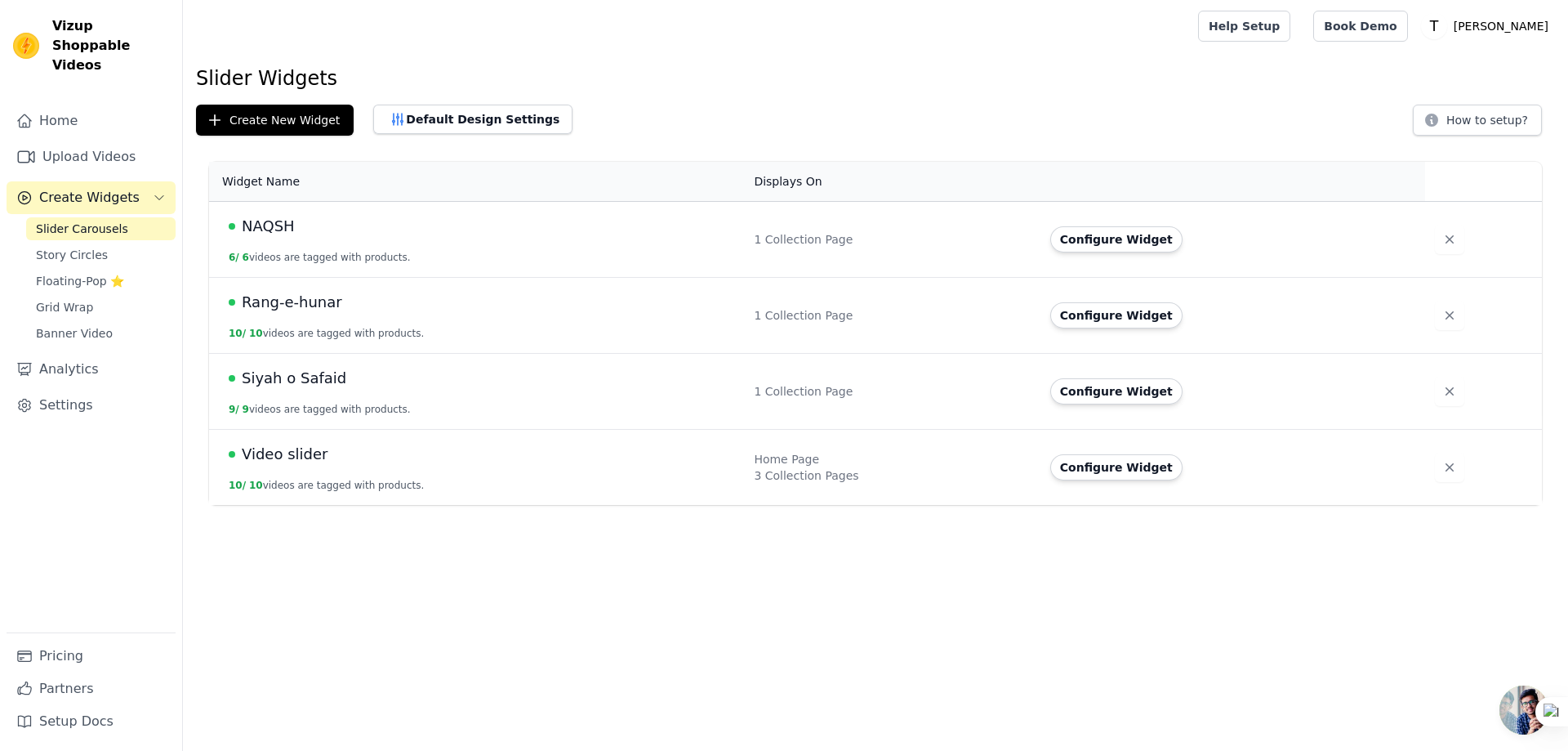
click at [259, 222] on span "NAQSH" at bounding box center [268, 226] width 53 height 23
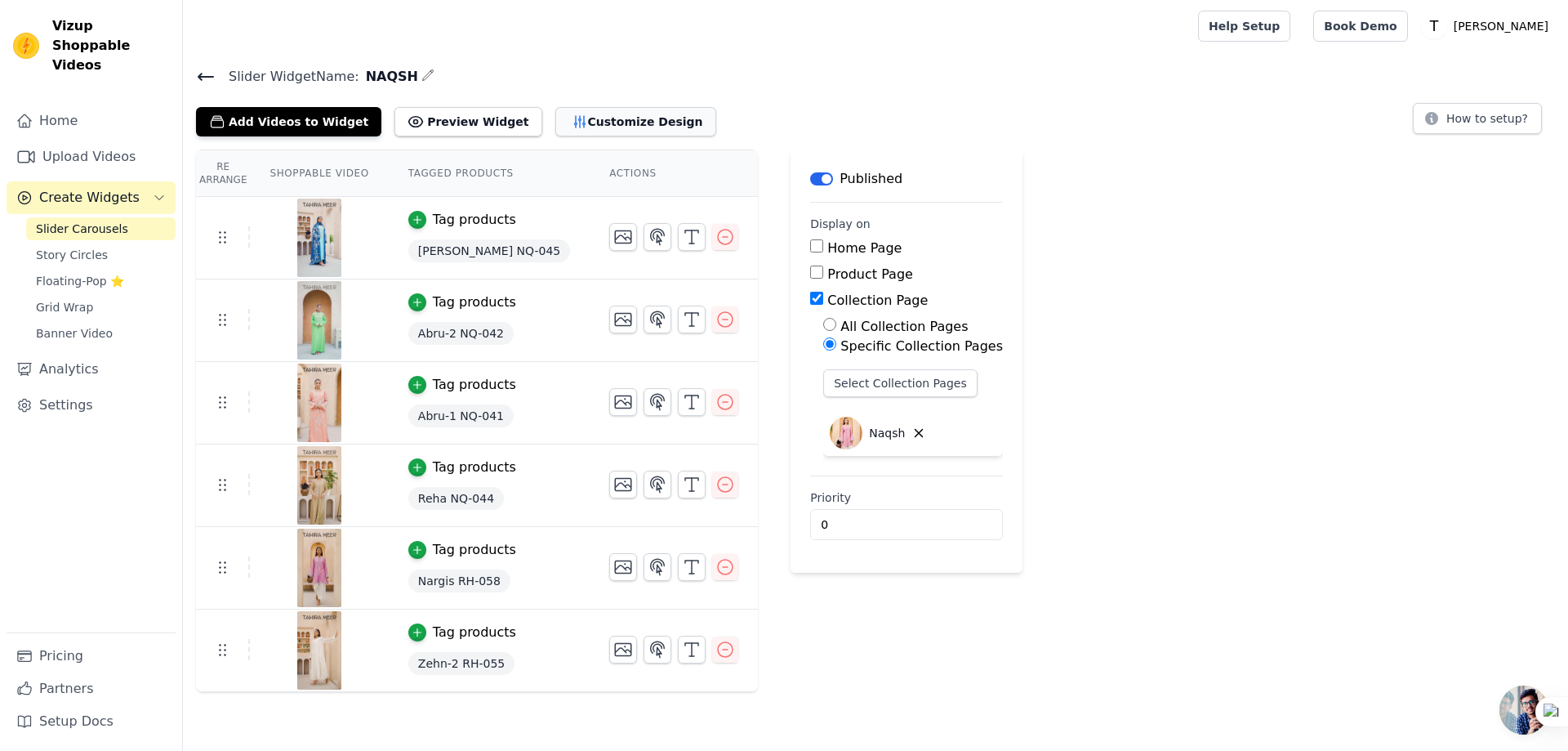
click at [576, 124] on button "Customize Design" at bounding box center [635, 122] width 161 height 30
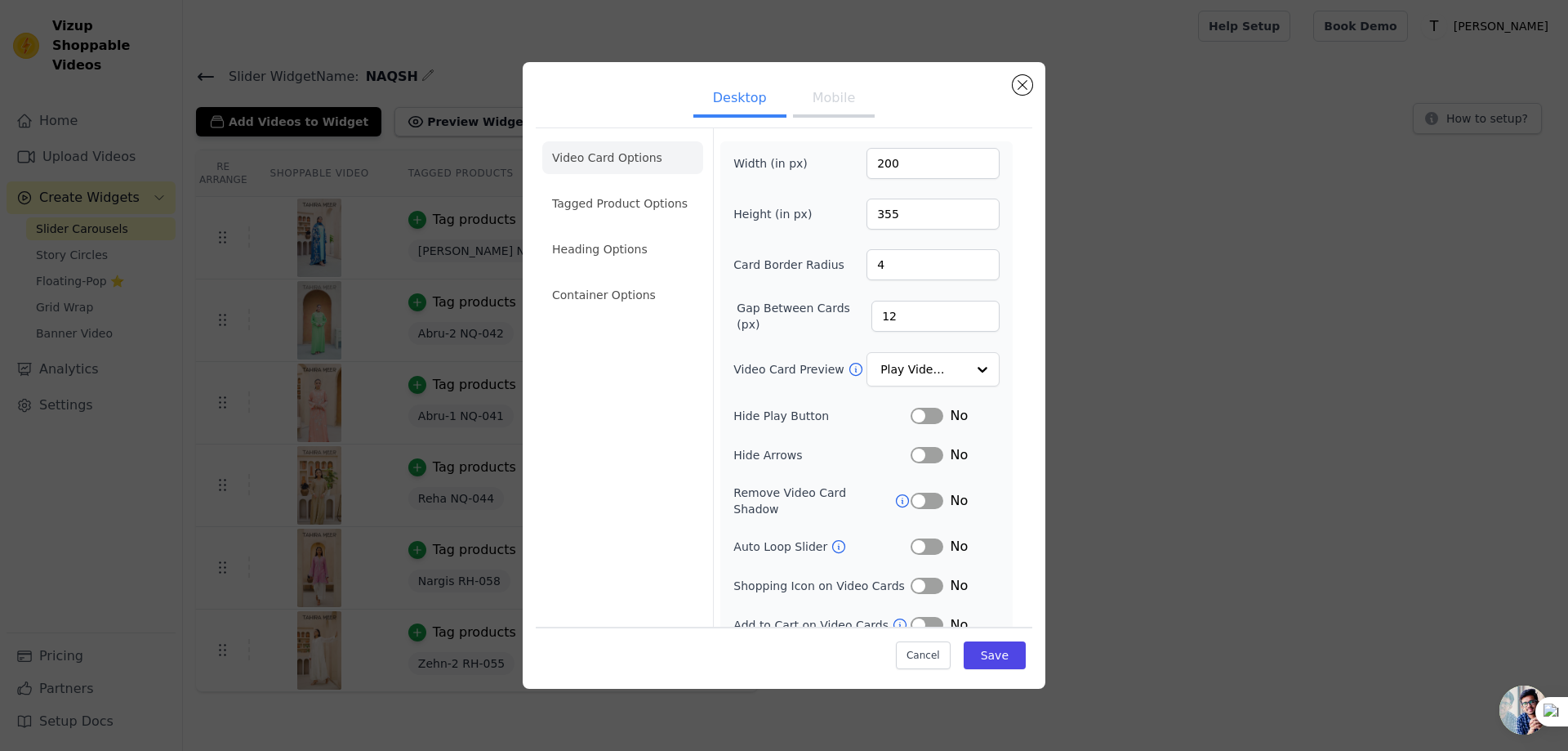
click at [925, 414] on button "Label" at bounding box center [927, 415] width 33 height 17
click at [926, 462] on div "No" at bounding box center [955, 455] width 89 height 20
click at [928, 458] on button "Label" at bounding box center [927, 455] width 33 height 17
click at [926, 493] on button "Label" at bounding box center [927, 501] width 33 height 17
click at [926, 538] on button "Label" at bounding box center [927, 546] width 33 height 17
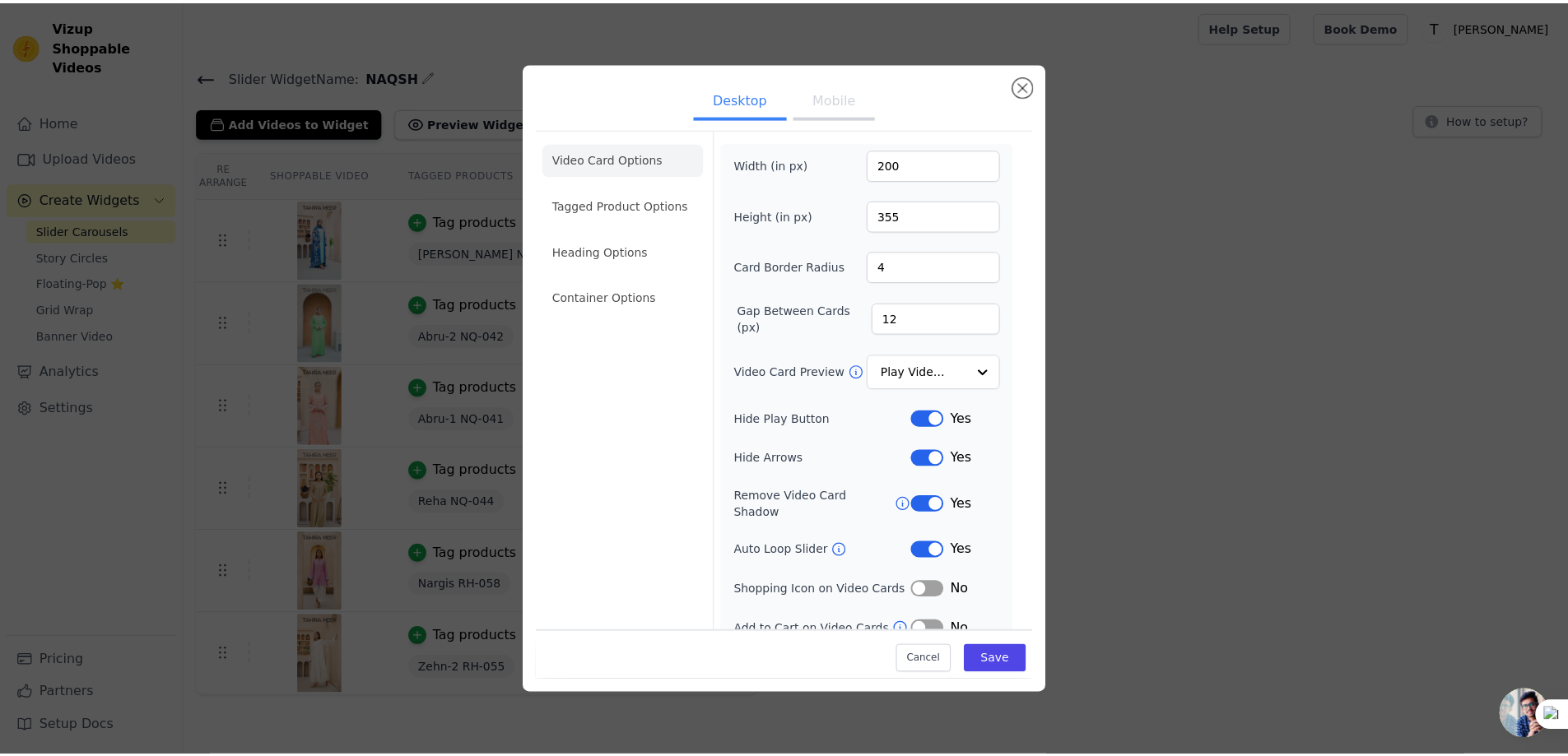
scroll to position [7, 0]
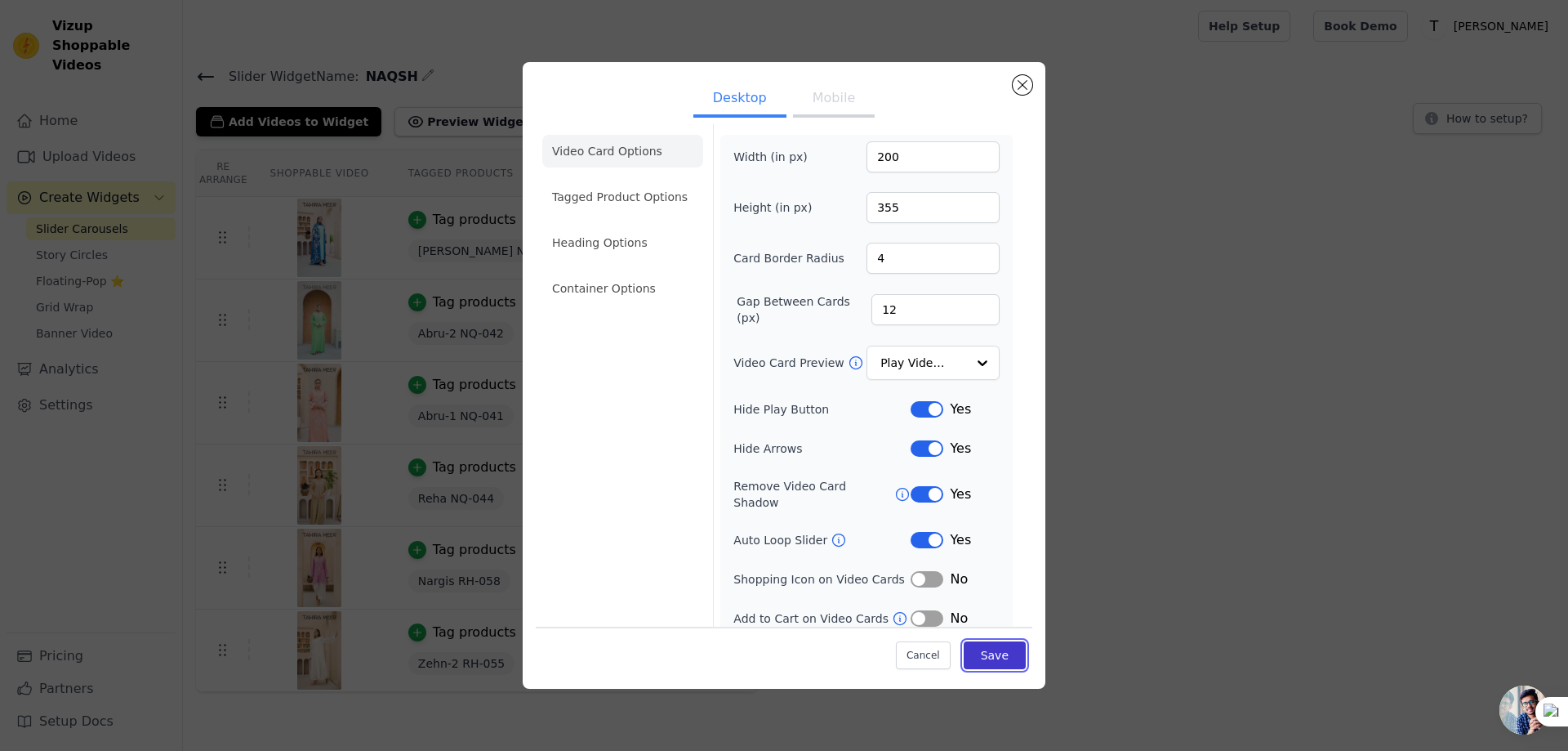
click at [1000, 655] on button "Save" at bounding box center [994, 655] width 62 height 28
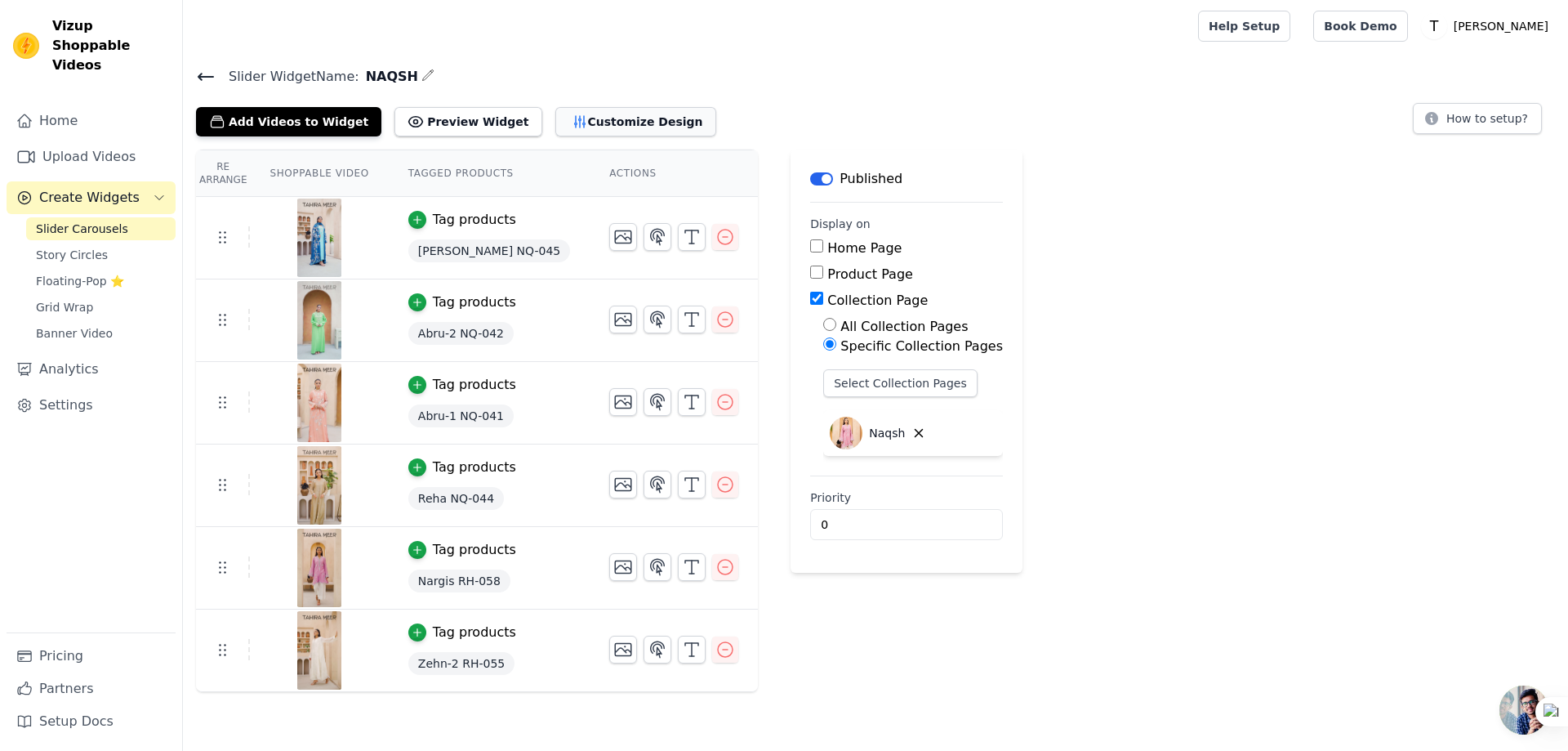
click at [583, 124] on button "Customize Design" at bounding box center [635, 122] width 161 height 30
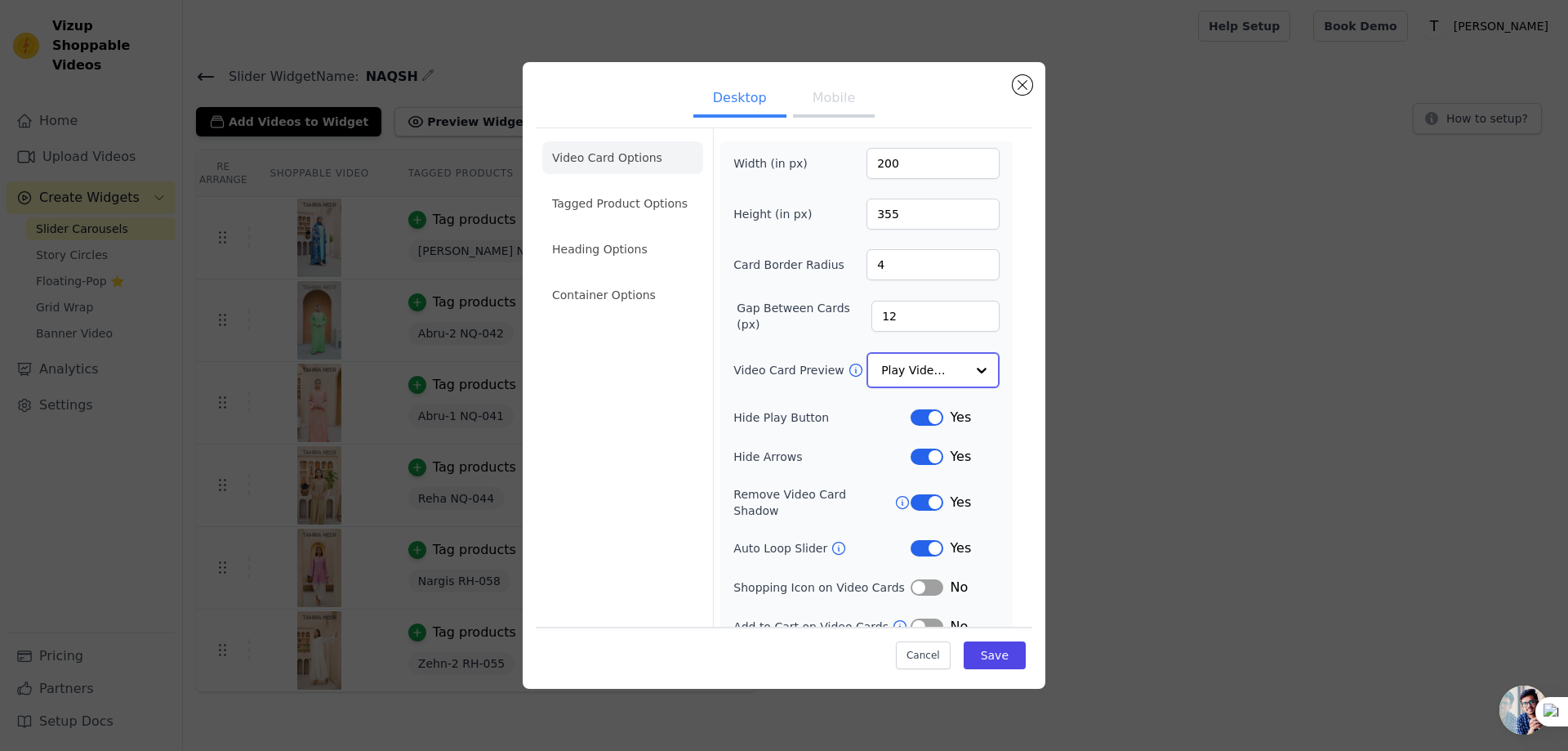
click at [965, 369] on div at bounding box center [982, 370] width 33 height 33
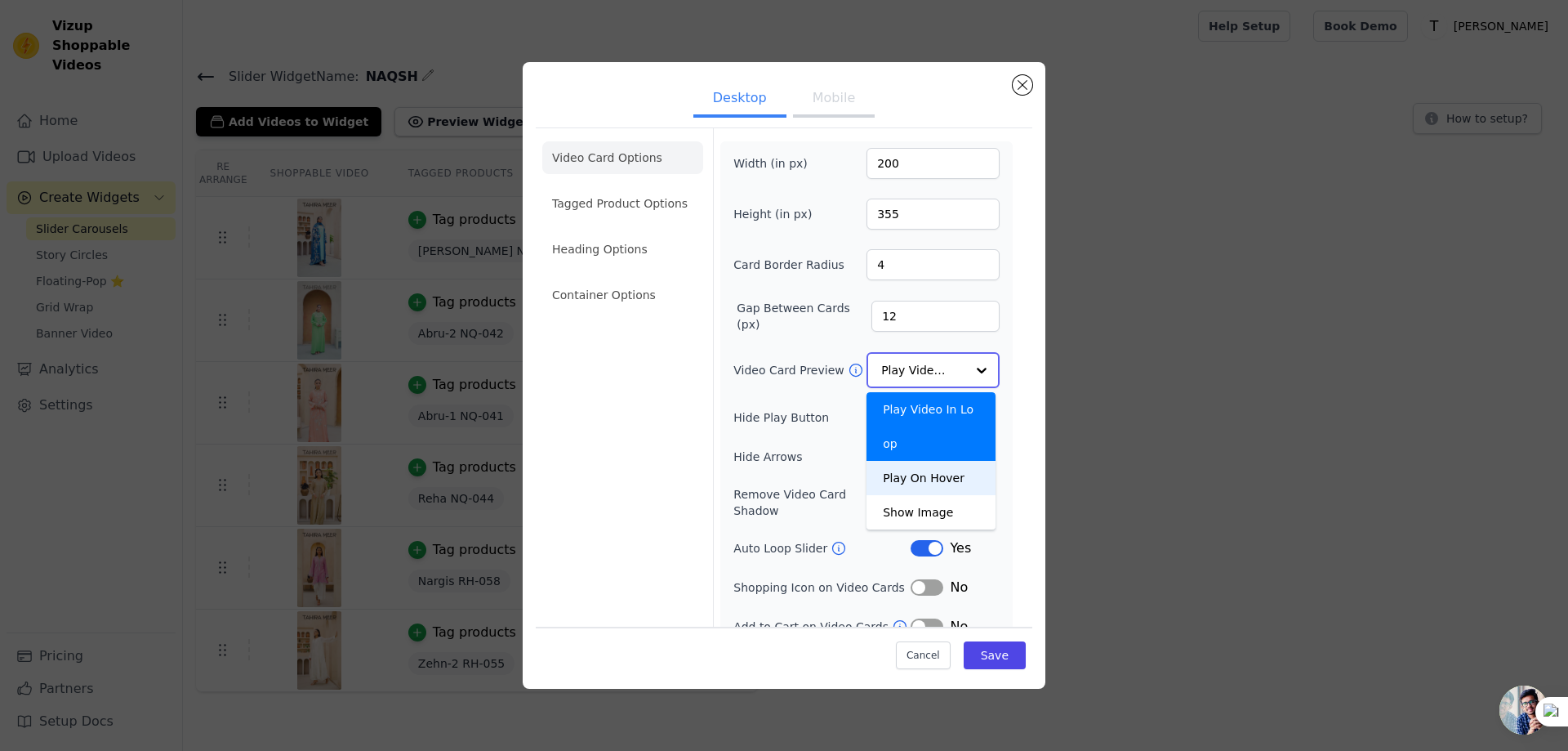
click at [926, 461] on div "Play On Hover" at bounding box center [930, 477] width 129 height 34
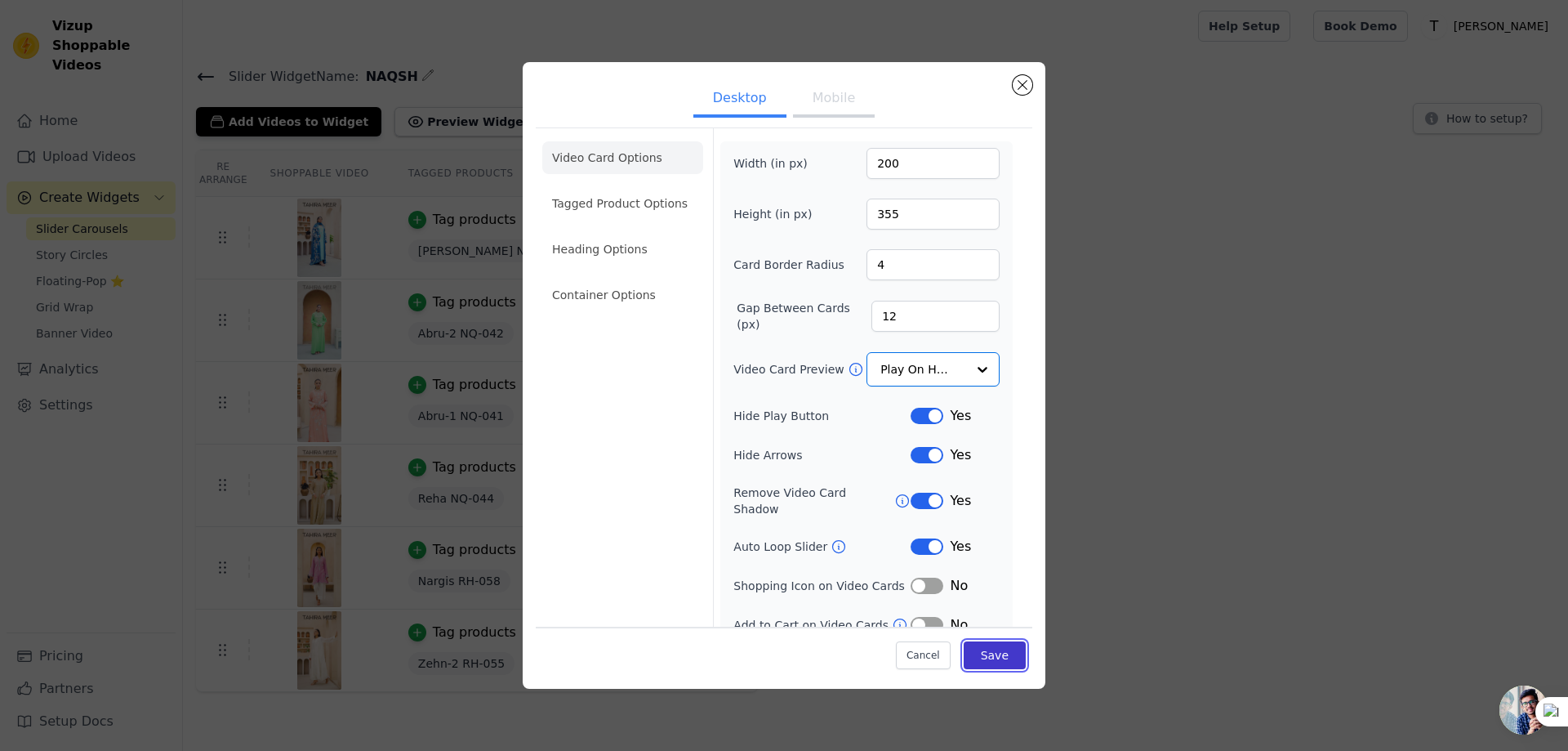
click at [993, 655] on button "Save" at bounding box center [994, 655] width 62 height 28
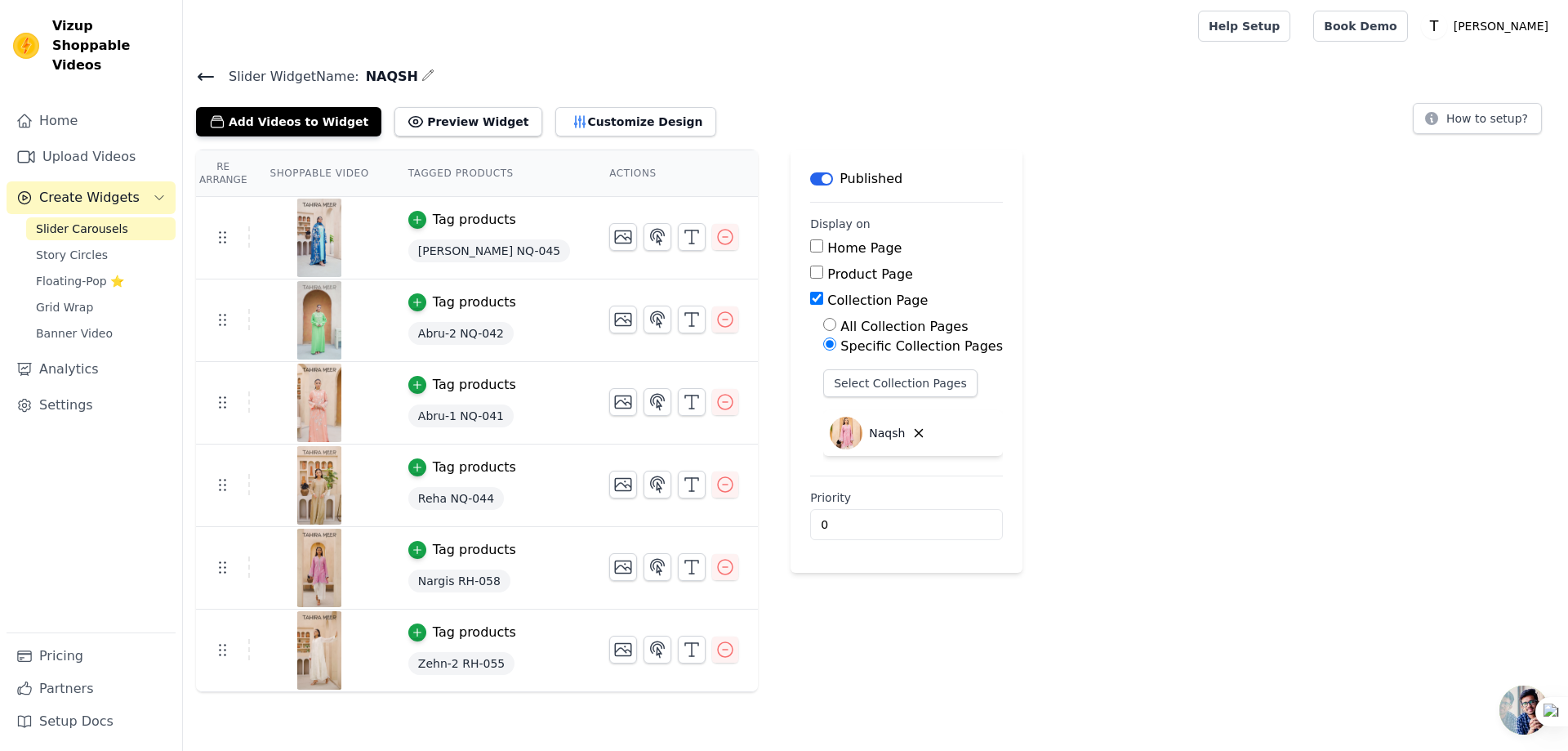
click at [210, 70] on icon at bounding box center [206, 76] width 20 height 20
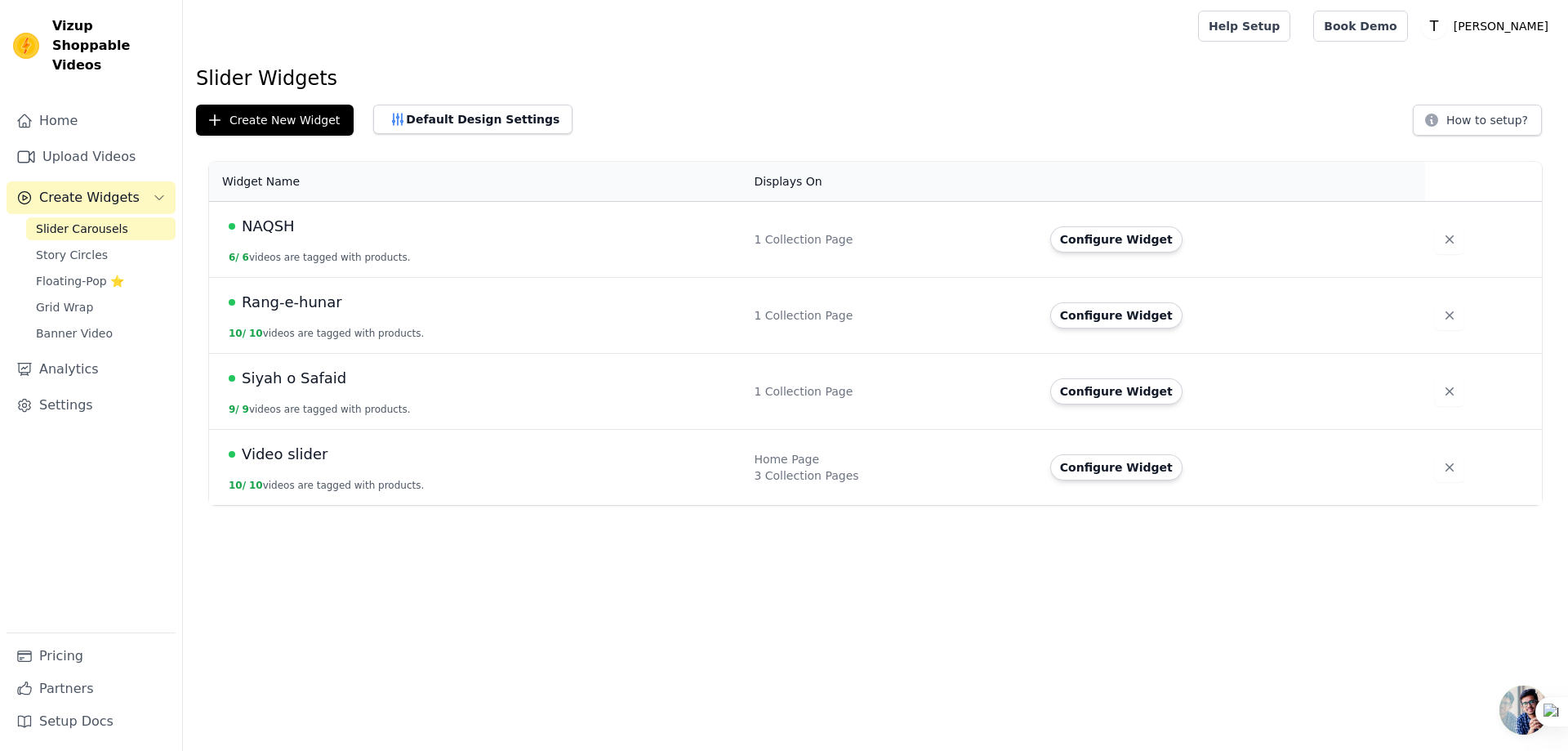
click at [303, 298] on span "Rang-e-hunar" at bounding box center [292, 302] width 101 height 23
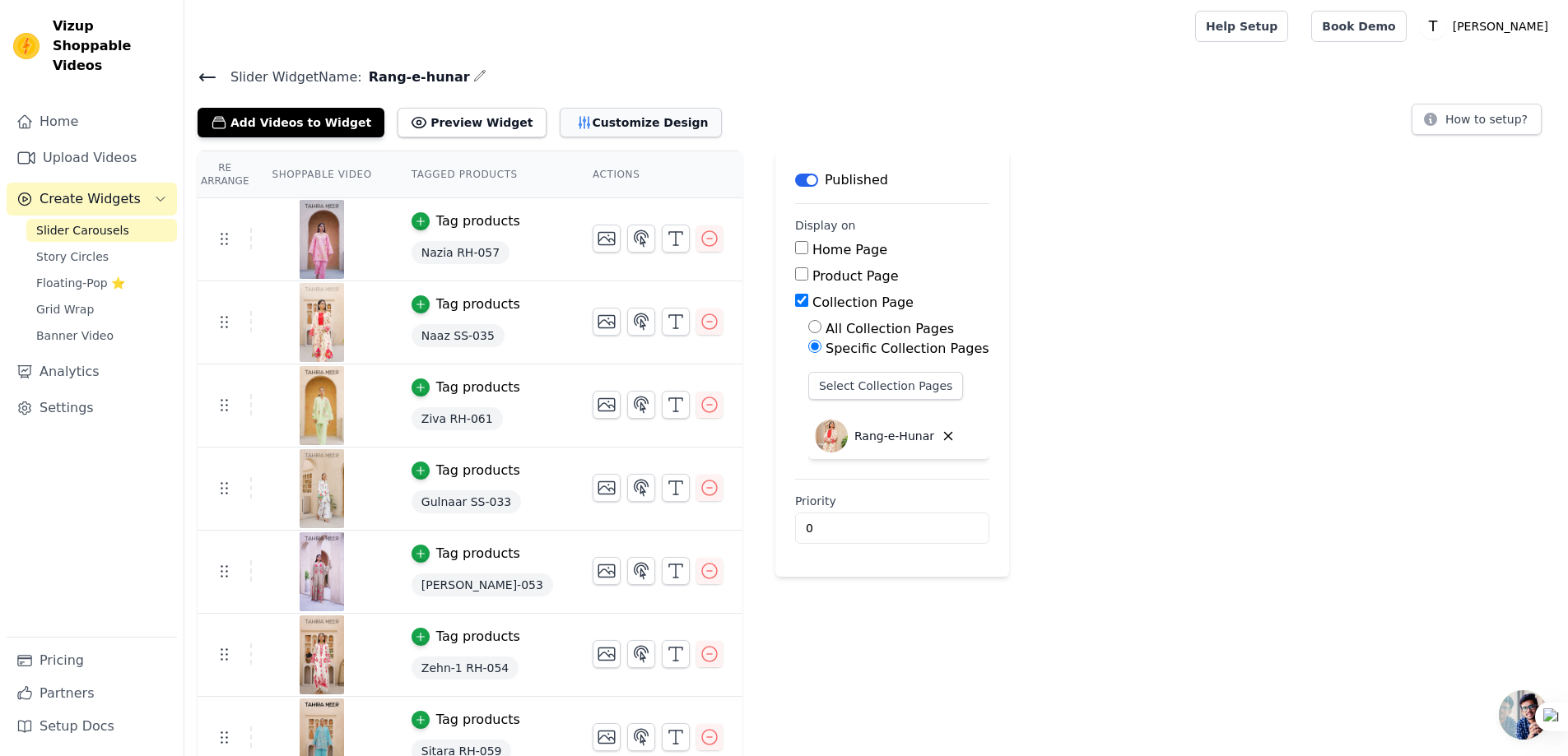
click at [601, 124] on button "Customize Design" at bounding box center [640, 122] width 162 height 30
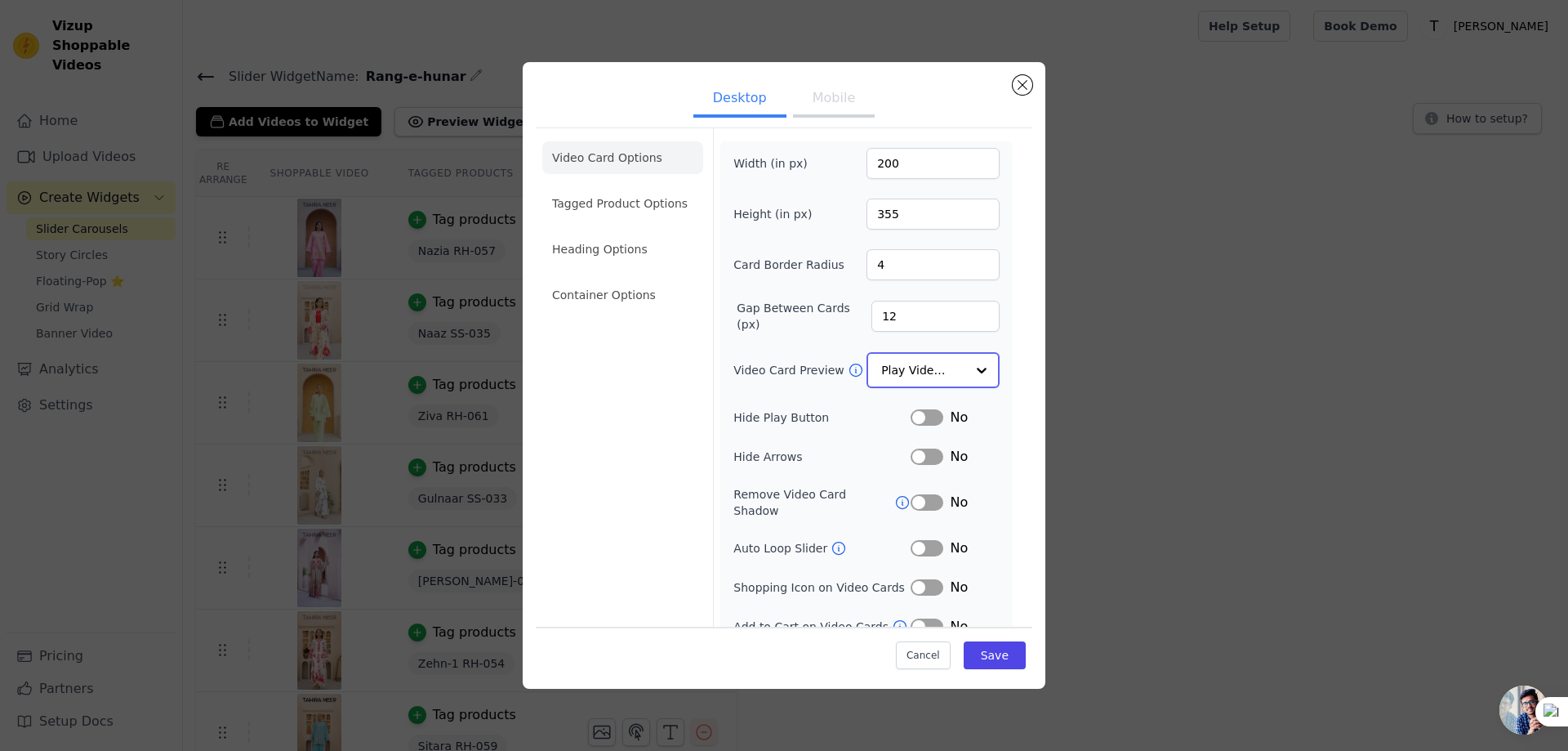
click at [943, 369] on input "Video Card Preview" at bounding box center [923, 370] width 84 height 33
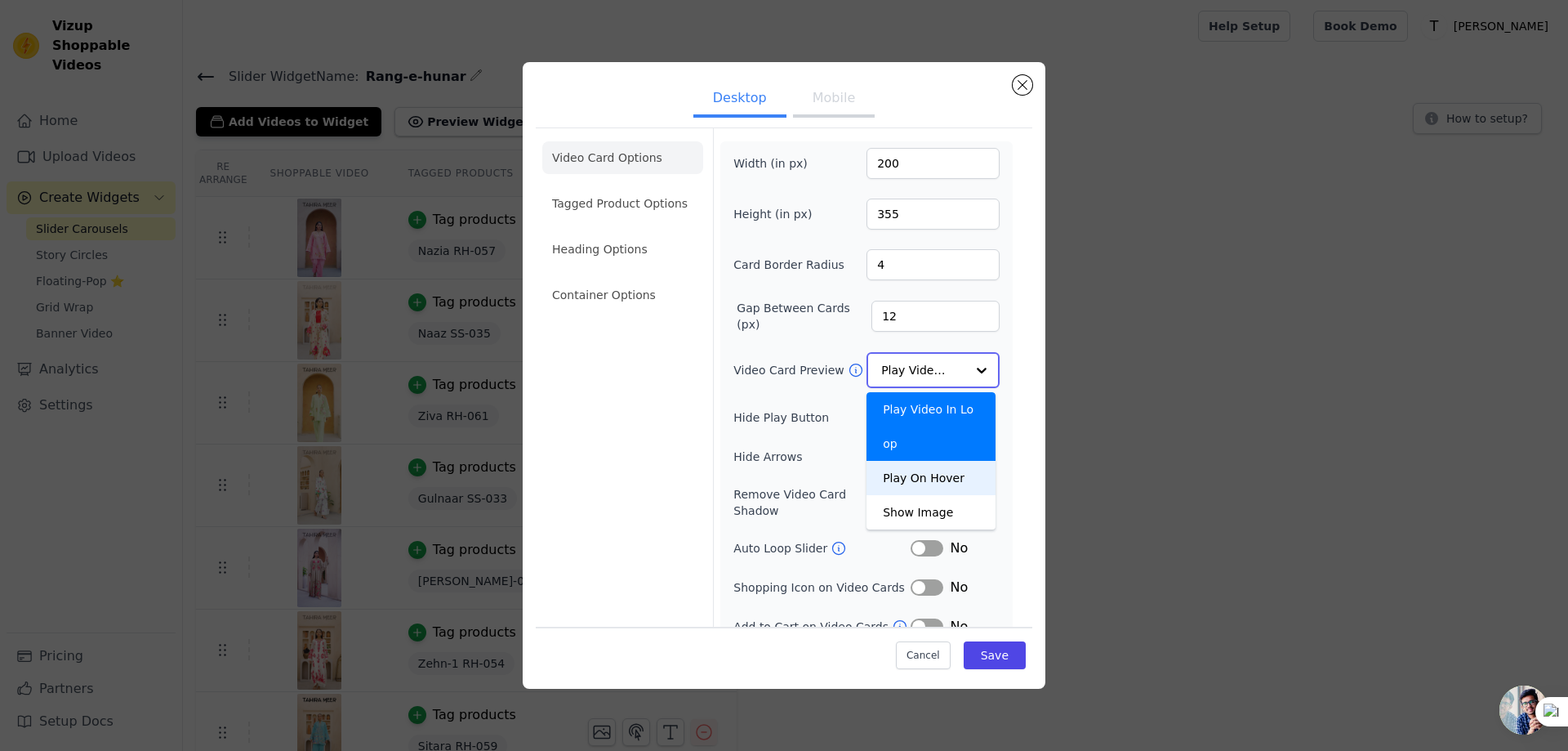
click at [923, 461] on div "Play On Hover" at bounding box center [930, 477] width 129 height 34
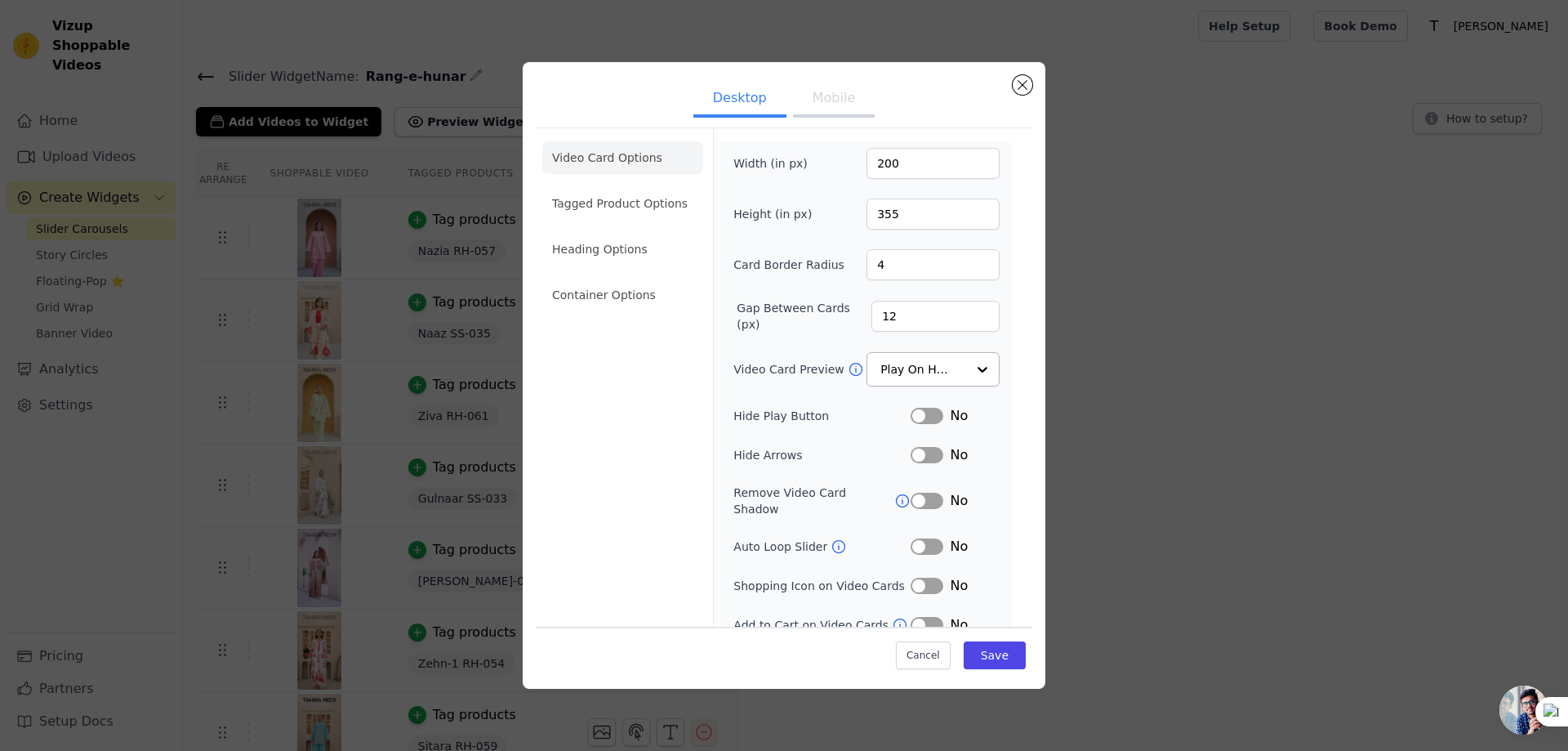
click at [930, 413] on button "Label" at bounding box center [927, 415] width 33 height 17
click at [925, 452] on button "Label" at bounding box center [927, 455] width 33 height 17
click at [930, 493] on button "Label" at bounding box center [927, 501] width 33 height 17
click at [923, 518] on div "Width (in px) 200 Height (in px) 355 Card Border Radius 4 Gap Between Cards (px…" at bounding box center [866, 391] width 266 height 487
click at [923, 538] on button "Label" at bounding box center [927, 546] width 33 height 17
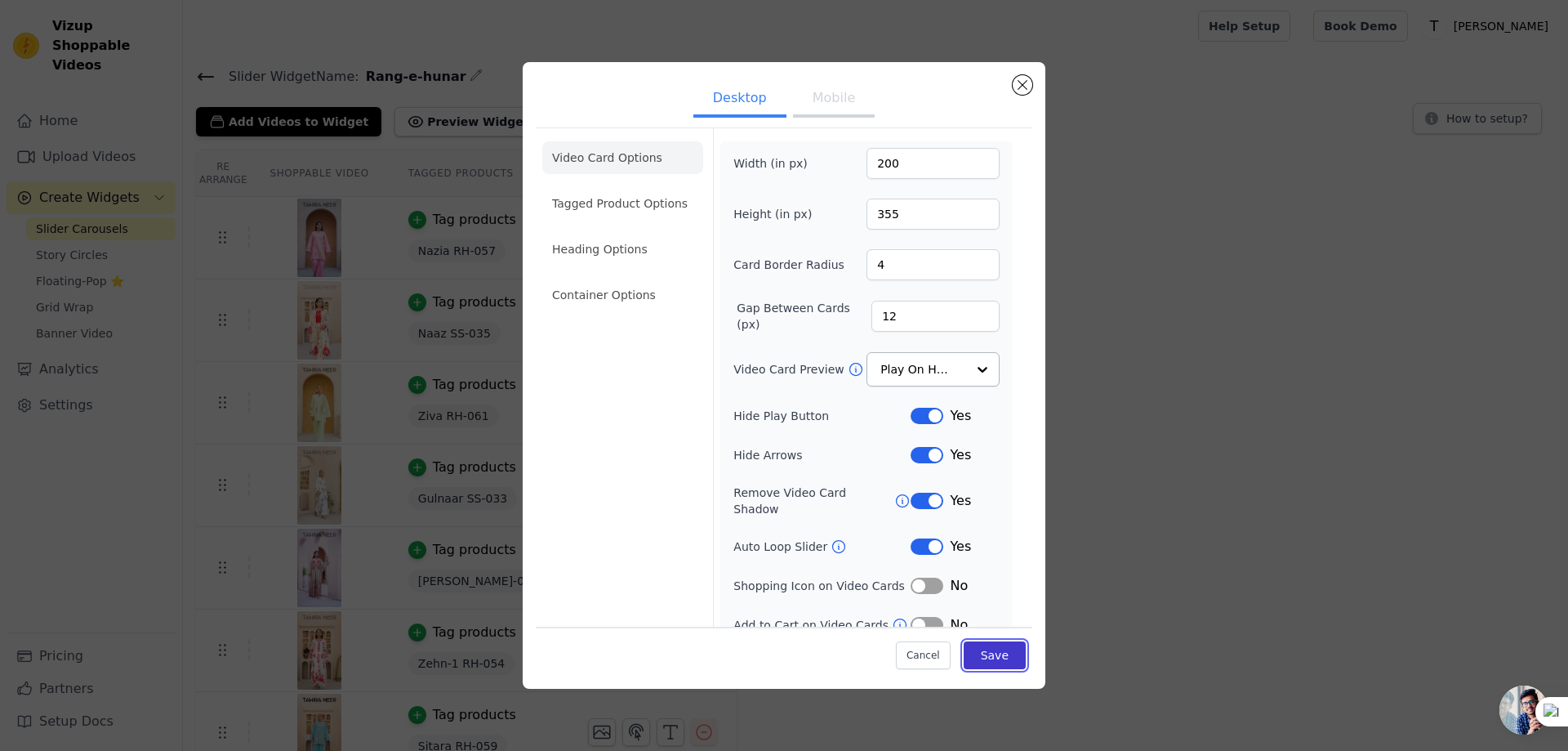
click at [974, 663] on button "Save" at bounding box center [994, 655] width 62 height 28
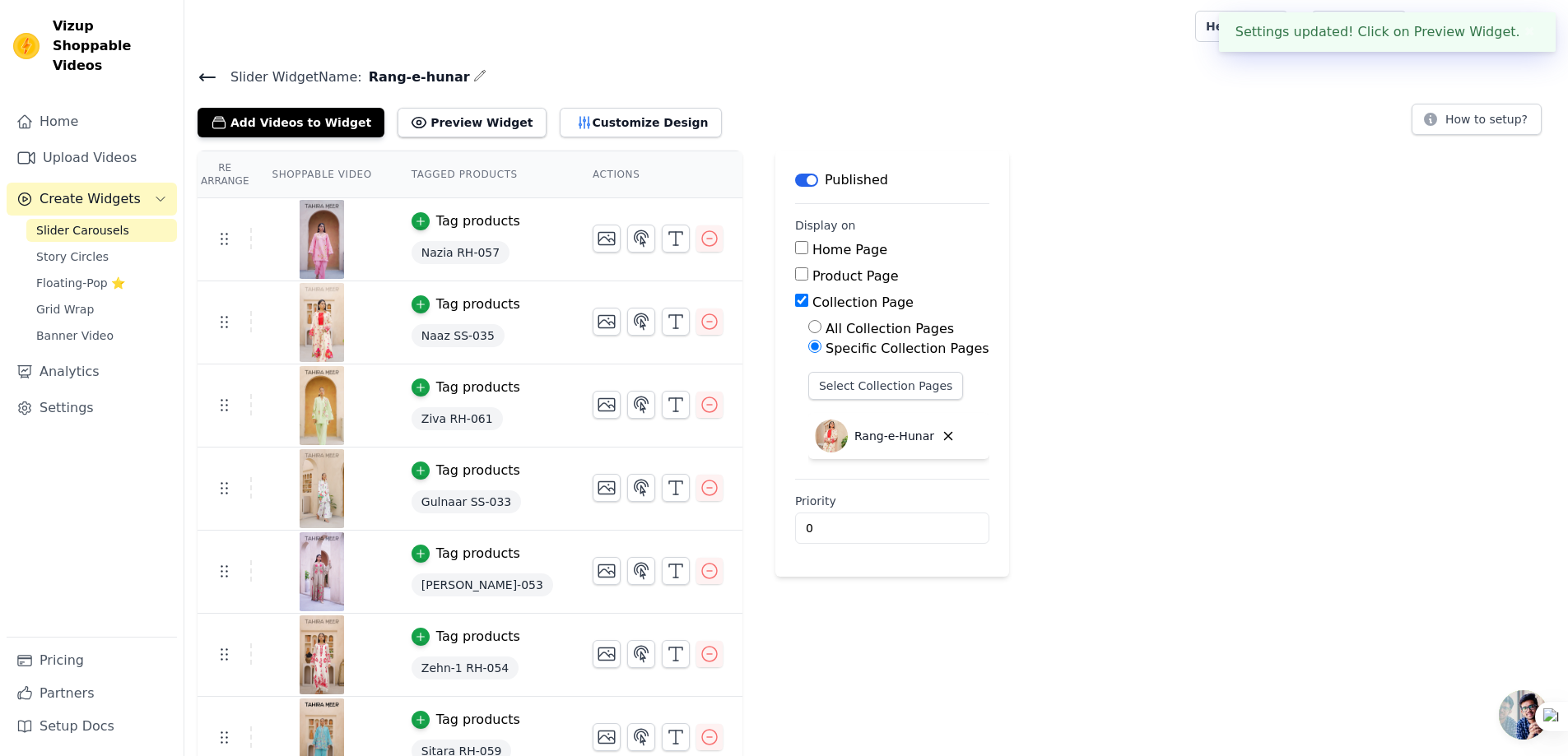
click at [84, 222] on span "Slider Carousels" at bounding box center [82, 230] width 93 height 17
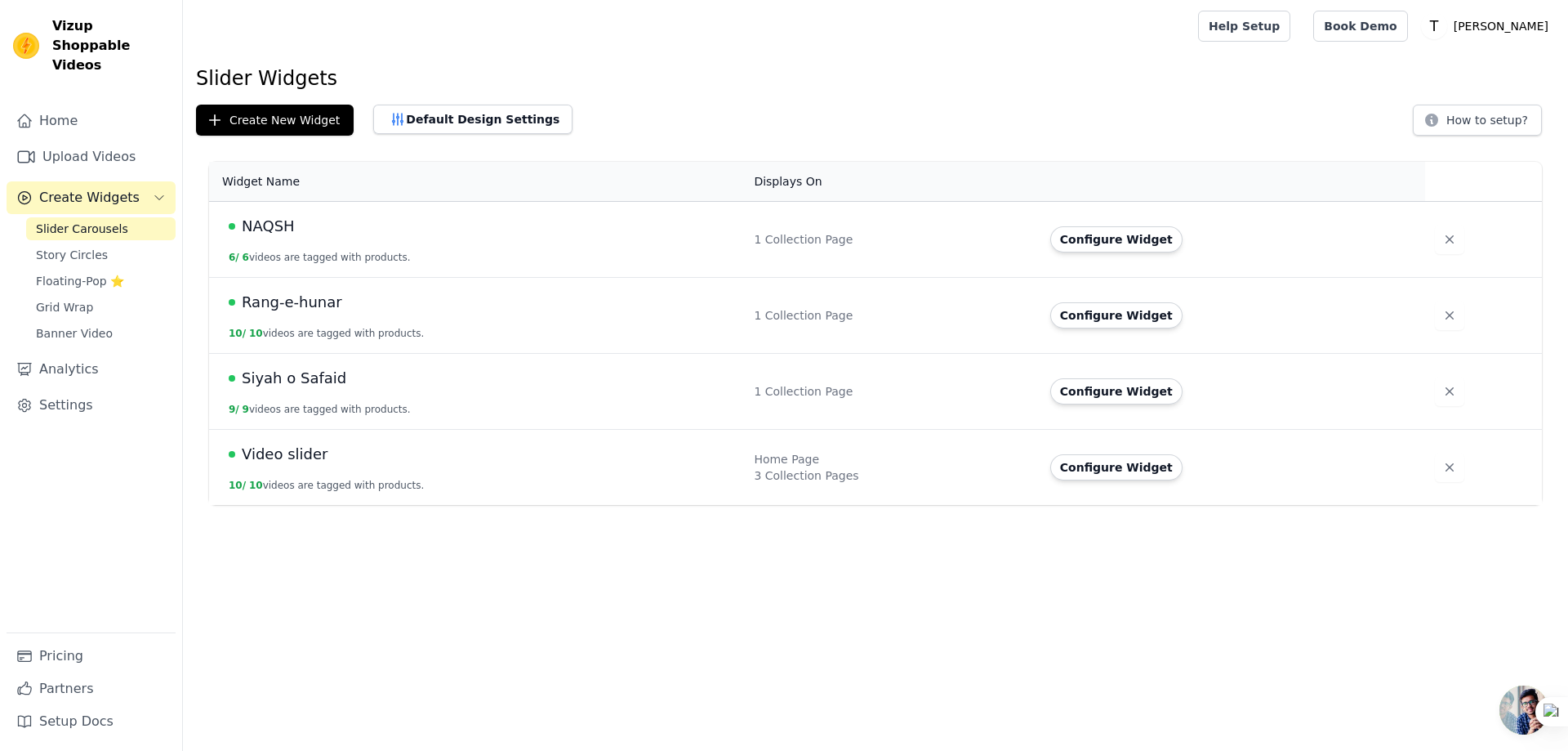
click at [292, 377] on span "Siyah o Safaid" at bounding box center [294, 378] width 104 height 23
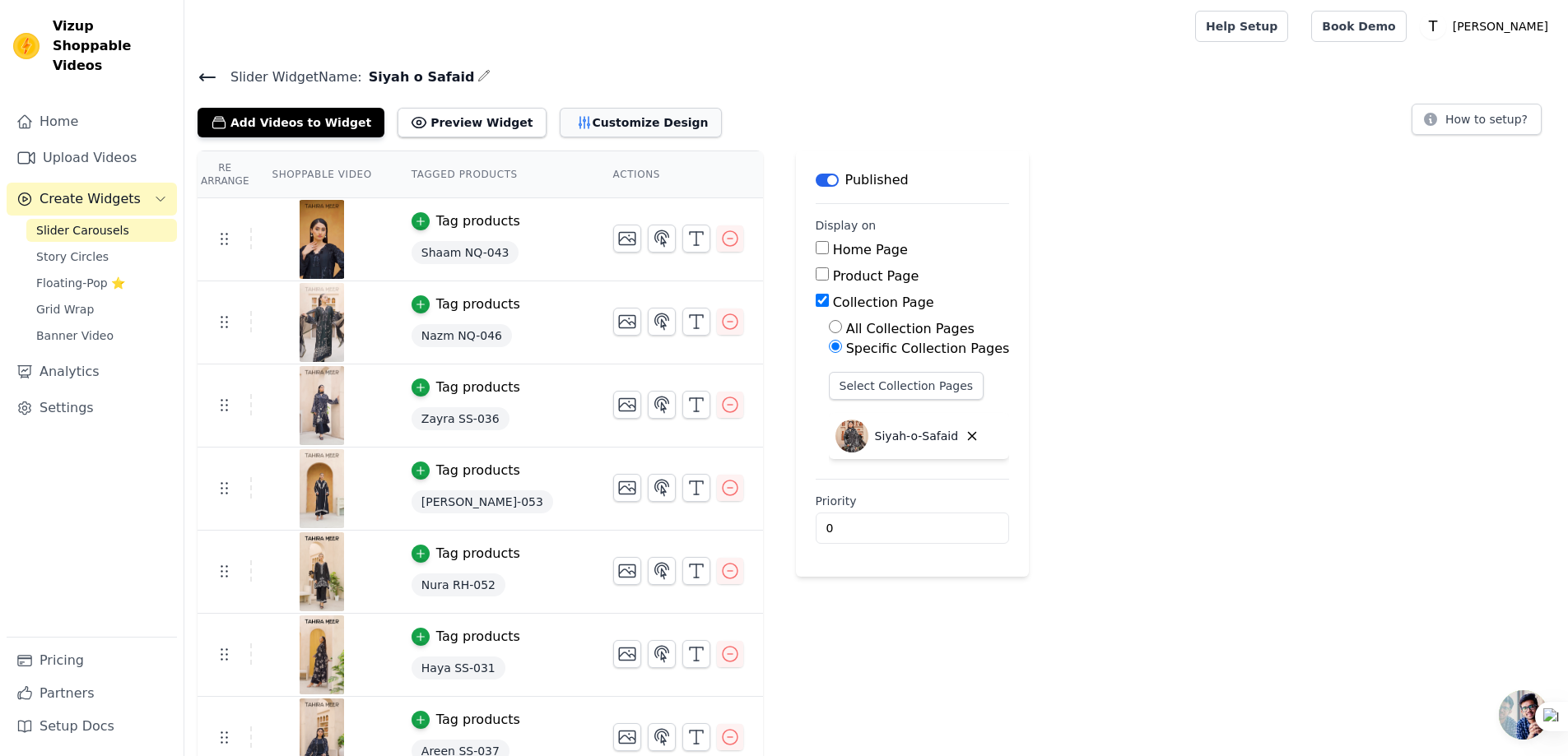
click at [614, 122] on button "Customize Design" at bounding box center [640, 122] width 162 height 30
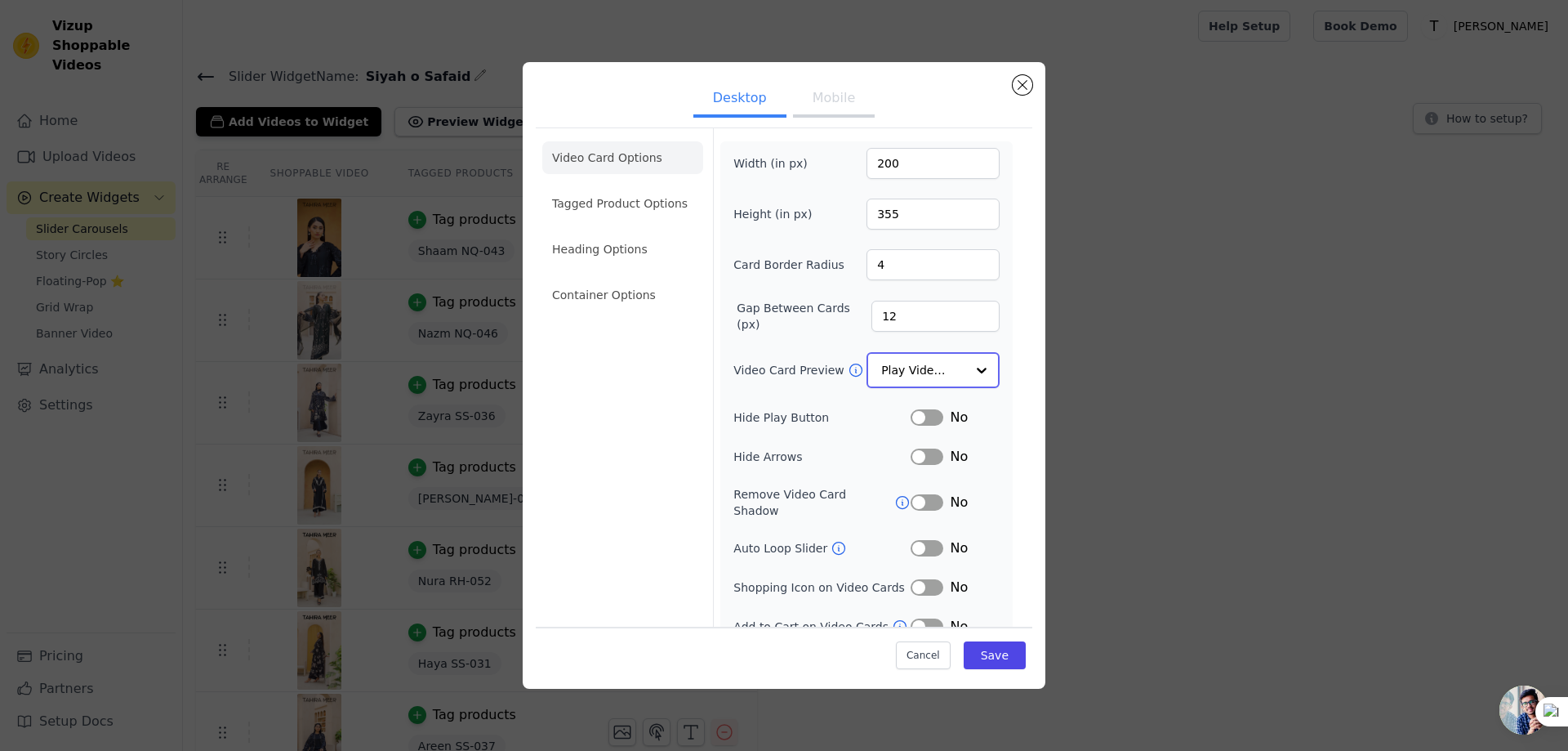
click at [952, 360] on input "Video Card Preview" at bounding box center [923, 370] width 84 height 33
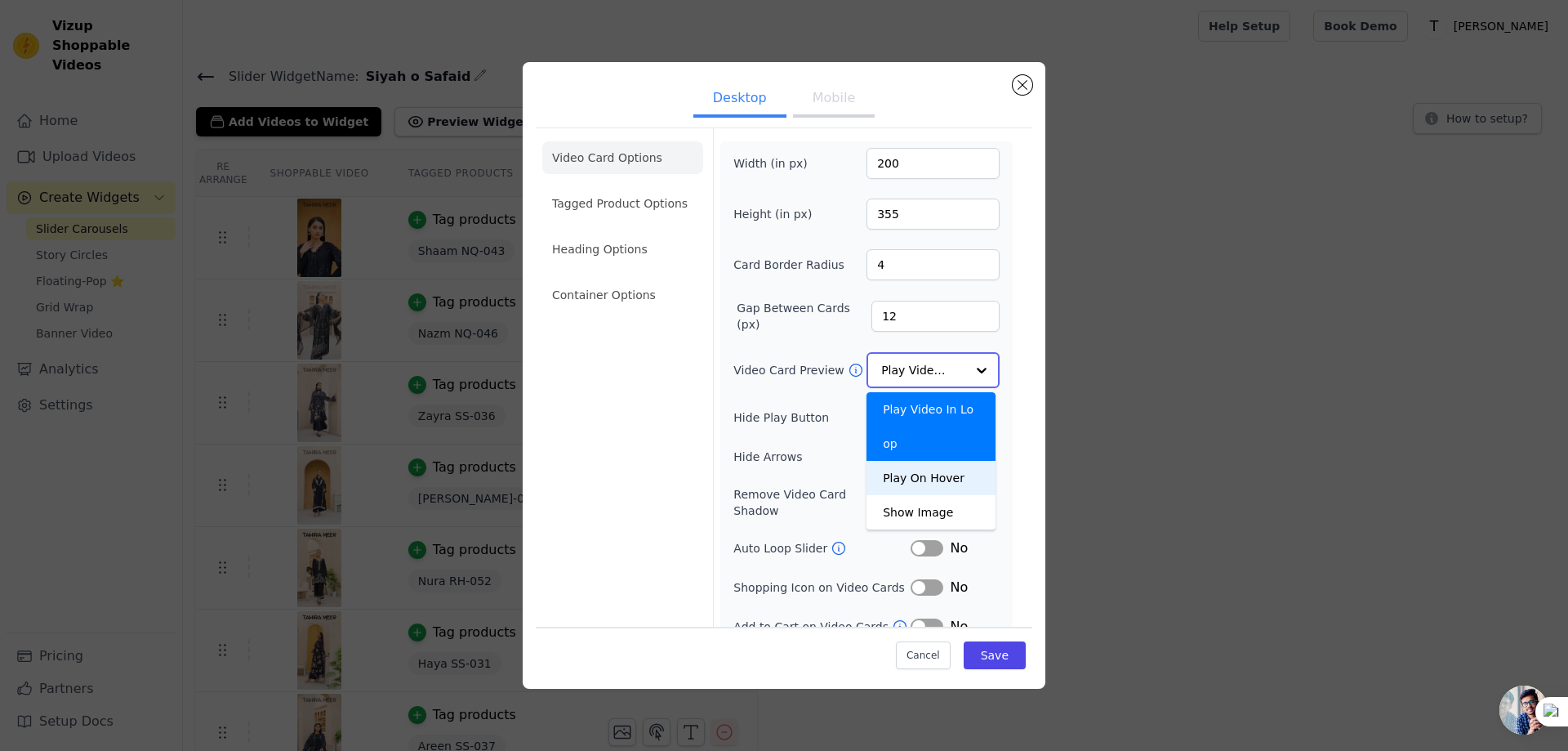
click at [946, 461] on div "Play On Hover" at bounding box center [930, 477] width 129 height 34
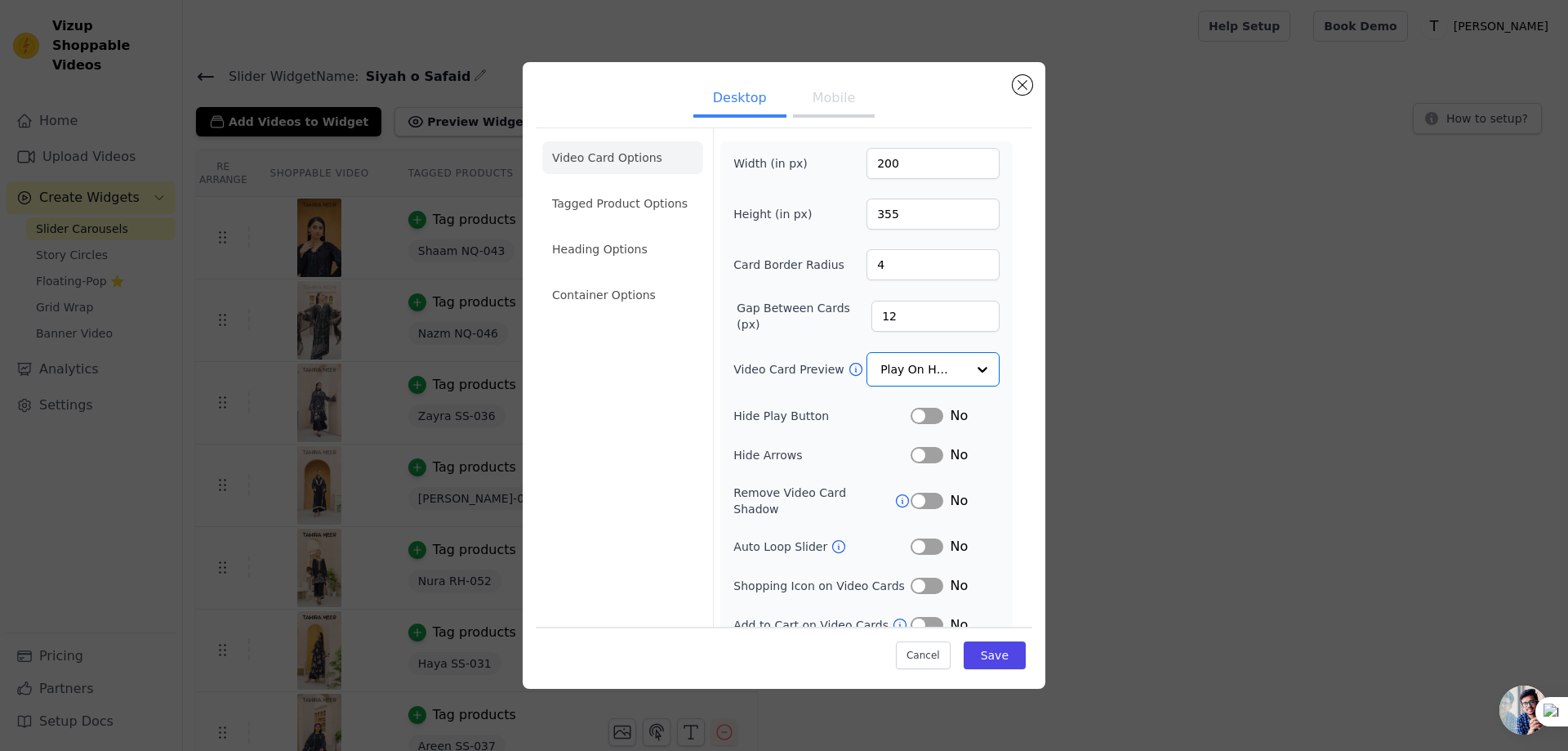
click at [921, 419] on button "Label" at bounding box center [927, 415] width 33 height 17
click at [930, 455] on button "Label" at bounding box center [927, 455] width 33 height 17
click at [930, 493] on button "Label" at bounding box center [927, 501] width 33 height 17
click at [925, 538] on button "Label" at bounding box center [927, 546] width 33 height 17
click at [1007, 667] on button "Save" at bounding box center [994, 655] width 62 height 28
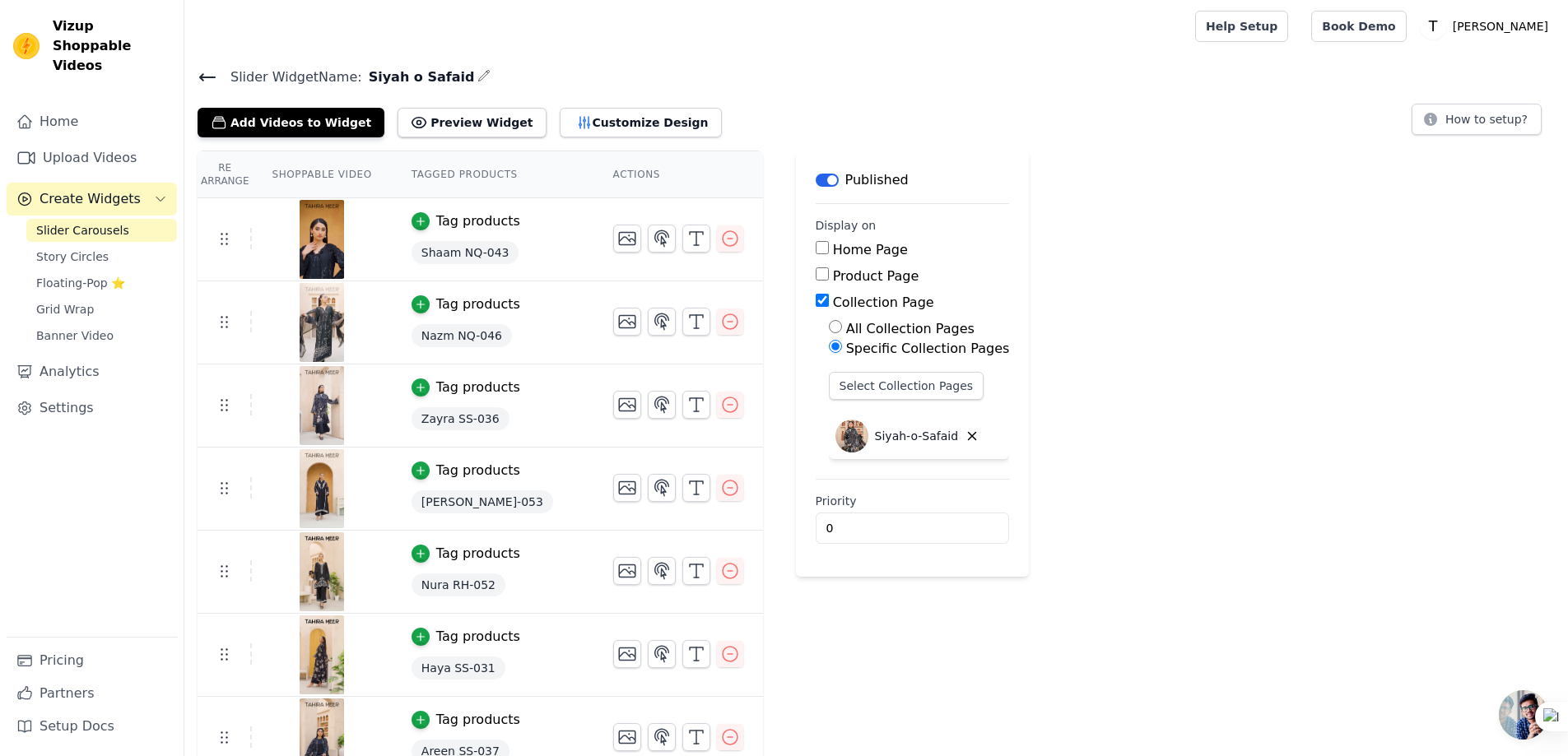
click at [212, 72] on icon at bounding box center [207, 77] width 20 height 20
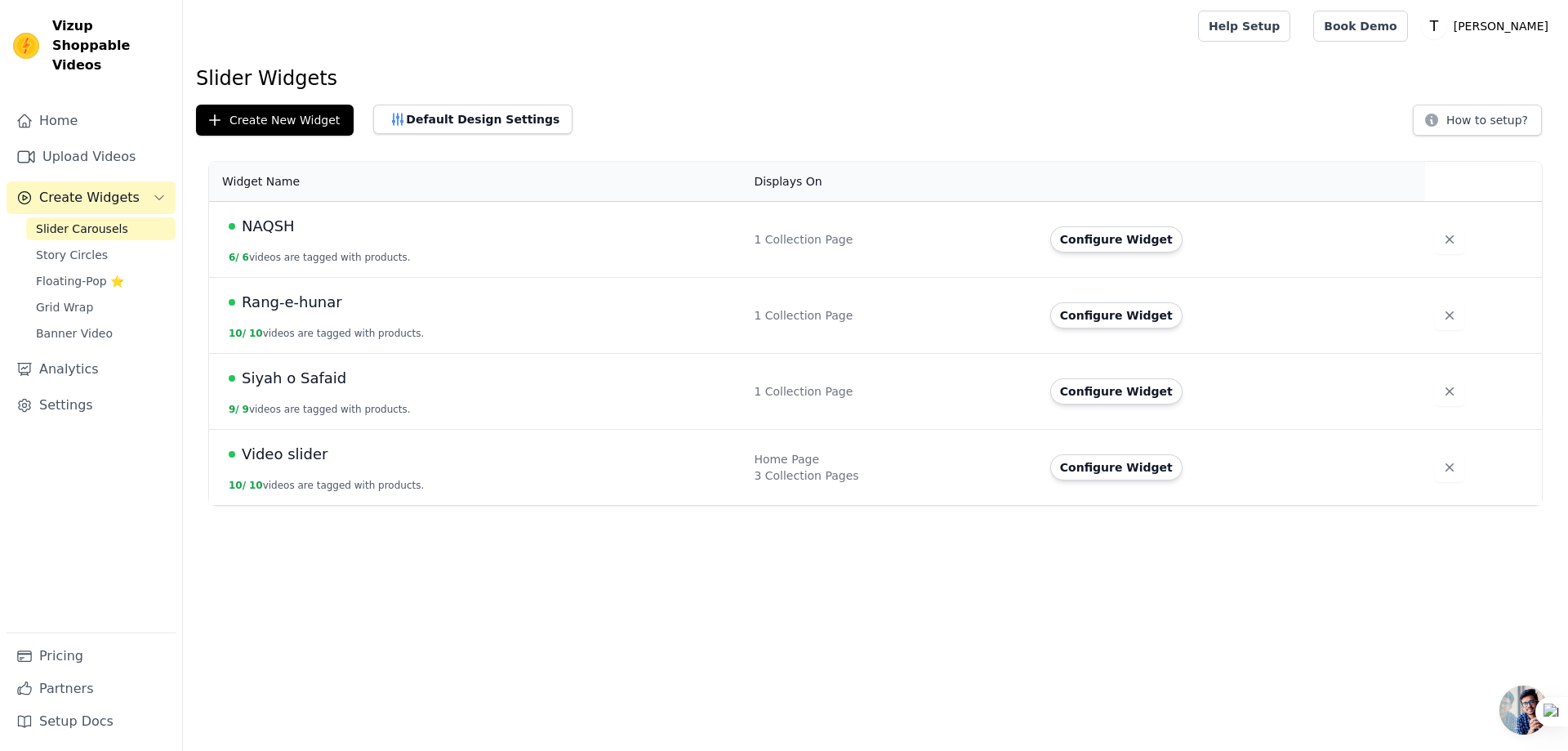
click at [288, 461] on span "Video slider" at bounding box center [284, 454] width 86 height 23
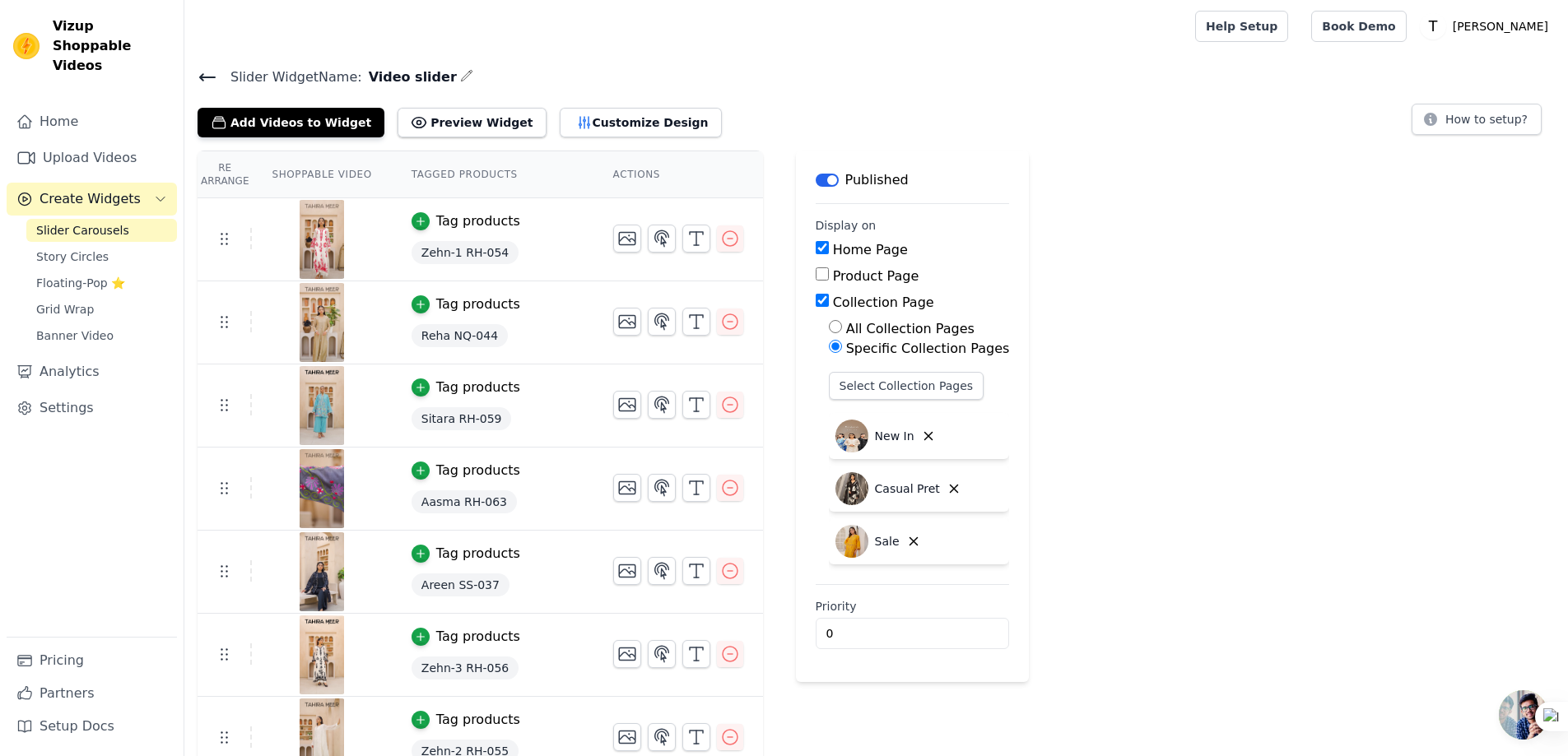
click at [815, 178] on button "Label" at bounding box center [826, 179] width 23 height 13
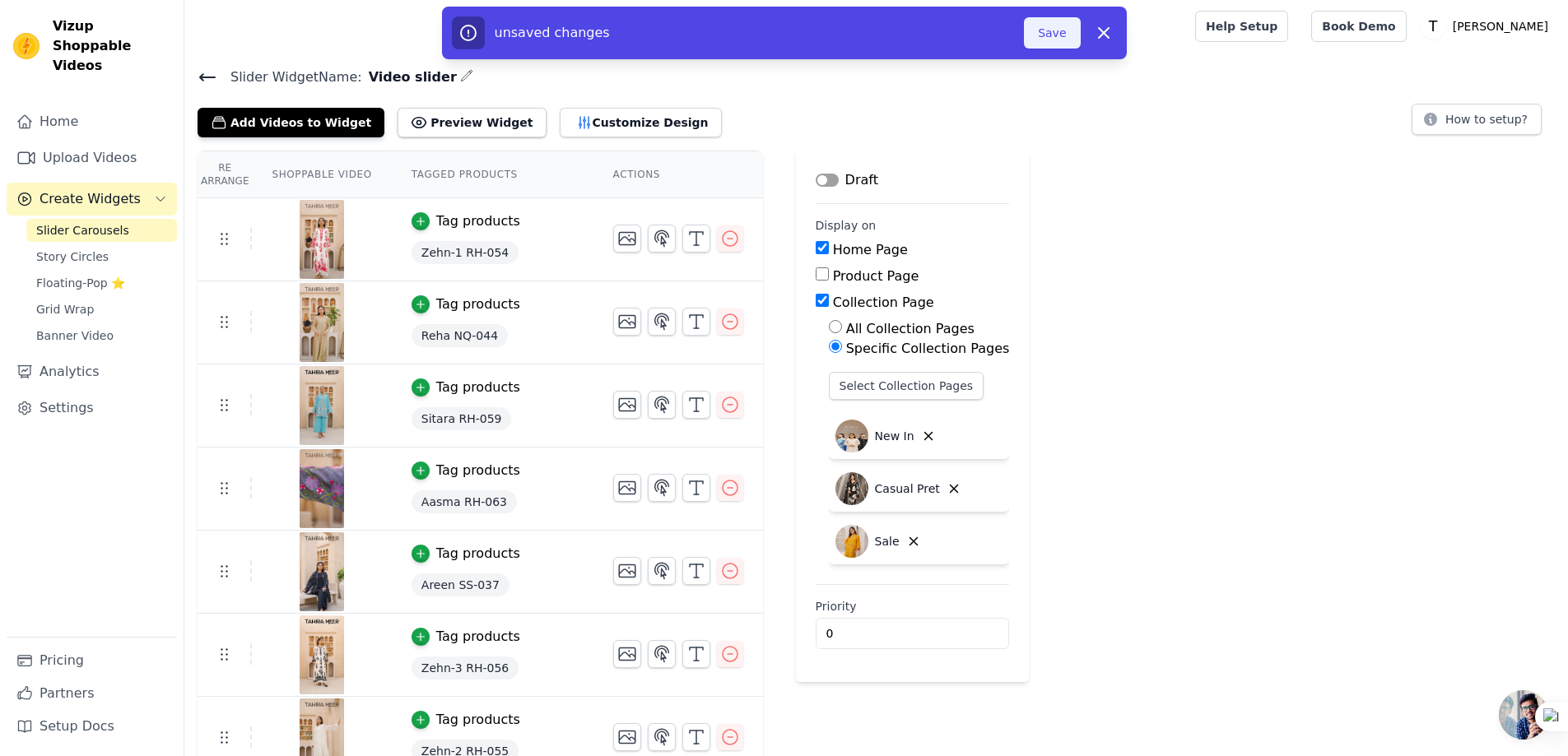
click at [1061, 35] on button "Save" at bounding box center [1051, 33] width 56 height 32
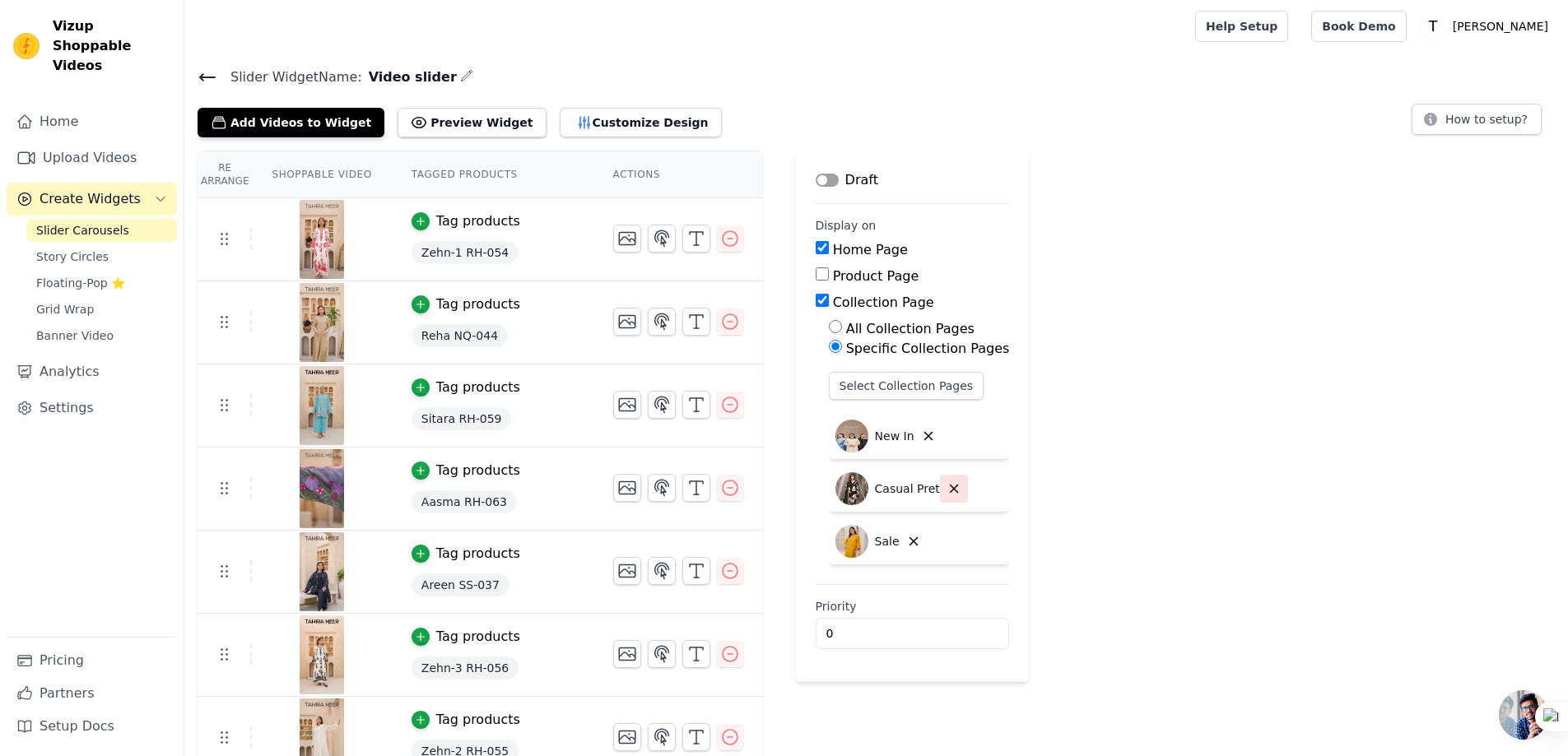
click at [946, 491] on icon "button" at bounding box center [953, 488] width 15 height 15
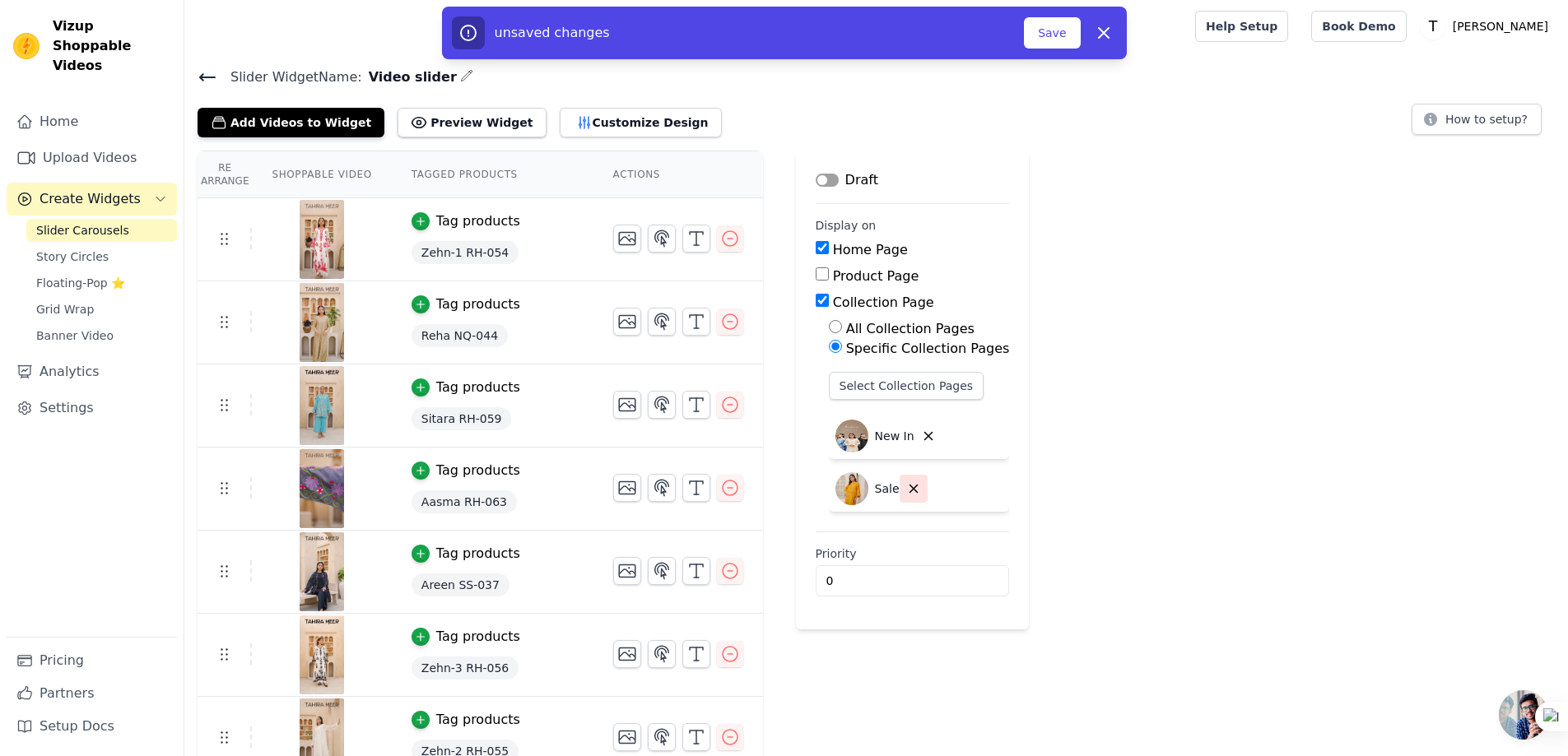
click at [899, 496] on button "button" at bounding box center [913, 488] width 28 height 28
click at [815, 180] on button "Label" at bounding box center [826, 179] width 23 height 13
click at [1048, 30] on button "Save" at bounding box center [1051, 33] width 56 height 32
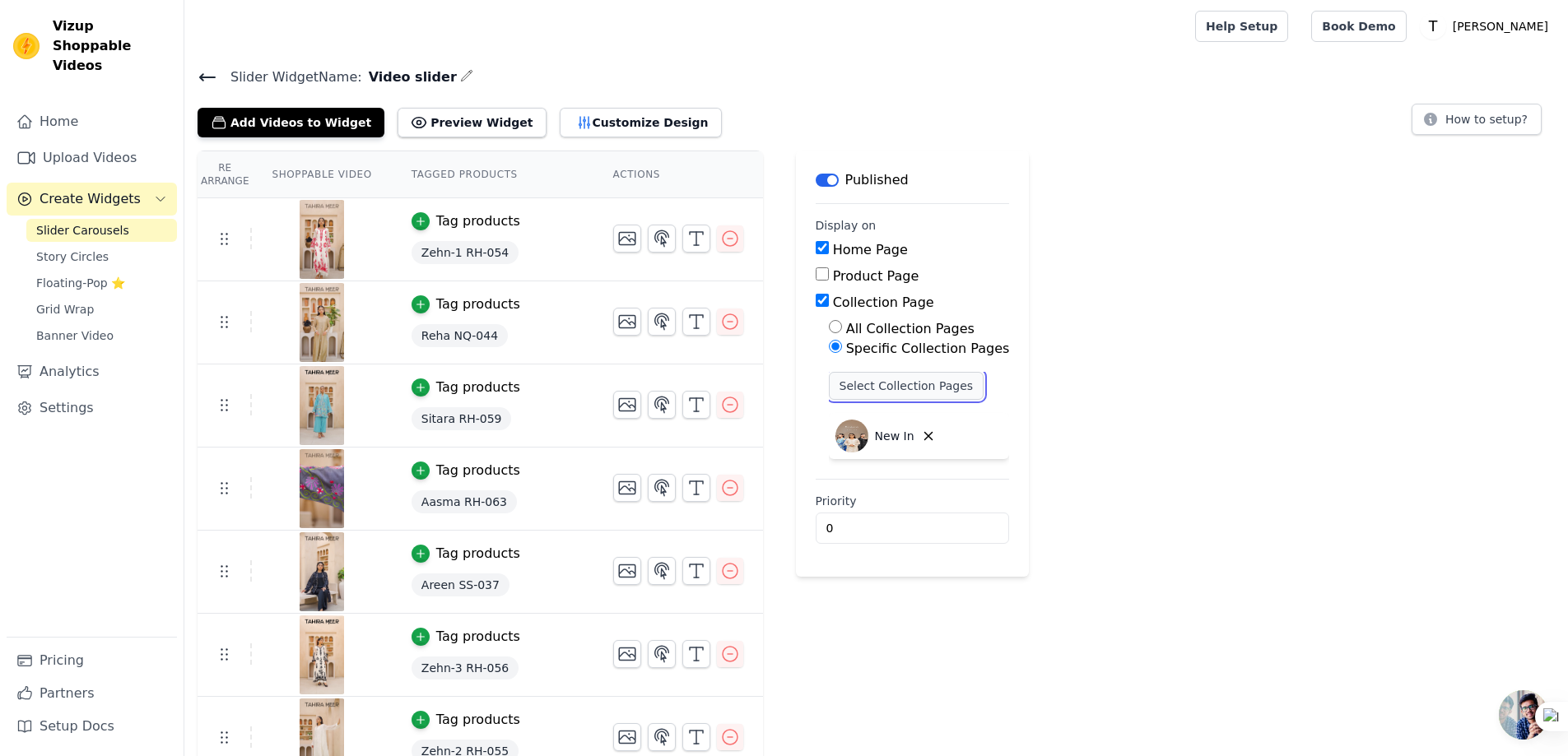
click at [828, 380] on button "Select Collection Pages" at bounding box center [906, 386] width 156 height 28
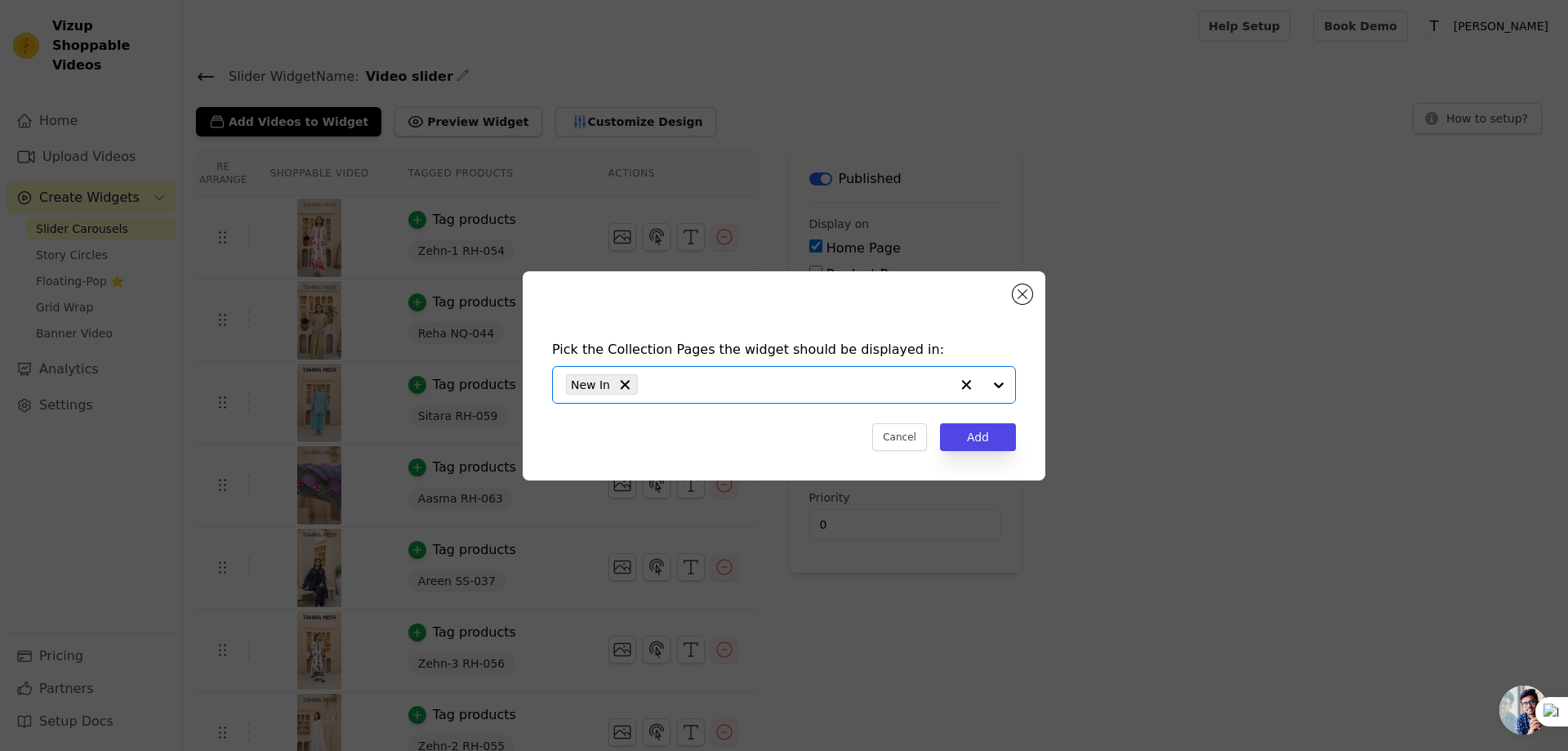
click at [852, 383] on input "text" at bounding box center [797, 384] width 304 height 20
click at [1108, 282] on div "Pick the Collection Pages the widget should be displayed in: New In Cancel Add" at bounding box center [784, 376] width 1515 height 262
